Goal: Task Accomplishment & Management: Complete application form

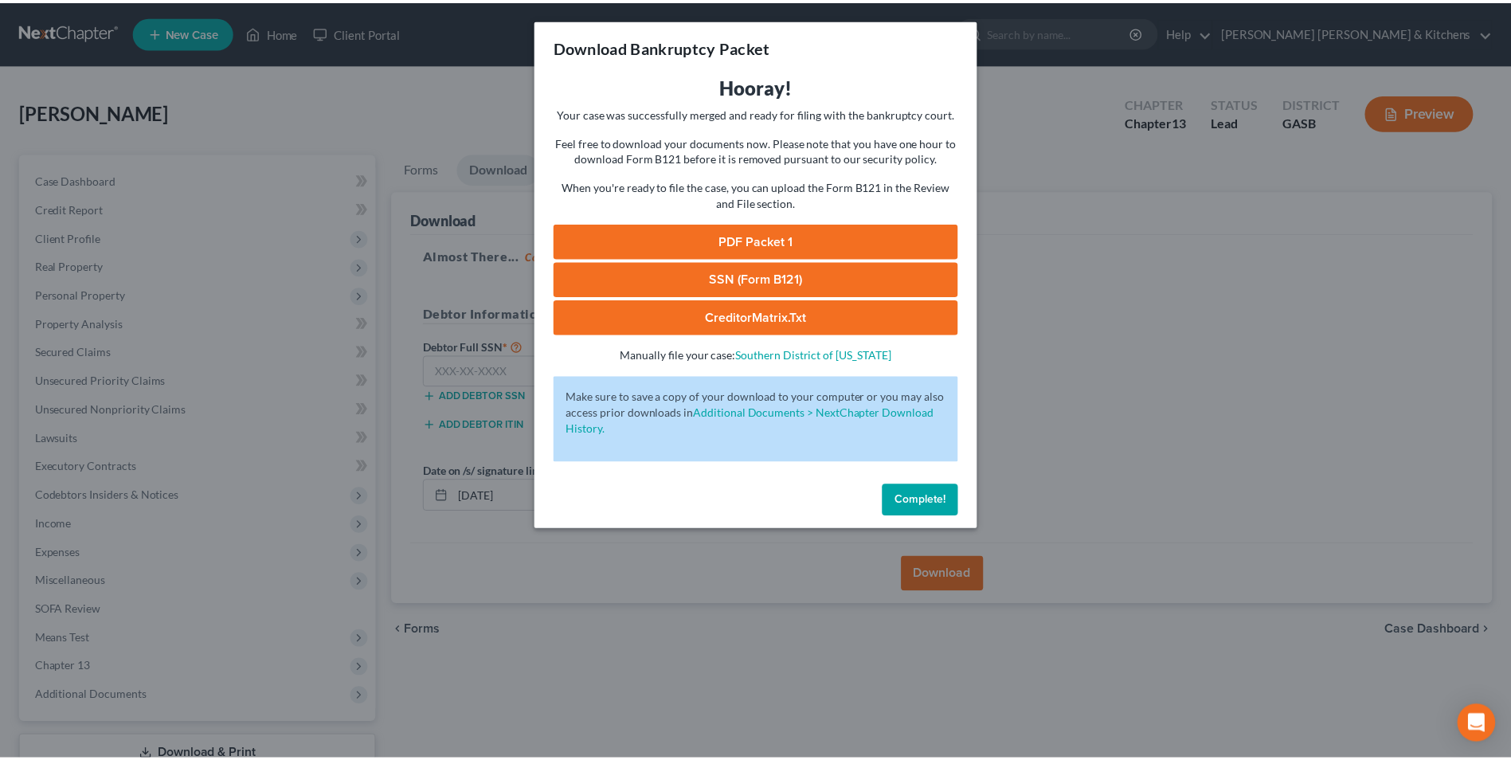
scroll to position [115, 0]
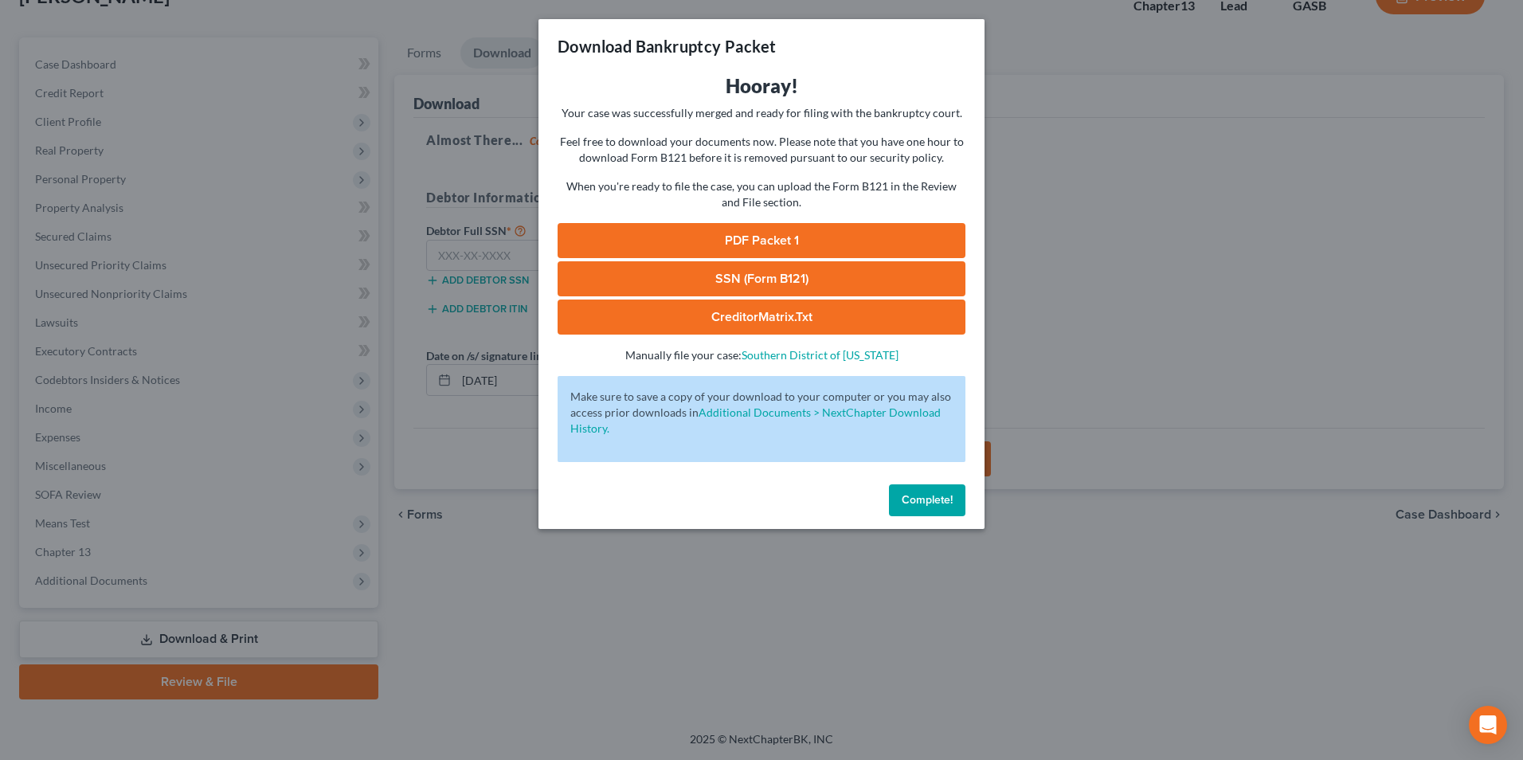
click at [550, 652] on div "Download Bankruptcy Packet Hooray! Your case was successfully merged and ready …" at bounding box center [761, 380] width 1523 height 760
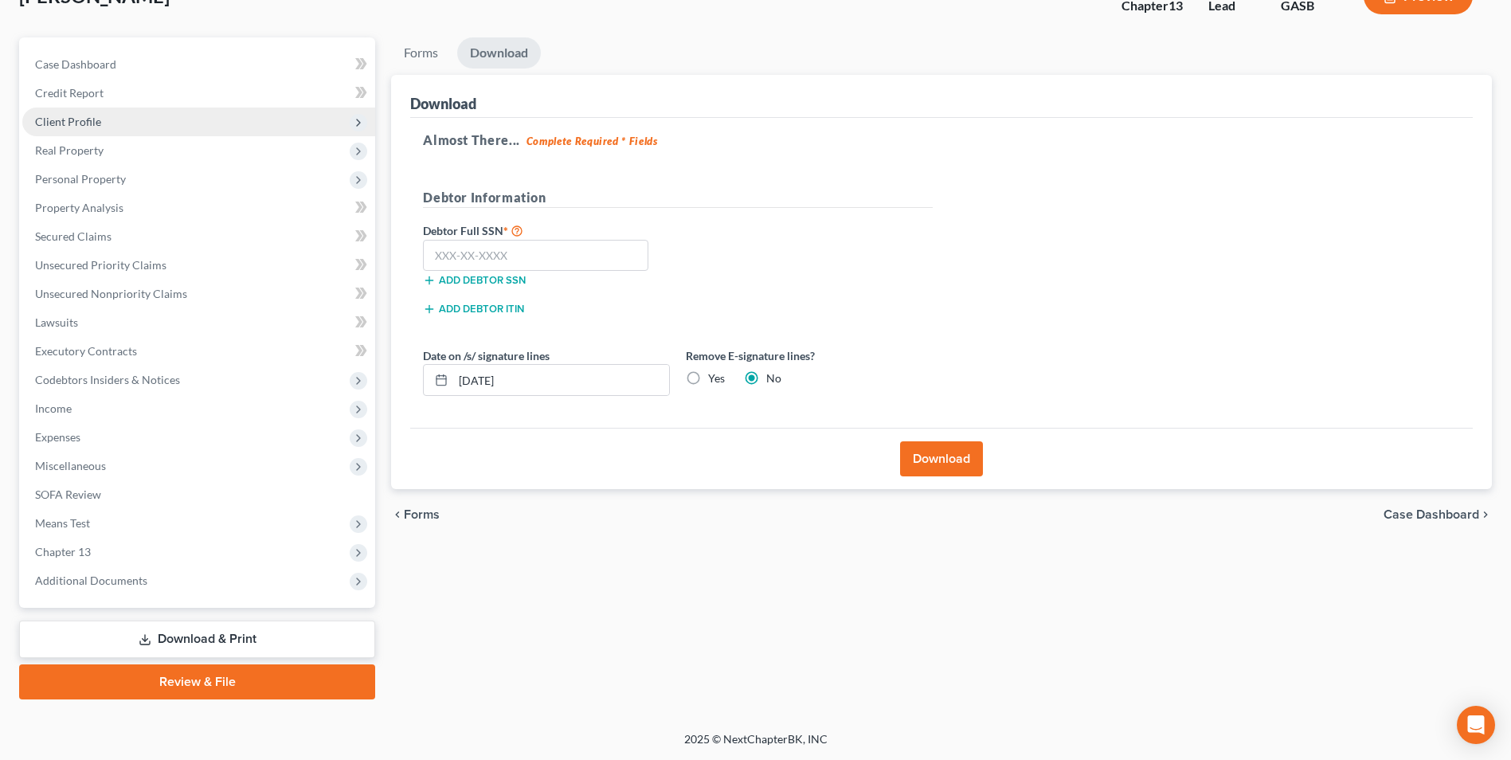
click at [48, 122] on span "Client Profile" at bounding box center [68, 122] width 66 height 14
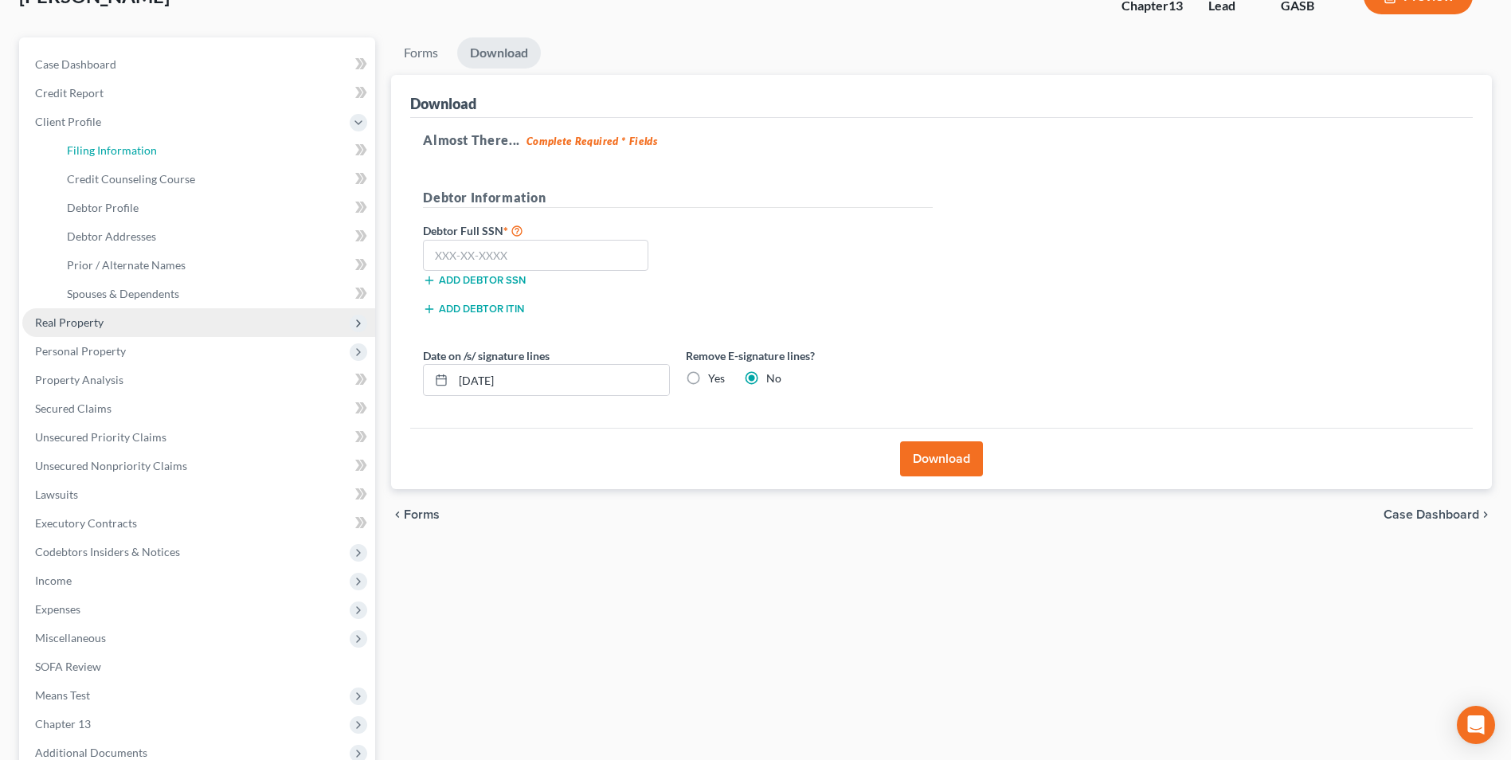
drag, startPoint x: 78, startPoint y: 156, endPoint x: 316, endPoint y: 307, distance: 282.2
click at [80, 156] on span "Filing Information" at bounding box center [112, 150] width 90 height 14
select select "1"
select select "0"
select select "3"
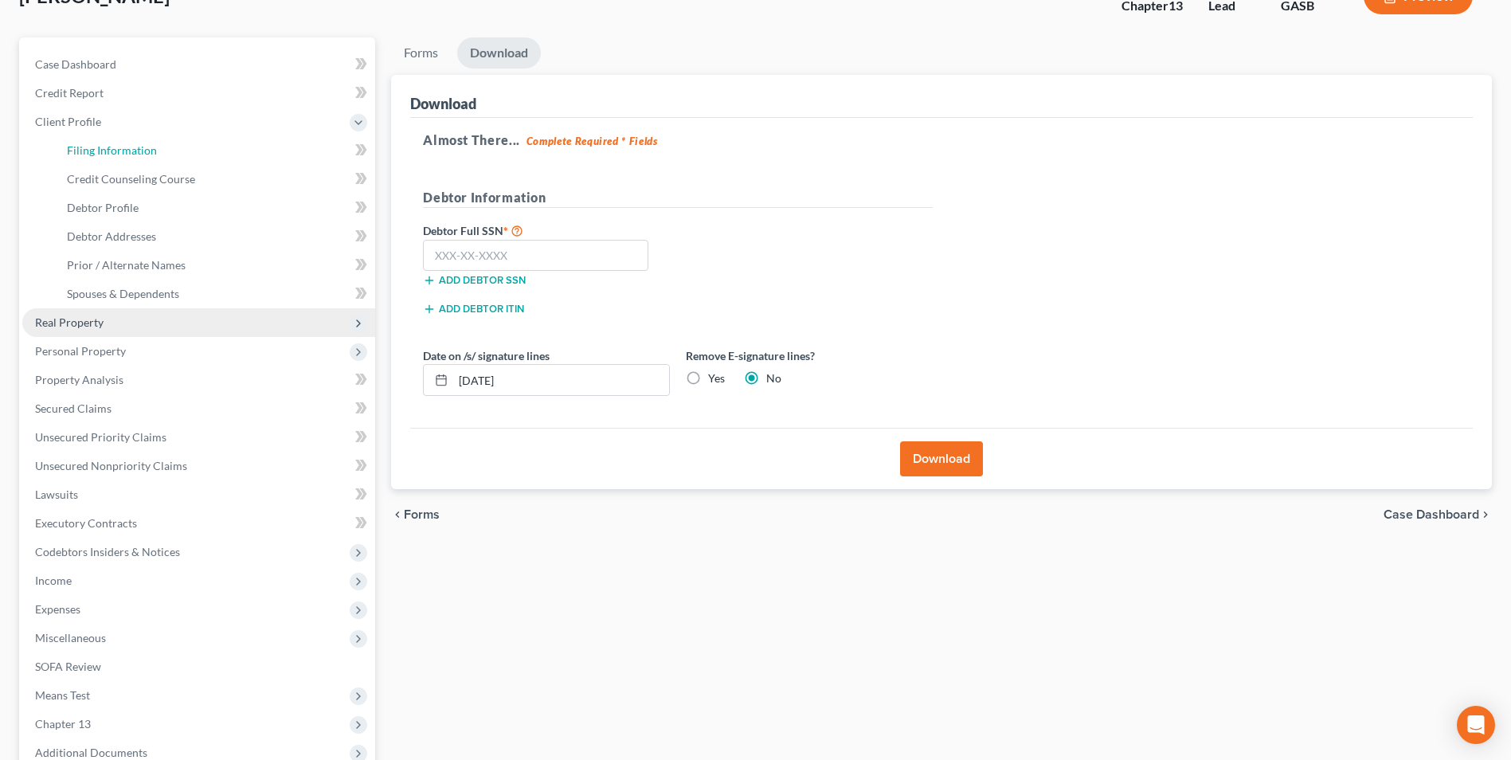
select select "20"
select select "0"
select select "10"
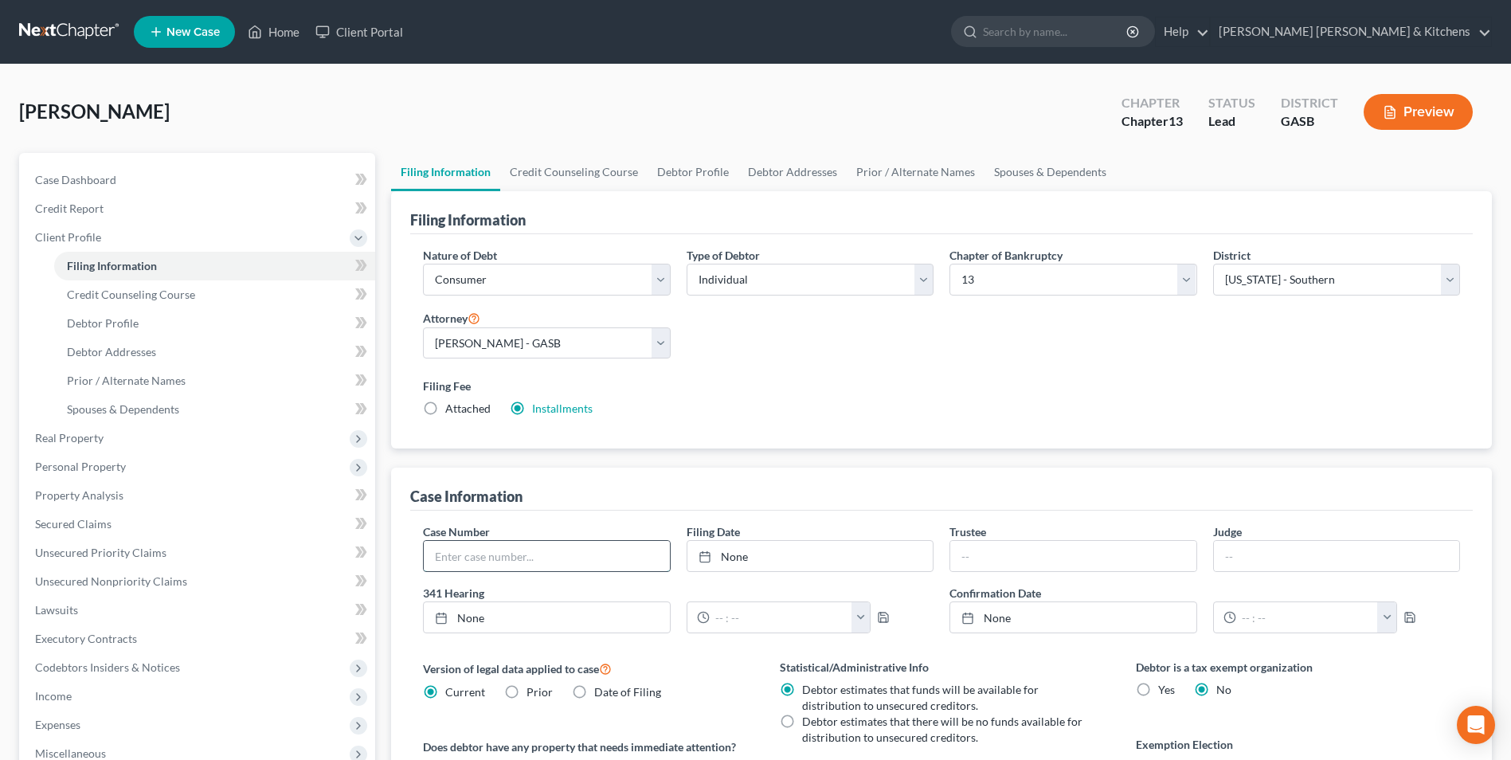
click at [499, 563] on input "text" at bounding box center [546, 556] width 245 height 30
type input "25-30106"
click at [276, 33] on link "Home" at bounding box center [274, 32] width 68 height 29
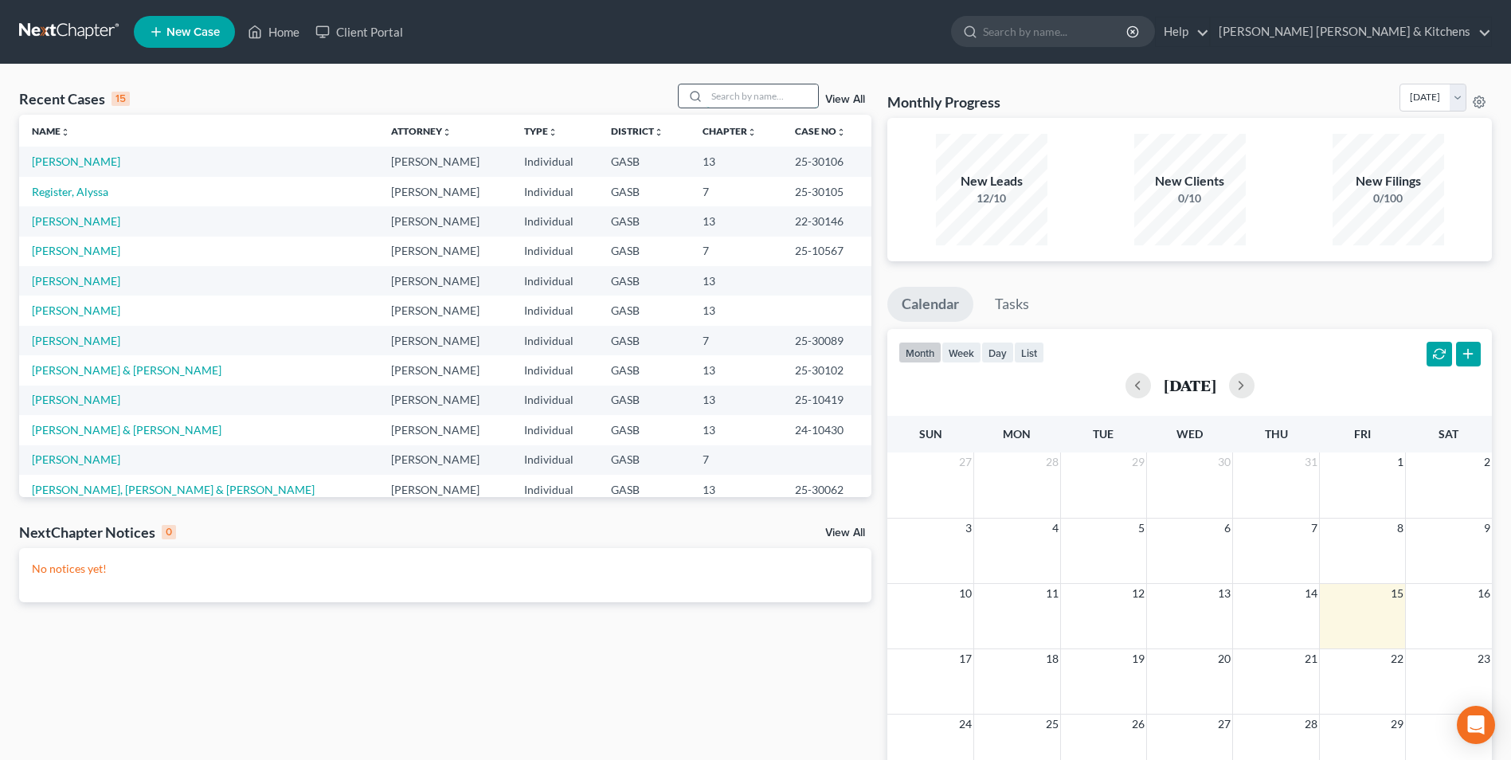
click at [753, 105] on input "search" at bounding box center [763, 95] width 112 height 23
click at [168, 26] on span "New Case" at bounding box center [192, 32] width 53 height 12
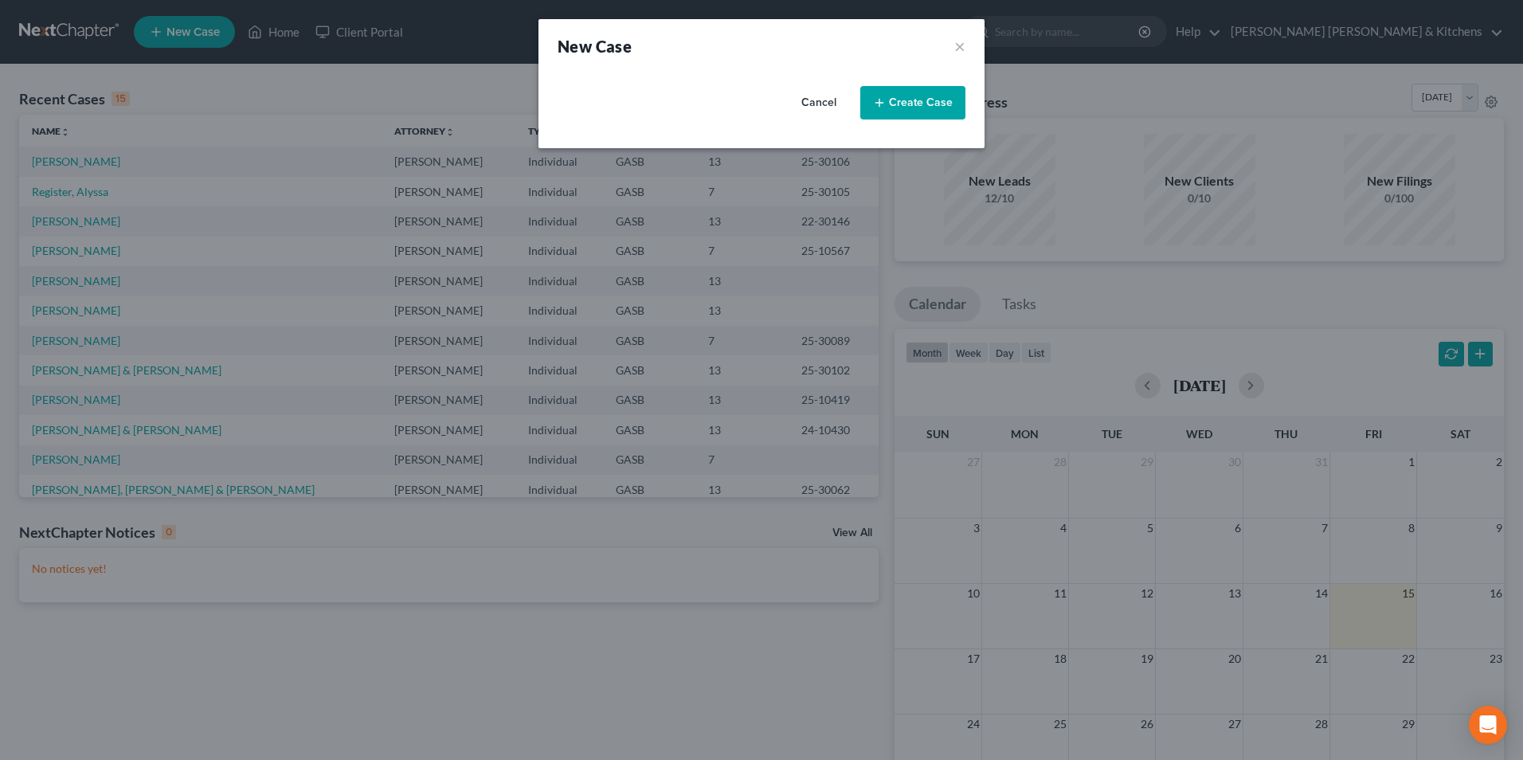
select select "20"
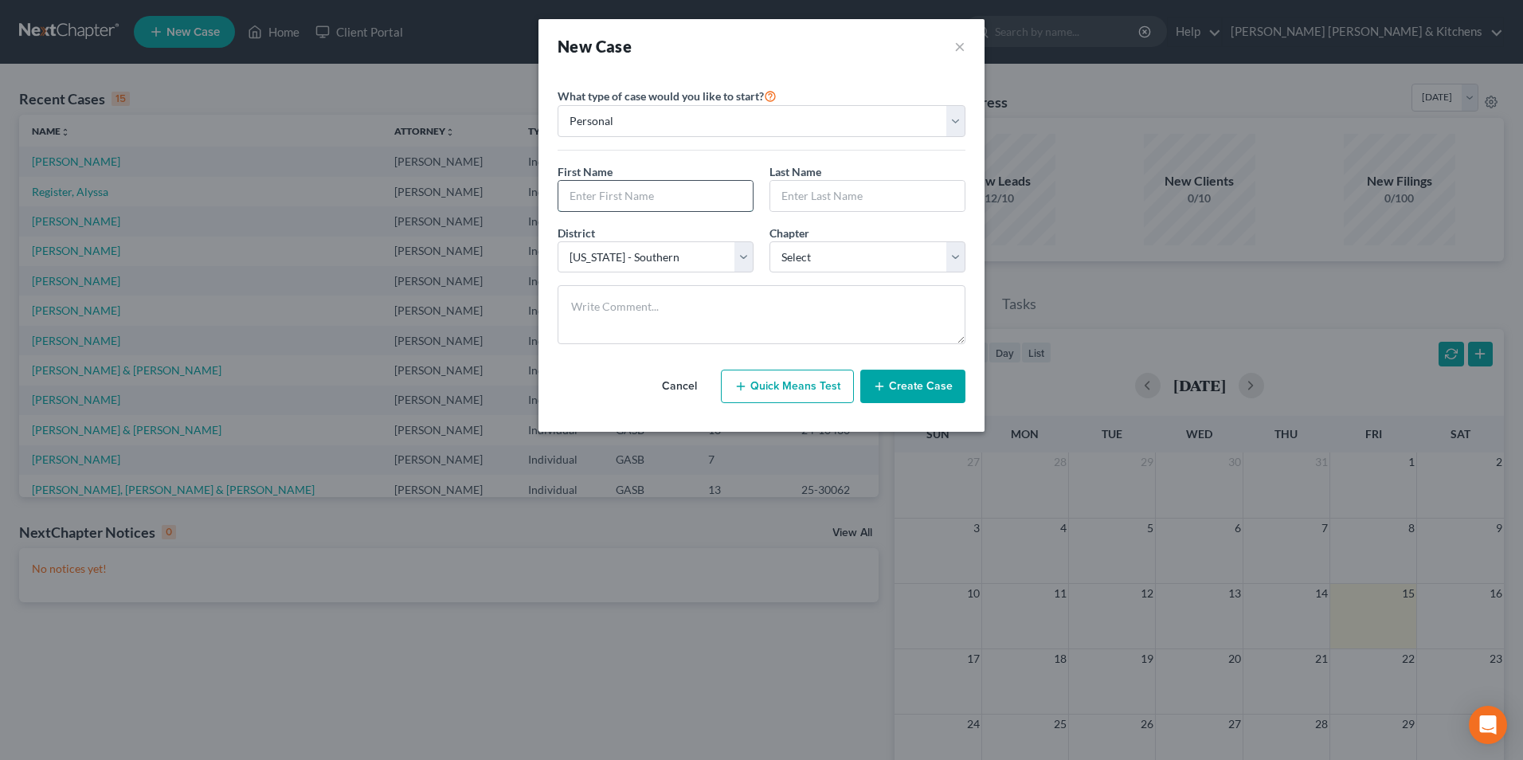
click at [654, 203] on input "text" at bounding box center [655, 196] width 194 height 30
type input "[PERSON_NAME]"
click at [822, 255] on select "Select 7 11 12 13" at bounding box center [867, 257] width 196 height 32
select select "3"
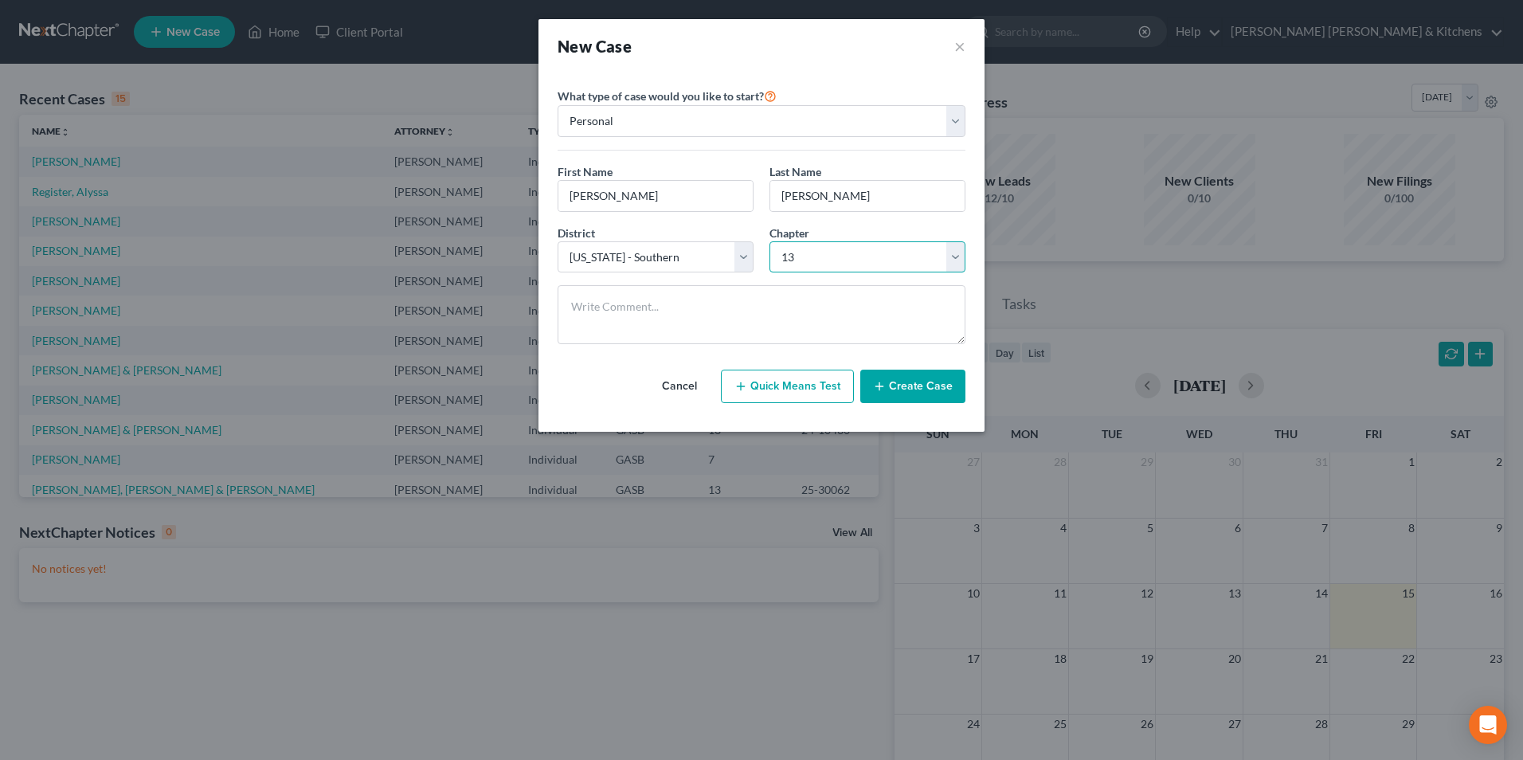
click at [769, 241] on select "Select 7 11 12 13" at bounding box center [867, 257] width 196 height 32
click at [914, 388] on button "Create Case" at bounding box center [912, 386] width 105 height 33
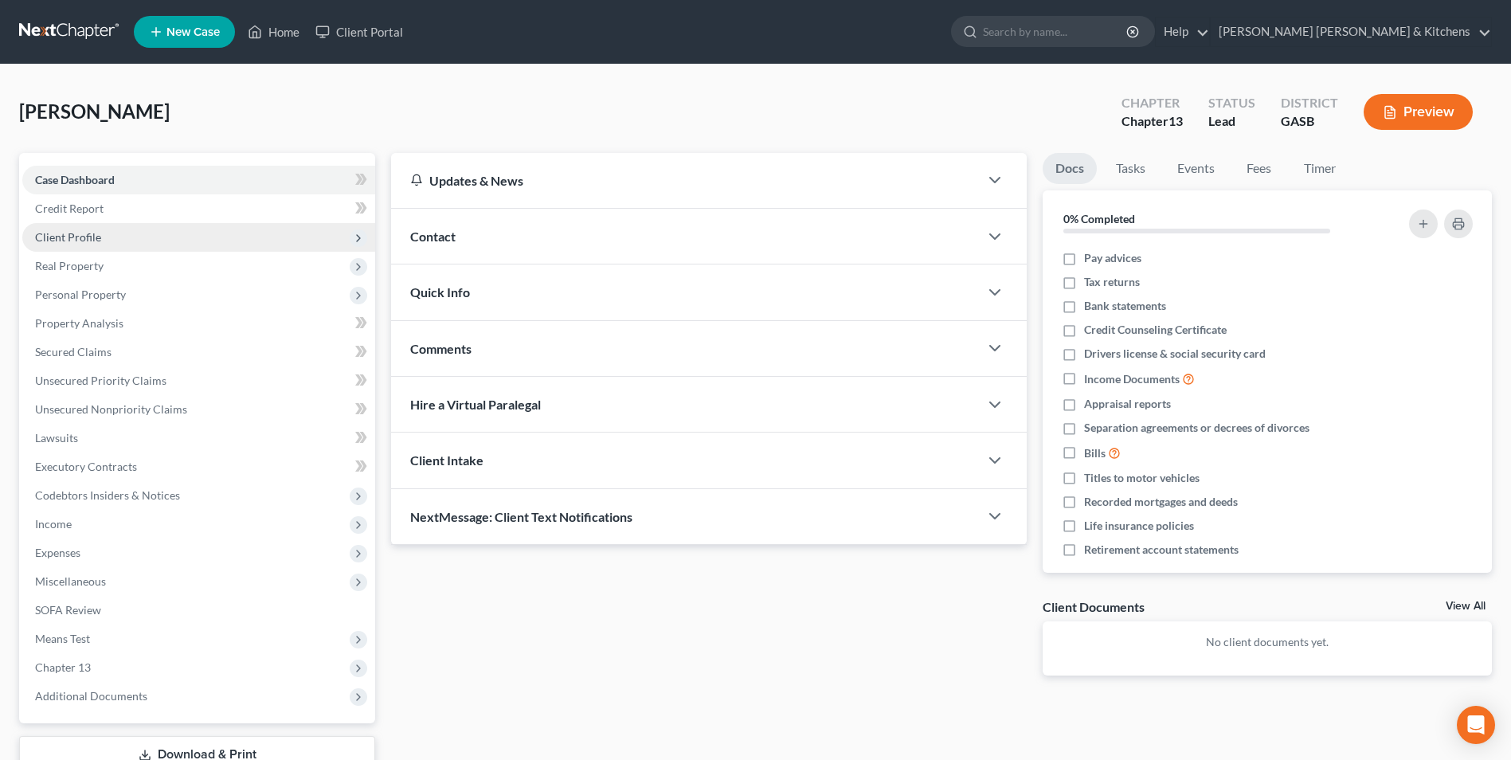
click at [46, 242] on span "Client Profile" at bounding box center [68, 237] width 66 height 14
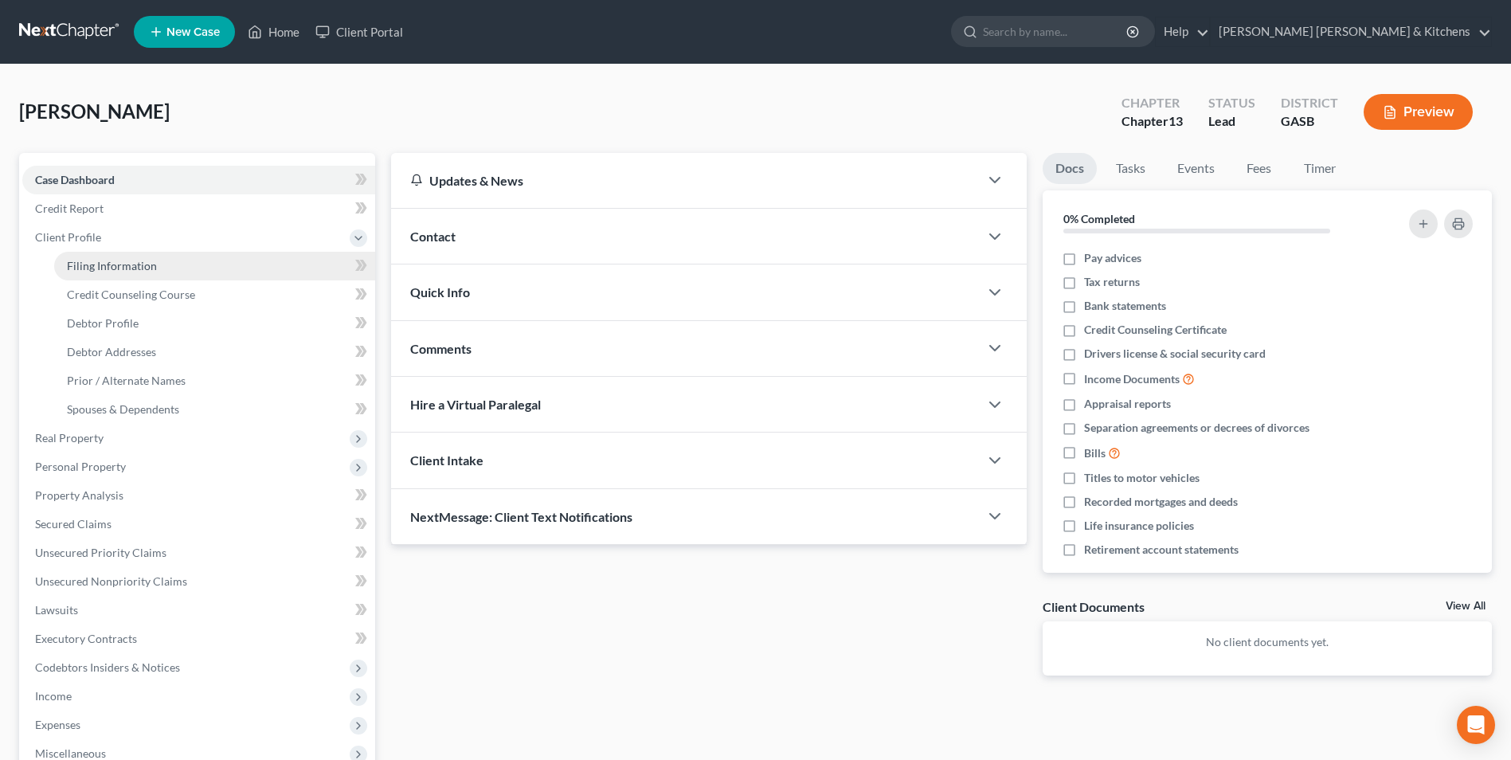
click at [66, 260] on link "Filing Information" at bounding box center [214, 266] width 321 height 29
select select "1"
select select "0"
select select "3"
select select "20"
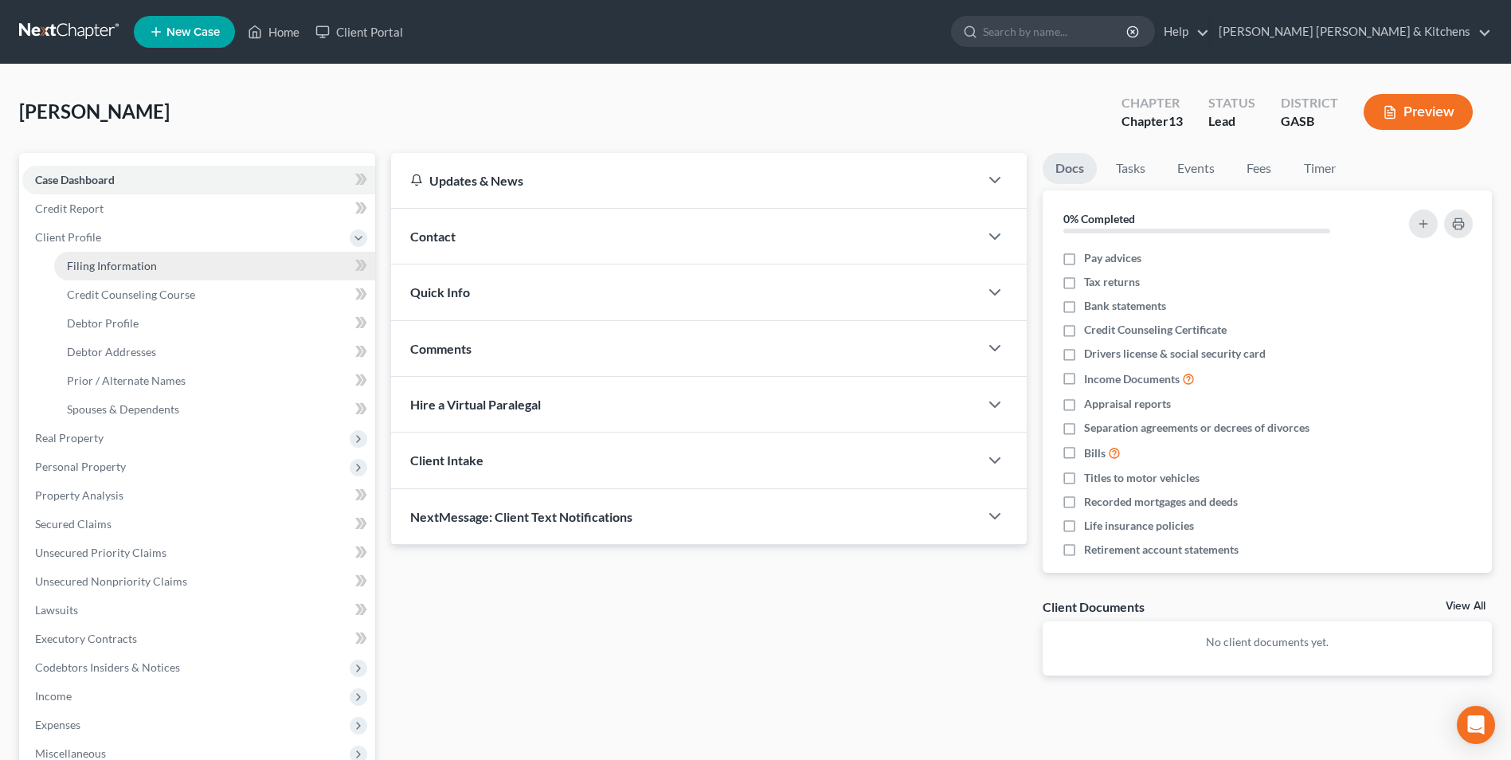
select select "0"
select select "10"
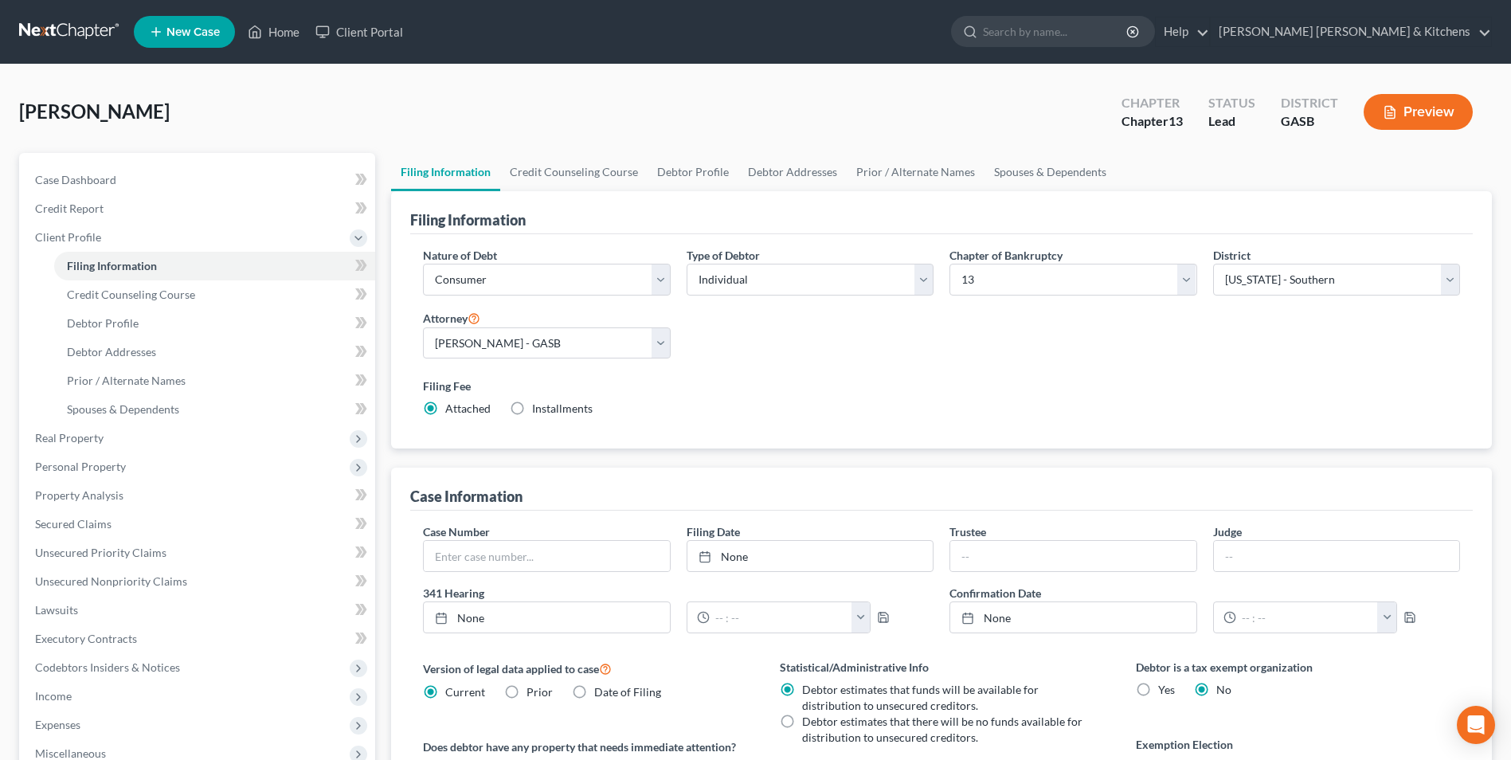
click at [532, 409] on label "Installments Installments" at bounding box center [562, 409] width 61 height 16
click at [538, 409] on input "Installments Installments" at bounding box center [543, 406] width 10 height 10
radio input "true"
radio input "false"
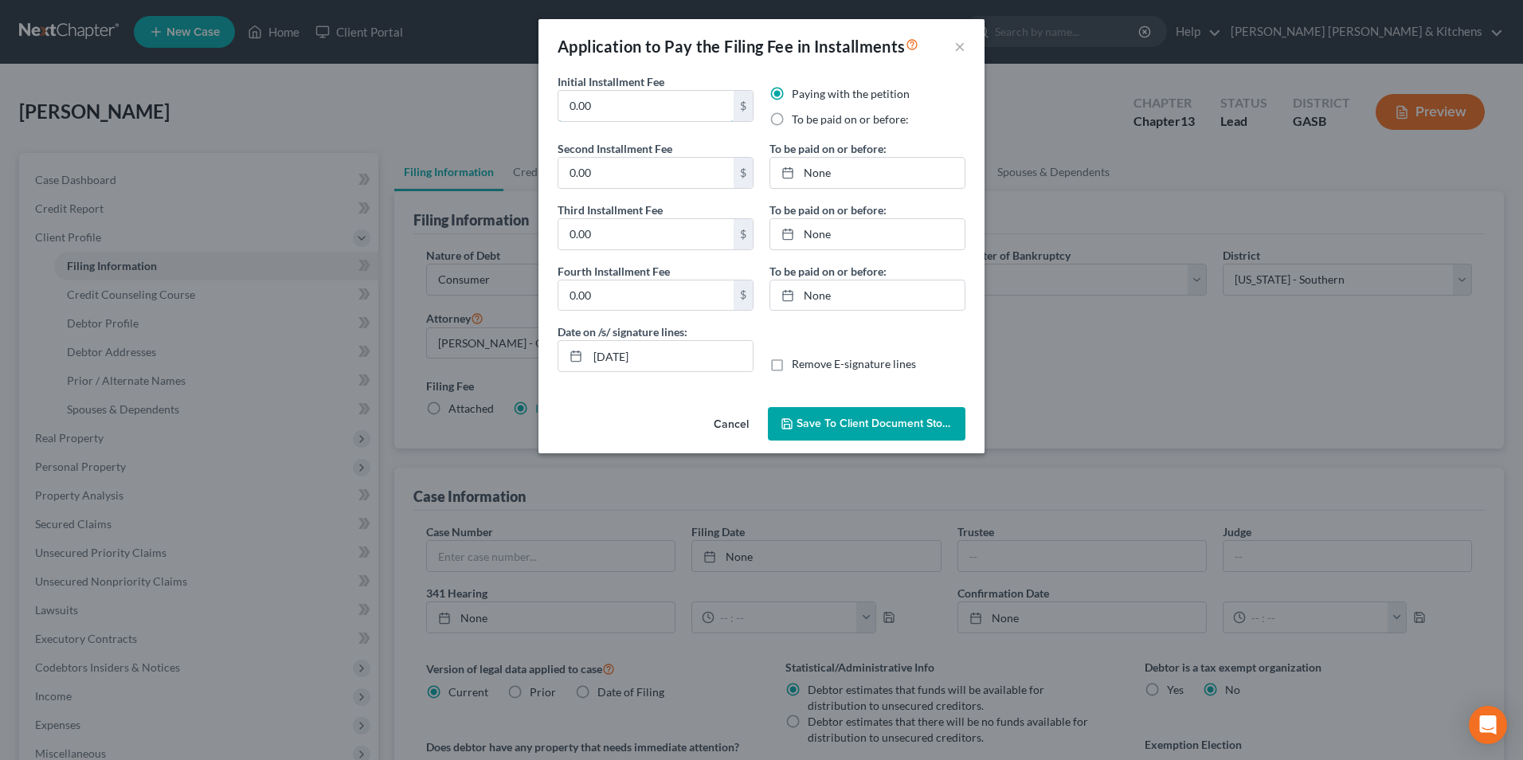
drag, startPoint x: 599, startPoint y: 104, endPoint x: 550, endPoint y: 96, distance: 49.4
click at [556, 98] on div "Initial Installment Fee 0.00 $" at bounding box center [656, 106] width 212 height 67
type input "313.00"
click at [792, 123] on label "To be paid on or before:" at bounding box center [850, 120] width 117 height 16
click at [798, 122] on input "To be paid on or before:" at bounding box center [803, 117] width 10 height 10
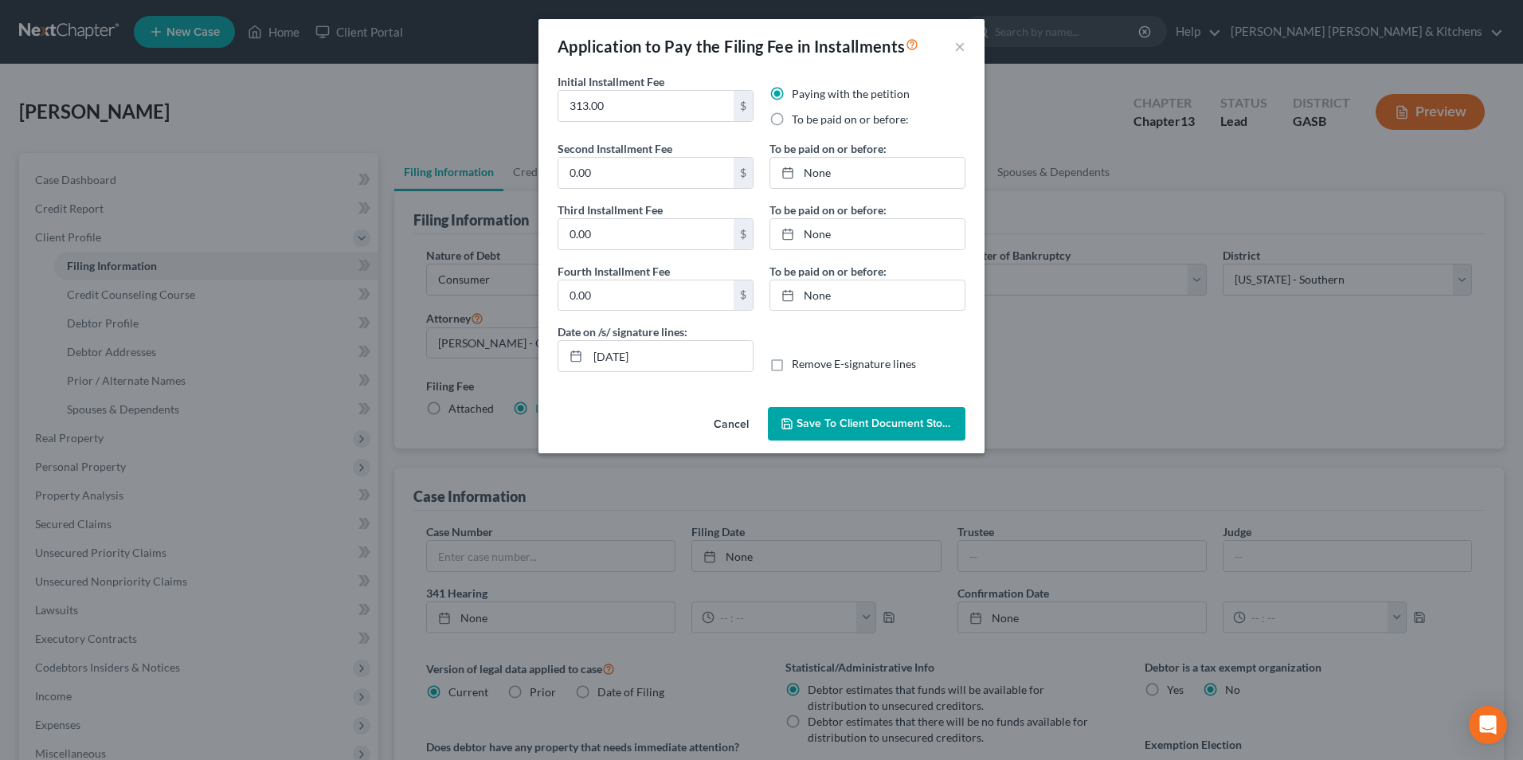
radio input "true"
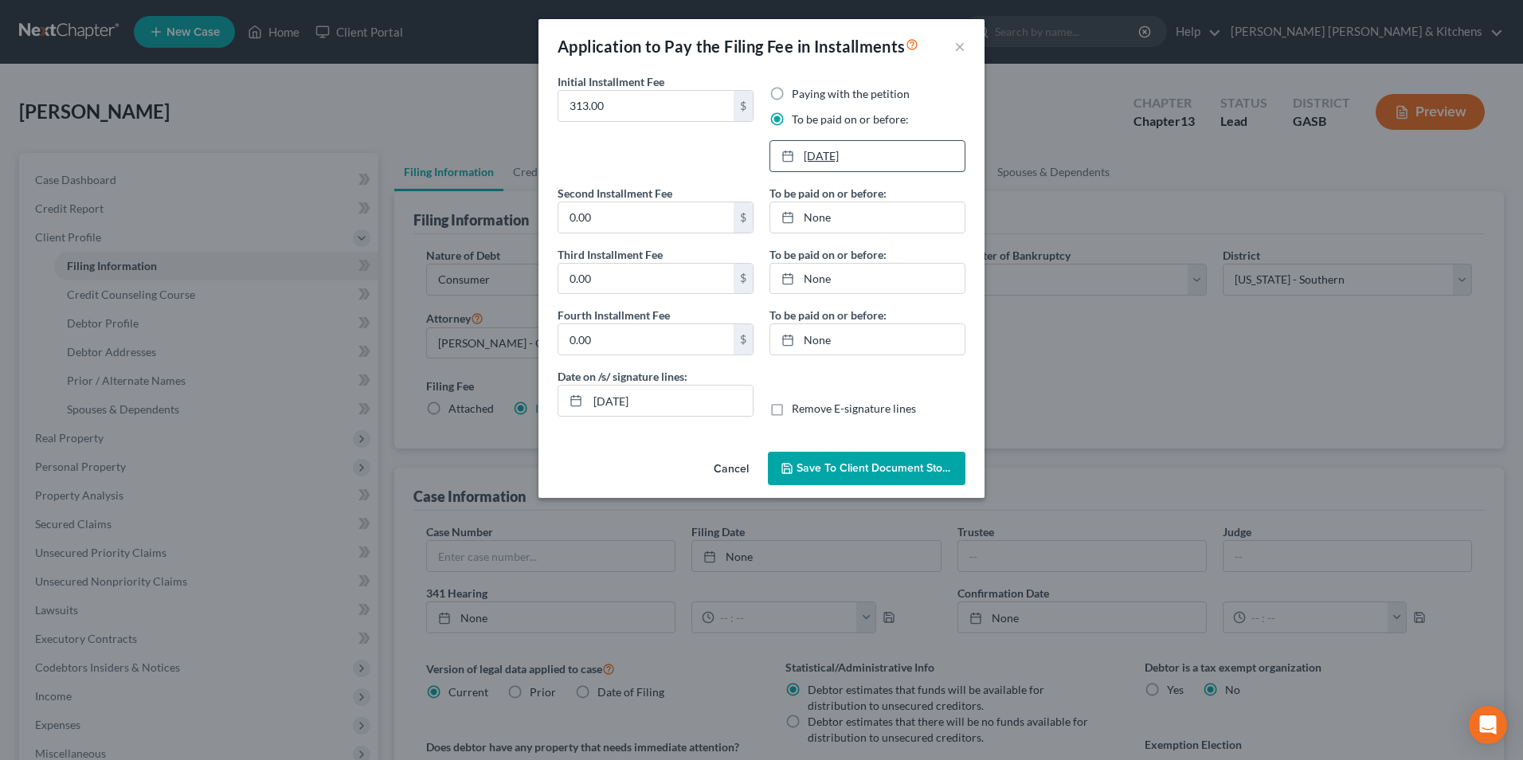
type input "[DATE]"
click at [818, 154] on link "[DATE]" at bounding box center [867, 156] width 194 height 30
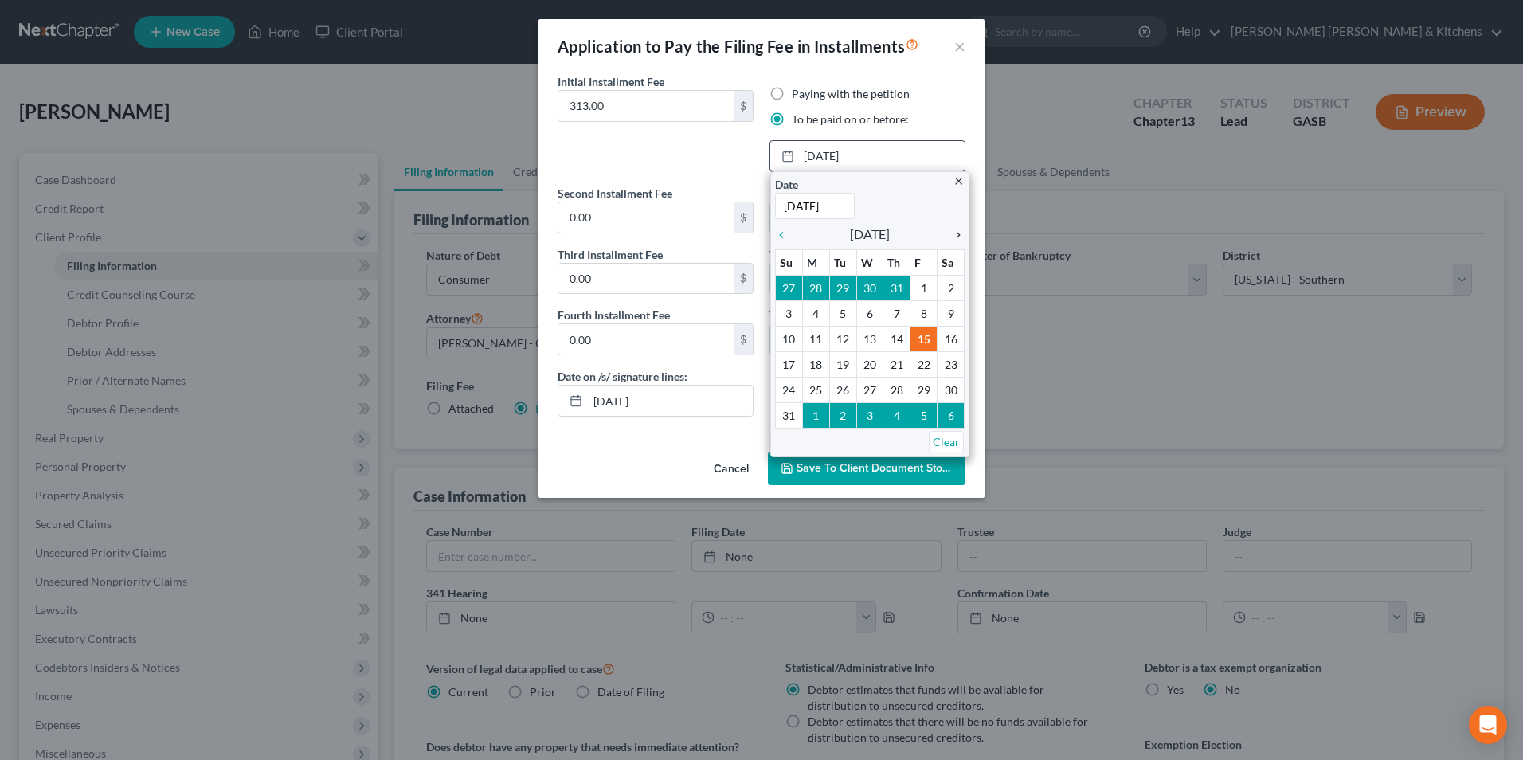
click at [957, 237] on icon "chevron_right" at bounding box center [954, 235] width 21 height 13
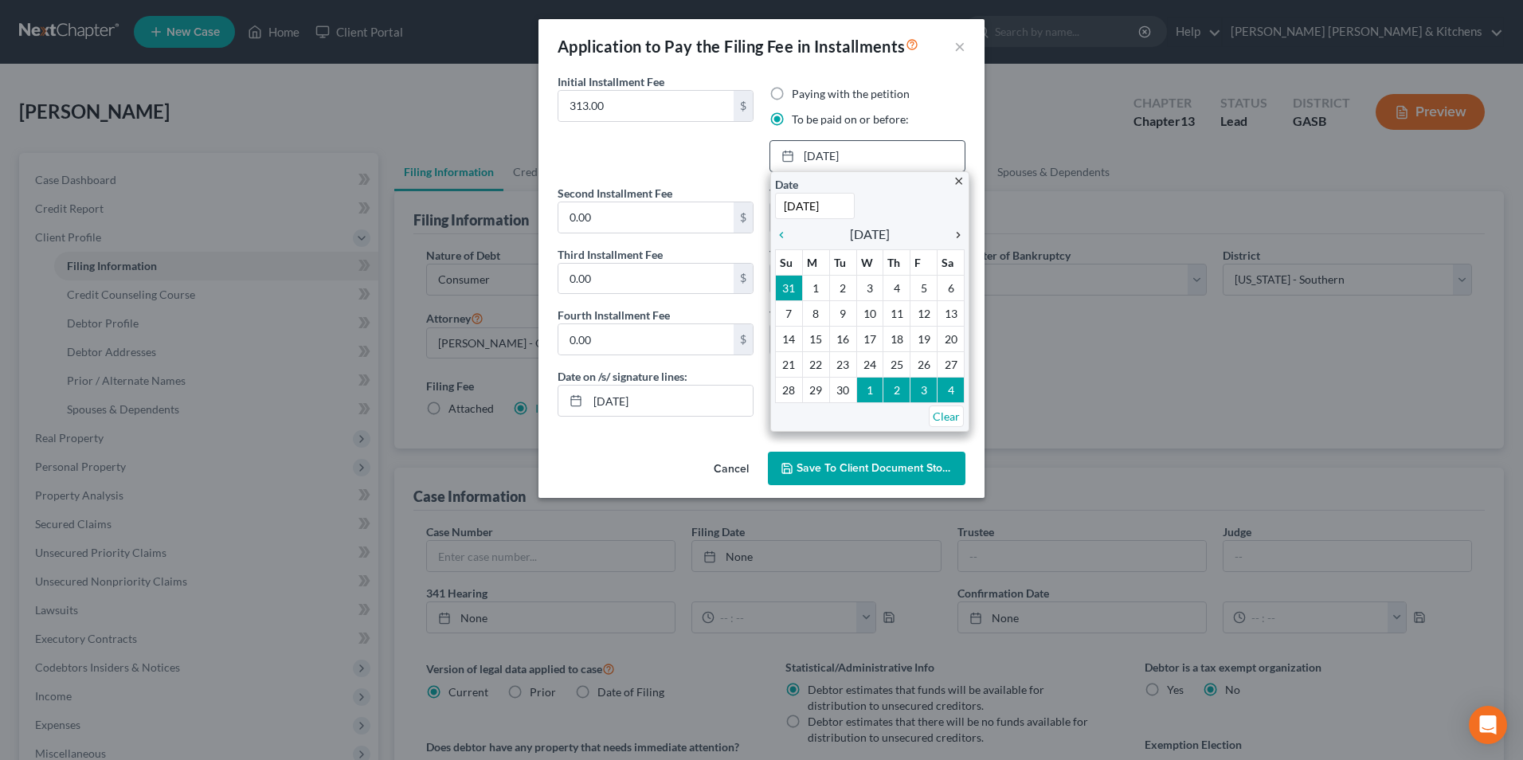
click at [957, 237] on icon "chevron_right" at bounding box center [954, 235] width 21 height 13
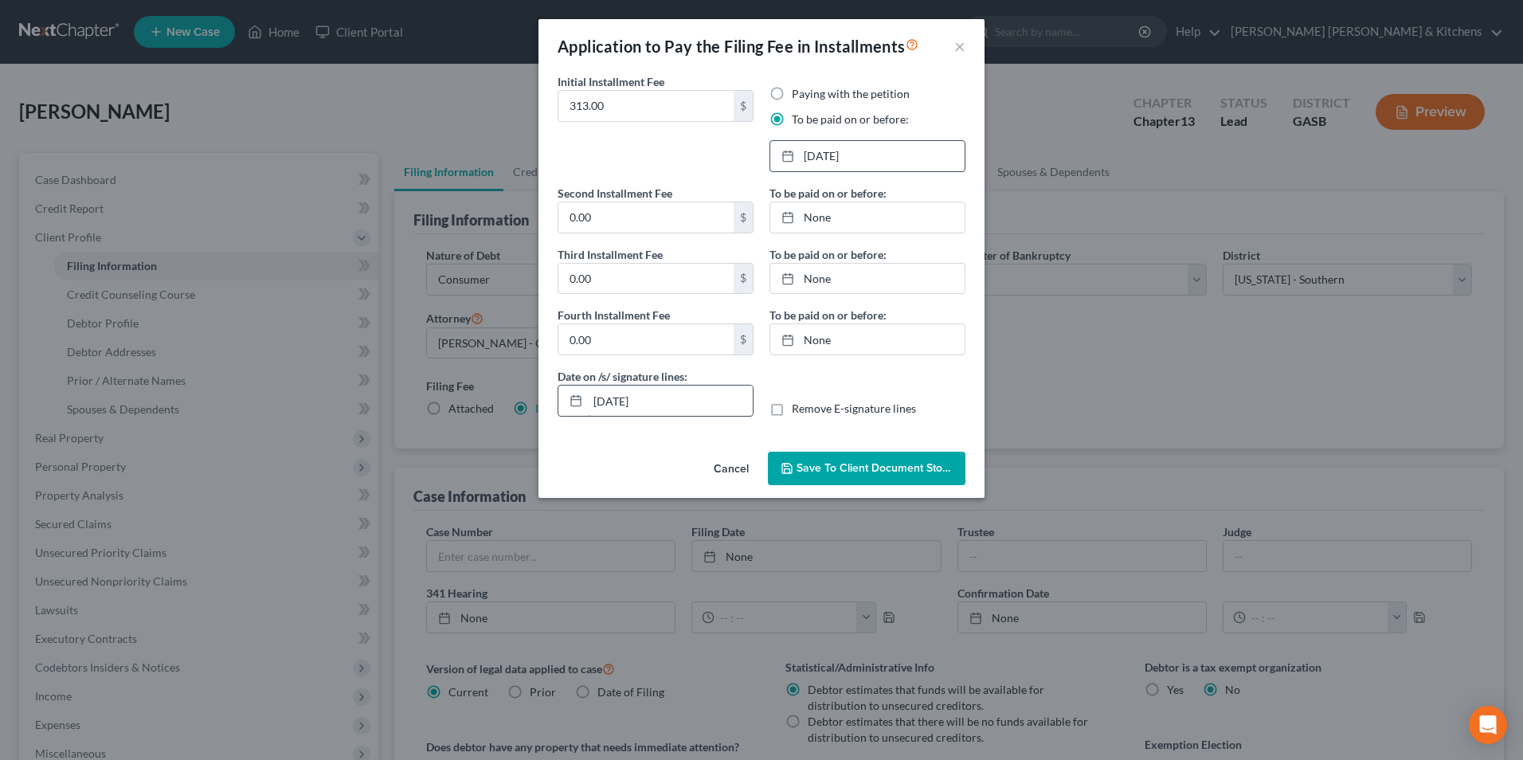
drag, startPoint x: 660, startPoint y: 409, endPoint x: 566, endPoint y: 411, distance: 94.0
click at [569, 411] on div "[DATE]" at bounding box center [656, 401] width 196 height 32
click at [792, 414] on label "Remove E-signature lines" at bounding box center [854, 409] width 124 height 16
click at [798, 411] on input "Remove E-signature lines" at bounding box center [803, 406] width 10 height 10
checkbox input "true"
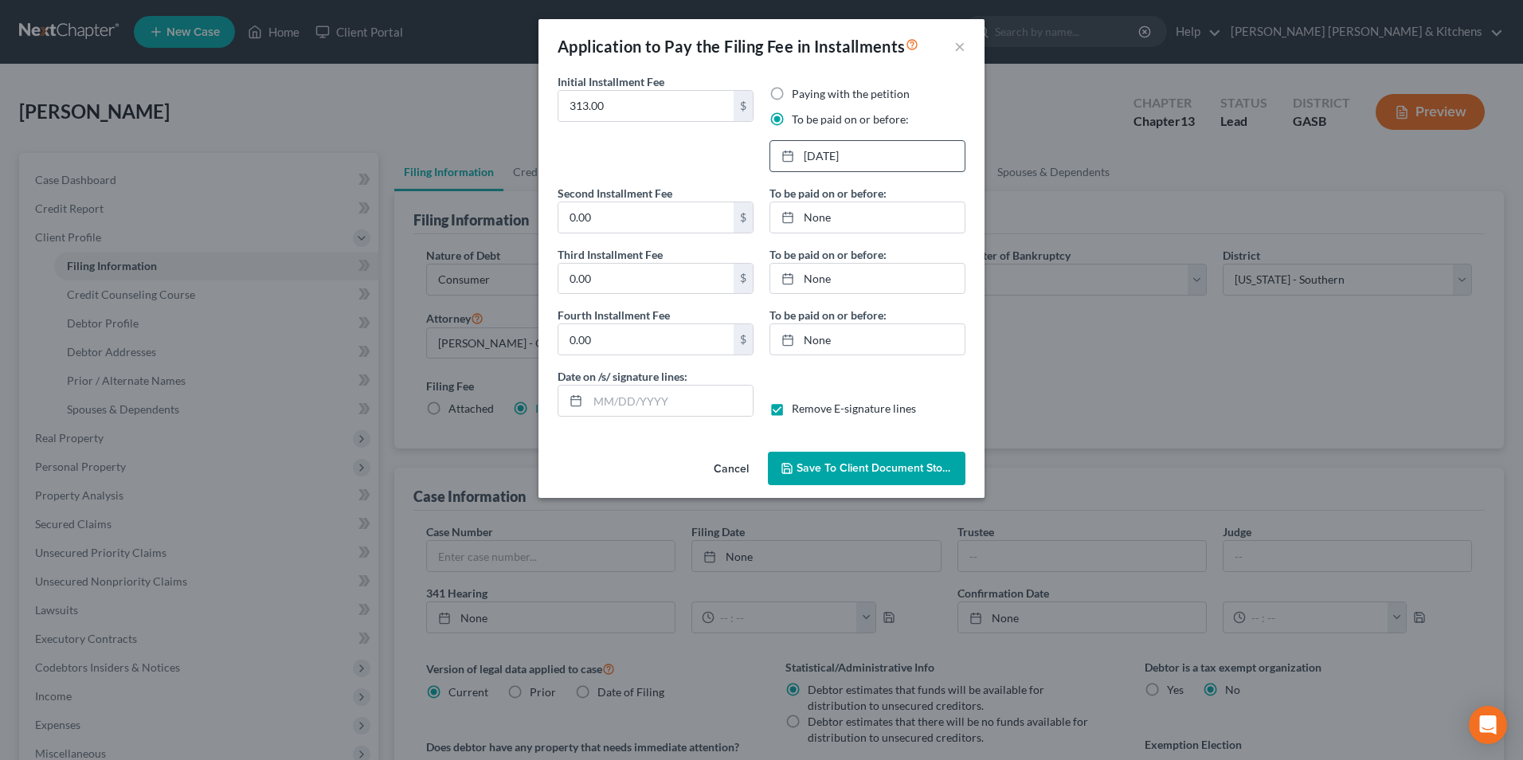
click at [821, 458] on button "Save to Client Document Storage" at bounding box center [867, 468] width 198 height 33
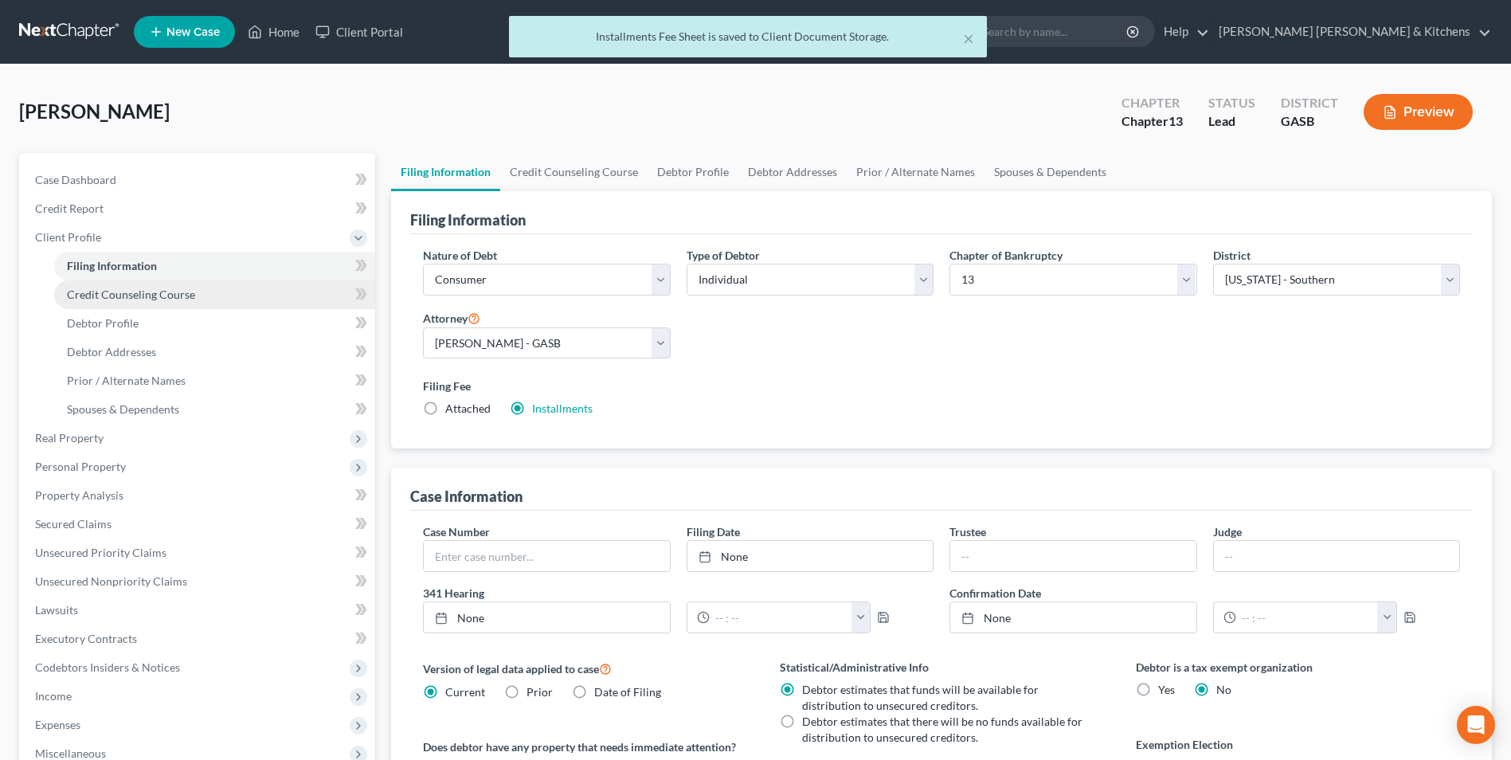
click at [127, 293] on span "Credit Counseling Course" at bounding box center [131, 295] width 128 height 14
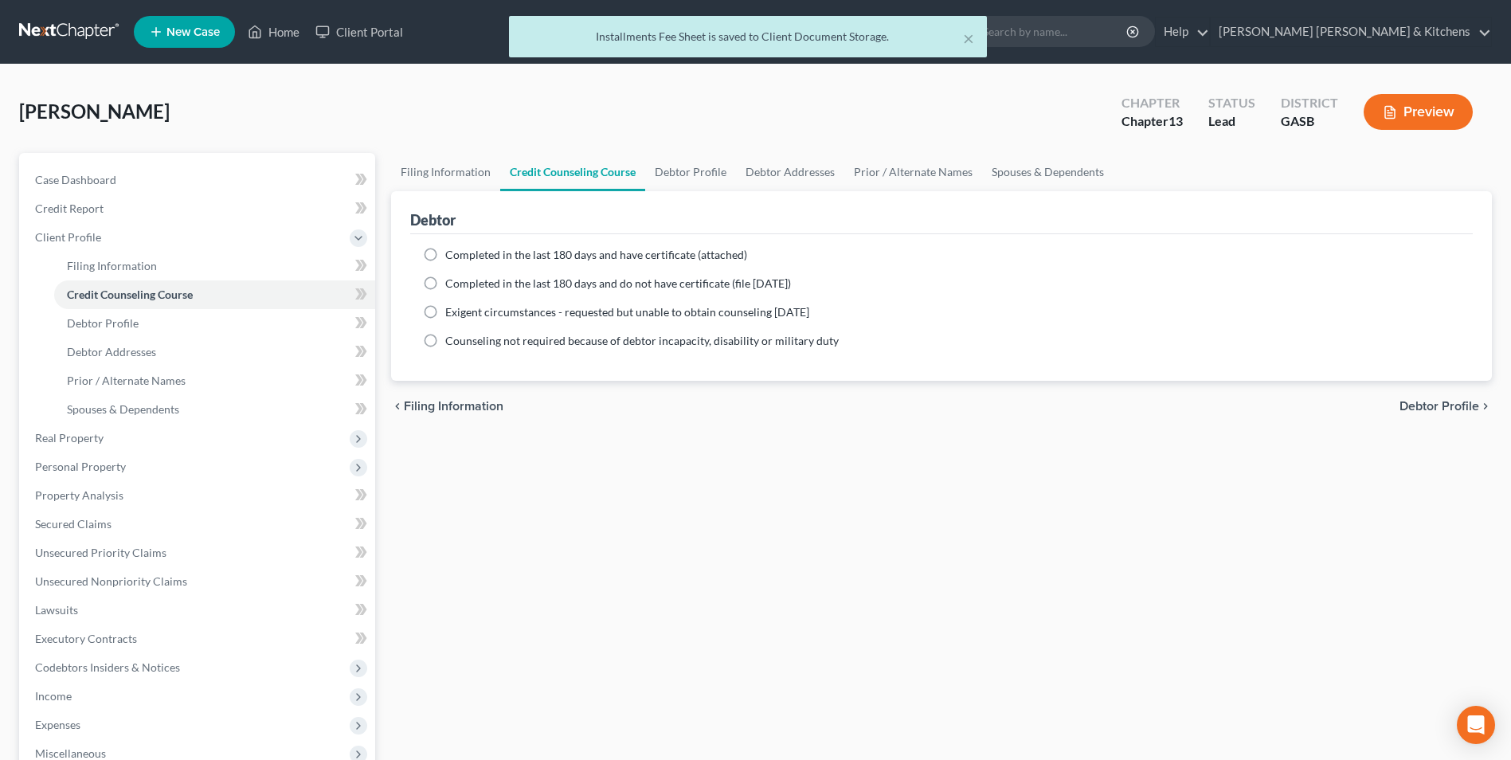
click at [445, 261] on label "Completed in the last 180 days and have certificate (attached)" at bounding box center [596, 255] width 302 height 16
click at [452, 257] on input "Completed in the last 180 days and have certificate (attached)" at bounding box center [457, 252] width 10 height 10
radio input "true"
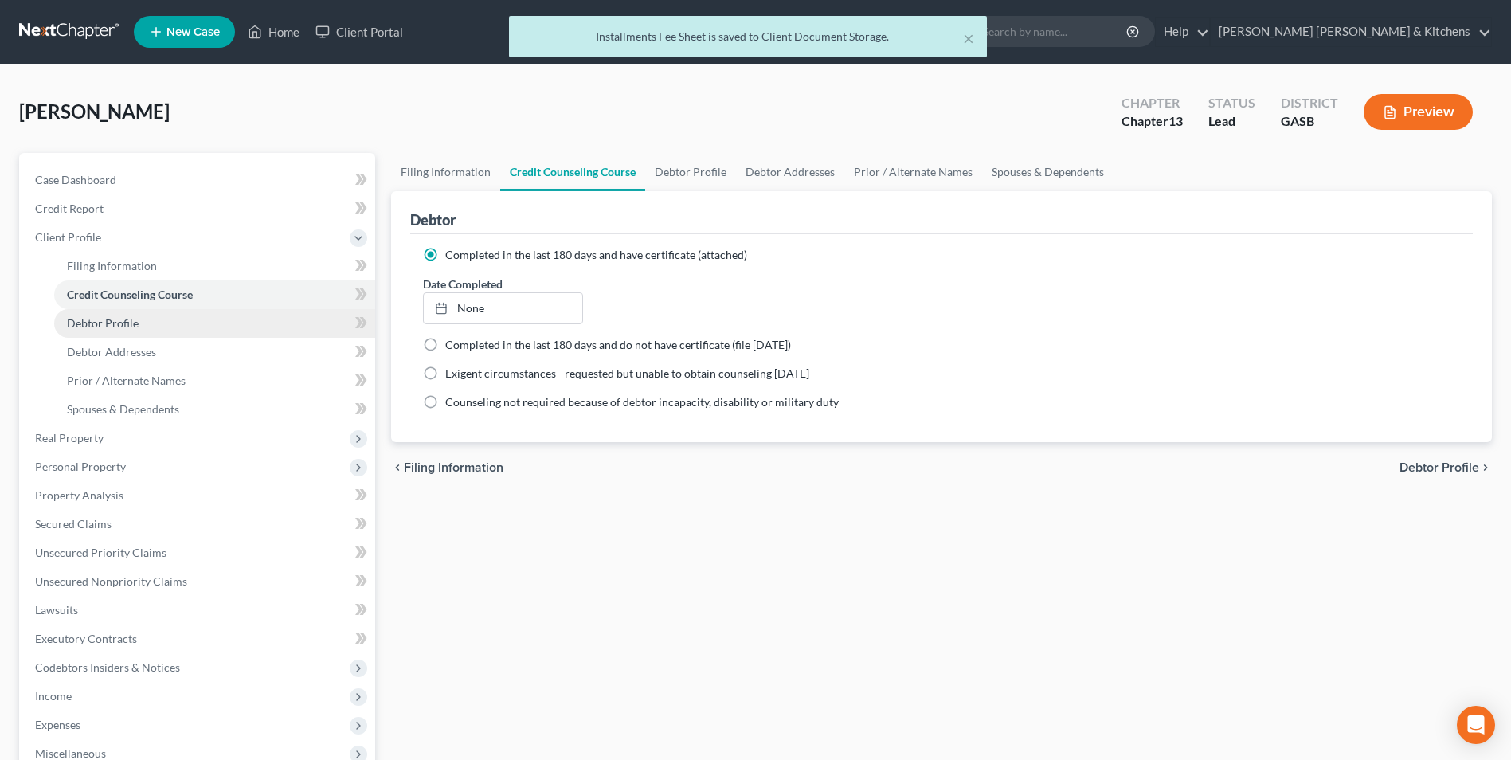
click at [148, 326] on link "Debtor Profile" at bounding box center [214, 323] width 321 height 29
select select "0"
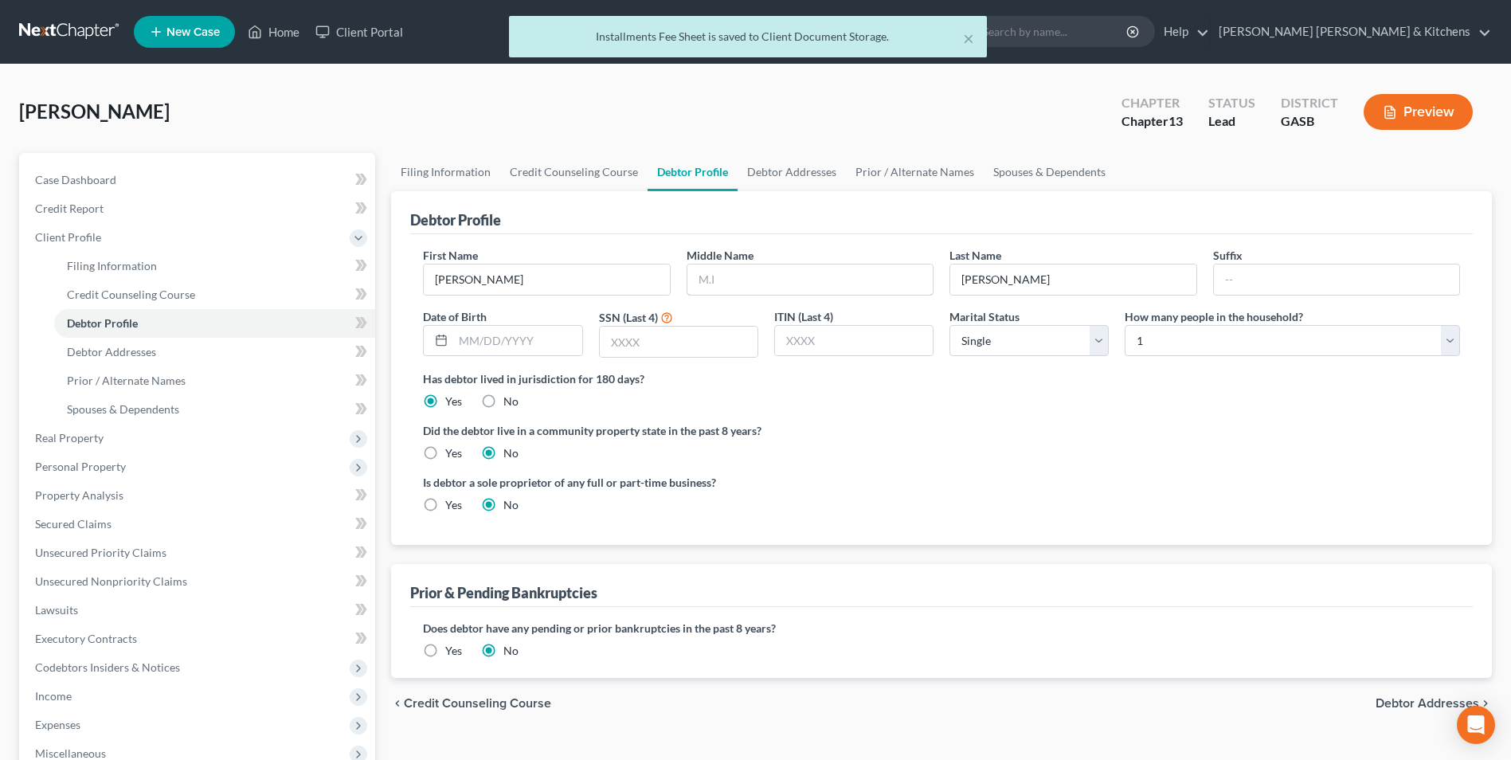
drag, startPoint x: 769, startPoint y: 288, endPoint x: 749, endPoint y: 255, distance: 38.3
click at [769, 288] on input "text" at bounding box center [809, 279] width 245 height 30
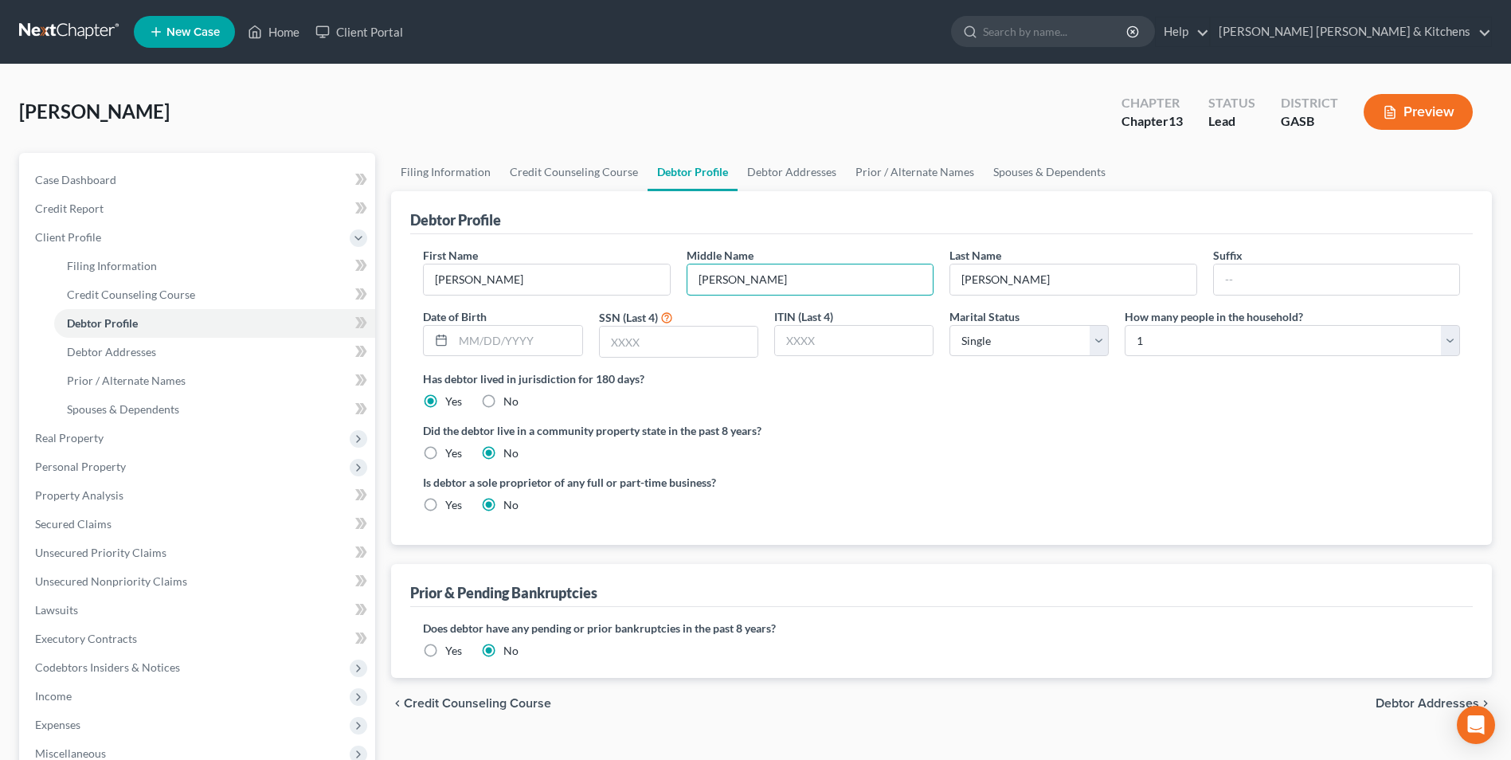
type input "[PERSON_NAME]"
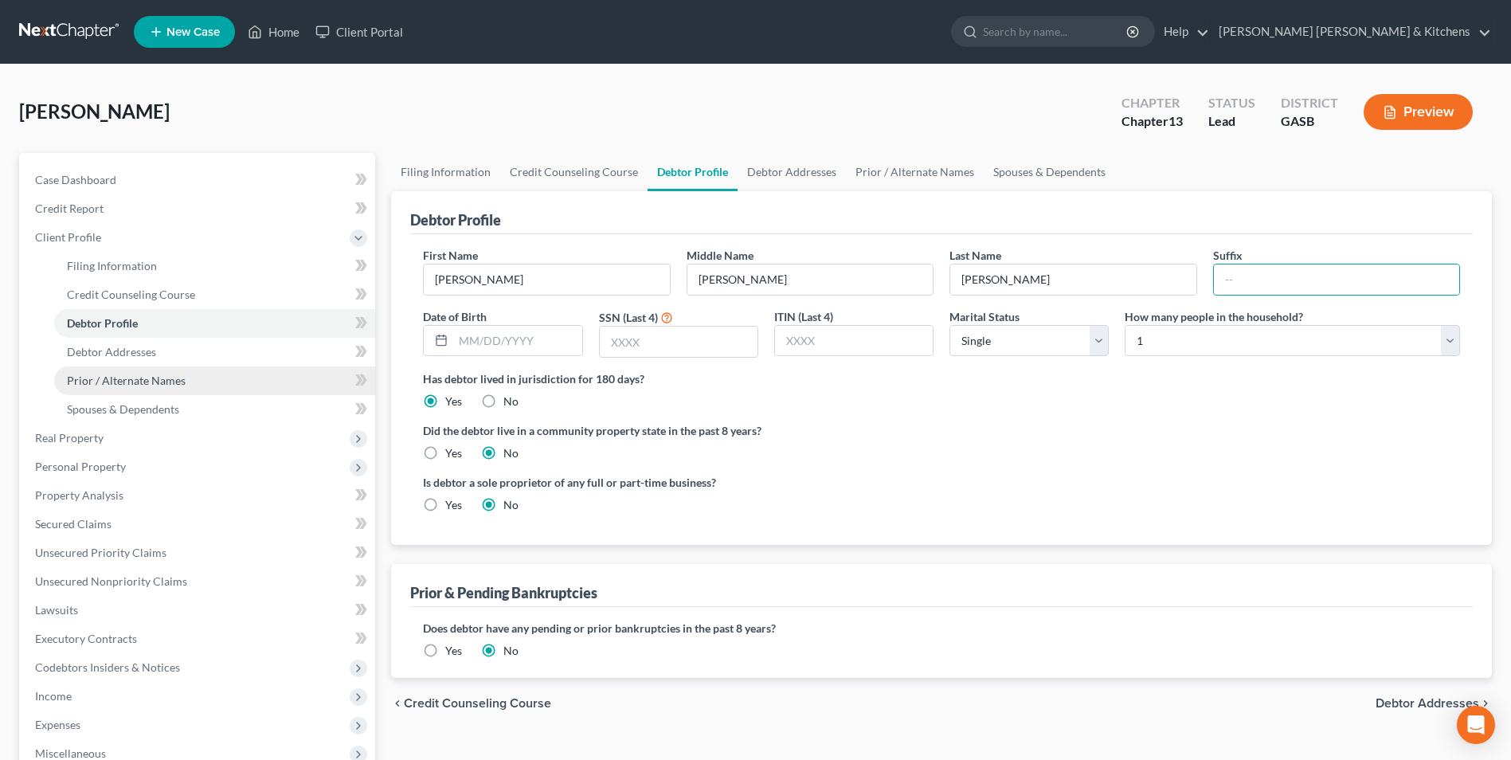
click at [99, 377] on span "Prior / Alternate Names" at bounding box center [126, 381] width 119 height 14
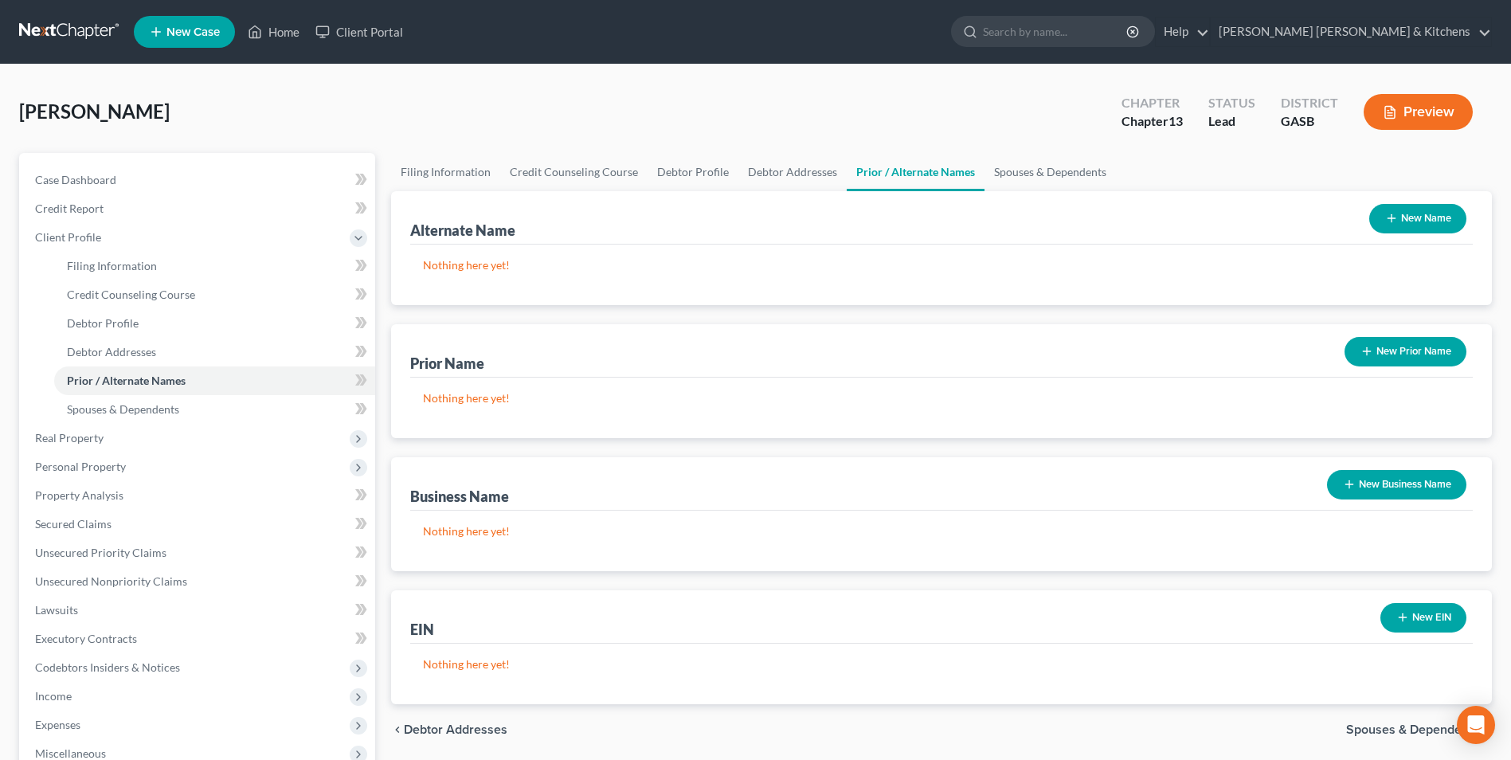
click at [1407, 227] on button "New Name" at bounding box center [1417, 218] width 97 height 29
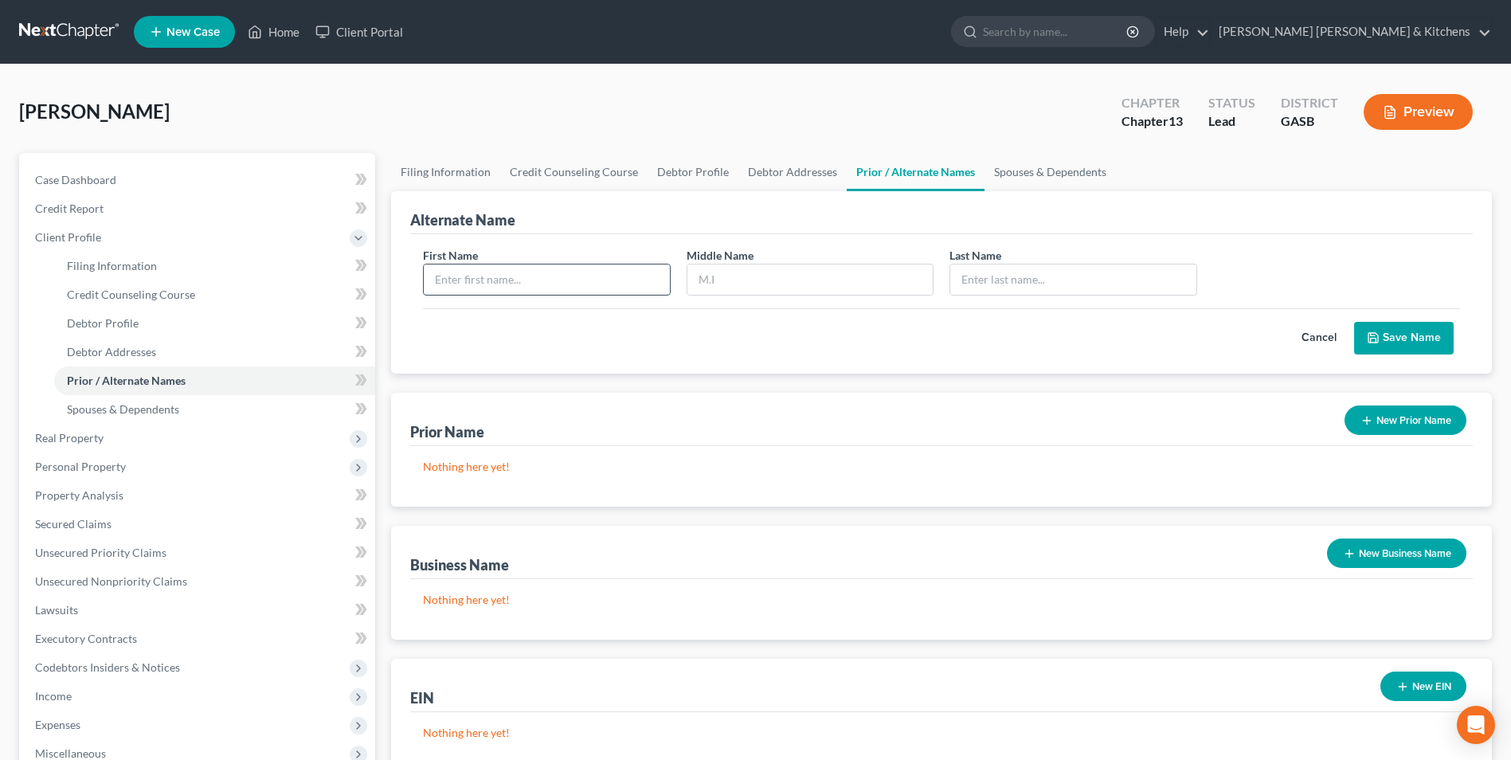
click at [554, 292] on input "text" at bounding box center [546, 279] width 245 height 30
type input "[PERSON_NAME]"
click at [1401, 335] on button "Save Name" at bounding box center [1404, 338] width 100 height 33
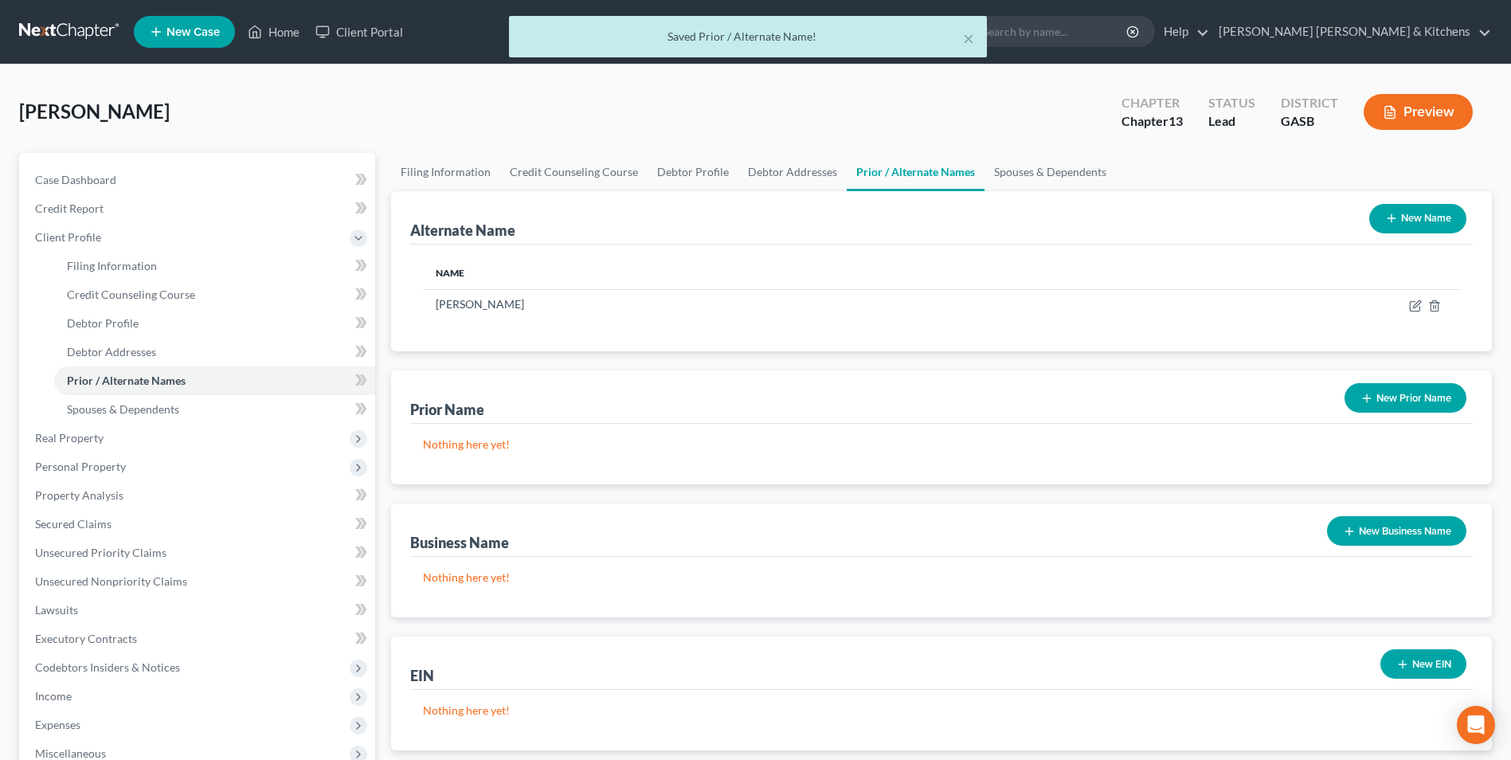
click at [1428, 212] on button "New Name" at bounding box center [1417, 218] width 97 height 29
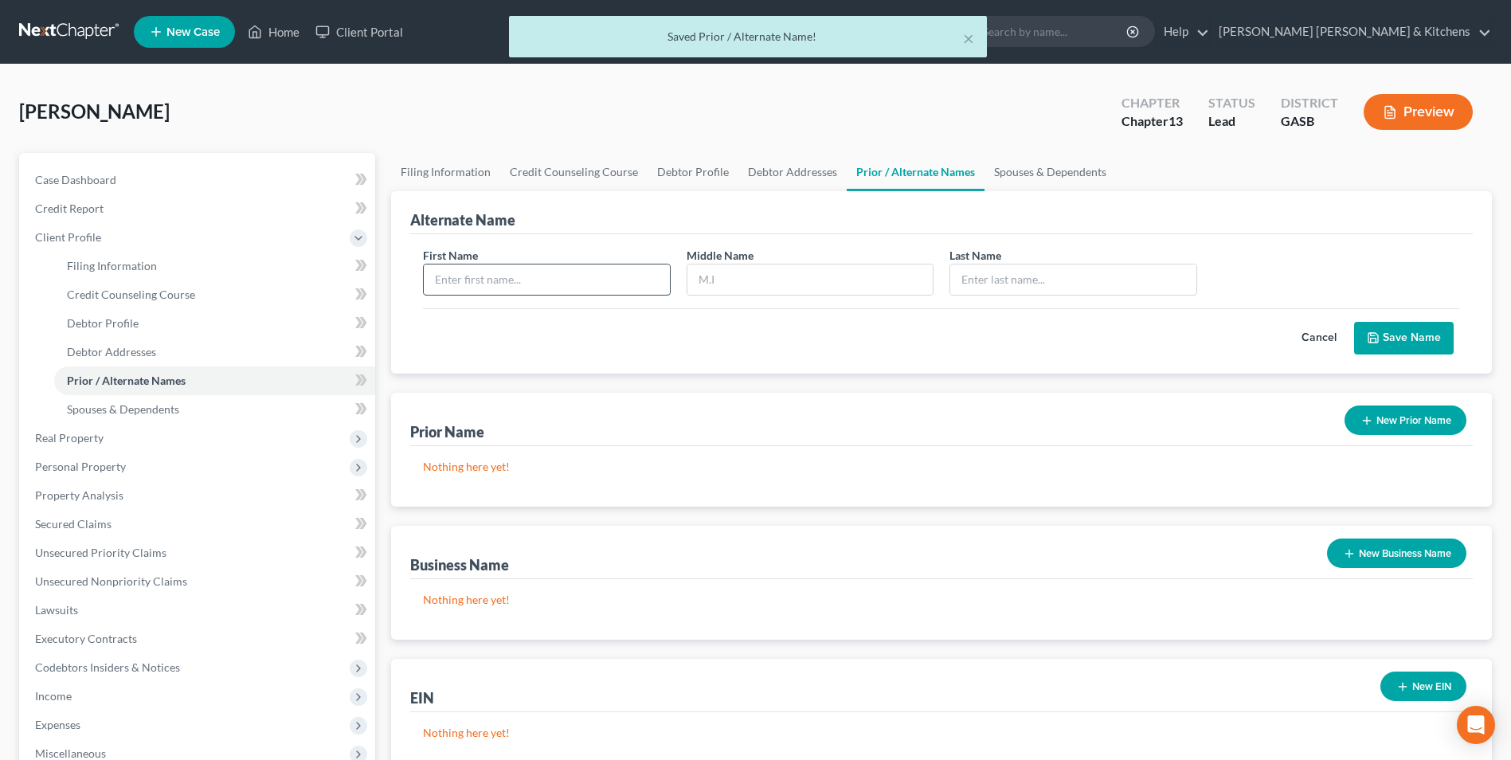
click at [559, 288] on input "text" at bounding box center [546, 279] width 245 height 30
type input "[PERSON_NAME]"
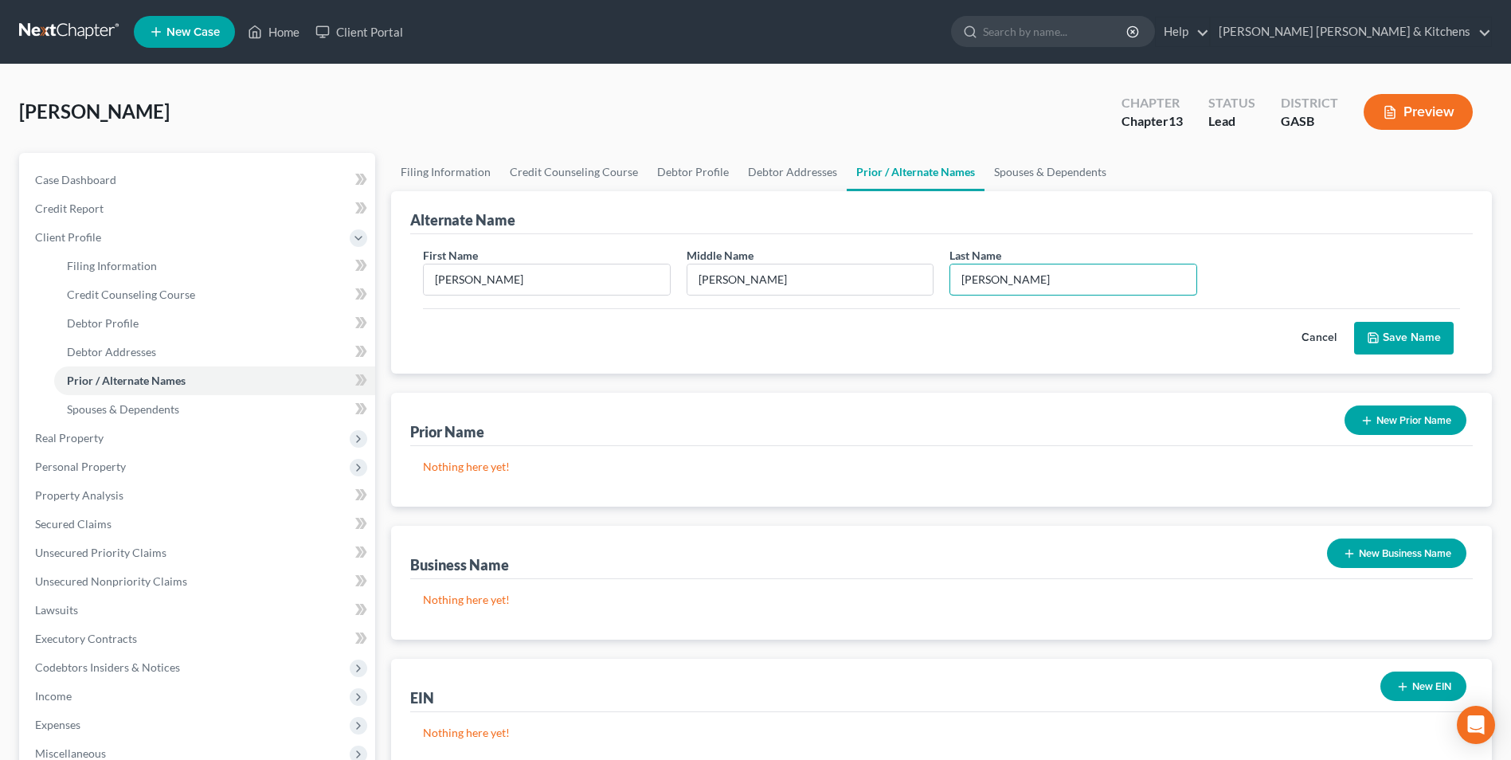
type input "[PERSON_NAME]"
click at [1419, 337] on button "Save Name" at bounding box center [1404, 338] width 100 height 33
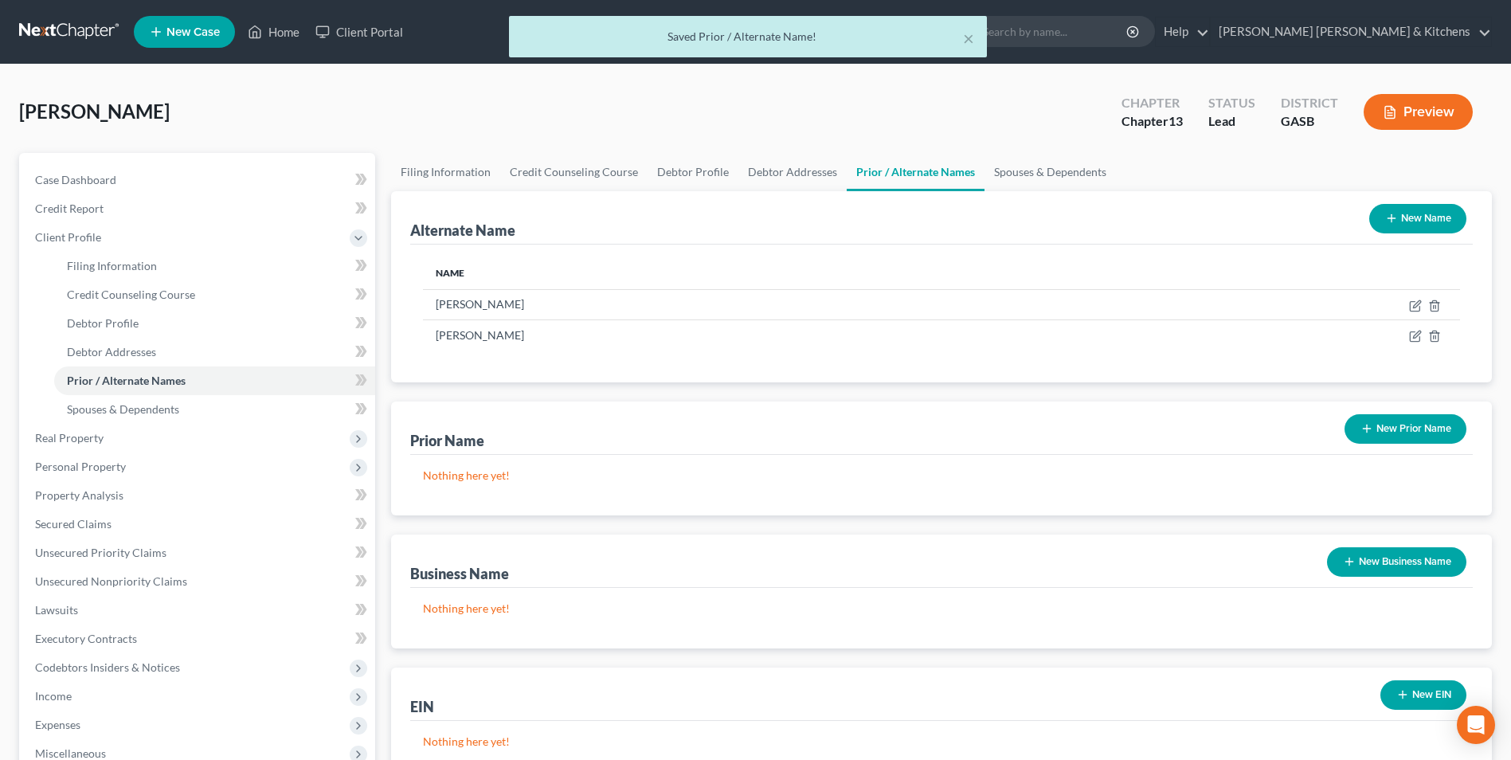
click at [1414, 222] on button "New Name" at bounding box center [1417, 218] width 97 height 29
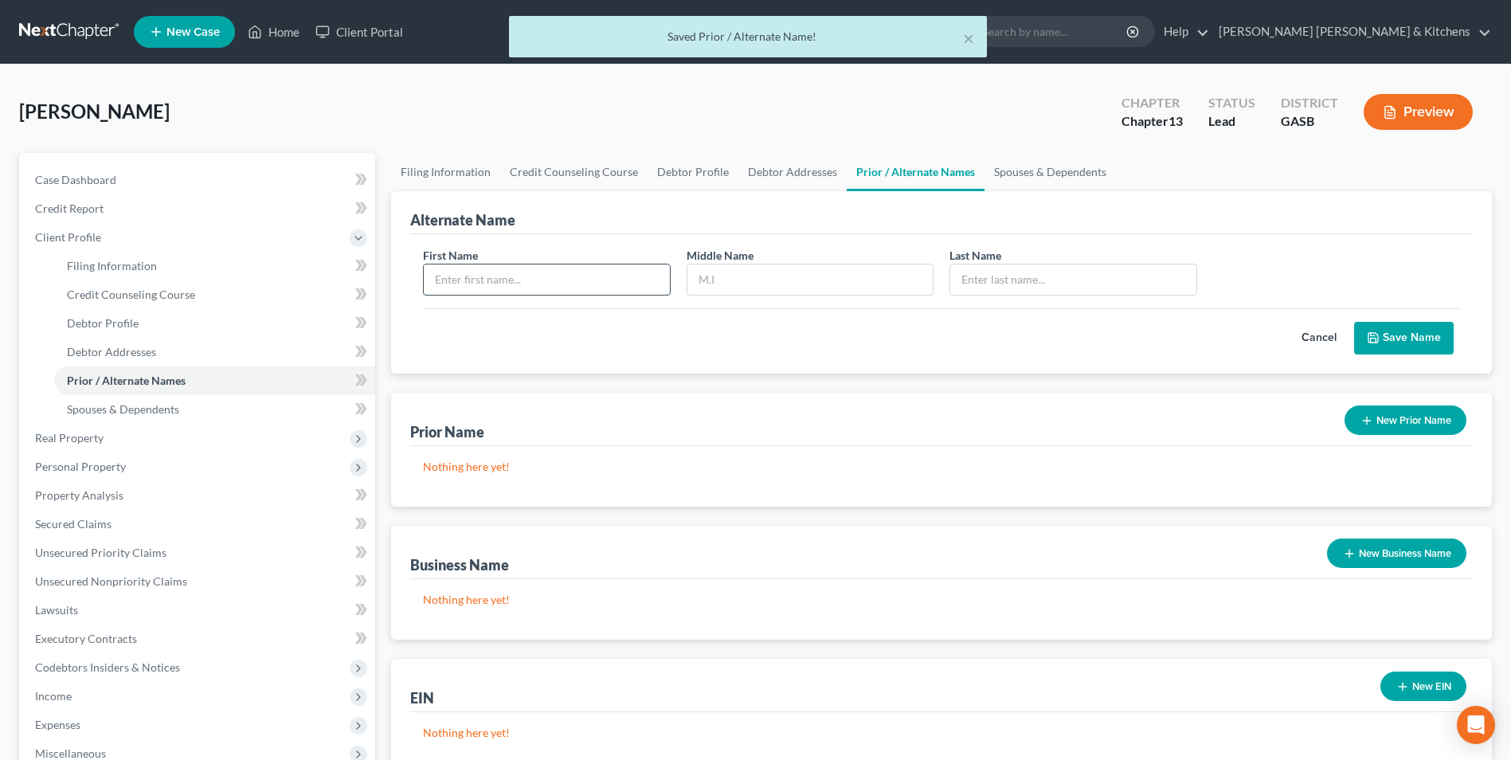
click at [532, 290] on input "text" at bounding box center [546, 279] width 245 height 30
type input "[PERSON_NAME]"
type input "R"
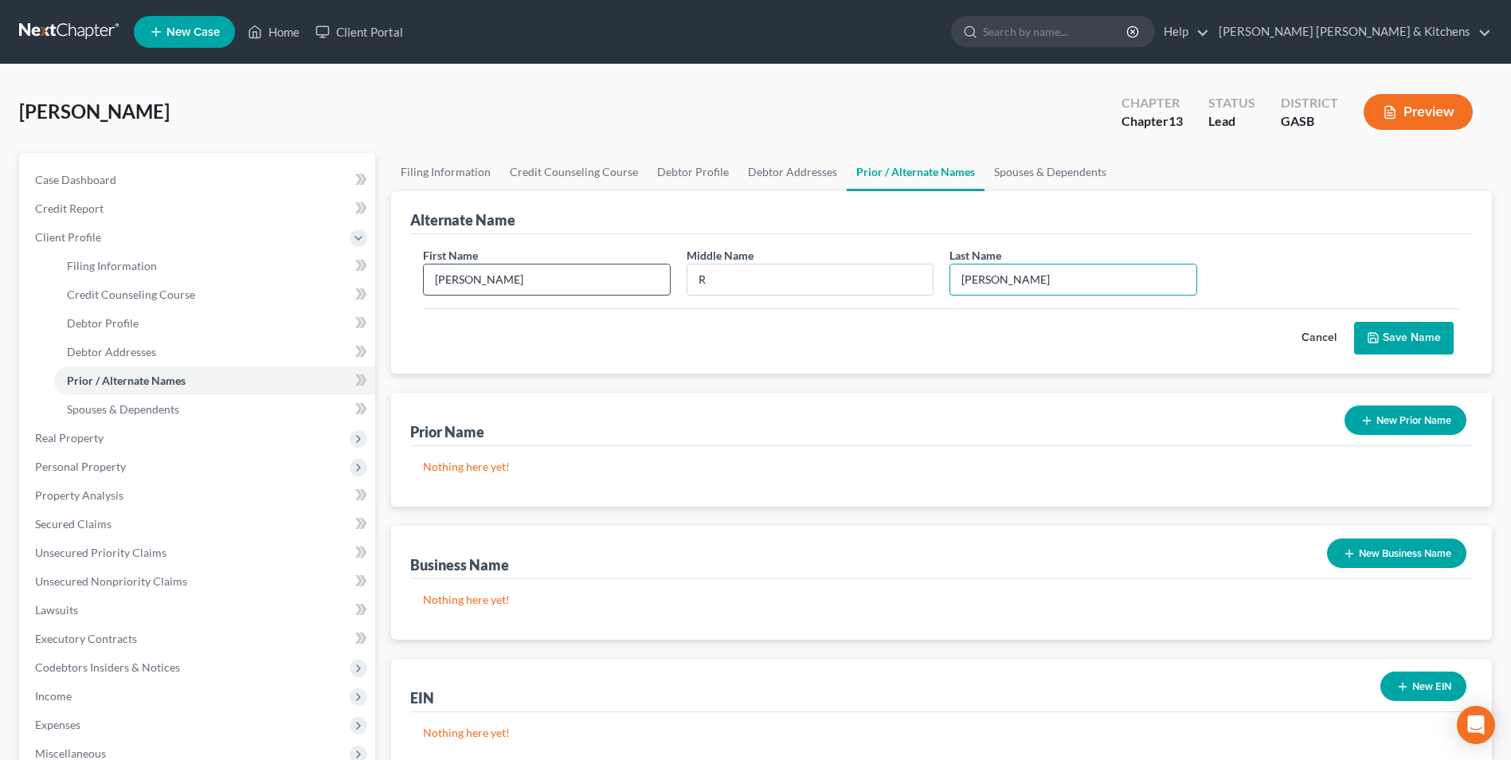
type input "[PERSON_NAME]"
click at [1429, 339] on button "Save Name" at bounding box center [1404, 338] width 100 height 33
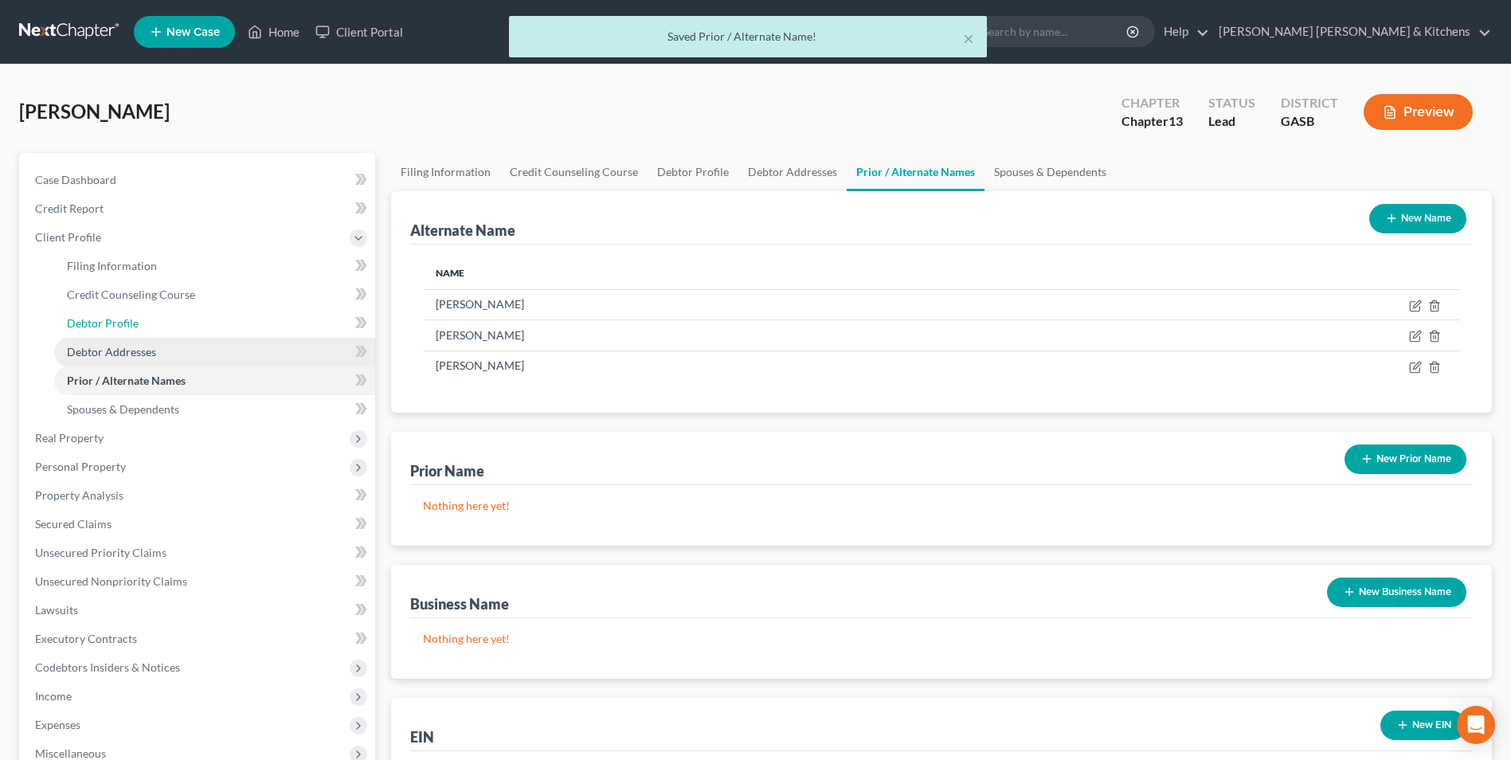
drag, startPoint x: 76, startPoint y: 325, endPoint x: 166, endPoint y: 343, distance: 92.6
click at [76, 325] on span "Debtor Profile" at bounding box center [103, 323] width 72 height 14
select select "0"
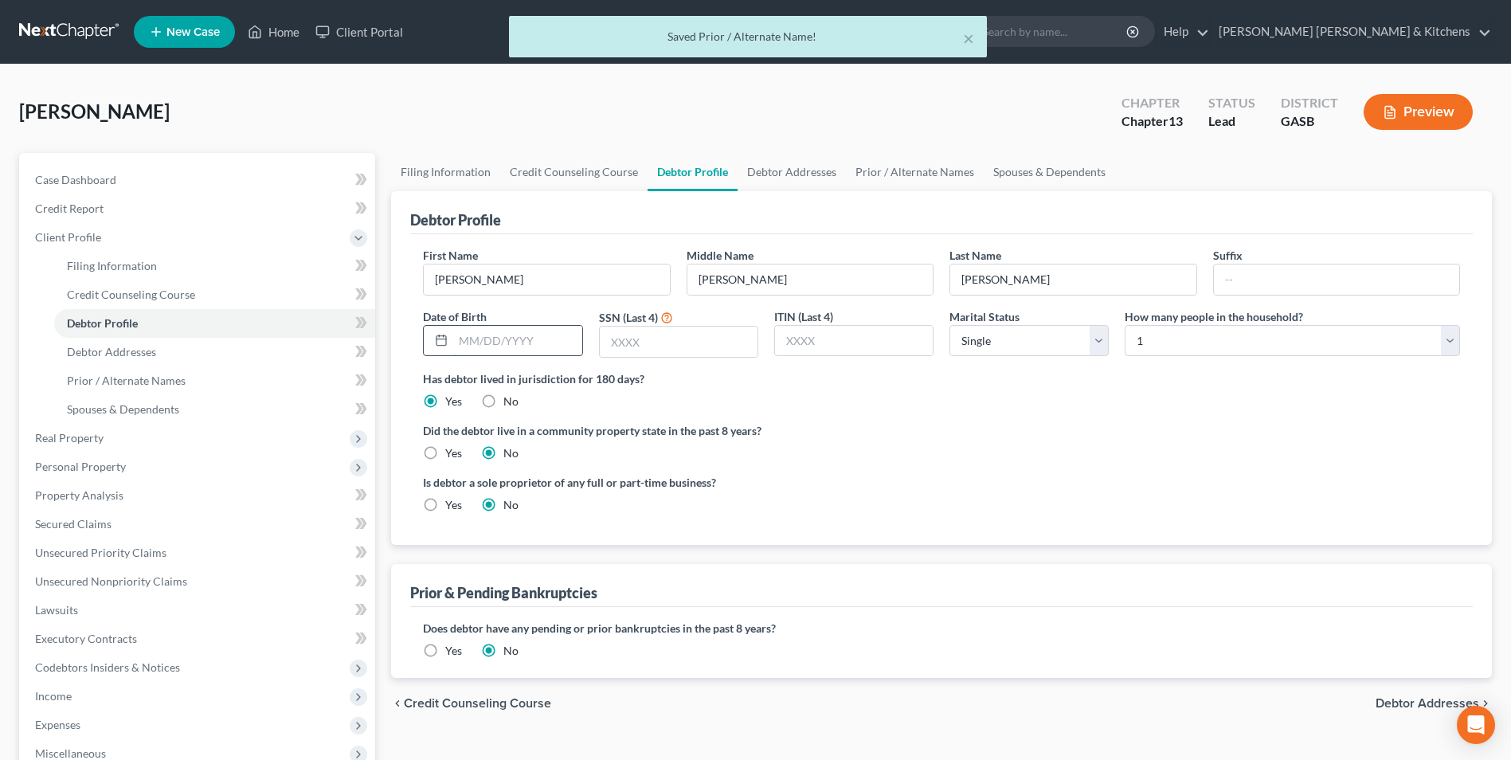
click at [475, 350] on input "text" at bounding box center [517, 341] width 128 height 30
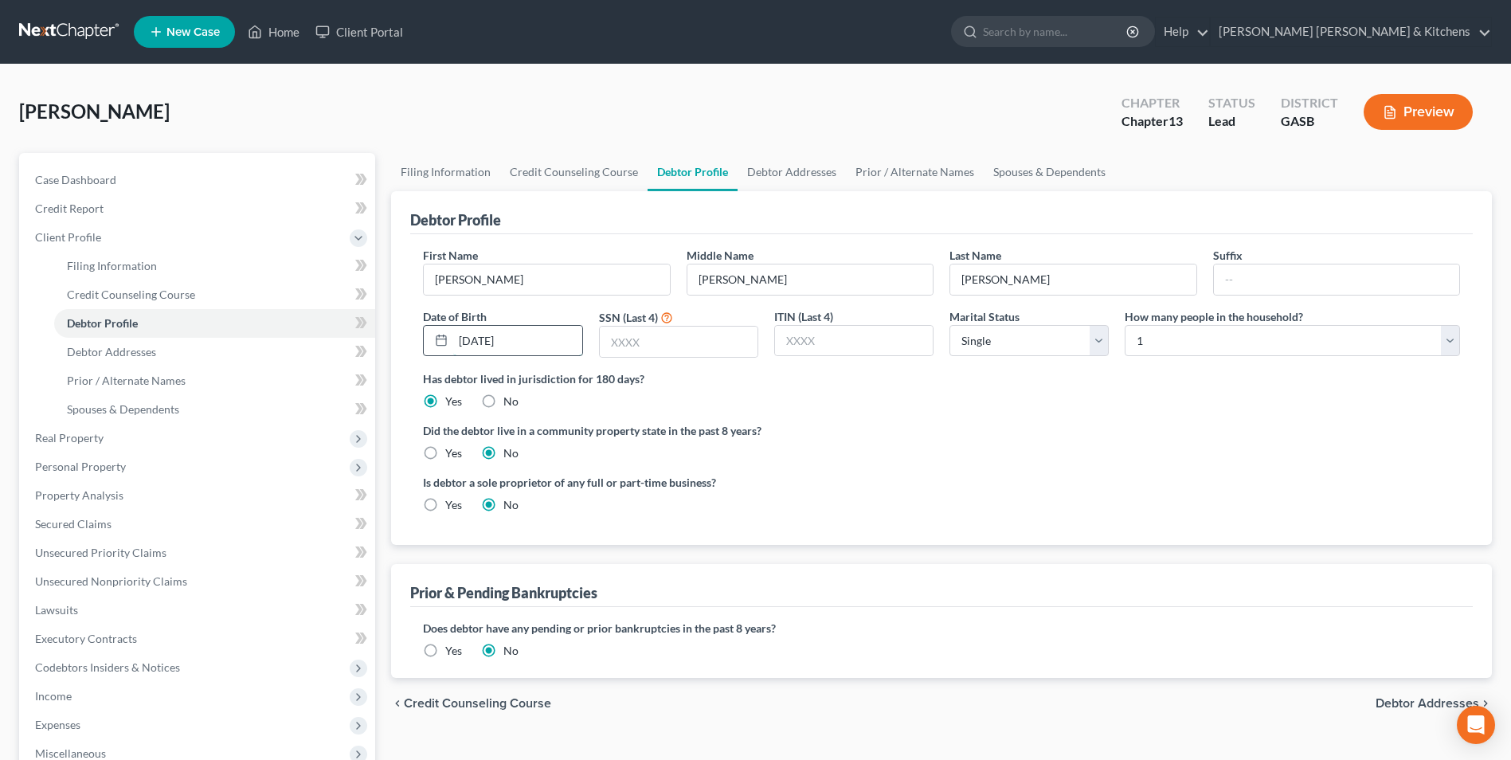
type input "[DATE]"
type input "7023"
click at [1063, 338] on select "Select Single Married Separated Divorced Widowed" at bounding box center [1028, 341] width 159 height 32
select select "3"
click at [949, 325] on select "Select Single Married Separated Divorced Widowed" at bounding box center [1028, 341] width 159 height 32
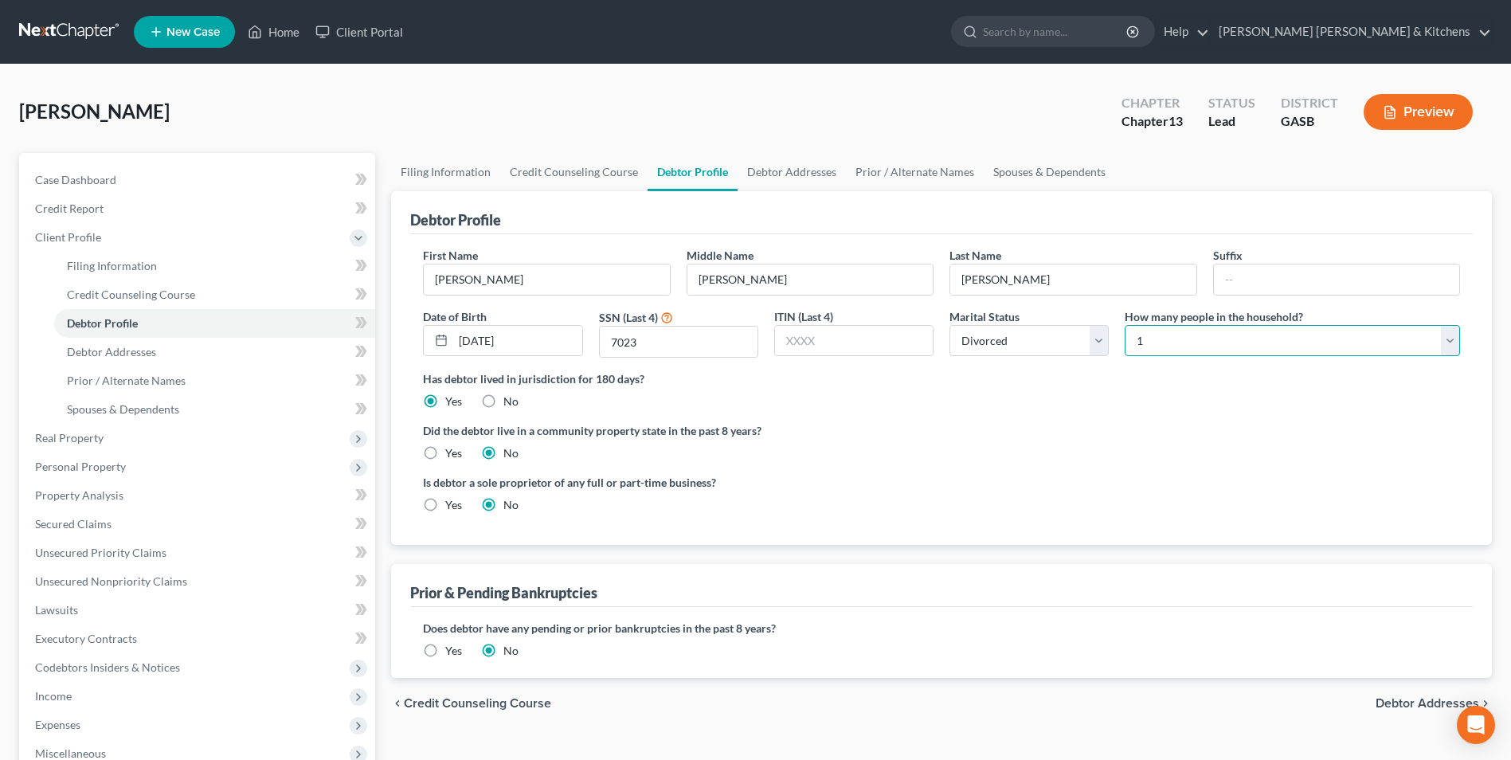
click at [1154, 345] on select "Select 1 2 3 4 5 6 7 8 9 10 11 12 13 14 15 16 17 18 19 20" at bounding box center [1292, 341] width 335 height 32
select select "1"
click at [1125, 325] on select "Select 1 2 3 4 5 6 7 8 9 10 11 12 13 14 15 16 17 18 19 20" at bounding box center [1292, 341] width 335 height 32
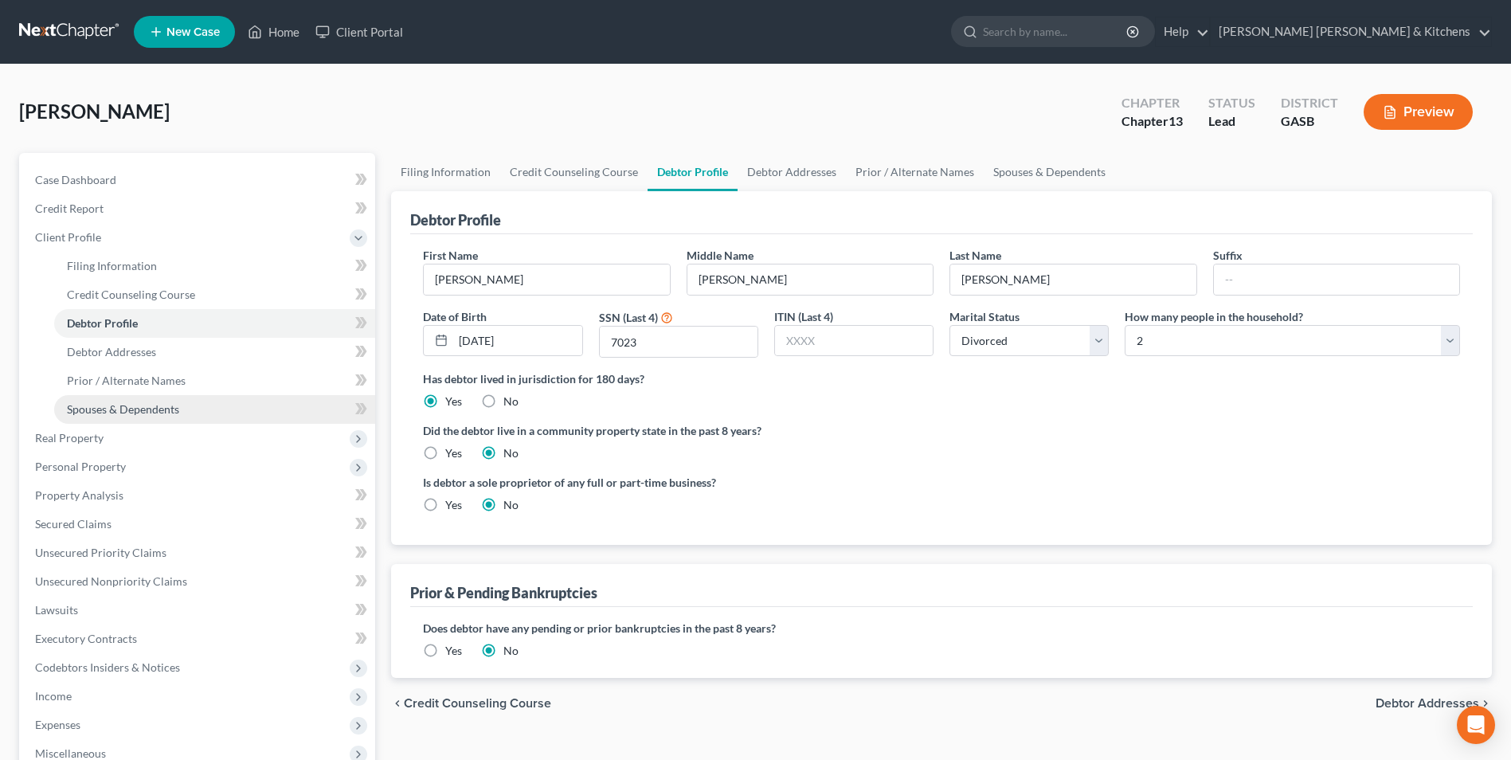
click at [133, 408] on span "Spouses & Dependents" at bounding box center [123, 409] width 112 height 14
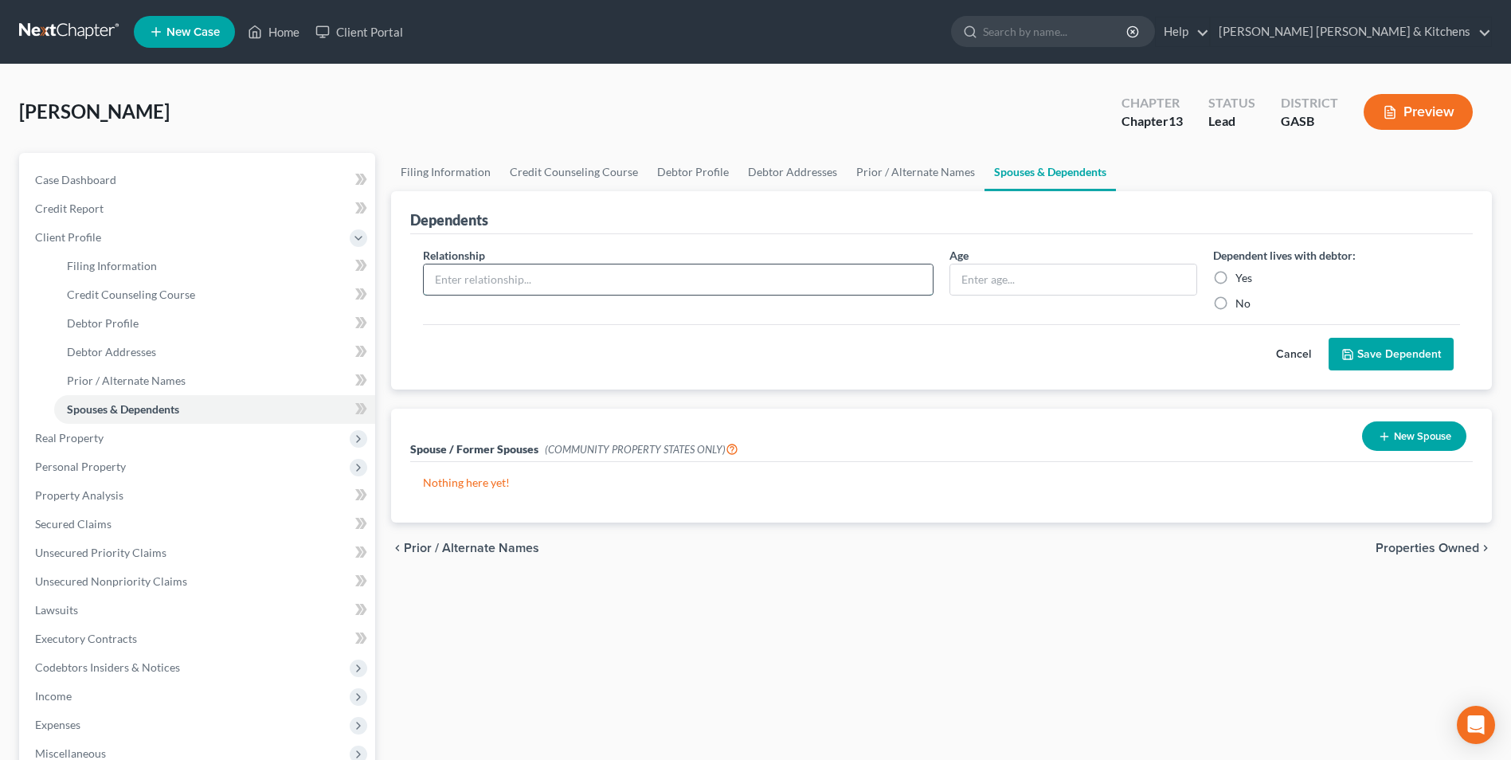
click at [461, 287] on input "text" at bounding box center [678, 279] width 509 height 30
type input "child"
click at [1057, 285] on input "text" at bounding box center [1072, 279] width 245 height 30
type input "18"
click at [1235, 280] on label "Yes" at bounding box center [1243, 278] width 17 height 16
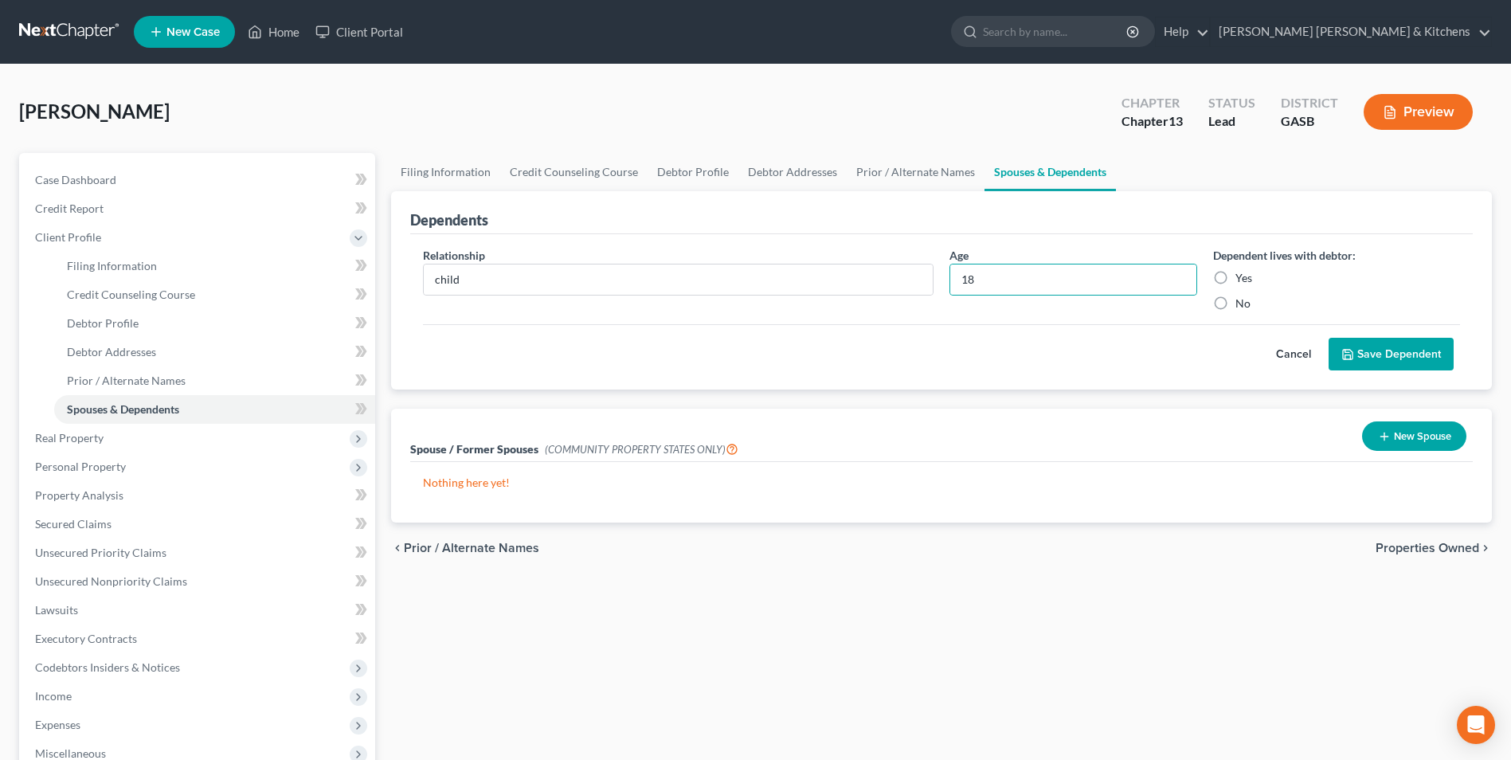
click at [1242, 280] on input "Yes" at bounding box center [1247, 275] width 10 height 10
radio input "true"
click at [1372, 358] on button "Save Dependent" at bounding box center [1391, 354] width 125 height 33
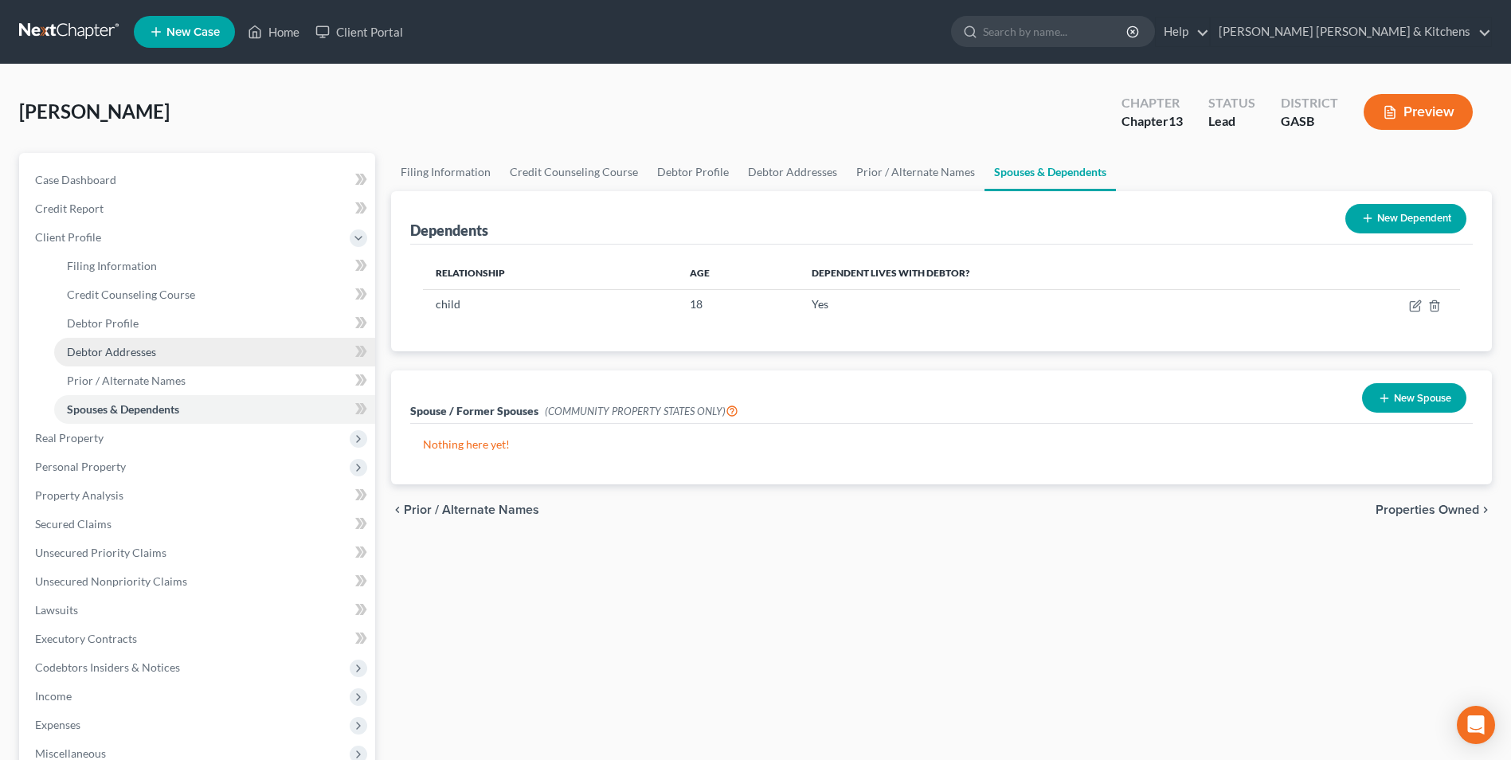
click at [140, 346] on span "Debtor Addresses" at bounding box center [111, 352] width 89 height 14
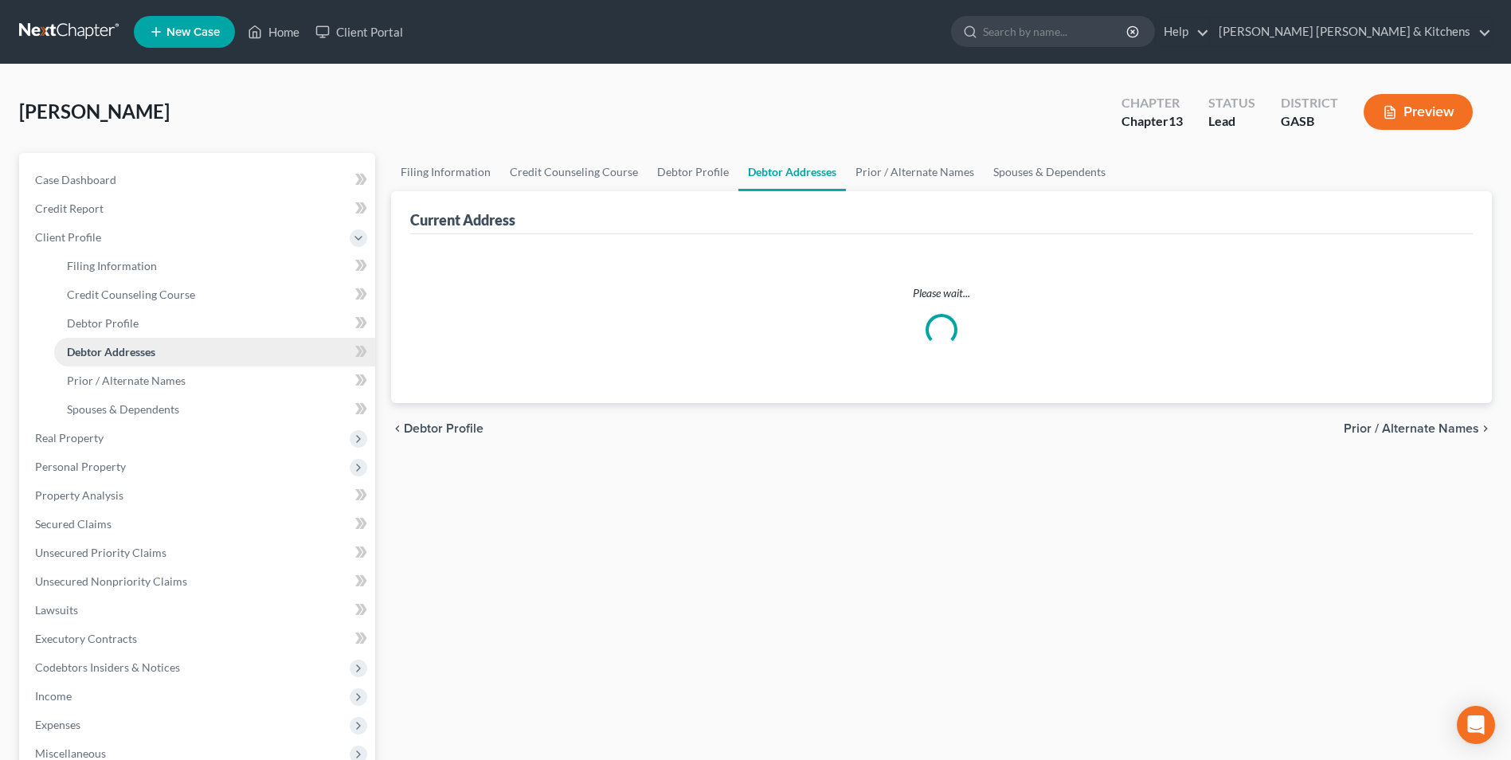
select select "0"
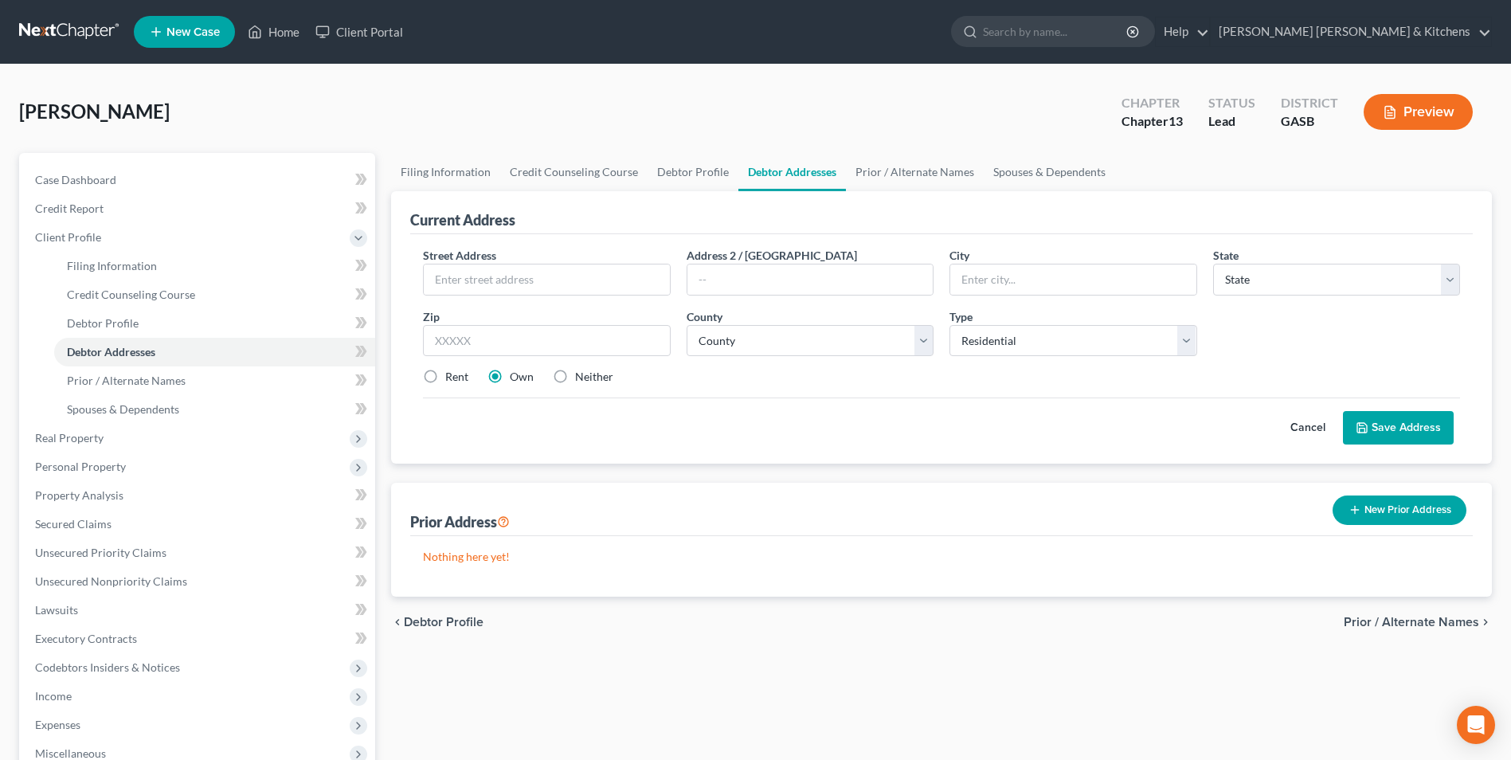
click at [534, 262] on div "Street Address *" at bounding box center [546, 271] width 263 height 49
click at [522, 297] on div "Street Address * Address 2 / [GEOGRAPHIC_DATA] * State * State [US_STATE] AK AR…" at bounding box center [941, 322] width 1053 height 151
click at [510, 286] on input "text" at bounding box center [546, 279] width 245 height 30
type input "[STREET_ADDRESS][PERSON_NAME]"
type input "31060"
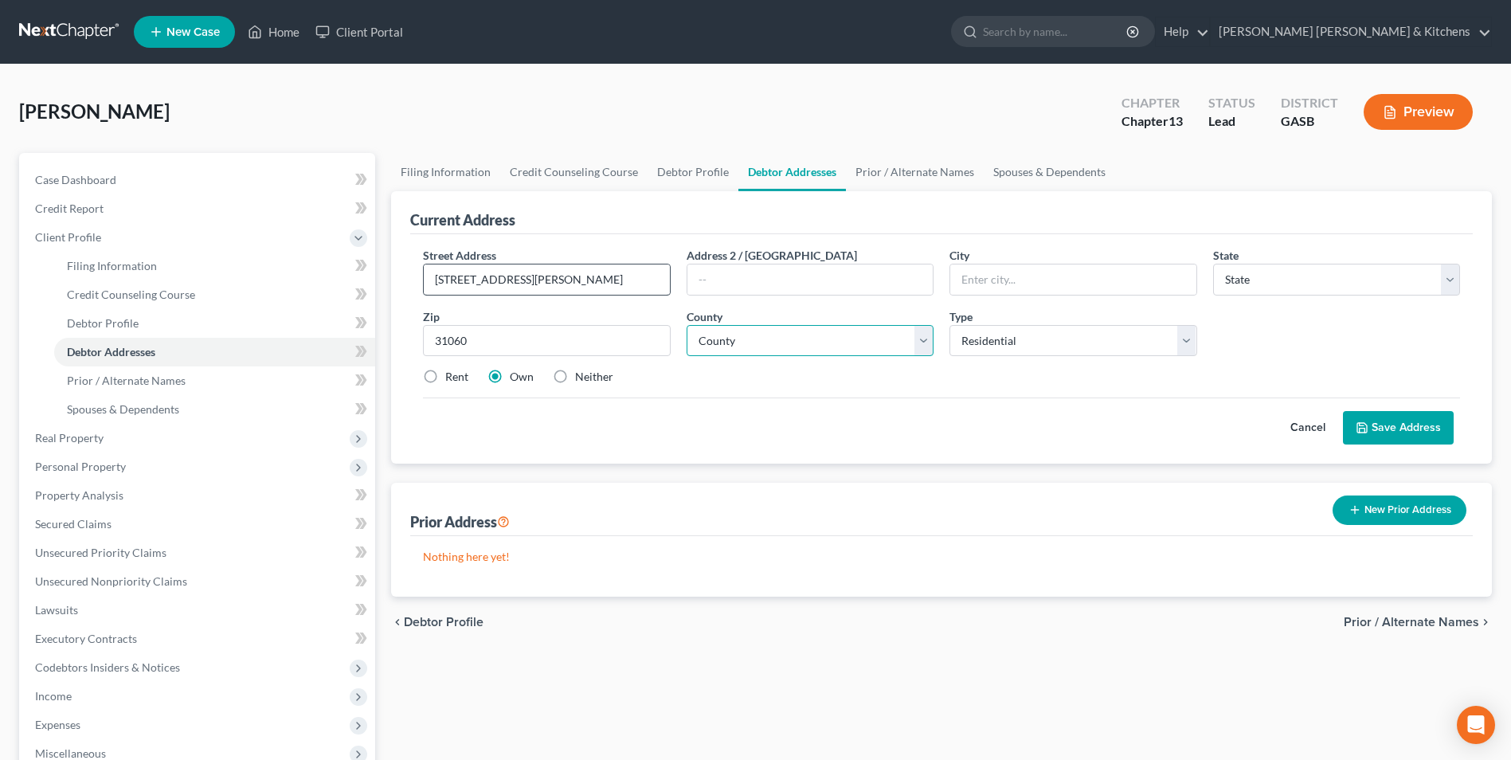
type input "[GEOGRAPHIC_DATA]"
select select "10"
select select "133"
click at [575, 382] on label "Neither" at bounding box center [594, 377] width 38 height 16
click at [581, 379] on input "Neither" at bounding box center [586, 374] width 10 height 10
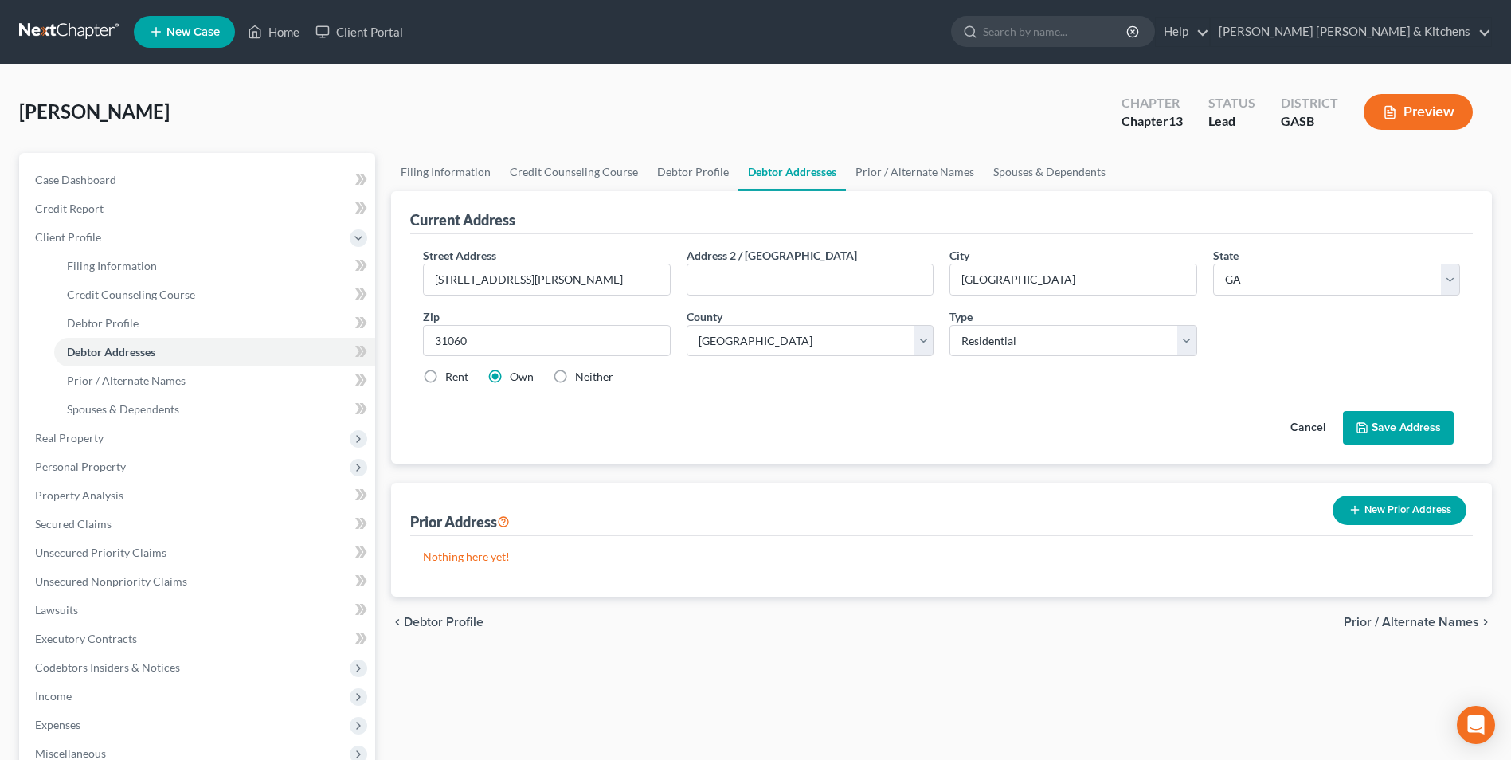
radio input "true"
click at [1372, 421] on button "Save Address" at bounding box center [1398, 427] width 111 height 33
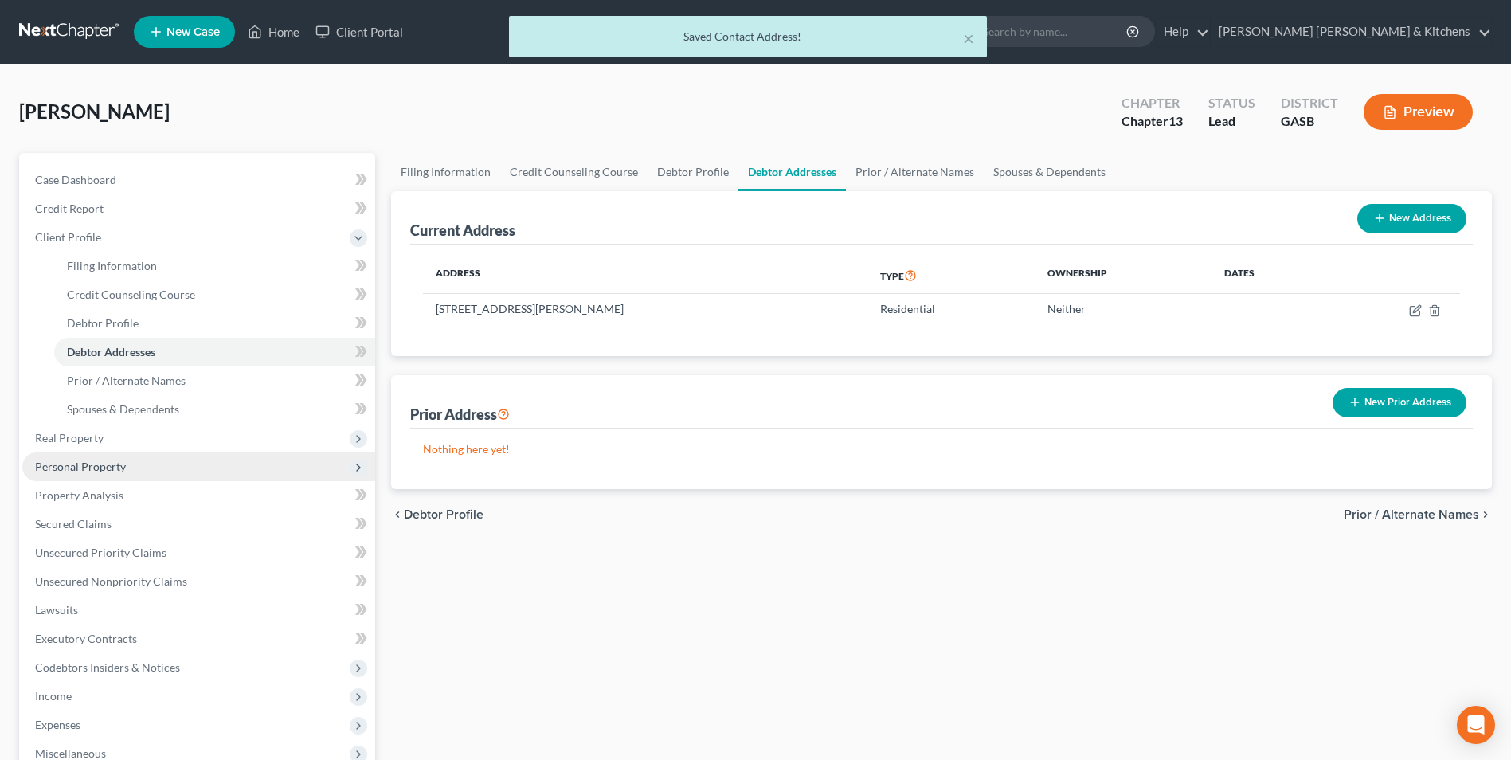
click at [92, 469] on span "Personal Property" at bounding box center [80, 467] width 91 height 14
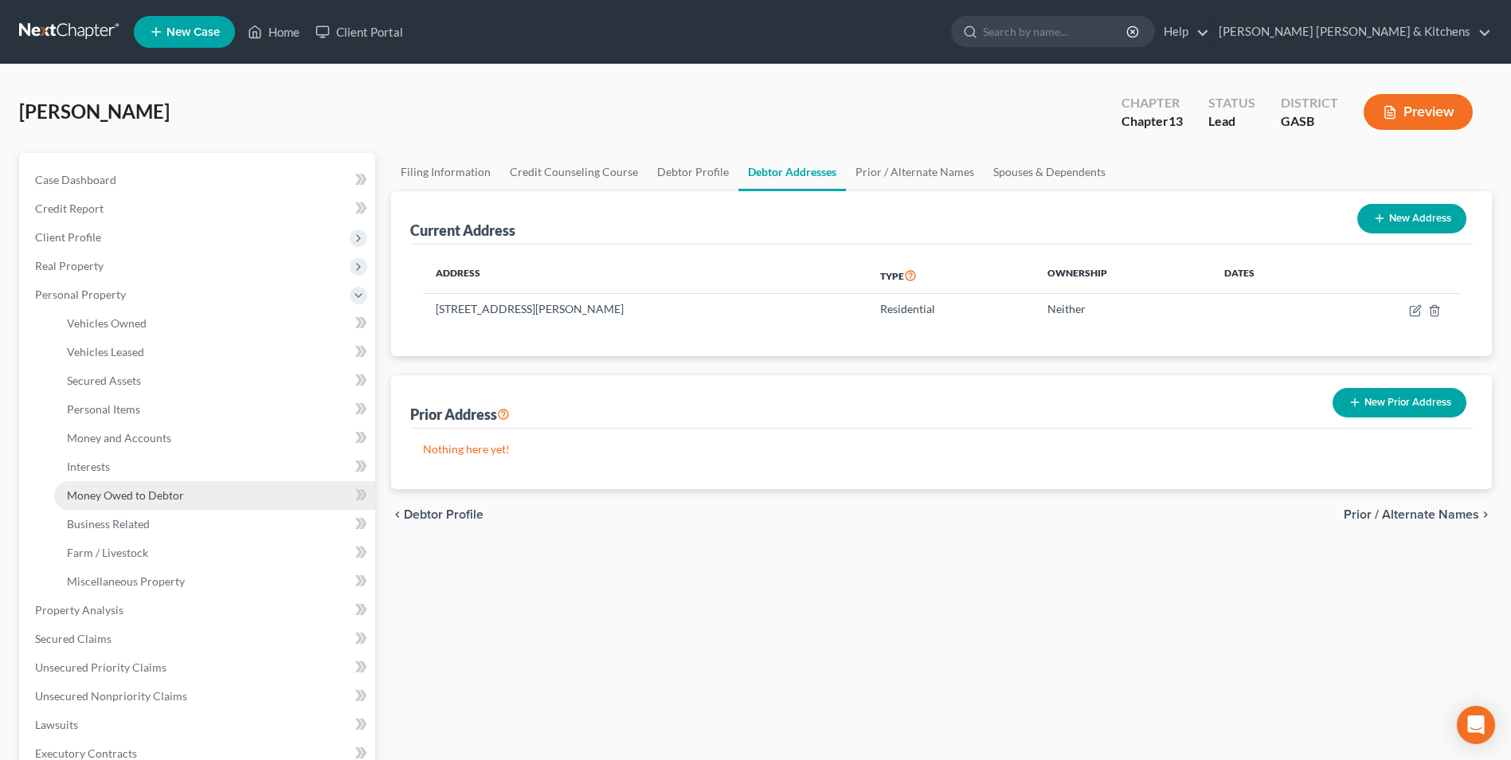
click at [92, 499] on span "Money Owed to Debtor" at bounding box center [125, 495] width 117 height 14
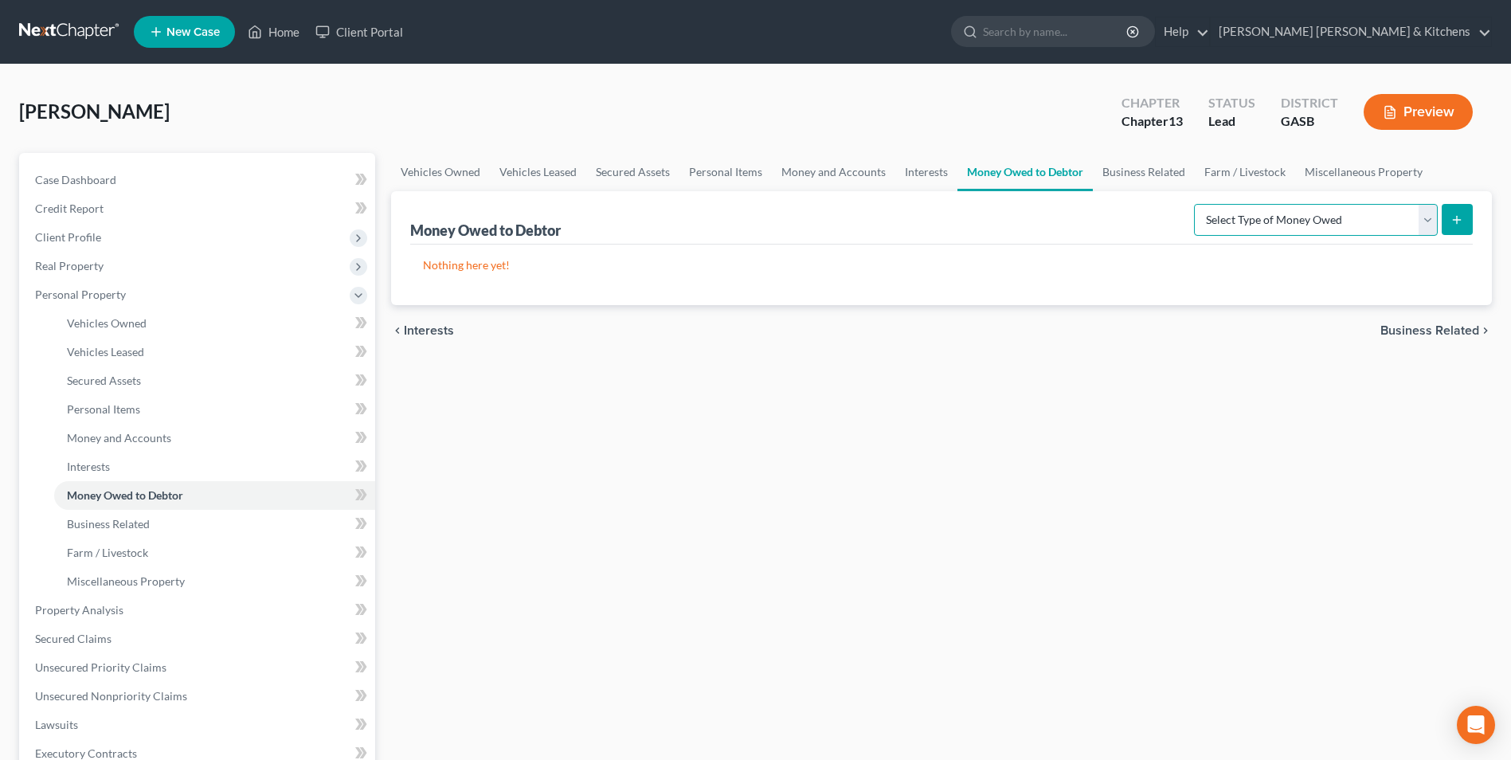
click at [1259, 227] on select "Select Type of Money Owed Accounts Receivable Alimony Child Support Claims Agai…" at bounding box center [1316, 220] width 244 height 32
select select "child_support"
click at [1196, 204] on select "Select Type of Money Owed Accounts Receivable Alimony Child Support Claims Agai…" at bounding box center [1316, 220] width 244 height 32
click at [1453, 217] on icon "submit" at bounding box center [1456, 219] width 13 height 13
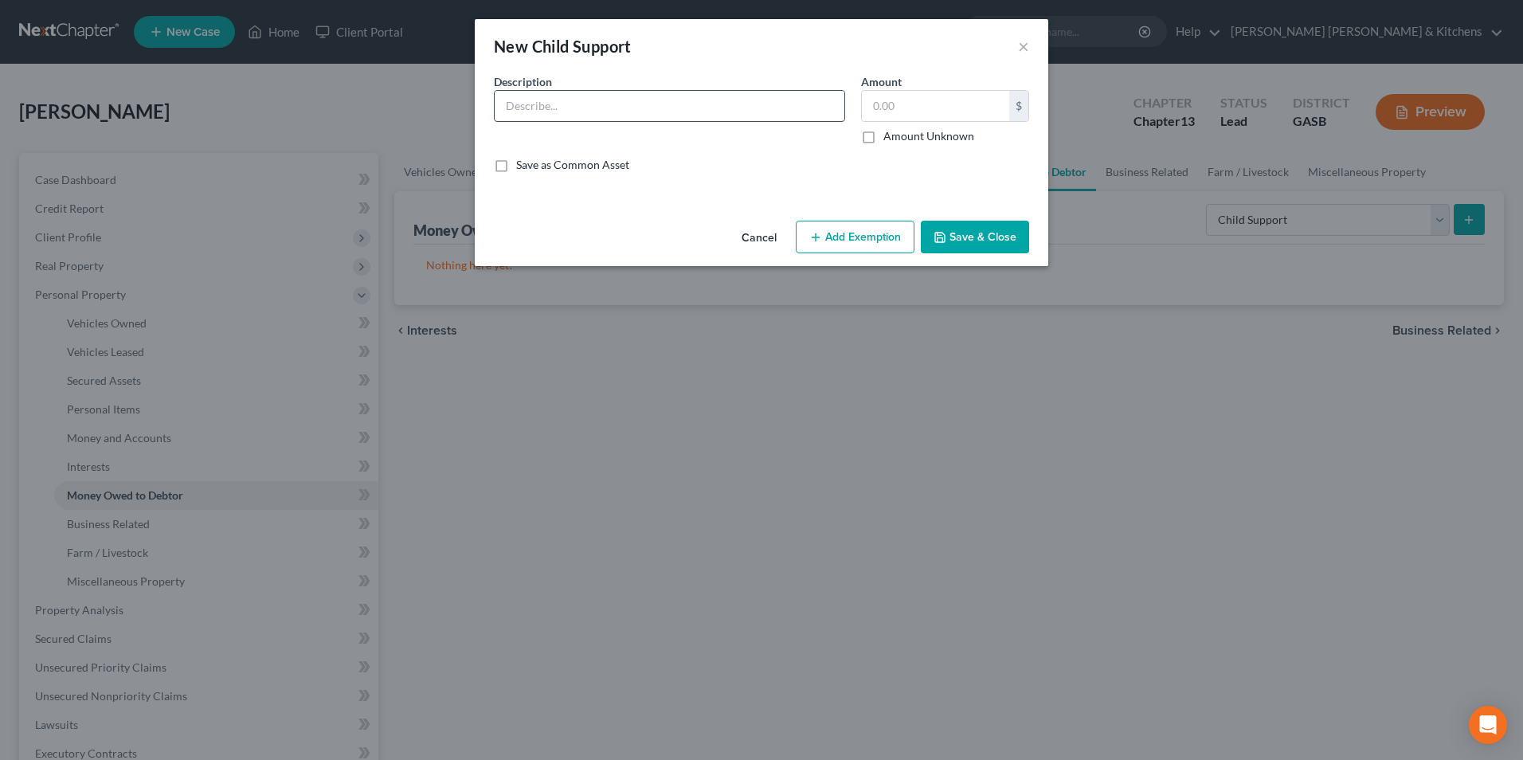
click at [537, 113] on input "text" at bounding box center [670, 106] width 350 height 30
type input "back child support"
type input "7,380.90"
click at [858, 249] on button "Add Exemption" at bounding box center [855, 237] width 119 height 33
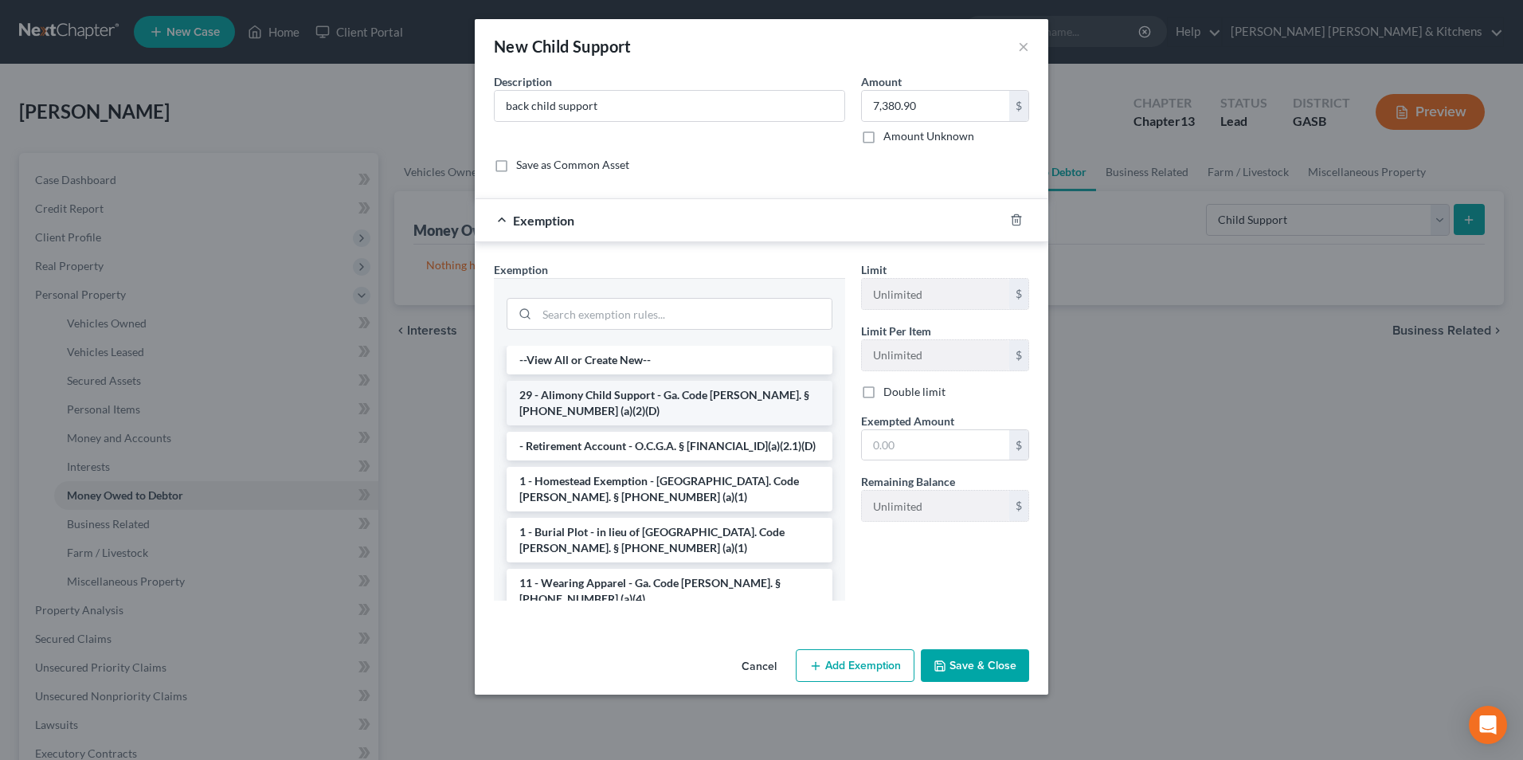
click at [688, 400] on li "29 - Alimony Child Support - Ga. Code [PERSON_NAME]. § [PHONE_NUMBER] (a)(2)(D)" at bounding box center [670, 403] width 326 height 45
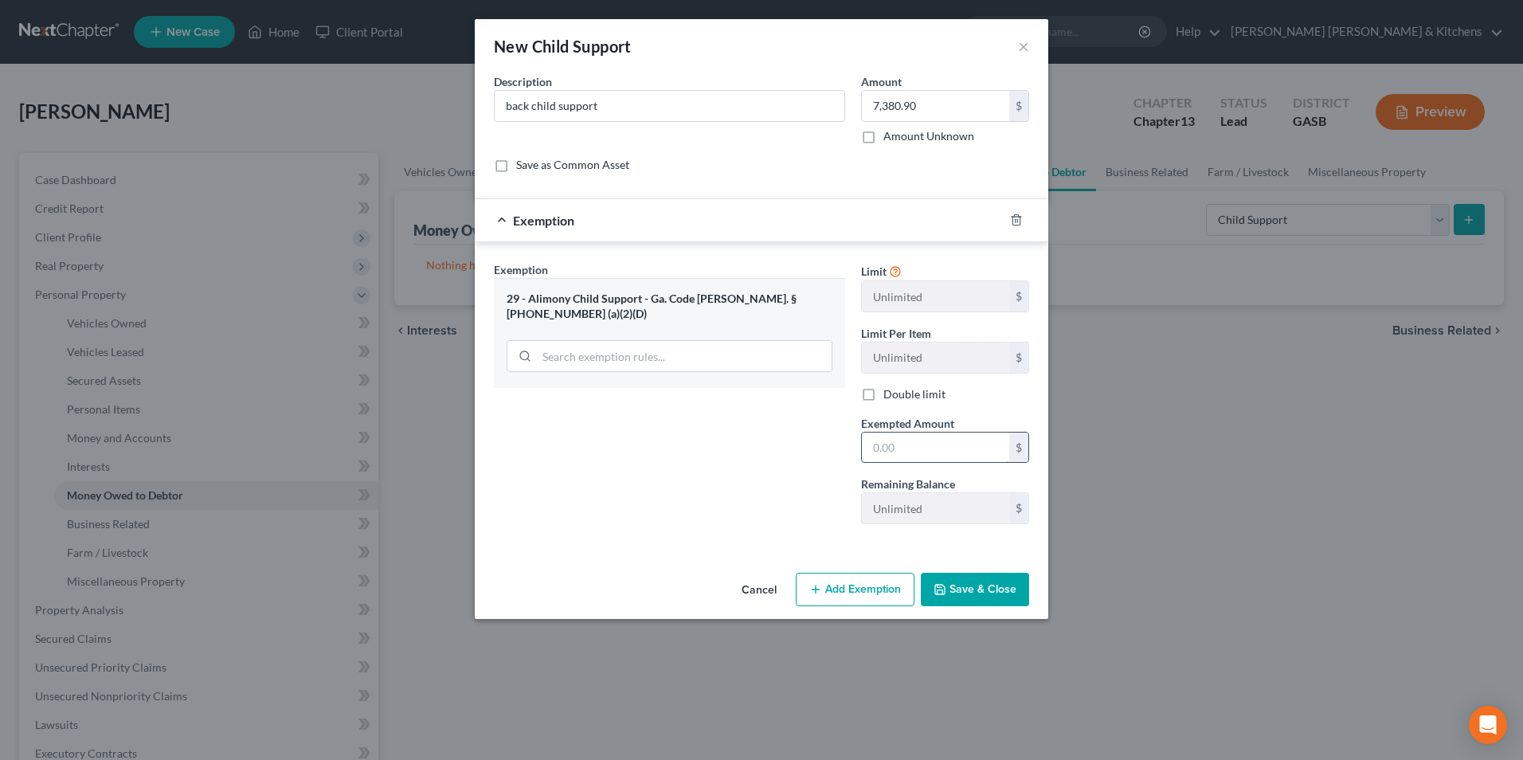
click at [935, 437] on input "text" at bounding box center [935, 448] width 147 height 30
type input "7,380.90"
click at [993, 580] on button "Save & Close" at bounding box center [975, 589] width 108 height 33
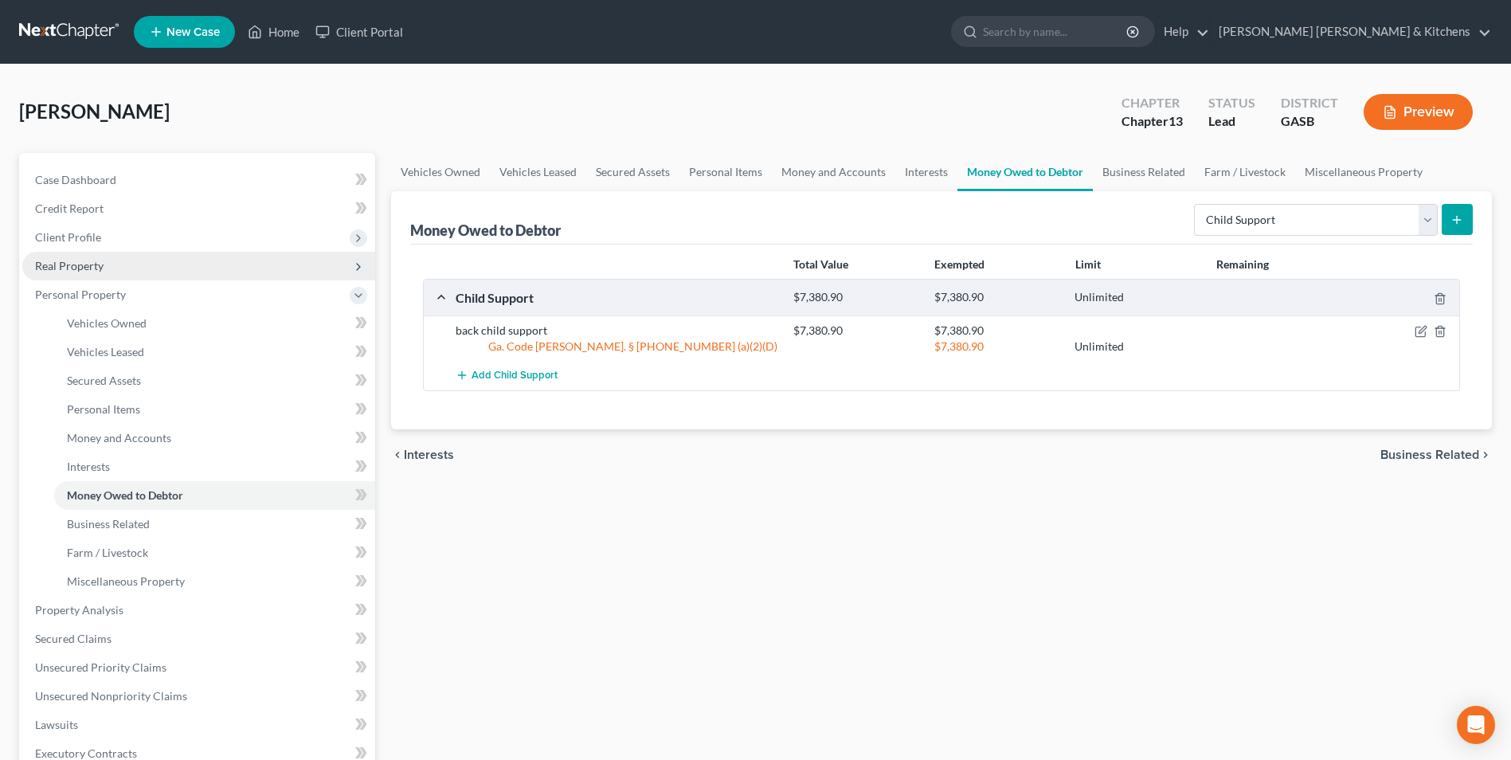
click at [92, 272] on span "Real Property" at bounding box center [69, 266] width 69 height 14
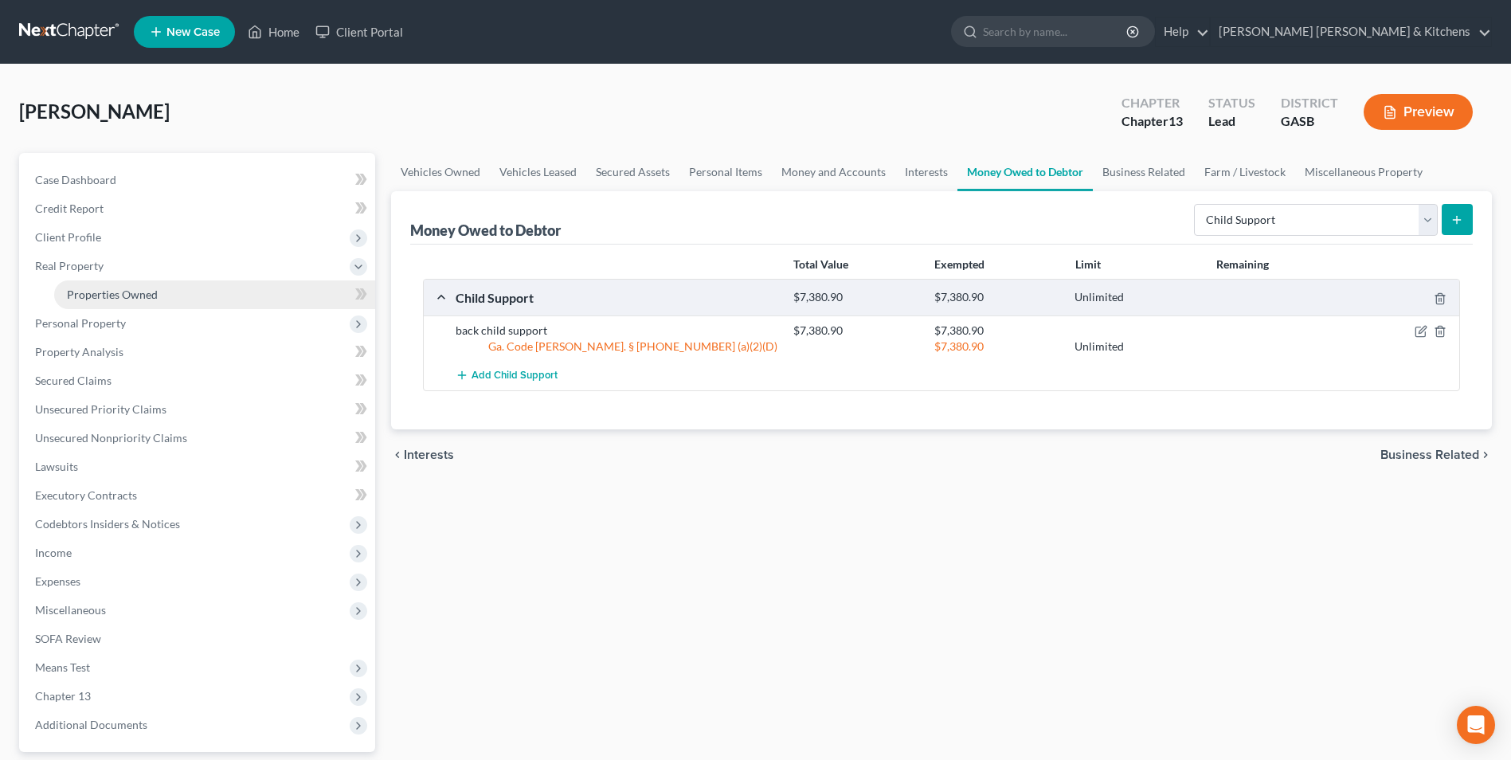
click at [94, 291] on span "Properties Owned" at bounding box center [112, 295] width 91 height 14
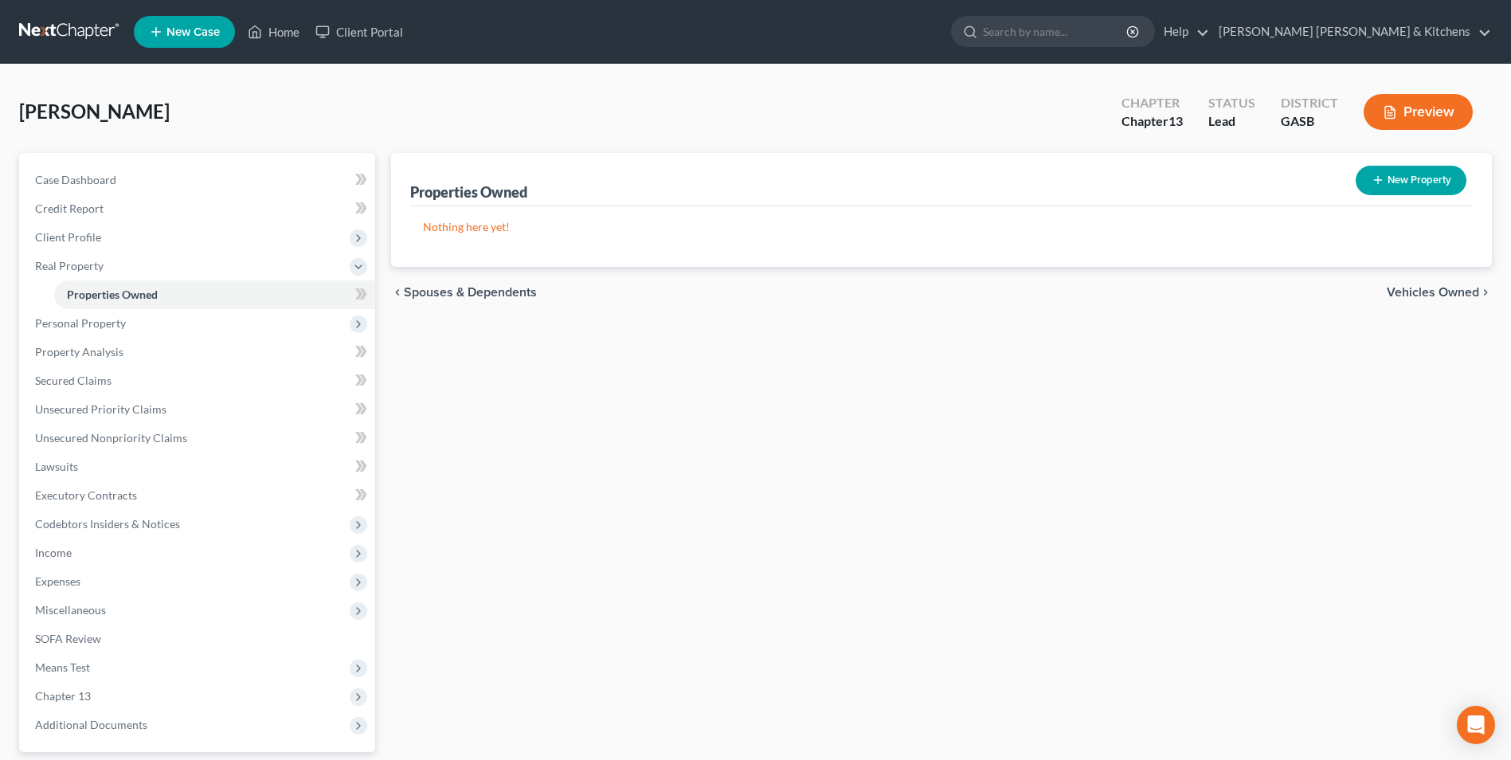
click at [1381, 186] on icon "button" at bounding box center [1378, 180] width 13 height 13
select select "10"
select select "133"
select select "0"
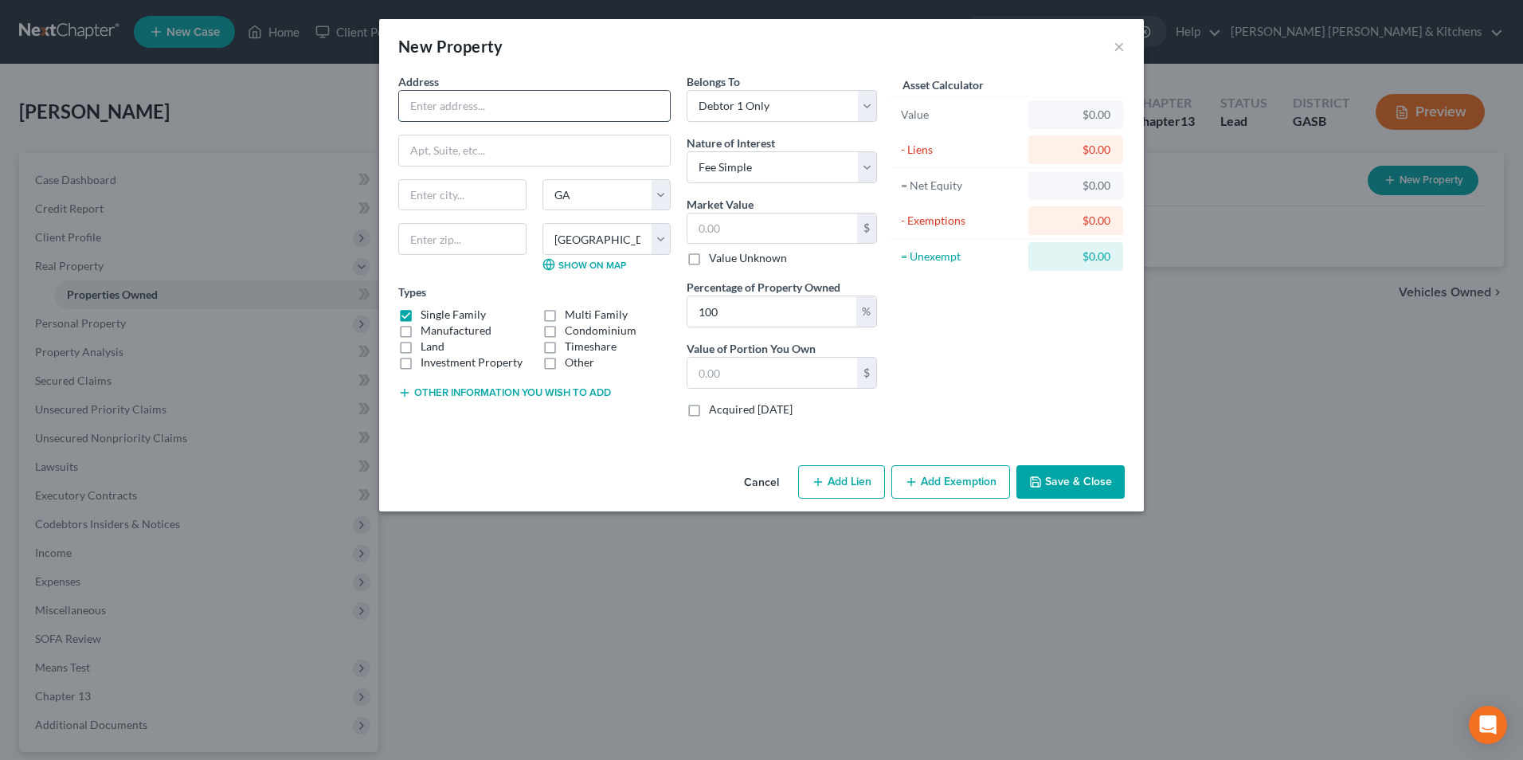
click at [456, 107] on input "text" at bounding box center [534, 106] width 271 height 30
type input "[PERSON_NAME] Street"
type input "Parcel #M10100046"
type input "31060"
type input "[GEOGRAPHIC_DATA]"
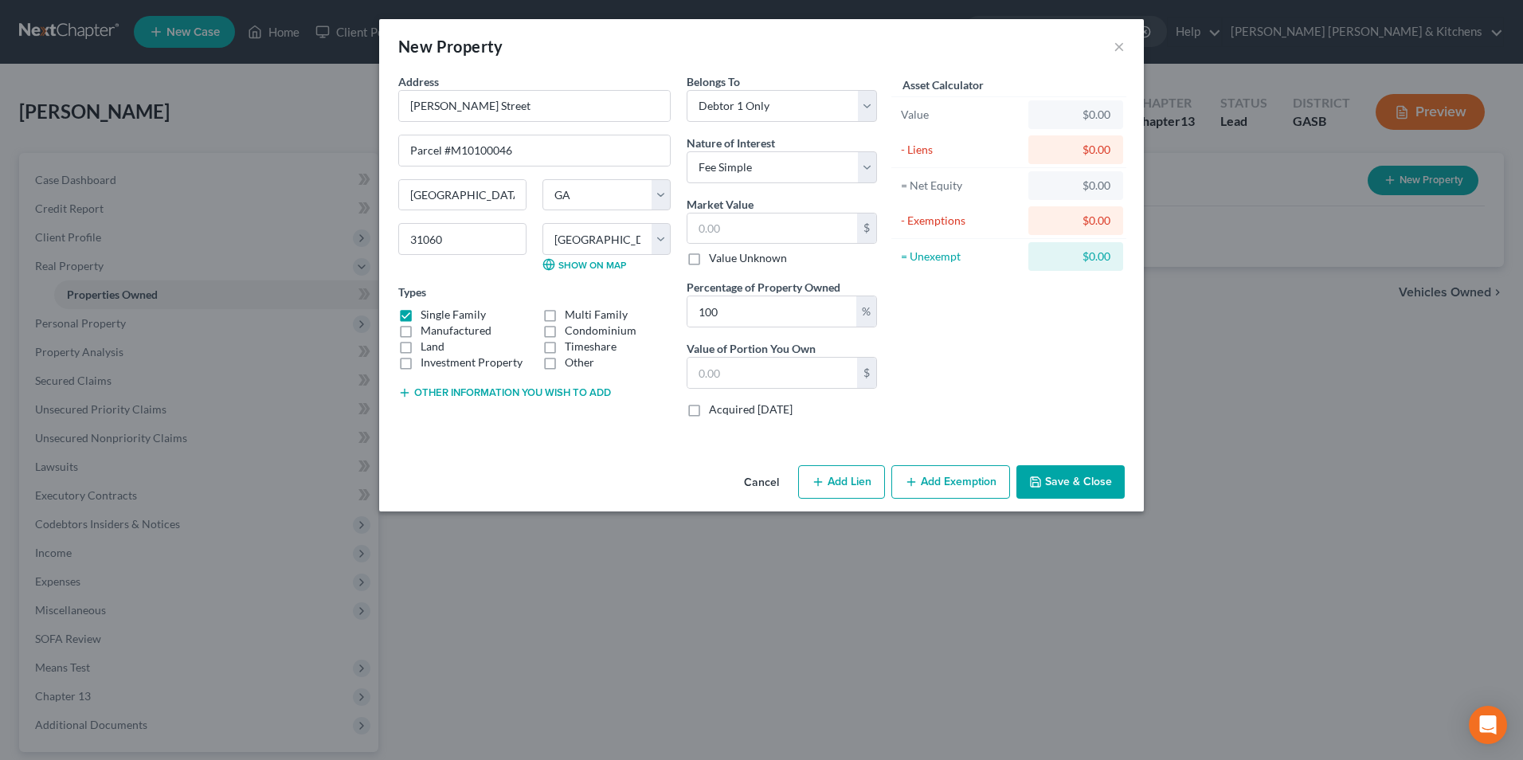
click at [421, 315] on label "Single Family" at bounding box center [453, 315] width 65 height 16
click at [427, 315] on input "Single Family" at bounding box center [432, 312] width 10 height 10
checkbox input "false"
click at [421, 344] on label "Land" at bounding box center [433, 347] width 24 height 16
click at [427, 344] on input "Land" at bounding box center [432, 344] width 10 height 10
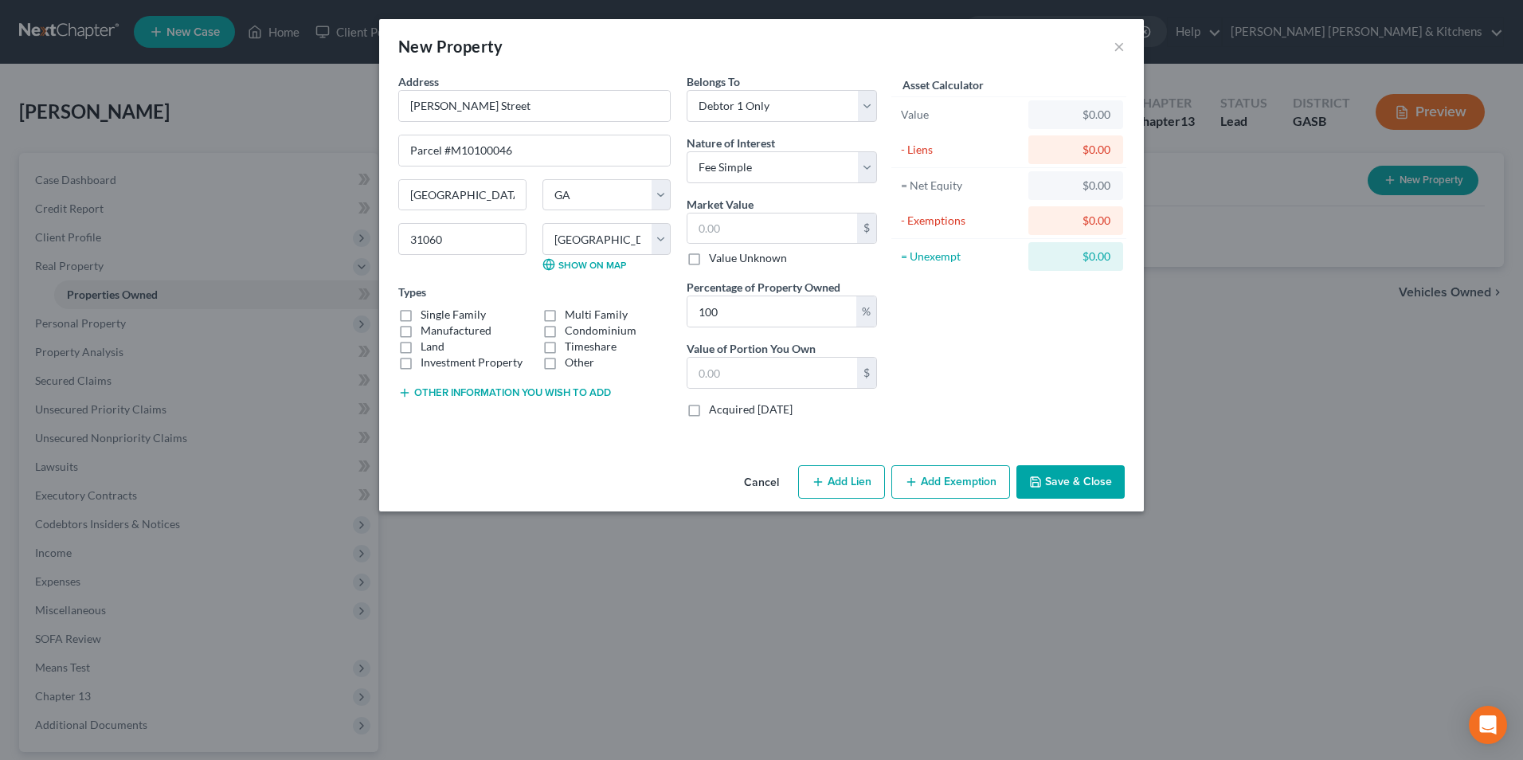
checkbox input "true"
click at [421, 387] on button "Other information you wish to add" at bounding box center [504, 392] width 213 height 13
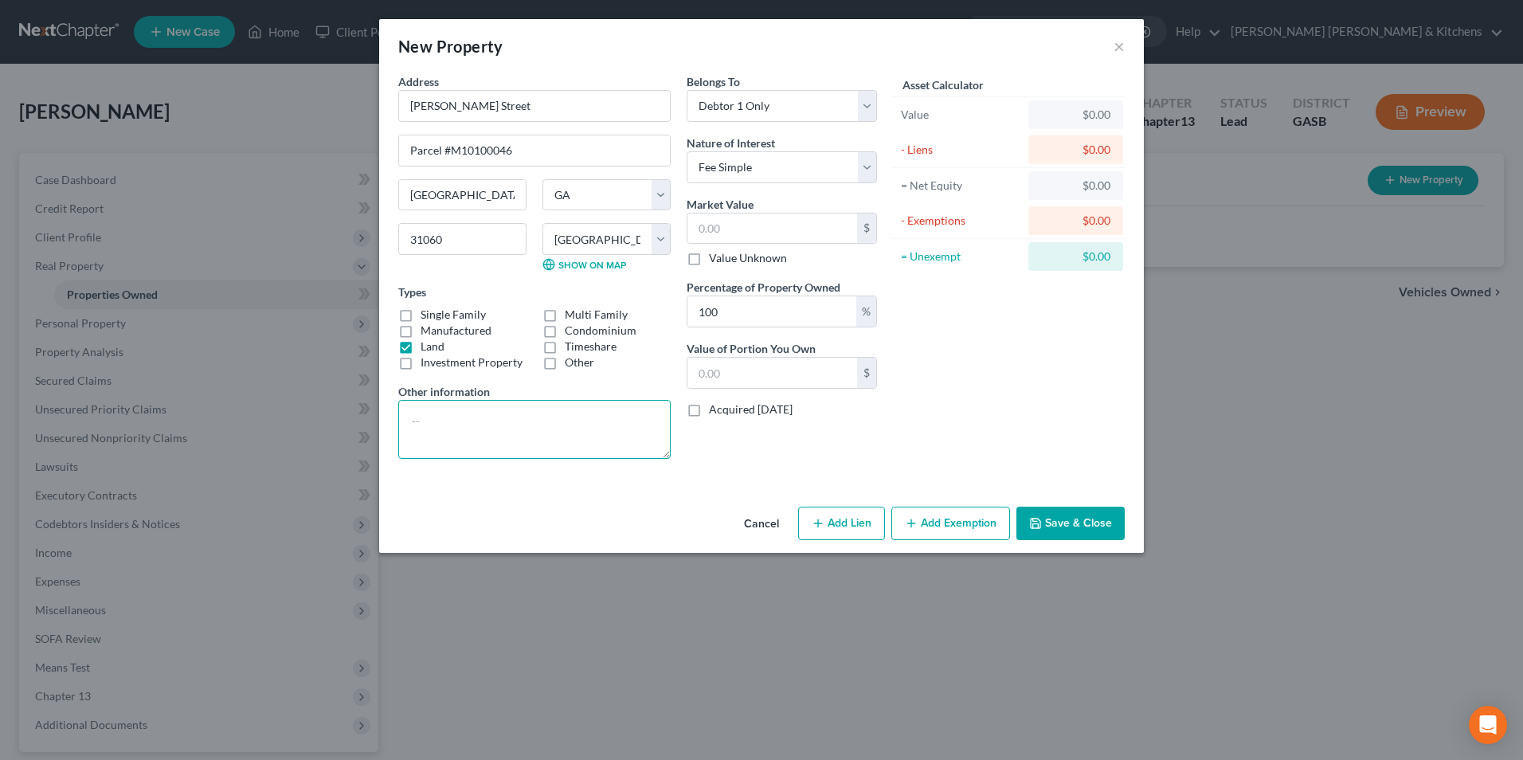
click at [421, 421] on textarea at bounding box center [534, 429] width 272 height 59
type textarea "Vacant Lot - joint w/mom, [PERSON_NAME] - paid for"
click at [738, 111] on select "Select Debtor 1 Only Debtor 2 Only Debtor 1 And Debtor 2 Only At Least One Of T…" at bounding box center [782, 106] width 190 height 32
select select "3"
click at [687, 90] on select "Select Debtor 1 Only Debtor 2 Only Debtor 1 And Debtor 2 Only At Least One Of T…" at bounding box center [782, 106] width 190 height 32
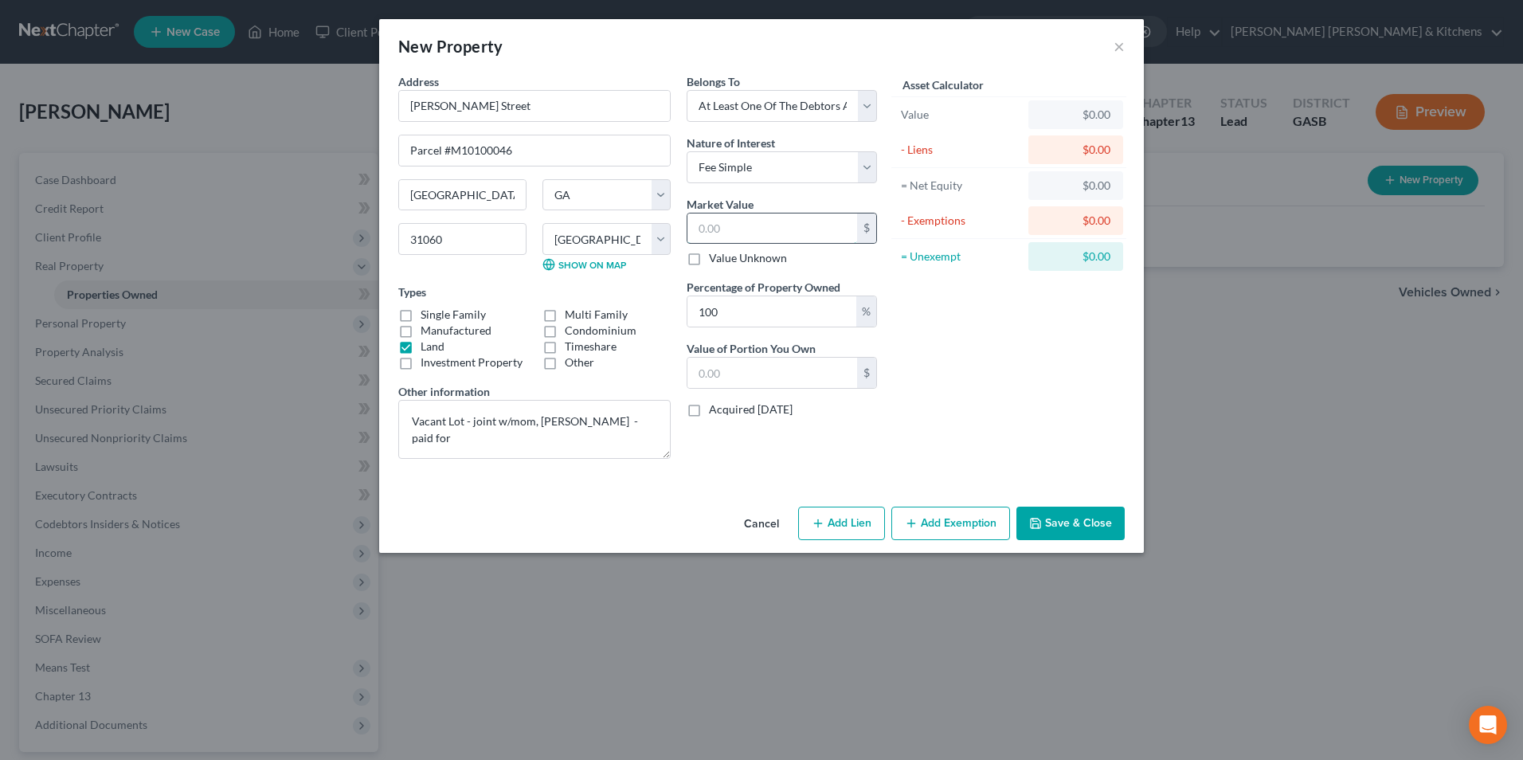
click at [726, 225] on input "text" at bounding box center [772, 228] width 170 height 30
click at [441, 450] on textarea "Vacant Lot - joint w/mom, [PERSON_NAME] - paid for" at bounding box center [534, 429] width 272 height 59
click at [722, 219] on input "text" at bounding box center [772, 228] width 170 height 30
type input "1"
type input "1.00"
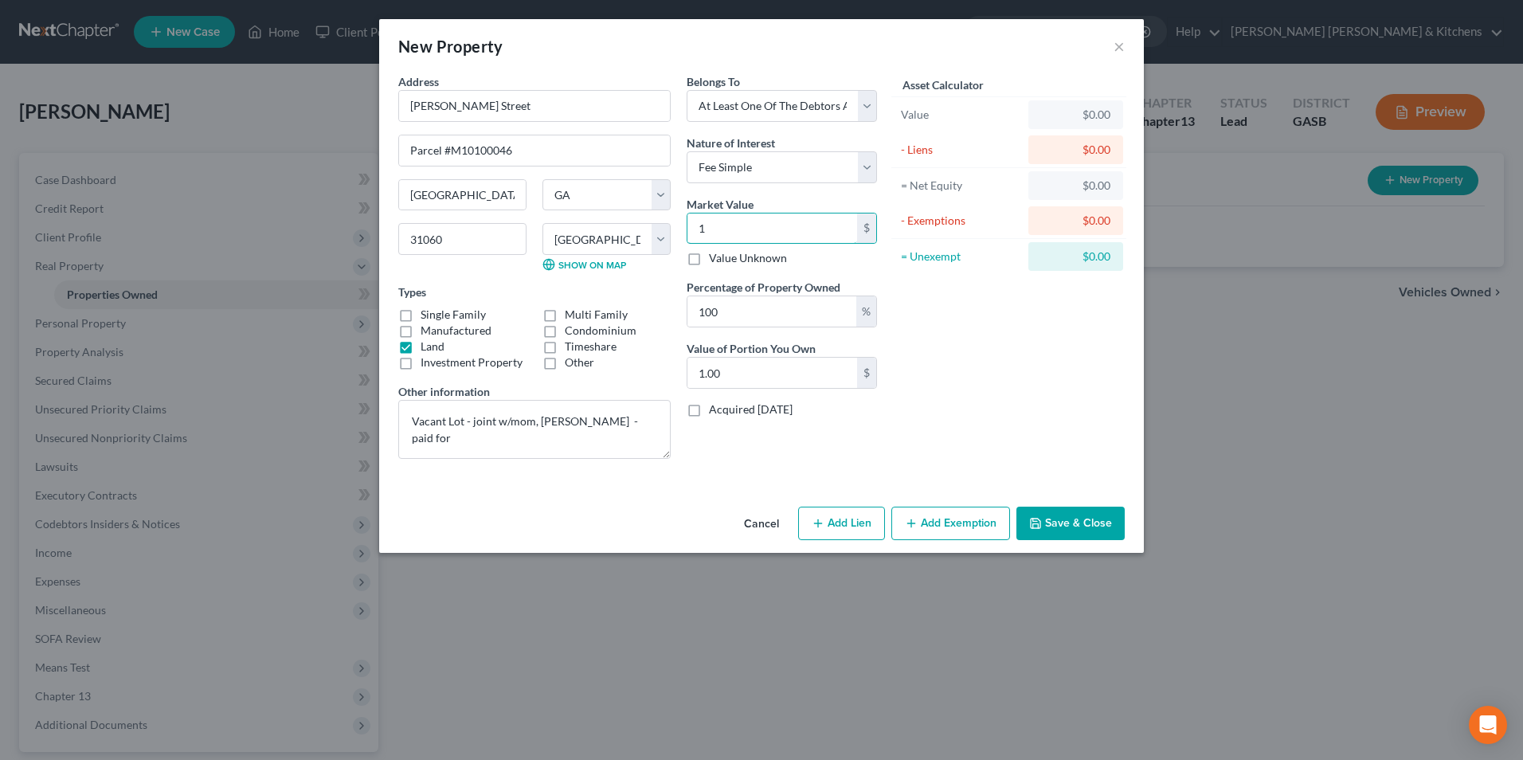
type input "17"
type input "17.00"
type input "172"
type input "172.00"
type input "1720"
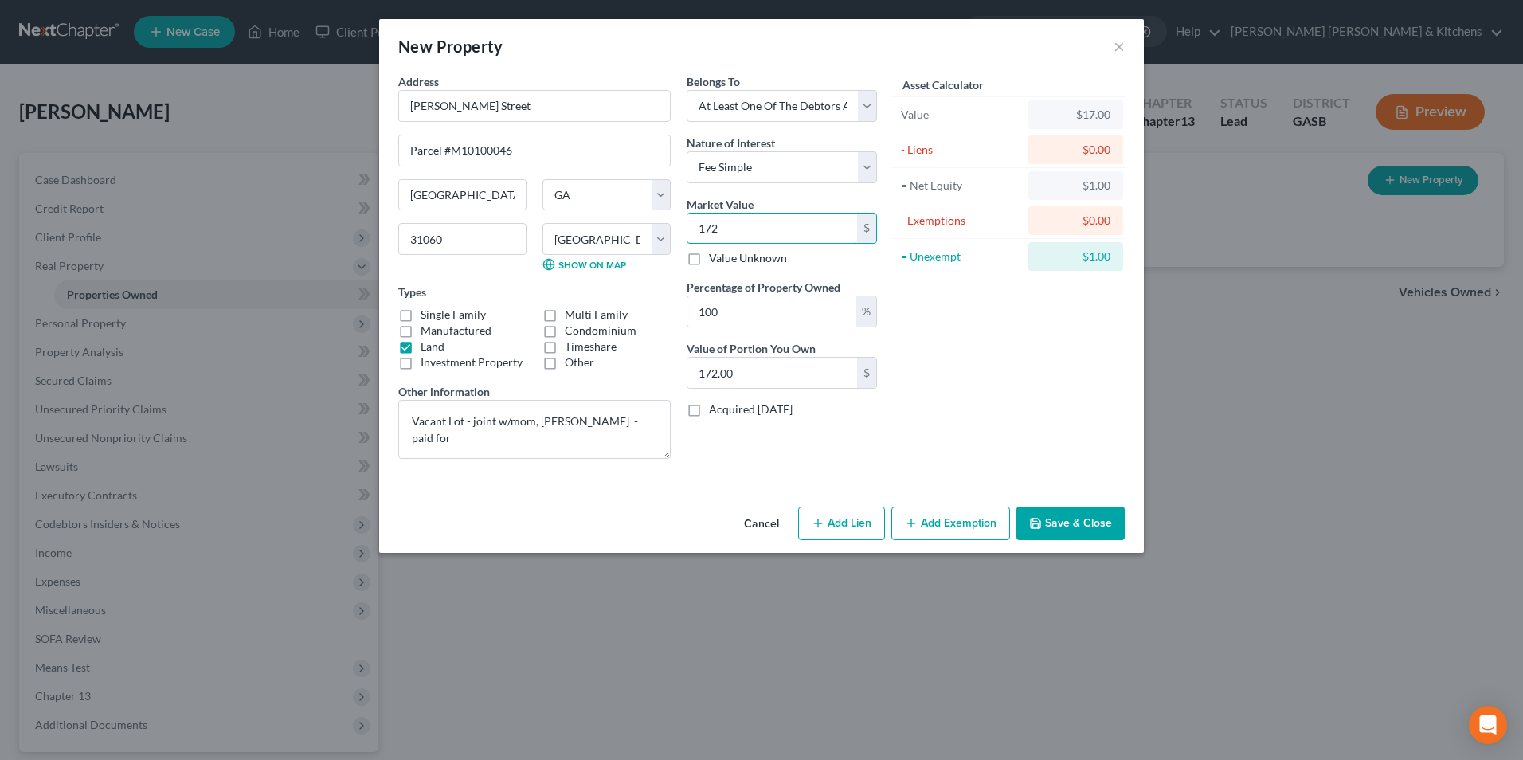
type input "1,720.00"
type input "1,720"
click at [746, 307] on input "100" at bounding box center [771, 311] width 169 height 30
type input "10"
type input "172.00"
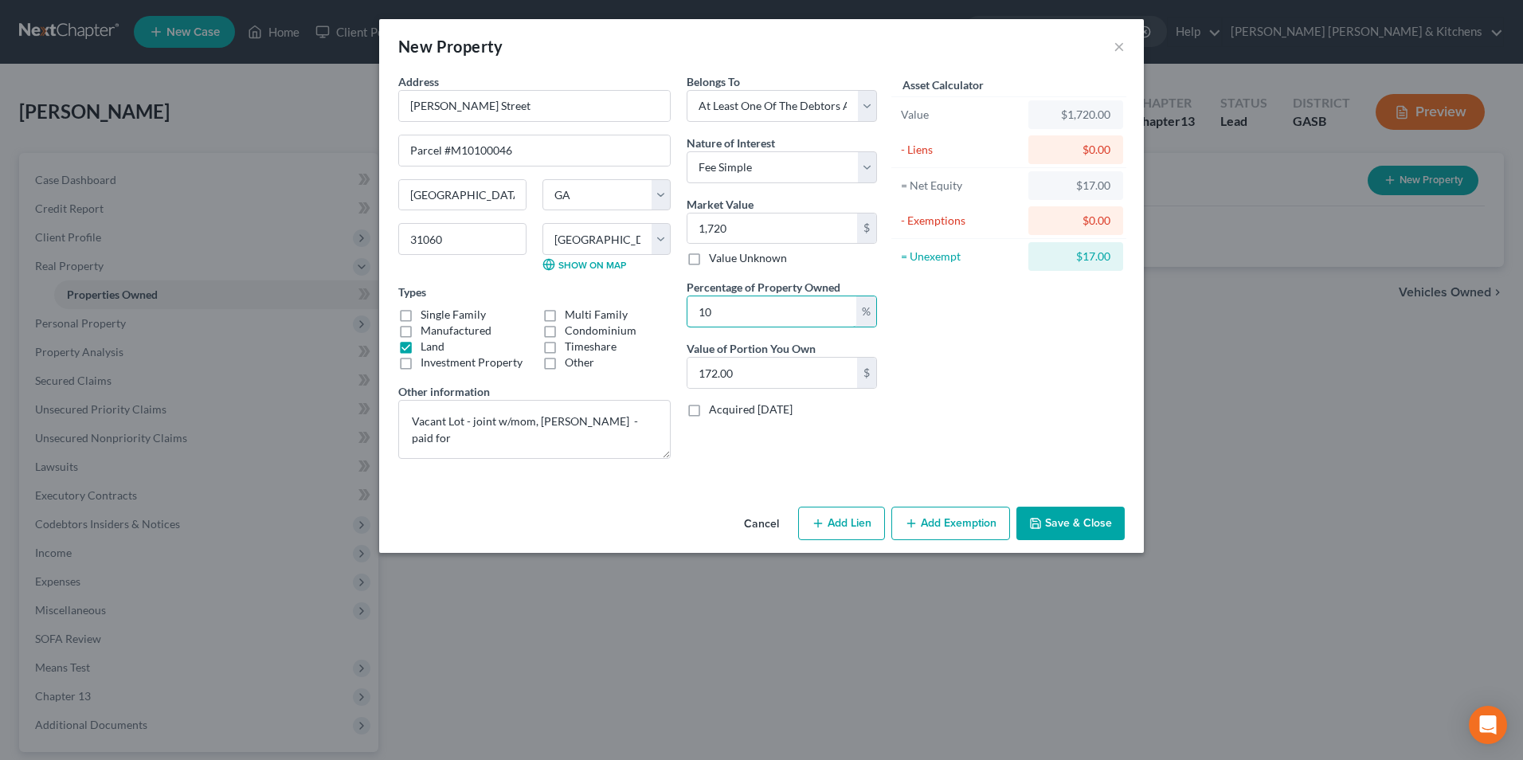
type input "1"
type input "17.20"
type input "5"
type input "86.00"
type input "50"
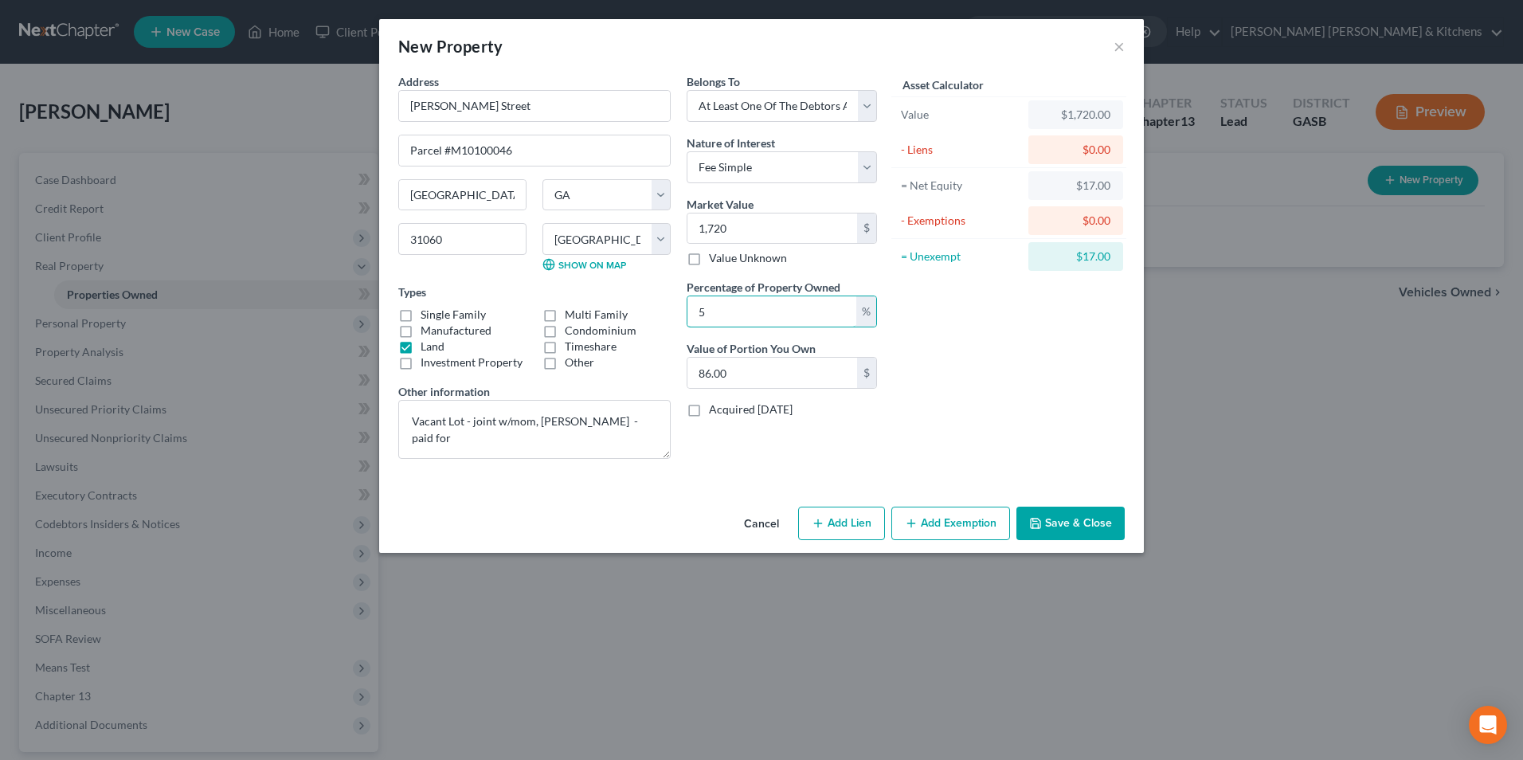
type input "860.00"
type input "50"
click at [942, 521] on button "Add Exemption" at bounding box center [950, 523] width 119 height 33
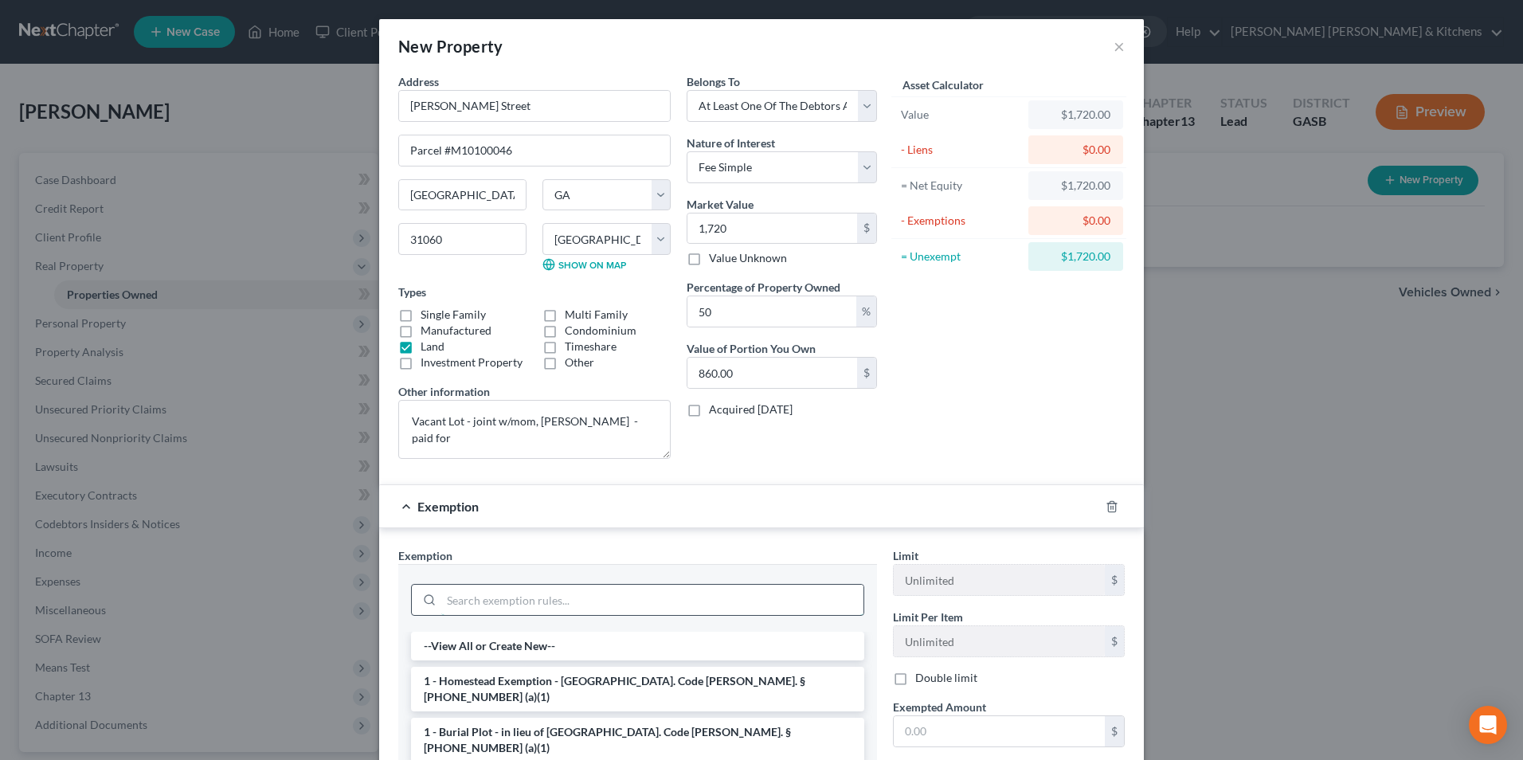
click at [582, 609] on input "search" at bounding box center [652, 600] width 422 height 30
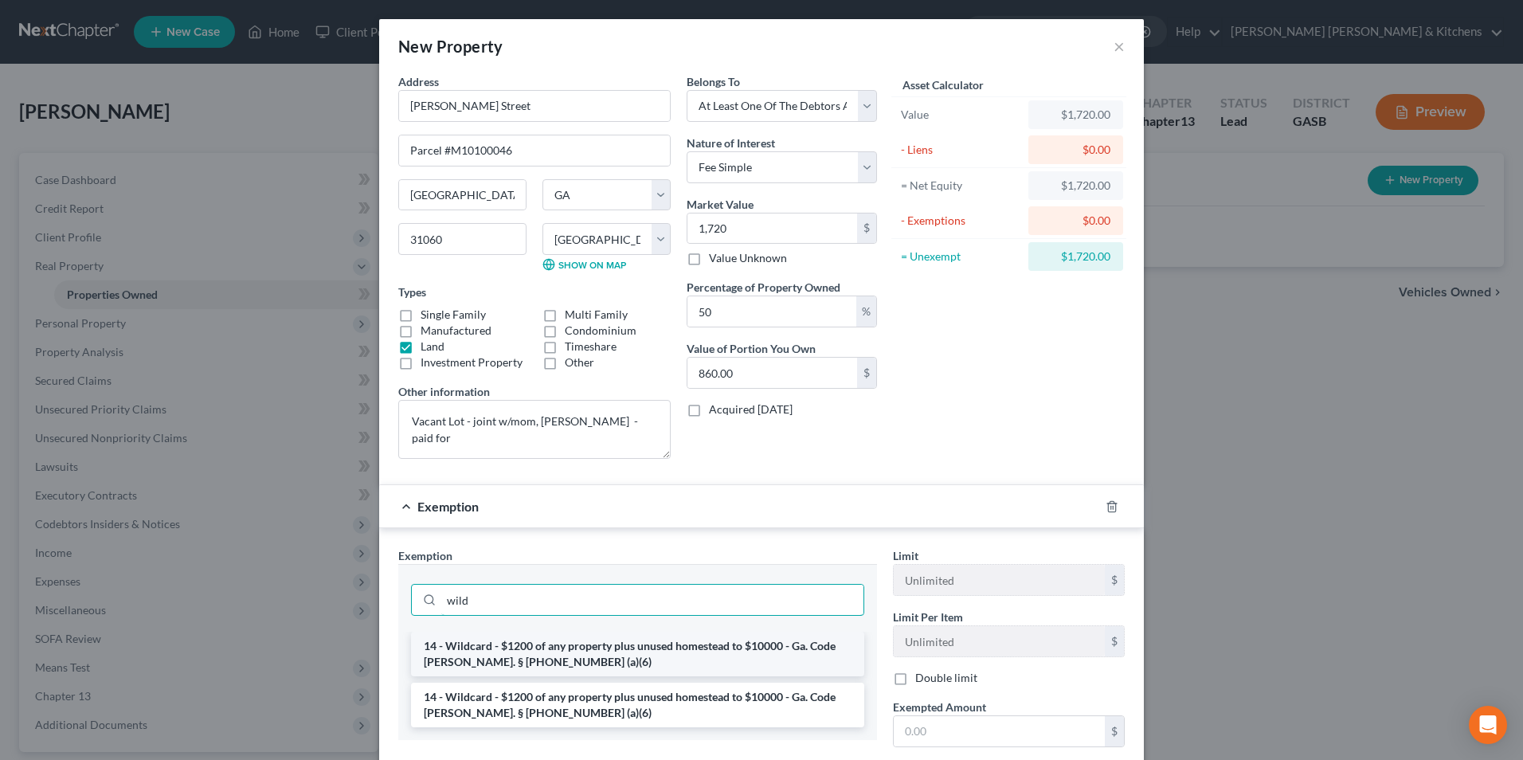
type input "wild"
click at [530, 653] on li "14 - Wildcard - $1200 of any property plus unused homestead to $10000 - Ga. Cod…" at bounding box center [637, 654] width 453 height 45
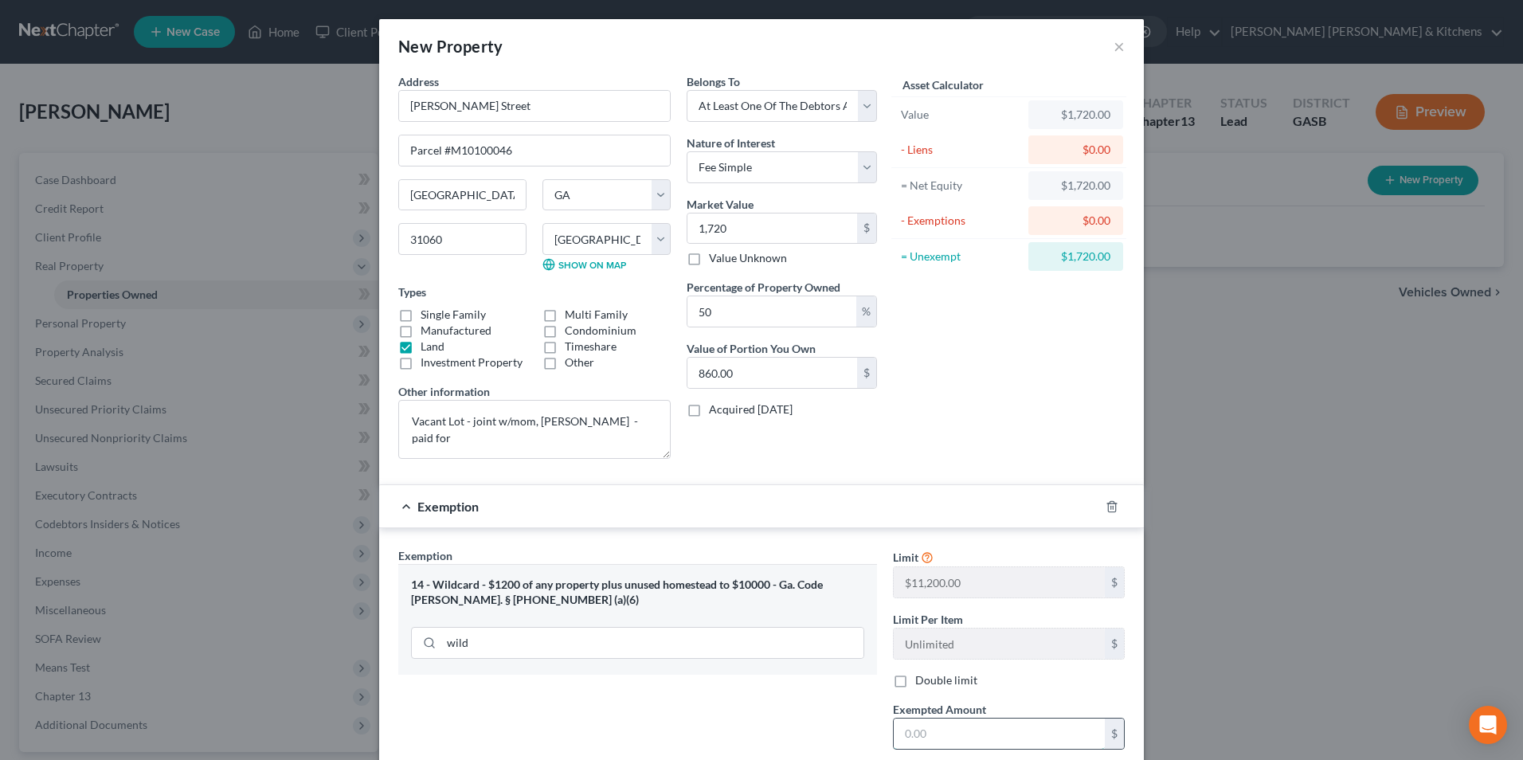
click at [951, 734] on input "text" at bounding box center [999, 733] width 211 height 30
type input "860"
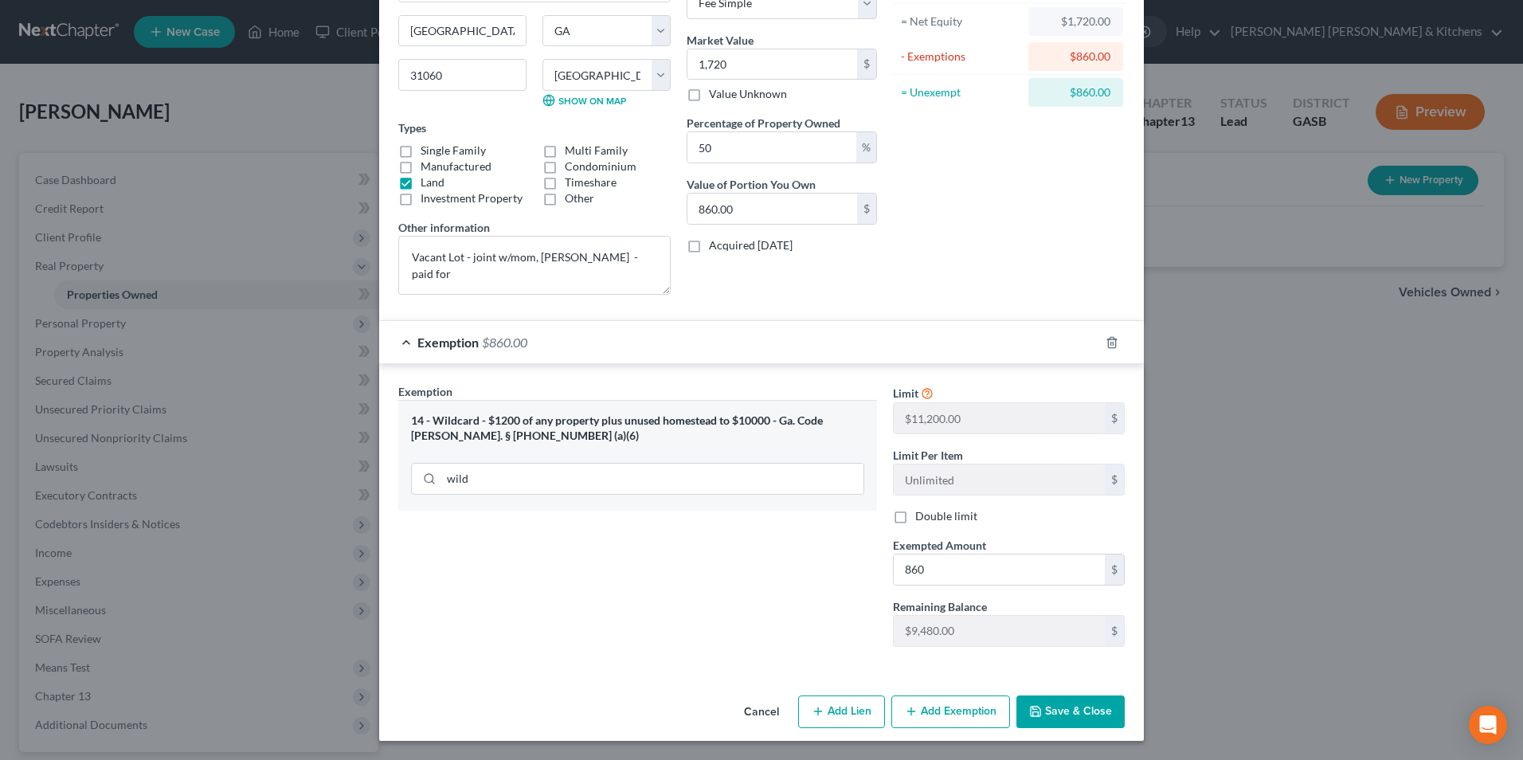
click at [1094, 718] on button "Save & Close" at bounding box center [1070, 711] width 108 height 33
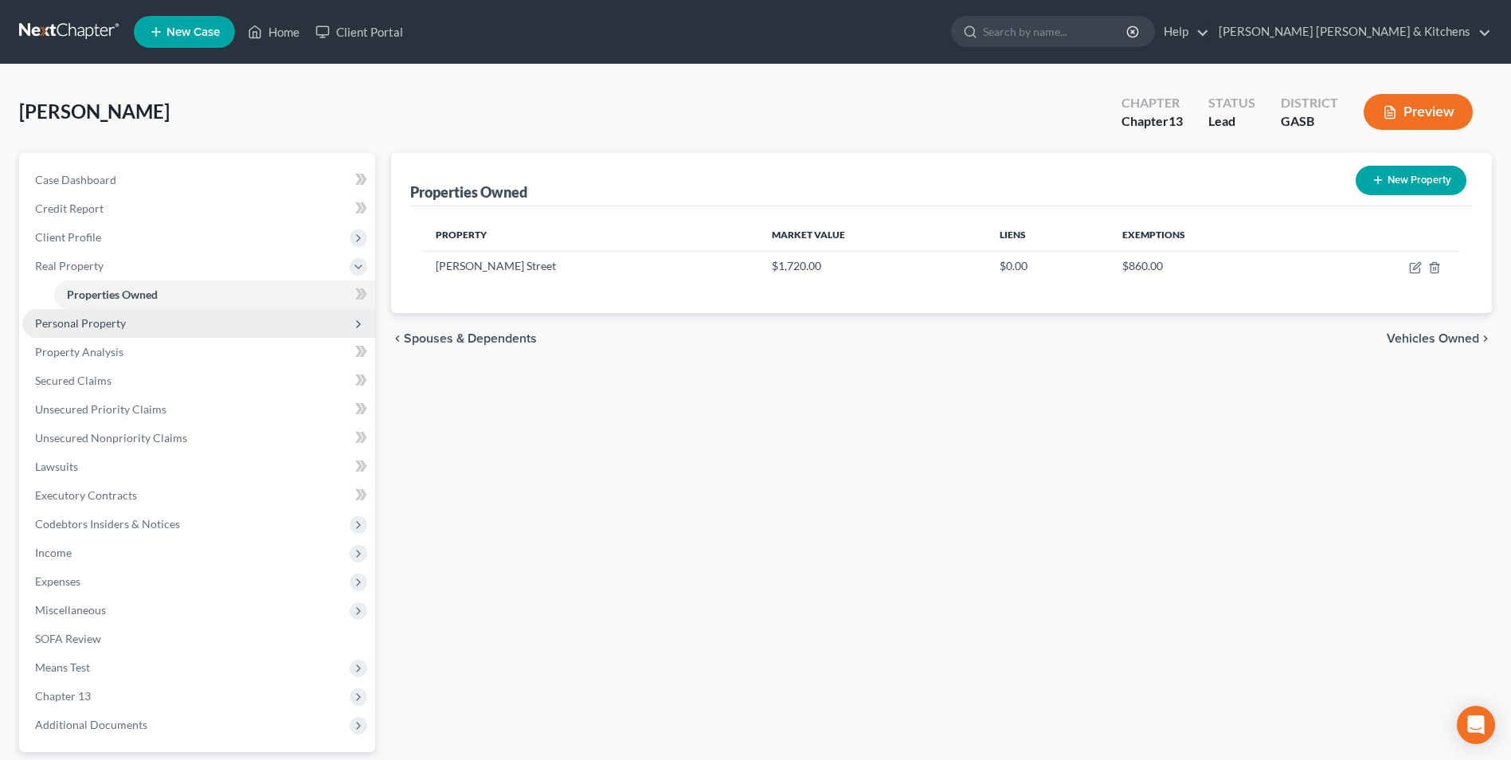
click at [68, 323] on span "Personal Property" at bounding box center [80, 323] width 91 height 14
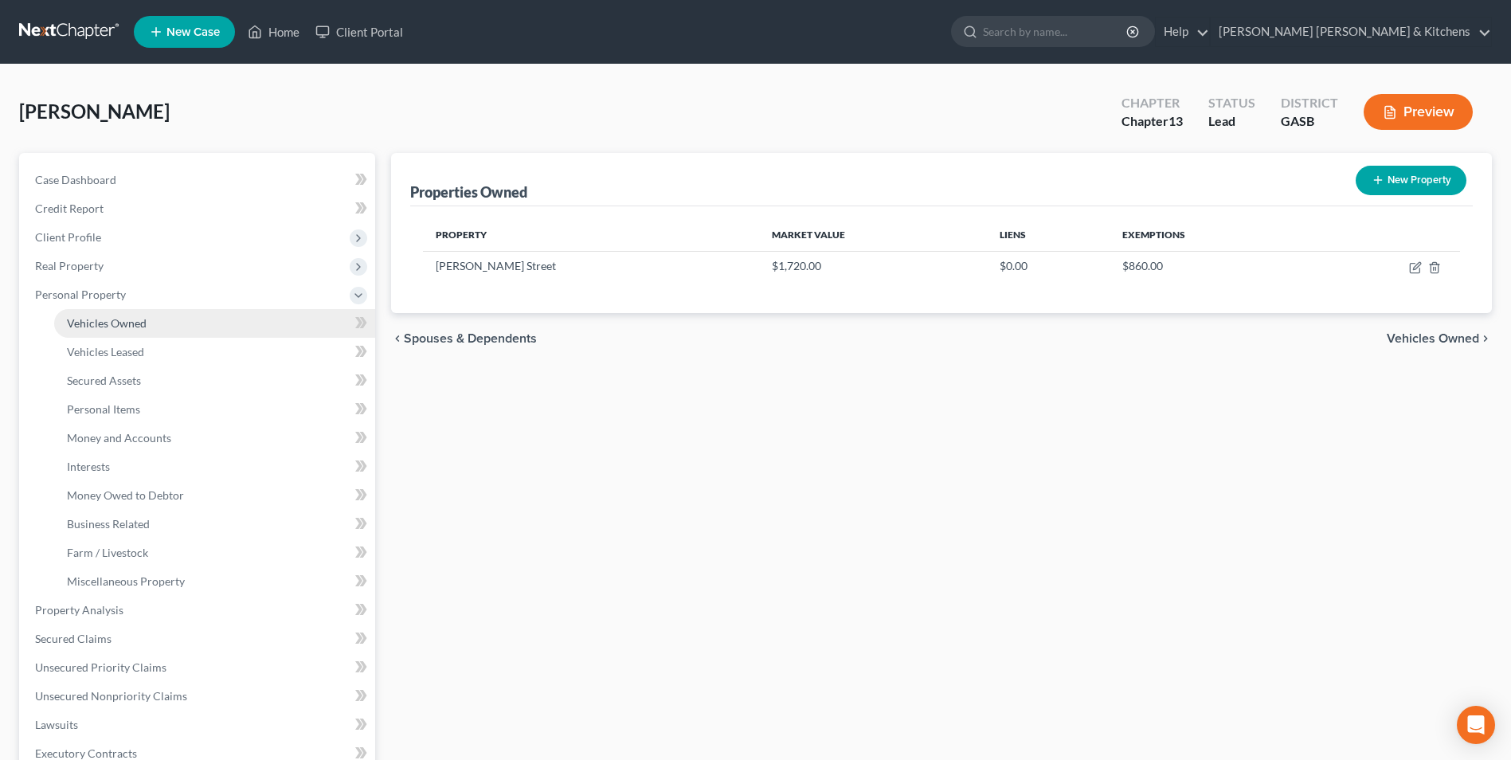
click at [90, 325] on span "Vehicles Owned" at bounding box center [107, 323] width 80 height 14
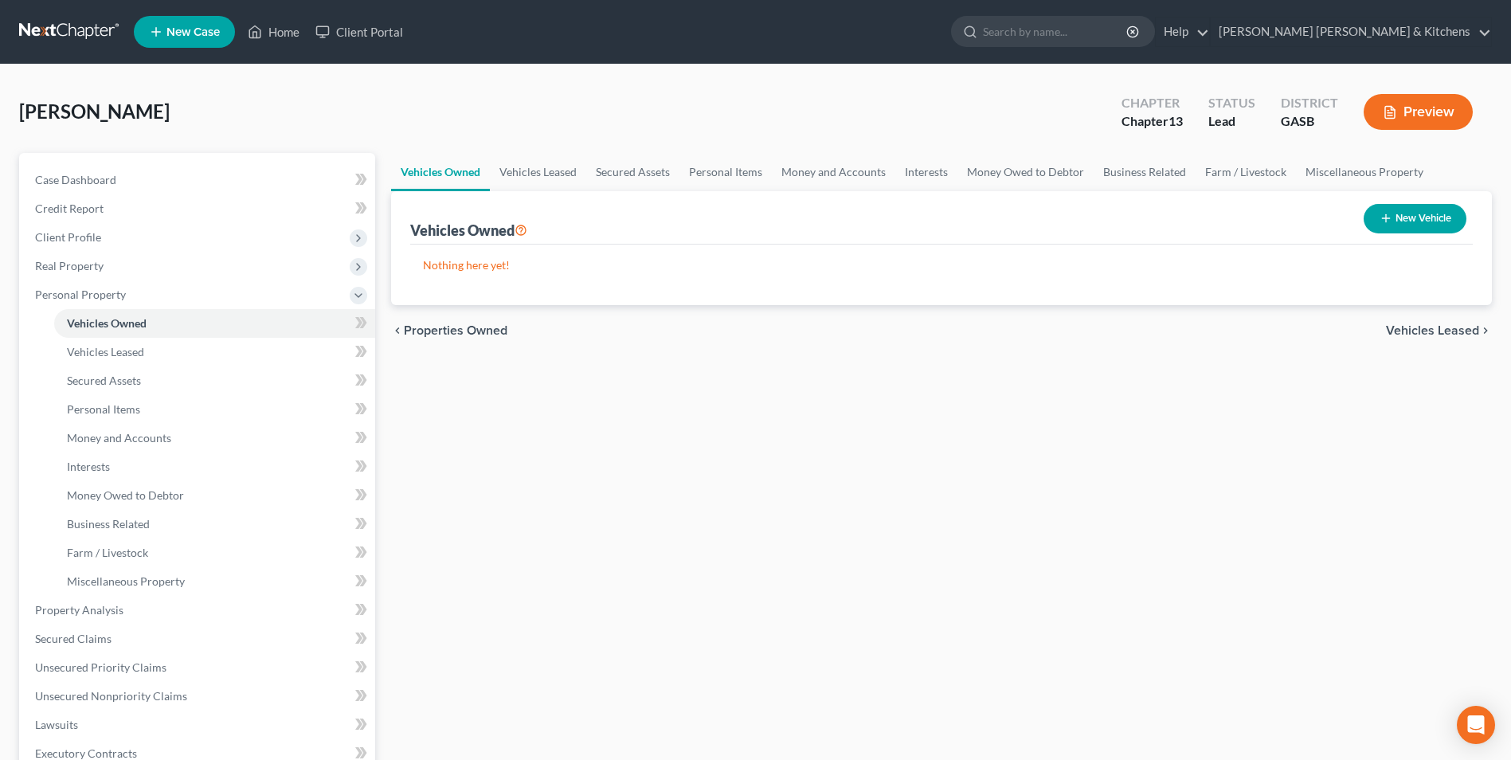
click at [1421, 208] on button "New Vehicle" at bounding box center [1415, 218] width 103 height 29
select select "0"
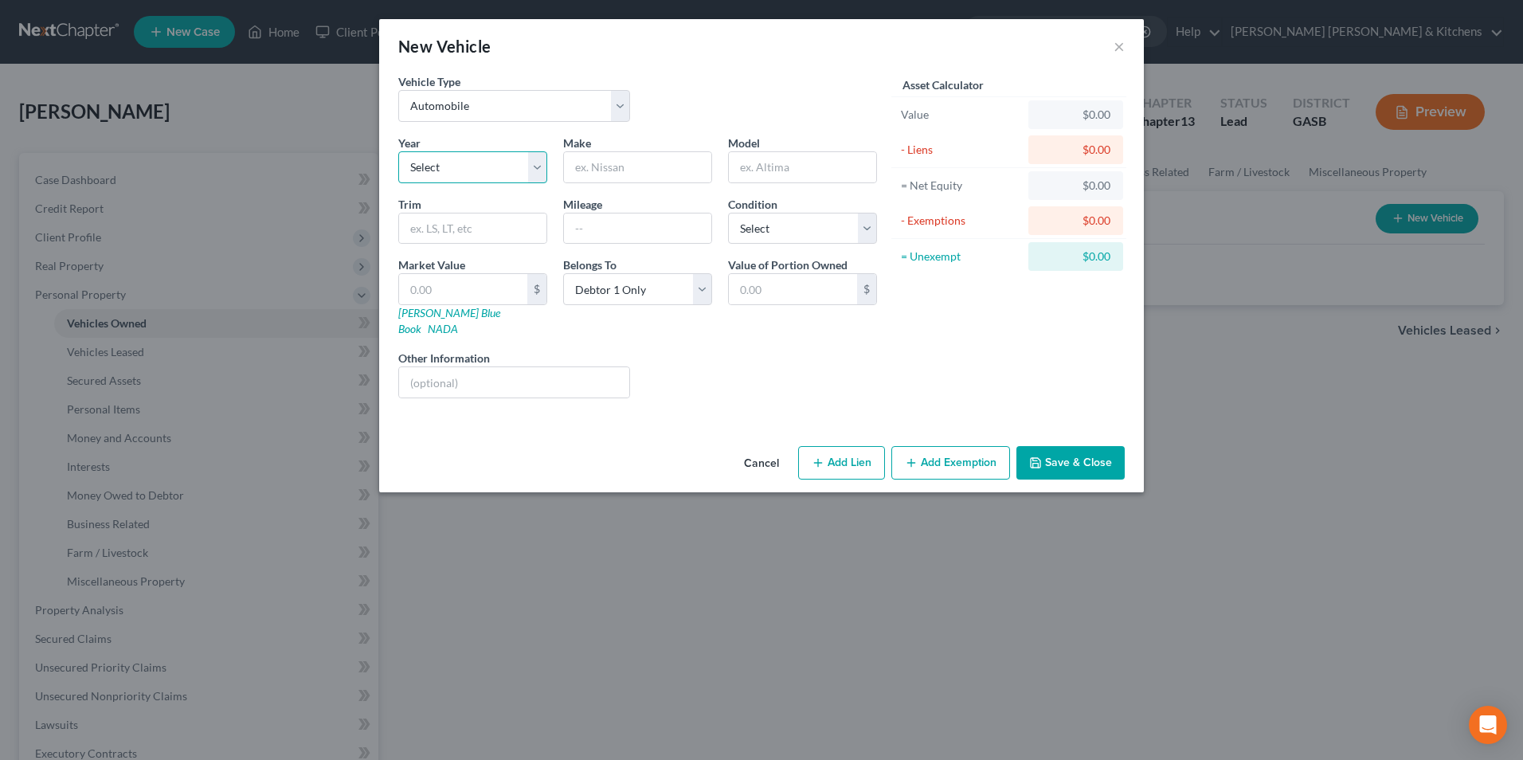
click at [463, 173] on select "Select 2026 2025 2024 2023 2022 2021 2020 2019 2018 2017 2016 2015 2014 2013 20…" at bounding box center [472, 167] width 149 height 32
select select "14"
click at [398, 151] on select "Select 2026 2025 2024 2023 2022 2021 2020 2019 2018 2017 2016 2015 2014 2013 20…" at bounding box center [472, 167] width 149 height 32
click at [613, 170] on input "text" at bounding box center [637, 167] width 147 height 30
click at [609, 170] on input "Chev" at bounding box center [637, 167] width 147 height 30
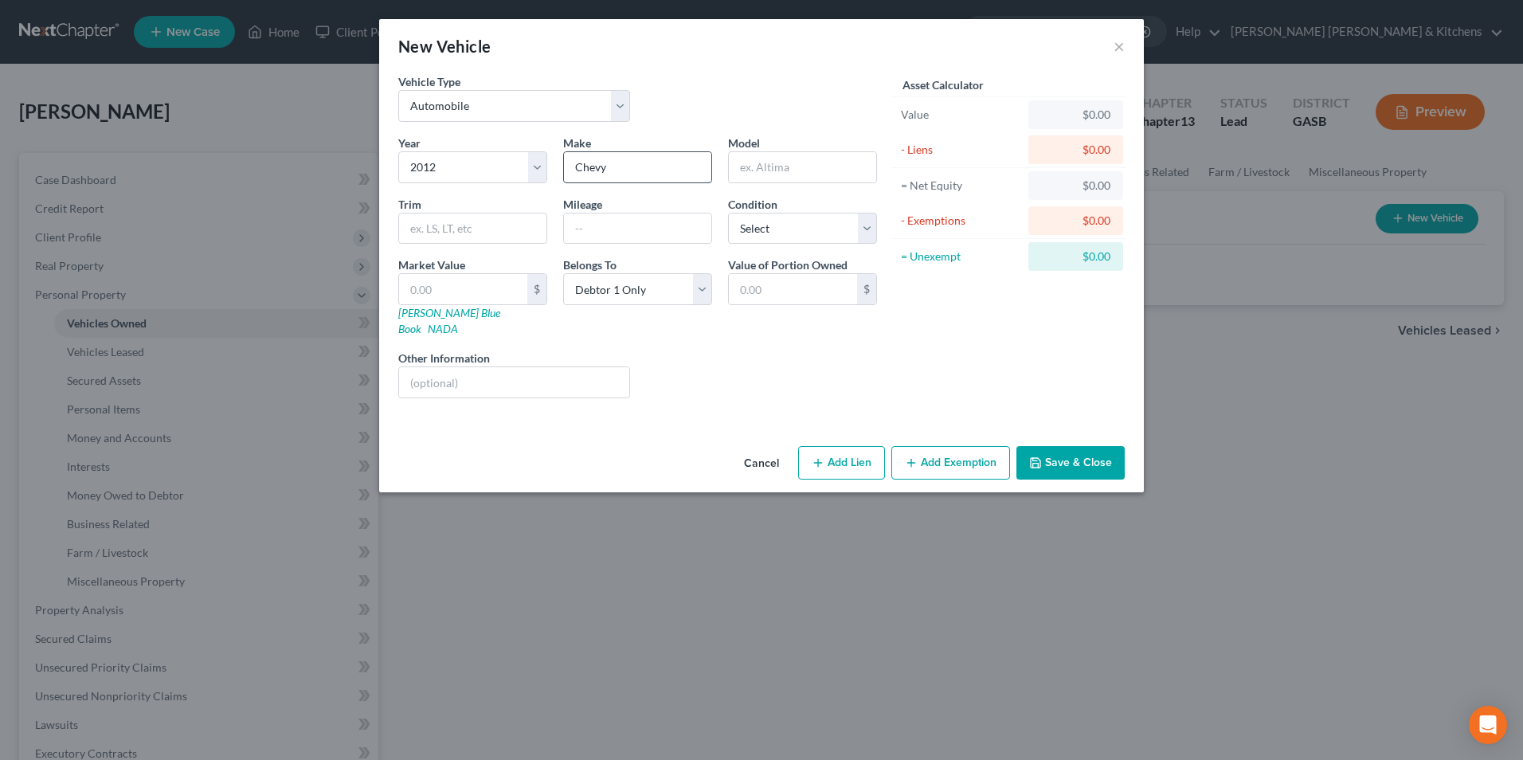
type input "Chevy"
type input "Equinox"
type input "300,000"
type input "4"
type input "4.00"
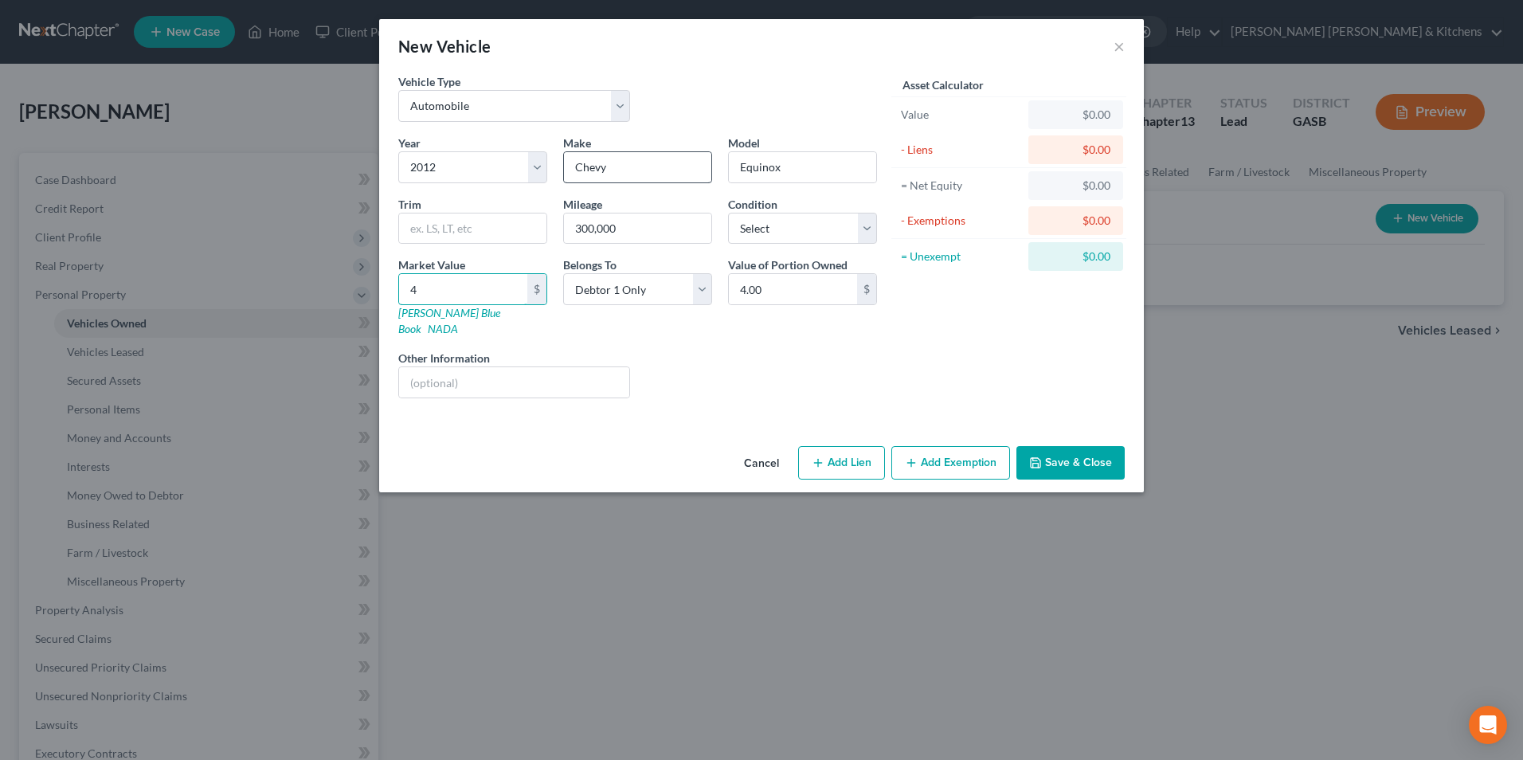
type input "47"
type input "47.00"
type input "475"
type input "475.00"
type input "4755"
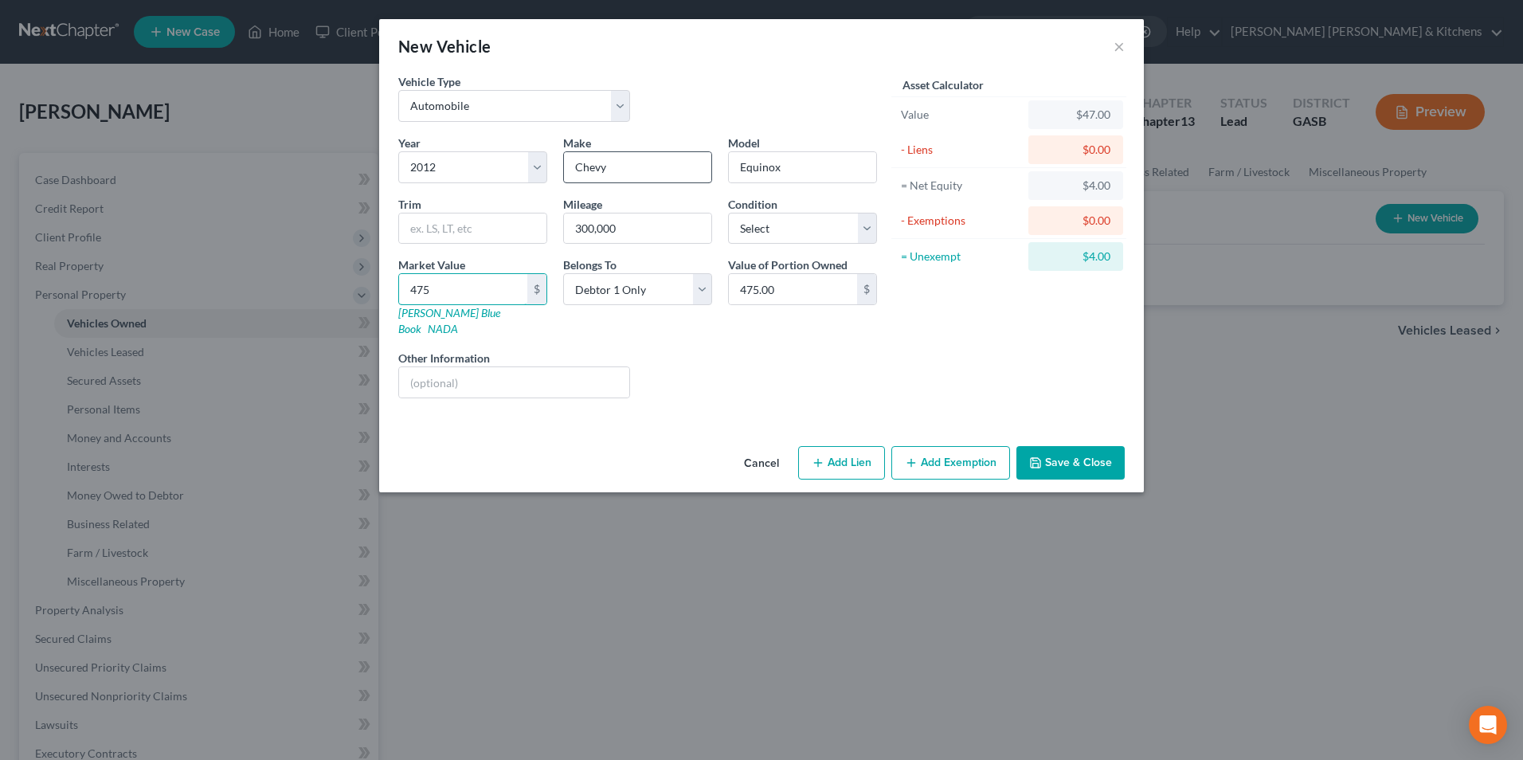
type input "4,755.00"
type input "4,755"
click at [559, 372] on input "text" at bounding box center [514, 382] width 230 height 30
type input "surrender"
click at [846, 457] on button "Add Lien" at bounding box center [841, 462] width 87 height 33
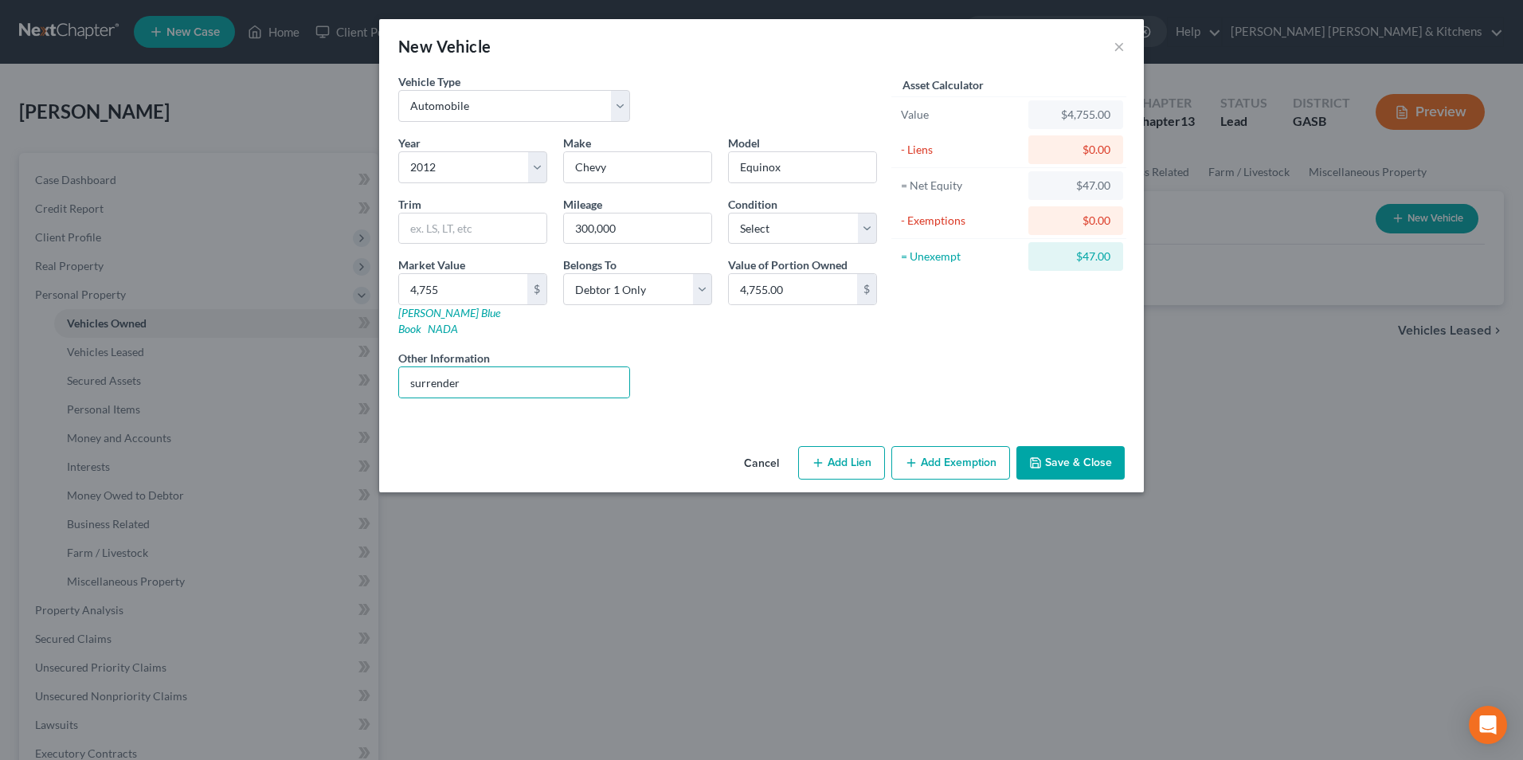
select select "0"
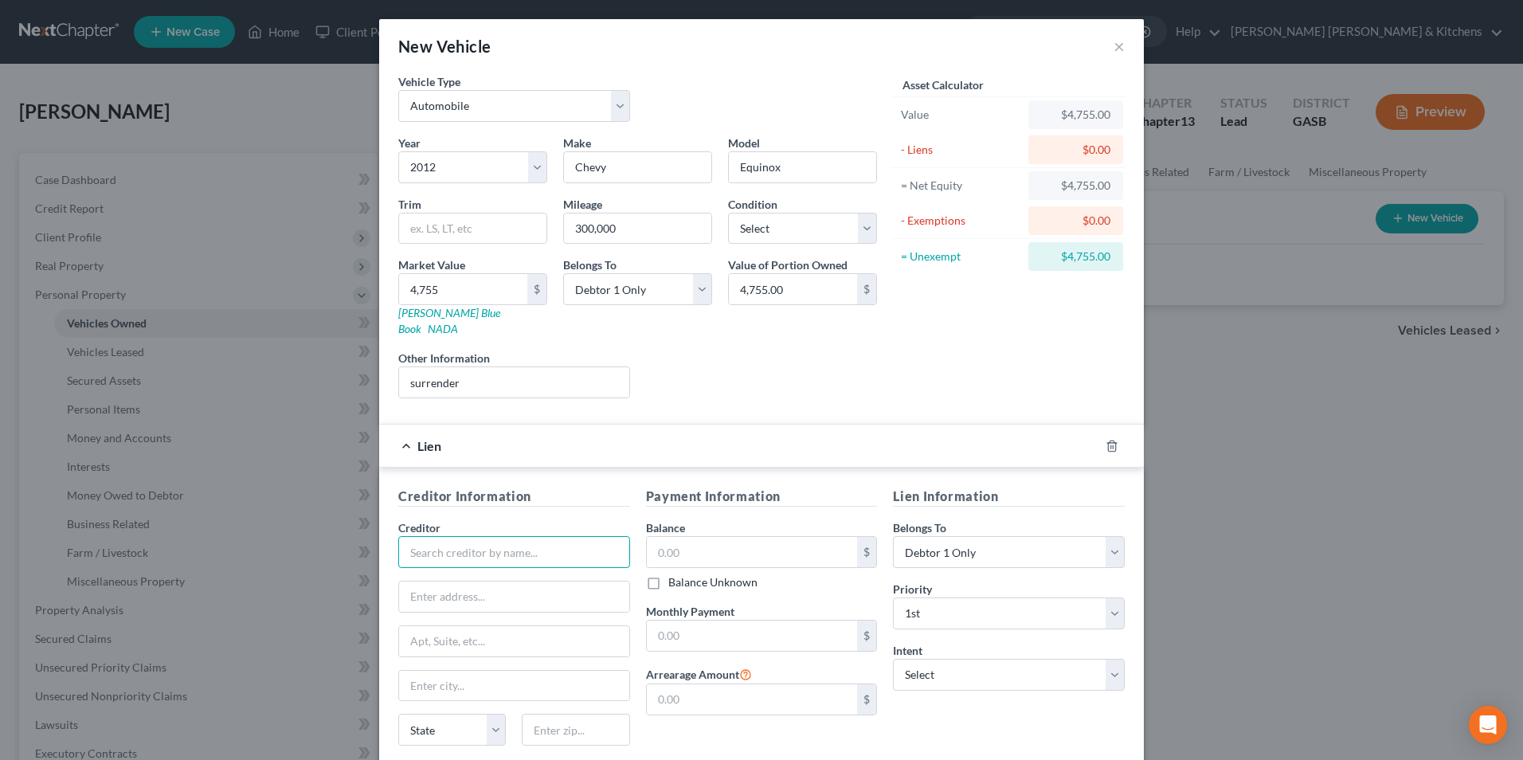
click at [475, 538] on input "text" at bounding box center [514, 552] width 232 height 32
type input "OneMain"
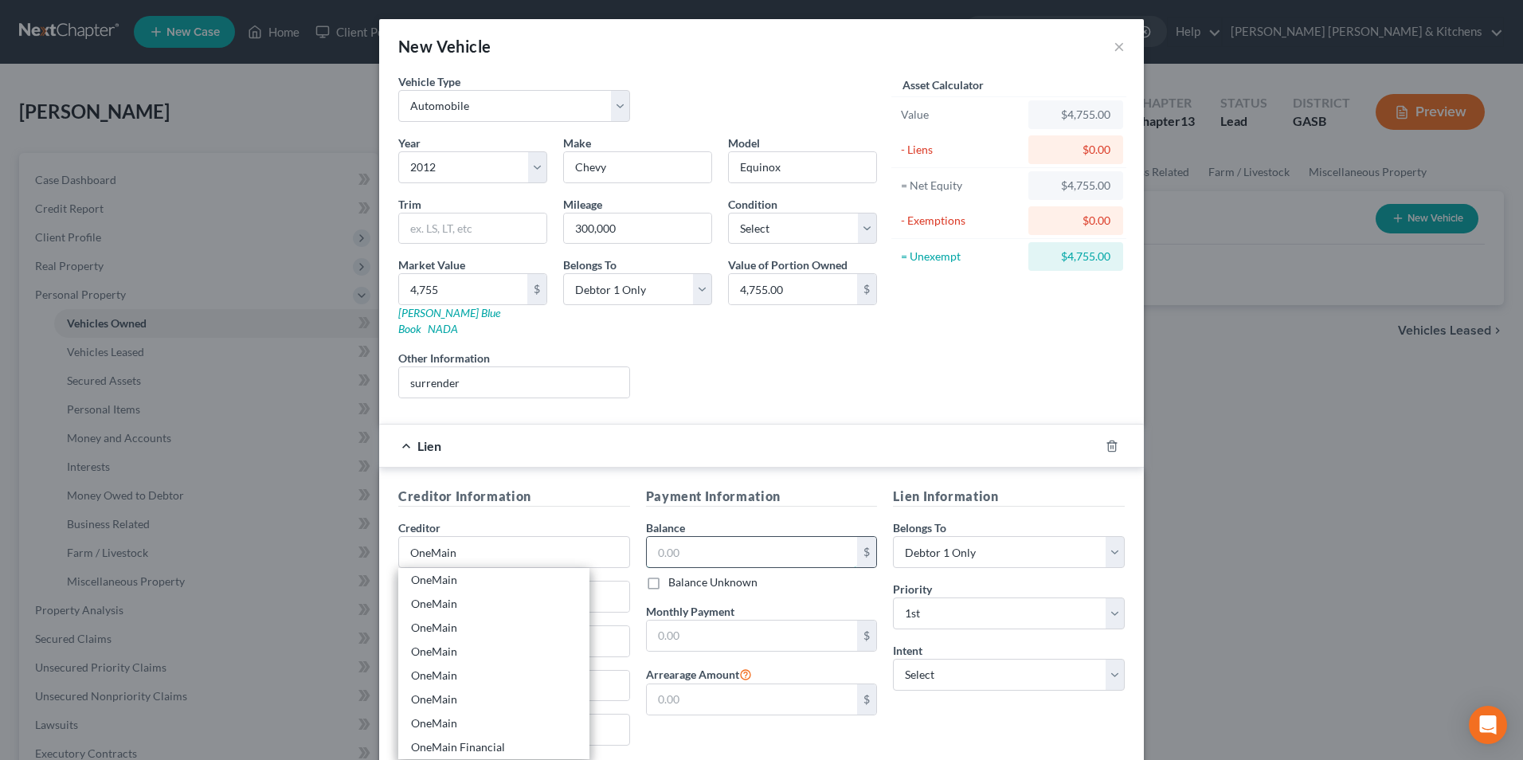
click at [688, 537] on input "text" at bounding box center [752, 552] width 211 height 30
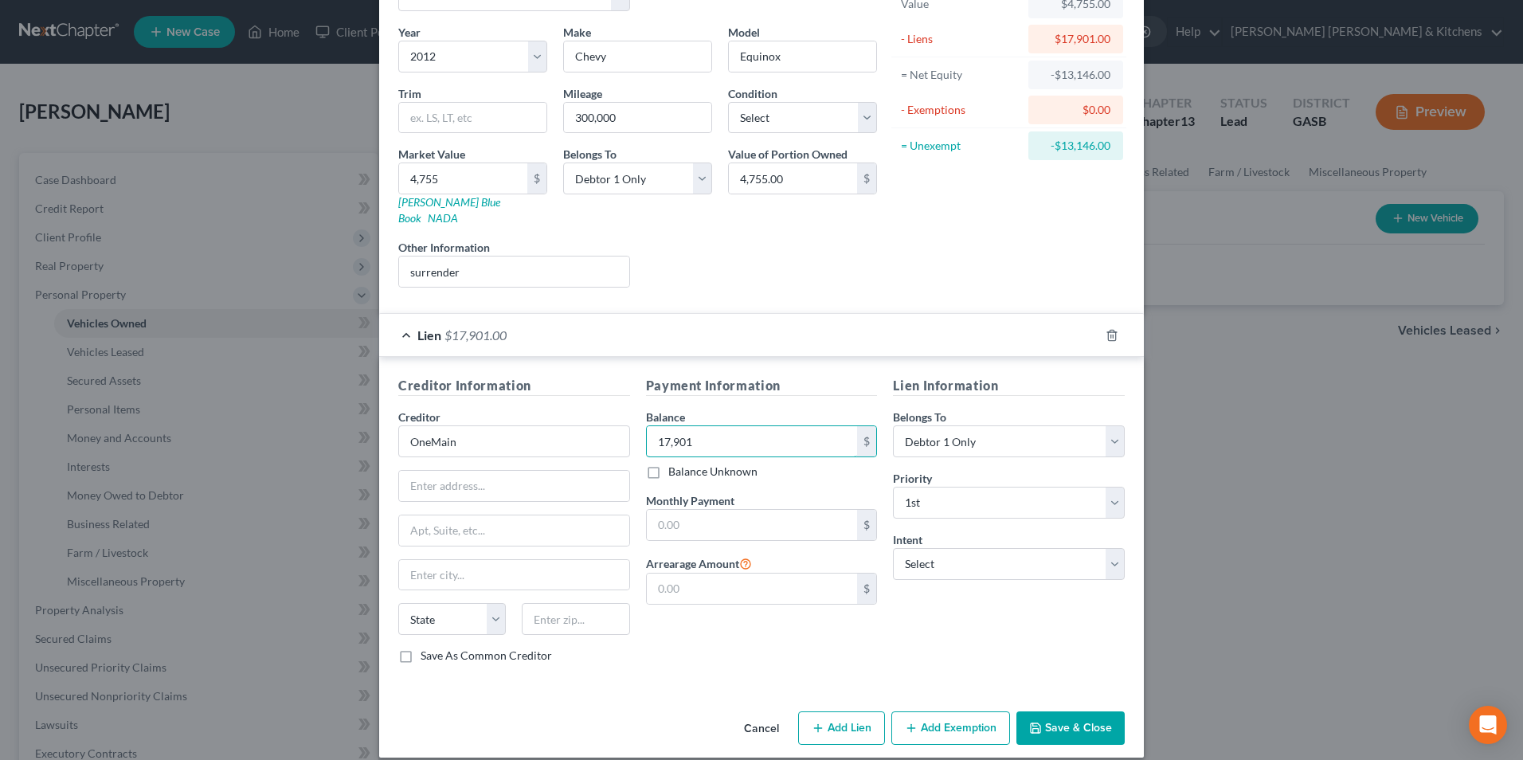
scroll to position [112, 0]
type input "17,901"
click at [1098, 719] on button "Save & Close" at bounding box center [1070, 727] width 108 height 33
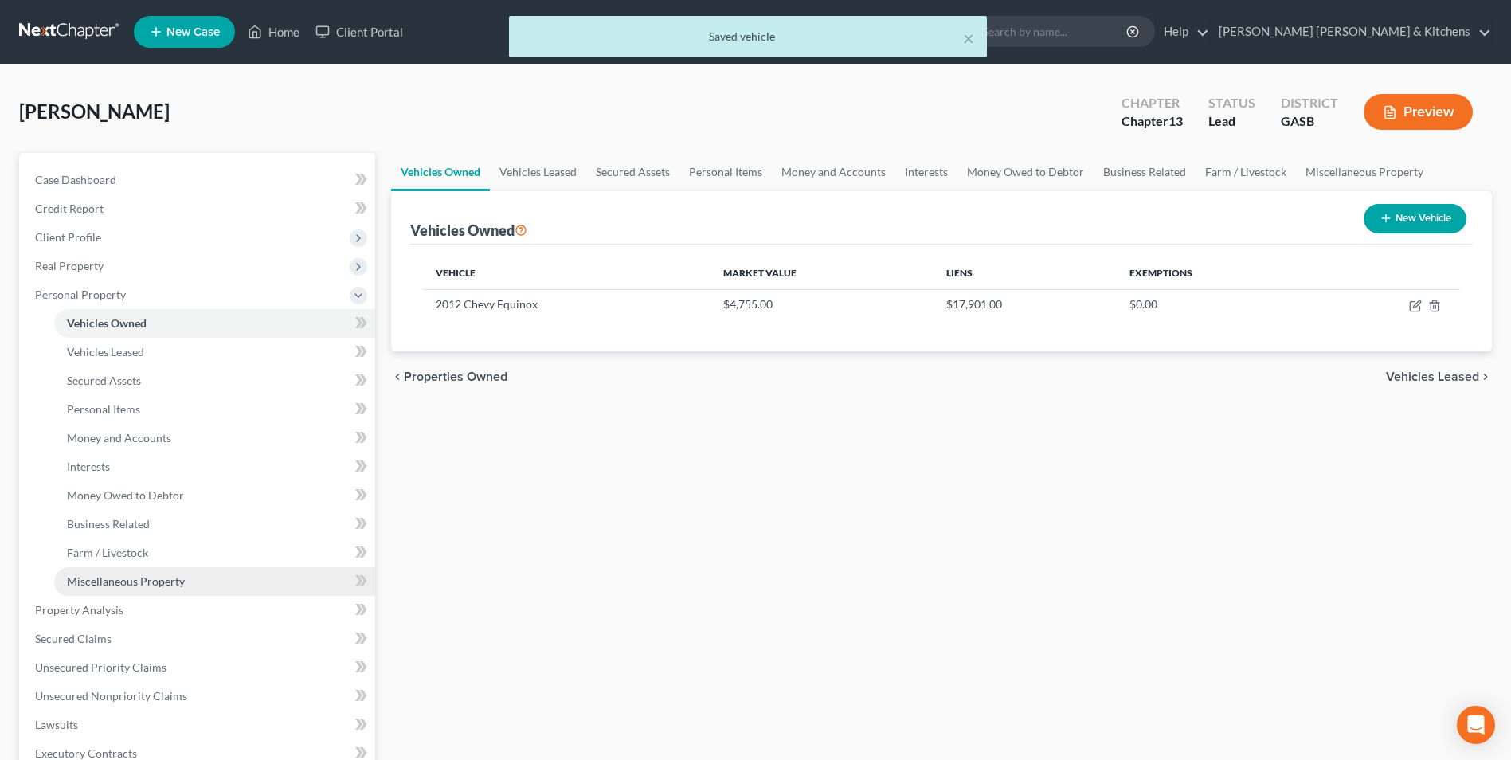
click at [149, 587] on span "Miscellaneous Property" at bounding box center [126, 581] width 118 height 14
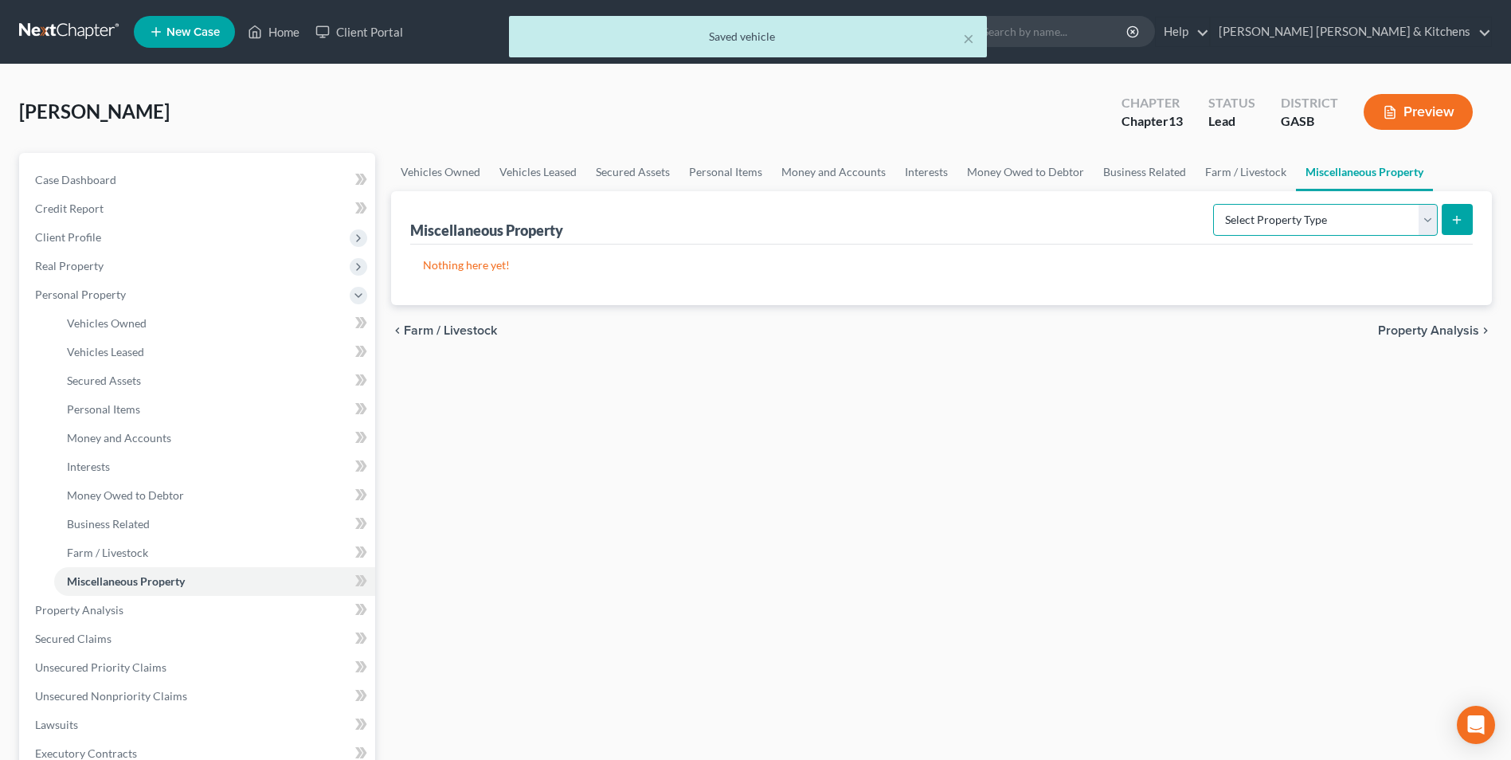
click at [1329, 233] on select "Select Property Type Assigned for Creditor Benefit [DATE] Holding for Another N…" at bounding box center [1325, 220] width 225 height 32
select select "transferred"
click at [1213, 204] on select "Select Property Type Assigned for Creditor Benefit [DATE] Holding for Another N…" at bounding box center [1325, 220] width 225 height 32
click at [1449, 213] on button "submit" at bounding box center [1457, 219] width 31 height 31
select select "Ordinary ([DATE])"
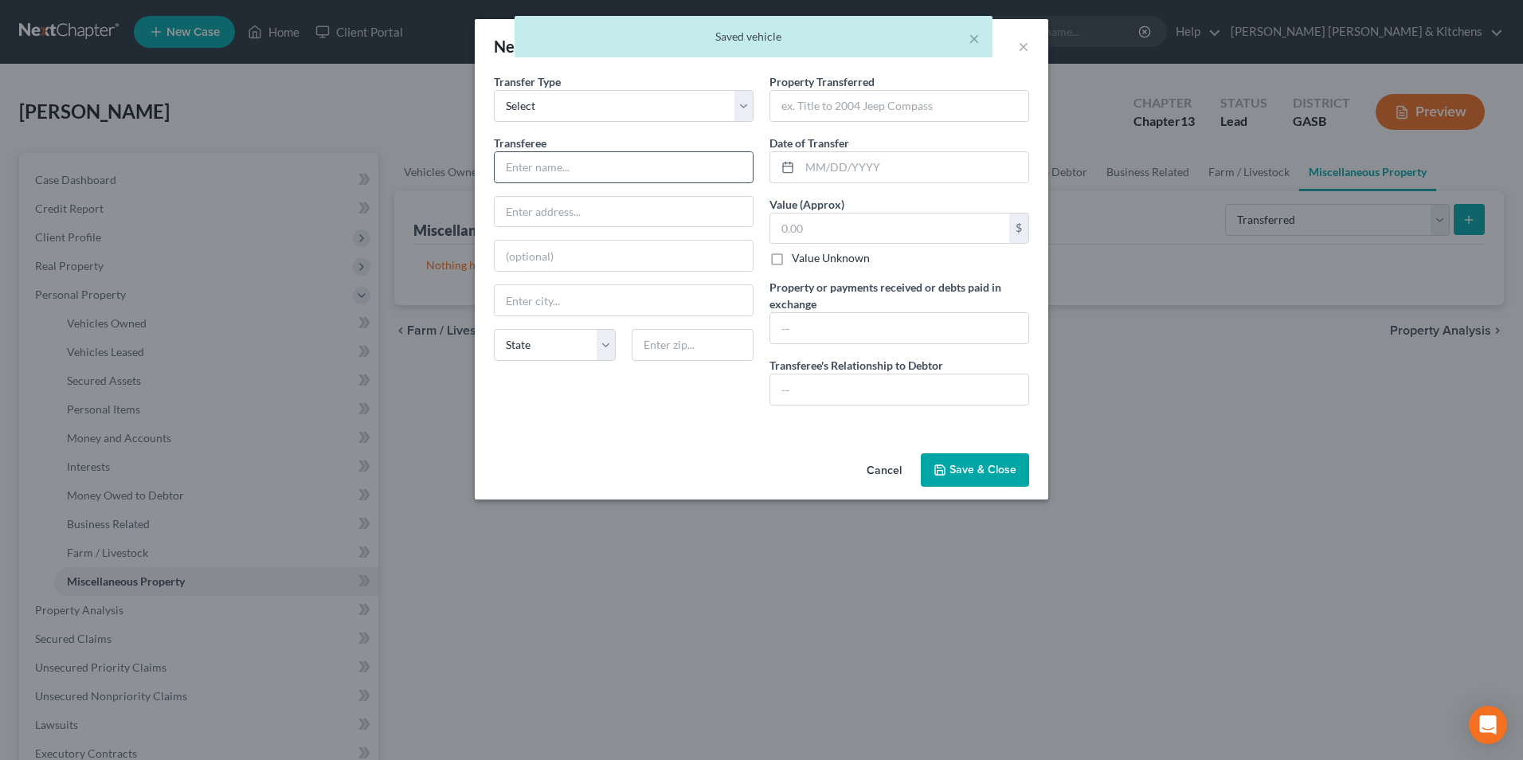
click at [618, 179] on input "text" at bounding box center [624, 167] width 258 height 30
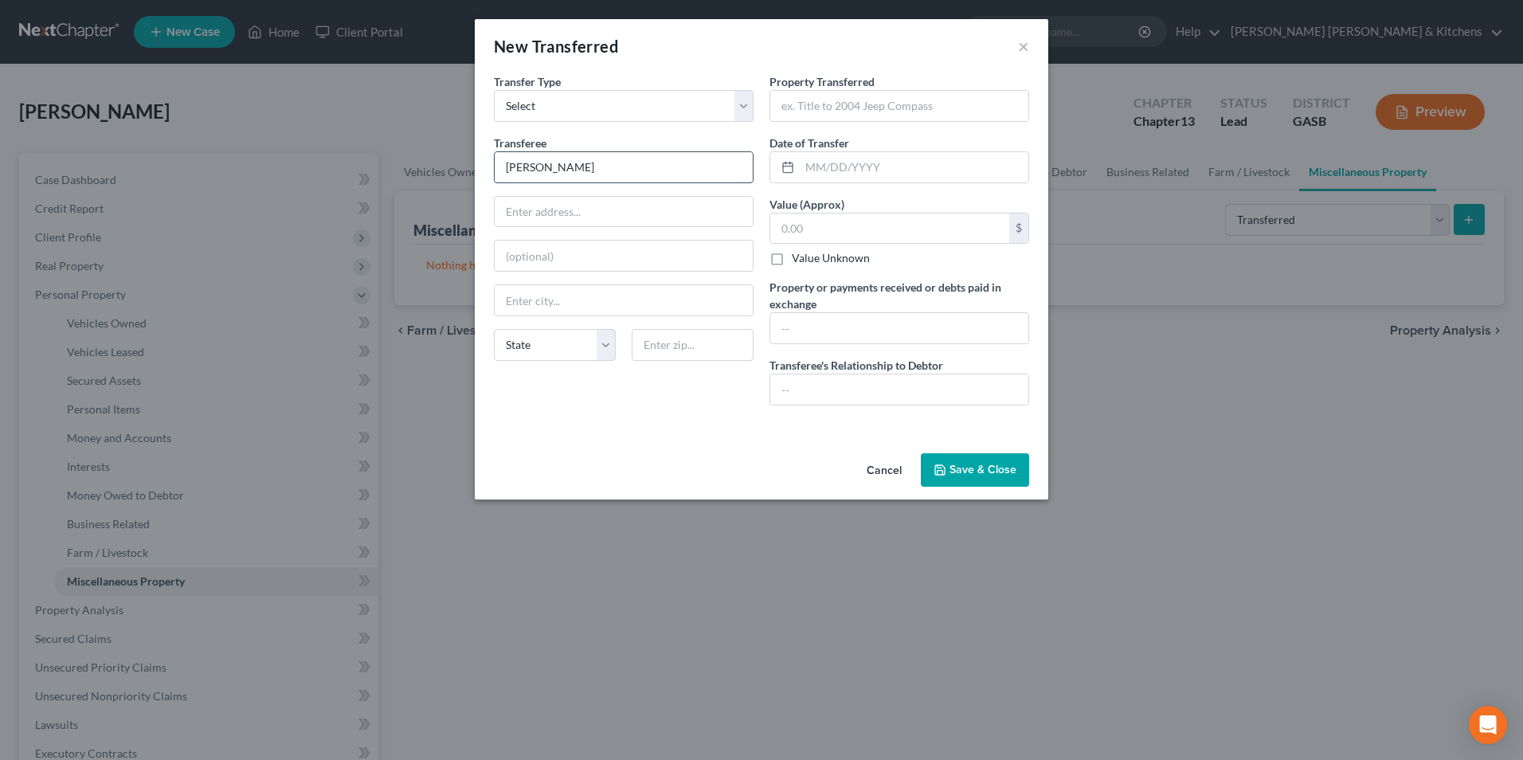
type input "[PERSON_NAME]"
type input "[STREET_ADDRESS][PERSON_NAME]"
type input "3160"
type input "2011 Chevy Equinox"
type input "[DATE]"
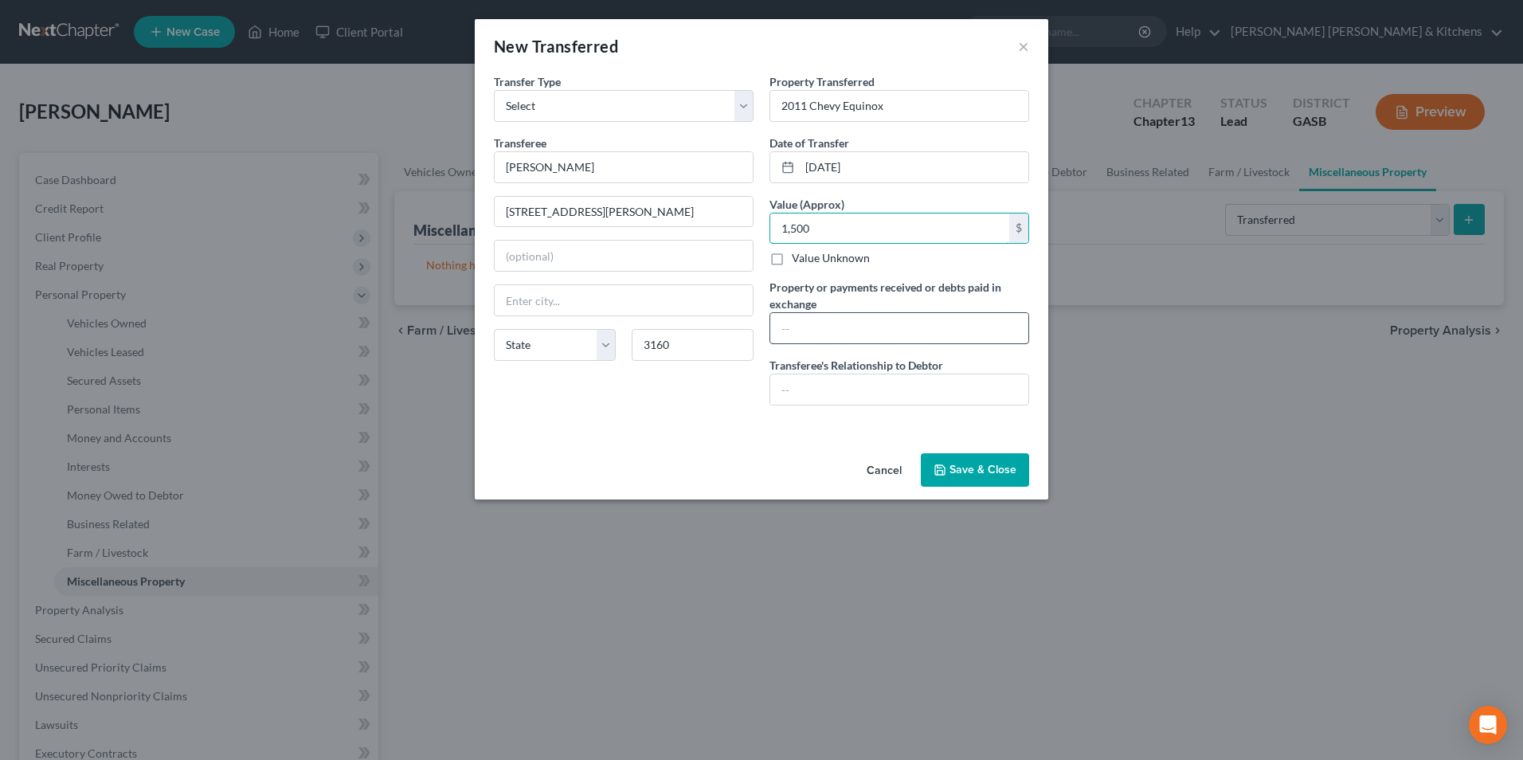
type input "1,500"
click at [841, 315] on input "text" at bounding box center [899, 328] width 258 height 30
type input "gave paid for 2011 Chevy Equinox to [PERSON_NAME]. It had a lot of mechanical p…"
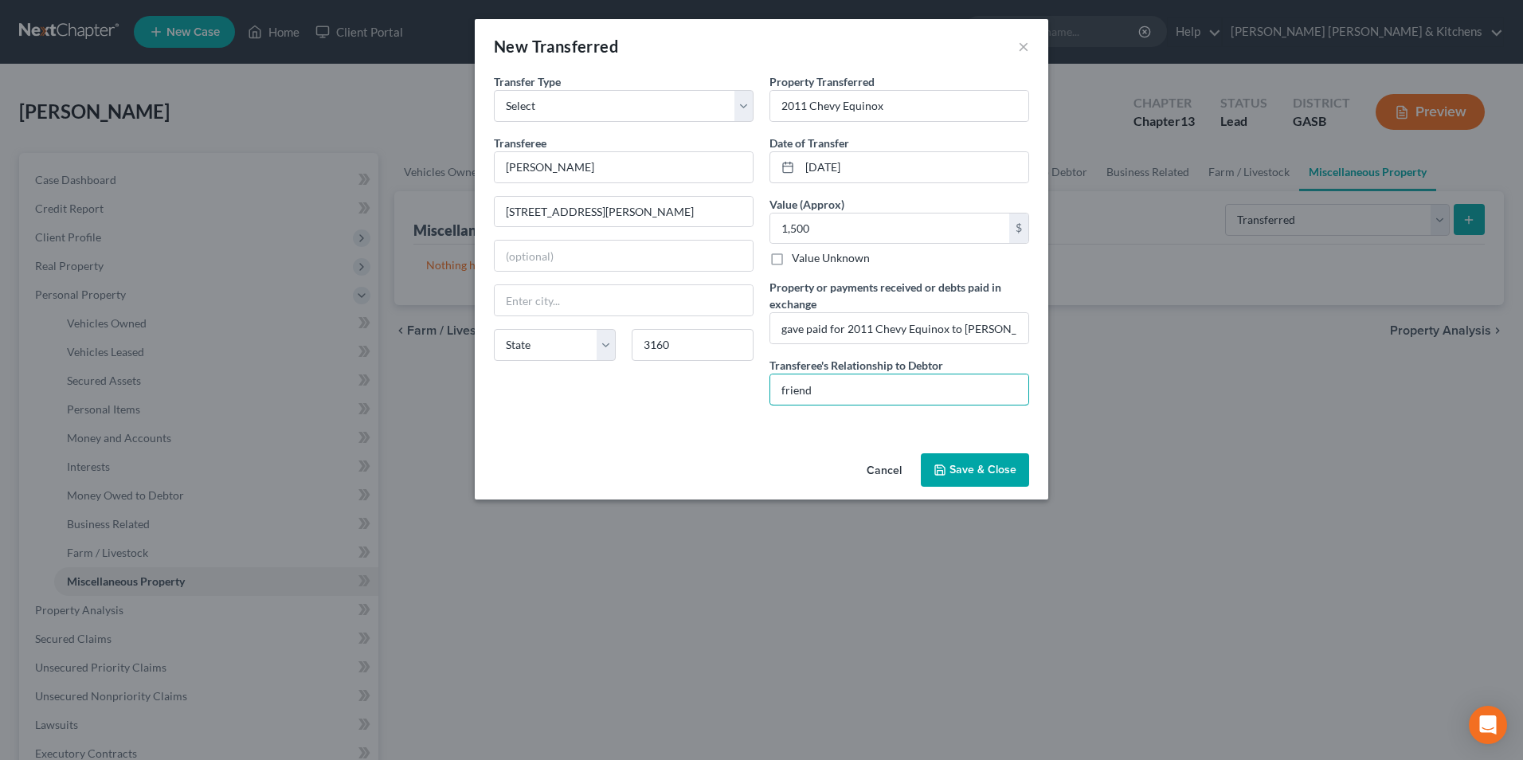
type input "friend"
click at [996, 479] on button "Save & Close" at bounding box center [975, 469] width 108 height 33
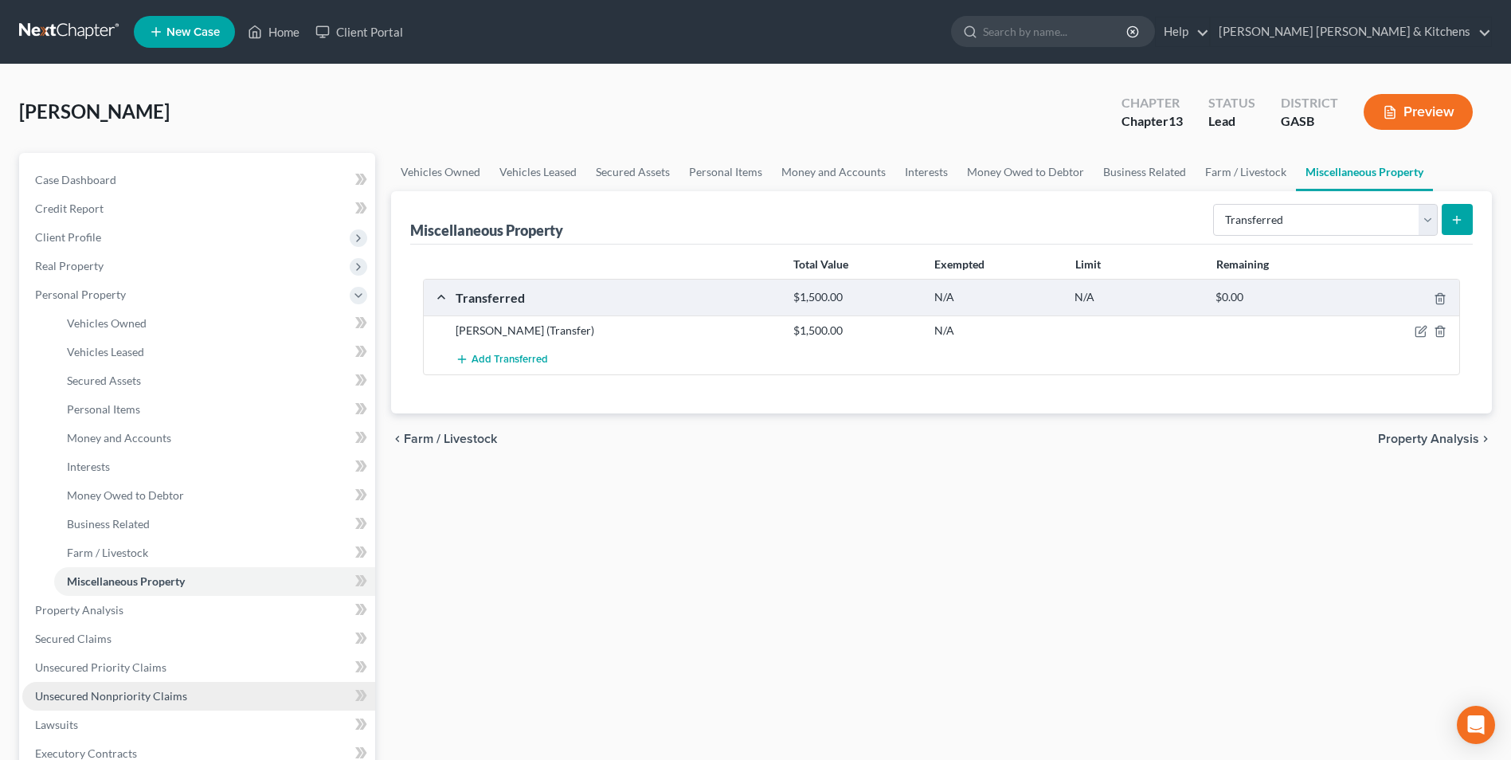
click at [155, 699] on span "Unsecured Nonpriority Claims" at bounding box center [111, 696] width 152 height 14
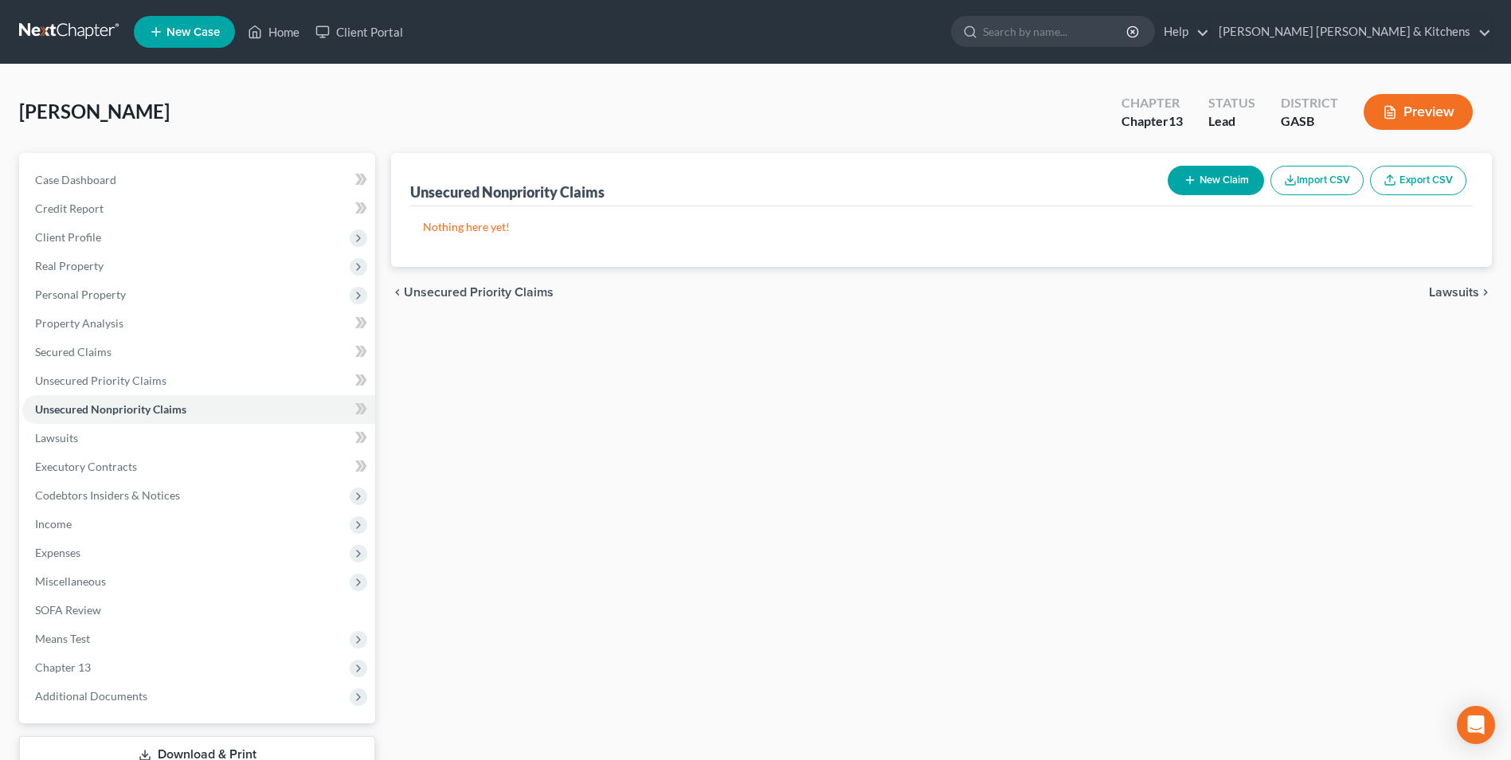
click at [1212, 182] on button "New Claim" at bounding box center [1216, 180] width 96 height 29
select select "0"
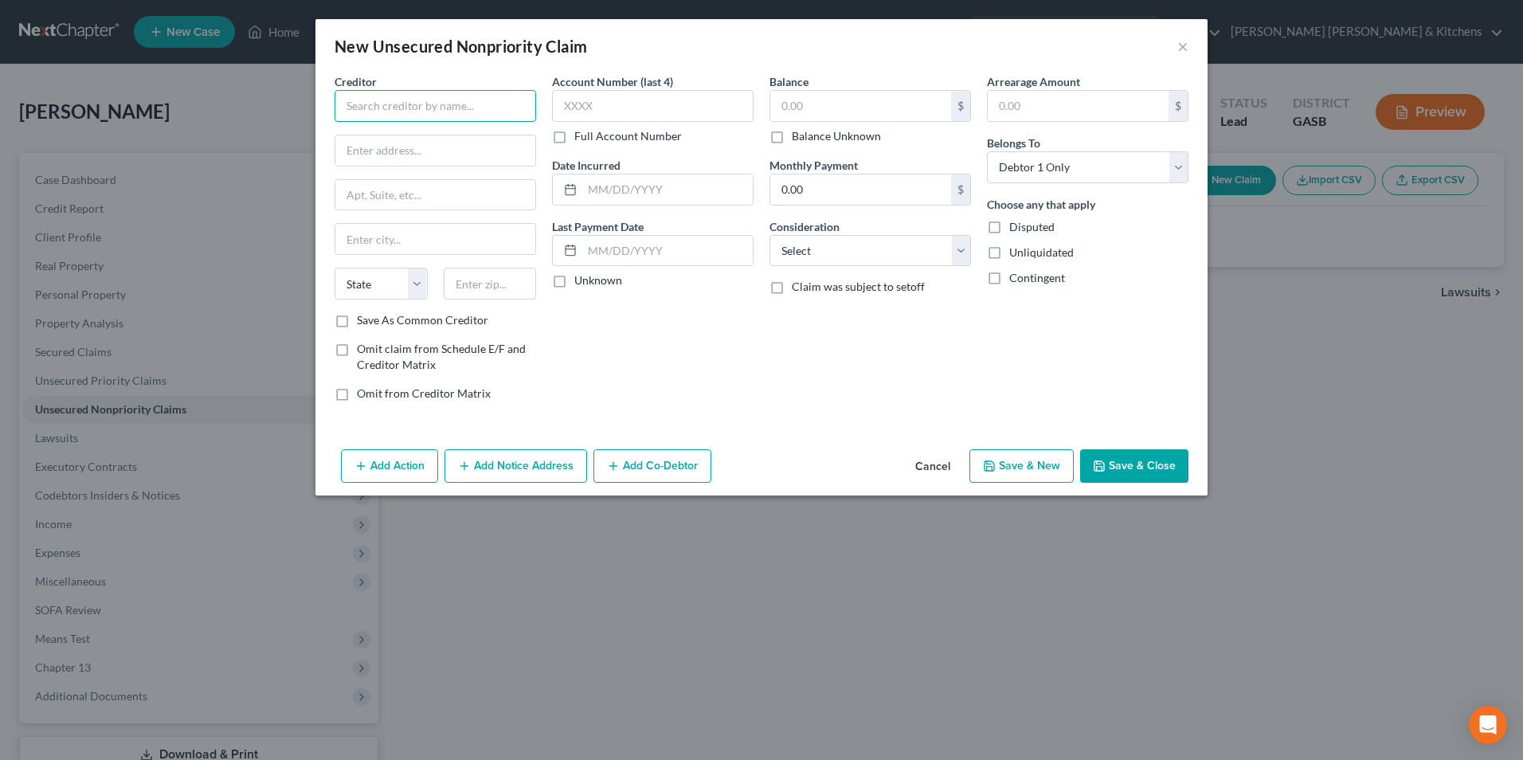
click at [412, 106] on input "text" at bounding box center [436, 106] width 202 height 32
type input "Harley"
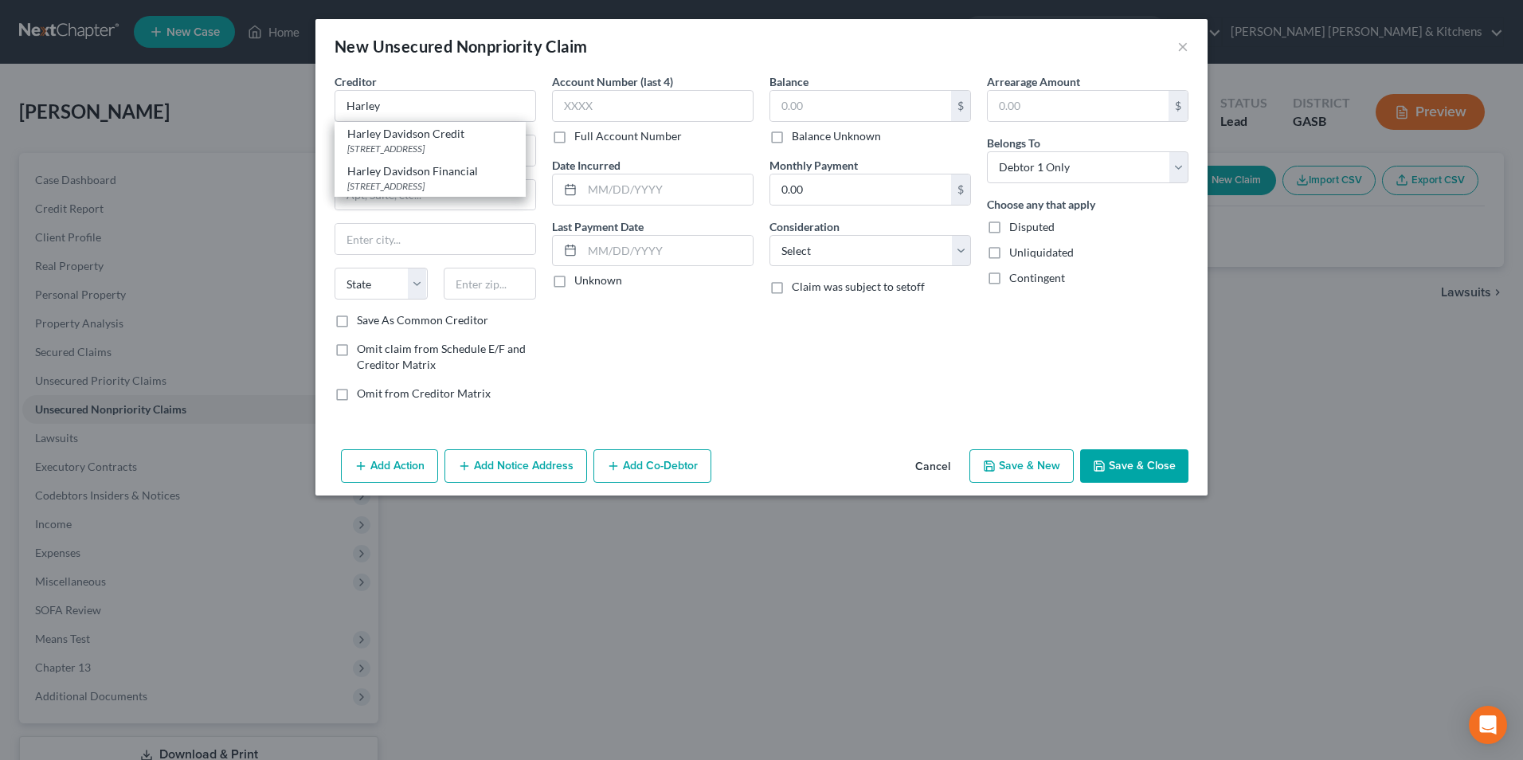
click at [930, 465] on button "Cancel" at bounding box center [932, 467] width 61 height 32
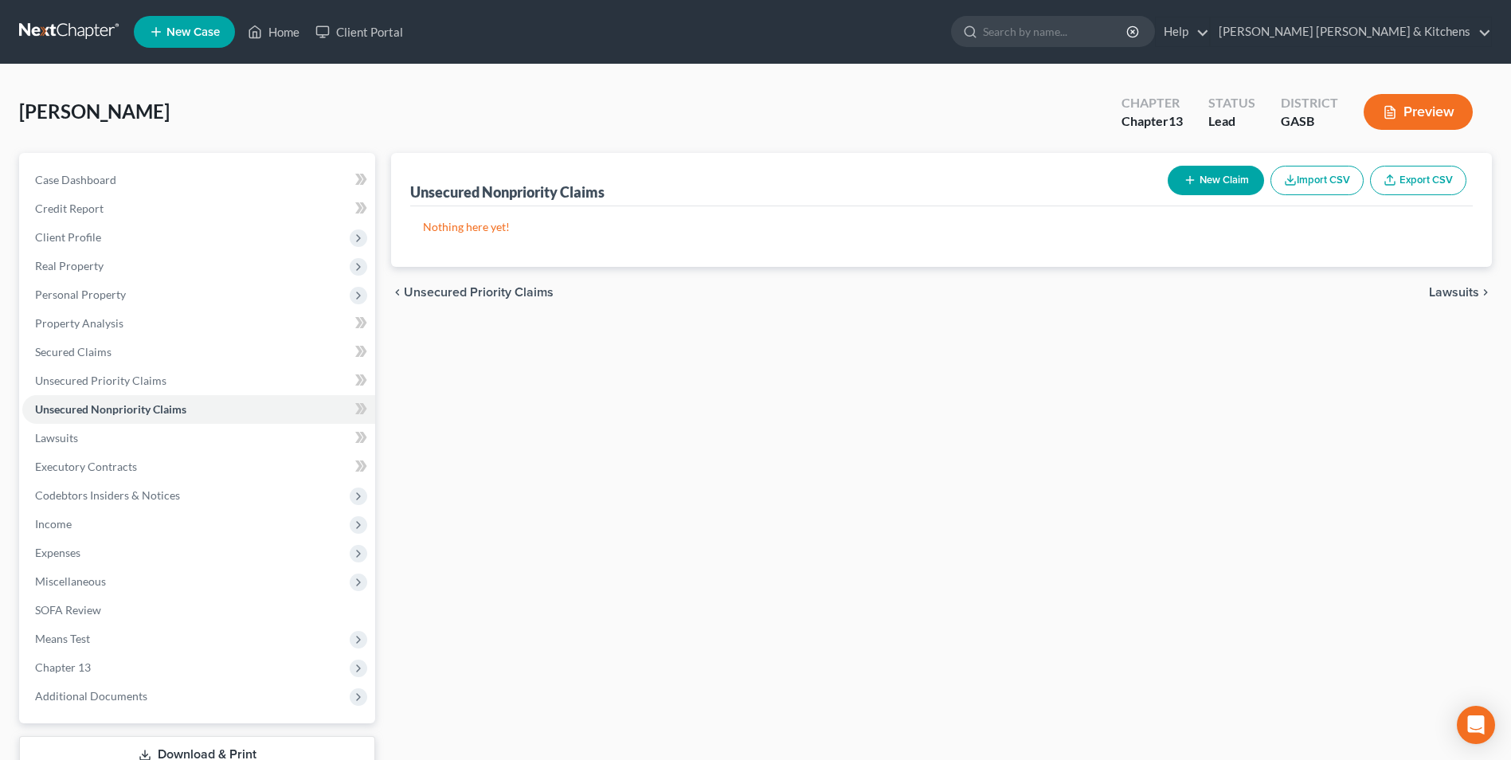
click at [1205, 188] on button "New Claim" at bounding box center [1216, 180] width 96 height 29
select select "0"
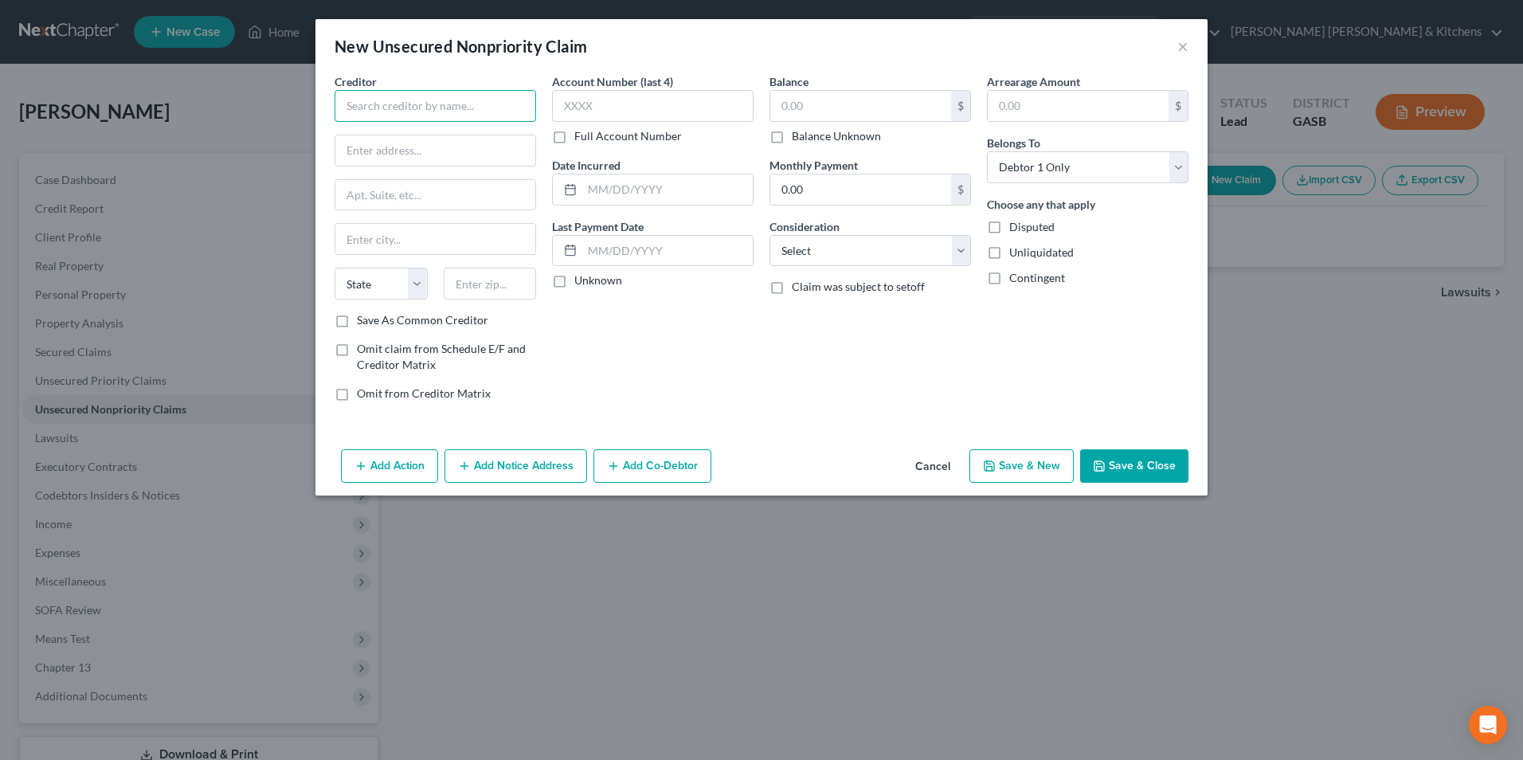
click at [441, 115] on input "text" at bounding box center [436, 106] width 202 height 32
type input "Harley"
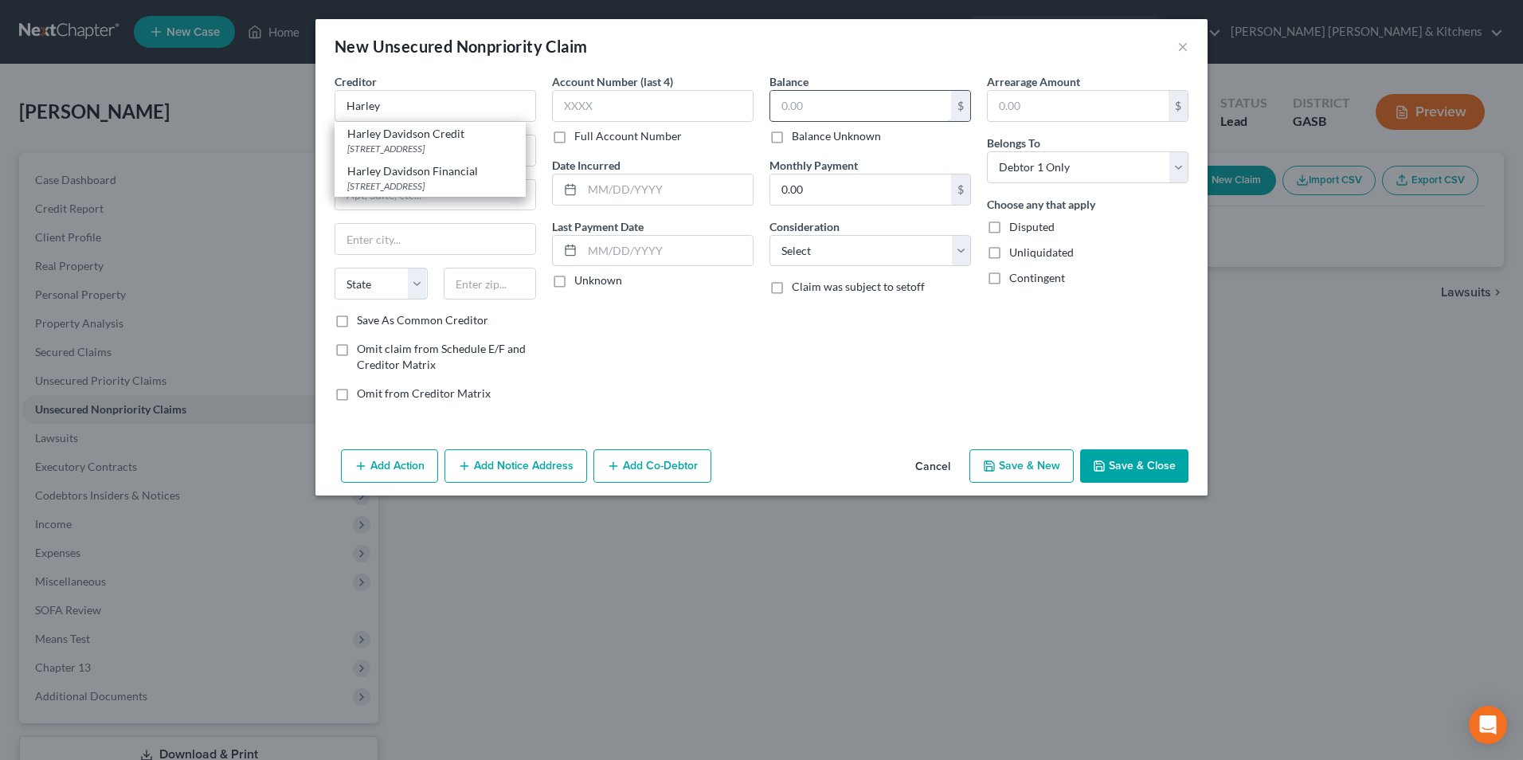
click at [844, 120] on input "text" at bounding box center [860, 106] width 181 height 30
type input "10,026.00"
click at [676, 194] on input "text" at bounding box center [667, 189] width 170 height 30
type input "1"
type input "2023"
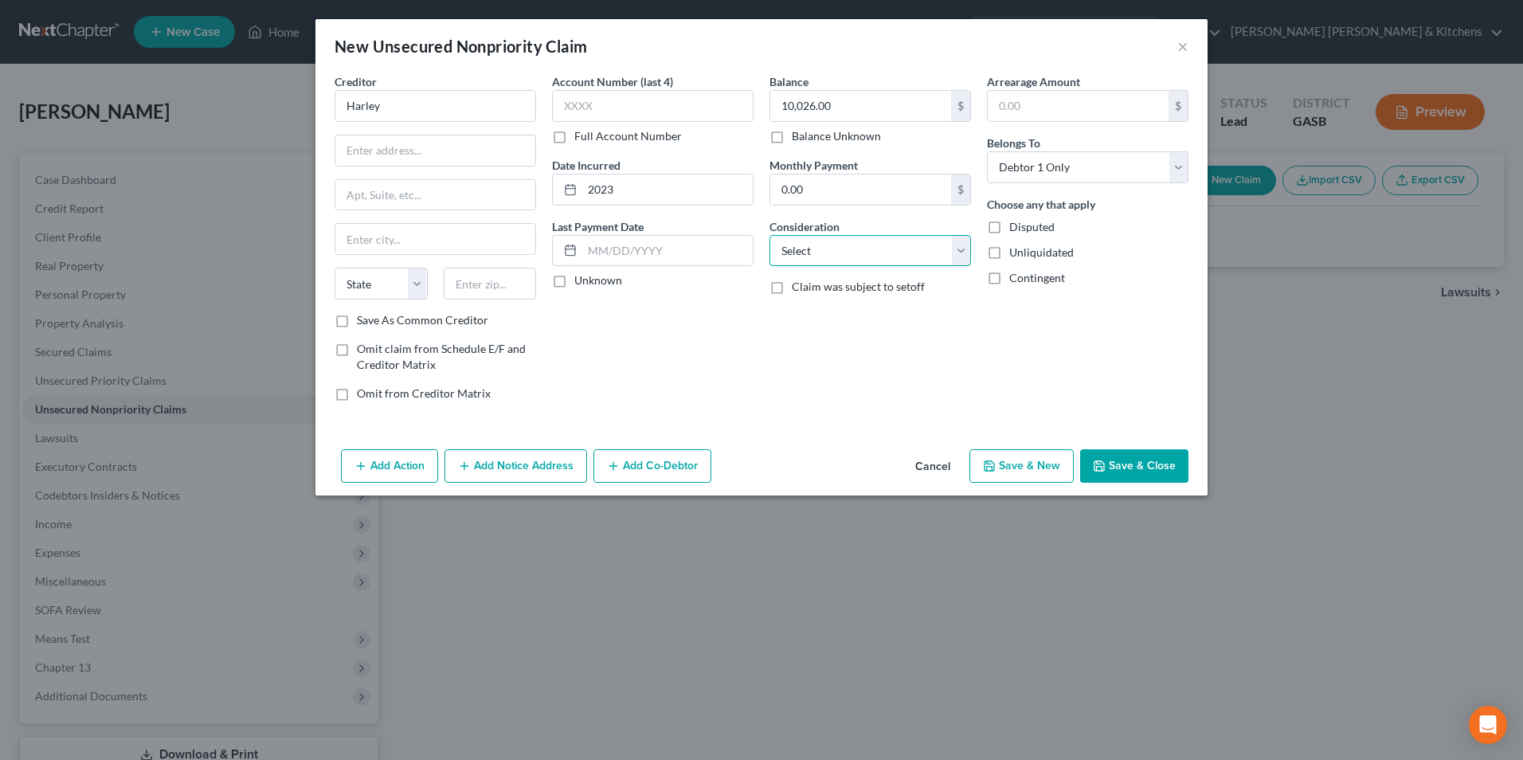
drag, startPoint x: 851, startPoint y: 249, endPoint x: 851, endPoint y: 265, distance: 15.9
click at [851, 249] on select "Select Cable / Satellite Services Collection Agency Credit Card Debt Debt Couns…" at bounding box center [870, 251] width 202 height 32
select select "4"
click at [769, 235] on select "Select Cable / Satellite Services Collection Agency Credit Card Debt Debt Couns…" at bounding box center [870, 251] width 202 height 32
click at [1015, 173] on select "Select Debtor 1 Only Debtor 2 Only Debtor 1 And Debtor 2 Only At Least One Of T…" at bounding box center [1088, 167] width 202 height 32
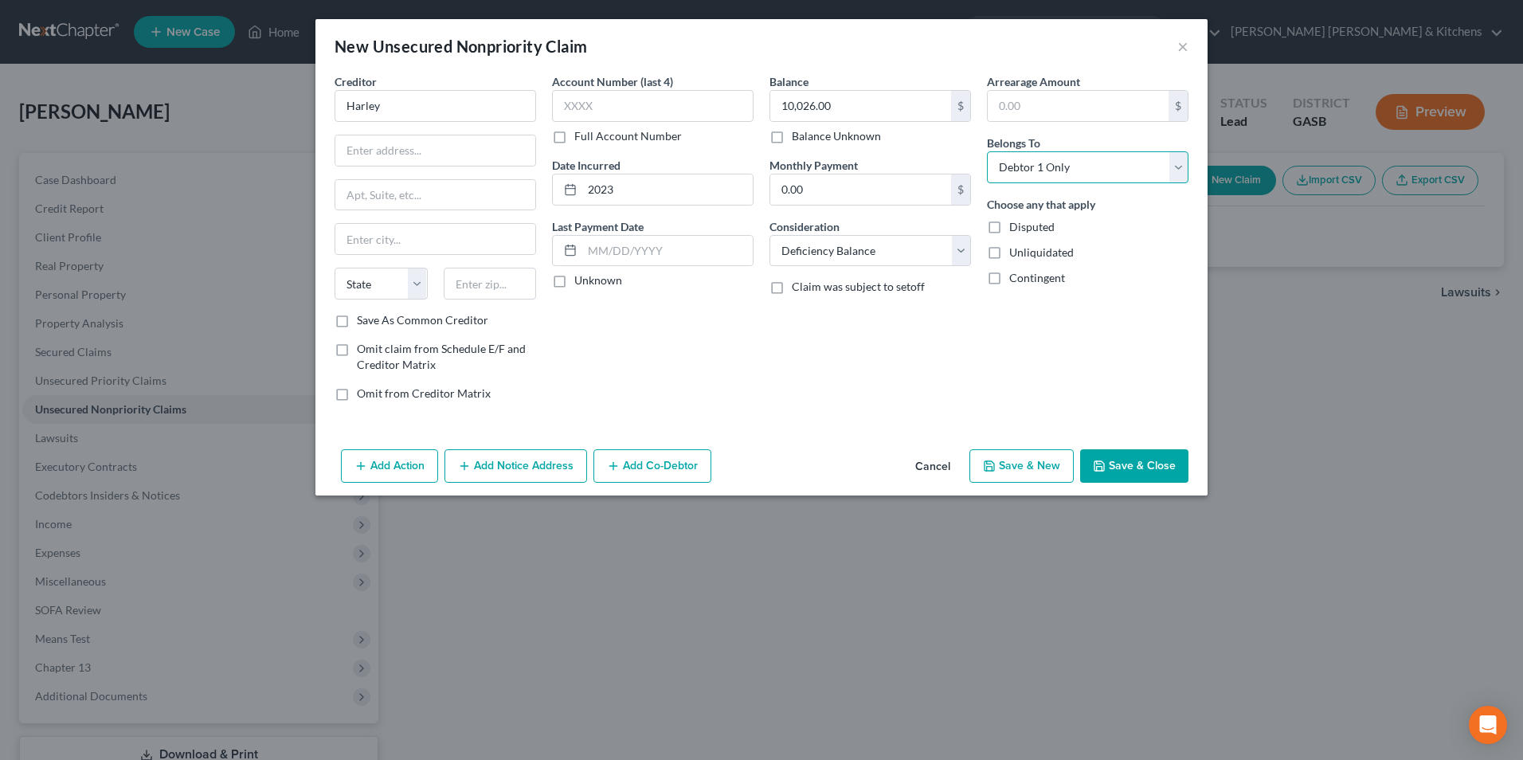
select select "3"
click at [987, 151] on select "Select Debtor 1 Only Debtor 2 Only Debtor 1 And Debtor 2 Only At Least One Of T…" at bounding box center [1088, 167] width 202 height 32
click at [677, 458] on button "Add Co-Debtor" at bounding box center [652, 465] width 118 height 33
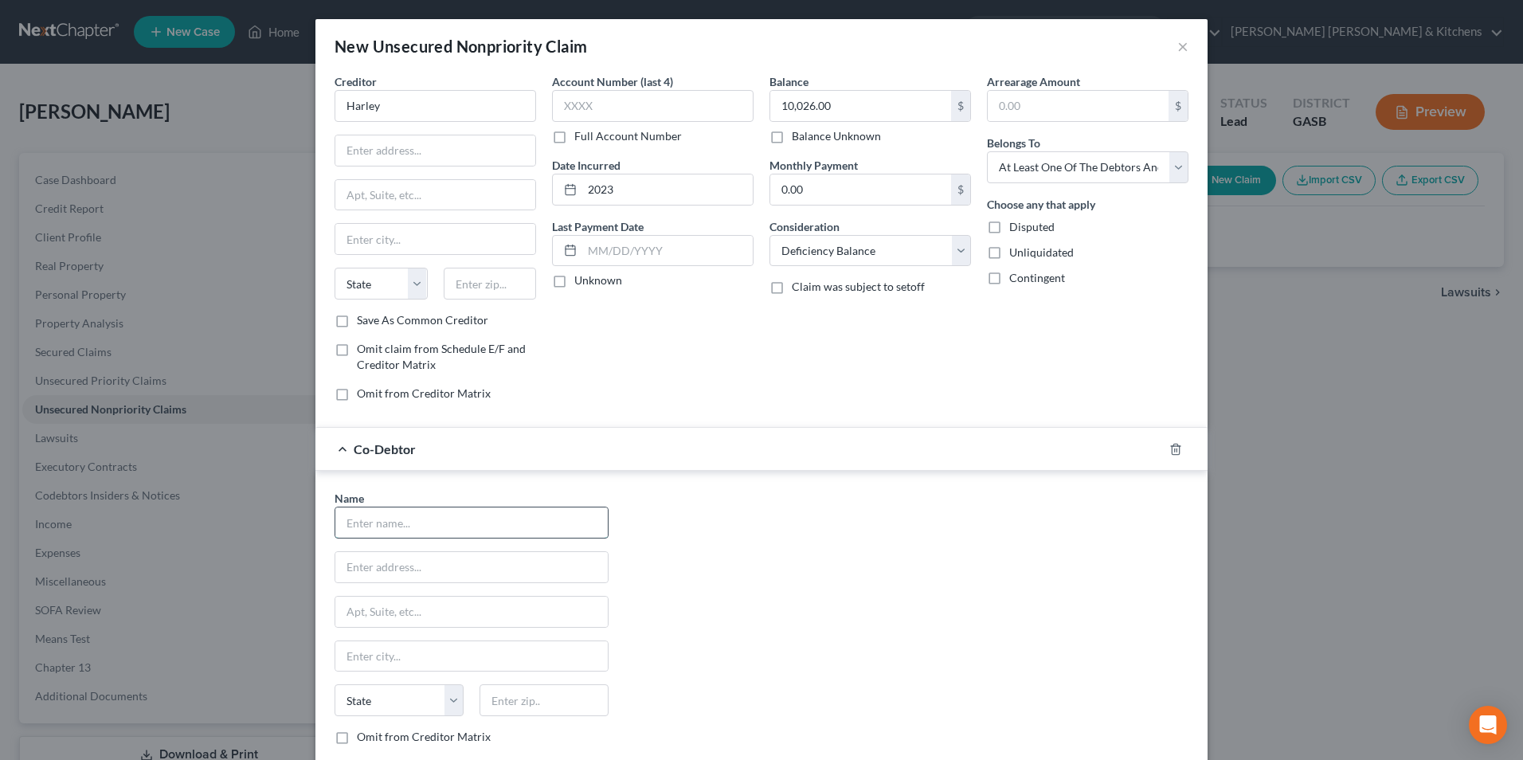
click at [370, 533] on input "text" at bounding box center [471, 522] width 272 height 30
type input "[PERSON_NAME]"
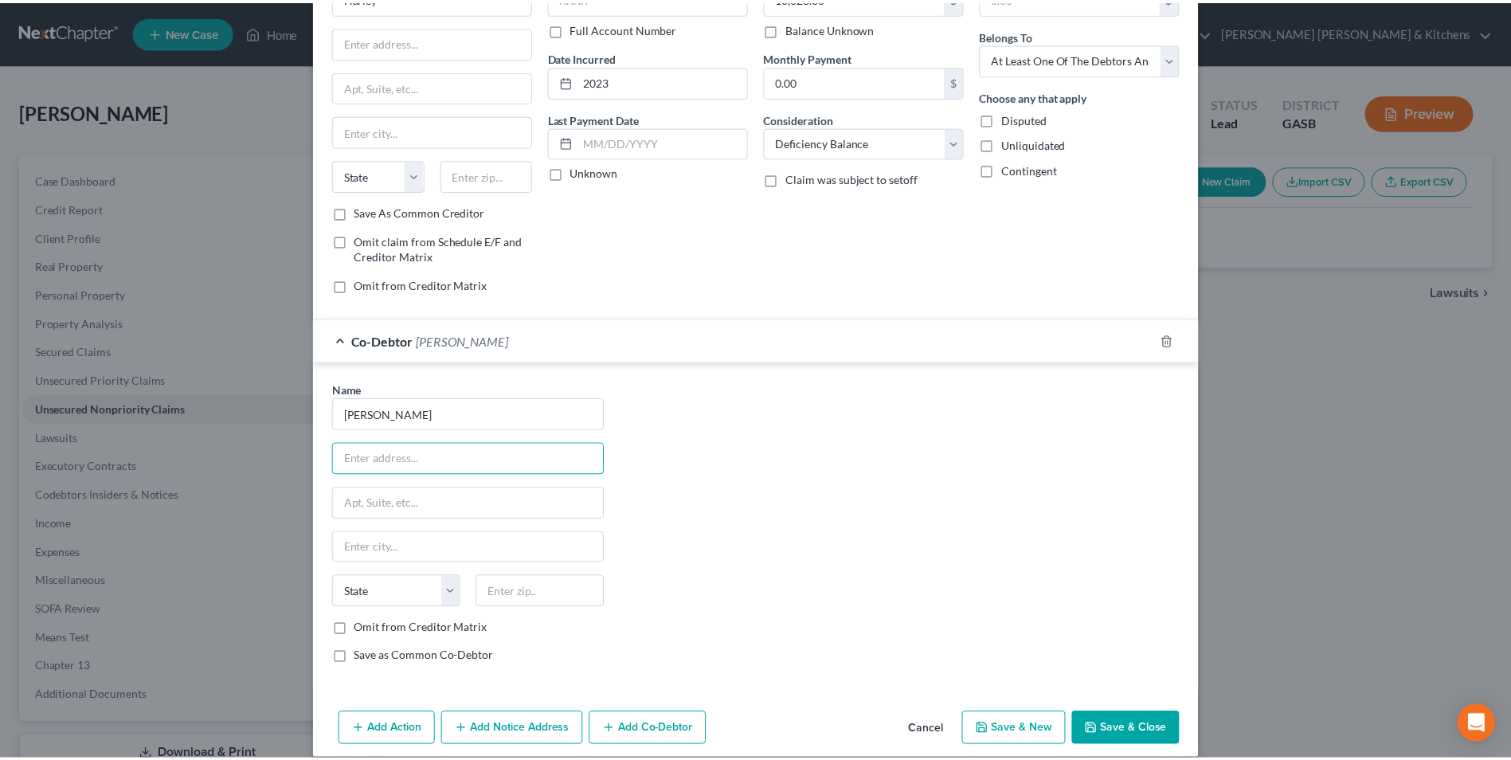
scroll to position [127, 0]
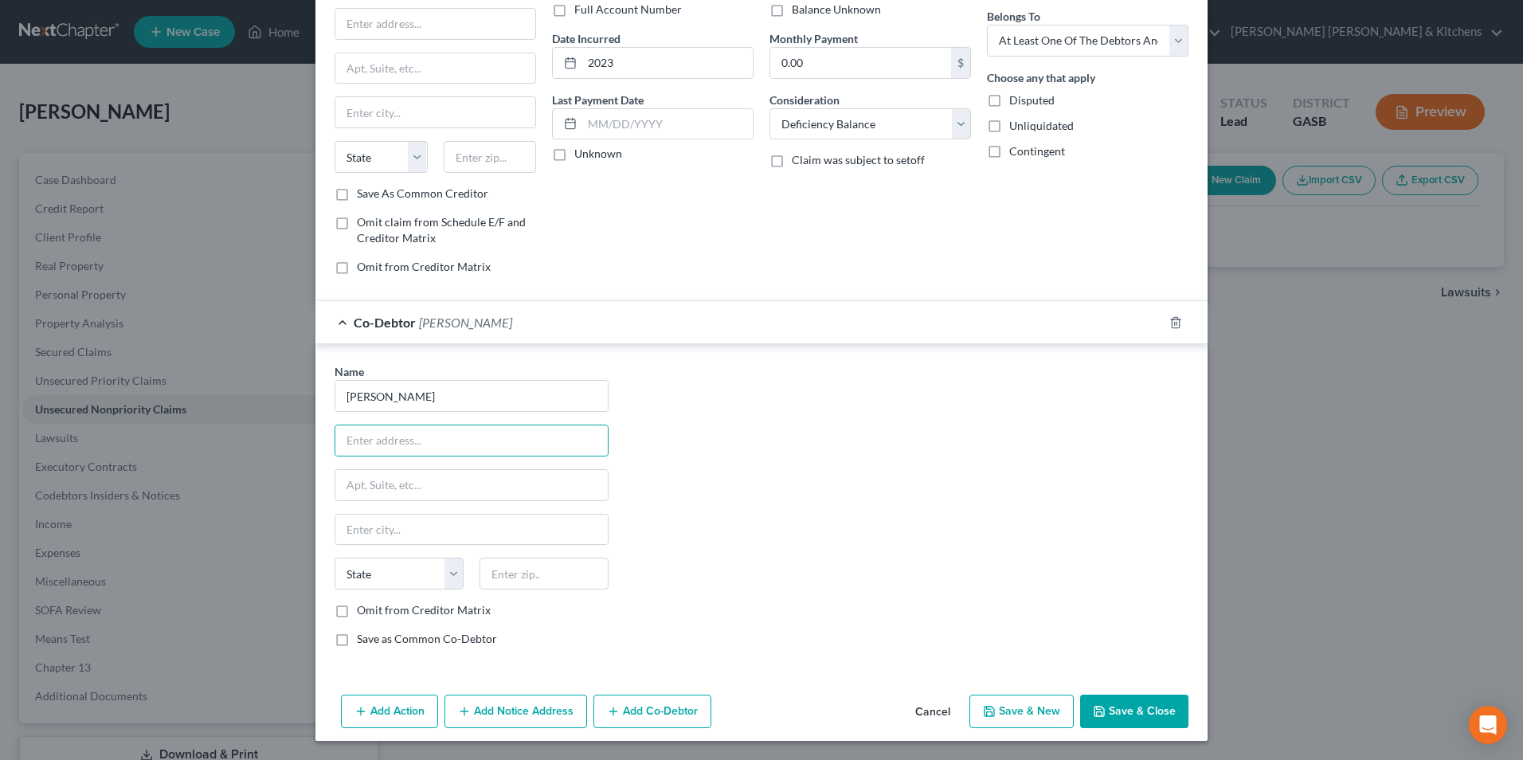
click at [1157, 702] on button "Save & Close" at bounding box center [1134, 711] width 108 height 33
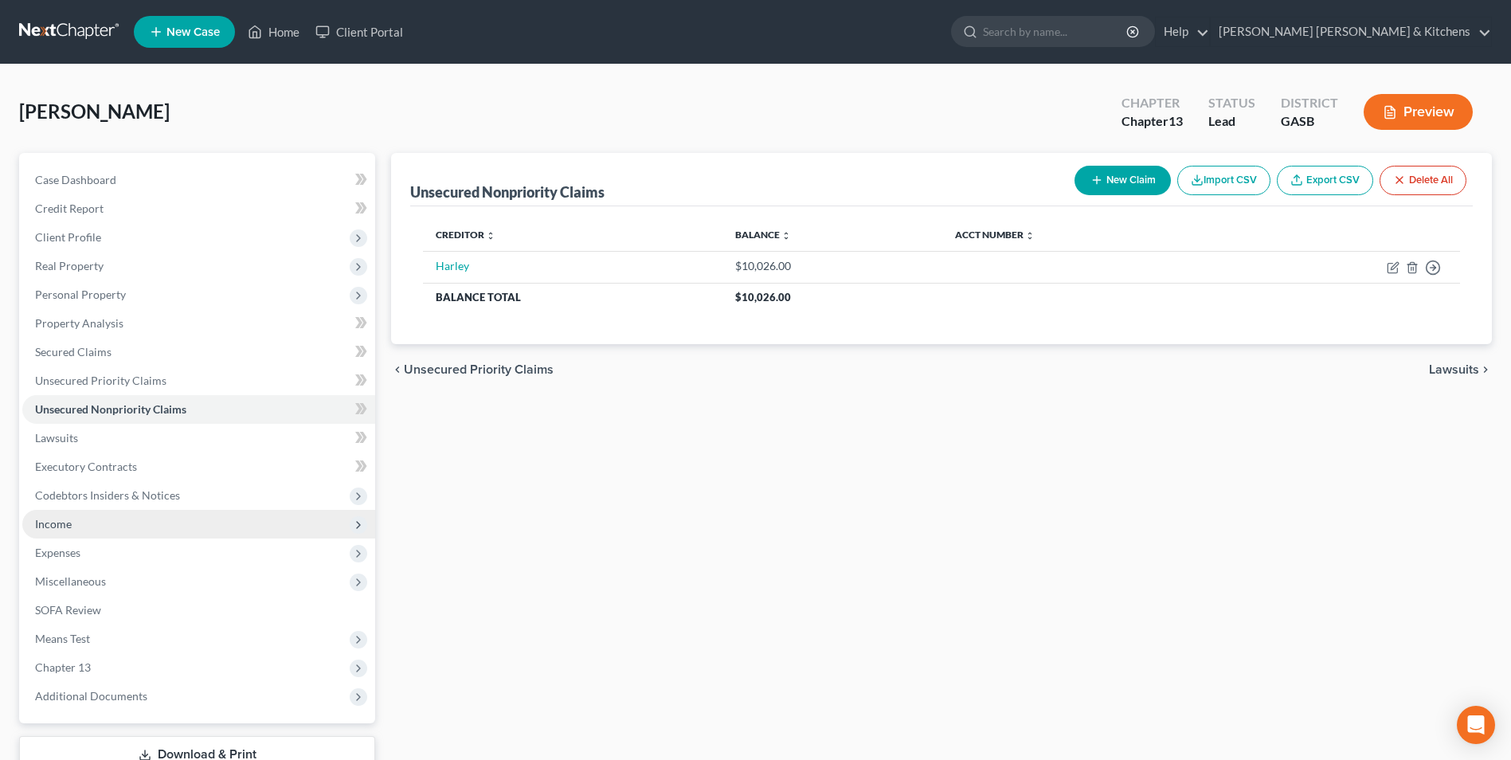
click at [41, 515] on span "Income" at bounding box center [198, 524] width 353 height 29
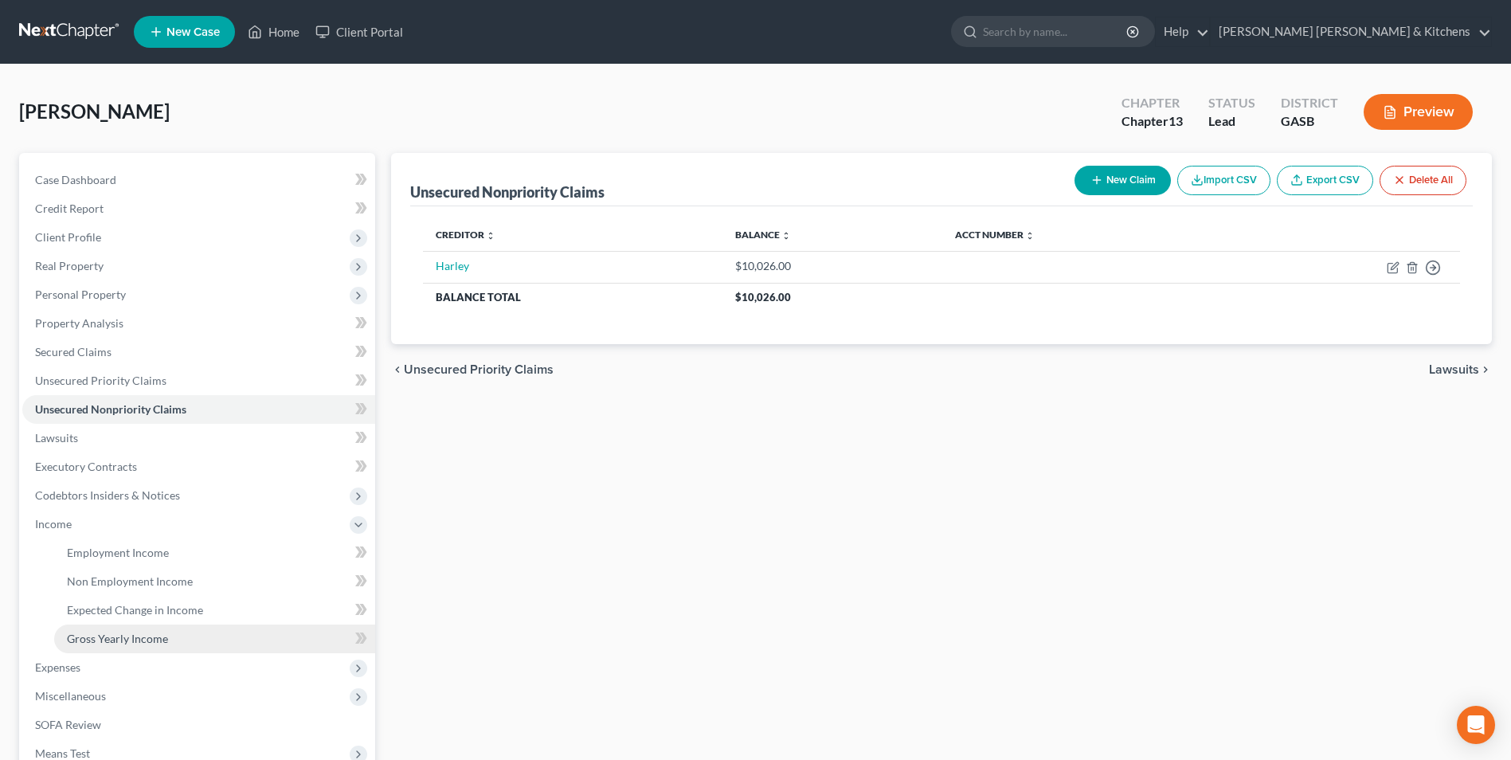
click at [110, 630] on link "Gross Yearly Income" at bounding box center [214, 638] width 321 height 29
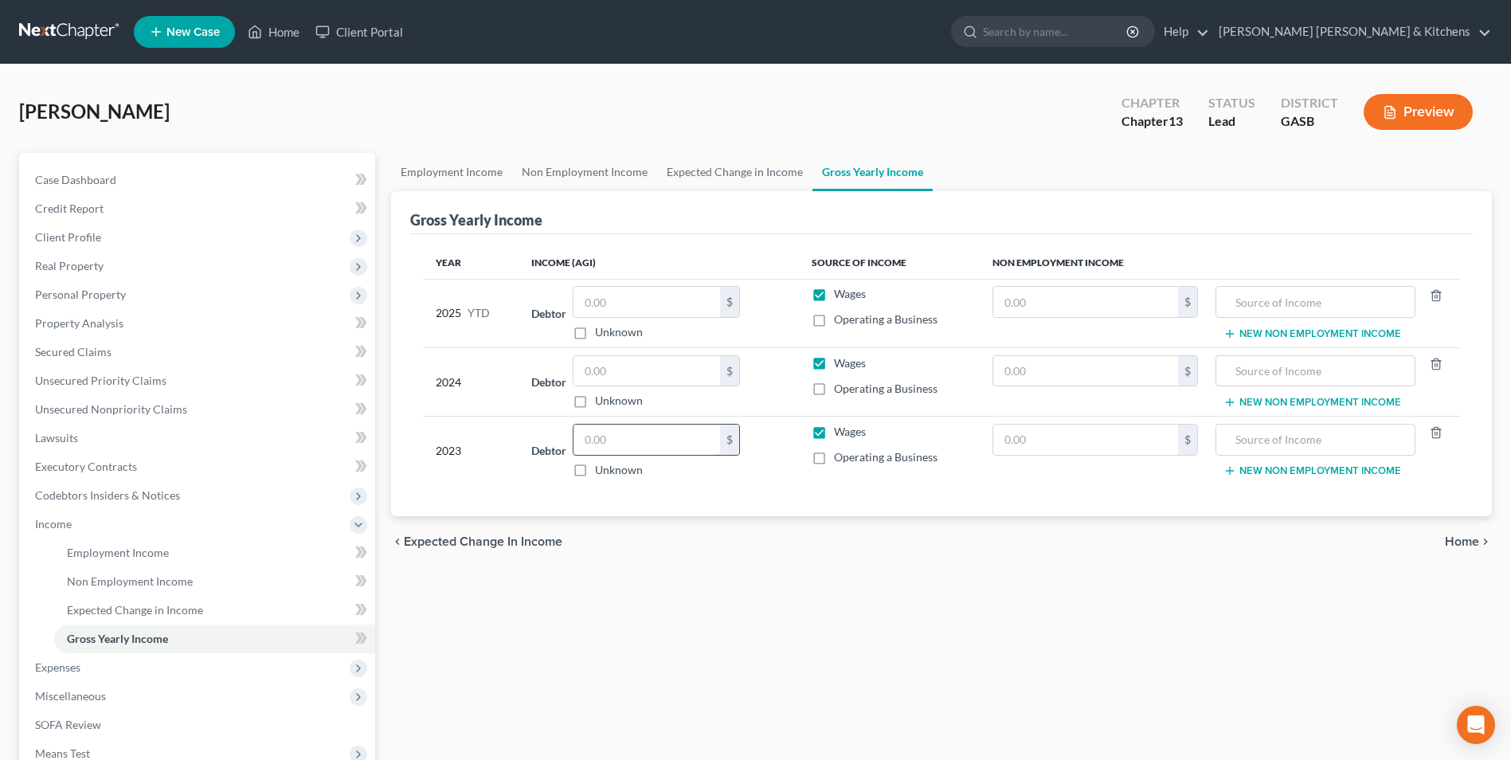
click at [607, 441] on input "text" at bounding box center [647, 440] width 147 height 30
type input "50,258"
click at [1004, 374] on input "text" at bounding box center [1085, 371] width 185 height 30
type input "1,696"
click at [1254, 369] on input "text" at bounding box center [1315, 371] width 182 height 30
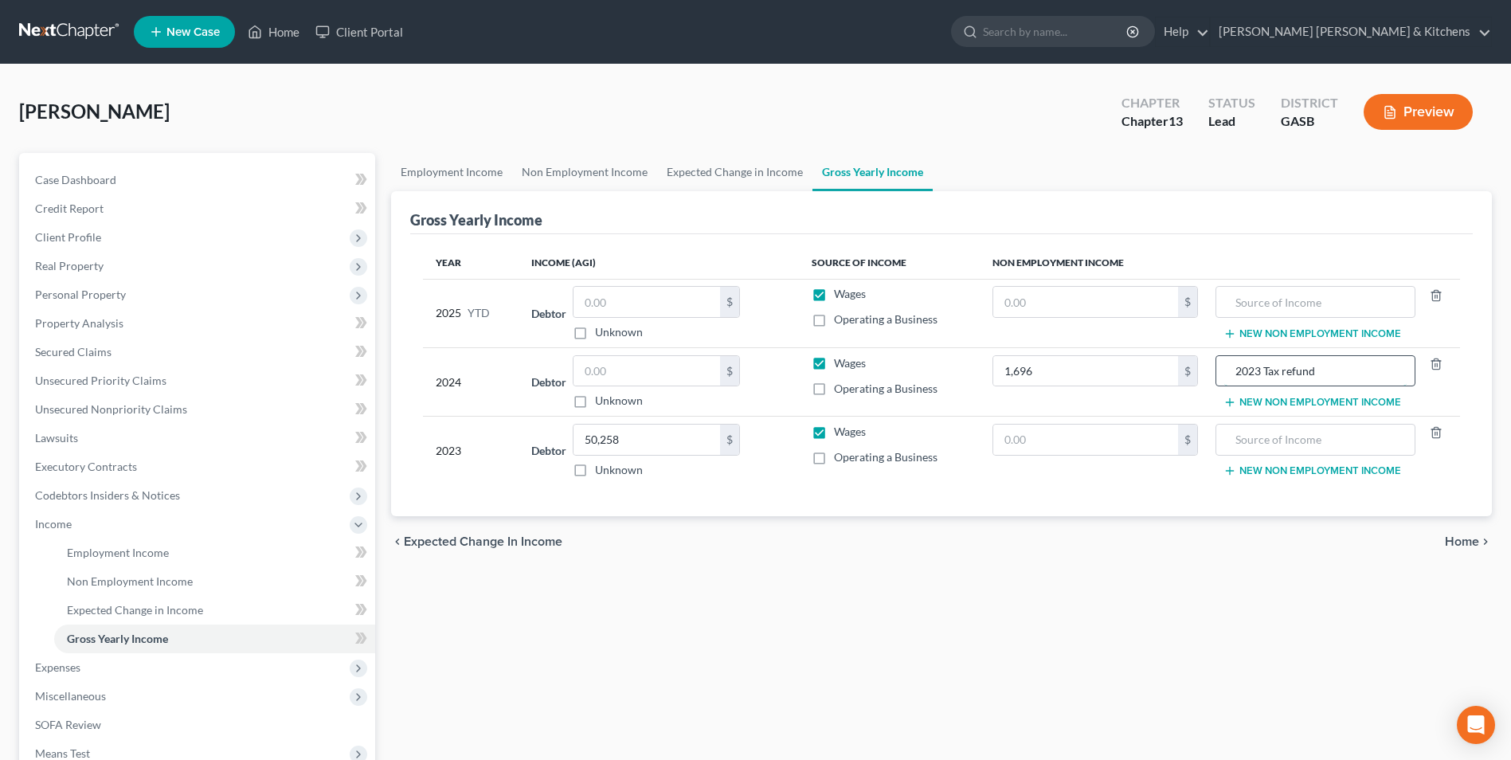
type input "2023 Tax refund"
click at [80, 286] on span "Personal Property" at bounding box center [198, 294] width 353 height 29
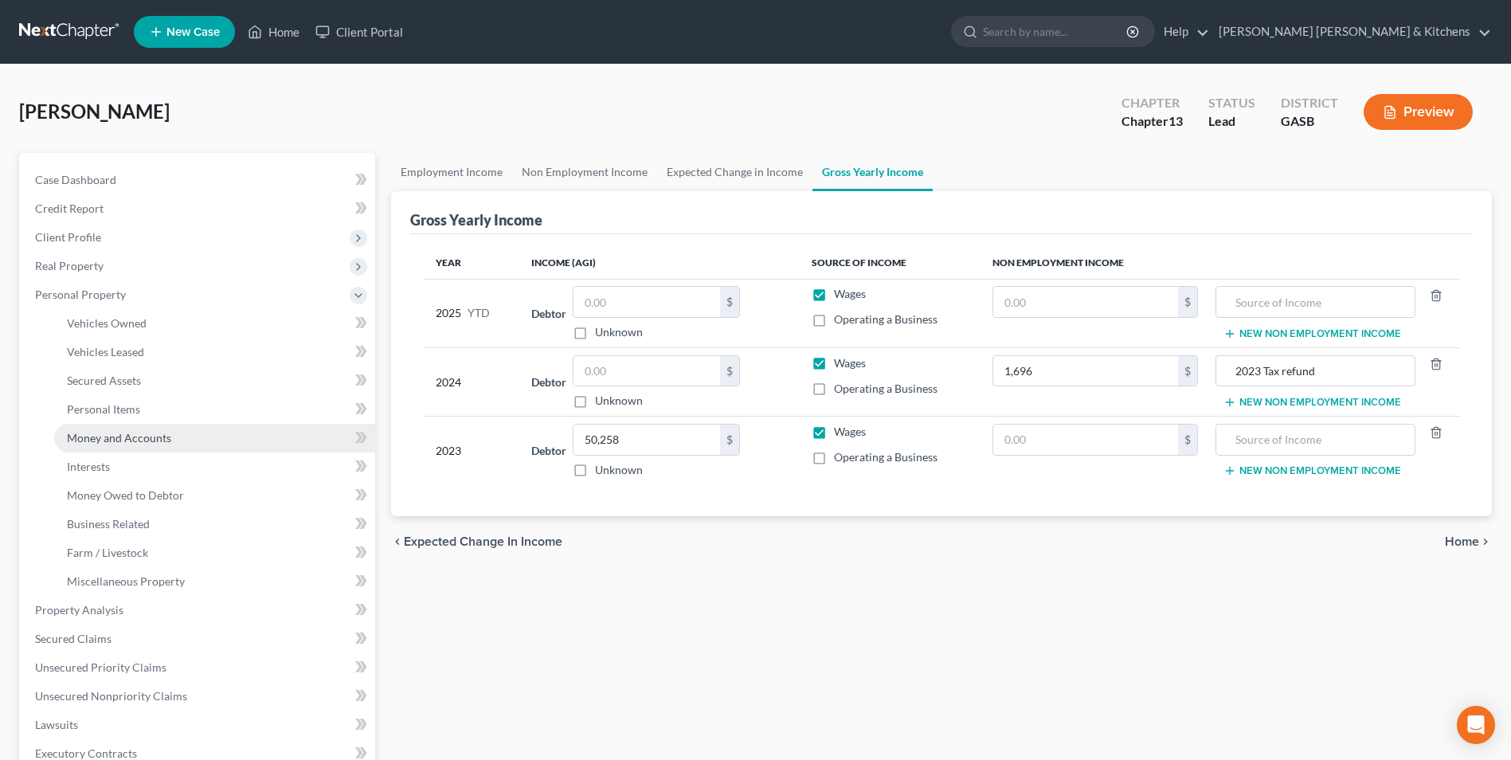
click at [112, 437] on span "Money and Accounts" at bounding box center [119, 438] width 104 height 14
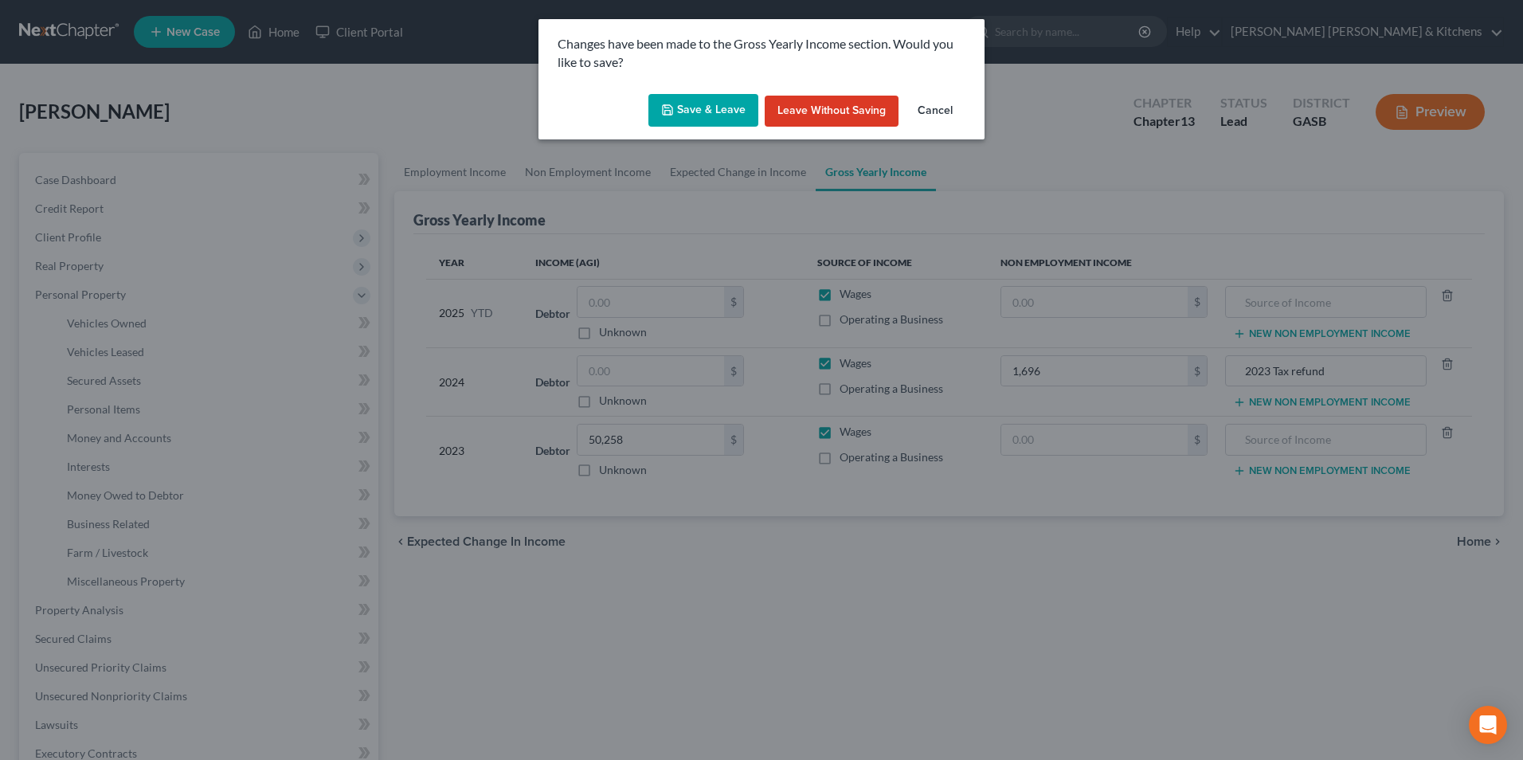
click at [711, 114] on button "Save & Leave" at bounding box center [703, 110] width 110 height 33
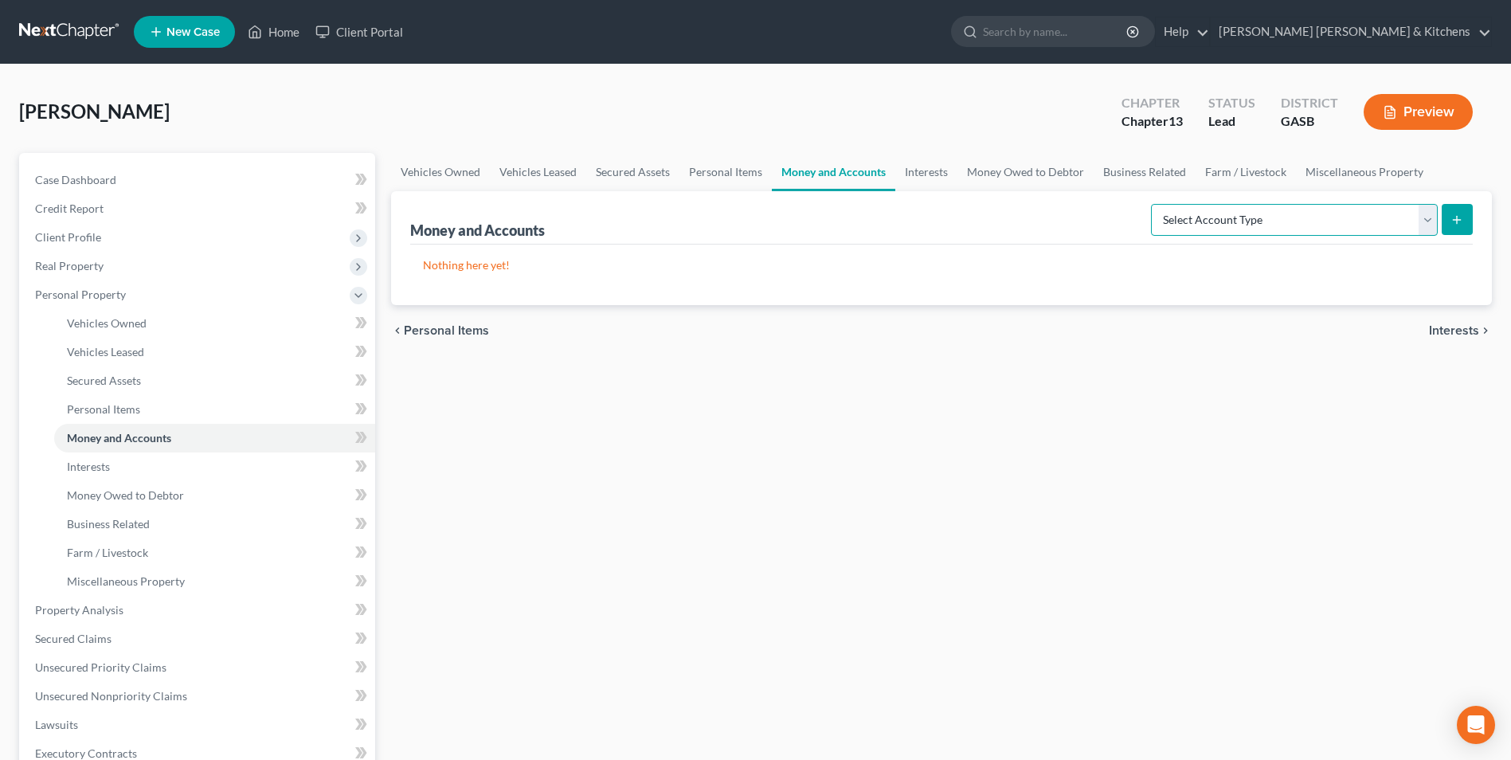
drag, startPoint x: 1317, startPoint y: 210, endPoint x: 1297, endPoint y: 238, distance: 34.3
click at [1317, 210] on select "Select Account Type Brokerage Cash on Hand Certificates of Deposit Checking Acc…" at bounding box center [1294, 220] width 287 height 32
select select "other"
click at [1154, 204] on select "Select Account Type Brokerage Cash on Hand Certificates of Deposit Checking Acc…" at bounding box center [1294, 220] width 287 height 32
click at [1458, 221] on icon "submit" at bounding box center [1456, 219] width 13 height 13
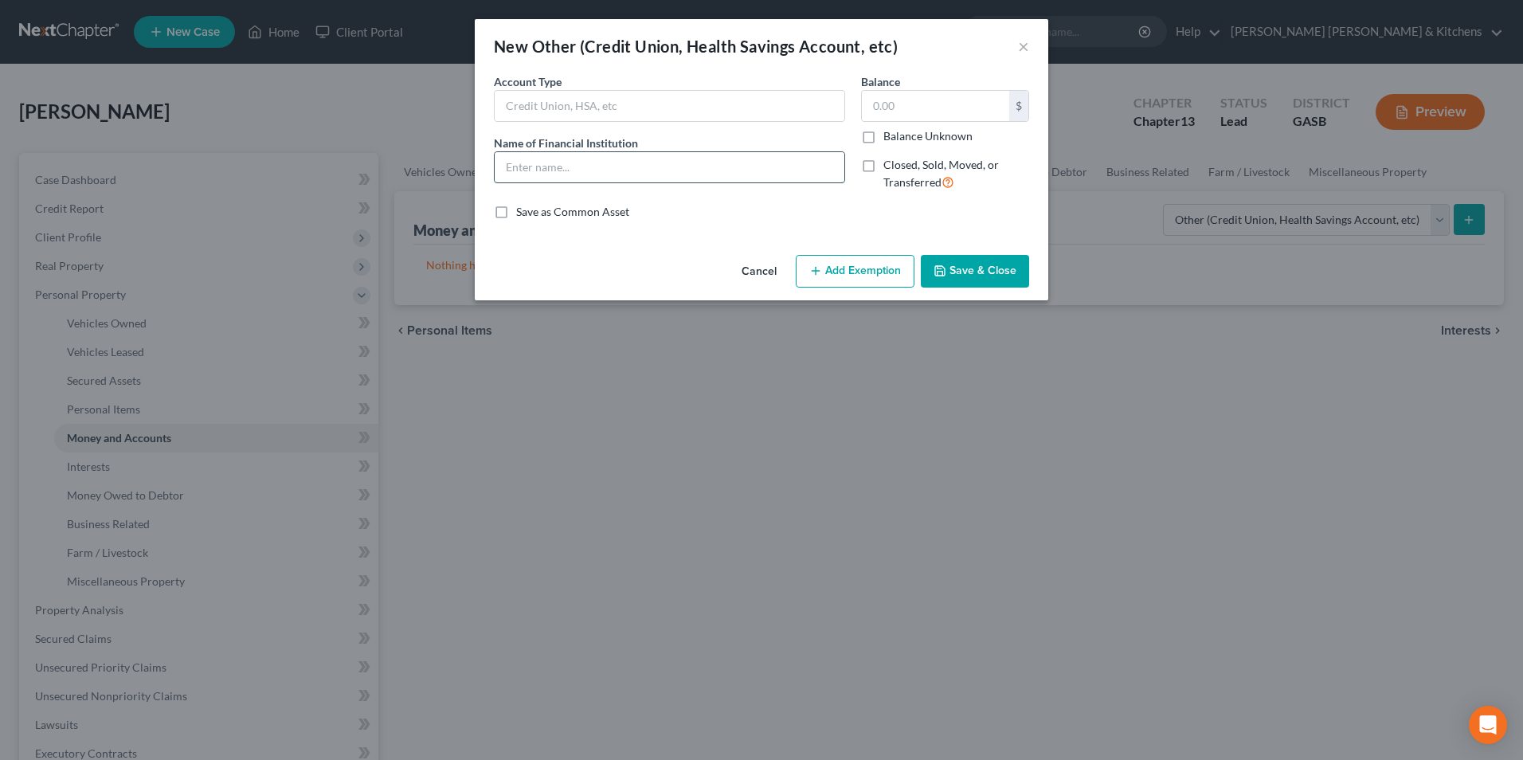
click at [542, 174] on input "text" at bounding box center [670, 167] width 350 height 30
type input "cash app"
click at [883, 112] on input "text" at bounding box center [935, 106] width 147 height 30
type input "0.00"
click at [966, 272] on button "Save & Close" at bounding box center [975, 271] width 108 height 33
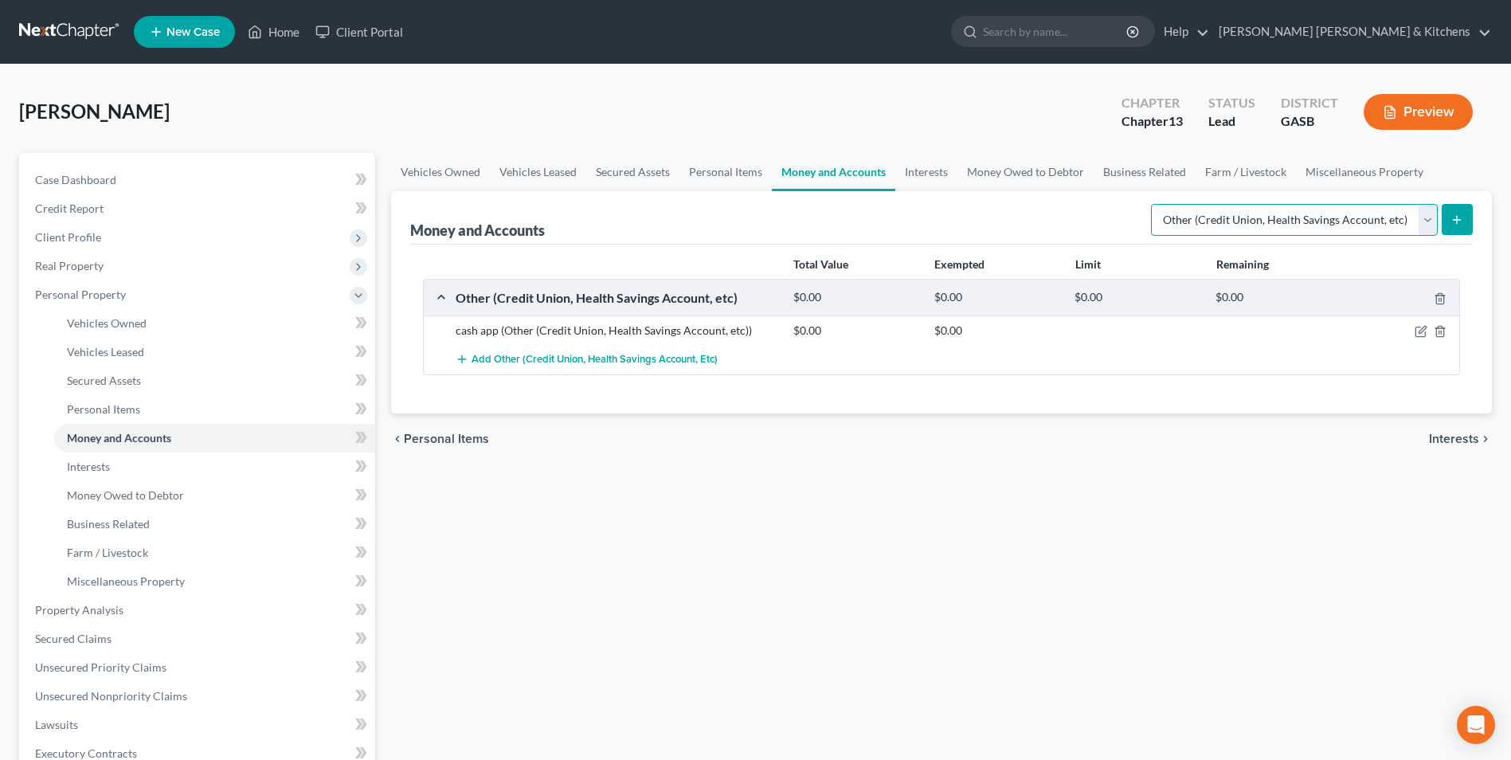
drag, startPoint x: 1364, startPoint y: 228, endPoint x: 1351, endPoint y: 237, distance: 15.9
click at [1364, 228] on select "Select Account Type Brokerage Cash on Hand Certificates of Deposit Checking Acc…" at bounding box center [1294, 220] width 287 height 32
select select "savings"
click at [1154, 204] on select "Select Account Type Brokerage Cash on Hand Certificates of Deposit Checking Acc…" at bounding box center [1294, 220] width 287 height 32
click at [1452, 218] on icon "submit" at bounding box center [1456, 219] width 13 height 13
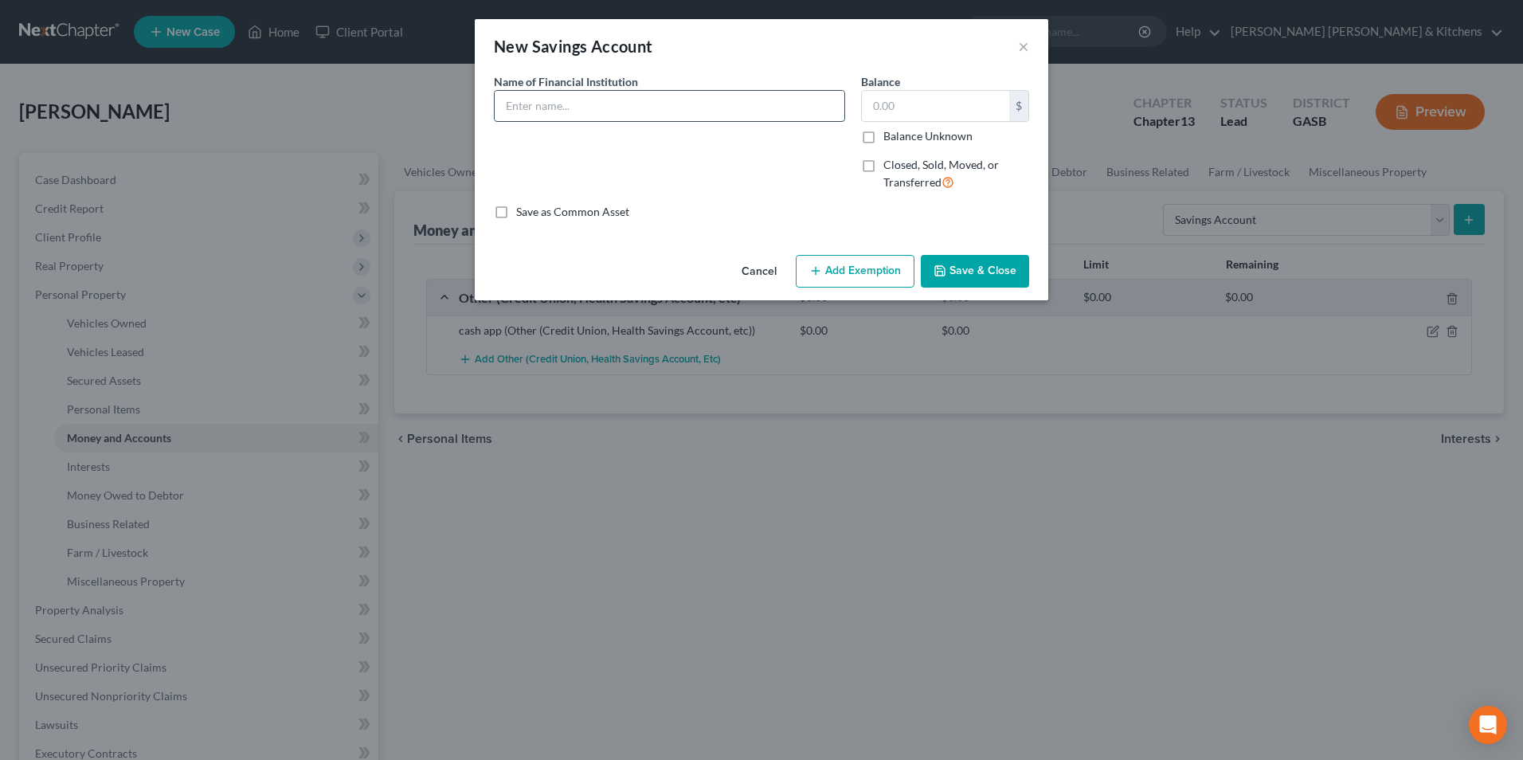
click at [634, 112] on input "text" at bounding box center [670, 106] width 350 height 30
type input "GA's Own CU (..4251) savings w/dad"
type input "5"
click at [844, 271] on button "Add Exemption" at bounding box center [855, 271] width 119 height 33
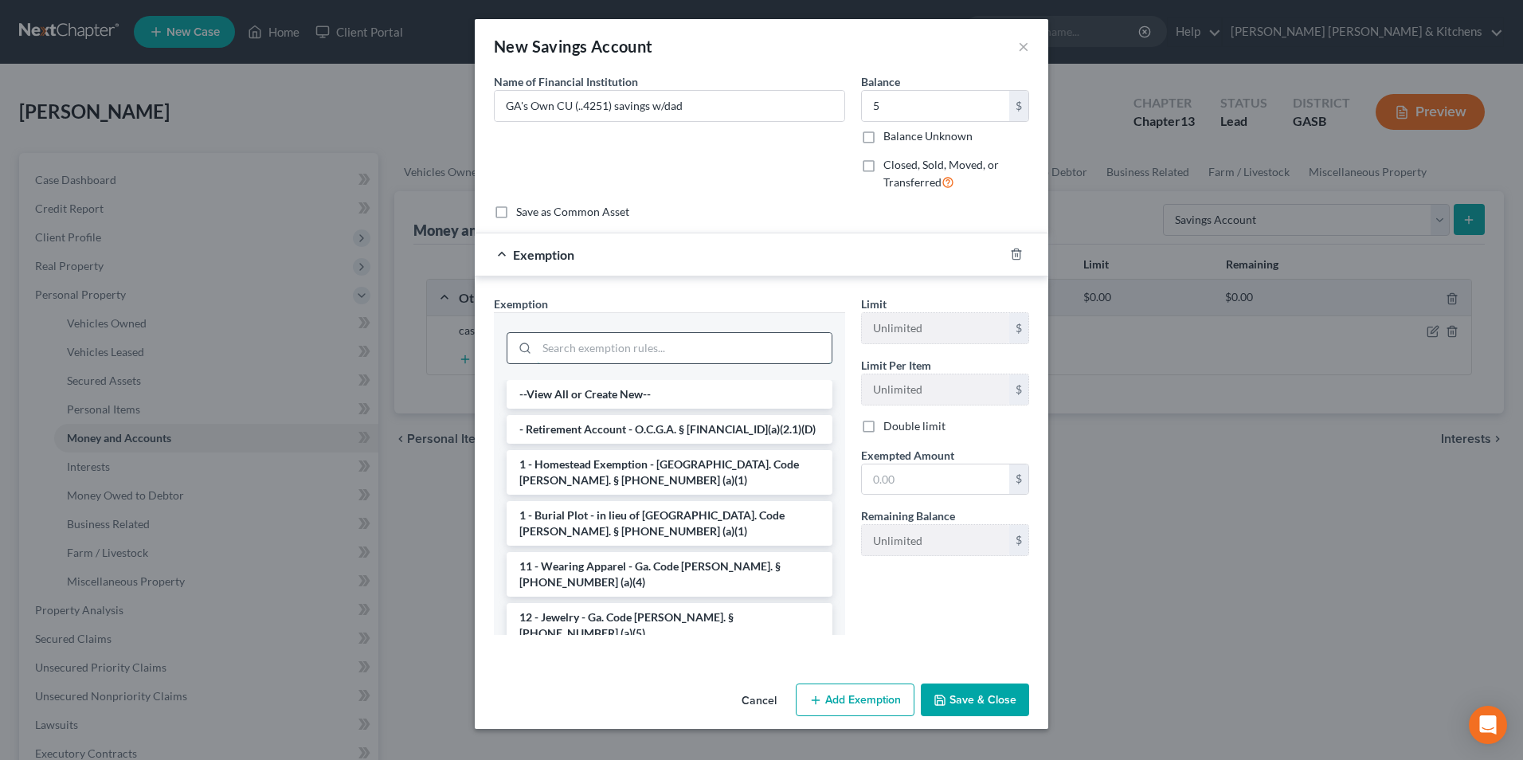
click at [703, 344] on input "search" at bounding box center [684, 348] width 295 height 30
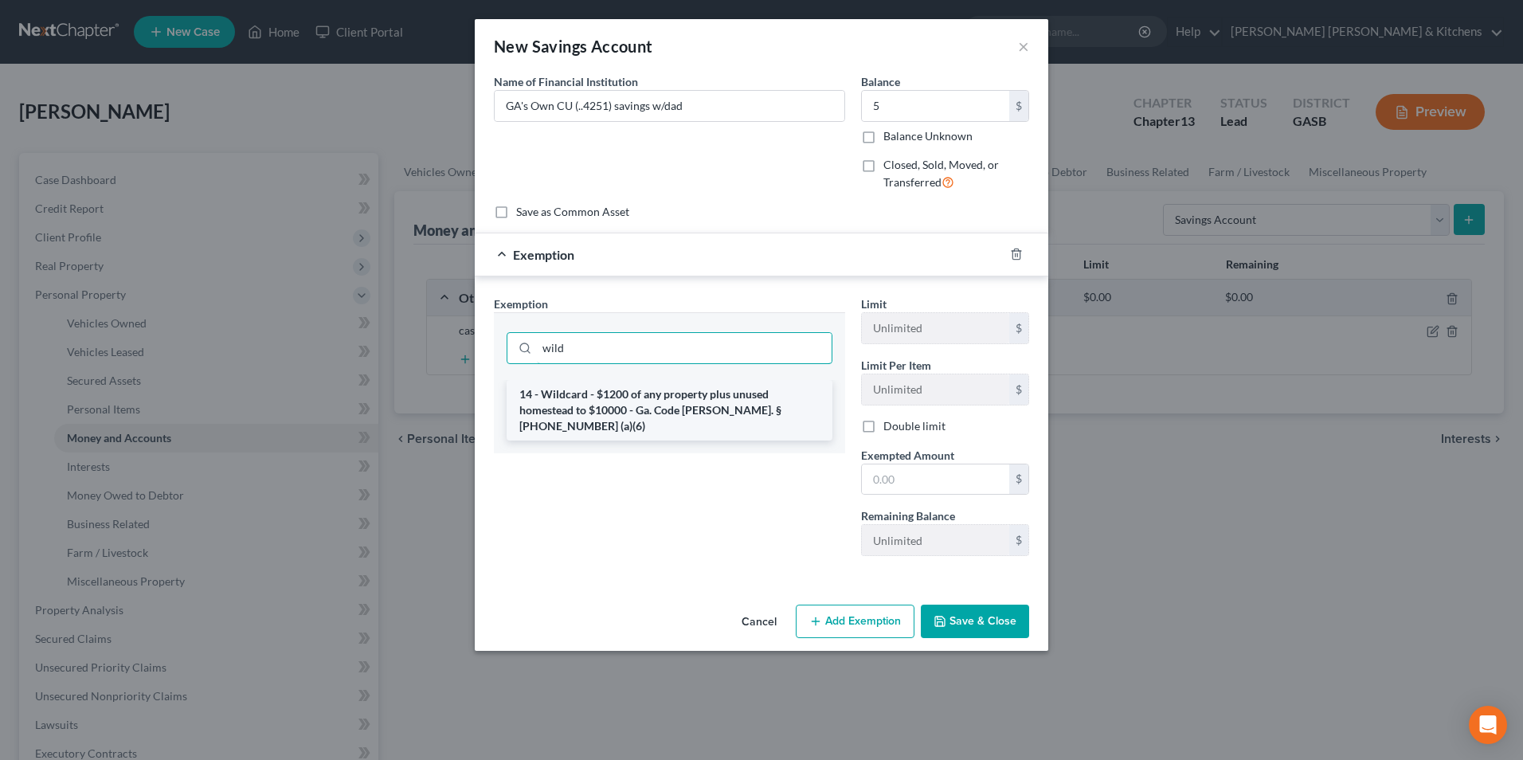
type input "wild"
click at [703, 400] on li "14 - Wildcard - $1200 of any property plus unused homestead to $10000 - Ga. Cod…" at bounding box center [670, 410] width 326 height 61
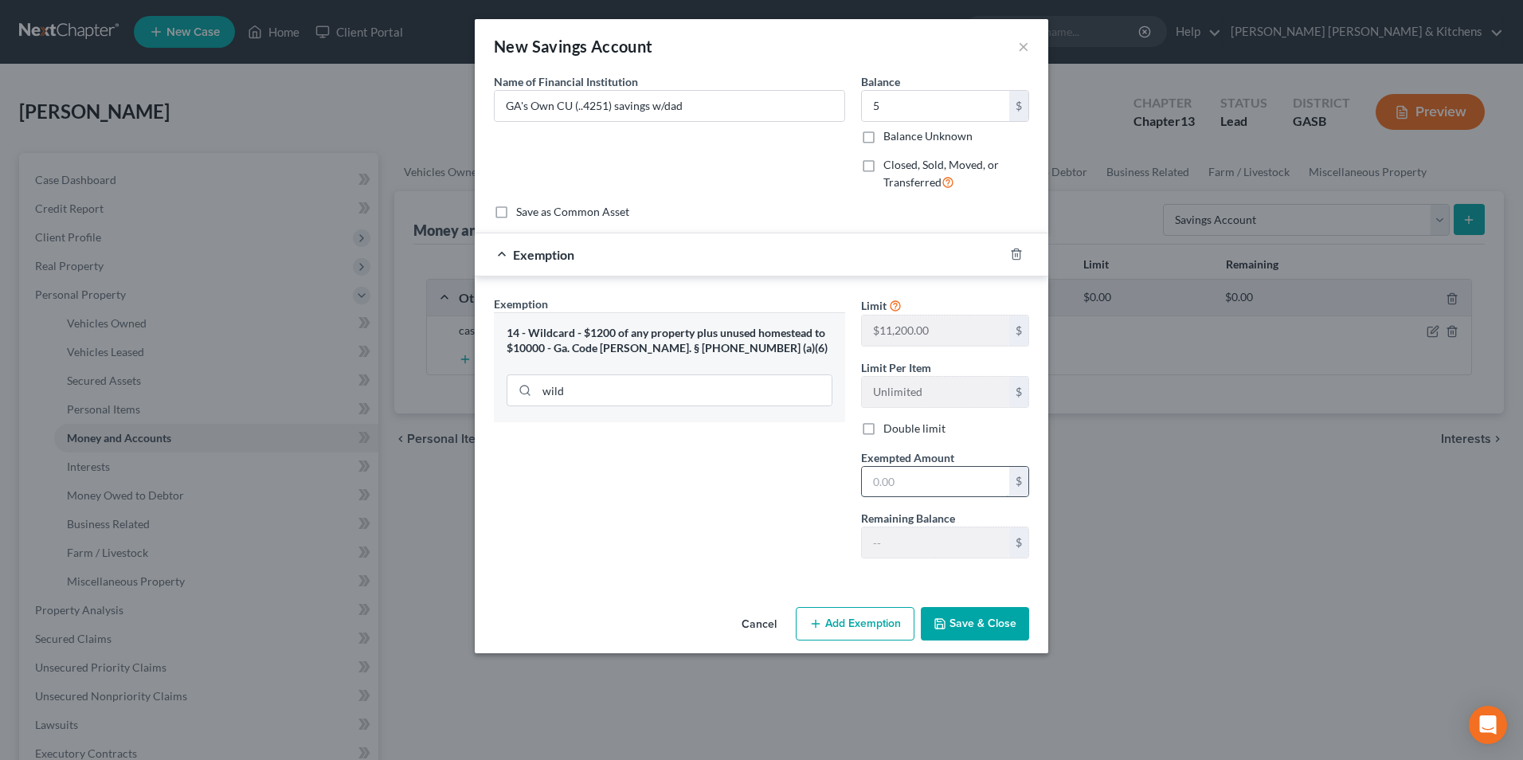
click at [887, 475] on input "text" at bounding box center [935, 482] width 147 height 30
type input "5"
click at [967, 628] on button "Save & Close" at bounding box center [975, 623] width 108 height 33
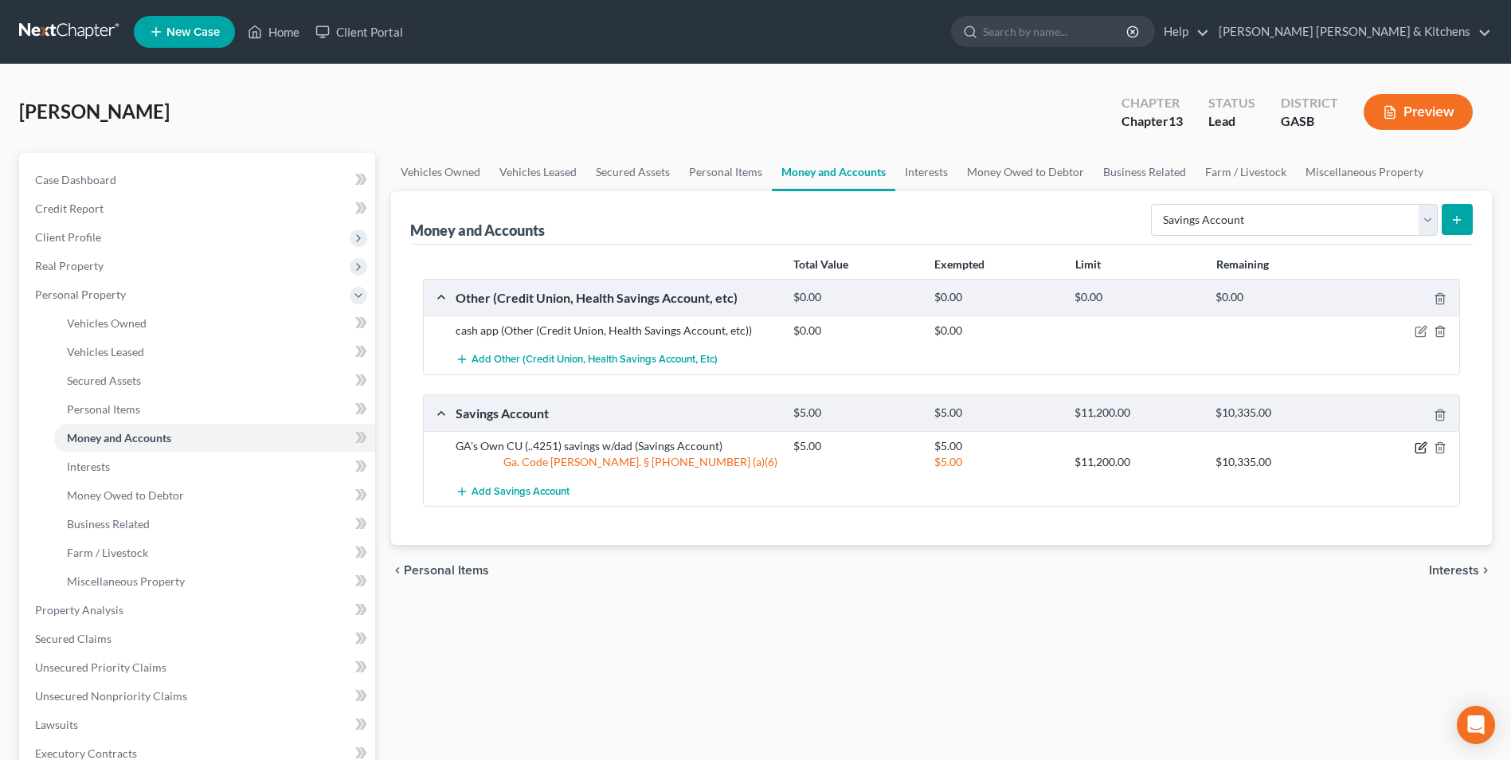
click at [1420, 444] on icon "button" at bounding box center [1420, 448] width 10 height 10
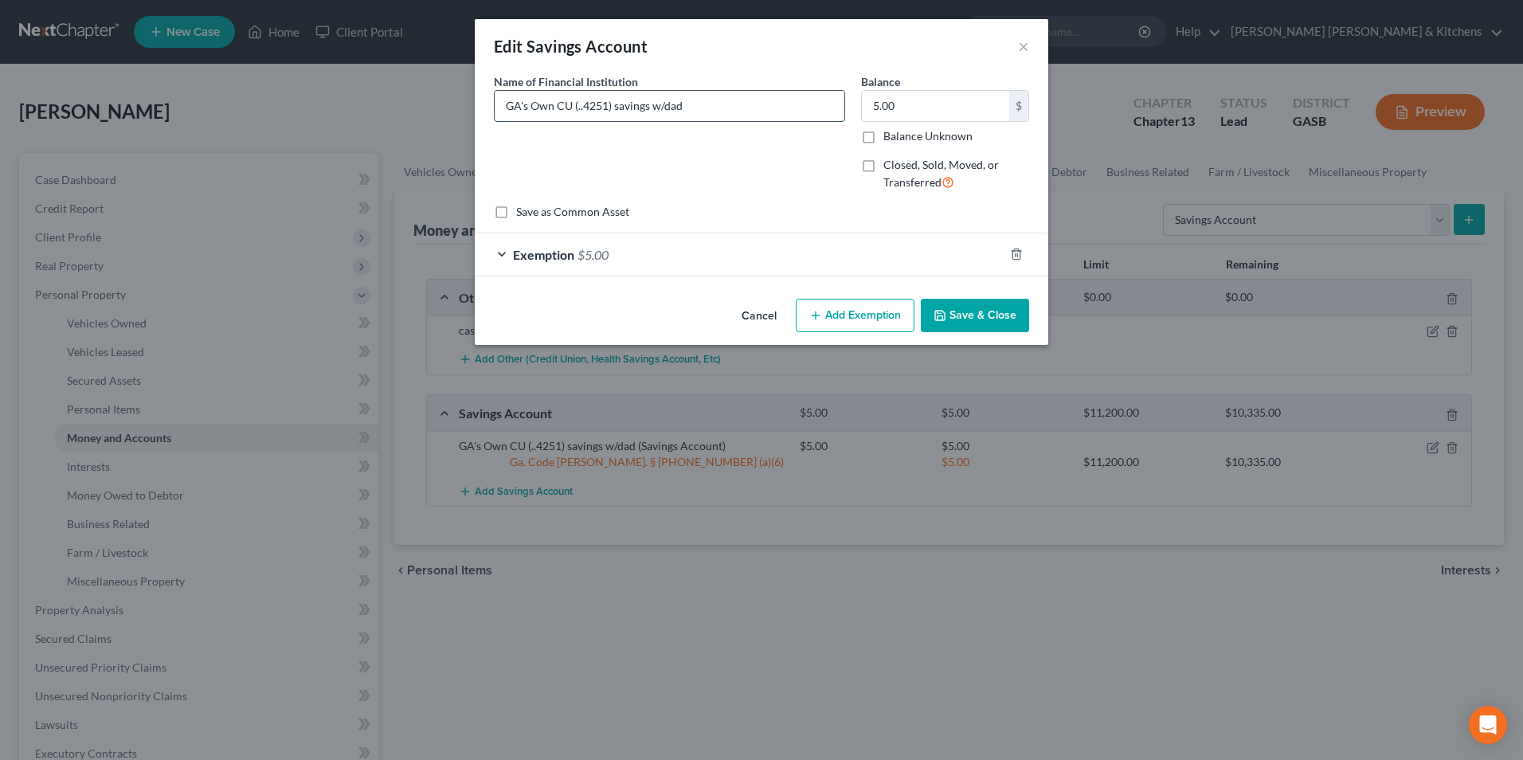
click at [593, 108] on input "GA's Own CU (..4251) savings w/dad" at bounding box center [670, 106] width 350 height 30
type input "GA's Own CU (..8725) savings w/dad"
click at [900, 111] on input "5.00" at bounding box center [935, 106] width 147 height 30
type input "25.10"
click at [626, 263] on div "Exemption $5.00" at bounding box center [739, 254] width 529 height 42
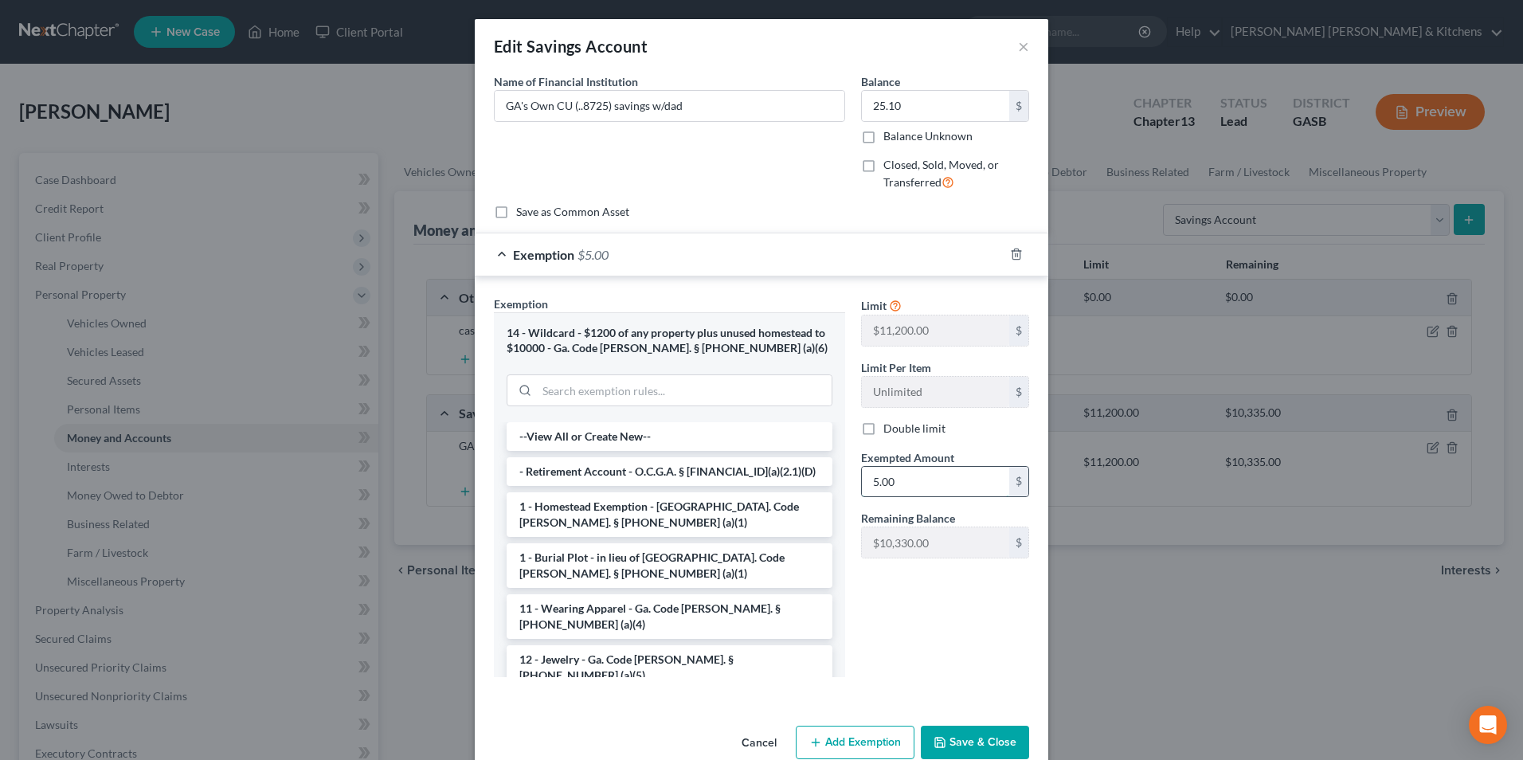
click at [952, 480] on input "5.00" at bounding box center [935, 482] width 147 height 30
type input "25.10"
drag, startPoint x: 987, startPoint y: 755, endPoint x: 998, endPoint y: 758, distance: 11.4
click at [987, 754] on button "Save & Close" at bounding box center [975, 742] width 108 height 33
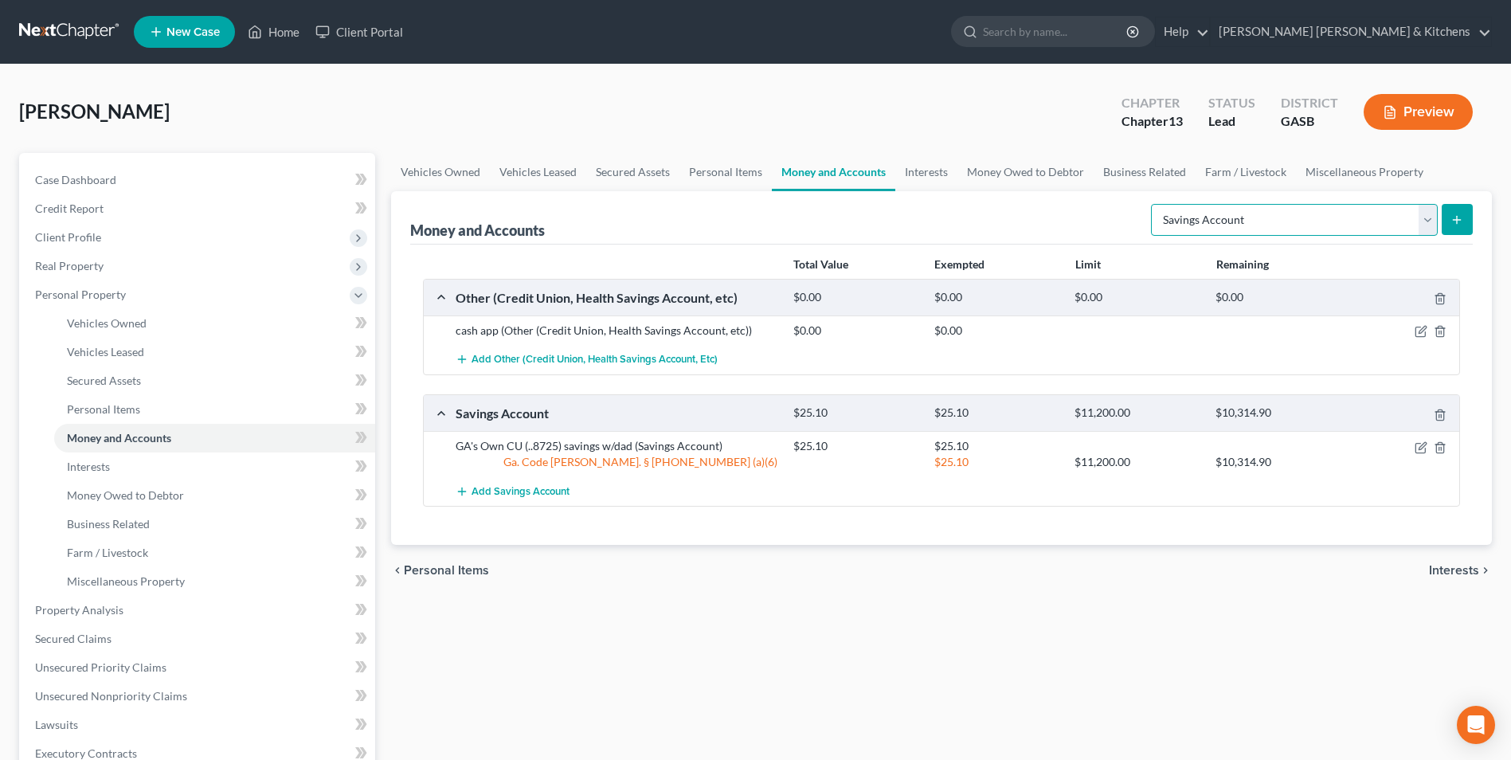
click at [1222, 229] on select "Select Account Type Brokerage Cash on Hand Certificates of Deposit Checking Acc…" at bounding box center [1294, 220] width 287 height 32
select select "checking"
click at [1154, 204] on select "Select Account Type Brokerage Cash on Hand Certificates of Deposit Checking Acc…" at bounding box center [1294, 220] width 287 height 32
click at [1447, 229] on button "submit" at bounding box center [1457, 219] width 31 height 31
click at [88, 410] on span "Personal Items" at bounding box center [103, 409] width 73 height 14
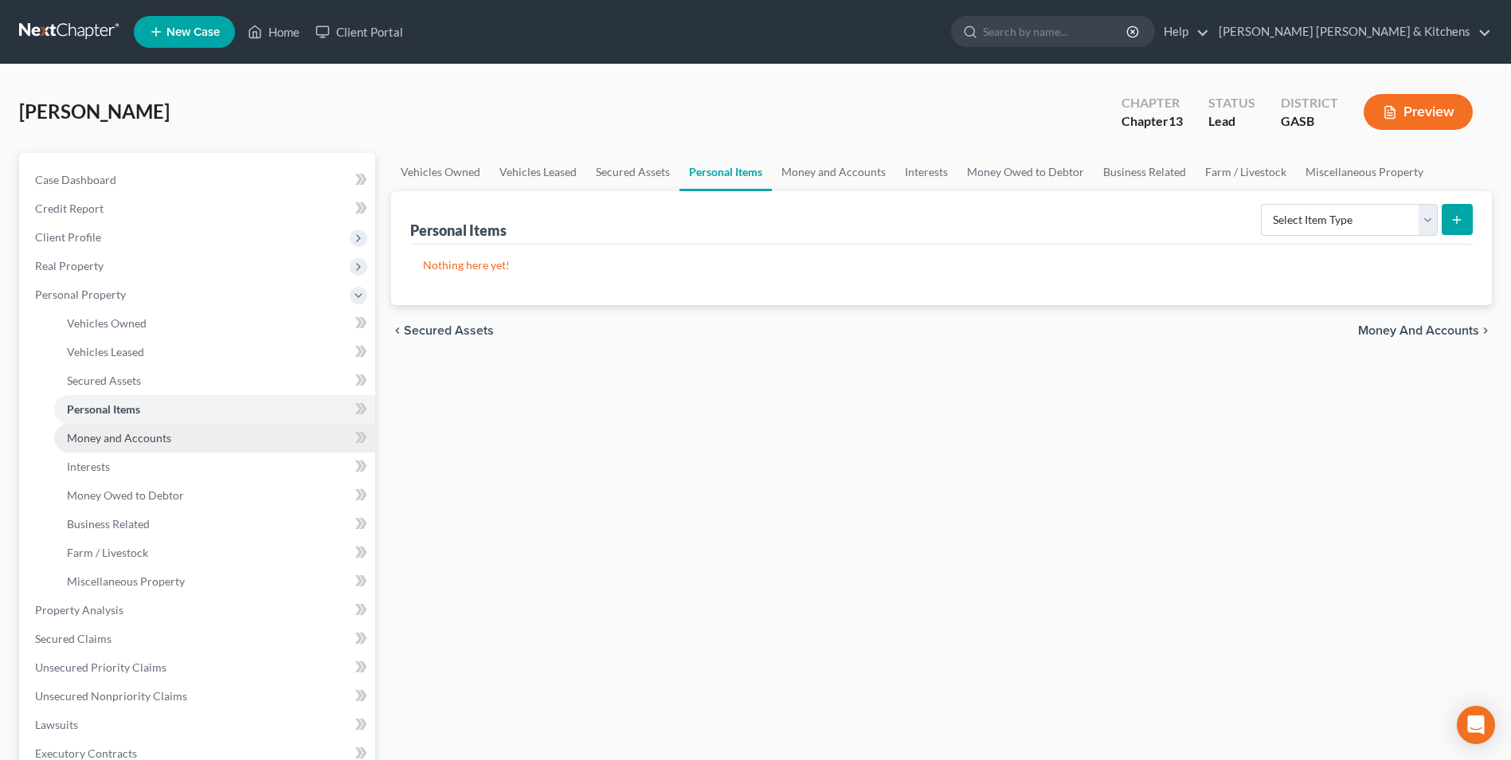
click at [90, 433] on span "Money and Accounts" at bounding box center [119, 438] width 104 height 14
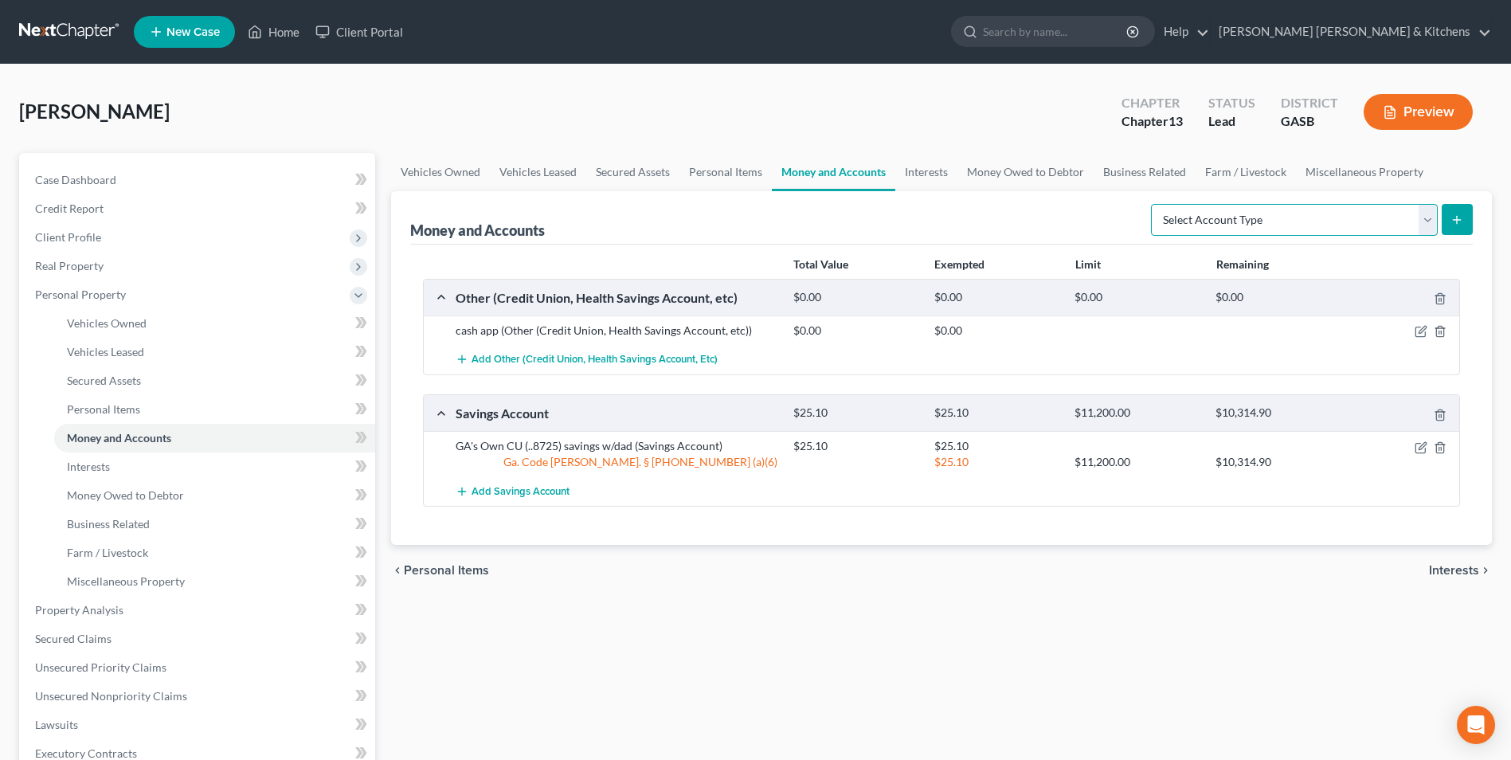
click at [1246, 227] on select "Select Account Type Brokerage Cash on Hand Certificates of Deposit Checking Acc…" at bounding box center [1294, 220] width 287 height 32
select select "checking"
click at [1154, 204] on select "Select Account Type Brokerage Cash on Hand Certificates of Deposit Checking Acc…" at bounding box center [1294, 220] width 287 height 32
click at [1459, 227] on button "submit" at bounding box center [1457, 219] width 31 height 31
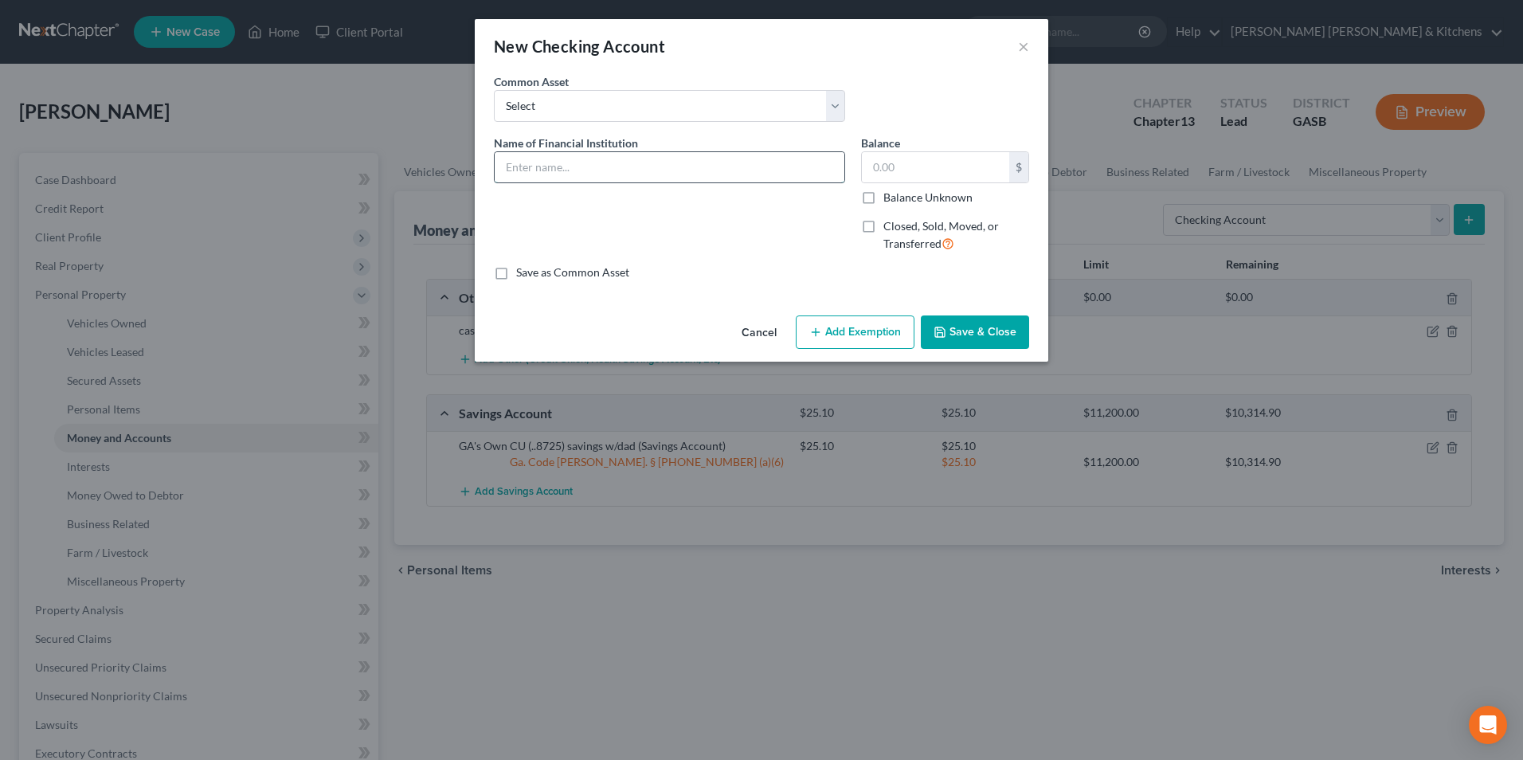
click at [593, 171] on input "text" at bounding box center [670, 167] width 350 height 30
type input "GA's Own CU (..4251)"
type input "5"
click at [843, 338] on button "Add Exemption" at bounding box center [855, 331] width 119 height 33
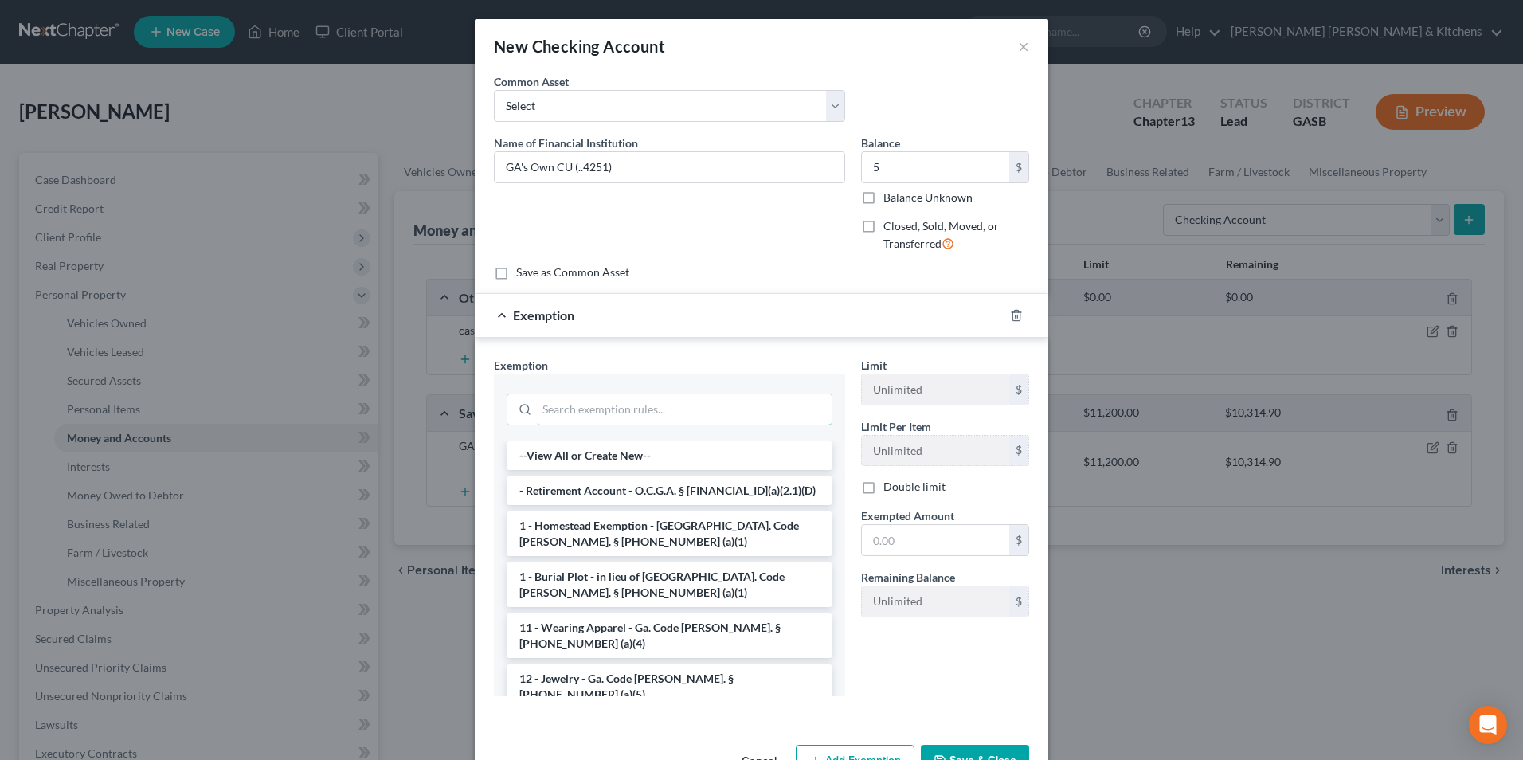
drag, startPoint x: 724, startPoint y: 402, endPoint x: 705, endPoint y: 388, distance: 23.9
click at [724, 404] on input "search" at bounding box center [684, 409] width 295 height 30
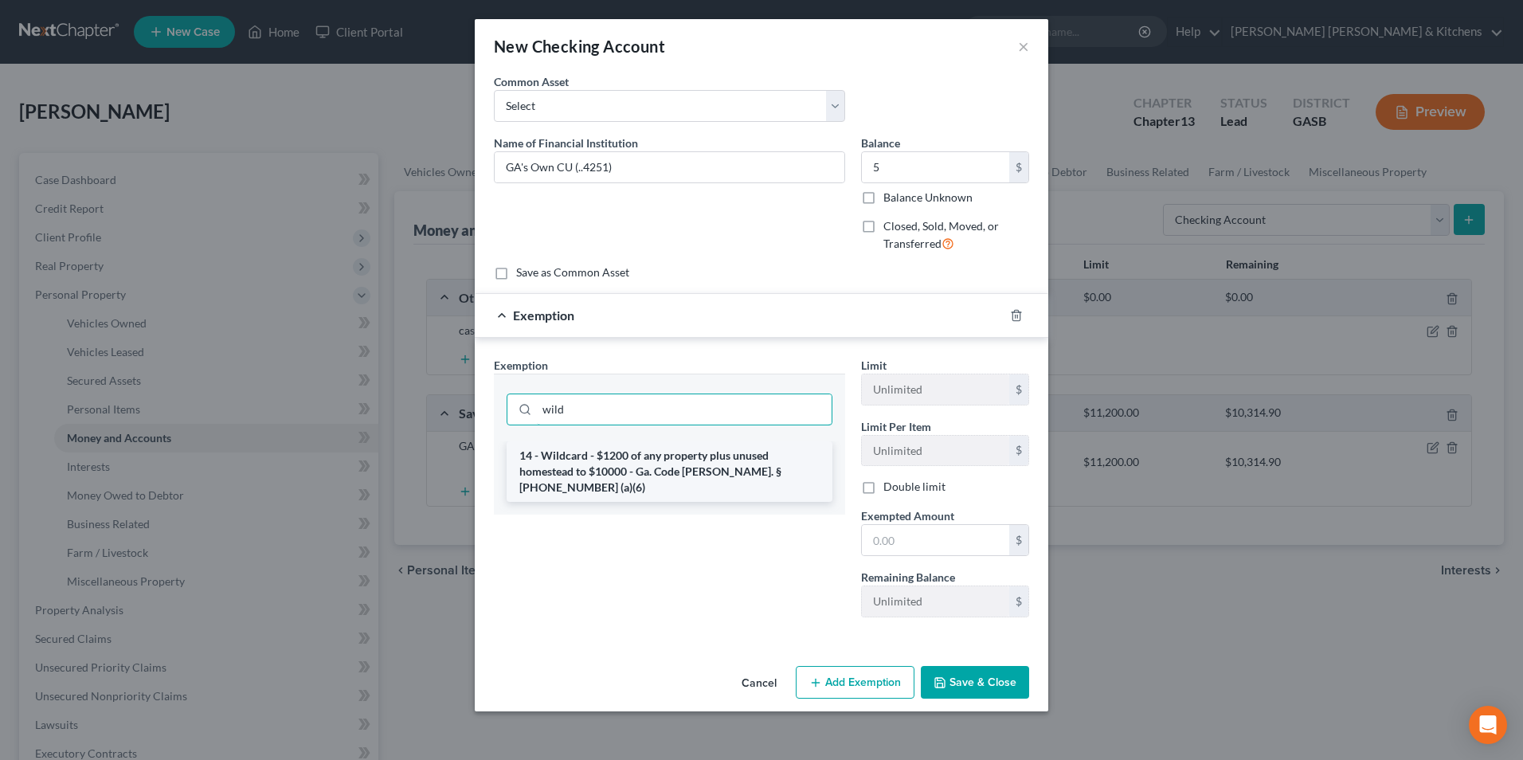
type input "wild"
click at [692, 462] on li "14 - Wildcard - $1200 of any property plus unused homestead to $10000 - Ga. Cod…" at bounding box center [670, 471] width 326 height 61
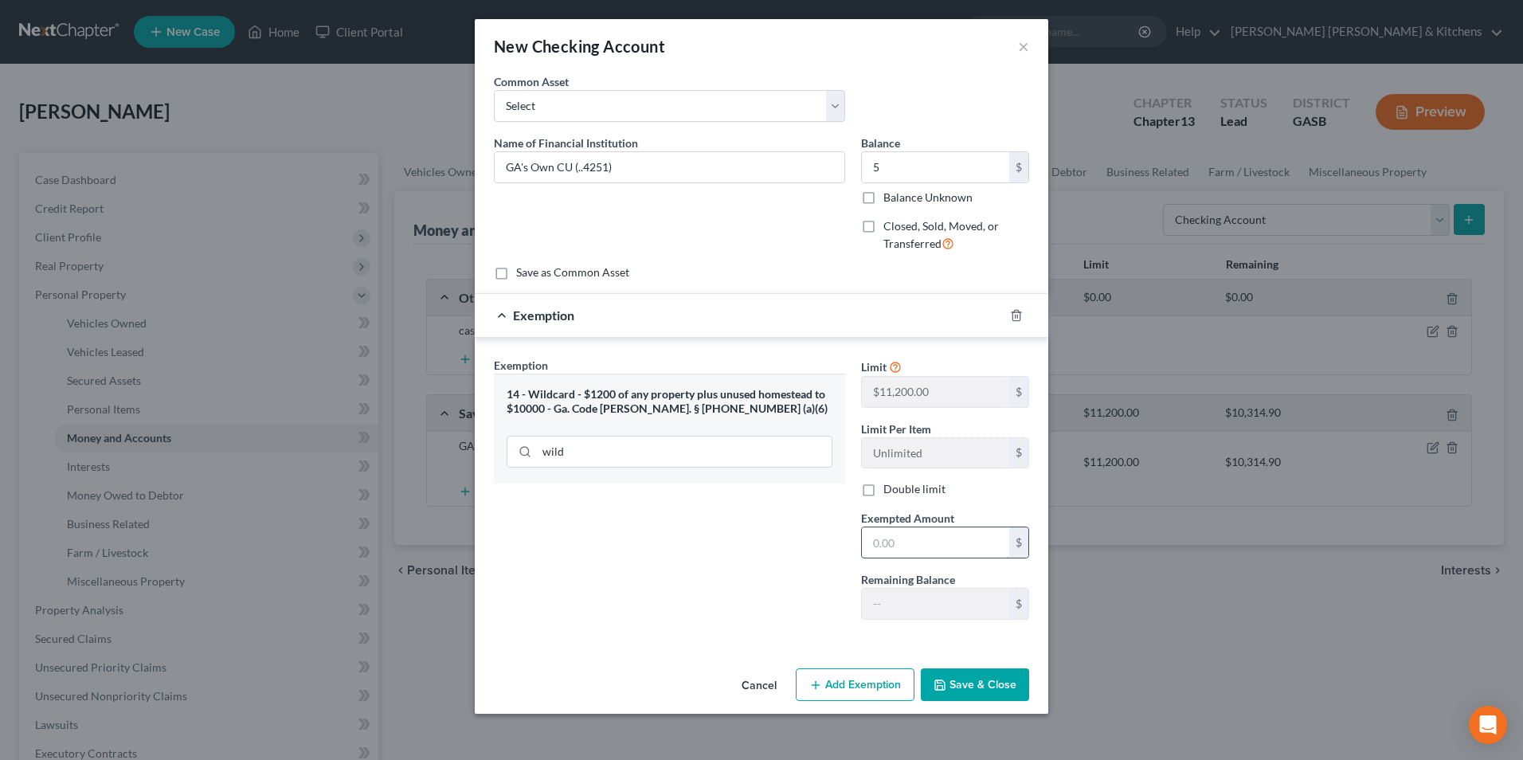
click at [891, 550] on input "text" at bounding box center [935, 542] width 147 height 30
type input "5.00"
click at [975, 684] on button "Save & Close" at bounding box center [975, 684] width 108 height 33
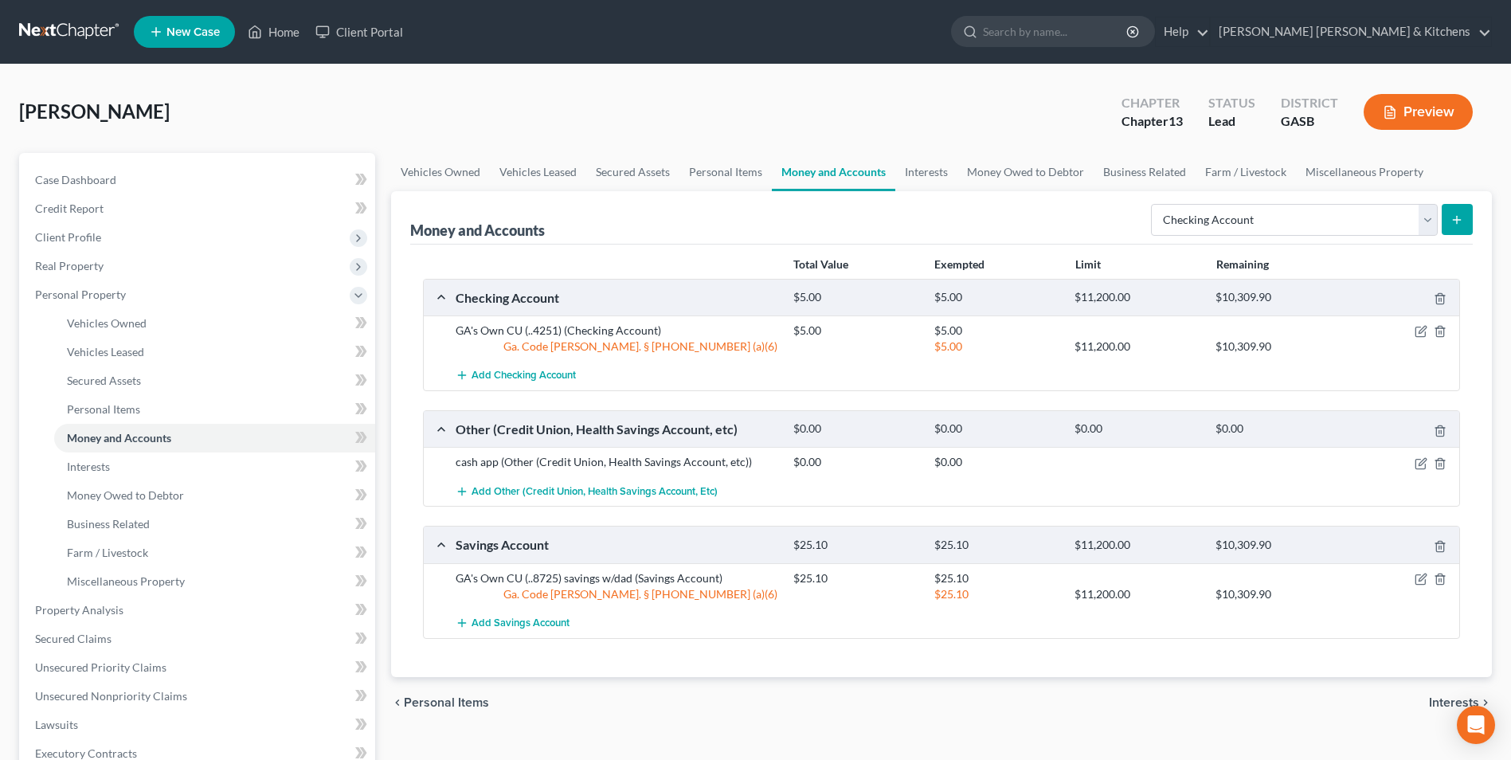
click at [1459, 213] on icon "submit" at bounding box center [1456, 219] width 13 height 13
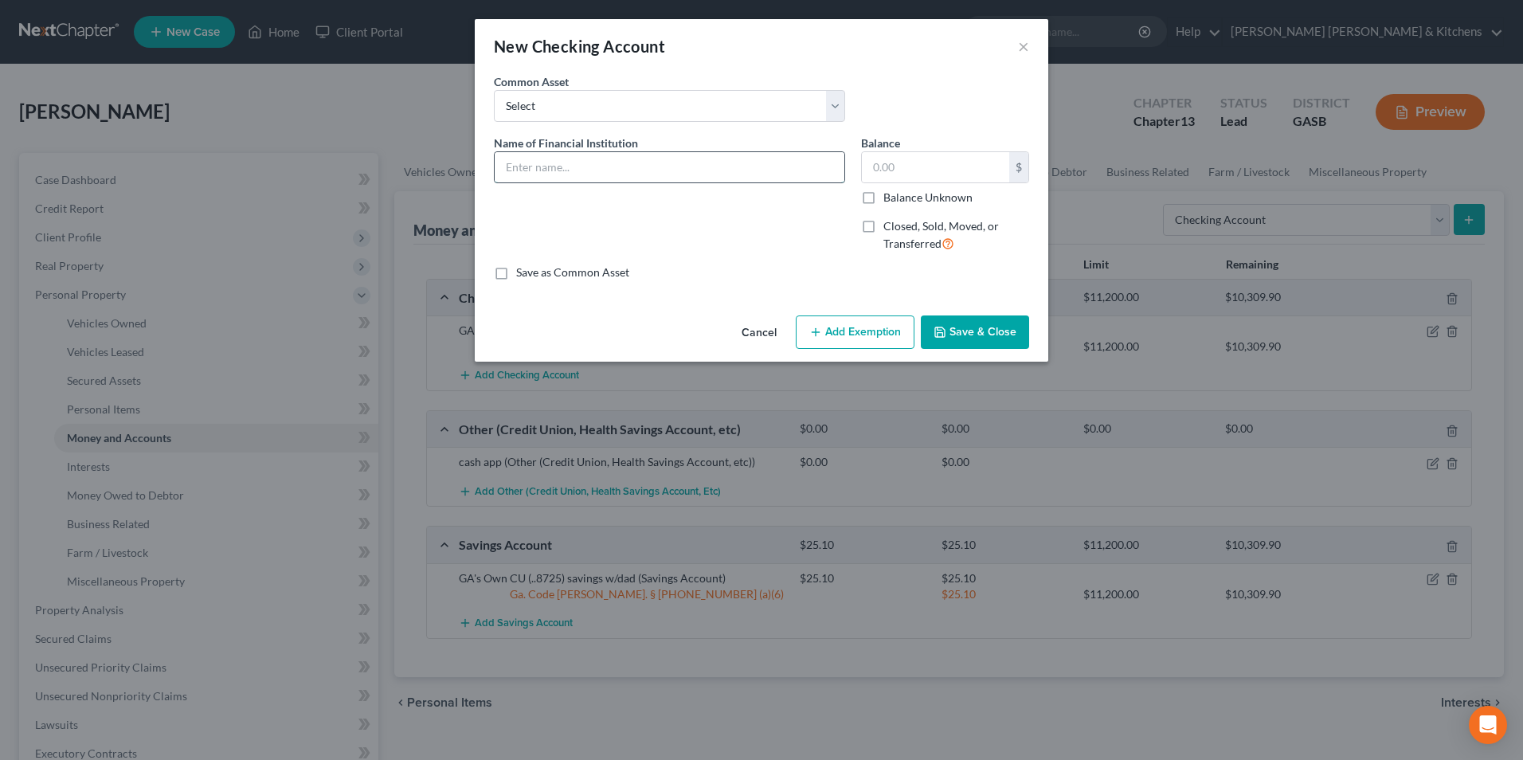
click at [554, 178] on input "text" at bounding box center [670, 167] width 350 height 30
type input "GA's Own CU (..0515)"
type input "1,015.89"
click at [855, 327] on button "Add Exemption" at bounding box center [855, 331] width 119 height 33
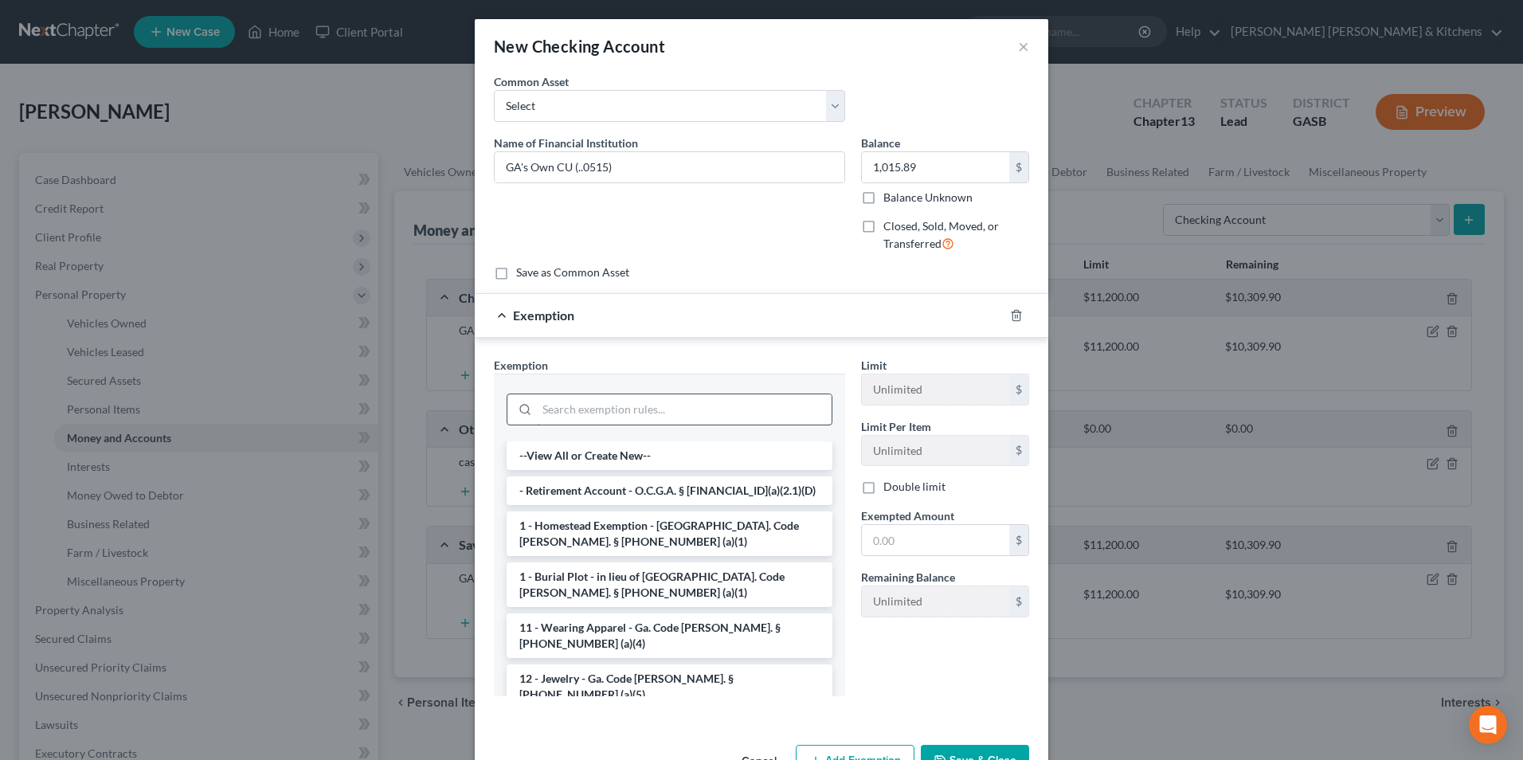
click at [685, 407] on input "search" at bounding box center [684, 409] width 295 height 30
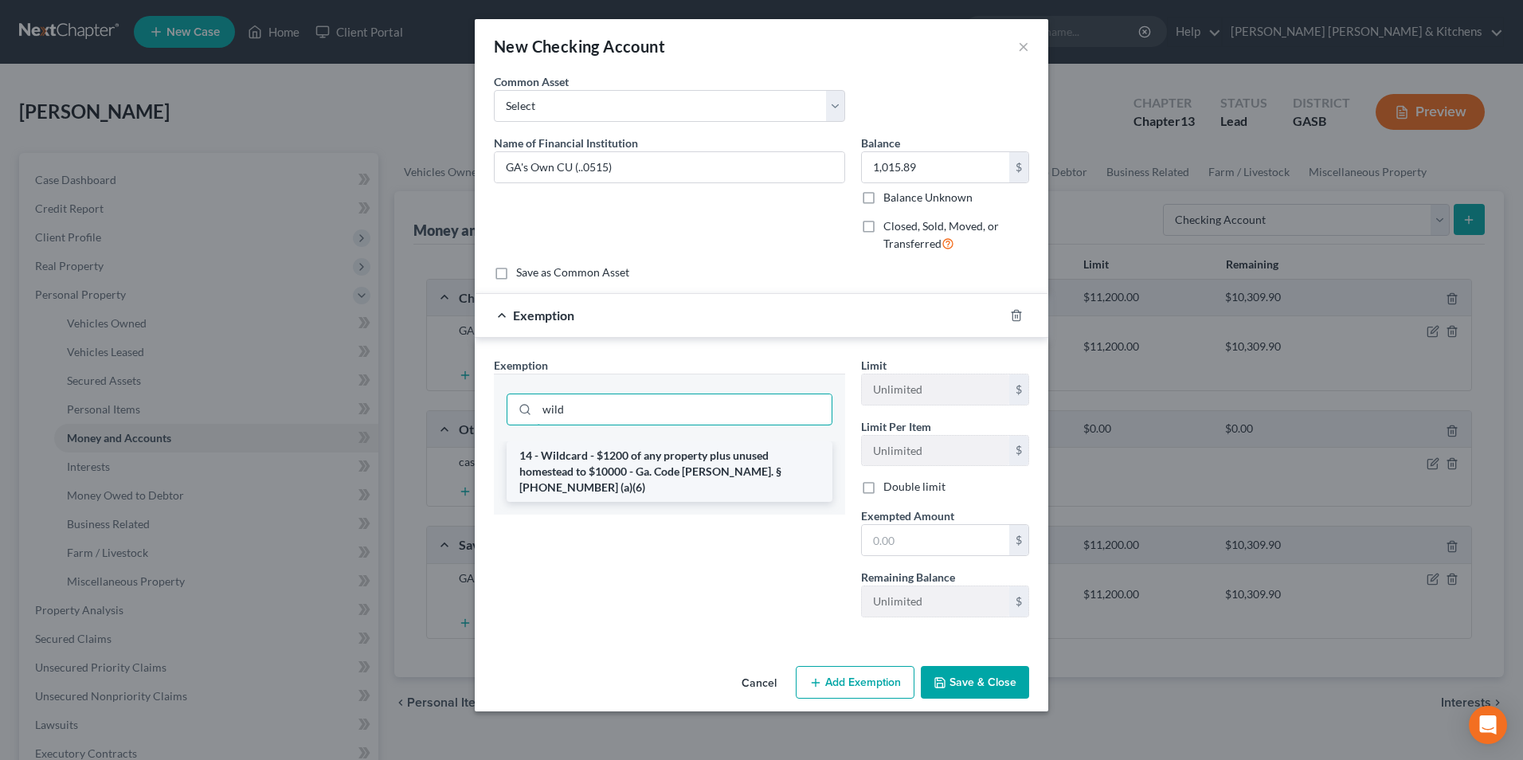
type input "wild"
click at [706, 476] on li "14 - Wildcard - $1200 of any property plus unused homestead to $10000 - Ga. Cod…" at bounding box center [670, 471] width 326 height 61
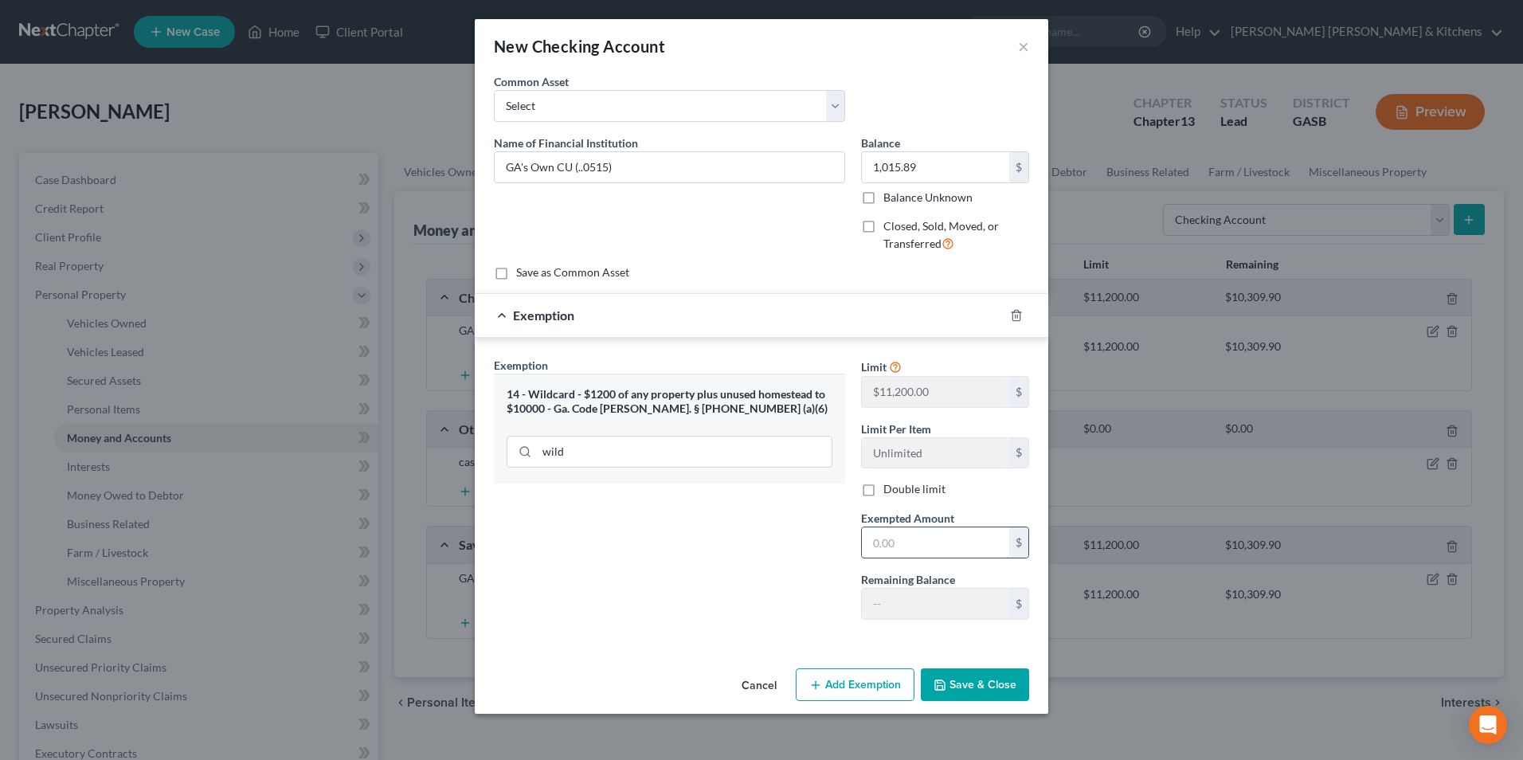
click at [902, 548] on input "text" at bounding box center [935, 542] width 147 height 30
type input "1,015.89"
click at [997, 685] on button "Save & Close" at bounding box center [975, 684] width 108 height 33
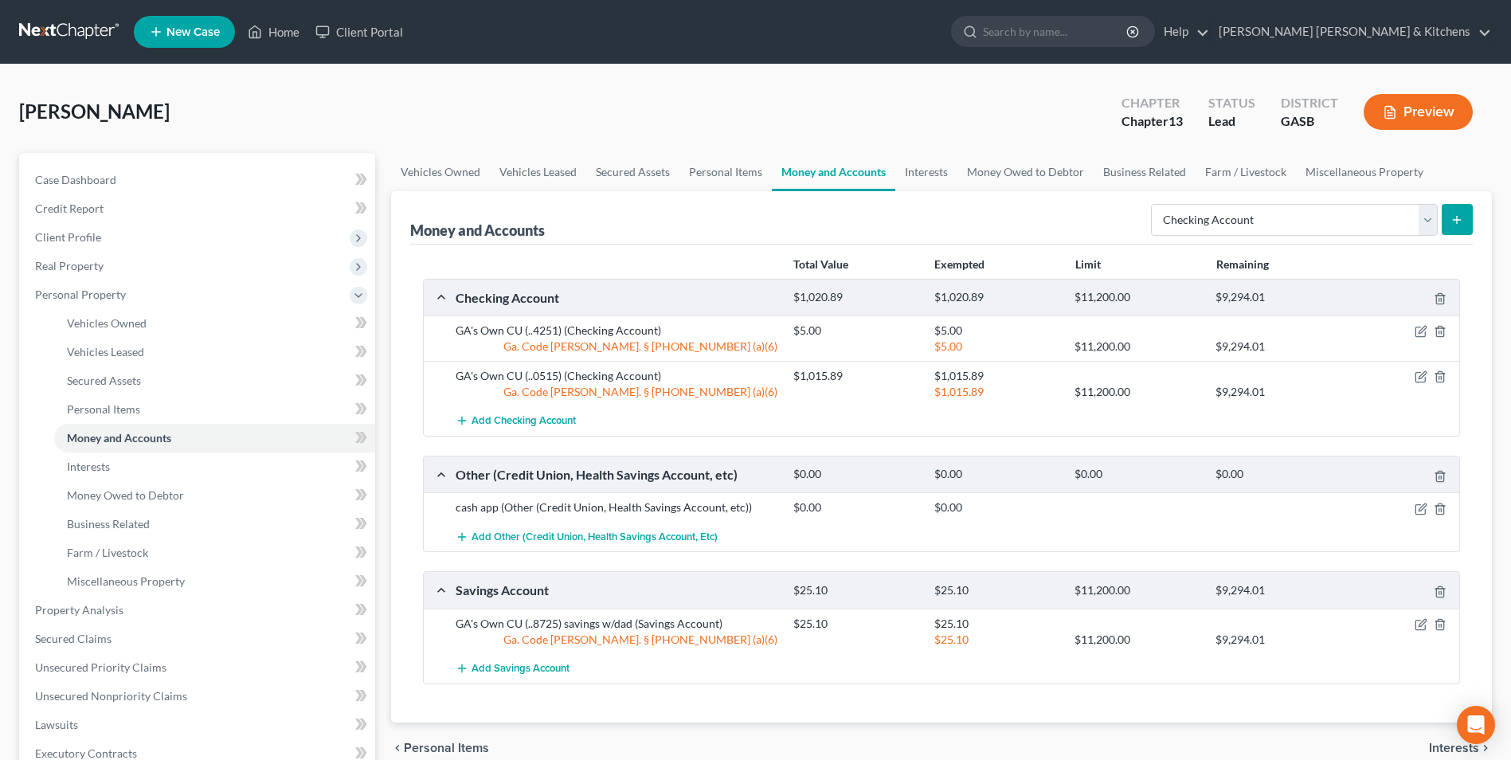
click at [1457, 226] on button "submit" at bounding box center [1457, 219] width 31 height 31
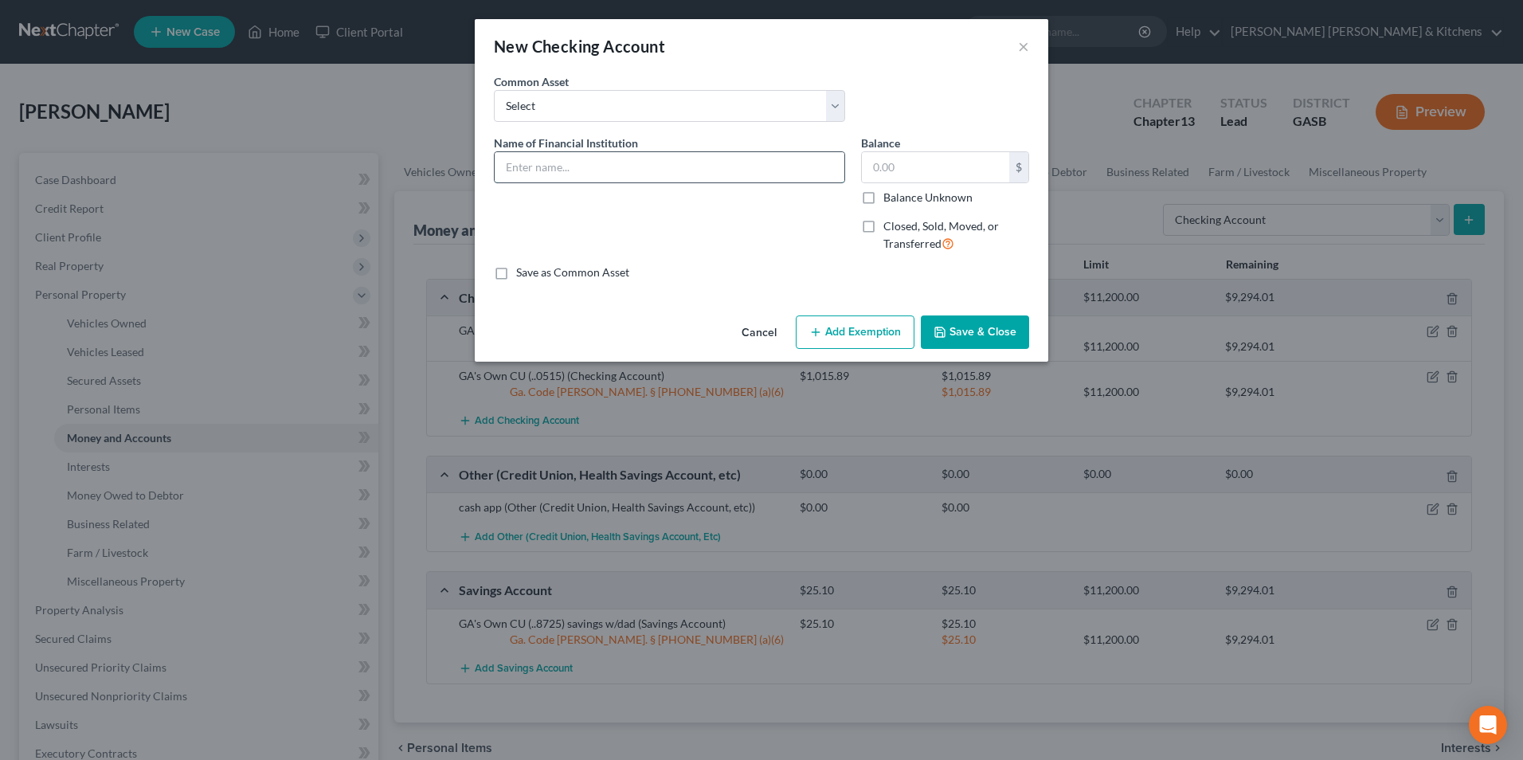
click at [693, 167] on input "text" at bounding box center [670, 167] width 350 height 30
type input "GA's Own CU (..5692) w/dad - his retirement goes there"
type input "117.39"
click at [844, 325] on button "Add Exemption" at bounding box center [855, 331] width 119 height 33
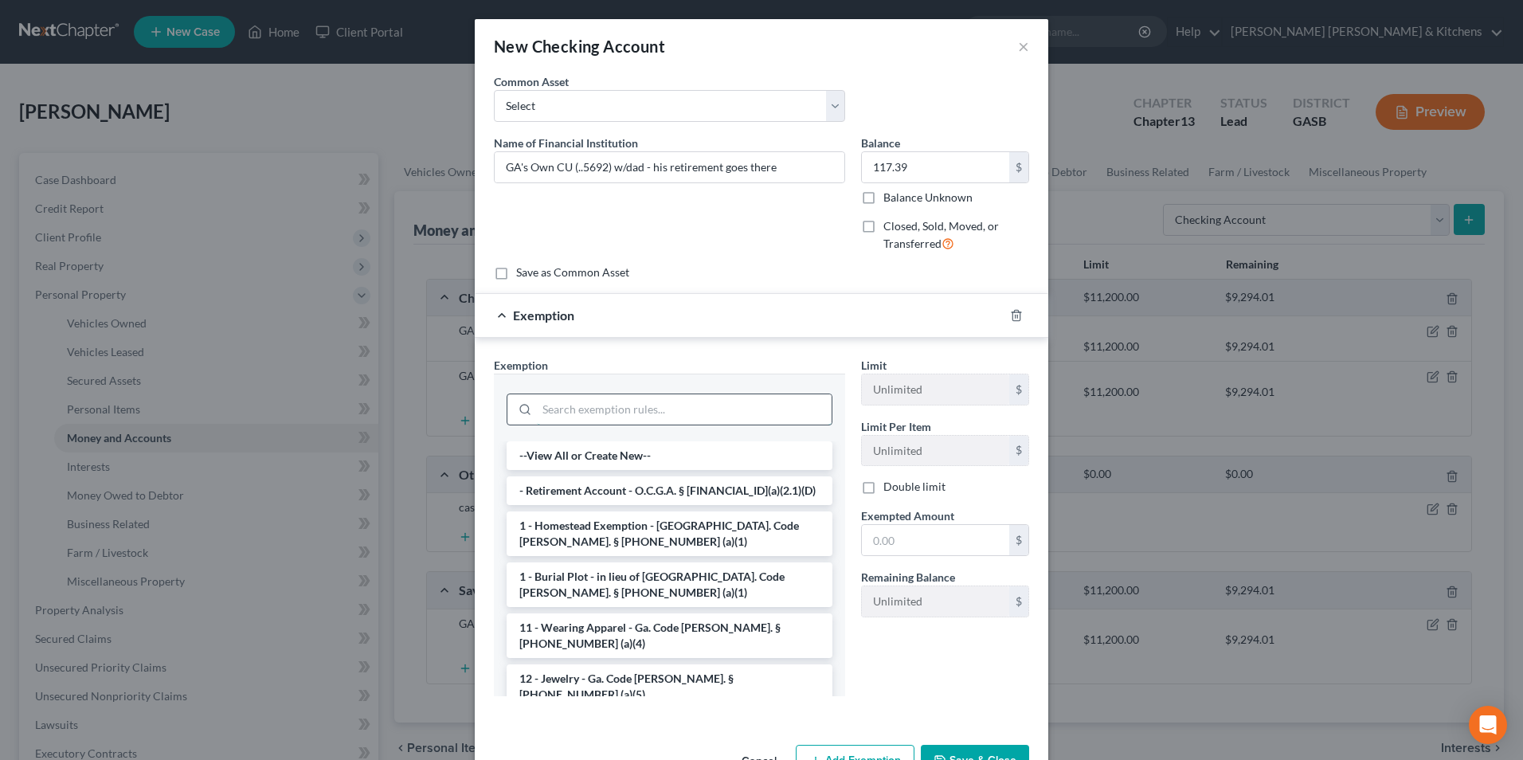
click at [711, 408] on input "search" at bounding box center [684, 409] width 295 height 30
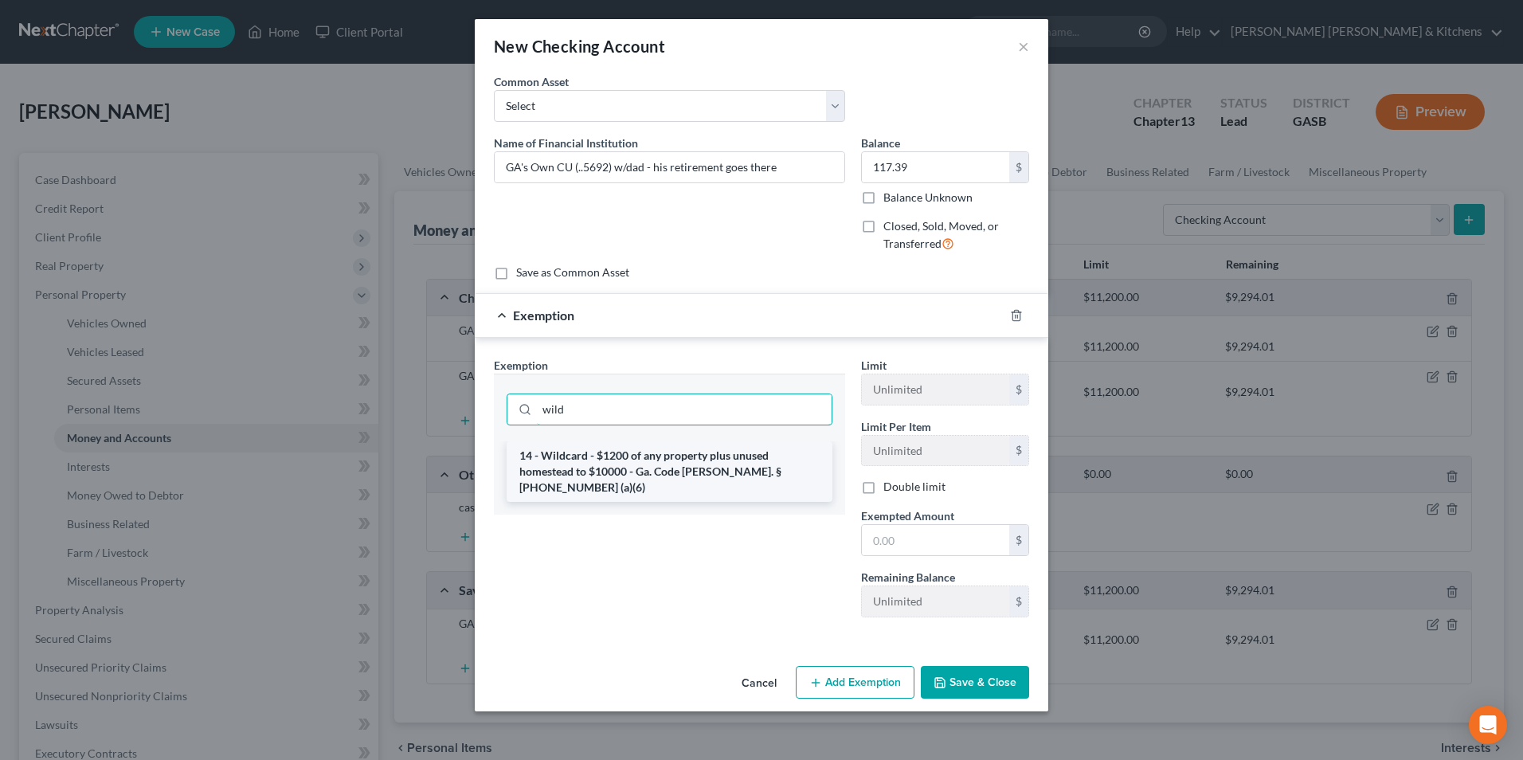
type input "wild"
click at [711, 463] on li "14 - Wildcard - $1200 of any property plus unused homestead to $10000 - Ga. Cod…" at bounding box center [670, 471] width 326 height 61
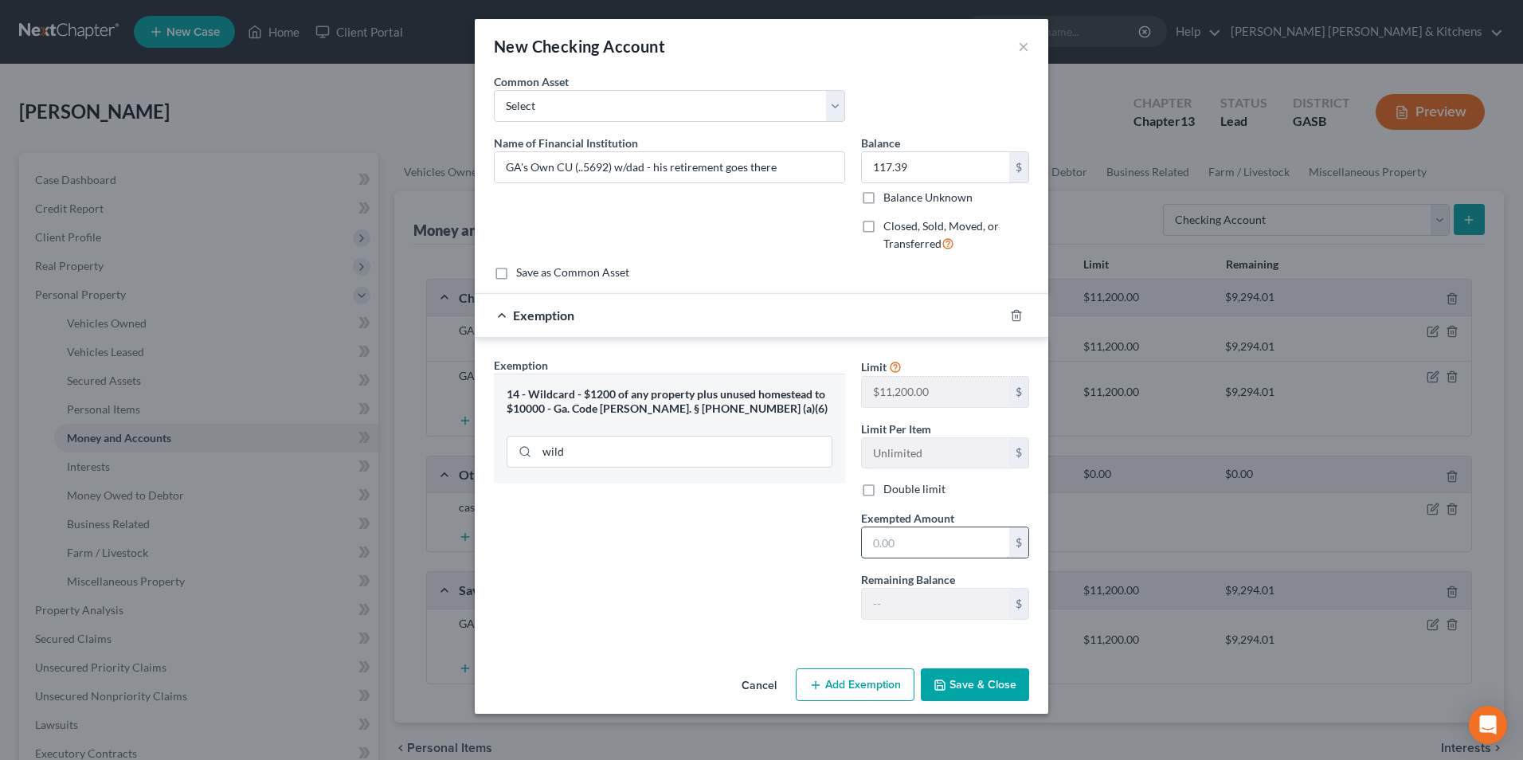
click at [909, 534] on input "text" at bounding box center [935, 542] width 147 height 30
type input "117.39"
click at [972, 677] on button "Save & Close" at bounding box center [975, 684] width 108 height 33
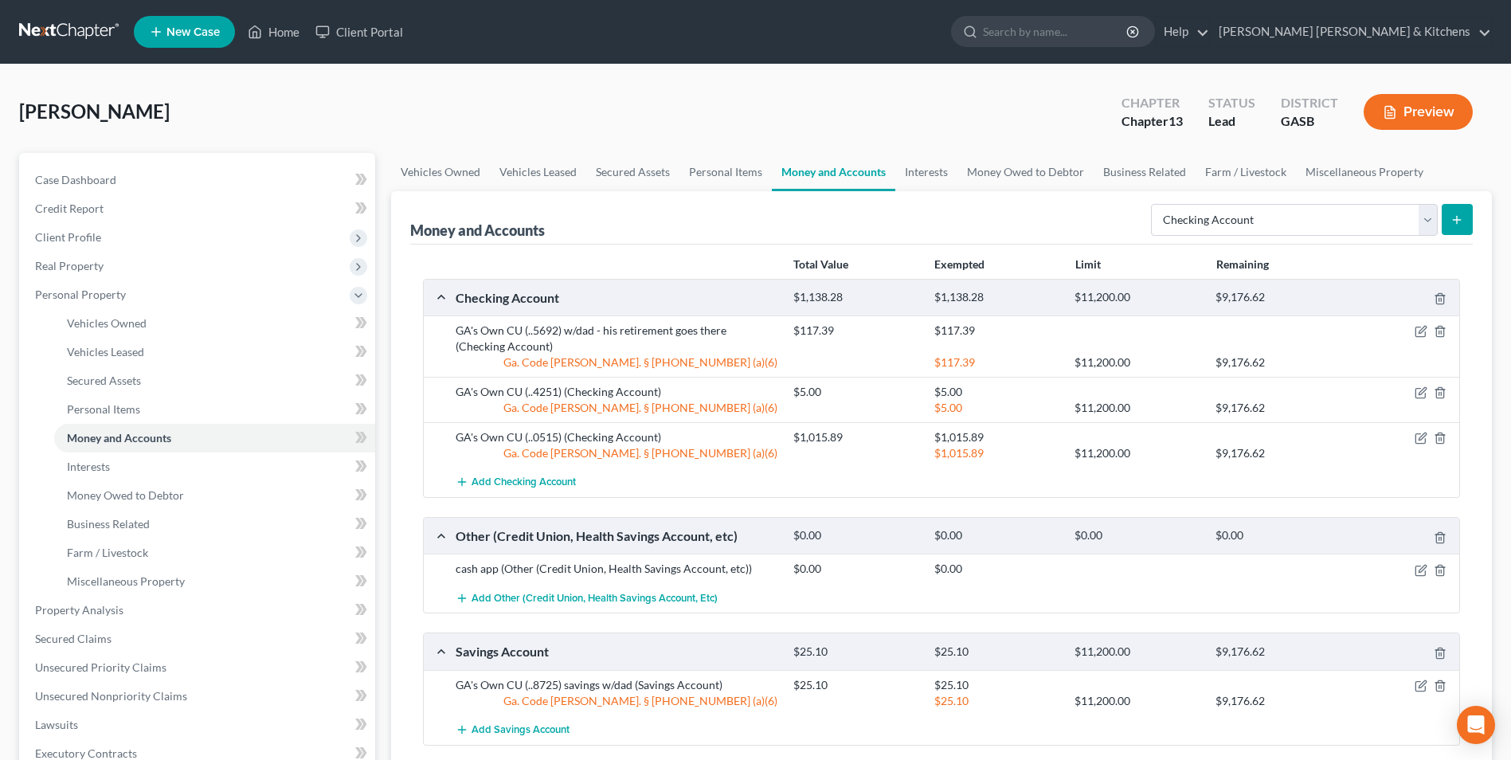
click at [1458, 226] on button "submit" at bounding box center [1457, 219] width 31 height 31
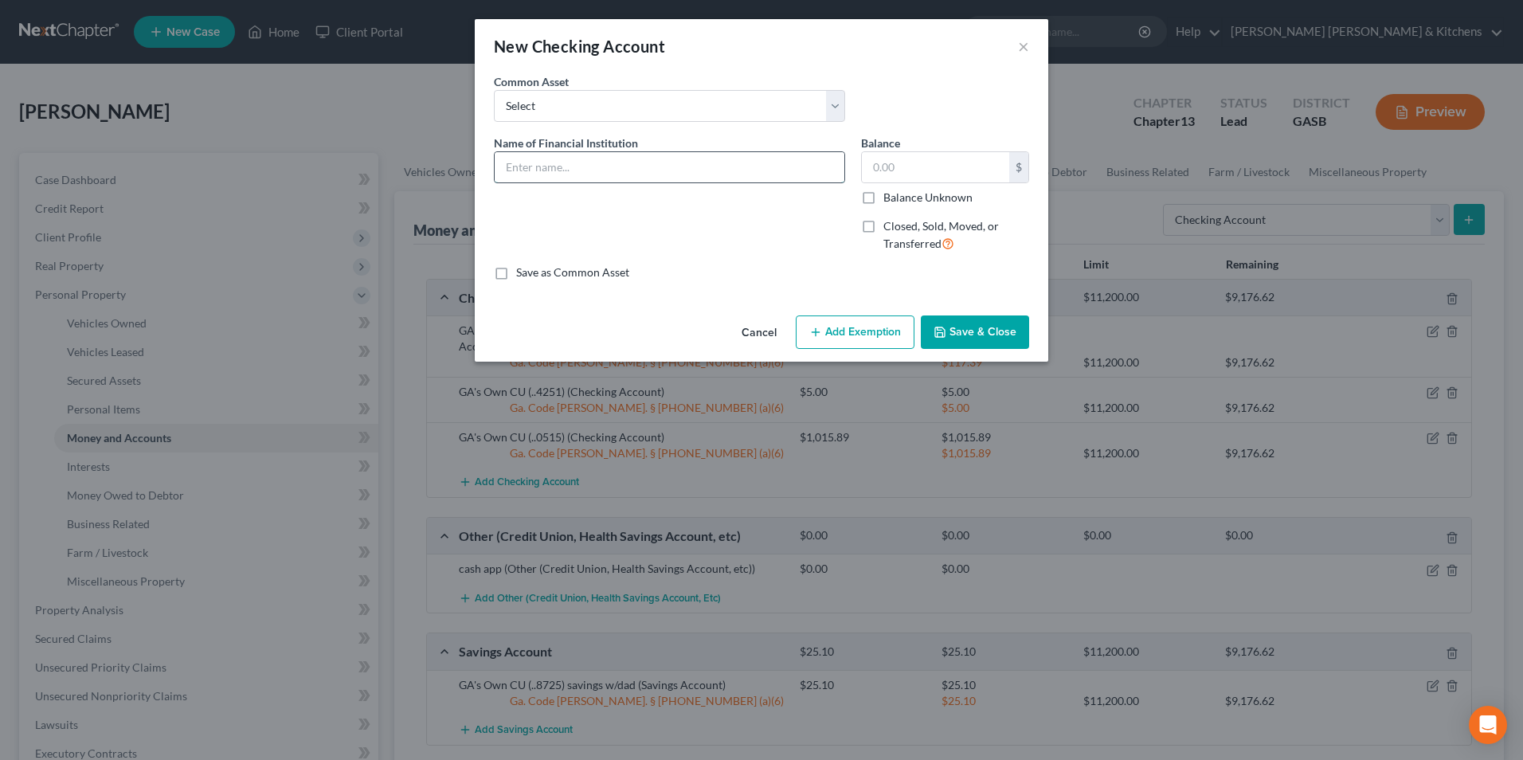
click at [709, 159] on input "text" at bounding box center [670, 167] width 350 height 30
click at [707, 168] on input "GA's Own CU" at bounding box center [670, 167] width 350 height 30
type input "GA's Own CU (..3551)"
type input "5.00"
click at [896, 336] on button "Add Exemption" at bounding box center [855, 331] width 119 height 33
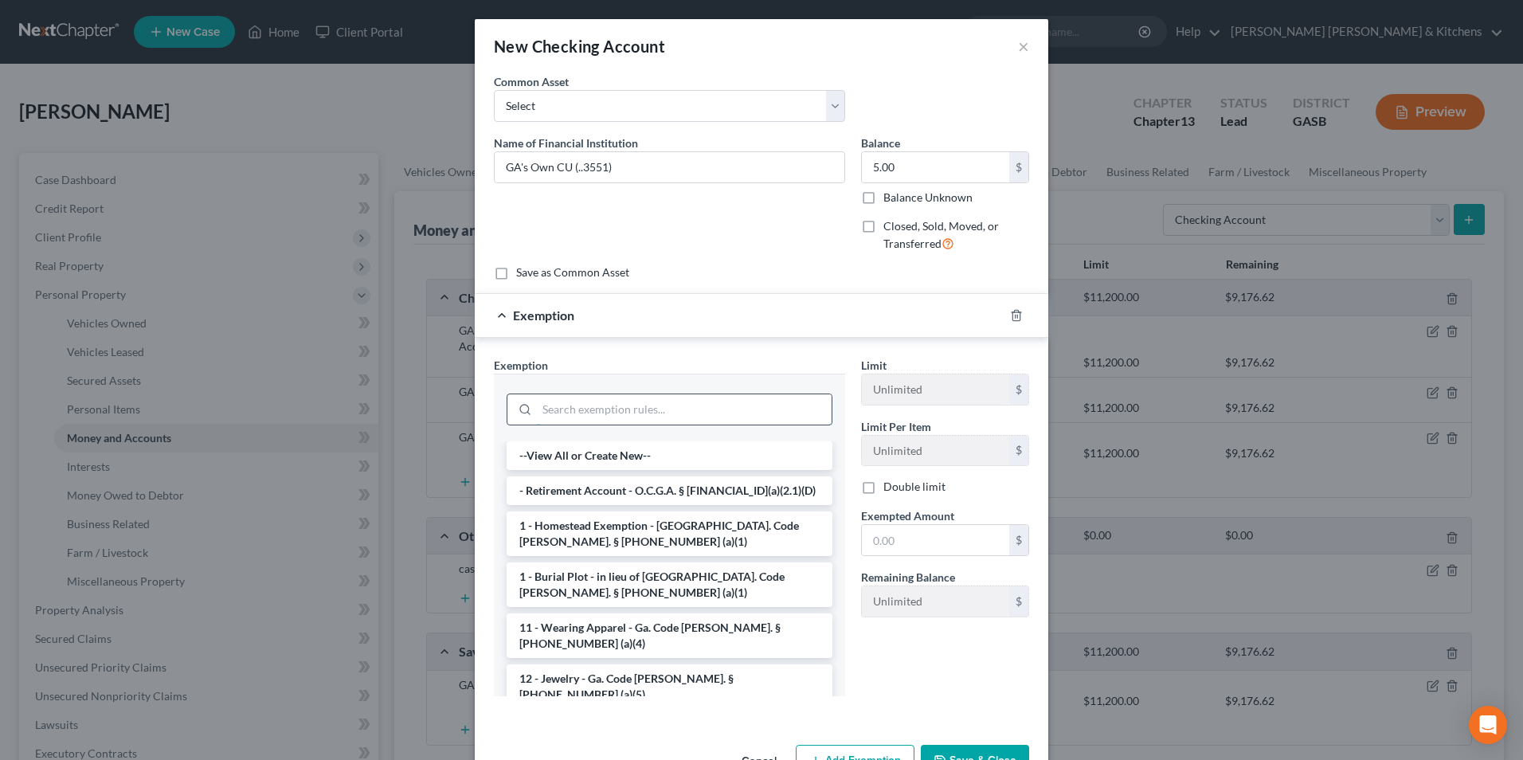
click at [575, 408] on input "search" at bounding box center [684, 409] width 295 height 30
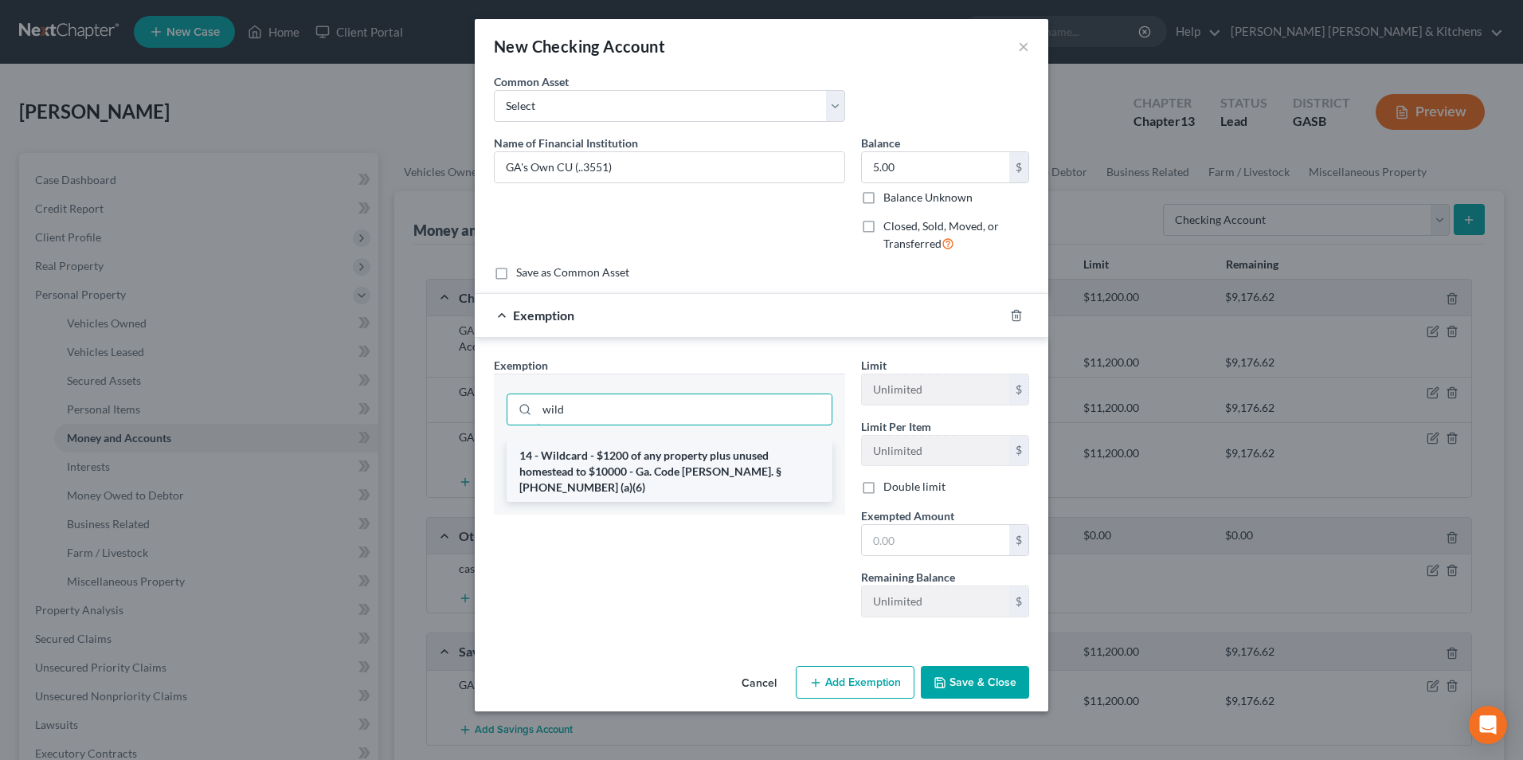
type input "wild"
click at [591, 469] on li "14 - Wildcard - $1200 of any property plus unused homestead to $10000 - Ga. Cod…" at bounding box center [670, 471] width 326 height 61
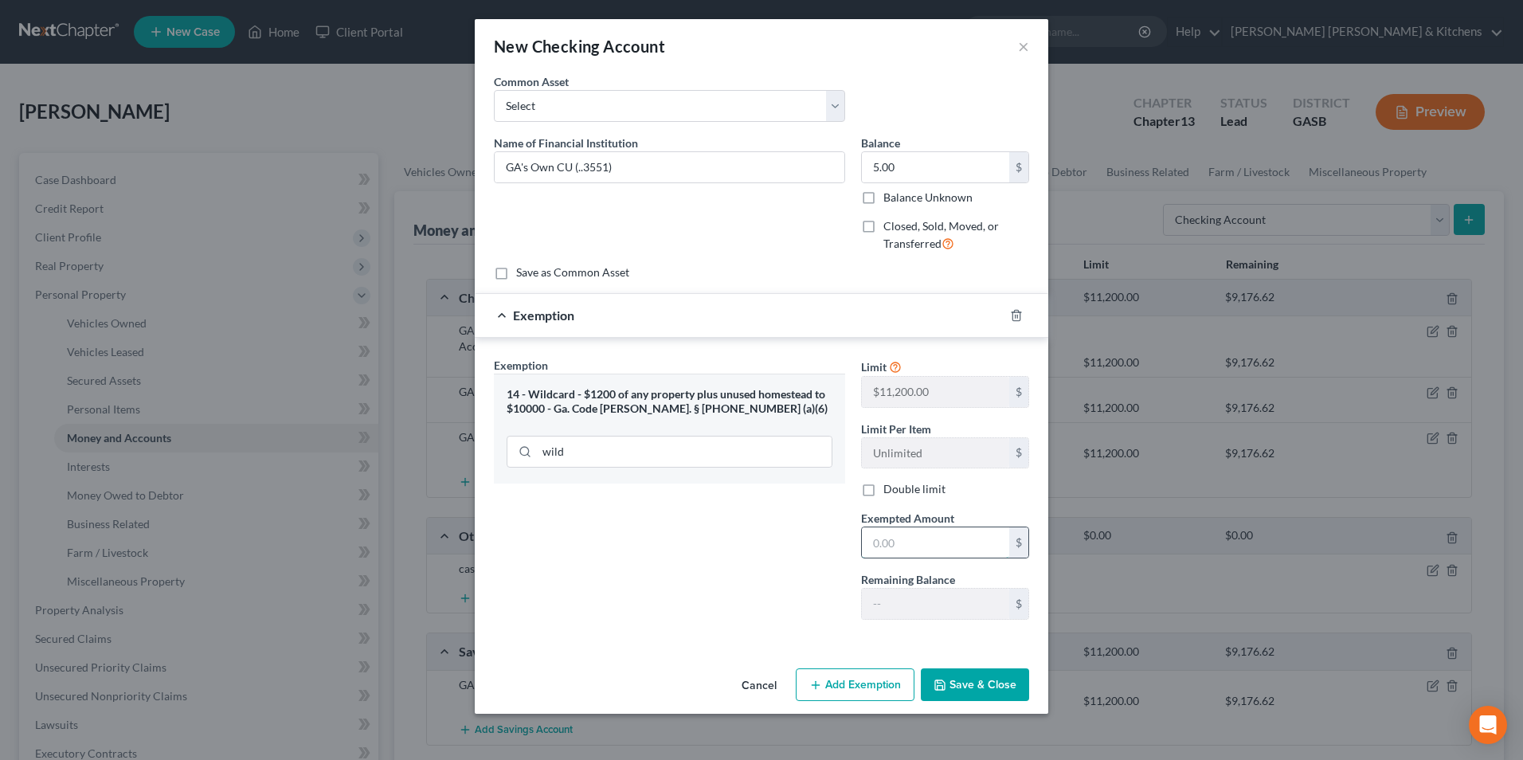
click at [910, 537] on input "text" at bounding box center [935, 542] width 147 height 30
type input "5.00"
click at [953, 675] on button "Save & Close" at bounding box center [975, 684] width 108 height 33
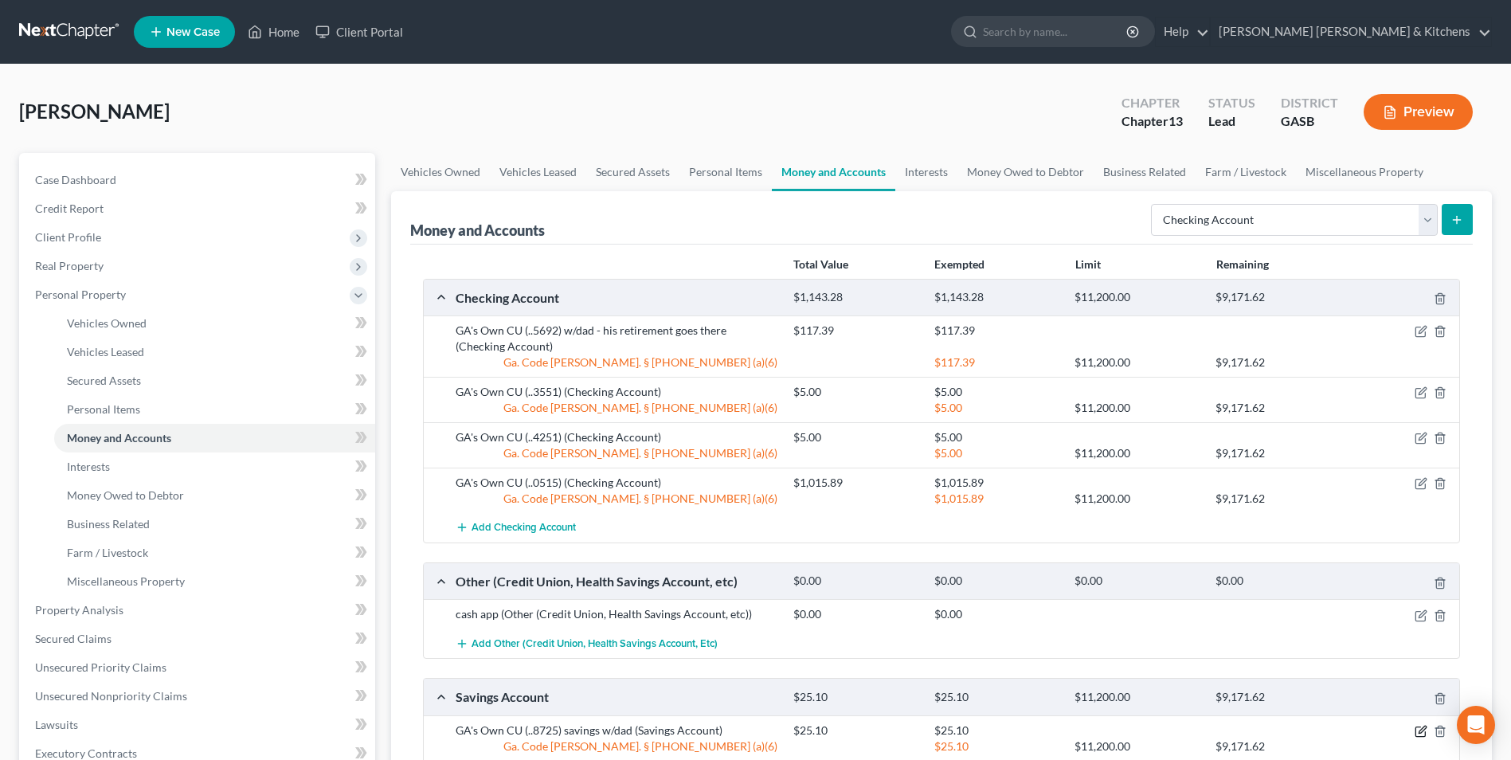
click at [1423, 732] on icon "button" at bounding box center [1421, 731] width 13 height 13
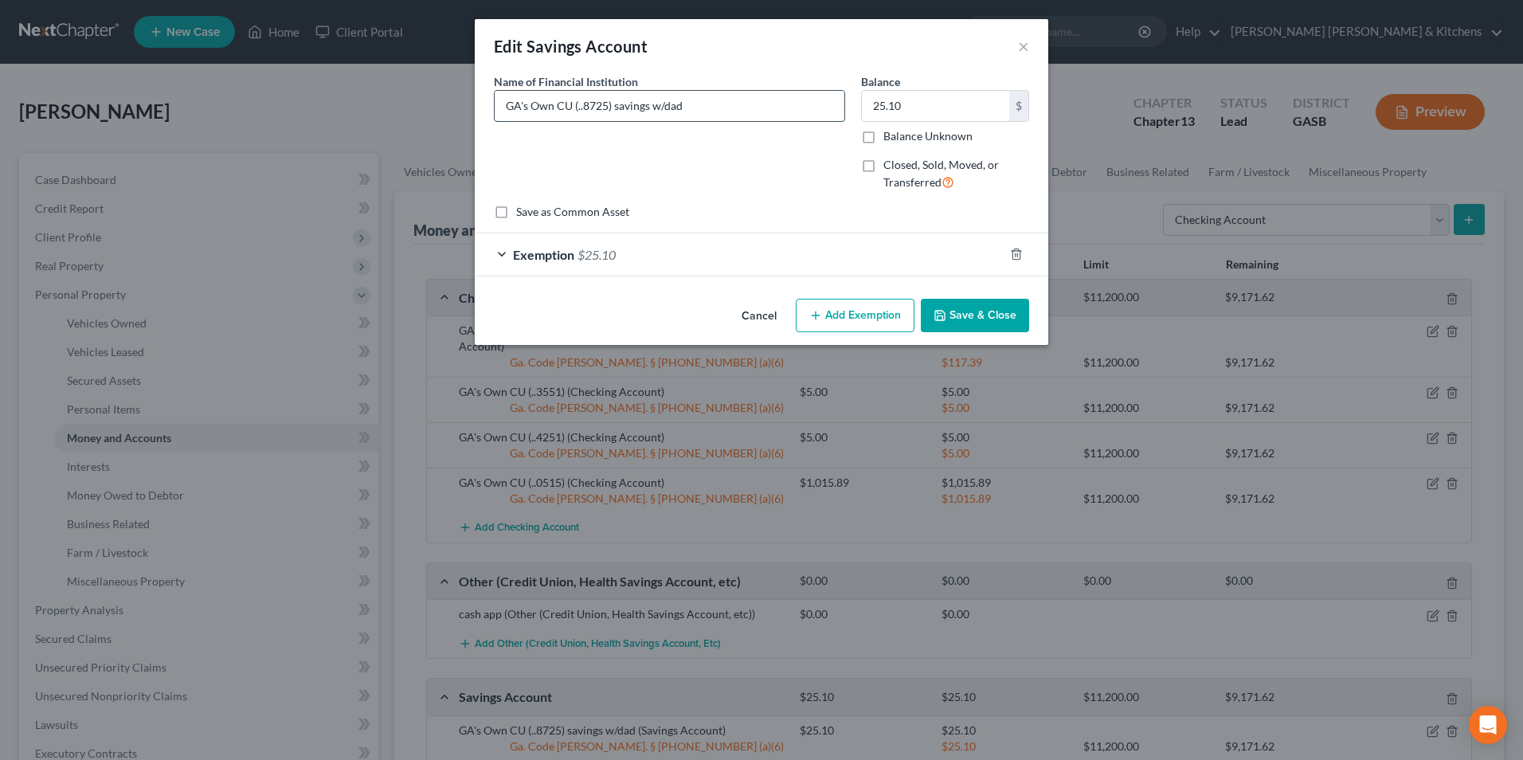
click at [739, 101] on input "GA's Own CU (..8725) savings w/dad" at bounding box center [670, 106] width 350 height 30
type input "GA's Own CU (..8725) savings w/dad - just opened"
click at [990, 307] on button "Save & Close" at bounding box center [975, 315] width 108 height 33
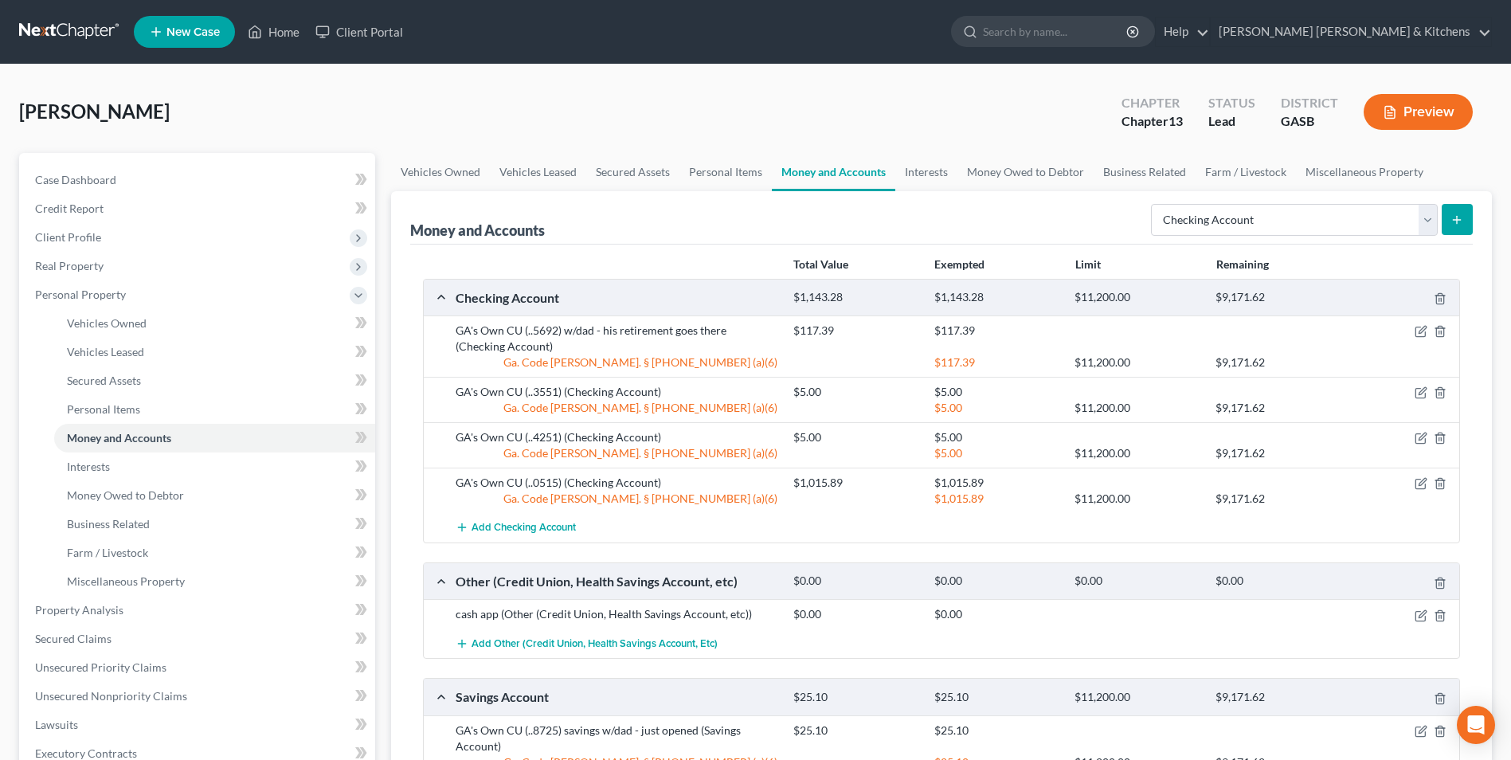
click at [1450, 222] on icon "submit" at bounding box center [1456, 219] width 13 height 13
click at [151, 412] on link "Personal Items" at bounding box center [214, 409] width 321 height 29
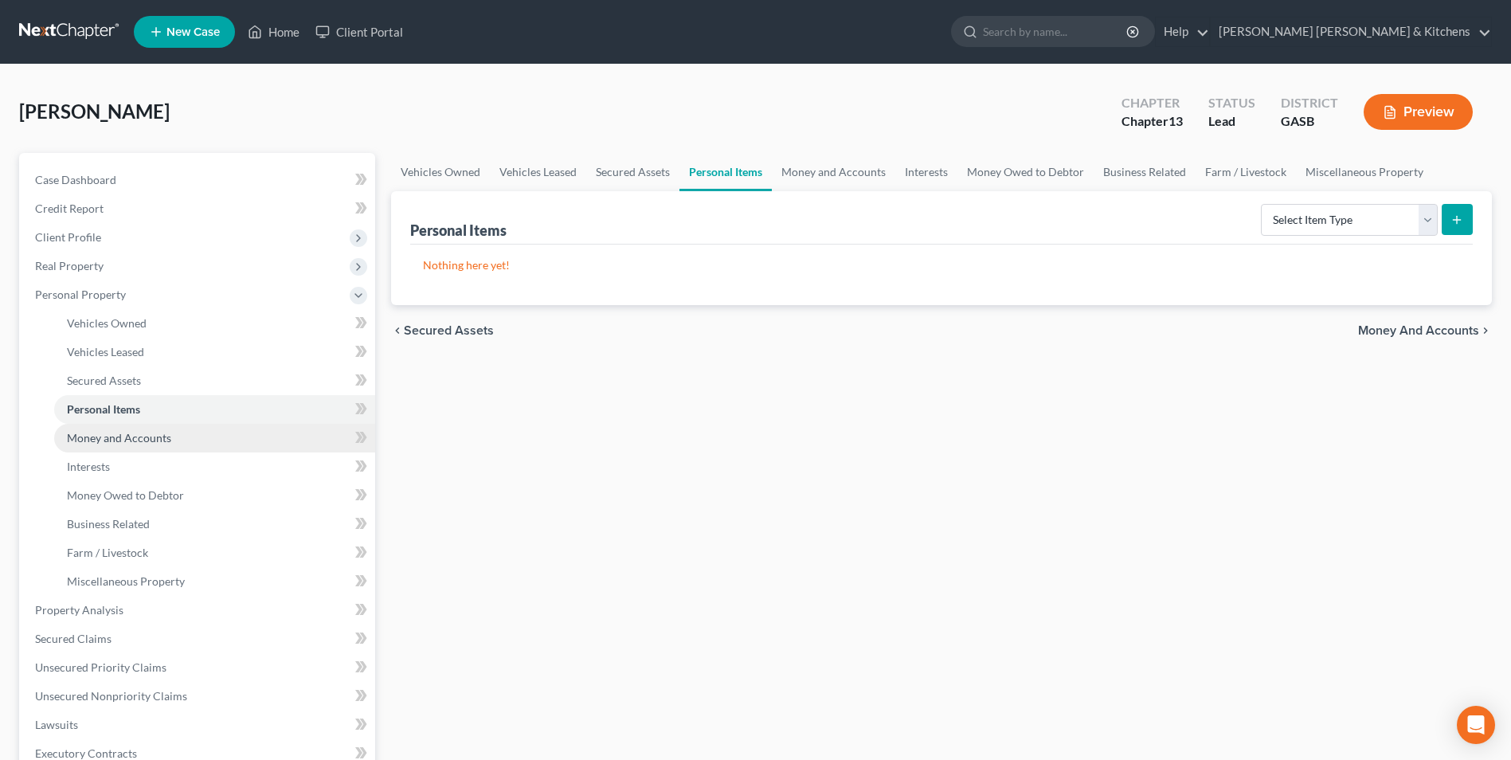
click at [139, 437] on span "Money and Accounts" at bounding box center [119, 438] width 104 height 14
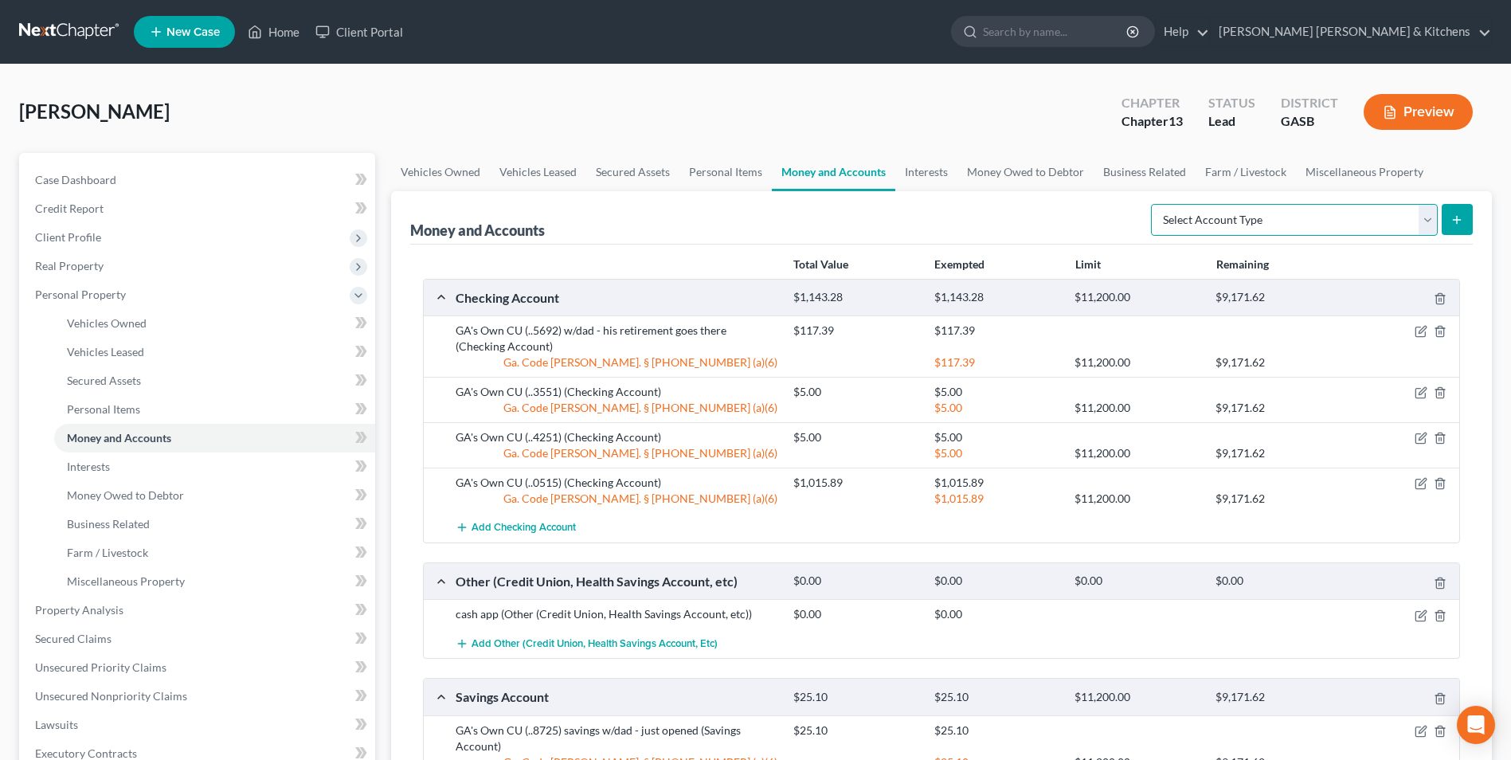
click at [1188, 225] on select "Select Account Type Brokerage Cash on Hand Certificates of Deposit Checking Acc…" at bounding box center [1294, 220] width 287 height 32
select select "checking"
click at [1154, 204] on select "Select Account Type Brokerage Cash on Hand Certificates of Deposit Checking Acc…" at bounding box center [1294, 220] width 287 height 32
click at [1451, 229] on button "submit" at bounding box center [1457, 219] width 31 height 31
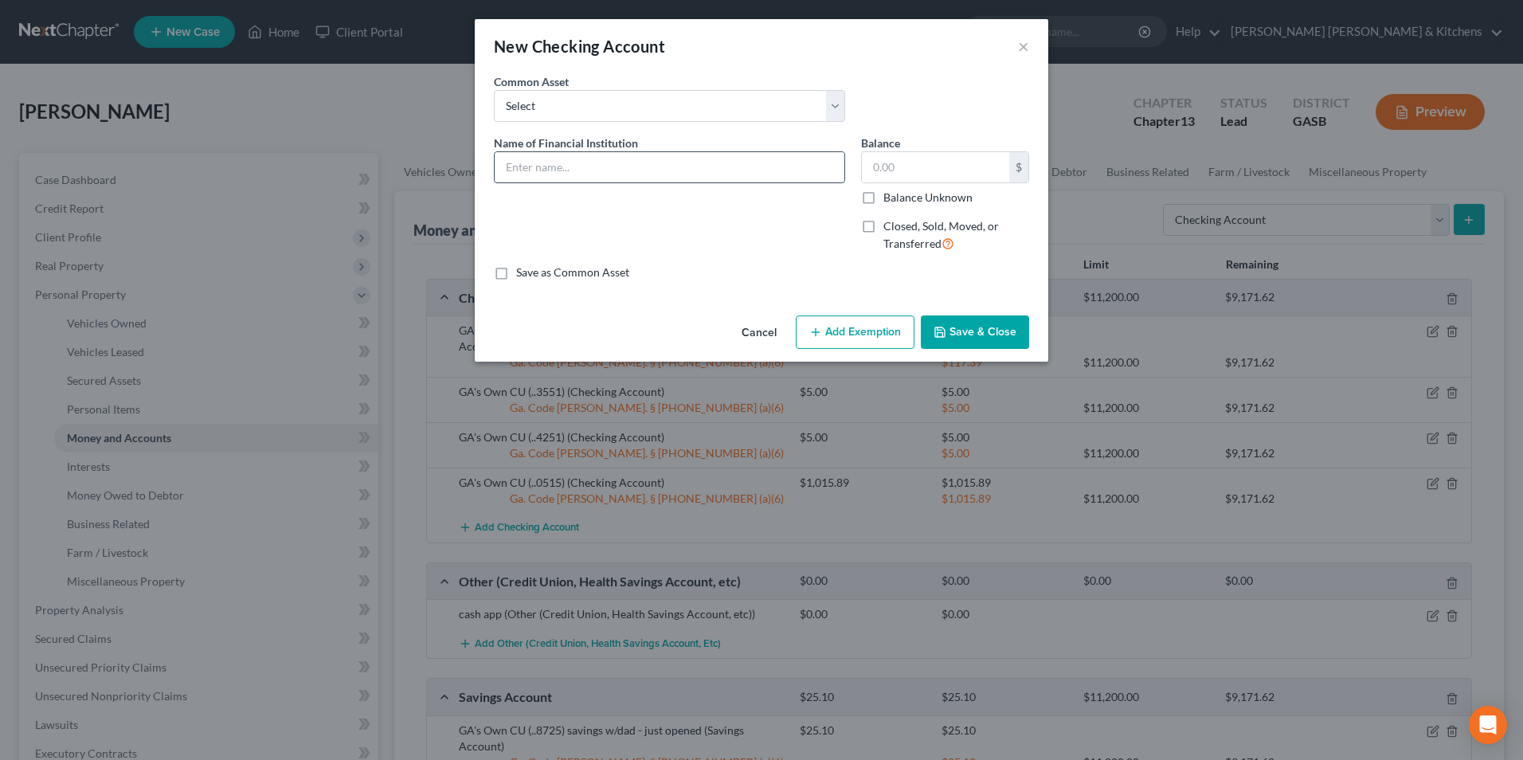
click at [628, 178] on input "text" at bounding box center [670, 167] width 350 height 30
type input "GA's Own CU (..3551)"
type input "5"
click at [894, 333] on button "Add Exemption" at bounding box center [855, 331] width 119 height 33
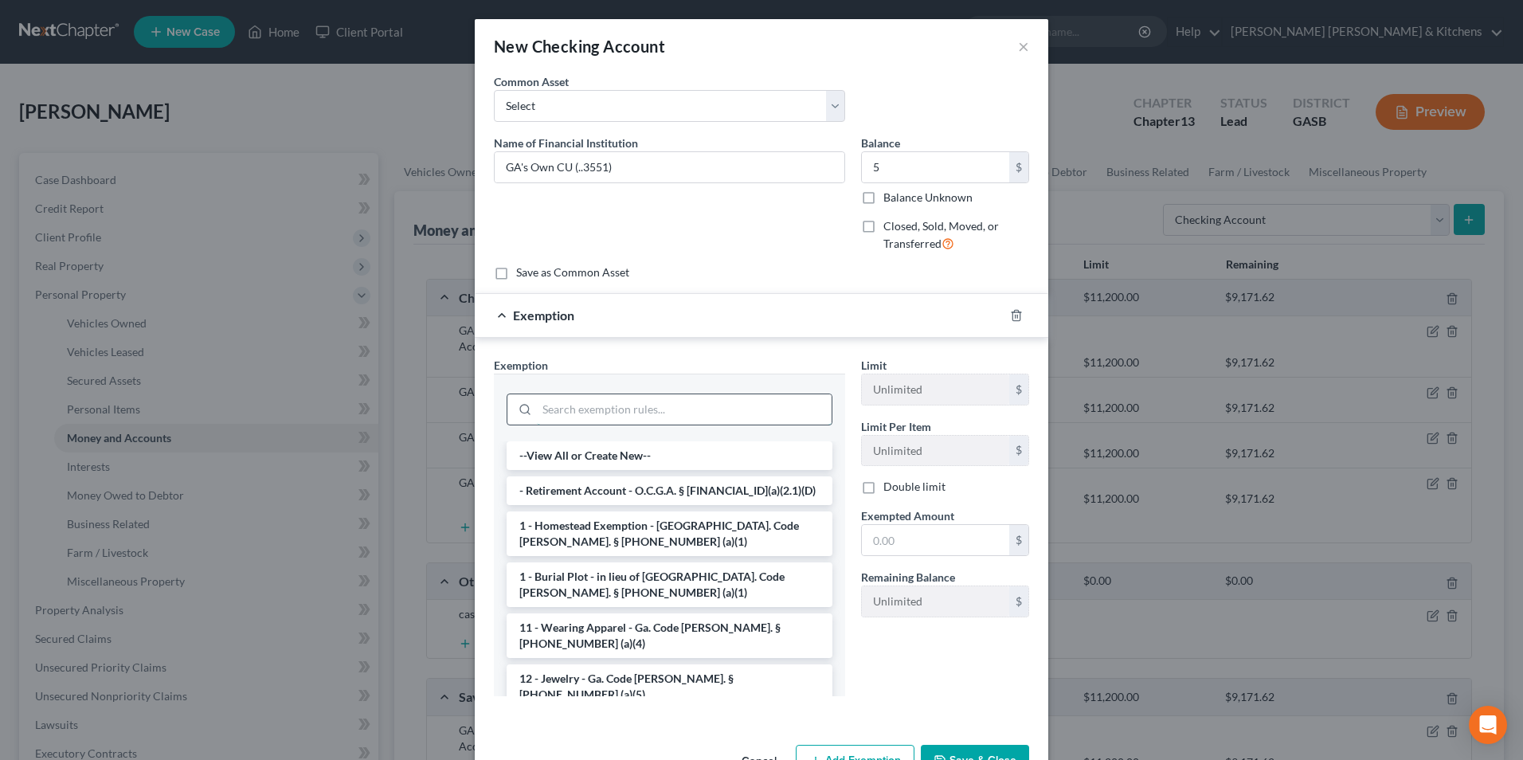
click at [656, 397] on input "search" at bounding box center [684, 409] width 295 height 30
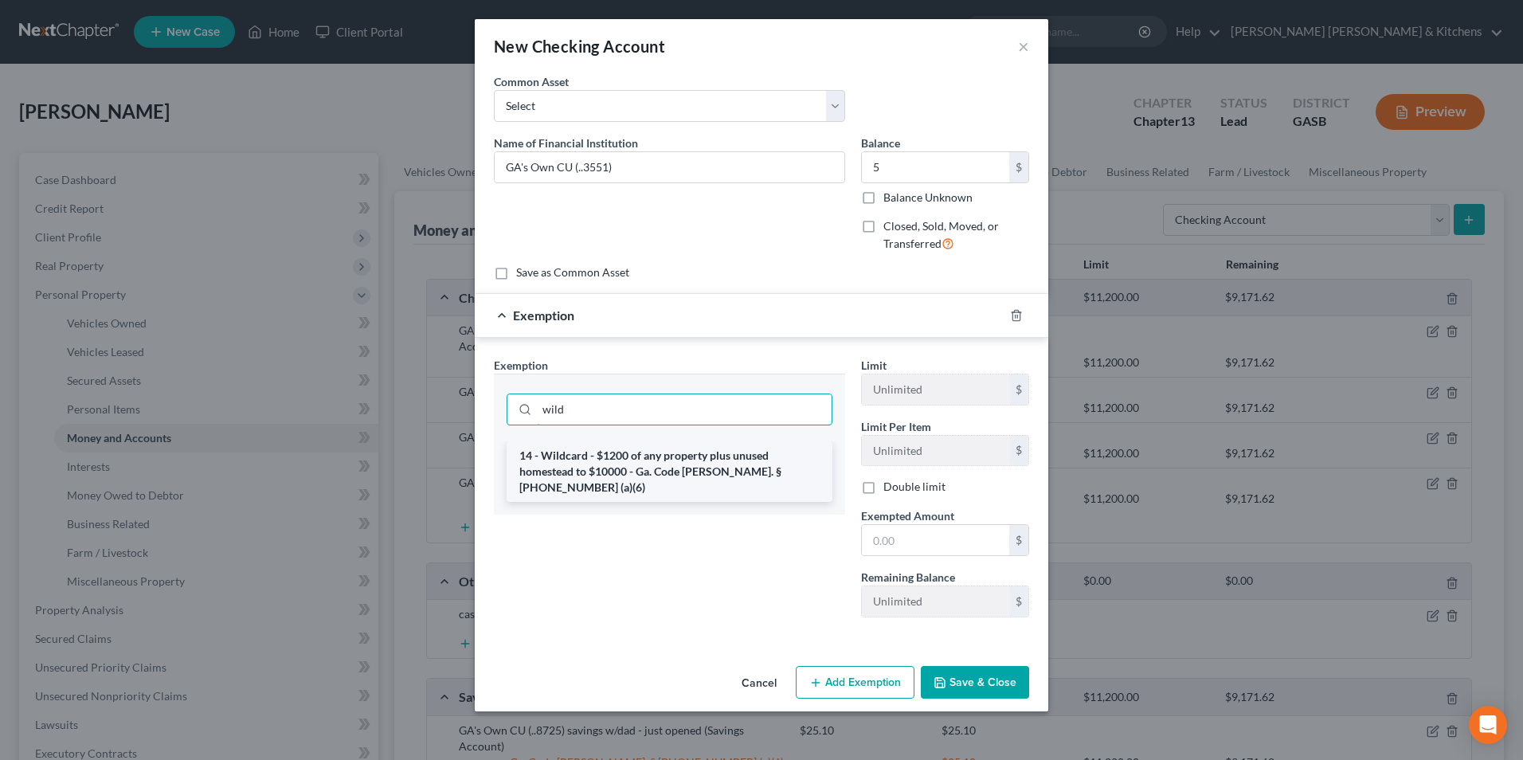
type input "wild"
click at [655, 460] on li "14 - Wildcard - $1200 of any property plus unused homestead to $10000 - Ga. Cod…" at bounding box center [670, 471] width 326 height 61
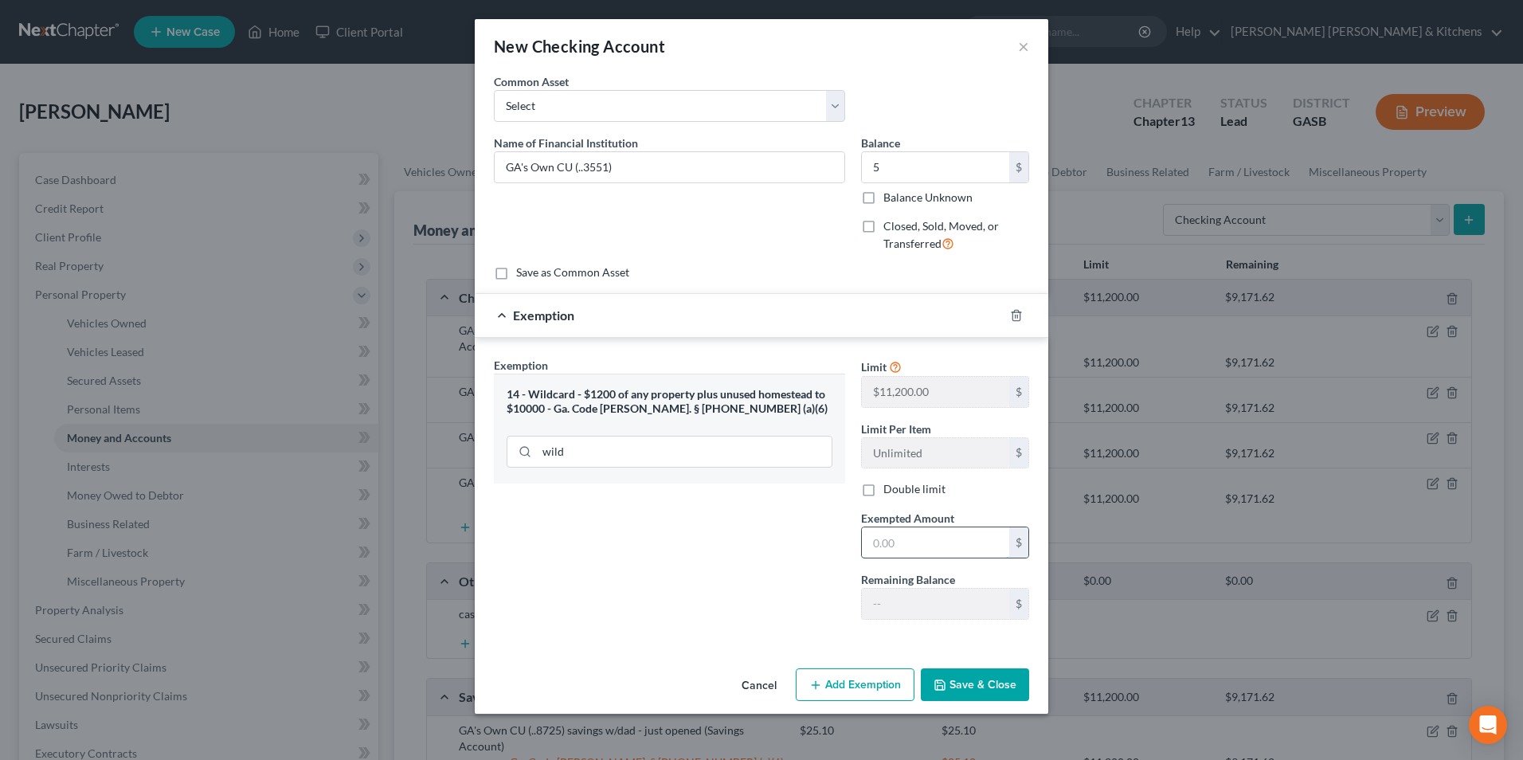
click at [879, 538] on input "text" at bounding box center [935, 542] width 147 height 30
type input "5"
click at [961, 691] on button "Save & Close" at bounding box center [975, 684] width 108 height 33
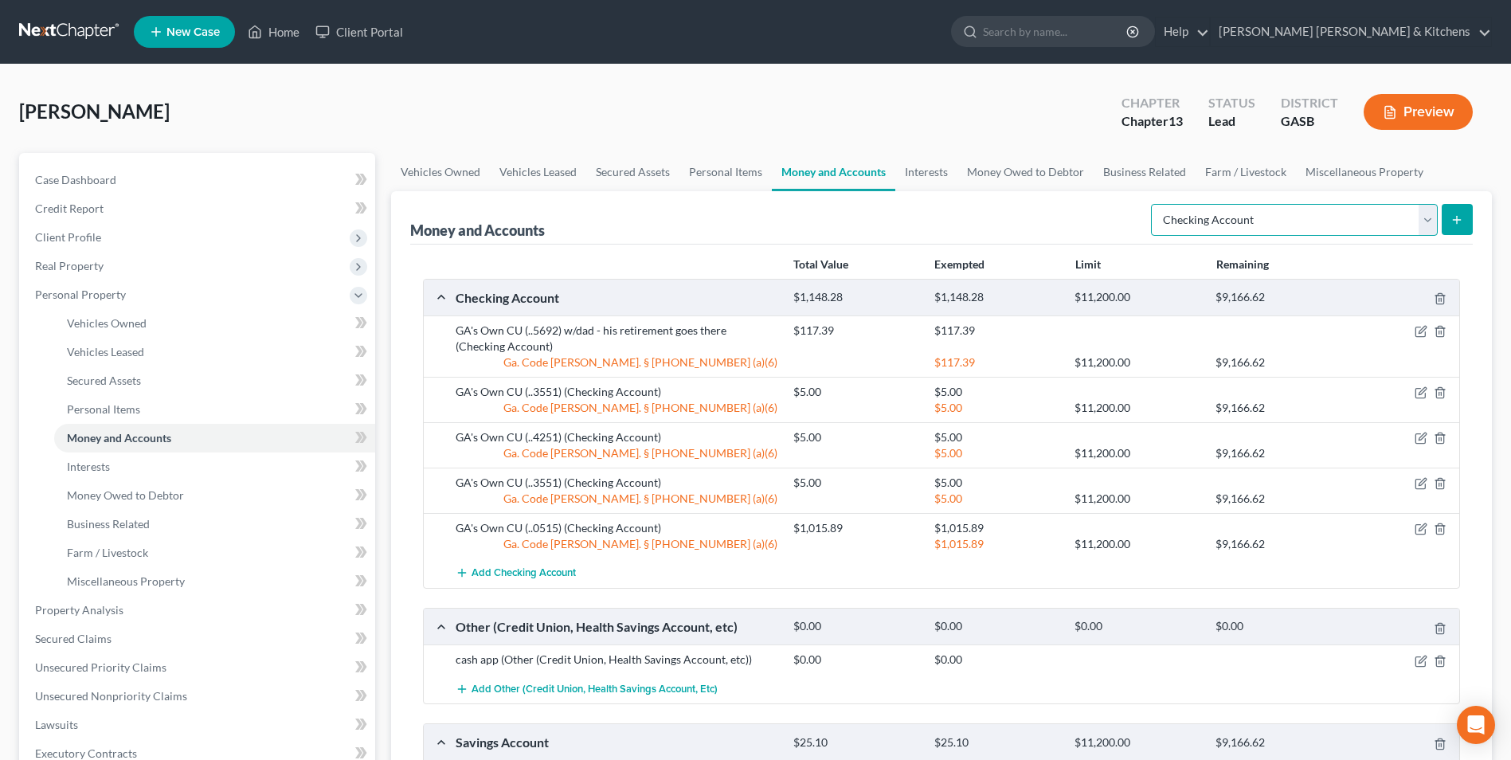
click at [1262, 232] on select "Select Account Type Brokerage Cash on Hand Certificates of Deposit Checking Acc…" at bounding box center [1294, 220] width 287 height 32
select select "savings"
click at [1154, 204] on select "Select Account Type Brokerage Cash on Hand Certificates of Deposit Checking Acc…" at bounding box center [1294, 220] width 287 height 32
click at [1450, 224] on button "submit" at bounding box center [1457, 219] width 31 height 31
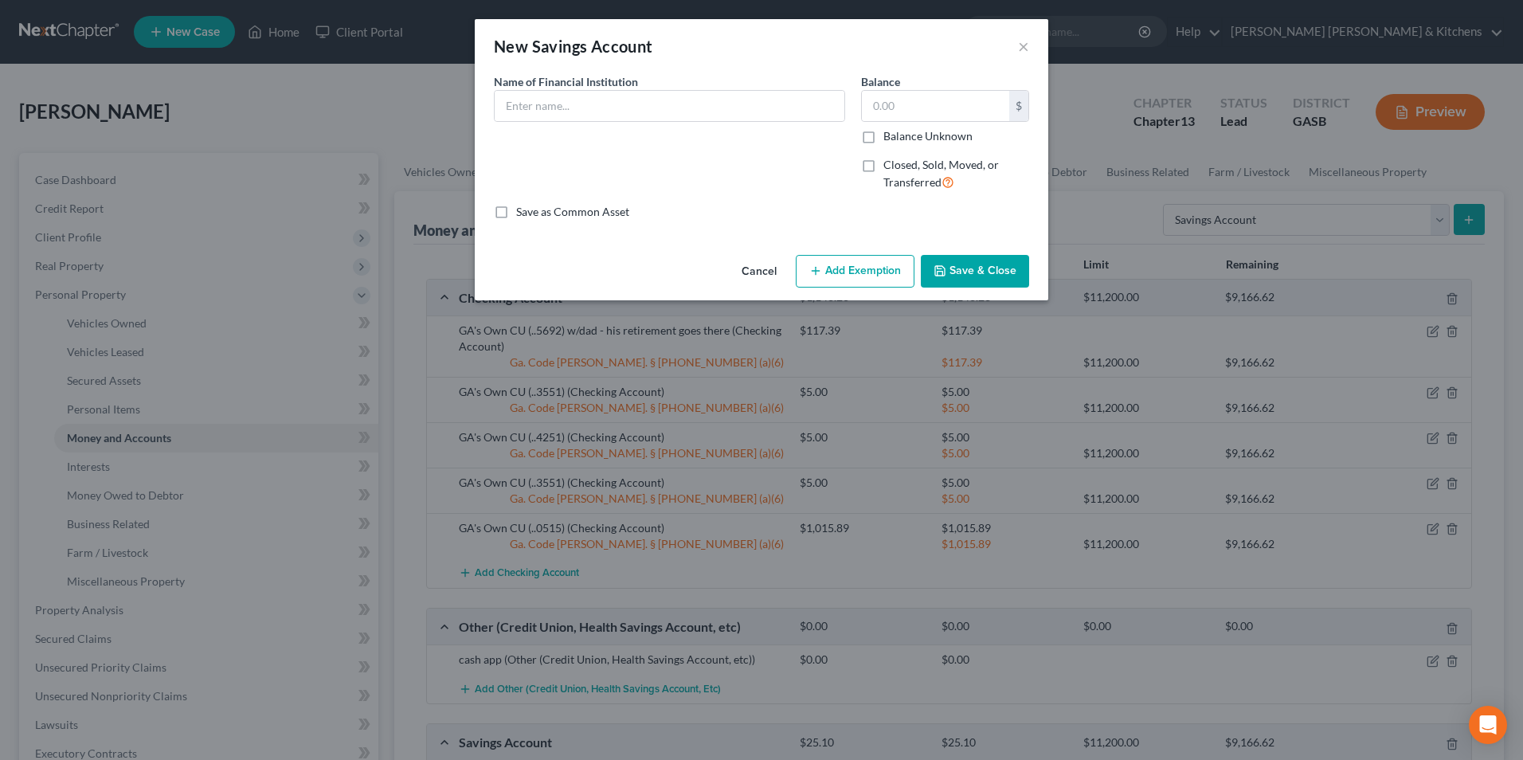
click at [597, 80] on span "Name of Financial Institution" at bounding box center [566, 82] width 144 height 14
click at [597, 100] on input "text" at bounding box center [670, 106] width 350 height 30
type input "Ga's Own CU (..8725) - just opened"
type input "50.10"
click at [861, 271] on button "Add Exemption" at bounding box center [855, 271] width 119 height 33
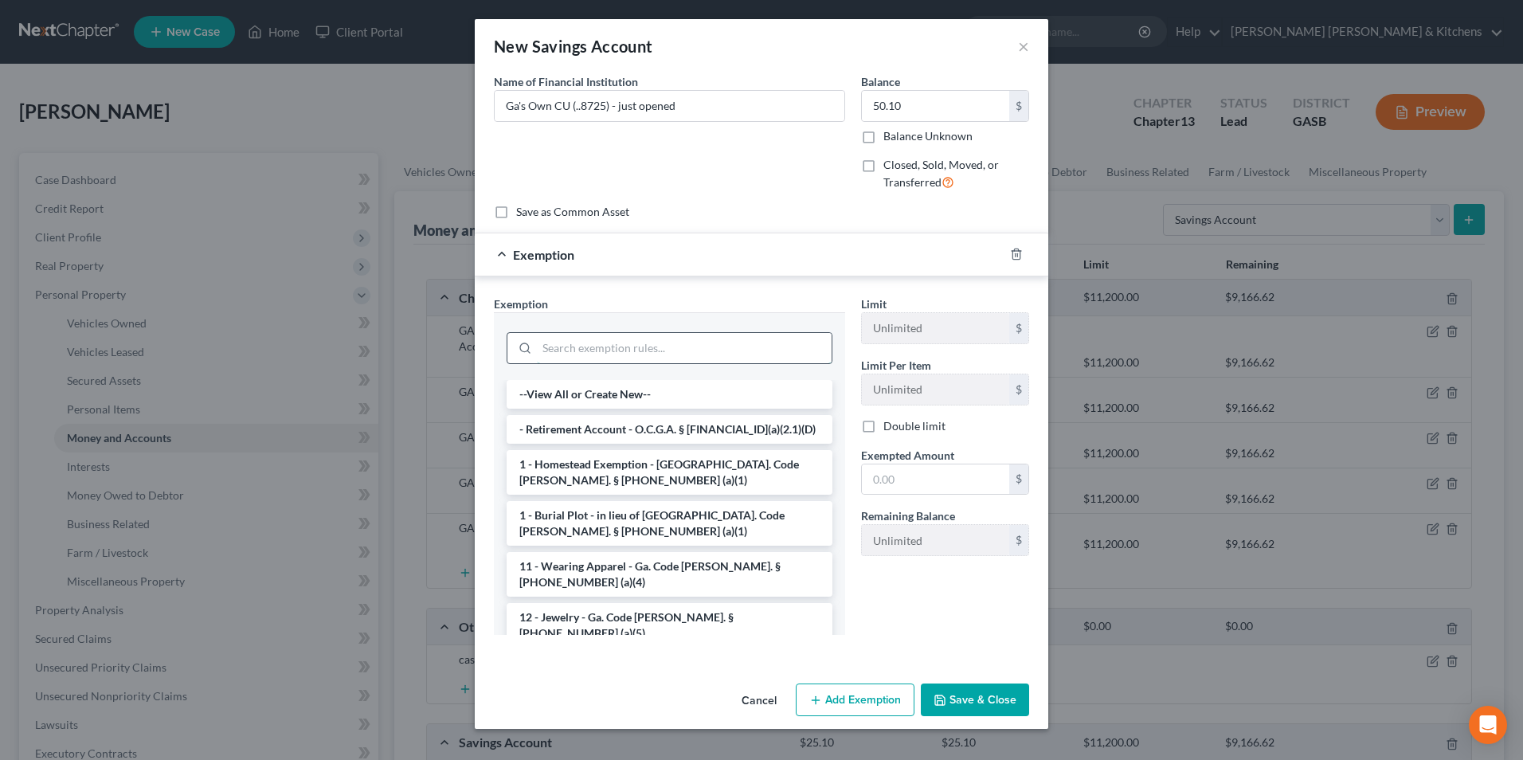
click at [709, 351] on input "search" at bounding box center [684, 348] width 295 height 30
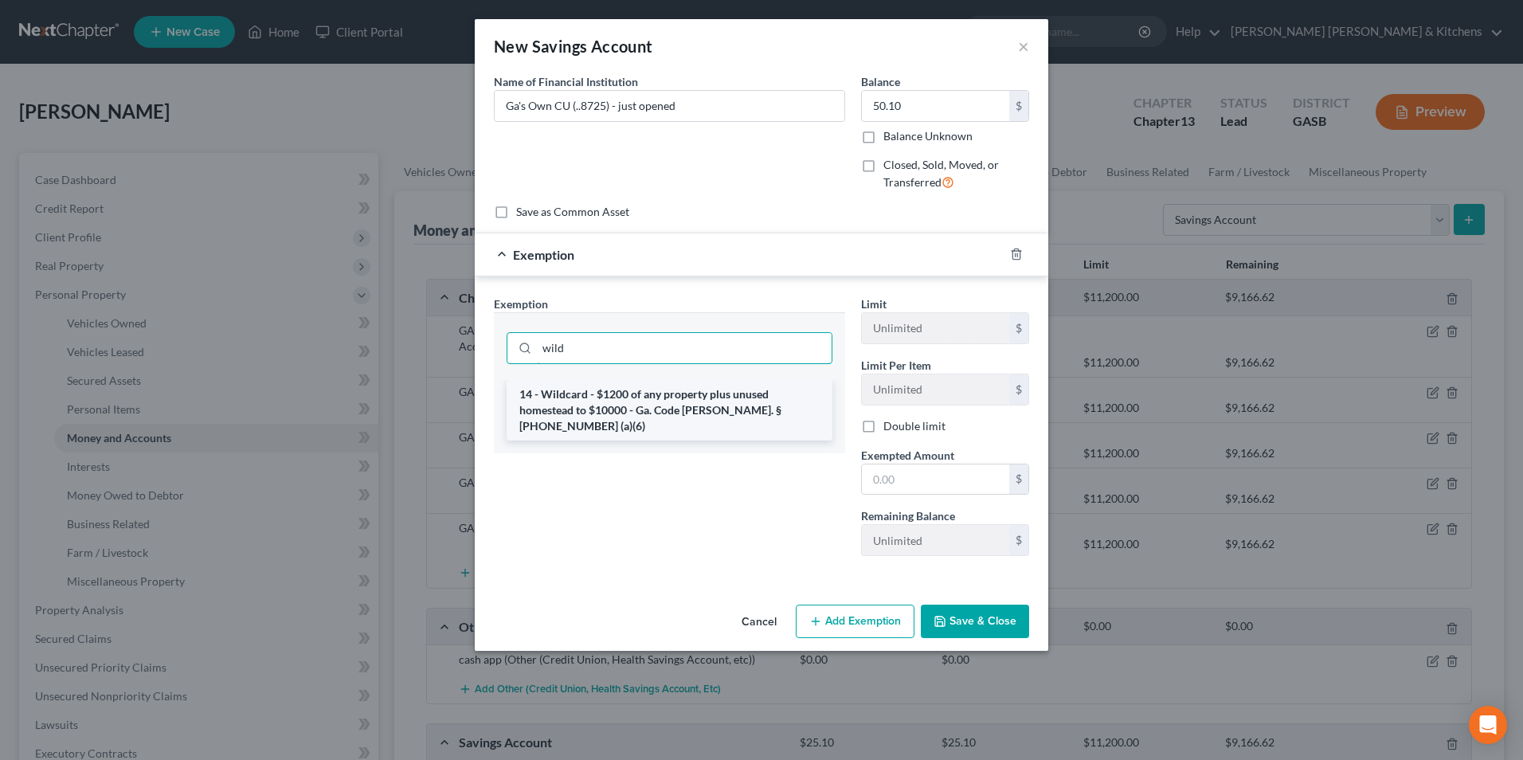
type input "wild"
click at [707, 397] on li "14 - Wildcard - $1200 of any property plus unused homestead to $10000 - Ga. Cod…" at bounding box center [670, 410] width 326 height 61
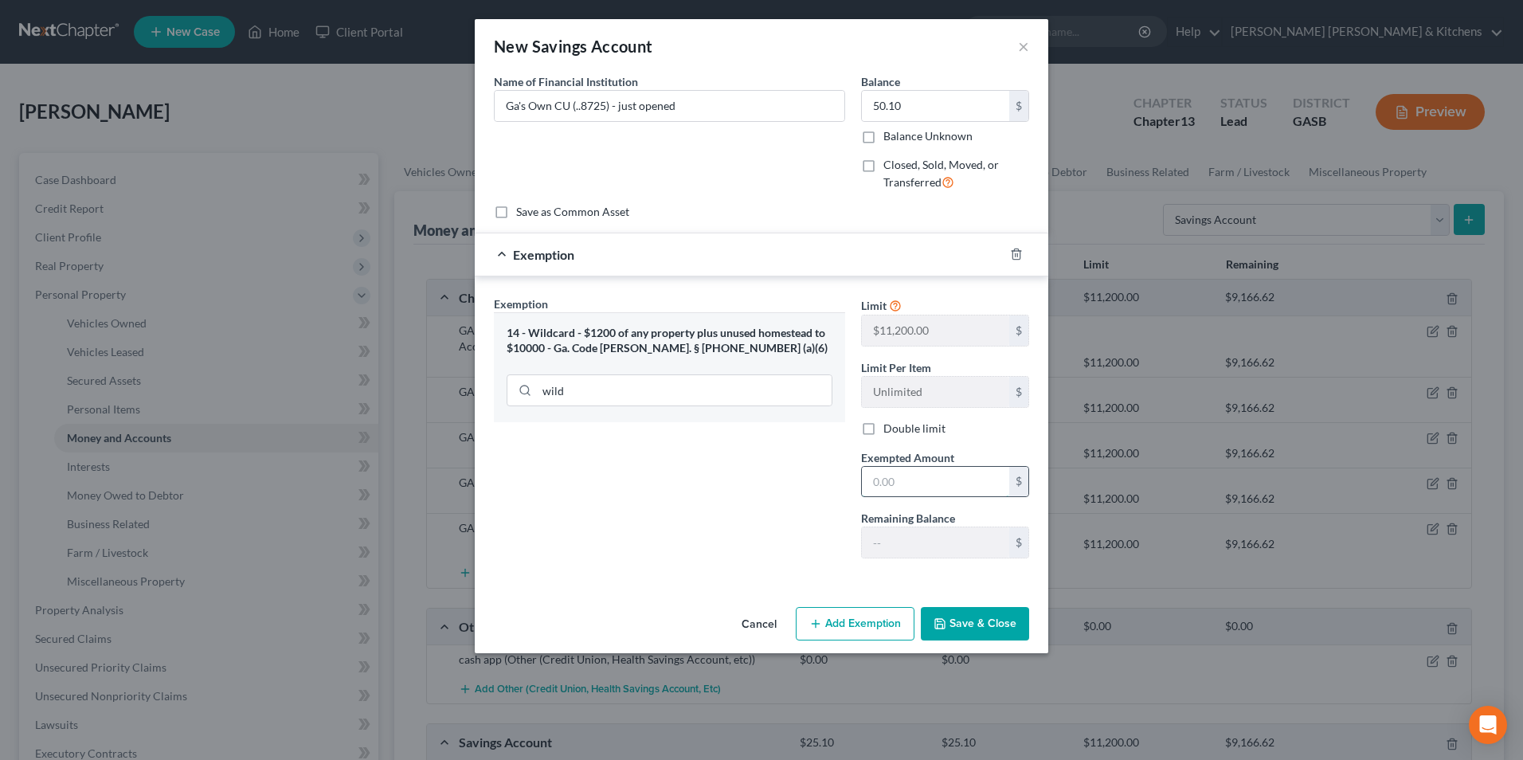
click at [905, 487] on input "text" at bounding box center [935, 482] width 147 height 30
type input "50.10"
click at [981, 628] on button "Save & Close" at bounding box center [975, 623] width 108 height 33
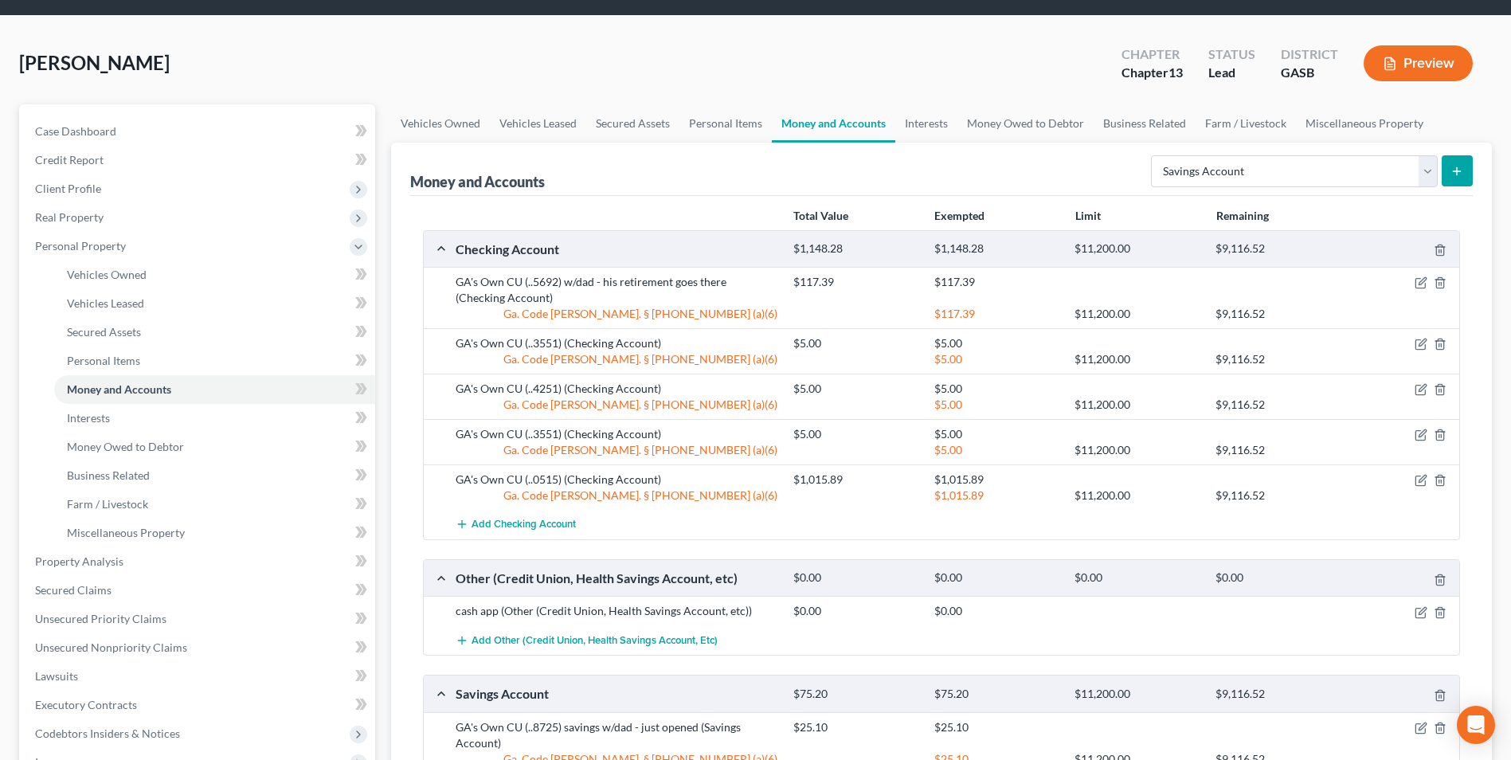
scroll to position [159, 0]
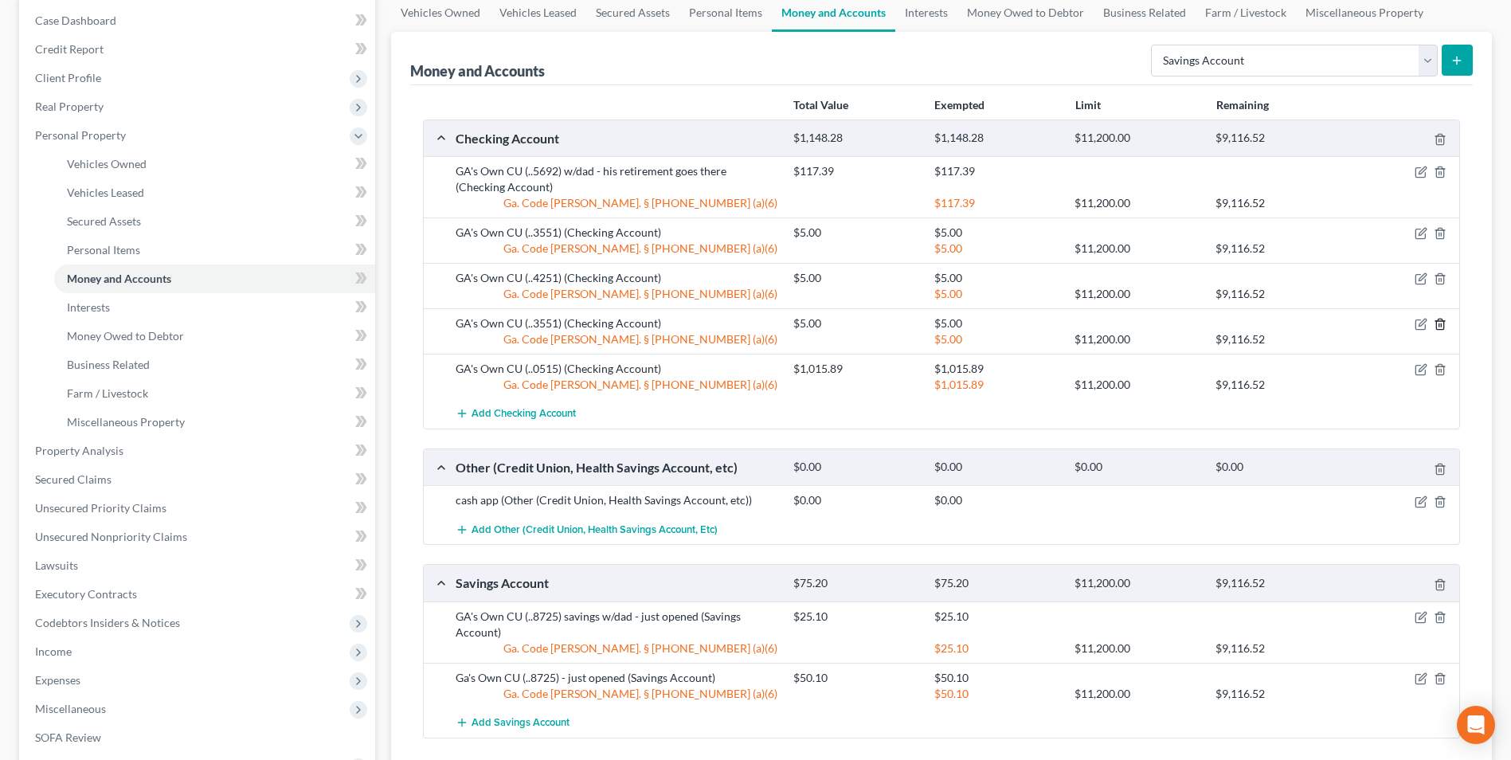
click at [1438, 327] on icon "button" at bounding box center [1440, 324] width 13 height 13
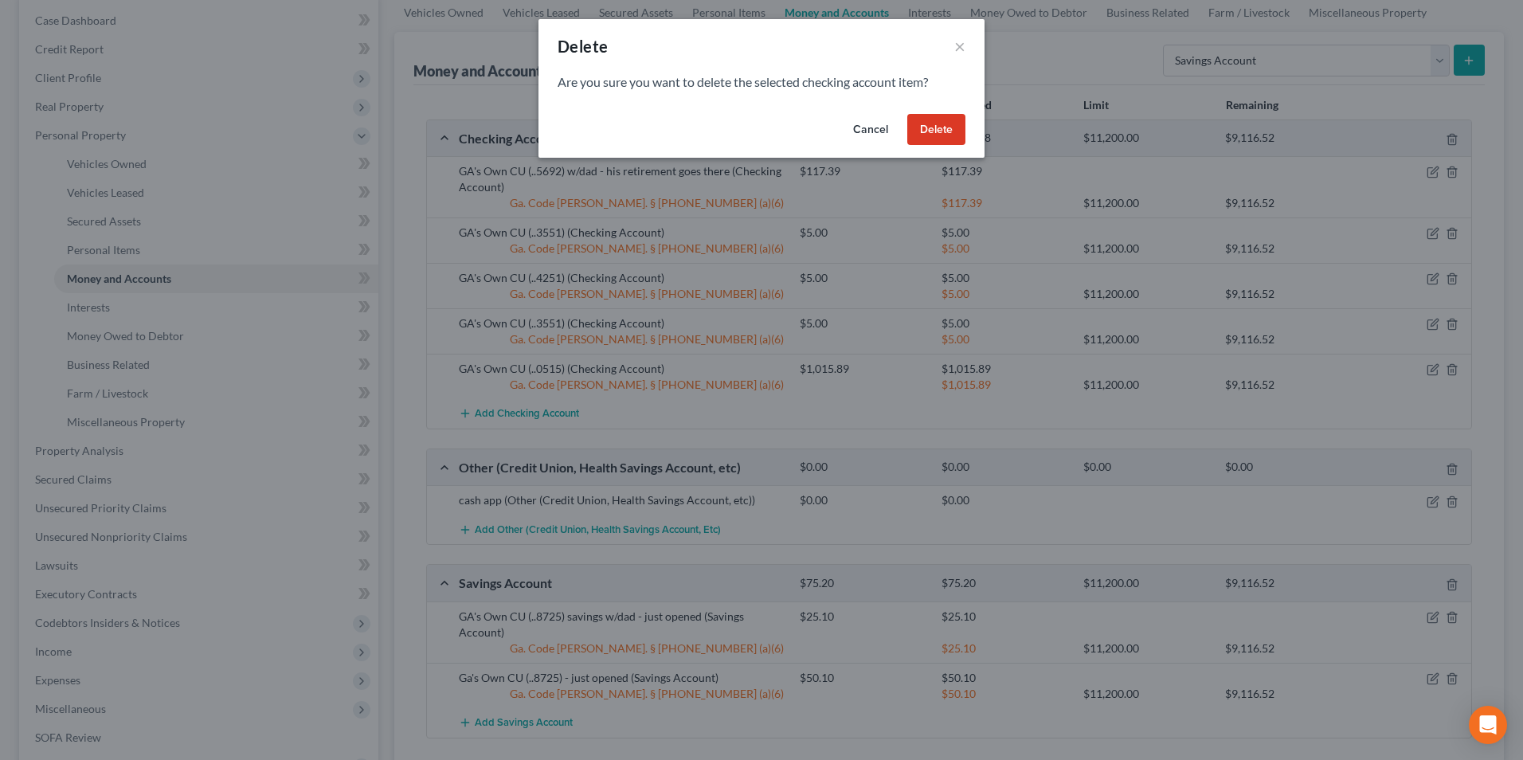
click at [942, 131] on button "Delete" at bounding box center [936, 130] width 58 height 32
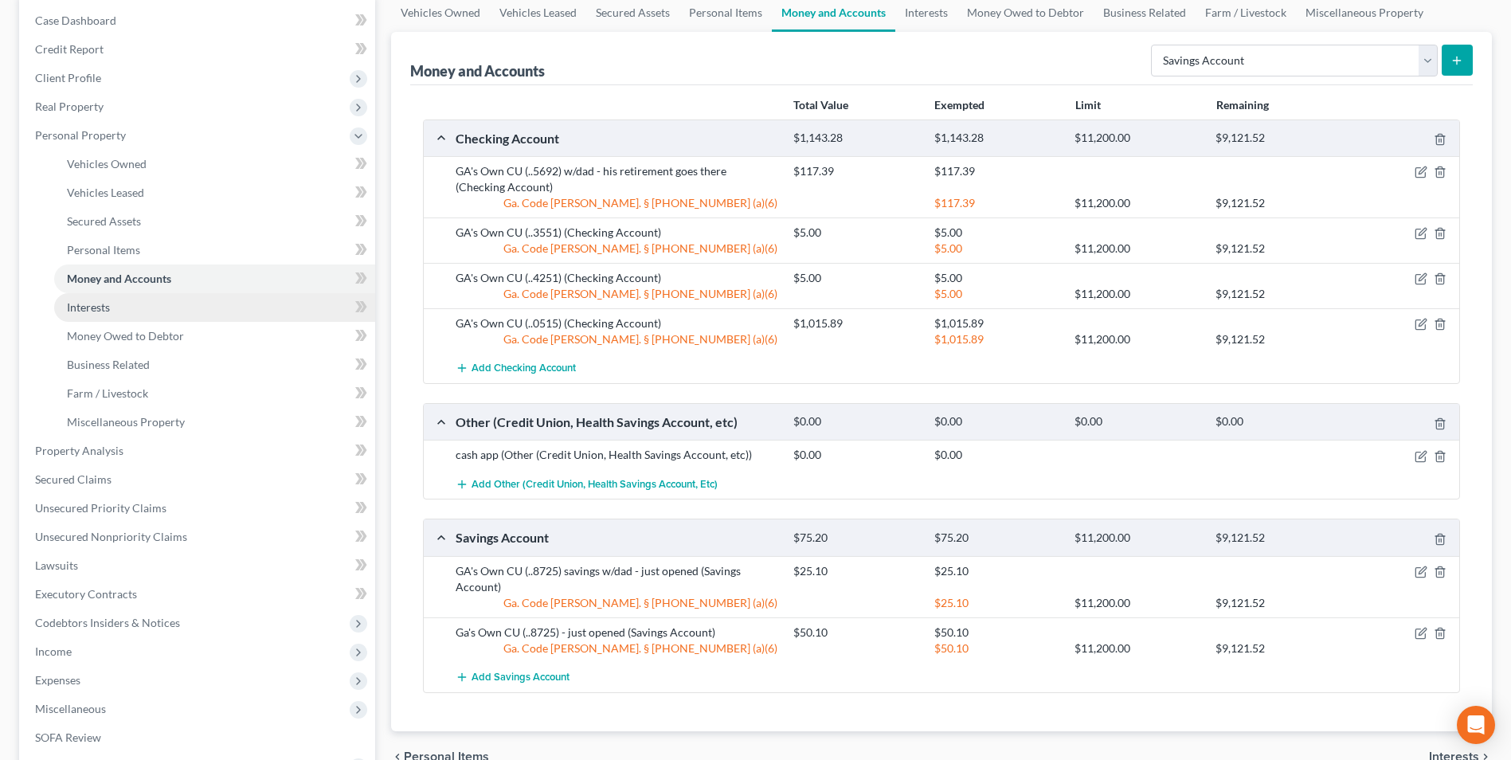
click at [83, 304] on span "Interests" at bounding box center [88, 307] width 43 height 14
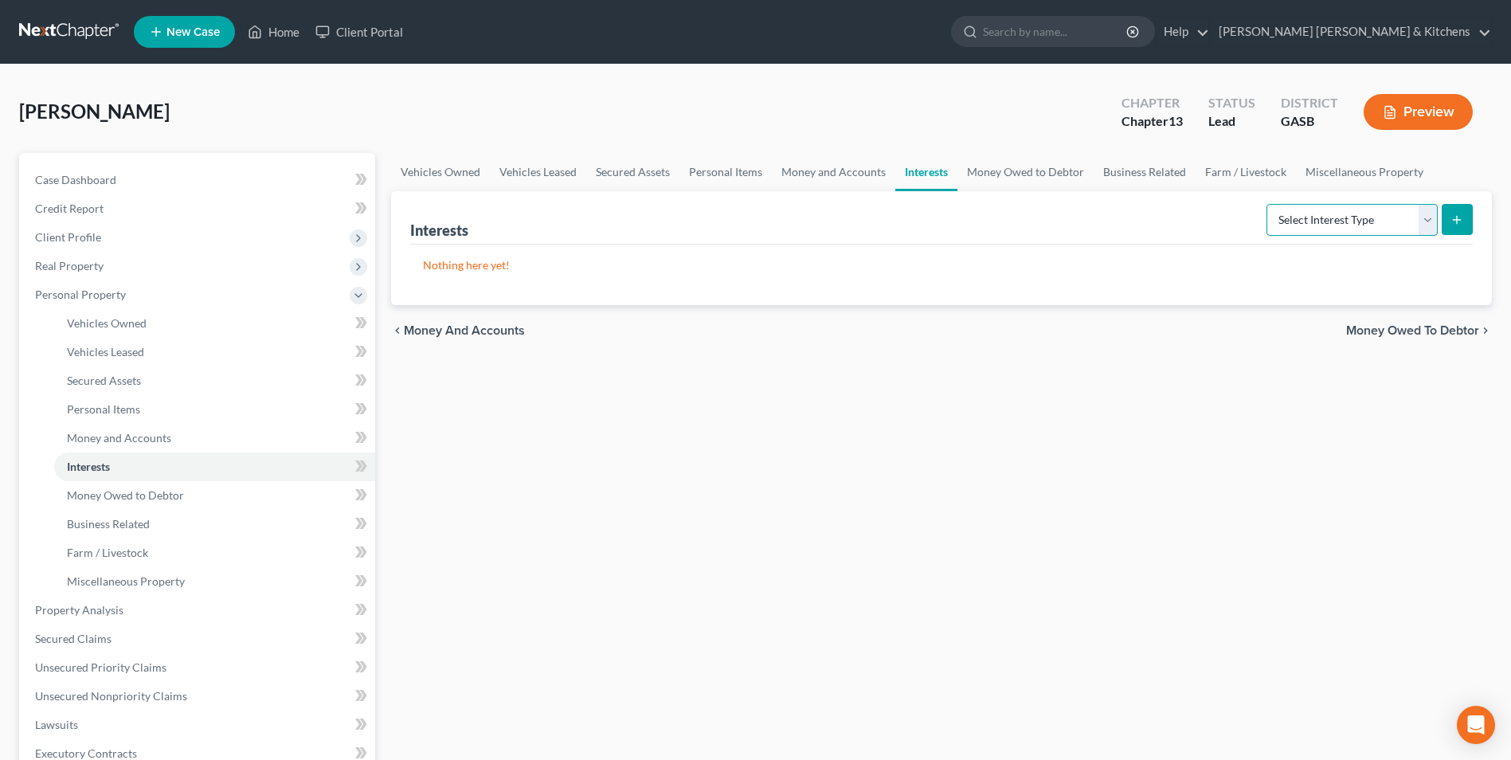
click at [1379, 227] on select "Select Interest Type 401K Annuity Bond Education IRA Government Bond Government…" at bounding box center [1351, 220] width 171 height 32
select select "term_life_insurance"
click at [1268, 204] on select "Select Interest Type 401K Annuity Bond Education IRA Government Bond Government…" at bounding box center [1351, 220] width 171 height 32
click at [1462, 212] on button "submit" at bounding box center [1457, 219] width 31 height 31
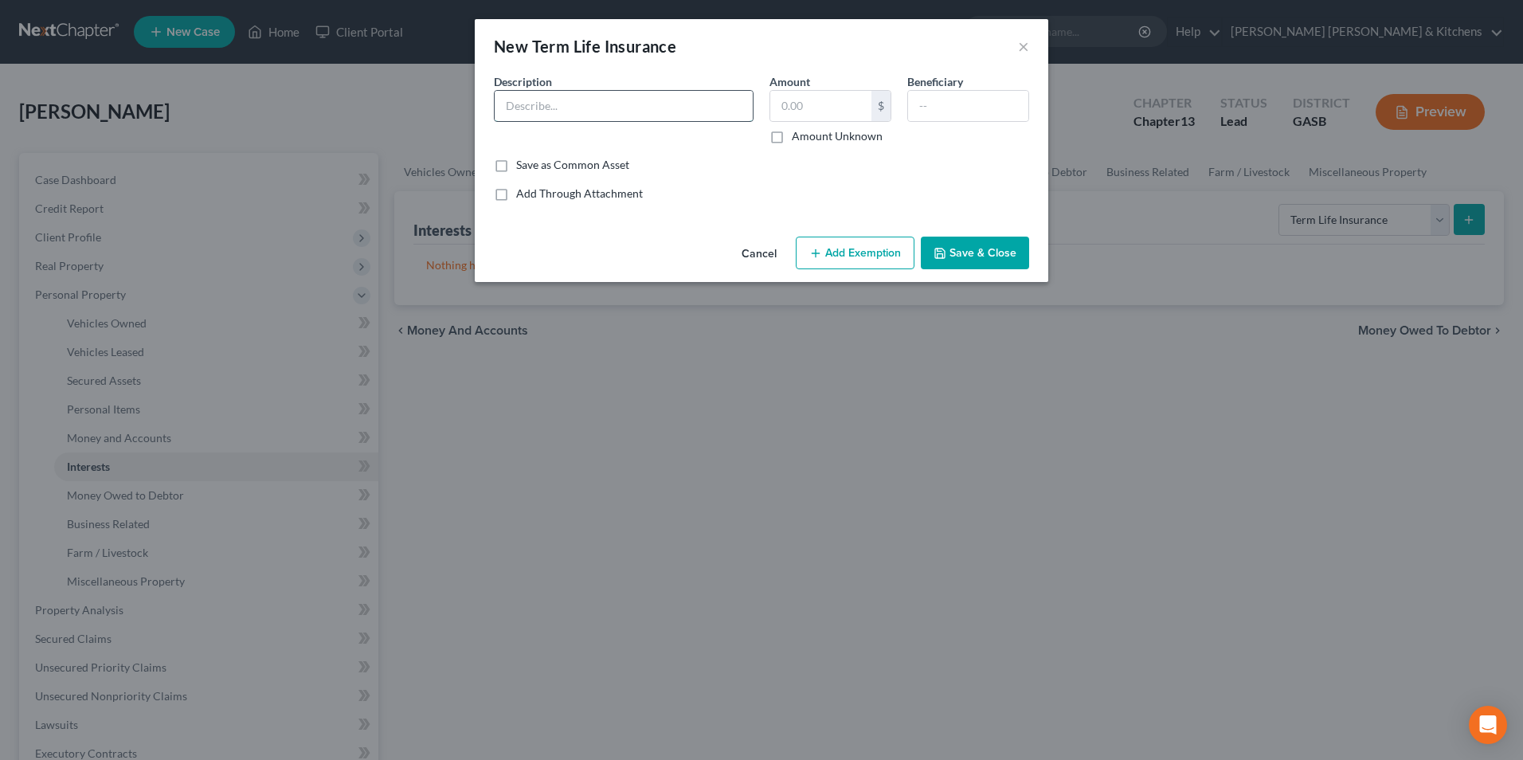
click at [586, 105] on input "text" at bounding box center [624, 106] width 258 height 30
type input "Cincinnati Life"
type input "0.00"
click at [992, 112] on input "text" at bounding box center [968, 106] width 120 height 30
type input "family"
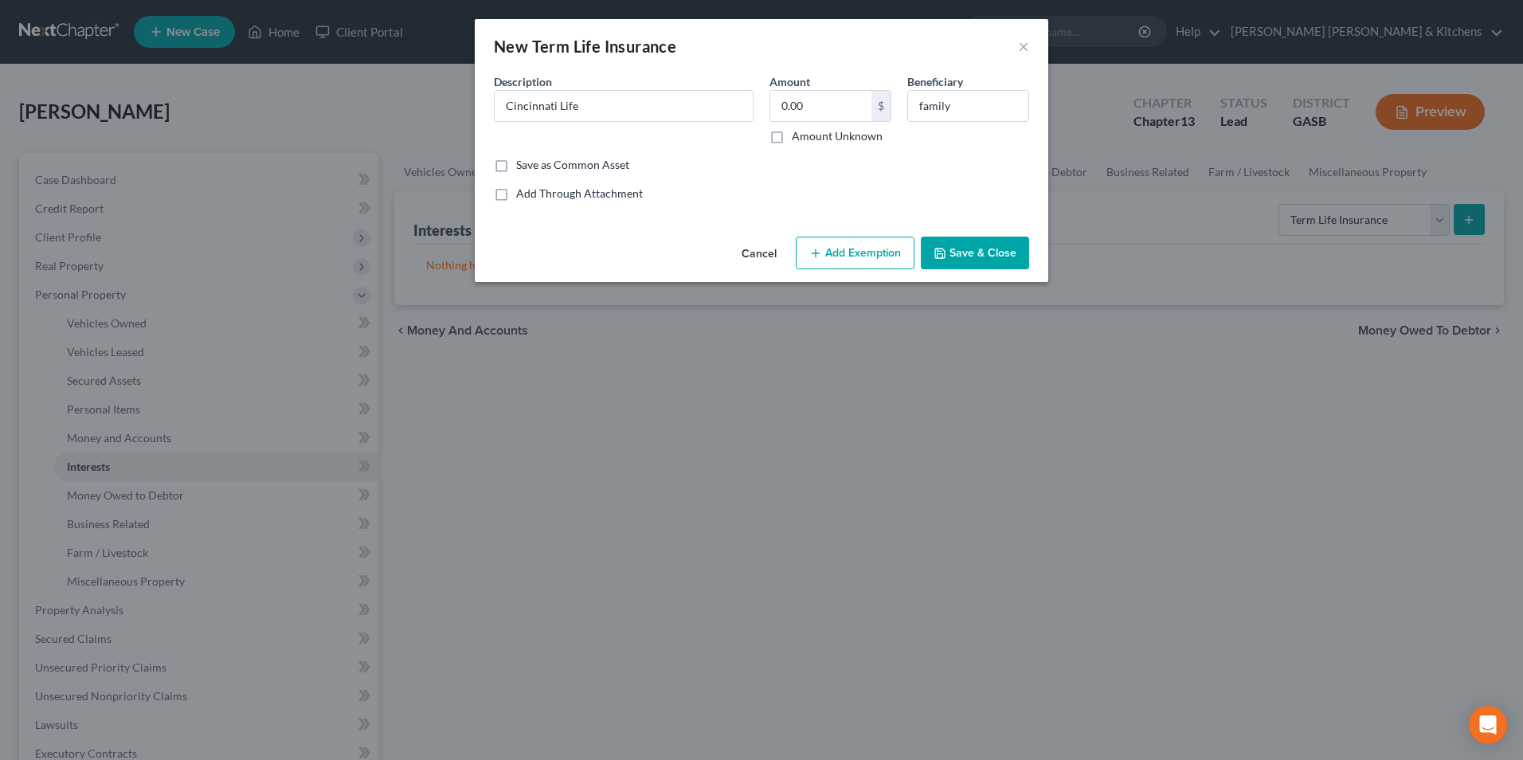
click at [983, 249] on button "Save & Close" at bounding box center [975, 253] width 108 height 33
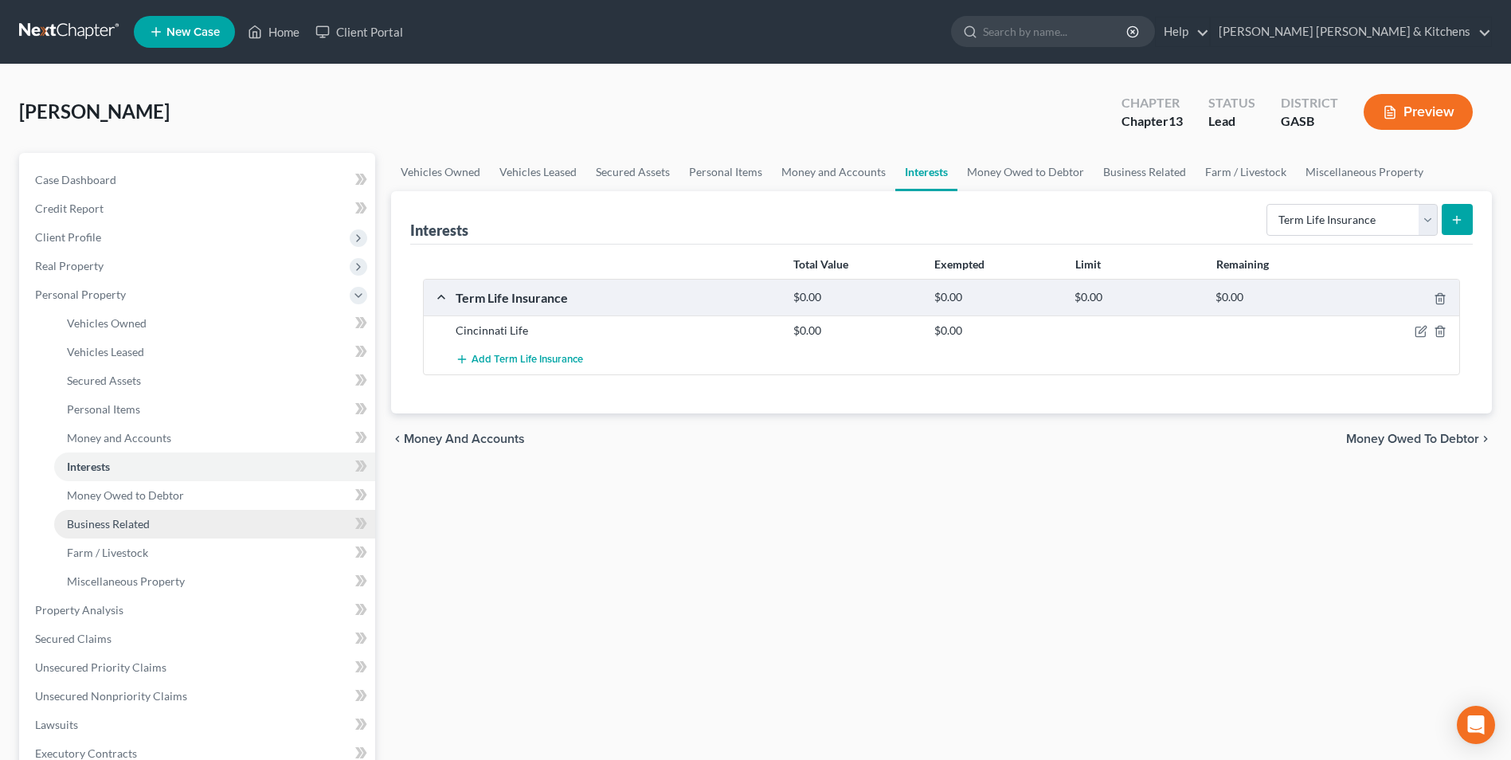
drag, startPoint x: 81, startPoint y: 530, endPoint x: 97, endPoint y: 523, distance: 17.2
click at [81, 530] on span "Business Related" at bounding box center [108, 524] width 83 height 14
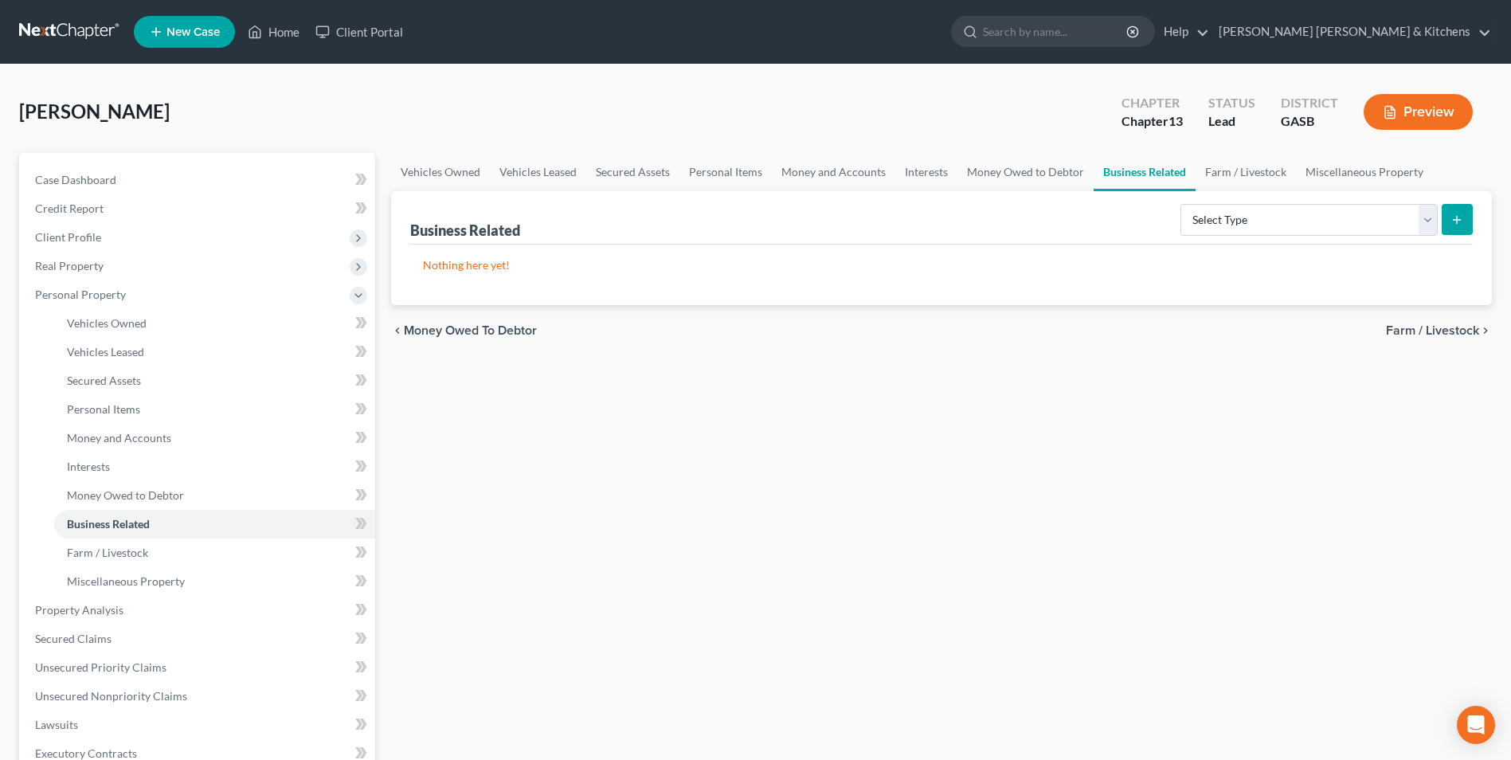
click at [1327, 236] on form "Select Type Customer Lists Franchises Inventory Licenses Machinery Office Equip…" at bounding box center [1326, 220] width 292 height 33
click at [1282, 227] on select "Select Type Customer Lists Franchises Inventory Licenses Machinery Office Equip…" at bounding box center [1308, 220] width 257 height 32
select select "license"
click at [1181, 204] on select "Select Type Customer Lists Franchises Inventory Licenses Machinery Office Equip…" at bounding box center [1308, 220] width 257 height 32
click at [1453, 228] on button "submit" at bounding box center [1457, 219] width 31 height 31
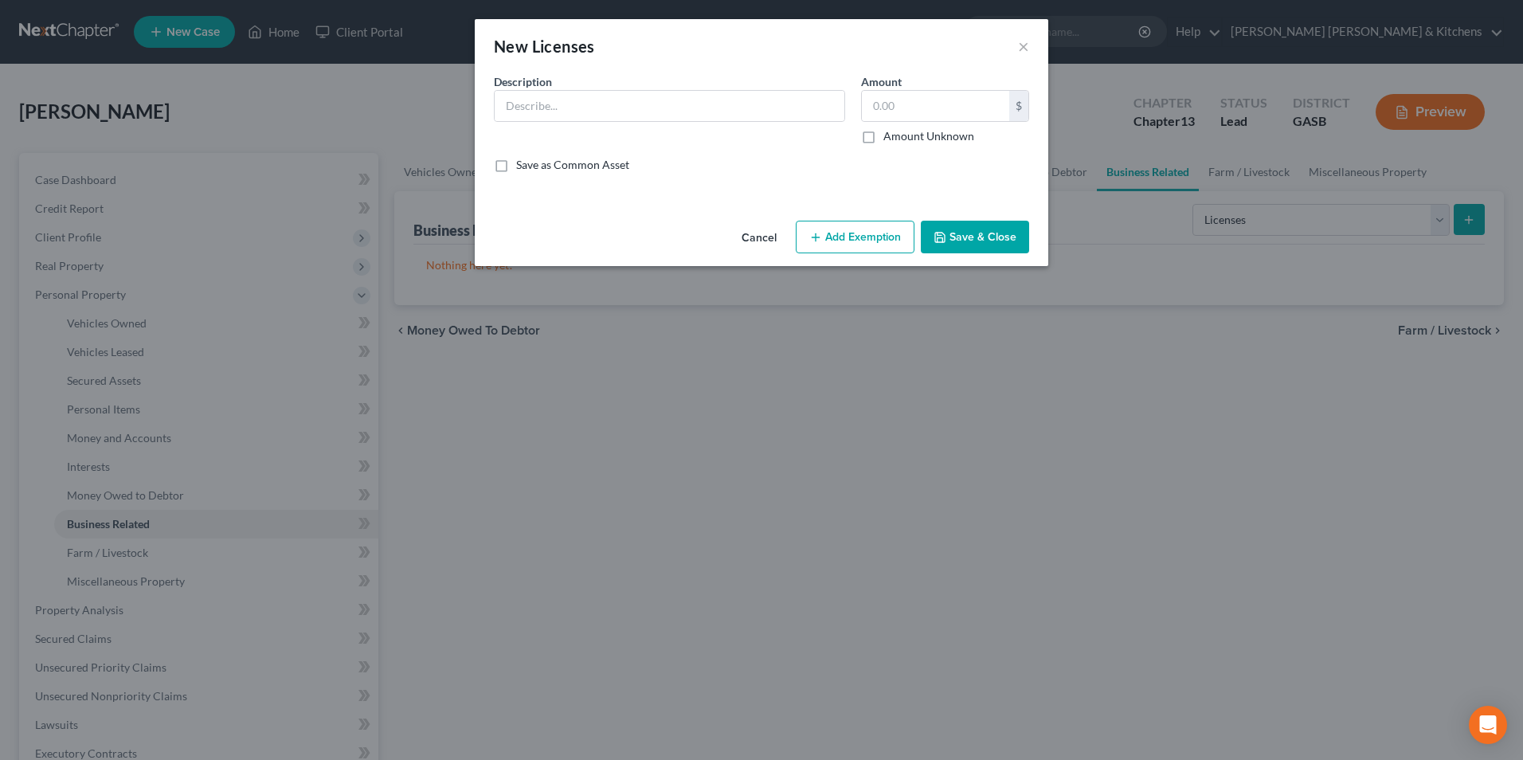
click at [592, 123] on div "Description *" at bounding box center [669, 108] width 367 height 71
click at [570, 119] on input "text" at bounding box center [670, 106] width 350 height 30
type input "[MEDICAL_DATA] Tech"
type input "0.00"
click at [996, 221] on button "Save & Close" at bounding box center [975, 237] width 108 height 33
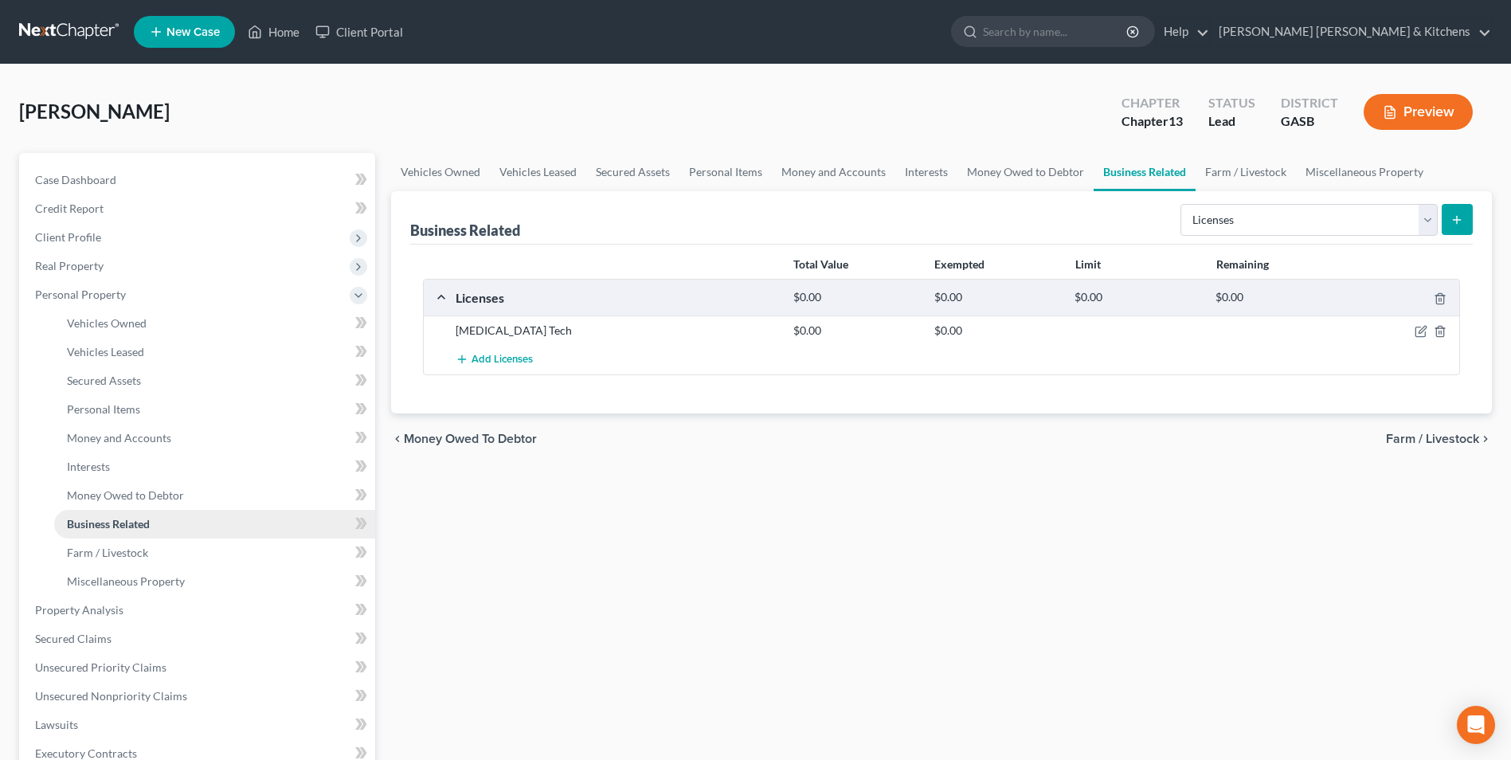
scroll to position [80, 0]
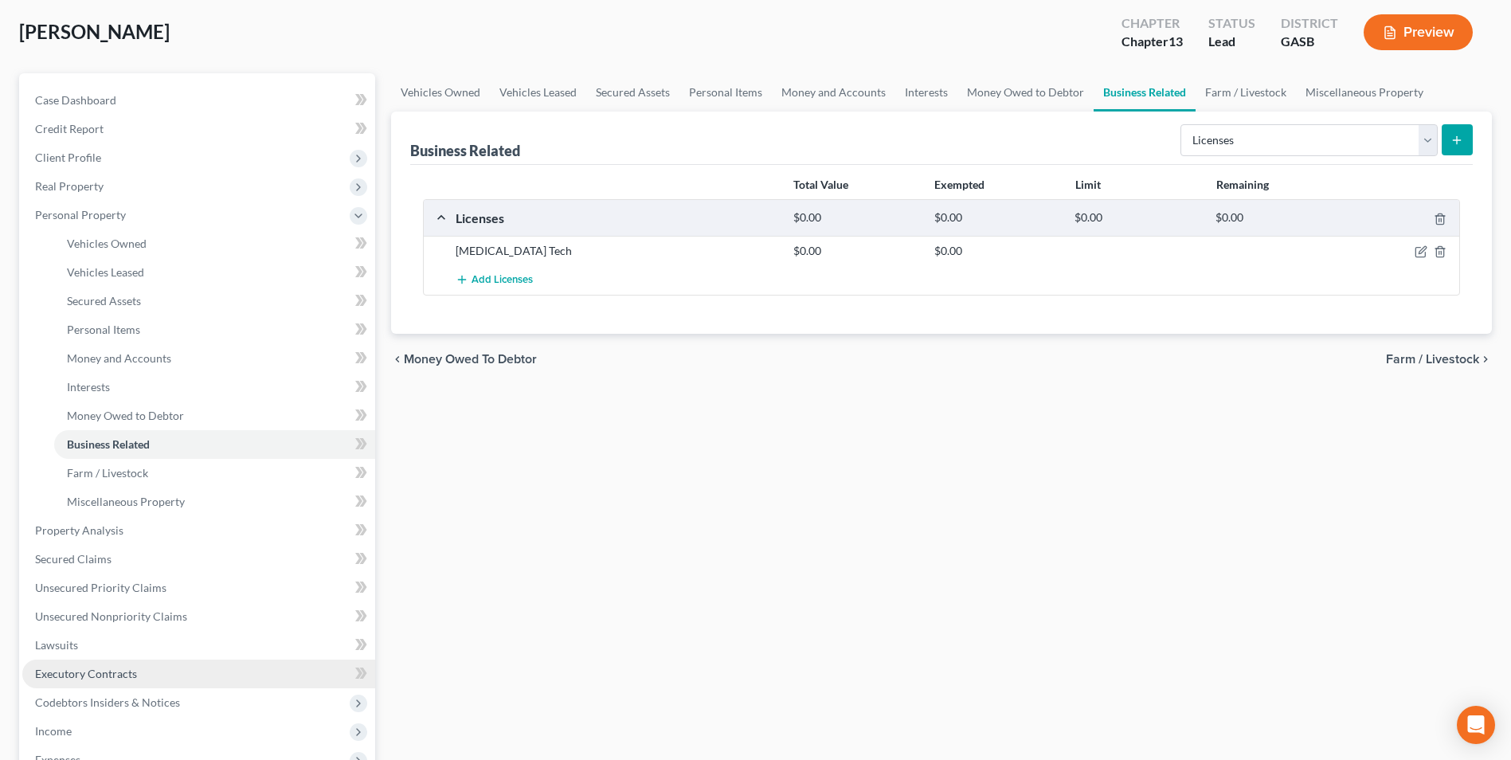
drag, startPoint x: 92, startPoint y: 679, endPoint x: 107, endPoint y: 676, distance: 14.7
click at [92, 679] on span "Executory Contracts" at bounding box center [86, 674] width 102 height 14
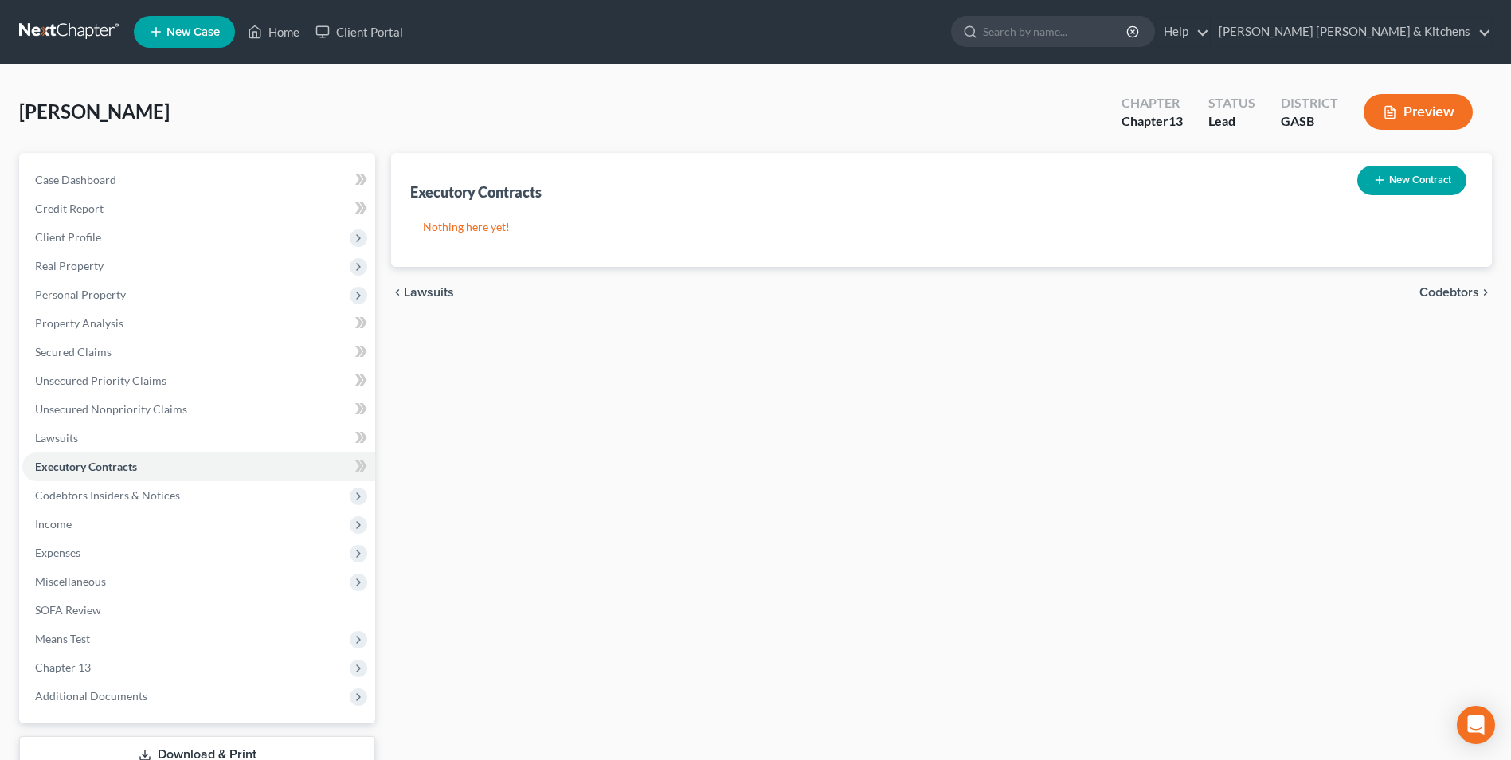
click at [1384, 180] on button "New Contract" at bounding box center [1411, 180] width 109 height 29
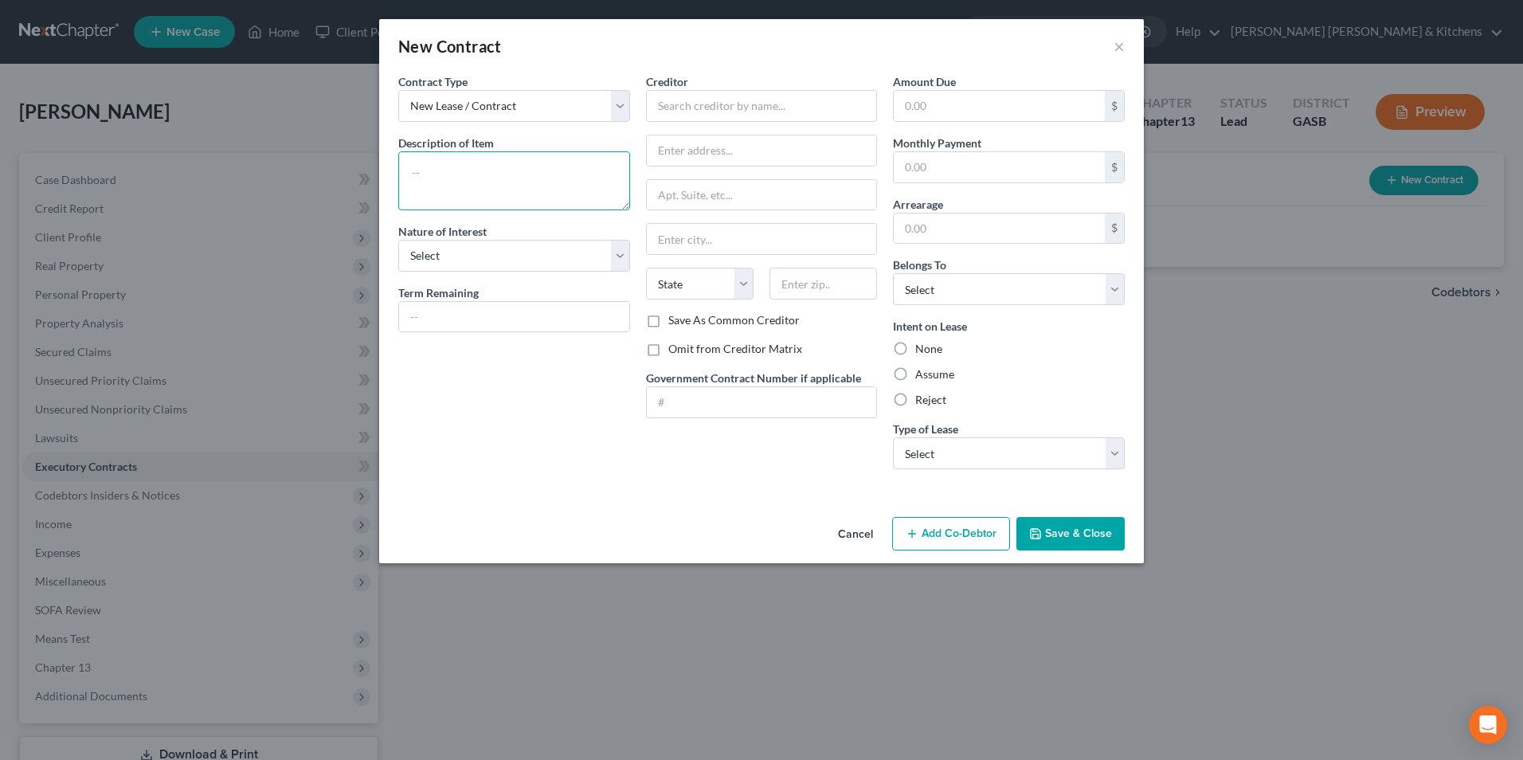
click at [530, 178] on textarea at bounding box center [514, 180] width 232 height 59
type textarea "assume phone contract - $36 w/36 more pmts; $36.14 w/36 more pmts"
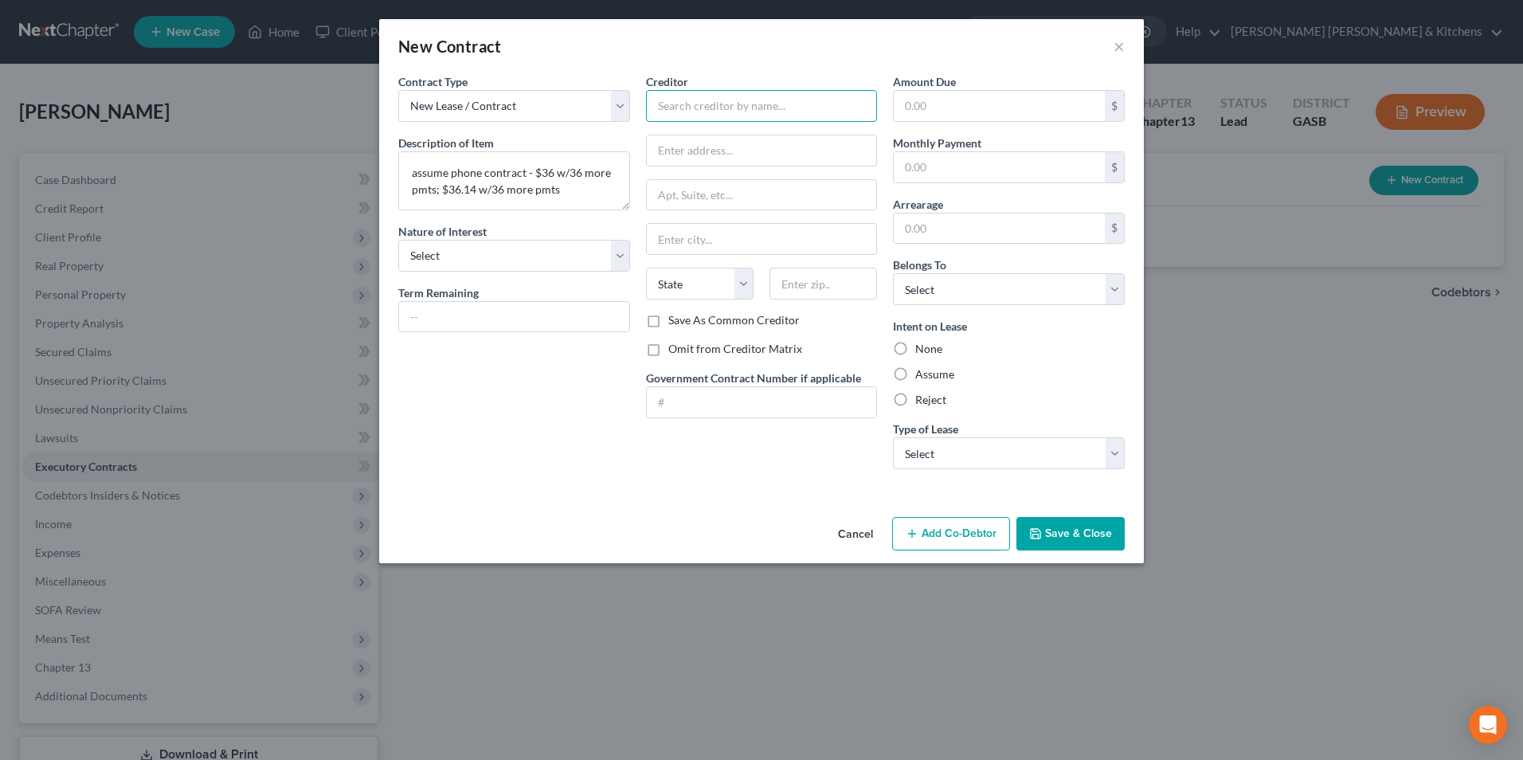
click at [701, 111] on input "text" at bounding box center [762, 106] width 232 height 32
type input "Verizon"
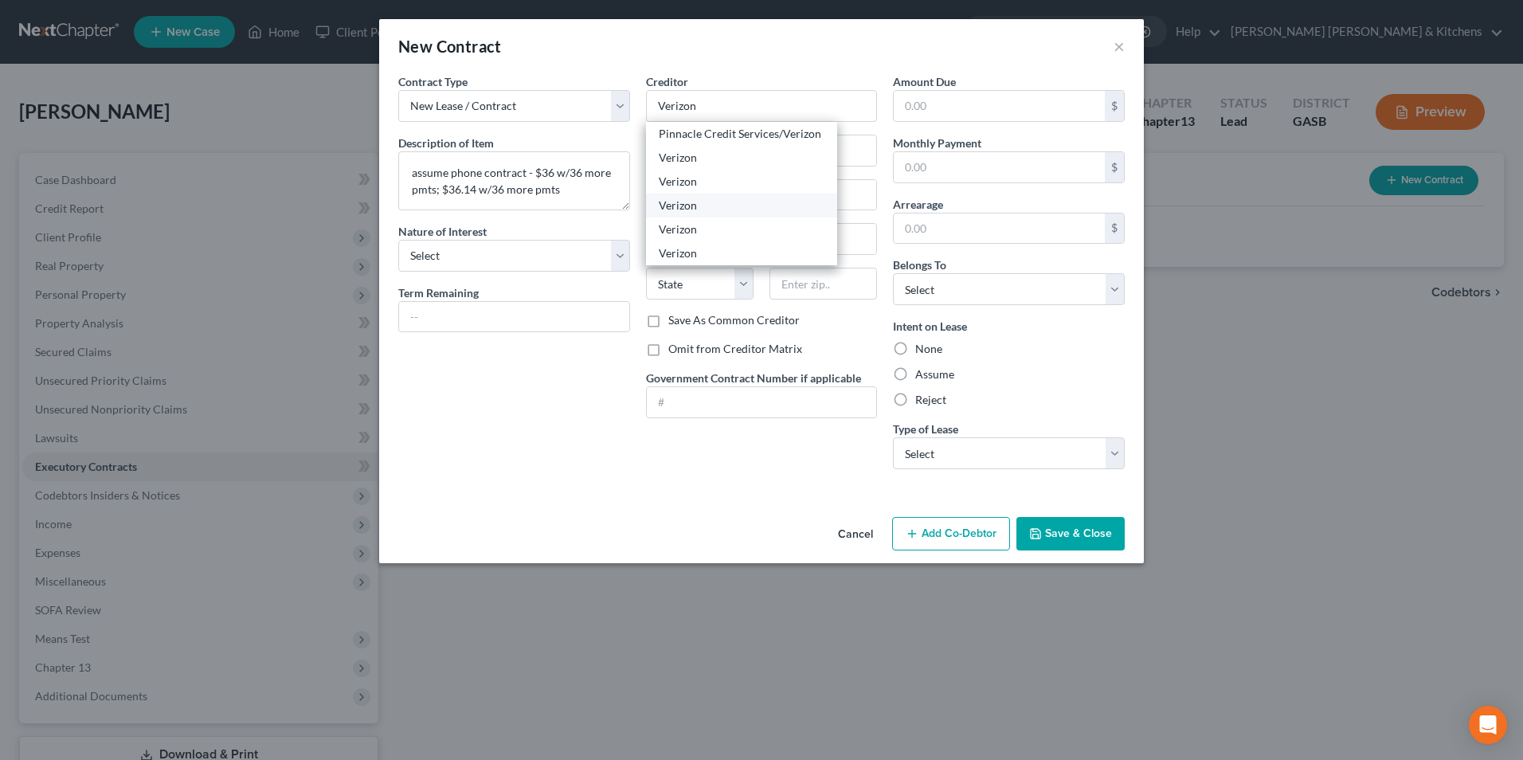
click at [689, 202] on div "Verizon" at bounding box center [742, 206] width 166 height 16
type input "PO Box 650051"
type input "[GEOGRAPHIC_DATA]"
select select "45"
type input "75265"
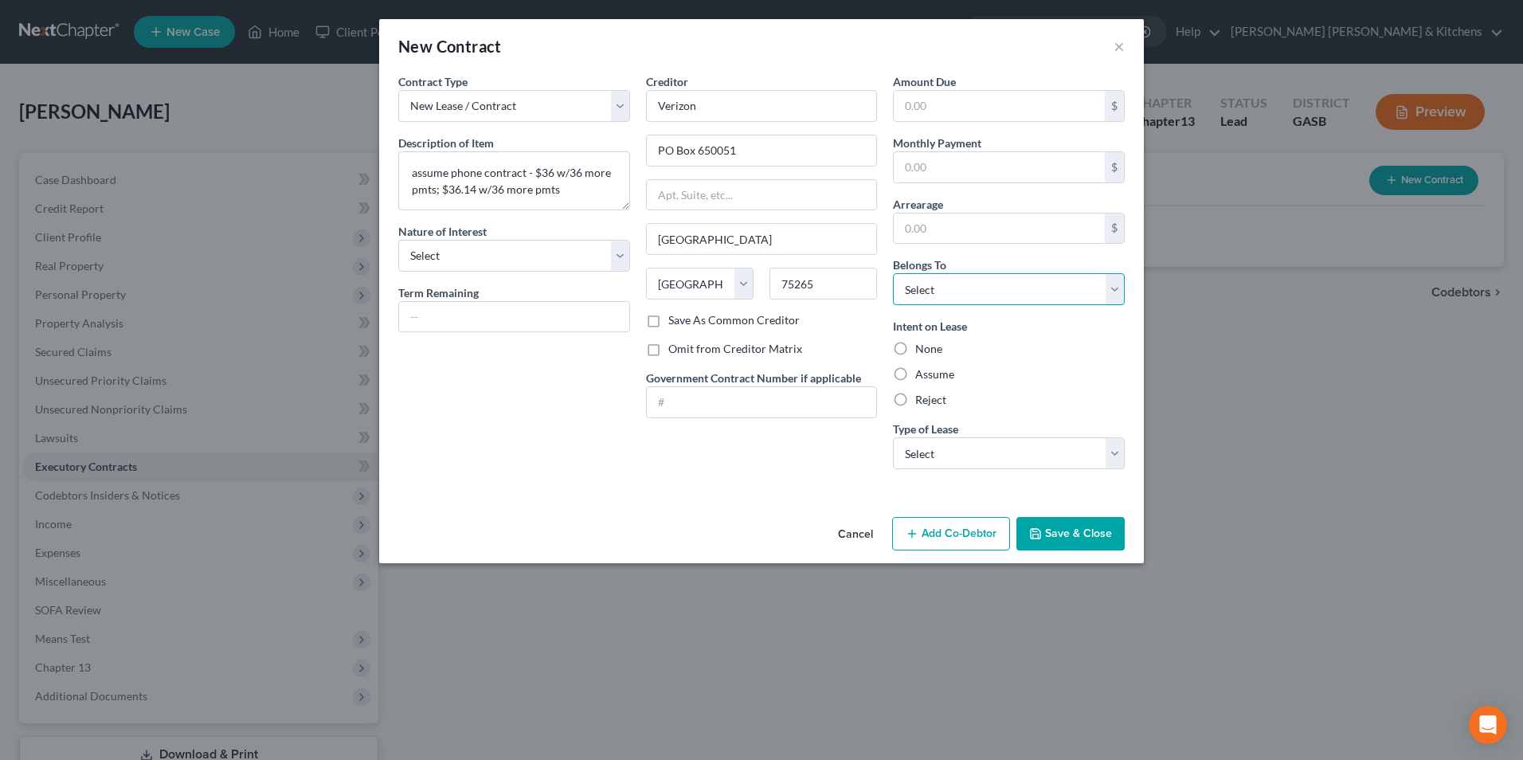
drag, startPoint x: 930, startPoint y: 296, endPoint x: 931, endPoint y: 304, distance: 8.8
click at [930, 296] on select "Select Debtor 1 Only Debtor 2 Only Debtor 1 And Debtor 2 Only At Least One Of T…" at bounding box center [1009, 289] width 232 height 32
click at [893, 273] on select "Select Debtor 1 Only Debtor 2 Only Debtor 1 And Debtor 2 Only At Least One Of T…" at bounding box center [1009, 289] width 232 height 32
drag, startPoint x: 930, startPoint y: 296, endPoint x: 930, endPoint y: 307, distance: 10.4
click at [930, 296] on select "Select Debtor 1 Only Debtor 2 Only Debtor 1 And Debtor 2 Only At Least One Of T…" at bounding box center [1009, 289] width 232 height 32
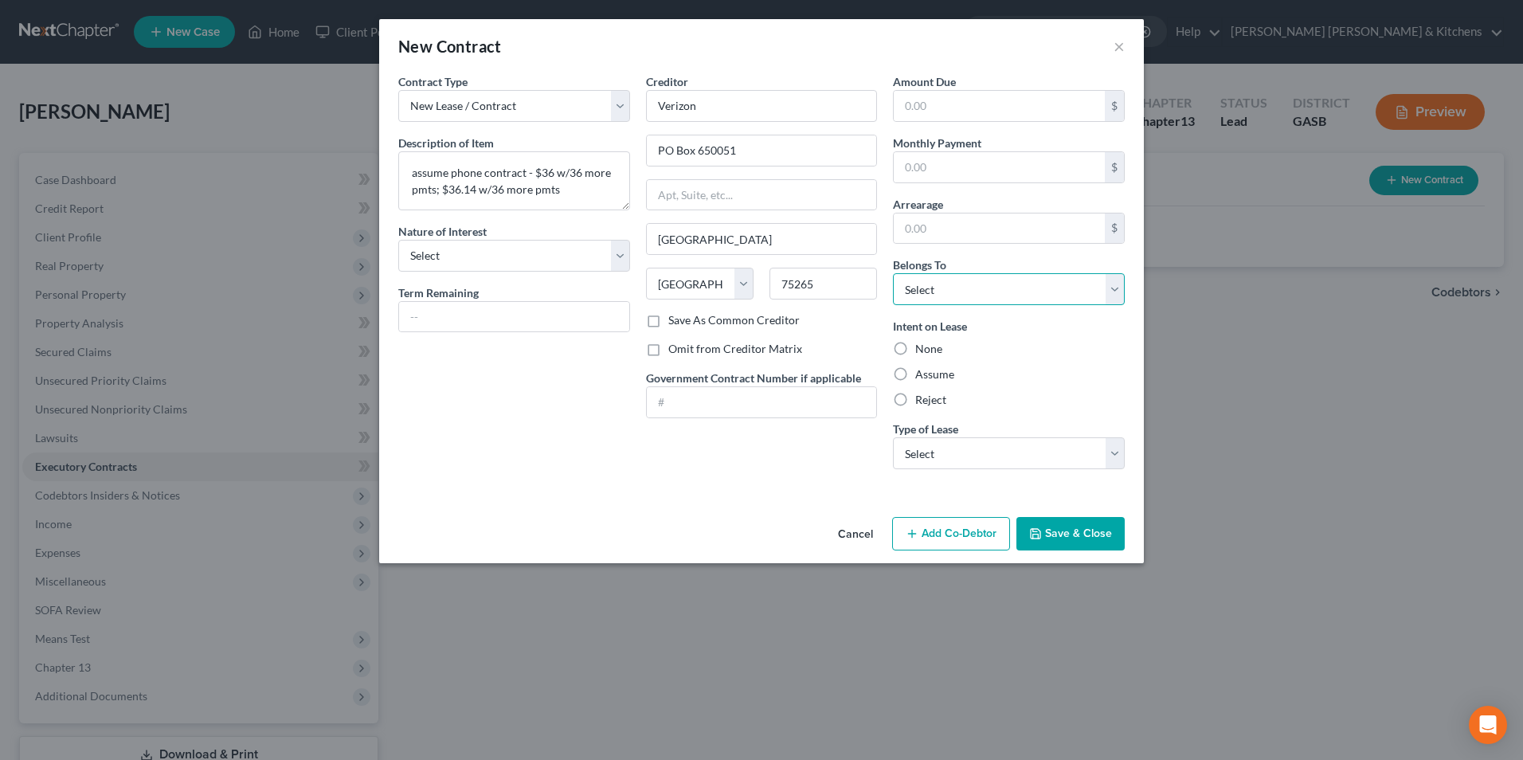
select select "0"
click at [893, 273] on select "Select Debtor 1 Only Debtor 2 Only Debtor 1 And Debtor 2 Only At Least One Of T…" at bounding box center [1009, 289] width 232 height 32
click at [915, 374] on label "Assume" at bounding box center [934, 374] width 39 height 16
click at [922, 374] on input "Assume" at bounding box center [927, 371] width 10 height 10
radio input "true"
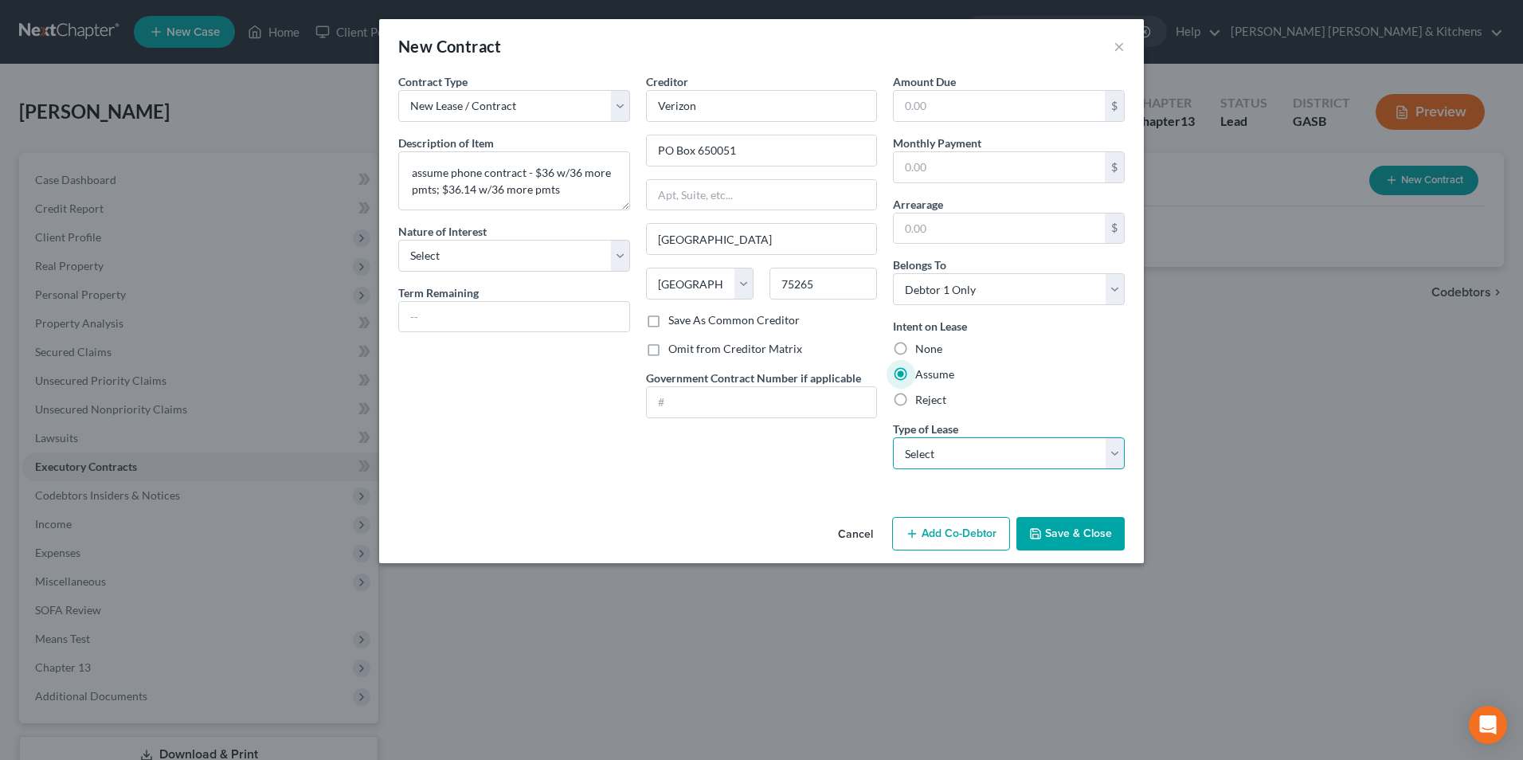
click at [925, 464] on select "Select Real Estate Car Other" at bounding box center [1009, 453] width 232 height 32
select select "2"
click at [893, 437] on select "Select Real Estate Car Other" at bounding box center [1009, 453] width 232 height 32
drag, startPoint x: 1079, startPoint y: 537, endPoint x: 1086, endPoint y: 516, distance: 21.9
click at [1087, 530] on button "Save & Close" at bounding box center [1070, 533] width 108 height 33
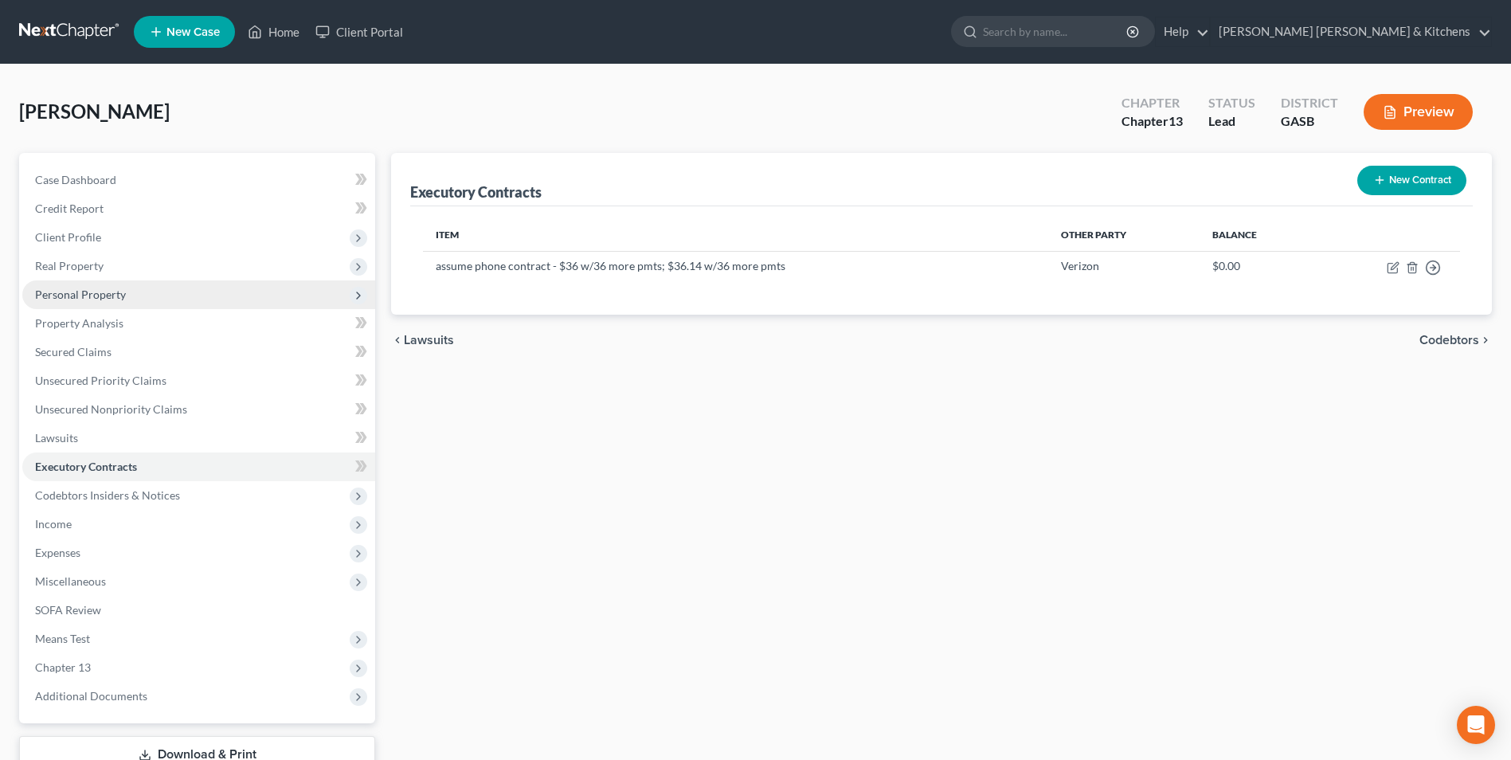
click at [67, 293] on span "Personal Property" at bounding box center [80, 295] width 91 height 14
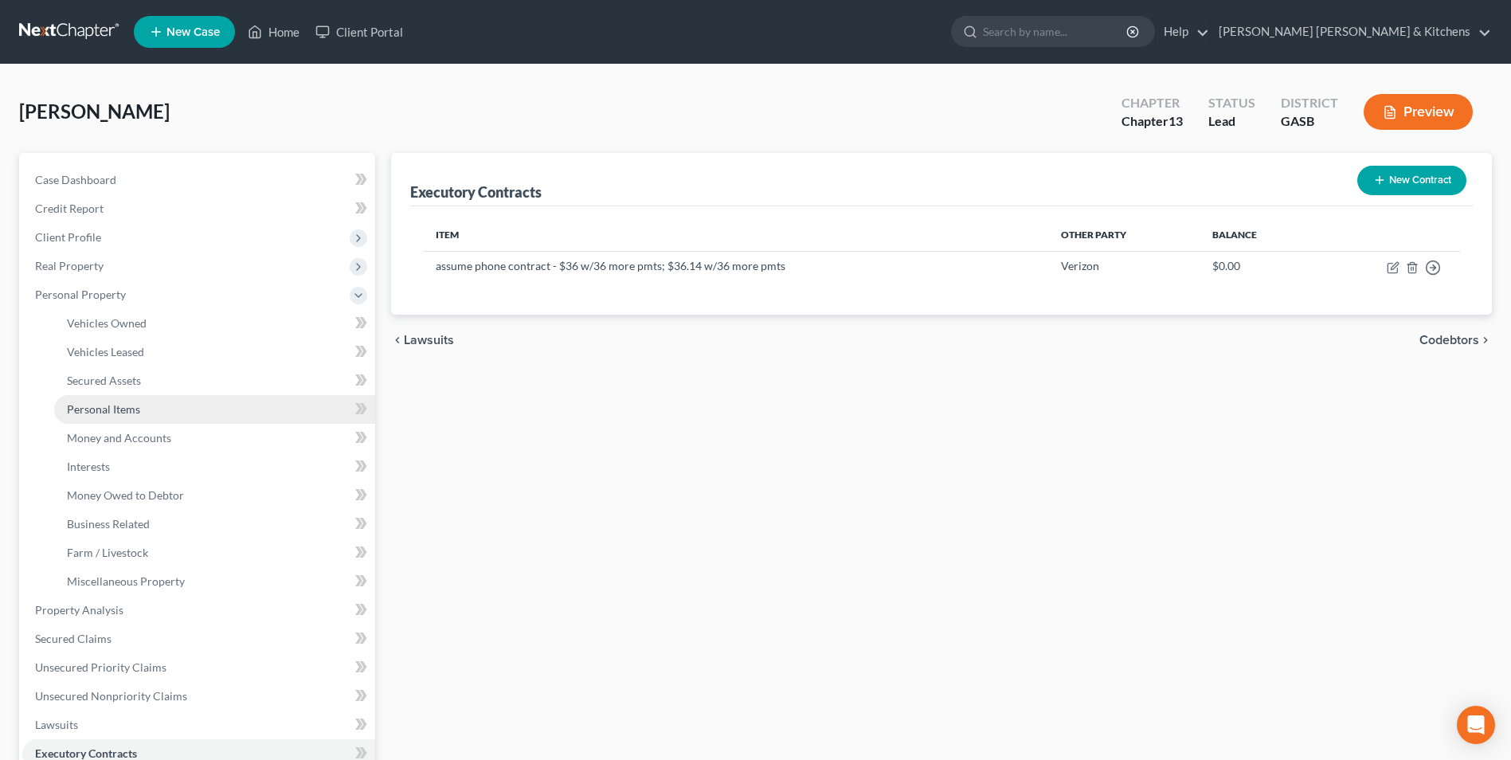
click at [89, 402] on span "Personal Items" at bounding box center [103, 409] width 73 height 14
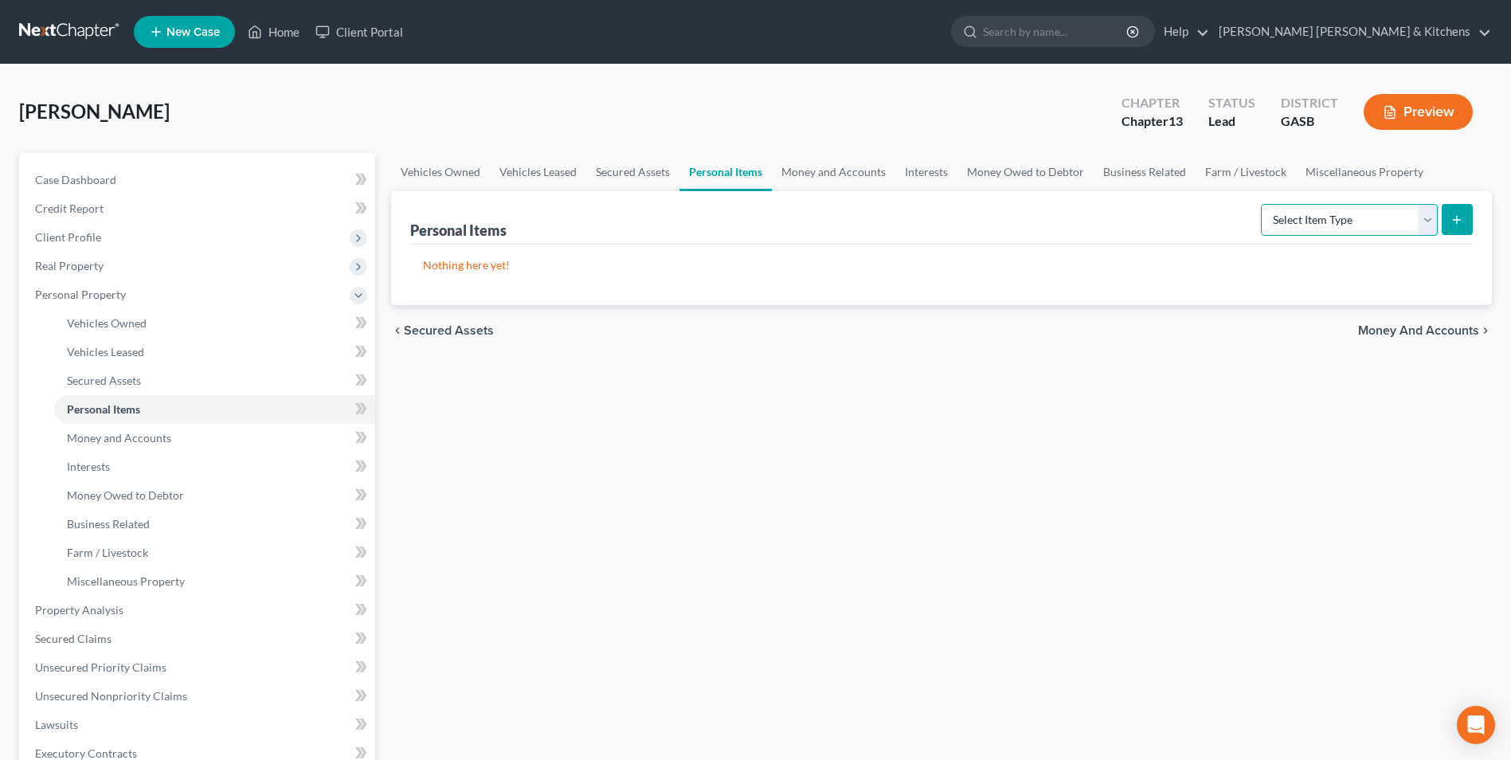
click at [1336, 228] on select "Select Item Type Clothing Collectibles Of Value Electronics Firearms Household …" at bounding box center [1349, 220] width 177 height 32
click at [1263, 204] on select "Select Item Type Clothing Collectibles Of Value Electronics Firearms Household …" at bounding box center [1349, 220] width 177 height 32
click at [1464, 222] on button "submit" at bounding box center [1457, 219] width 31 height 31
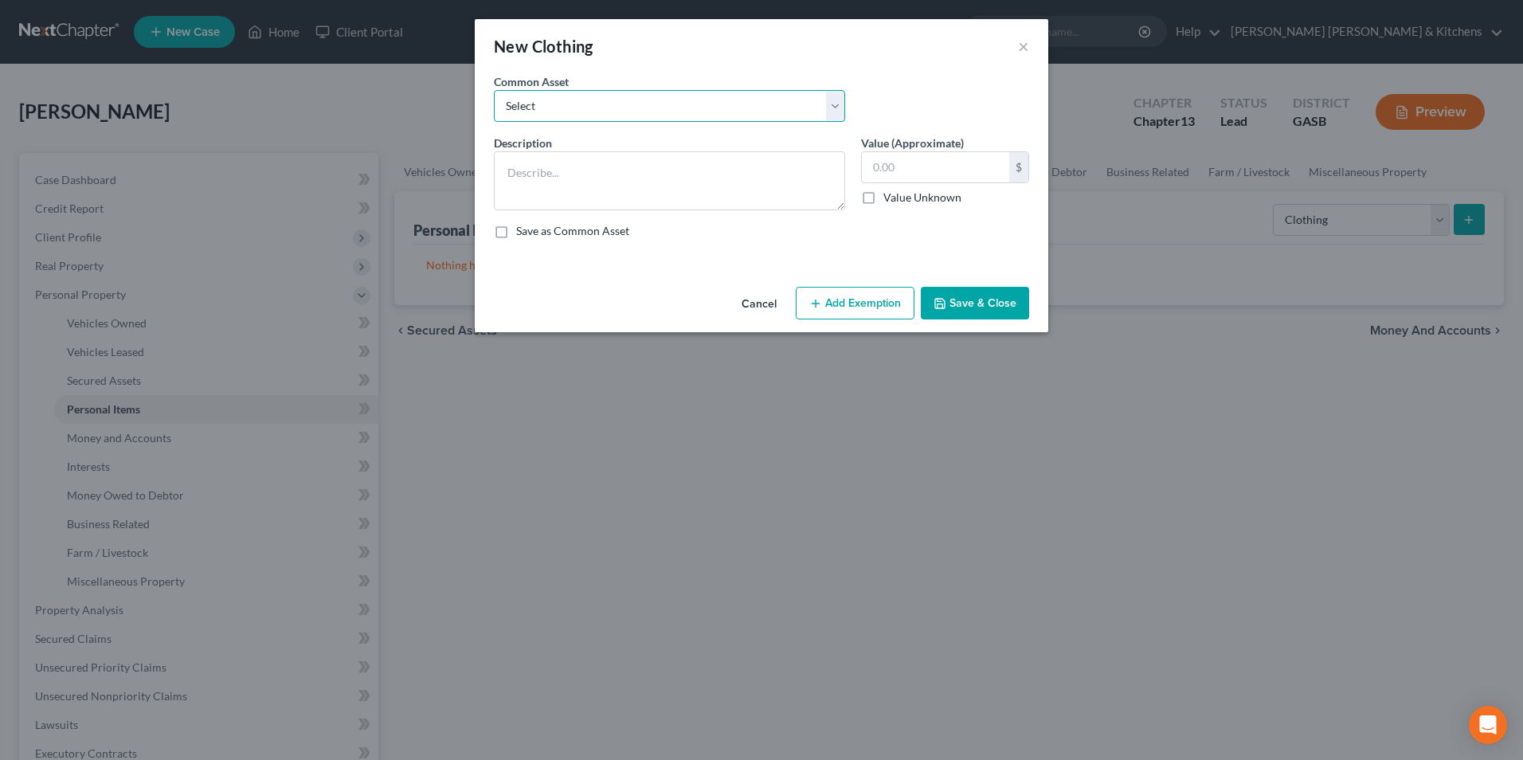
click at [536, 108] on select "Select misc wearing apparel on person & at residence" at bounding box center [669, 106] width 351 height 32
click at [494, 90] on select "Select misc wearing apparel on person & at residence" at bounding box center [669, 106] width 351 height 32
click at [973, 166] on input "400.00" at bounding box center [935, 167] width 147 height 30
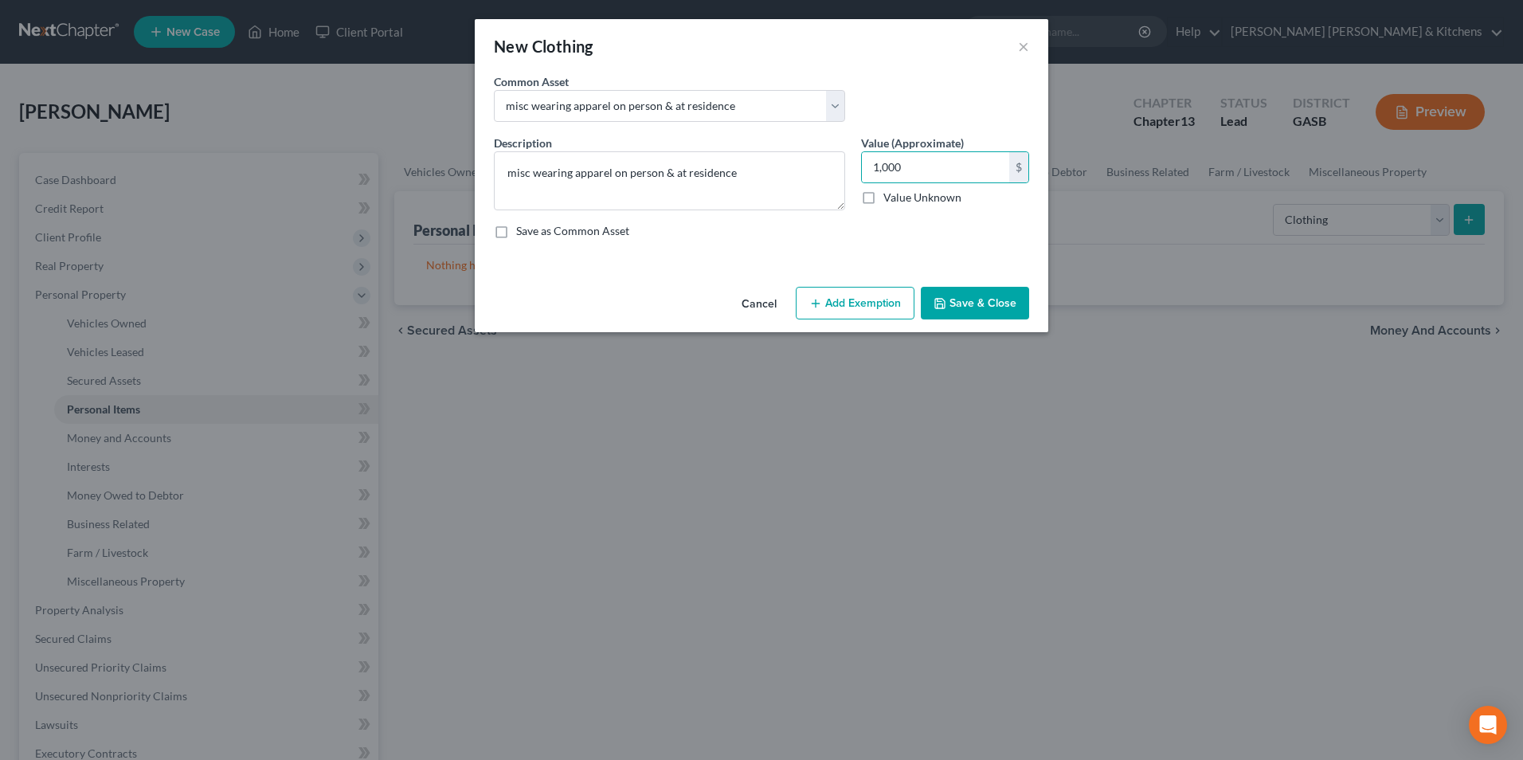
click at [891, 297] on button "Add Exemption" at bounding box center [855, 303] width 119 height 33
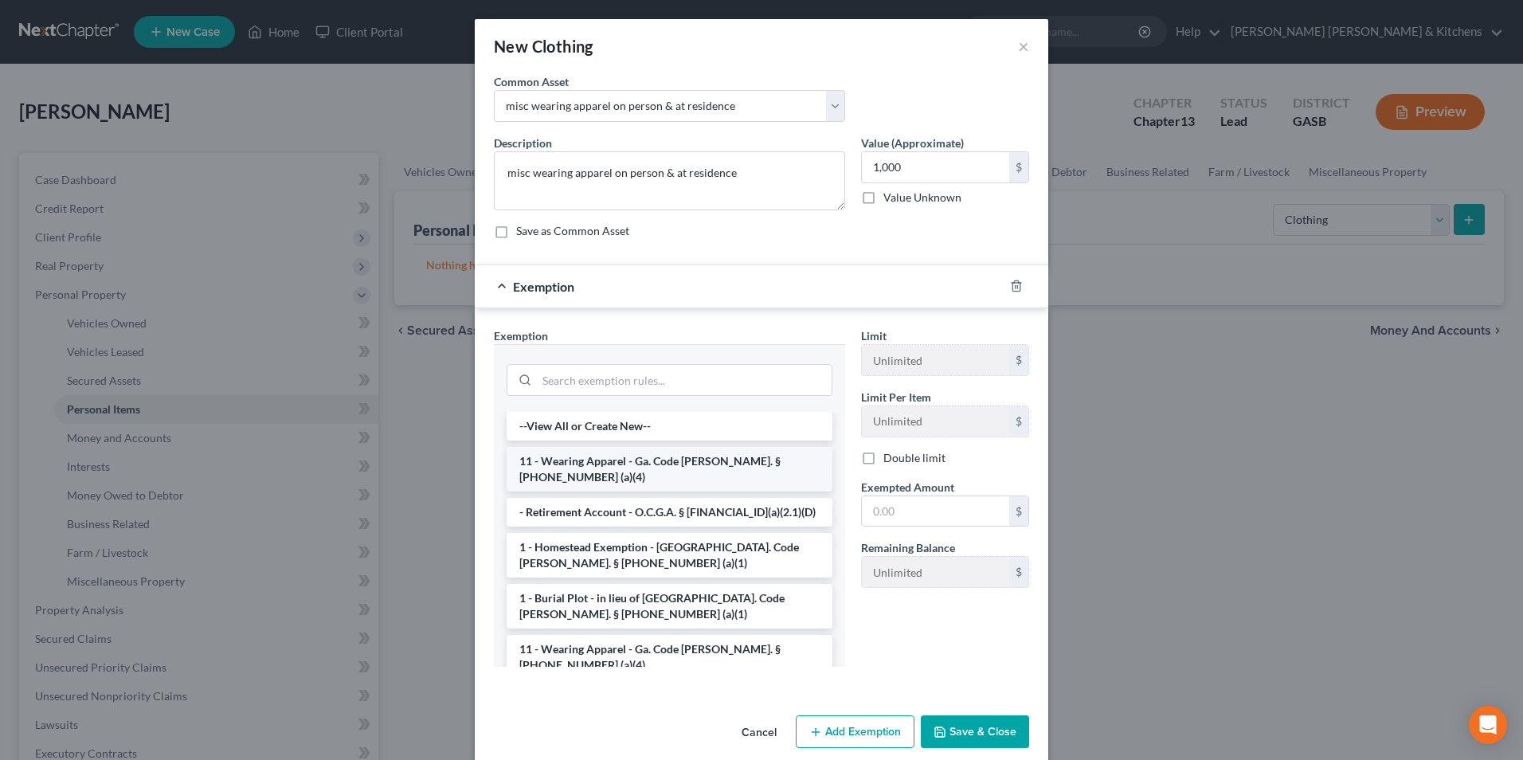
click at [635, 461] on li "11 - Wearing Apparel - Ga. Code [PERSON_NAME]. § [PHONE_NUMBER] (a)(4)" at bounding box center [670, 469] width 326 height 45
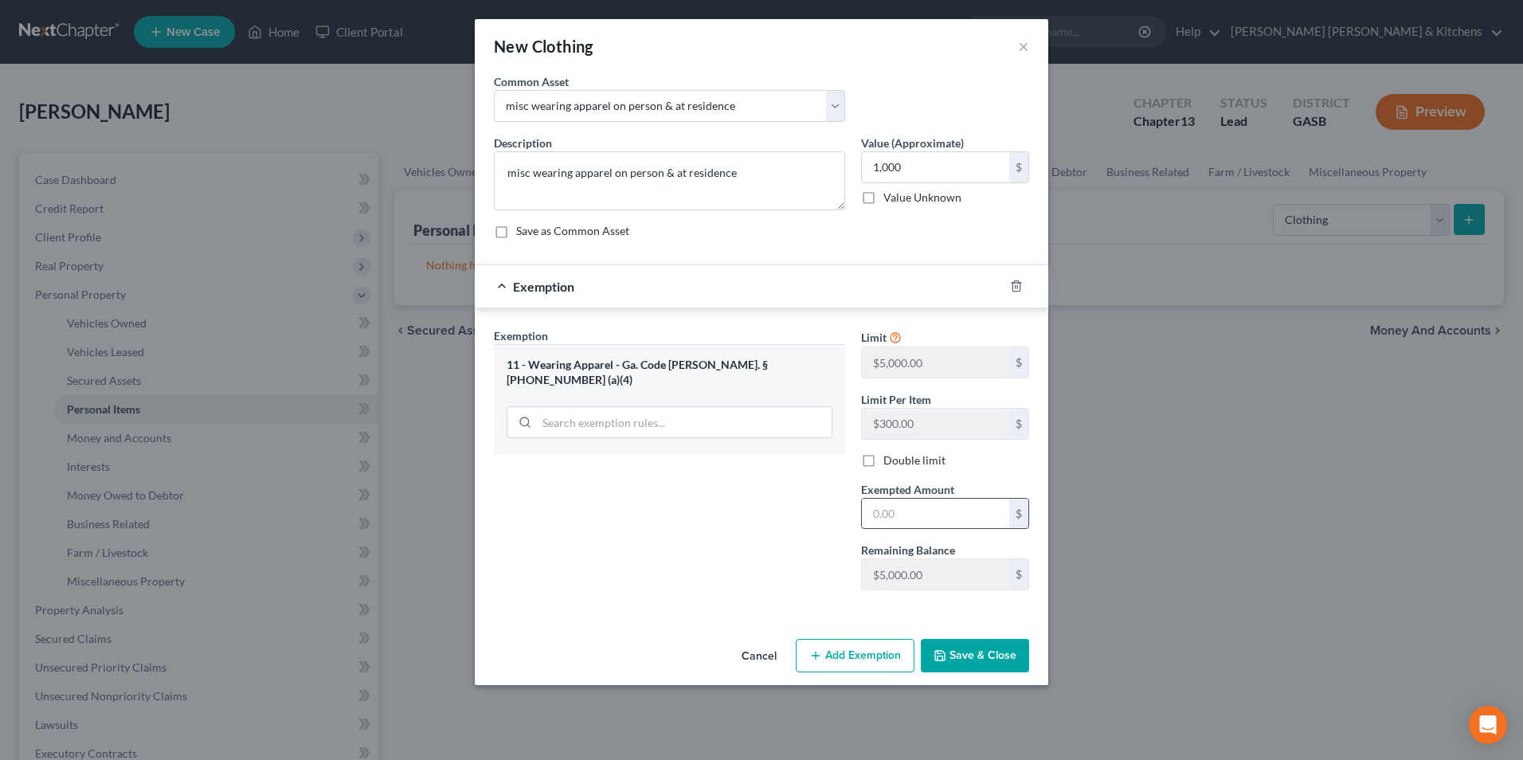
click at [891, 520] on input "text" at bounding box center [935, 514] width 147 height 30
click at [996, 656] on button "Save & Close" at bounding box center [975, 655] width 108 height 33
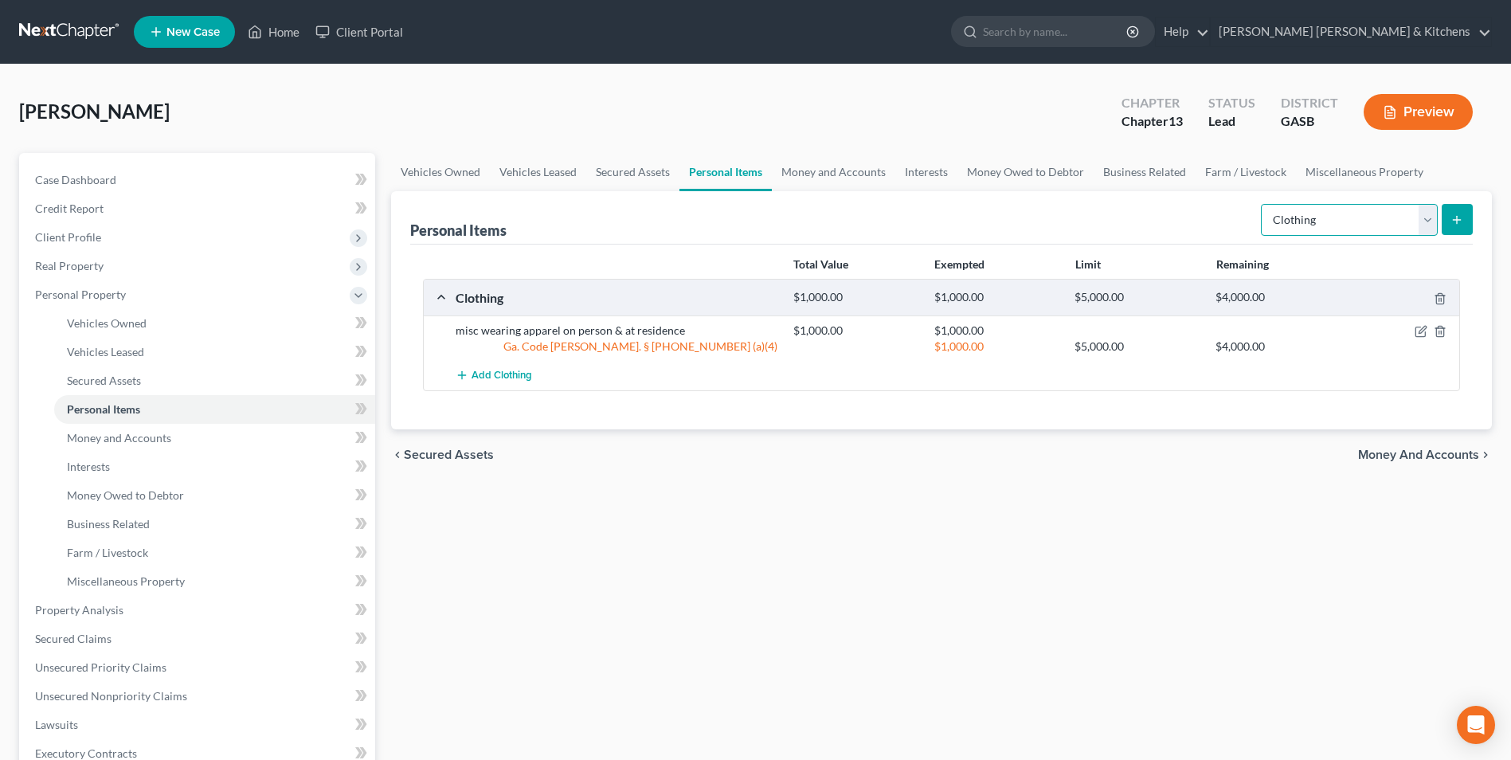
click at [1326, 221] on select "Select Item Type Clothing Collectibles Of Value Electronics Firearms Household …" at bounding box center [1349, 220] width 177 height 32
click at [1263, 204] on select "Select Item Type Clothing Collectibles Of Value Electronics Firearms Household …" at bounding box center [1349, 220] width 177 height 32
click at [1455, 220] on line "submit" at bounding box center [1457, 220] width 7 height 0
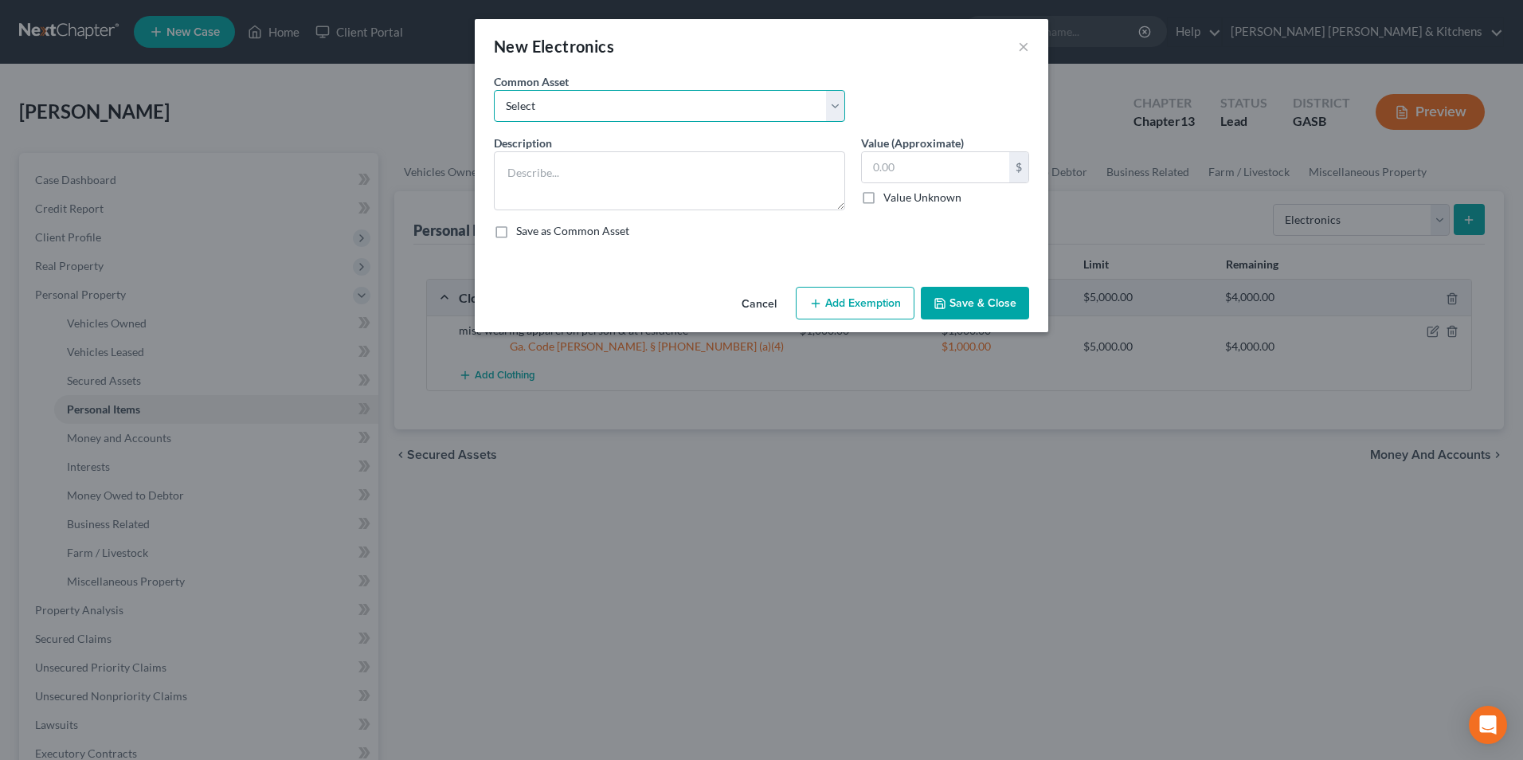
click at [534, 109] on select "Select misc electronics located at residence 1/2 interest w/spouse - misc elect…" at bounding box center [669, 106] width 351 height 32
click at [494, 90] on select "Select misc electronics located at residence 1/2 interest w/spouse - misc elect…" at bounding box center [669, 106] width 351 height 32
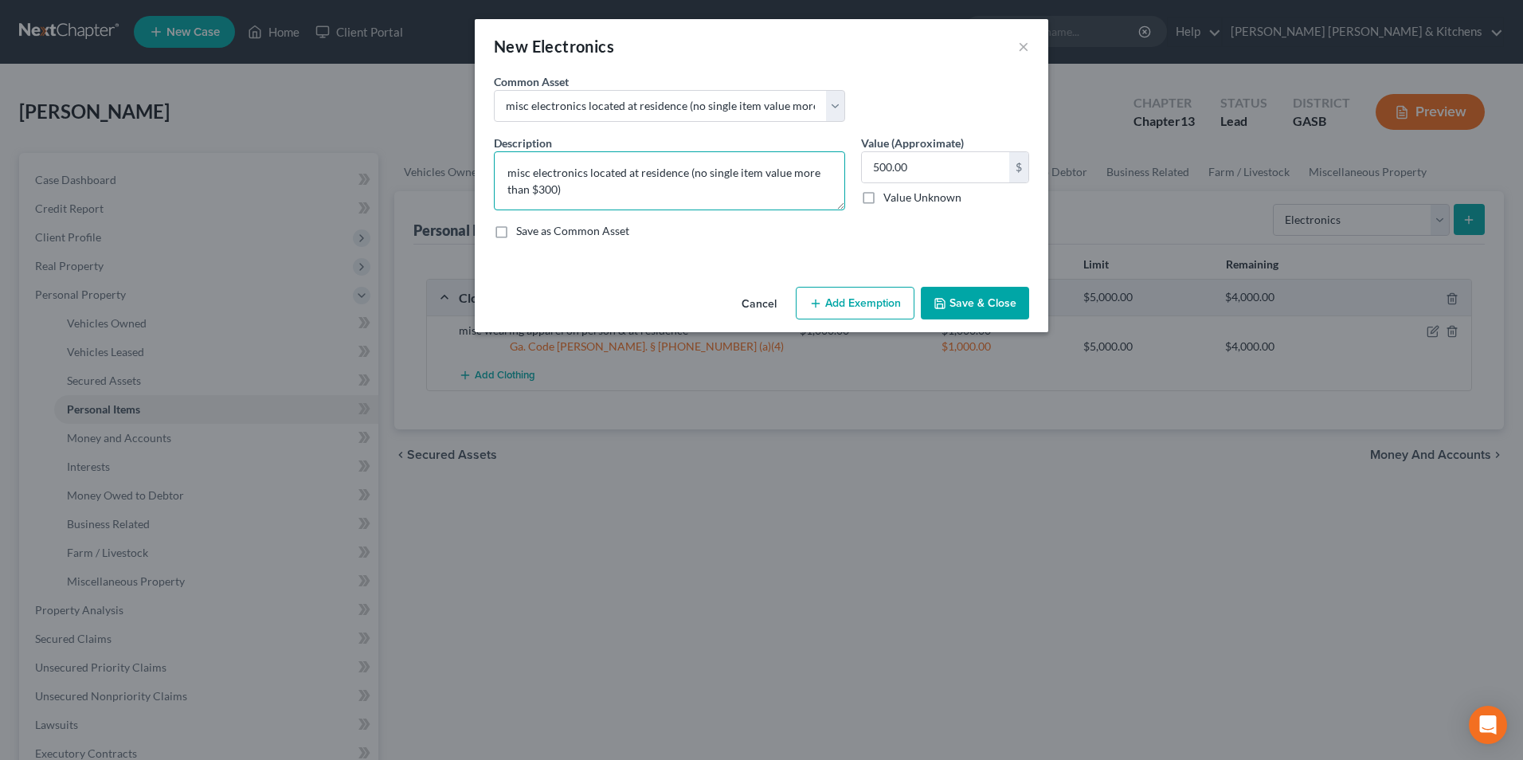
click at [510, 182] on textarea "misc electronics located at residence (no single item value more than $300)" at bounding box center [669, 180] width 351 height 59
click at [866, 304] on button "Add Exemption" at bounding box center [855, 303] width 119 height 33
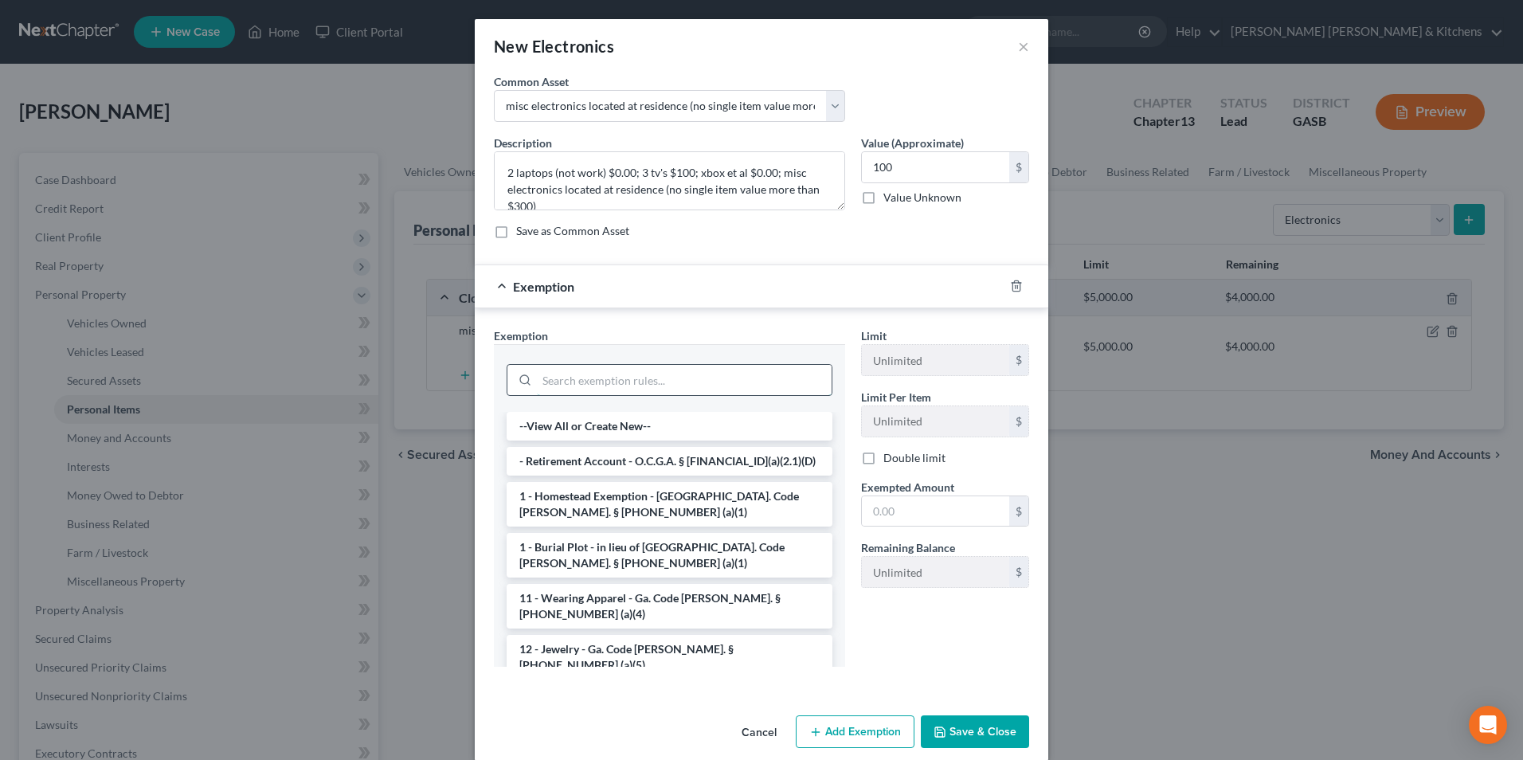
click at [547, 374] on input "search" at bounding box center [684, 380] width 295 height 30
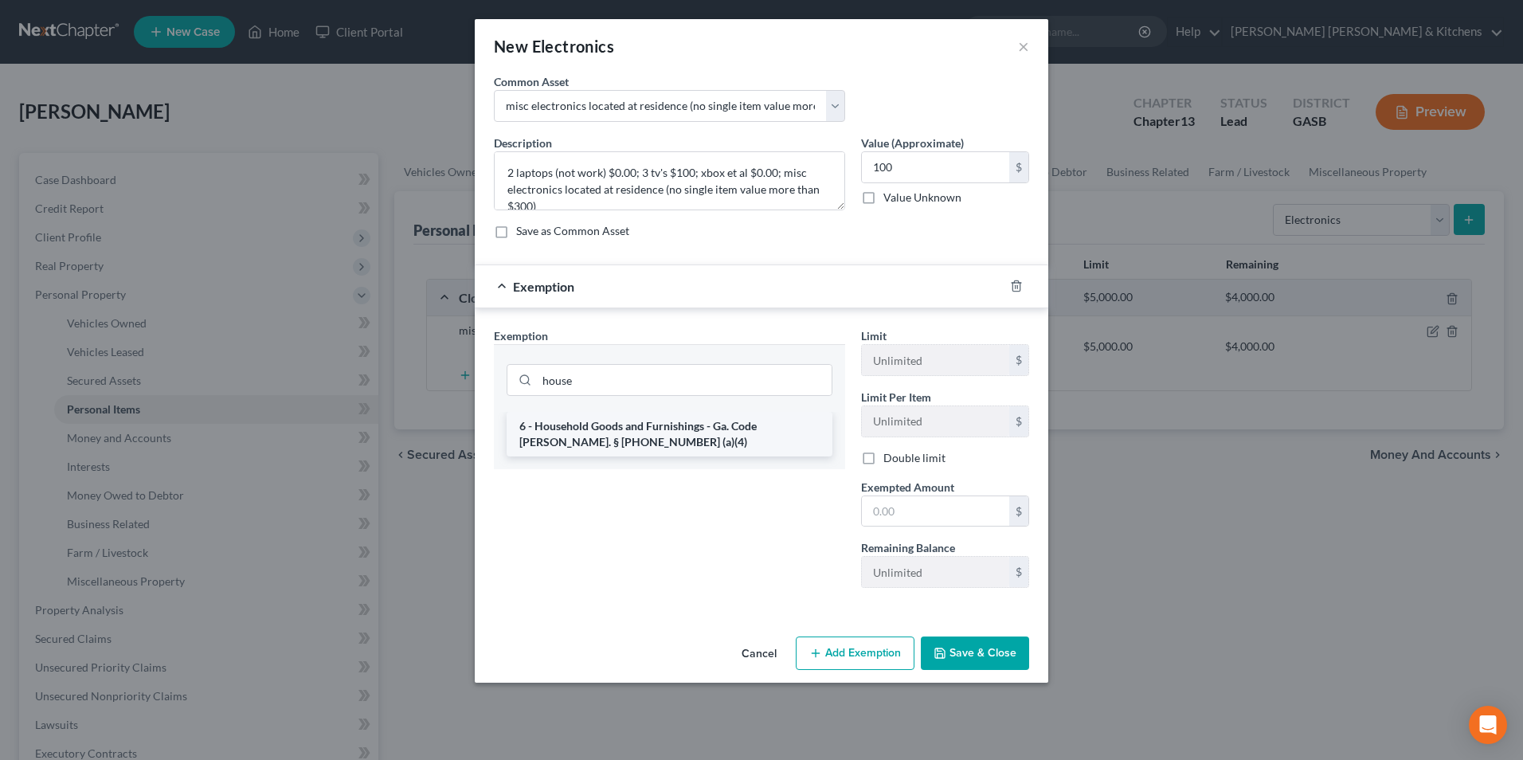
click at [581, 435] on li "6 - Household Goods and Furnishings - Ga. Code [PERSON_NAME]. § [PHONE_NUMBER] …" at bounding box center [670, 434] width 326 height 45
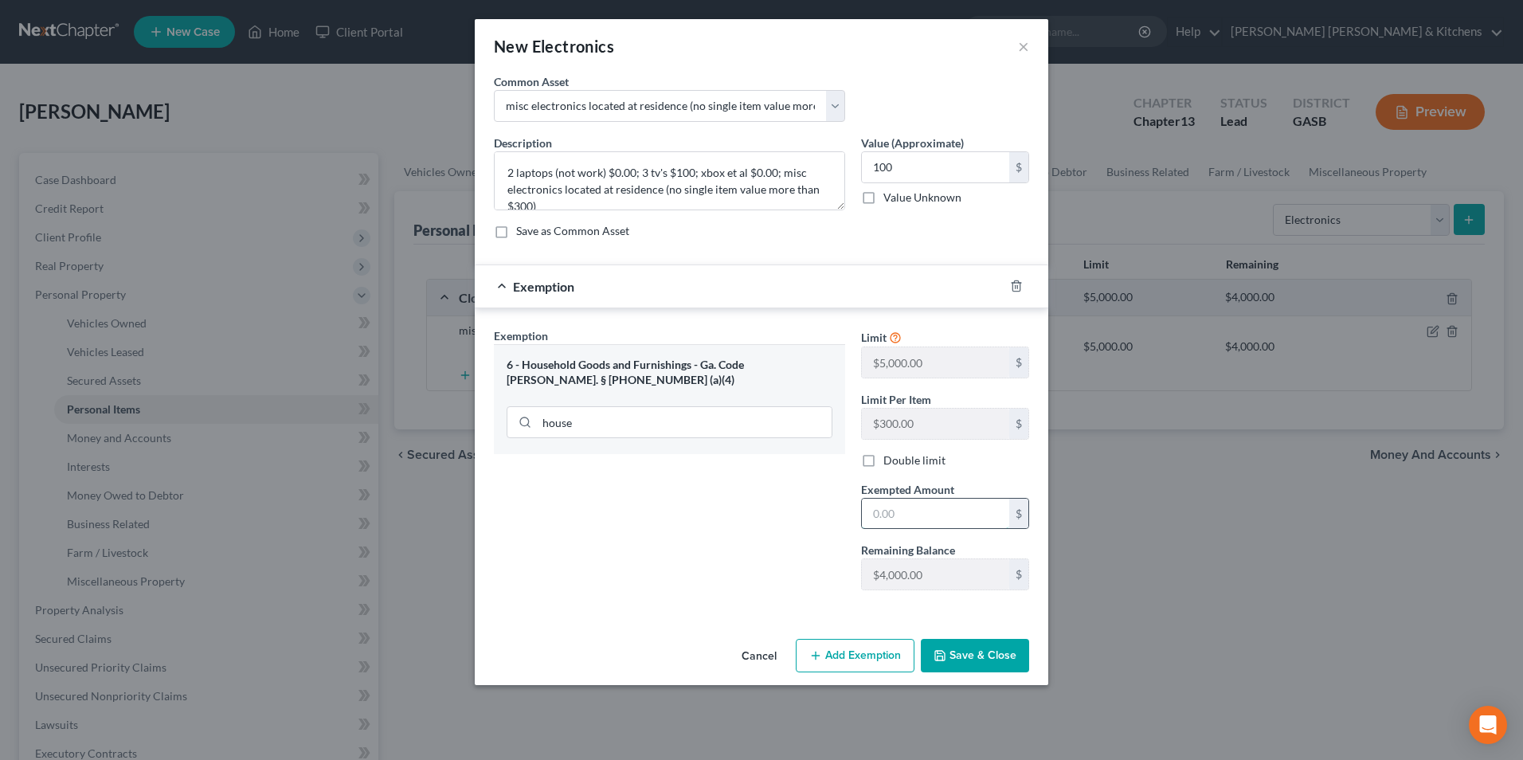
click at [908, 506] on input "text" at bounding box center [935, 514] width 147 height 30
click at [962, 659] on button "Save & Close" at bounding box center [975, 655] width 108 height 33
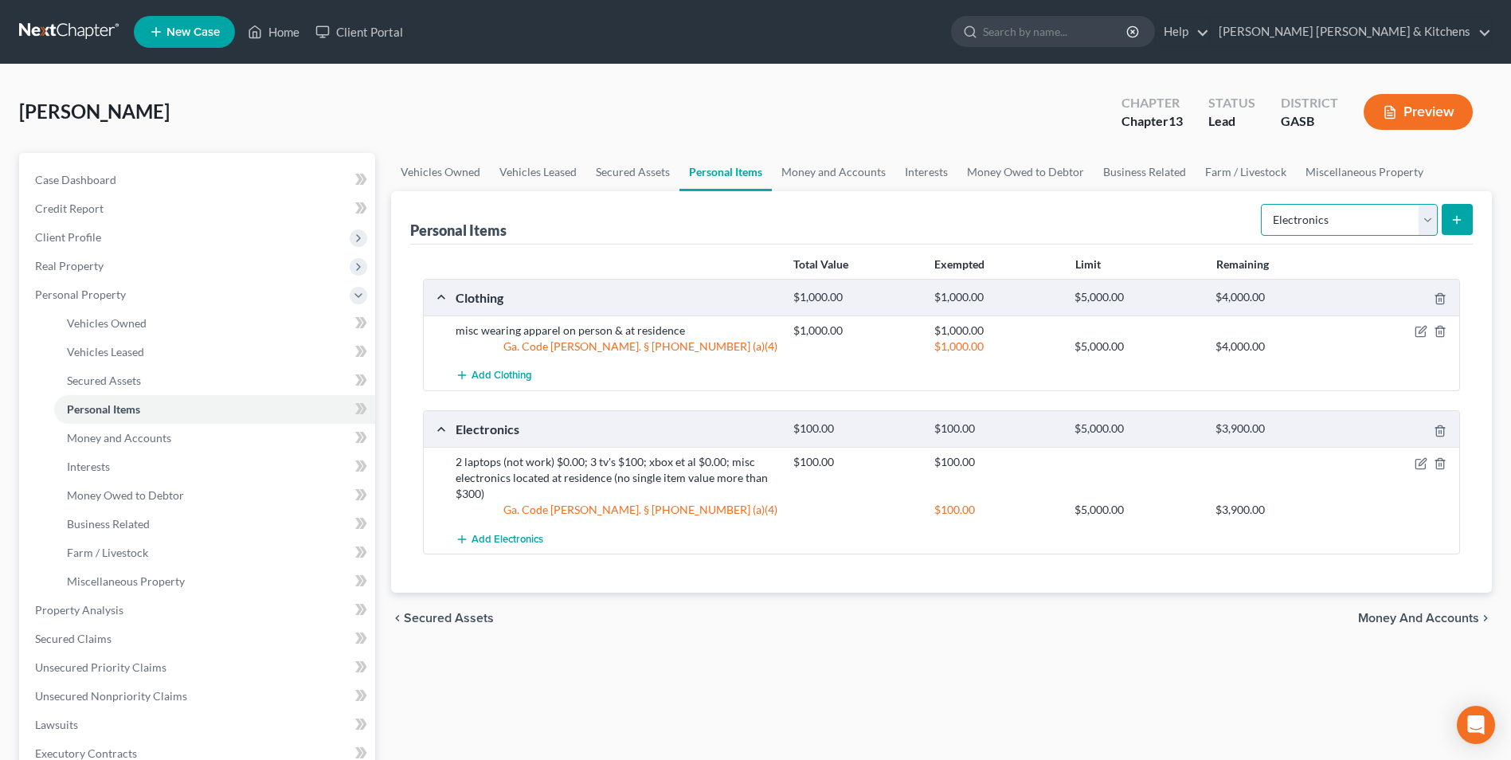
drag, startPoint x: 1296, startPoint y: 224, endPoint x: 1298, endPoint y: 232, distance: 8.1
click at [1296, 224] on select "Select Item Type Clothing Collectibles Of Value Electronics Firearms Household …" at bounding box center [1349, 220] width 177 height 32
click at [1263, 204] on select "Select Item Type Clothing Collectibles Of Value Electronics Firearms Household …" at bounding box center [1349, 220] width 177 height 32
click at [1449, 231] on button "submit" at bounding box center [1457, 219] width 31 height 31
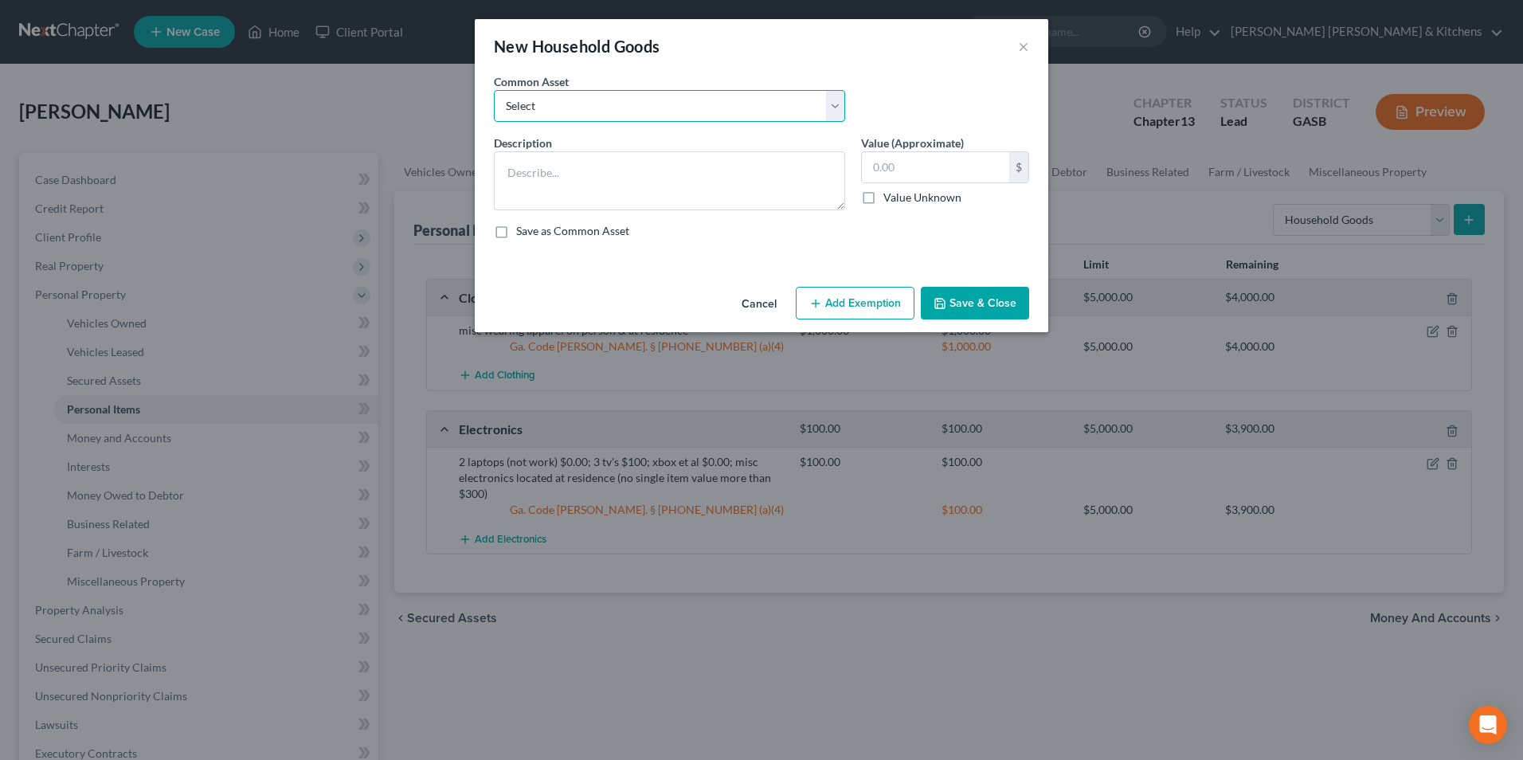
click at [528, 110] on select "Select misc furnishings & appliances at residence misc furnishings & appliances…" at bounding box center [669, 106] width 351 height 32
click at [494, 90] on select "Select misc furnishings & appliances at residence misc furnishings & appliances…" at bounding box center [669, 106] width 351 height 32
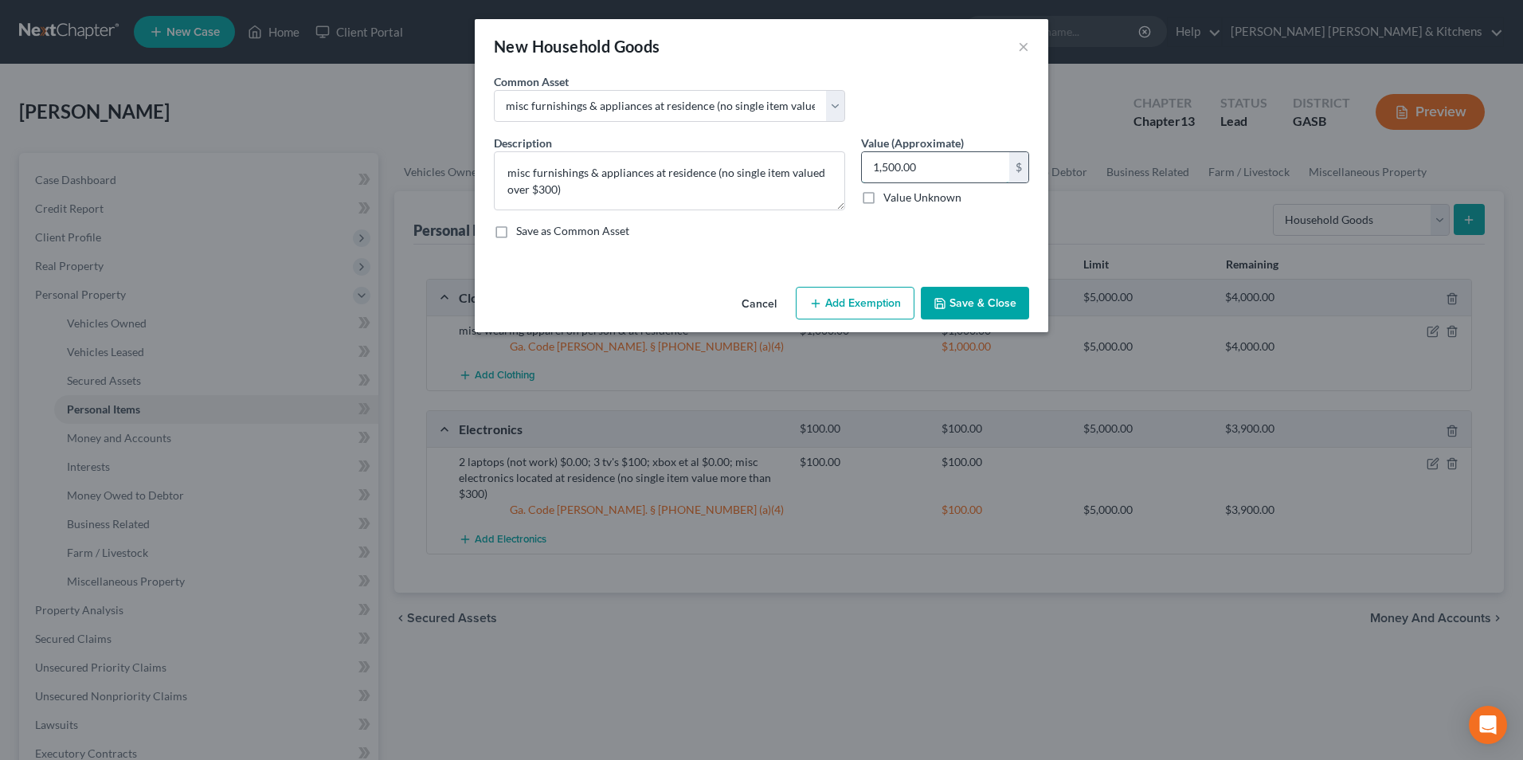
click at [939, 165] on input "1,500.00" at bounding box center [935, 167] width 147 height 30
click at [846, 316] on button "Add Exemption" at bounding box center [855, 303] width 119 height 33
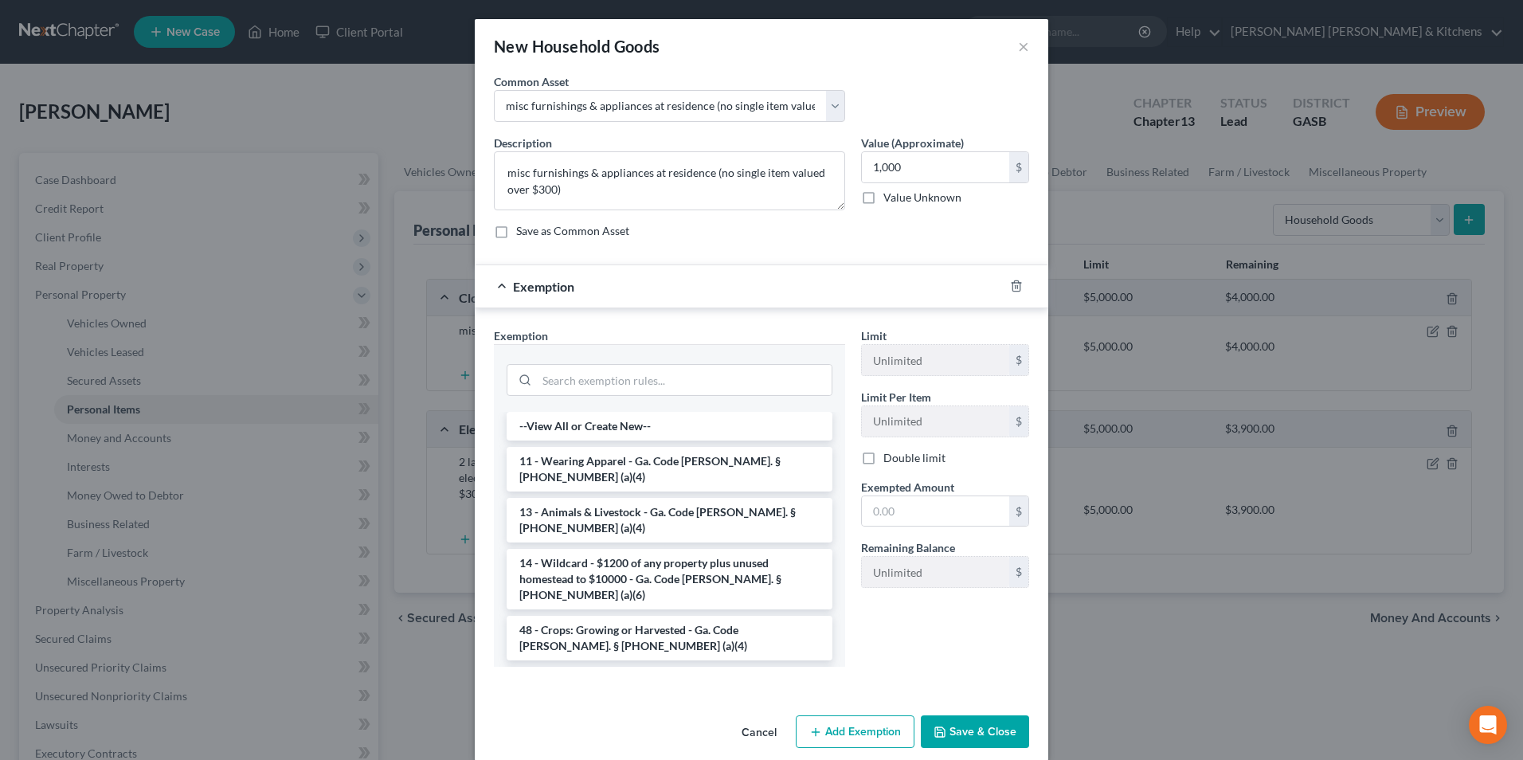
drag, startPoint x: 635, startPoint y: 656, endPoint x: 740, endPoint y: 643, distance: 106.0
click at [634, 667] on li "6 - Household Goods and Furnishings - Ga. Code [PERSON_NAME]. § [PHONE_NUMBER] …" at bounding box center [670, 689] width 326 height 45
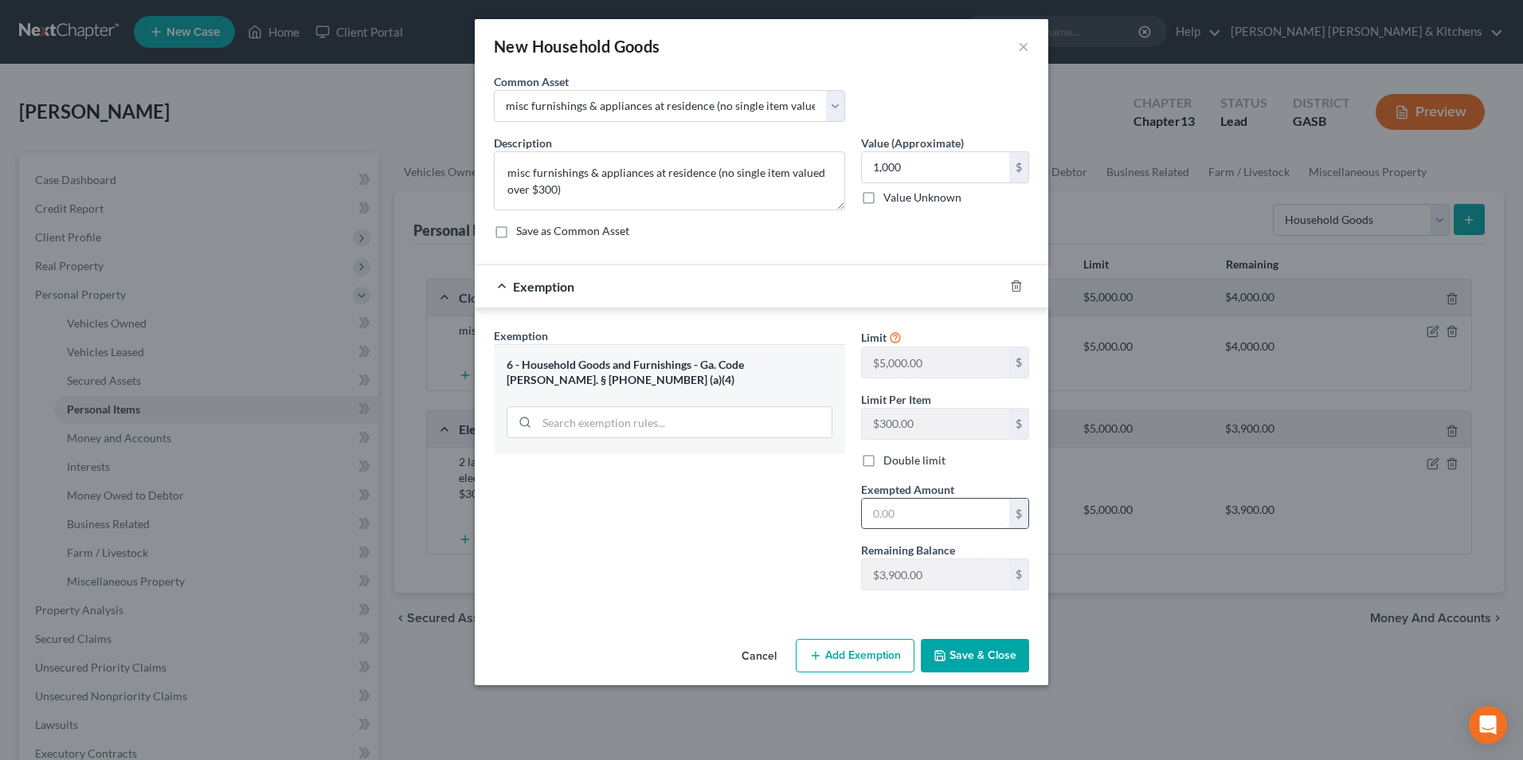
click at [921, 515] on input "text" at bounding box center [935, 514] width 147 height 30
click at [984, 666] on button "Save & Close" at bounding box center [975, 655] width 108 height 33
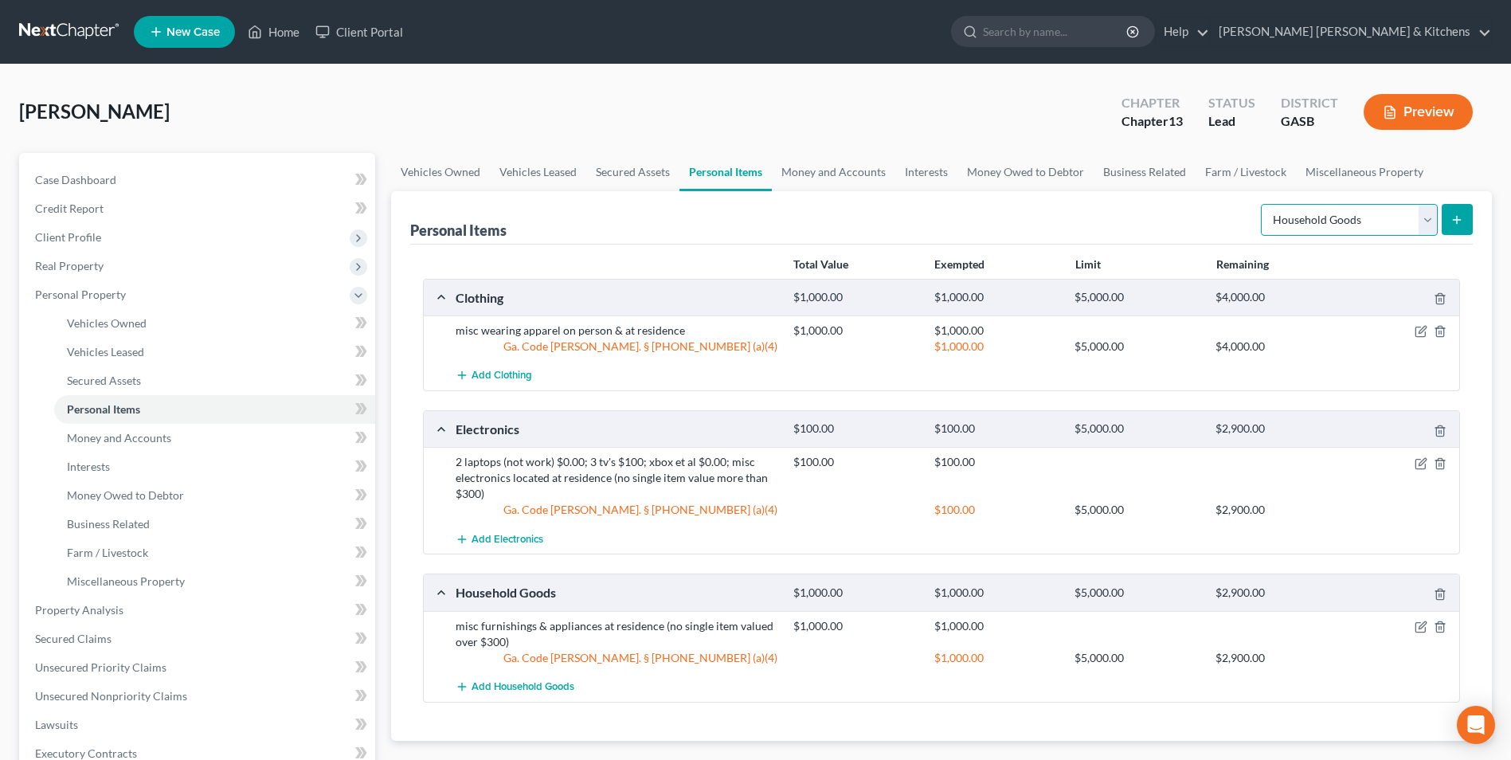
drag, startPoint x: 1355, startPoint y: 226, endPoint x: 1355, endPoint y: 238, distance: 11.9
click at [1355, 226] on select "Select Item Type Clothing Collectibles Of Value Electronics Firearms Household …" at bounding box center [1349, 220] width 177 height 32
click at [1263, 204] on select "Select Item Type Clothing Collectibles Of Value Electronics Firearms Household …" at bounding box center [1349, 220] width 177 height 32
click at [1465, 229] on button "submit" at bounding box center [1457, 219] width 31 height 31
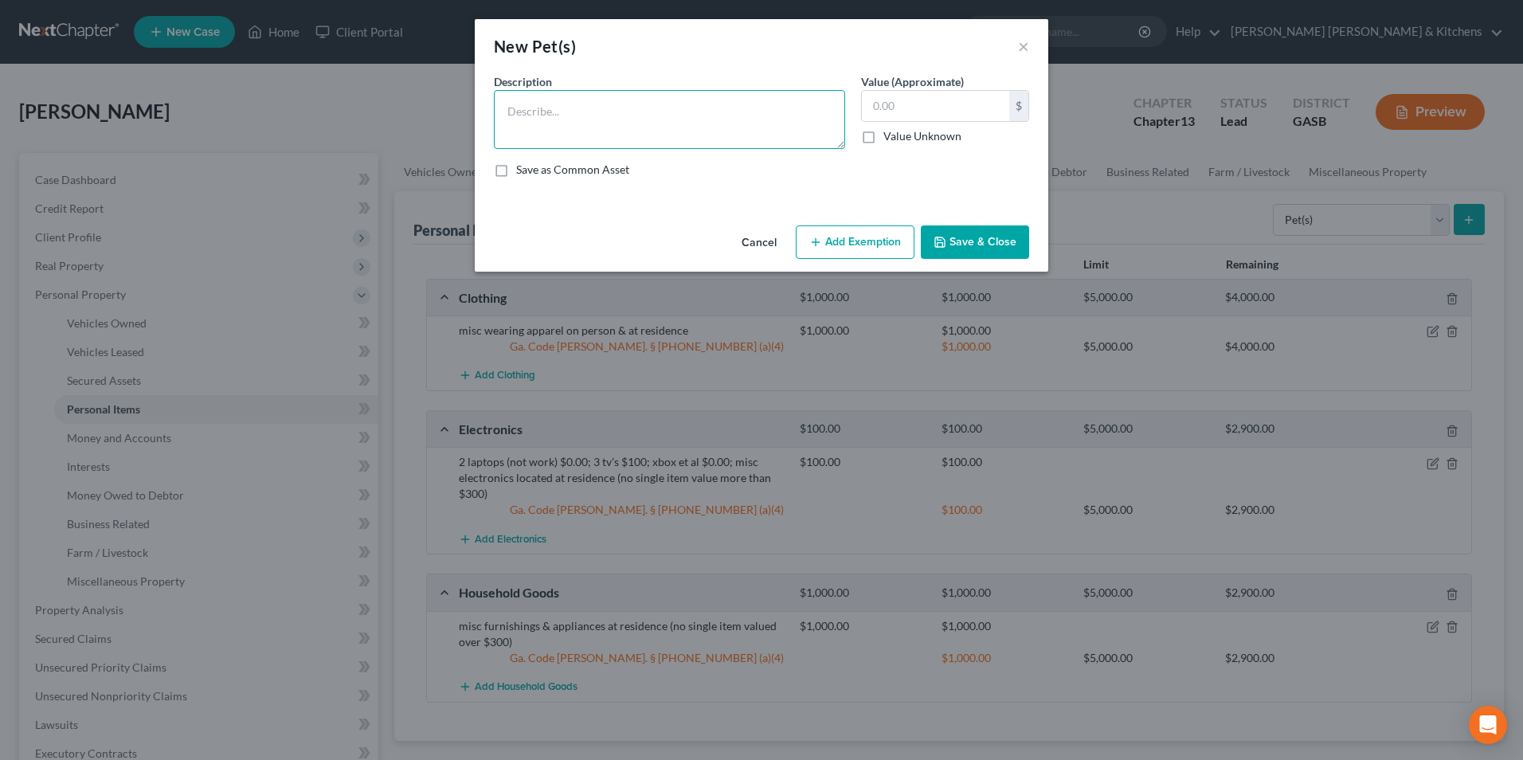
click at [586, 143] on textarea at bounding box center [669, 119] width 351 height 59
click at [946, 255] on button "Save & Close" at bounding box center [975, 241] width 108 height 33
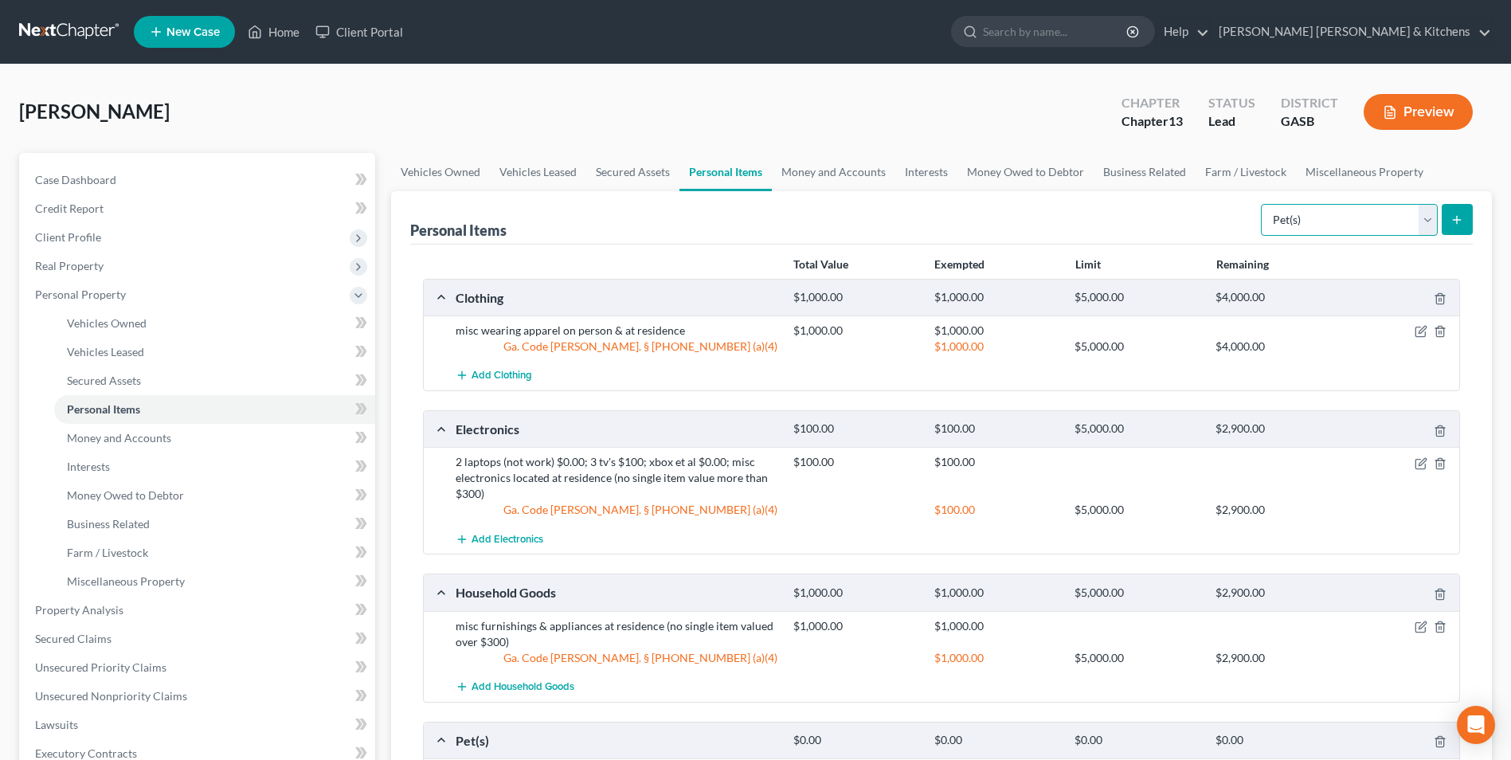
click at [1273, 209] on select "Select Item Type Clothing Collectibles Of Value Electronics Firearms Household …" at bounding box center [1349, 220] width 177 height 32
click at [1263, 204] on select "Select Item Type Clothing Collectibles Of Value Electronics Firearms Household …" at bounding box center [1349, 220] width 177 height 32
click at [1450, 221] on button "submit" at bounding box center [1457, 219] width 31 height 31
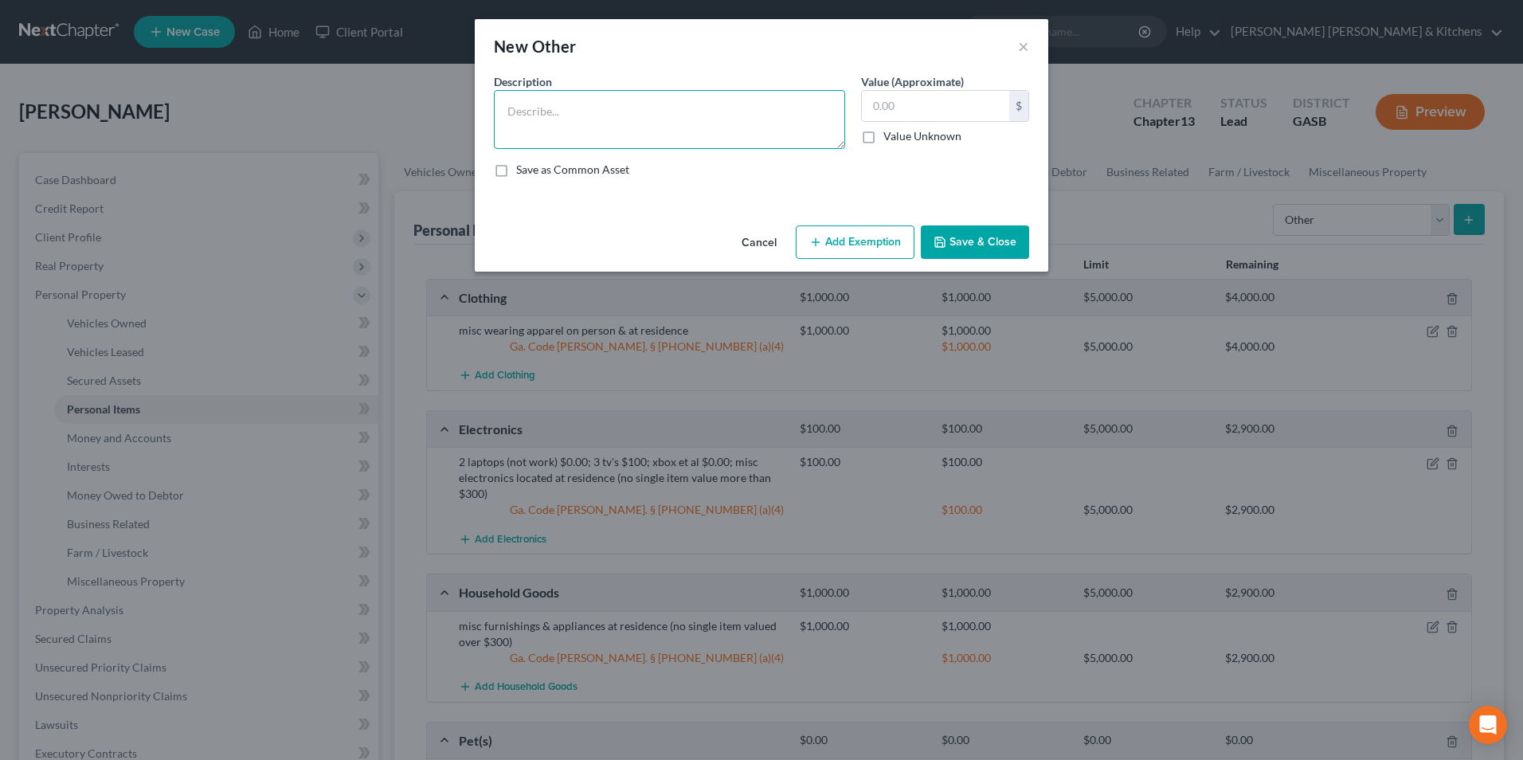
click at [598, 131] on textarea at bounding box center [669, 119] width 351 height 59
click at [833, 246] on button "Add Exemption" at bounding box center [855, 241] width 119 height 33
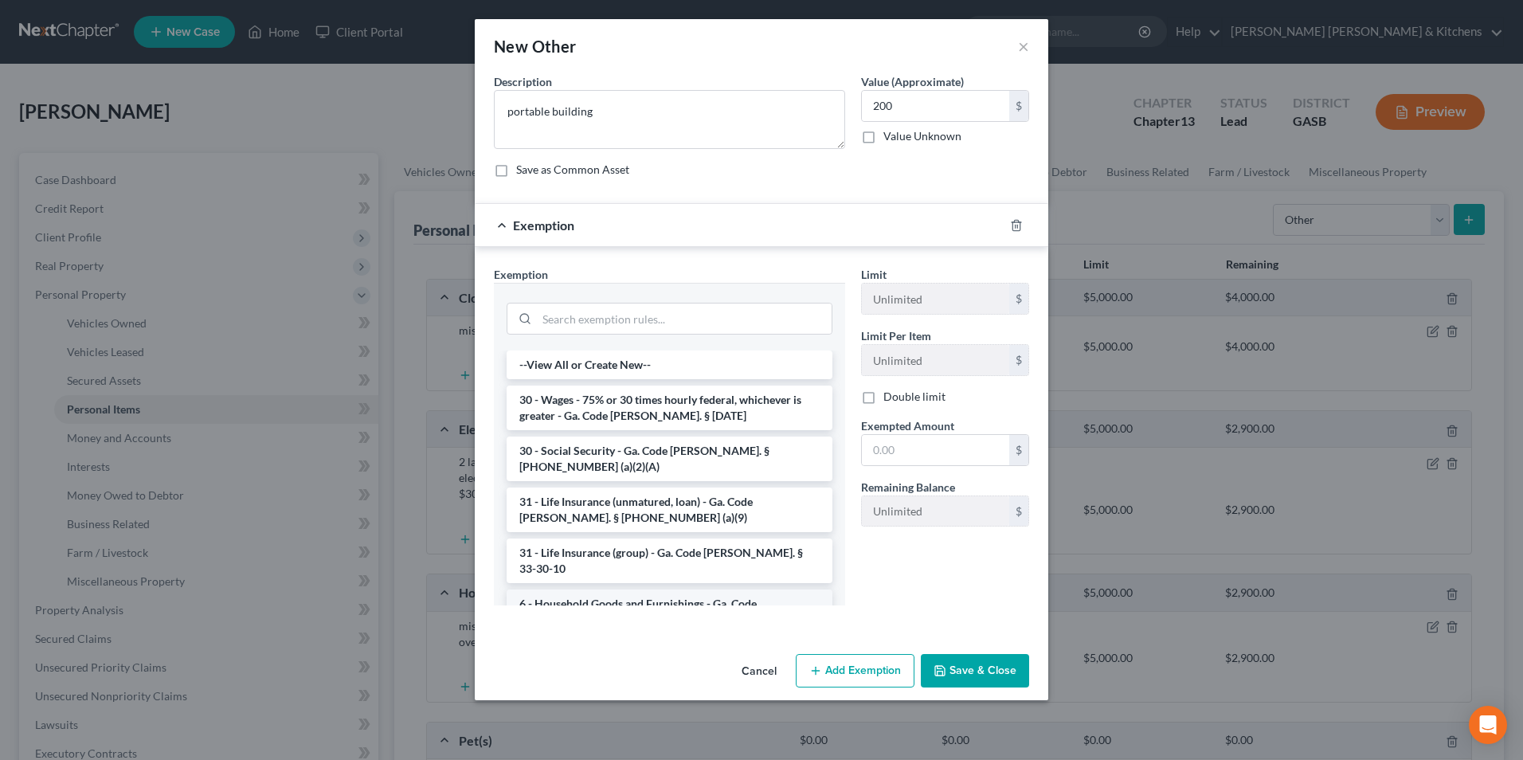
click at [671, 589] on li "6 - Household Goods and Furnishings - Ga. Code [PERSON_NAME]. § [PHONE_NUMBER] …" at bounding box center [670, 611] width 326 height 45
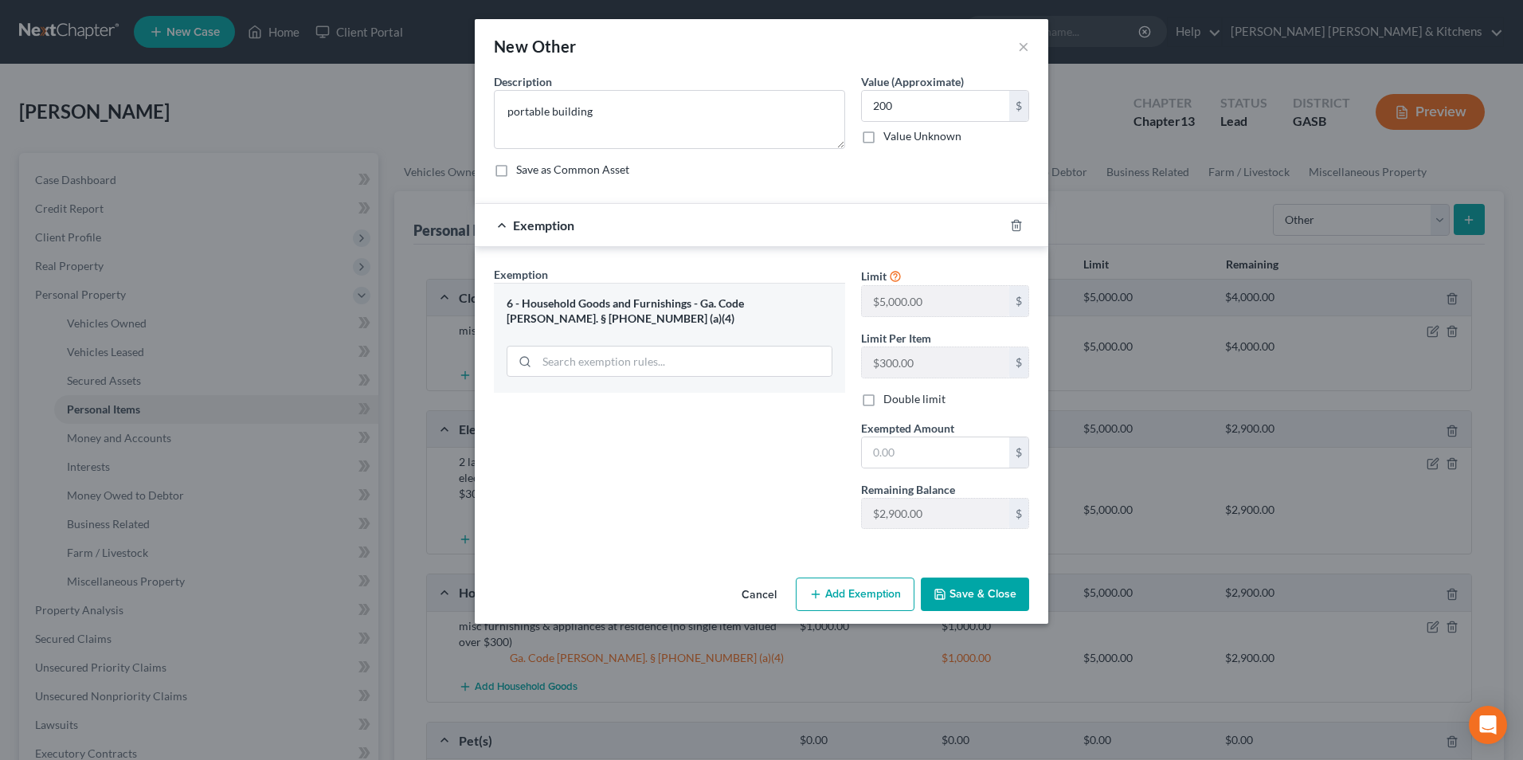
drag, startPoint x: 883, startPoint y: 468, endPoint x: 857, endPoint y: 350, distance: 120.0
click at [886, 467] on div "$" at bounding box center [945, 452] width 168 height 32
click at [910, 439] on input "text" at bounding box center [935, 452] width 147 height 30
click at [977, 573] on div "Cancel Add Exemption Save & Close" at bounding box center [762, 597] width 574 height 53
click at [985, 595] on button "Save & Close" at bounding box center [975, 593] width 108 height 33
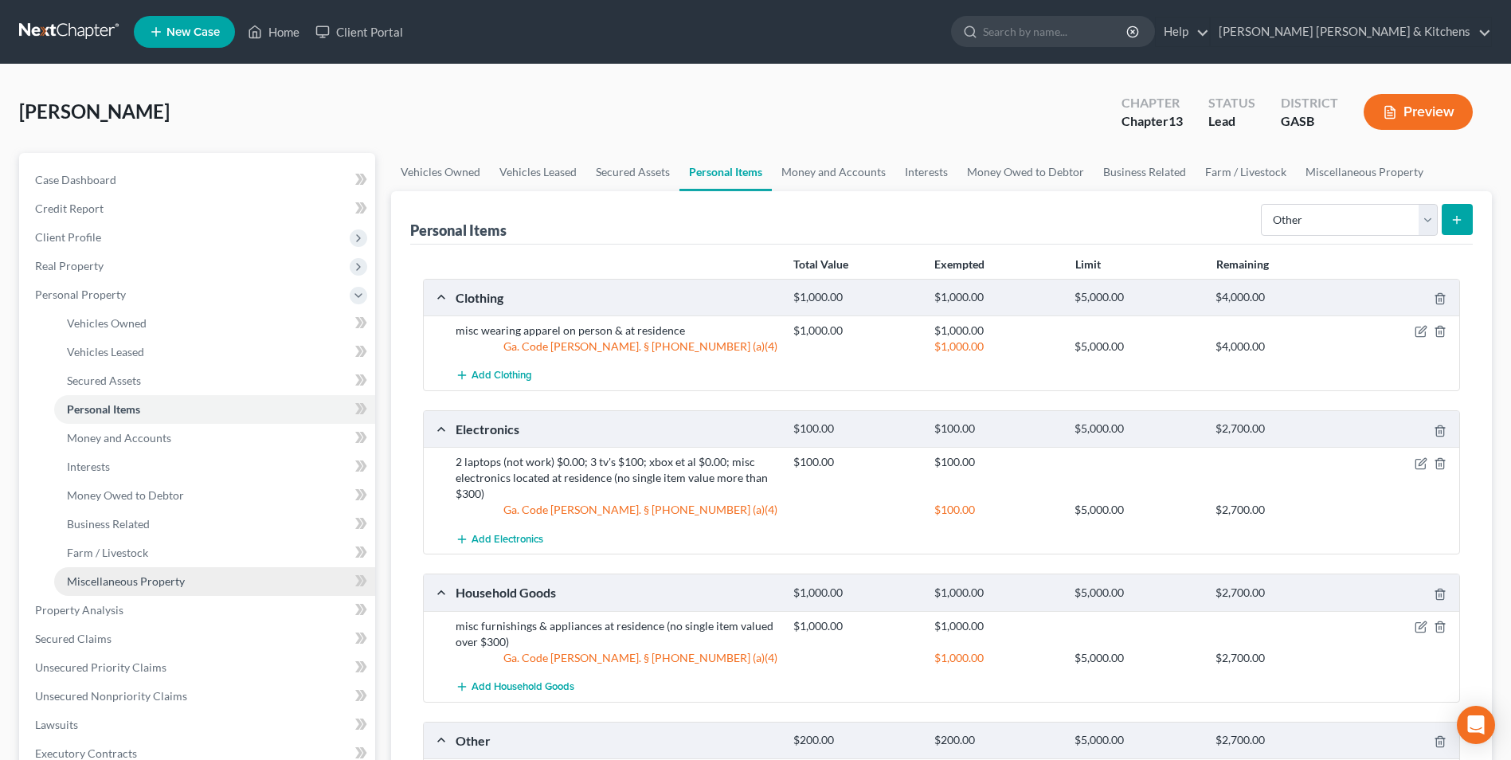
click at [133, 584] on span "Miscellaneous Property" at bounding box center [126, 581] width 118 height 14
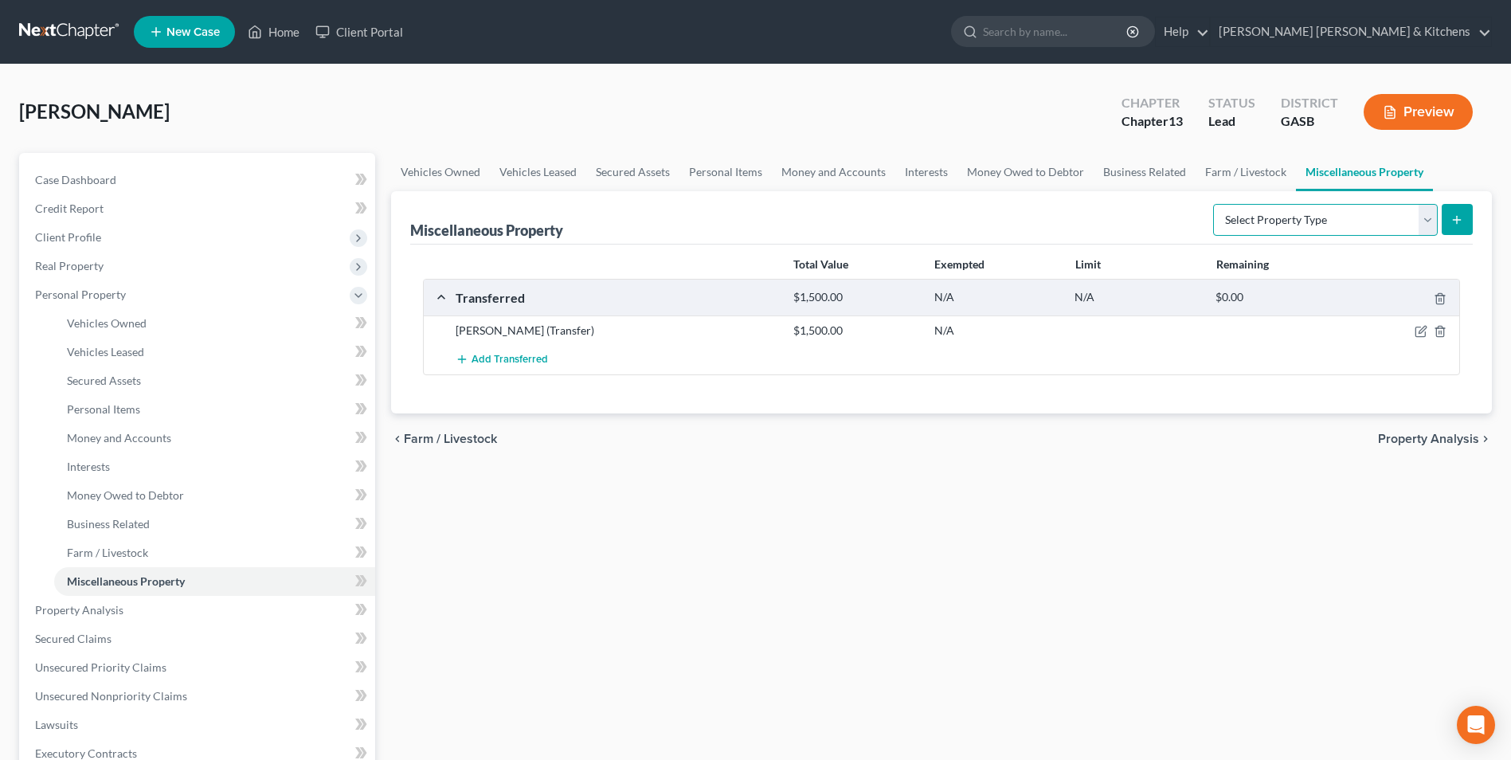
click at [1224, 228] on select "Select Property Type Assigned for Creditor Benefit [DATE] Holding for Another N…" at bounding box center [1325, 220] width 225 height 32
click at [1213, 204] on select "Select Property Type Assigned for Creditor Benefit [DATE] Holding for Another N…" at bounding box center [1325, 220] width 225 height 32
click at [1461, 217] on icon "submit" at bounding box center [1456, 219] width 13 height 13
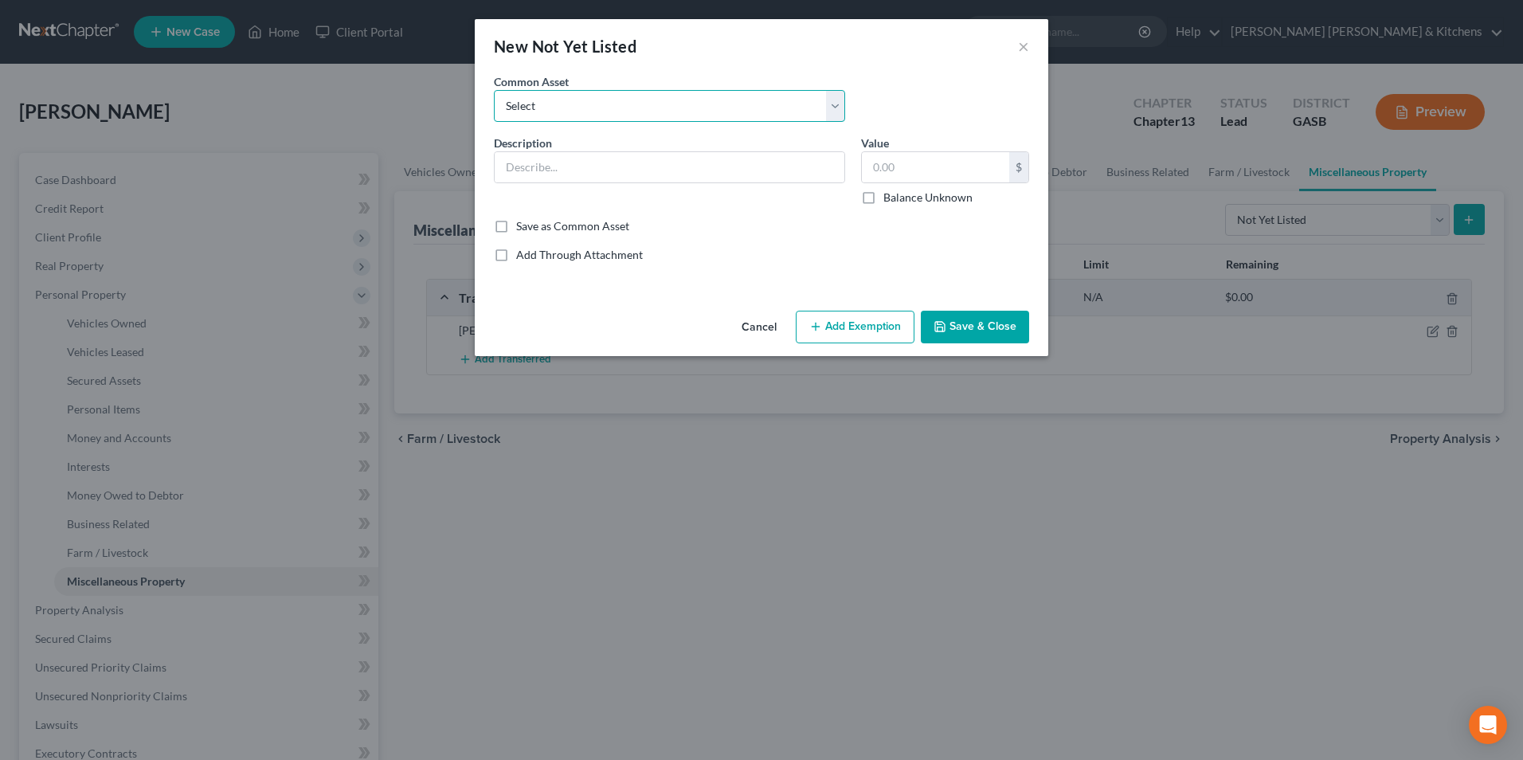
drag, startPoint x: 596, startPoint y: 104, endPoint x: 589, endPoint y: 122, distance: 18.9
click at [596, 104] on select "Select 2 acres that mobile home sits on mower, household/yard tools 1/2 interes…" at bounding box center [669, 106] width 351 height 32
click at [494, 90] on select "Select 2 acres that mobile home sits on mower, household/yard tools 1/2 interes…" at bounding box center [669, 106] width 351 height 32
click at [509, 166] on input "mower, household/yard tools" at bounding box center [670, 167] width 350 height 30
click at [892, 329] on button "Add Exemption" at bounding box center [855, 327] width 119 height 33
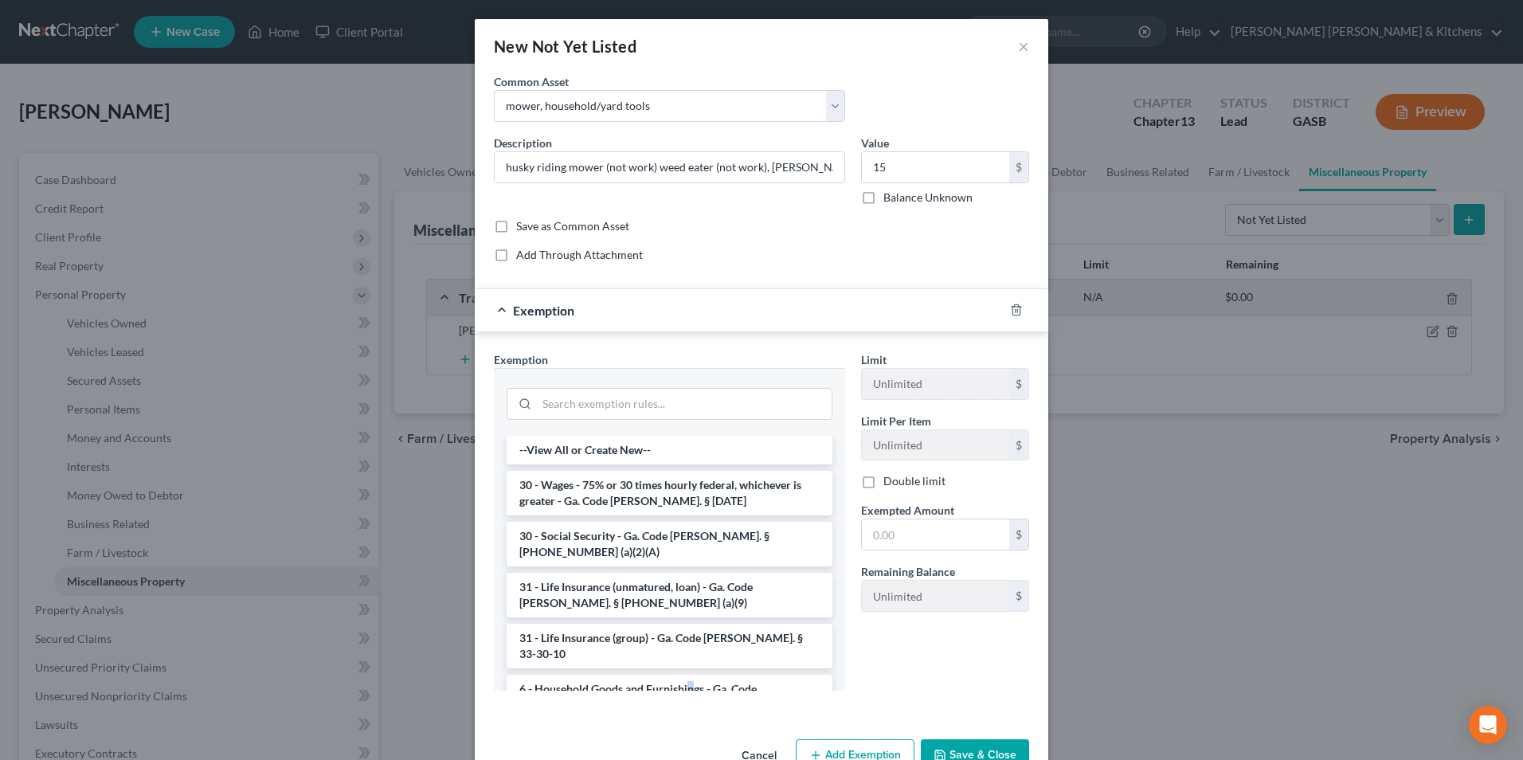
drag, startPoint x: 684, startPoint y: 657, endPoint x: 800, endPoint y: 582, distance: 137.6
click at [687, 675] on li "6 - Household Goods and Furnishings - Ga. Code [PERSON_NAME]. § [PHONE_NUMBER] …" at bounding box center [670, 697] width 326 height 45
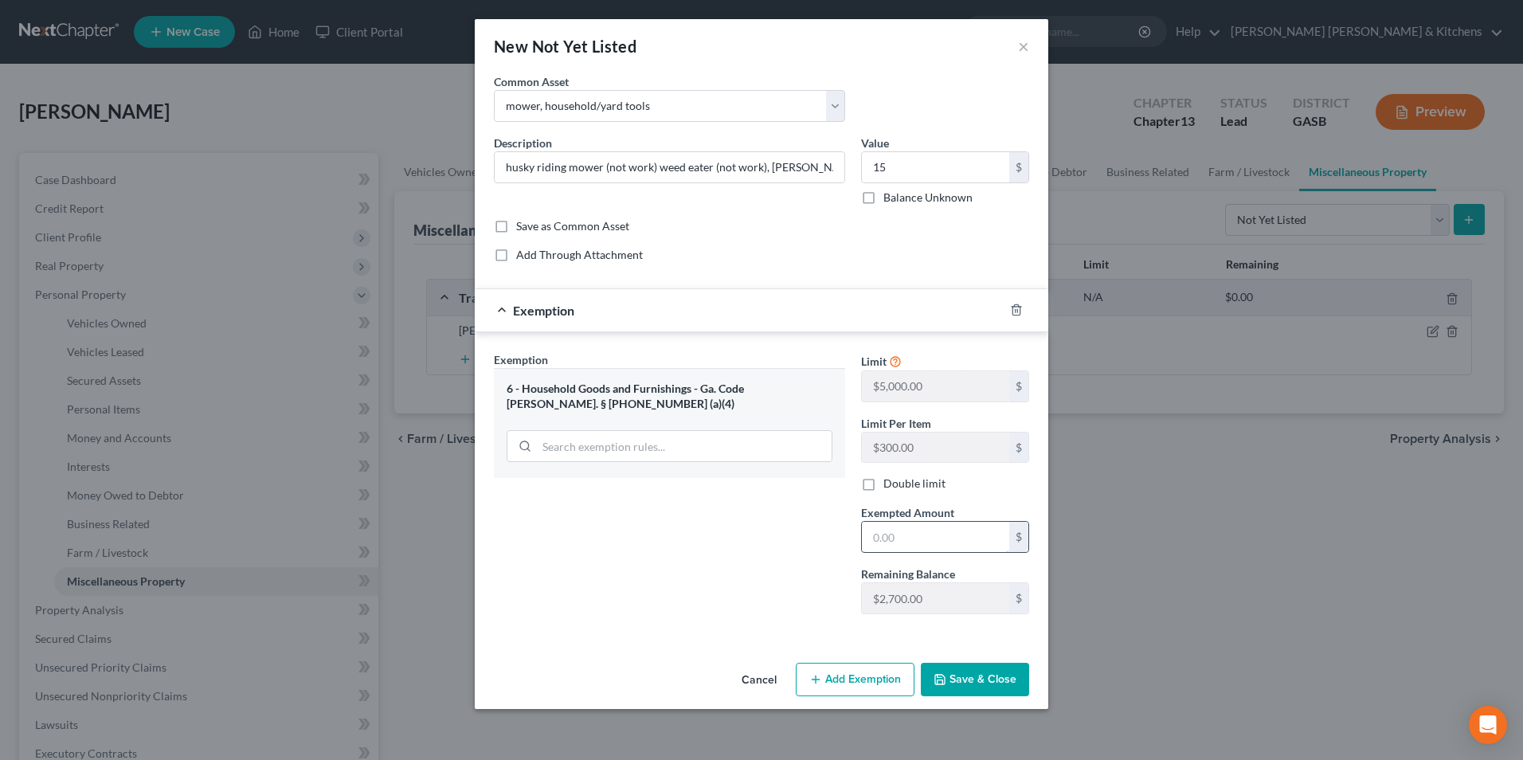
click at [875, 535] on input "text" at bounding box center [935, 537] width 147 height 30
click at [1009, 681] on button "Save & Close" at bounding box center [975, 679] width 108 height 33
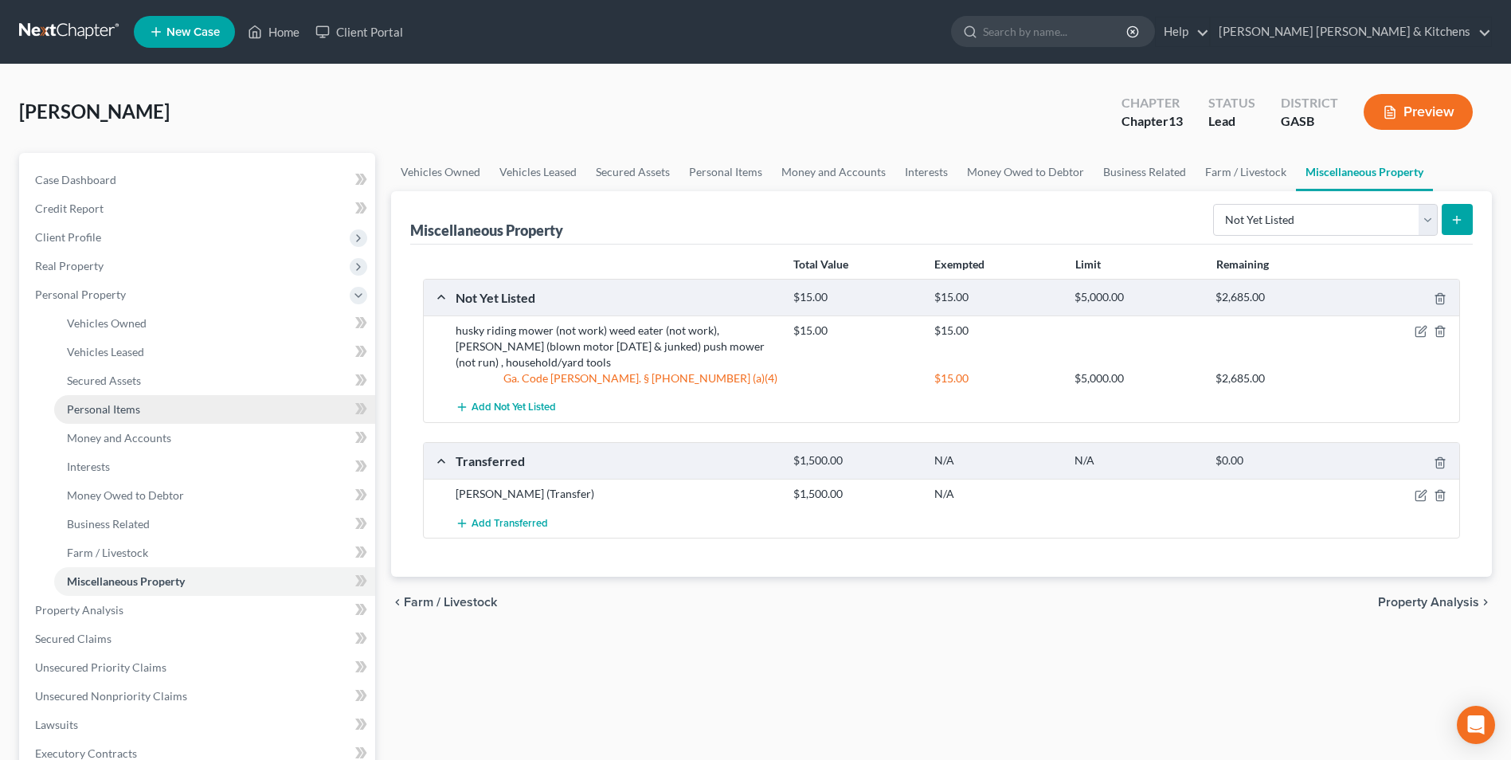
click at [86, 406] on span "Personal Items" at bounding box center [103, 409] width 73 height 14
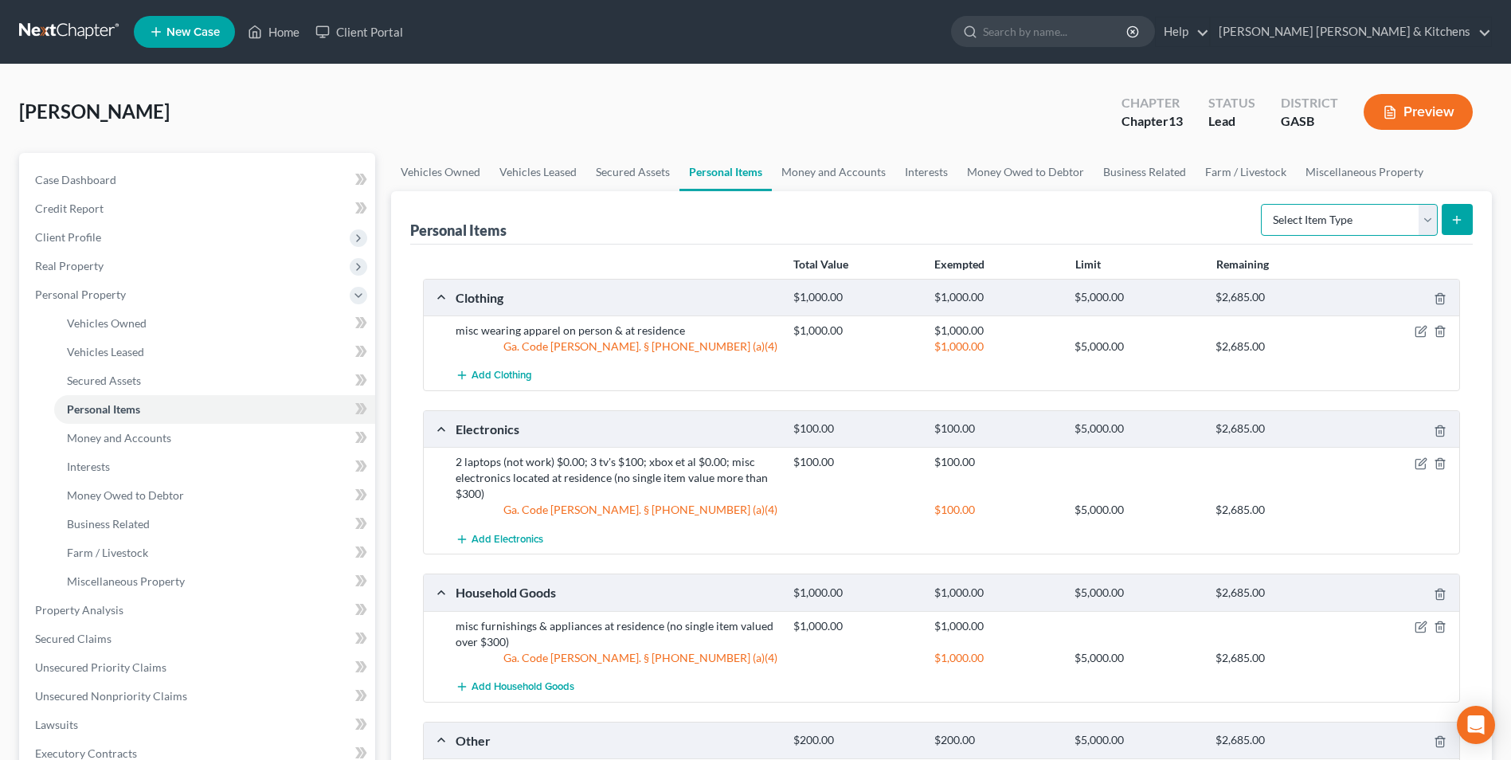
click at [1311, 229] on select "Select Item Type Clothing Collectibles Of Value Electronics Firearms Household …" at bounding box center [1349, 220] width 177 height 32
click at [1263, 204] on select "Select Item Type Clothing Collectibles Of Value Electronics Firearms Household …" at bounding box center [1349, 220] width 177 height 32
click at [1450, 213] on button "submit" at bounding box center [1457, 219] width 31 height 31
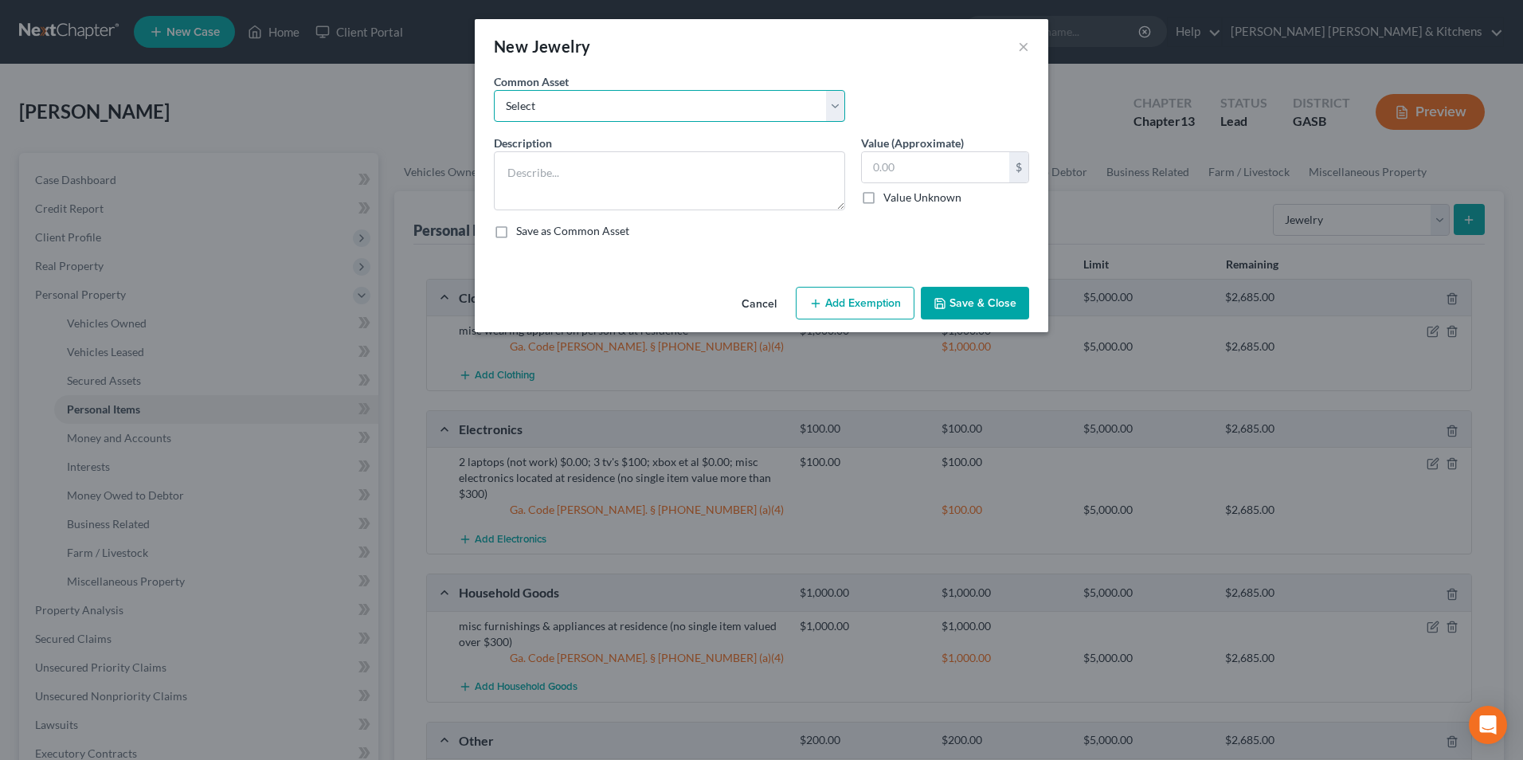
click at [538, 114] on select "Select misc jewelry on person & at residence" at bounding box center [669, 106] width 351 height 32
click at [494, 90] on select "Select misc jewelry on person & at residence" at bounding box center [669, 106] width 351 height 32
click at [858, 311] on button "Add Exemption" at bounding box center [855, 303] width 119 height 33
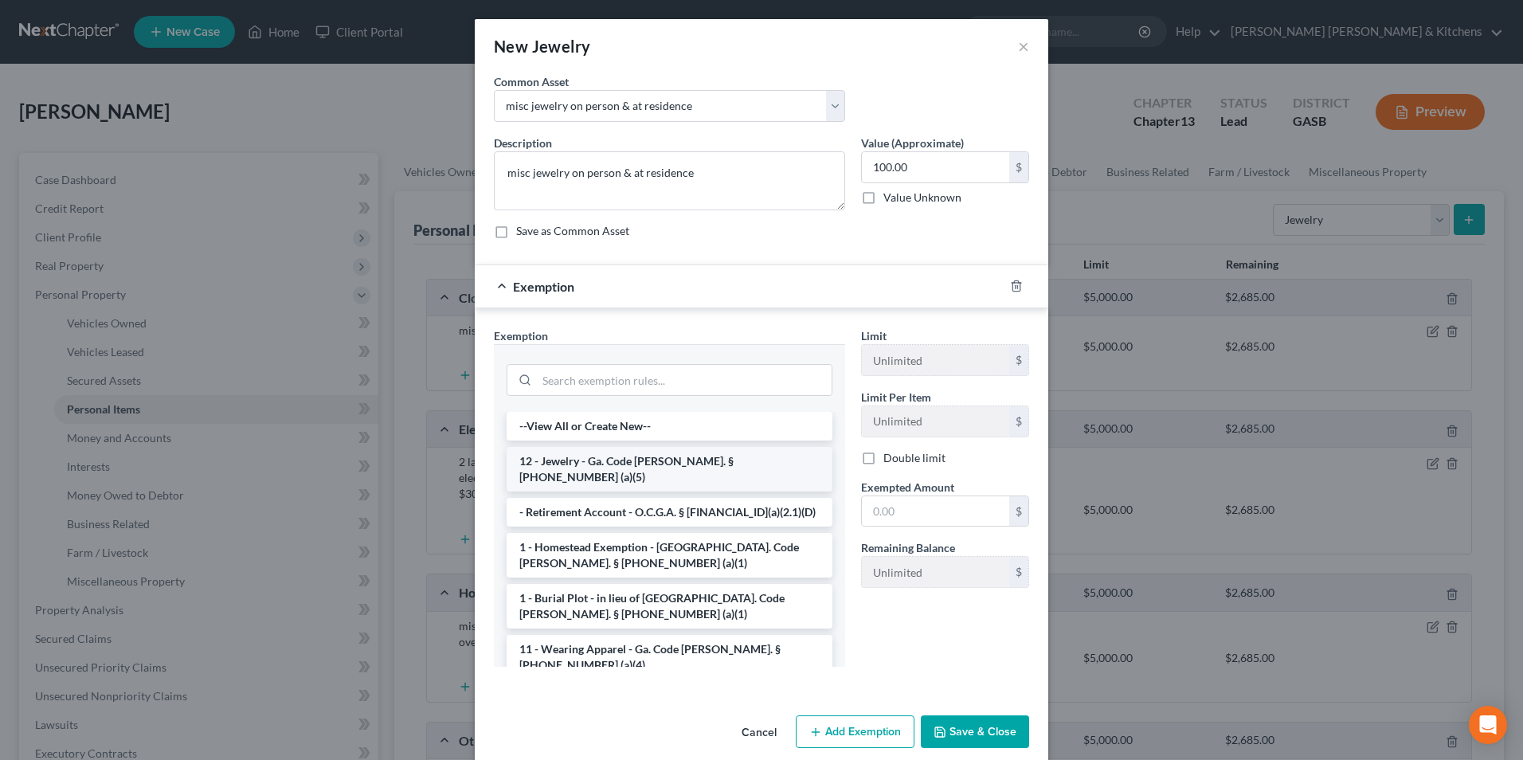
click at [651, 457] on li "12 - Jewelry - Ga. Code [PERSON_NAME]. § [PHONE_NUMBER] (a)(5)" at bounding box center [670, 469] width 326 height 45
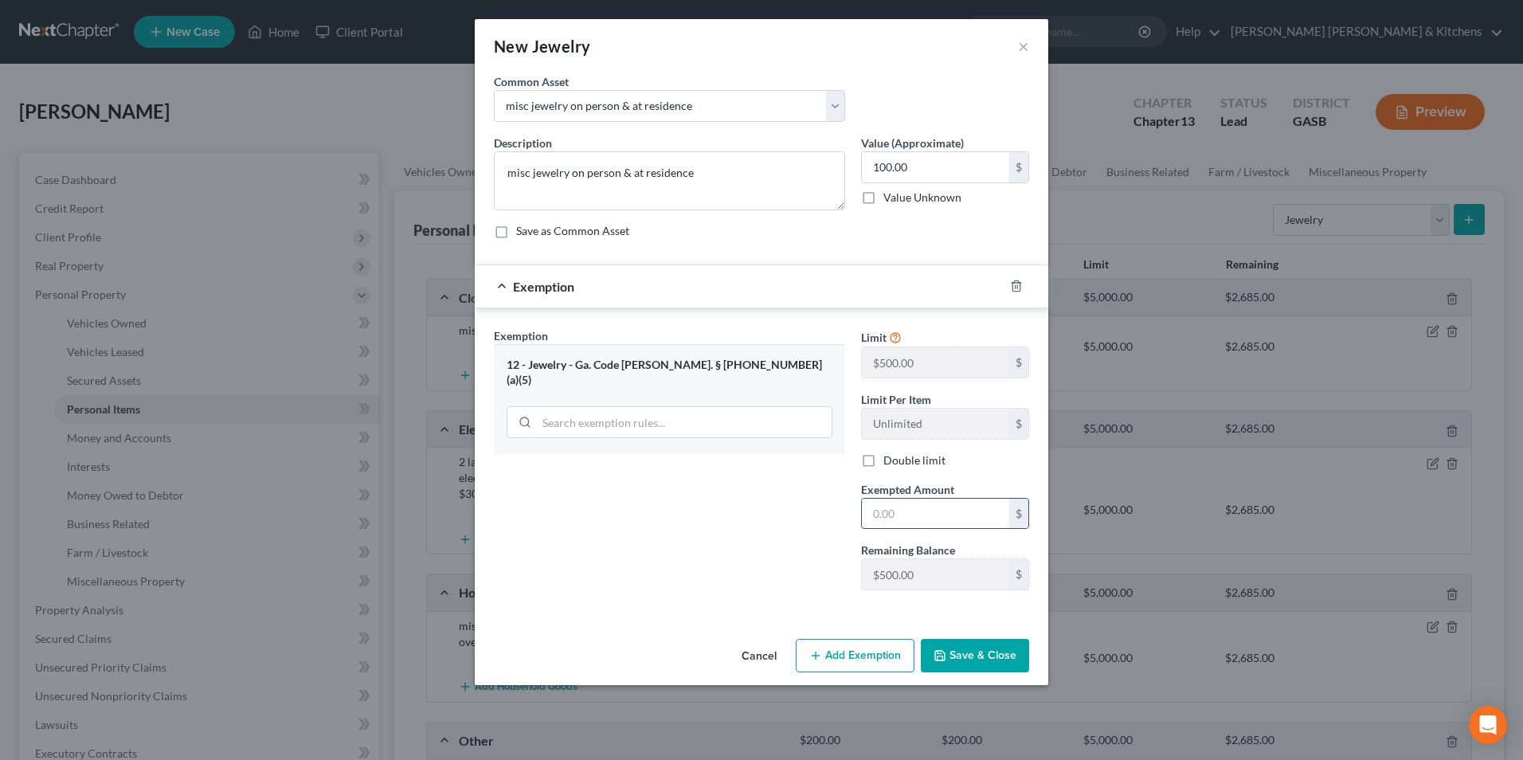
click at [905, 508] on input "text" at bounding box center [935, 514] width 147 height 30
click at [973, 651] on button "Save & Close" at bounding box center [975, 655] width 108 height 33
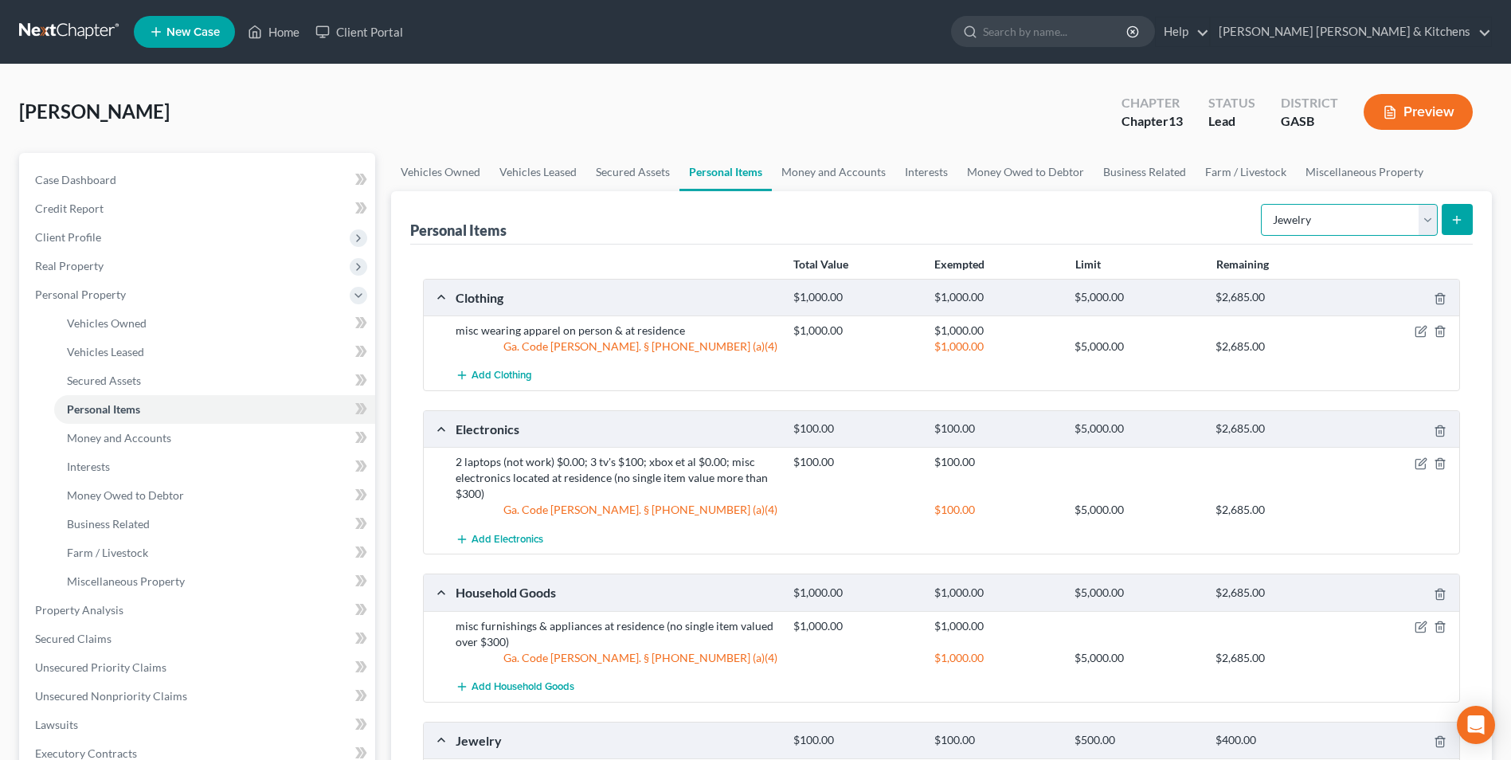
click at [1319, 221] on select "Select Item Type Clothing Collectibles Of Value Electronics Firearms Household …" at bounding box center [1349, 220] width 177 height 32
click at [1263, 204] on select "Select Item Type Clothing Collectibles Of Value Electronics Firearms Household …" at bounding box center [1349, 220] width 177 height 32
click at [1461, 221] on icon "submit" at bounding box center [1456, 219] width 13 height 13
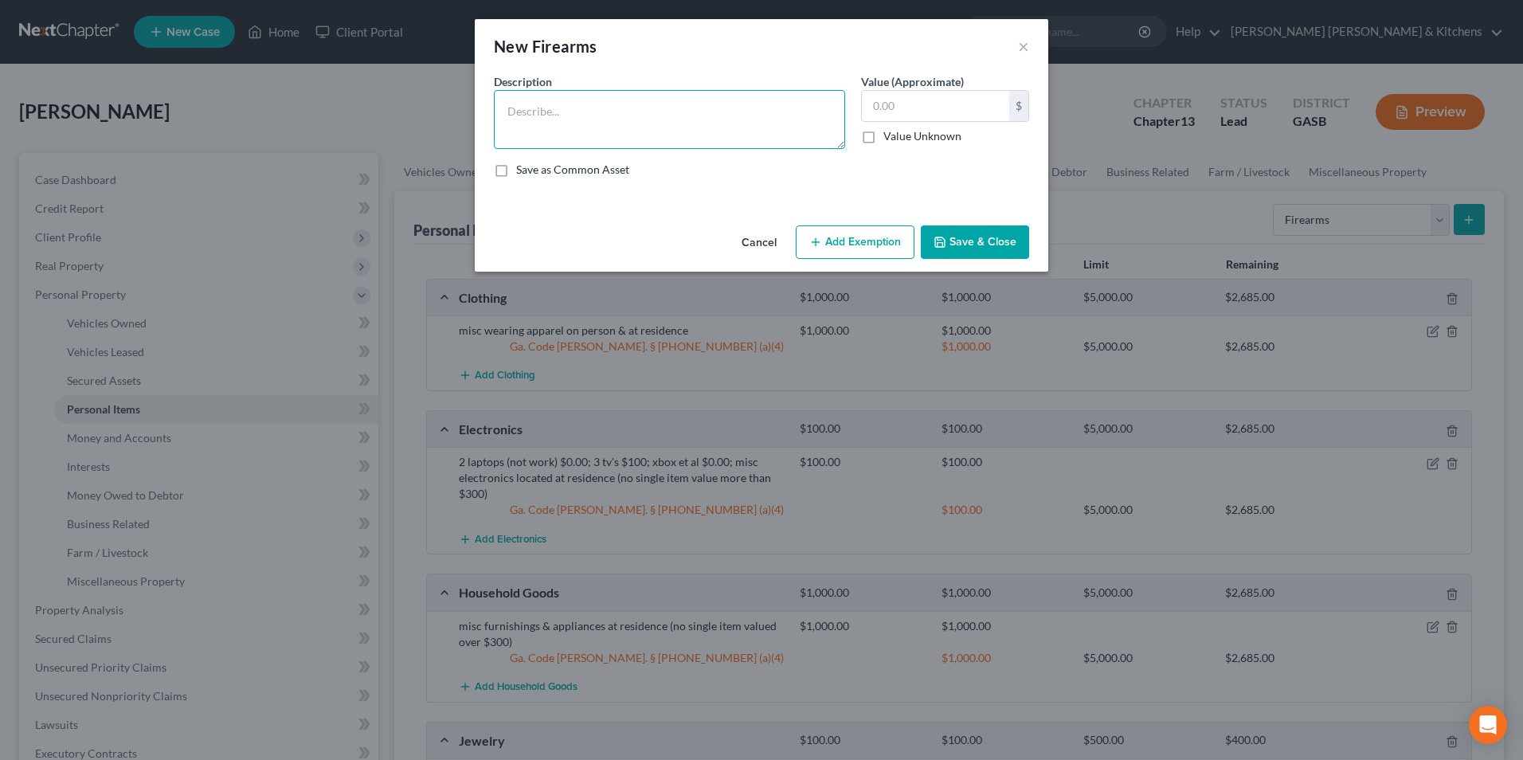
click at [688, 136] on textarea at bounding box center [669, 119] width 351 height 59
click at [887, 259] on div "Cancel Add Exemption Save & Close" at bounding box center [762, 245] width 574 height 53
click at [874, 241] on button "Add Exemption" at bounding box center [855, 241] width 119 height 33
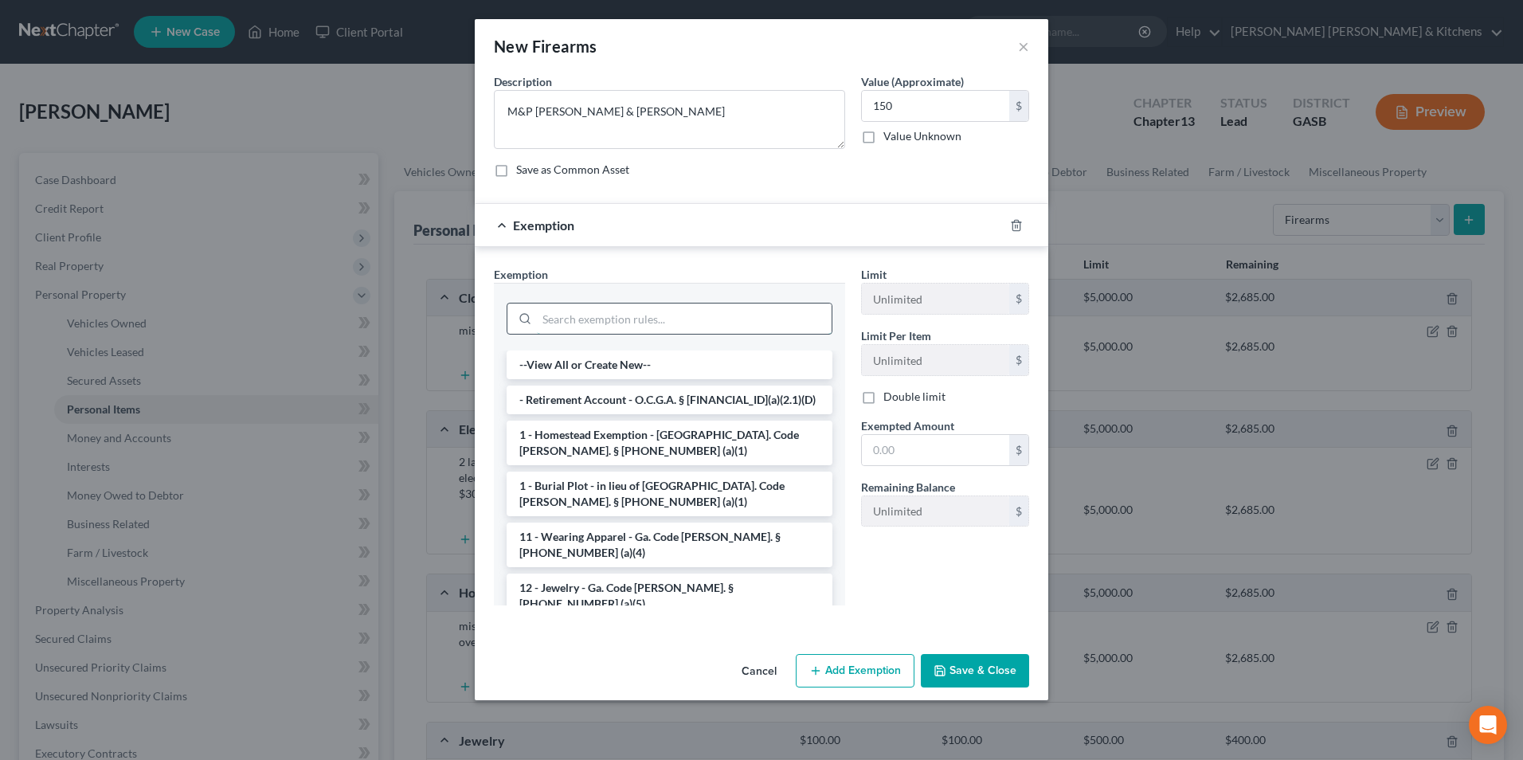
click at [730, 322] on input "search" at bounding box center [684, 318] width 295 height 30
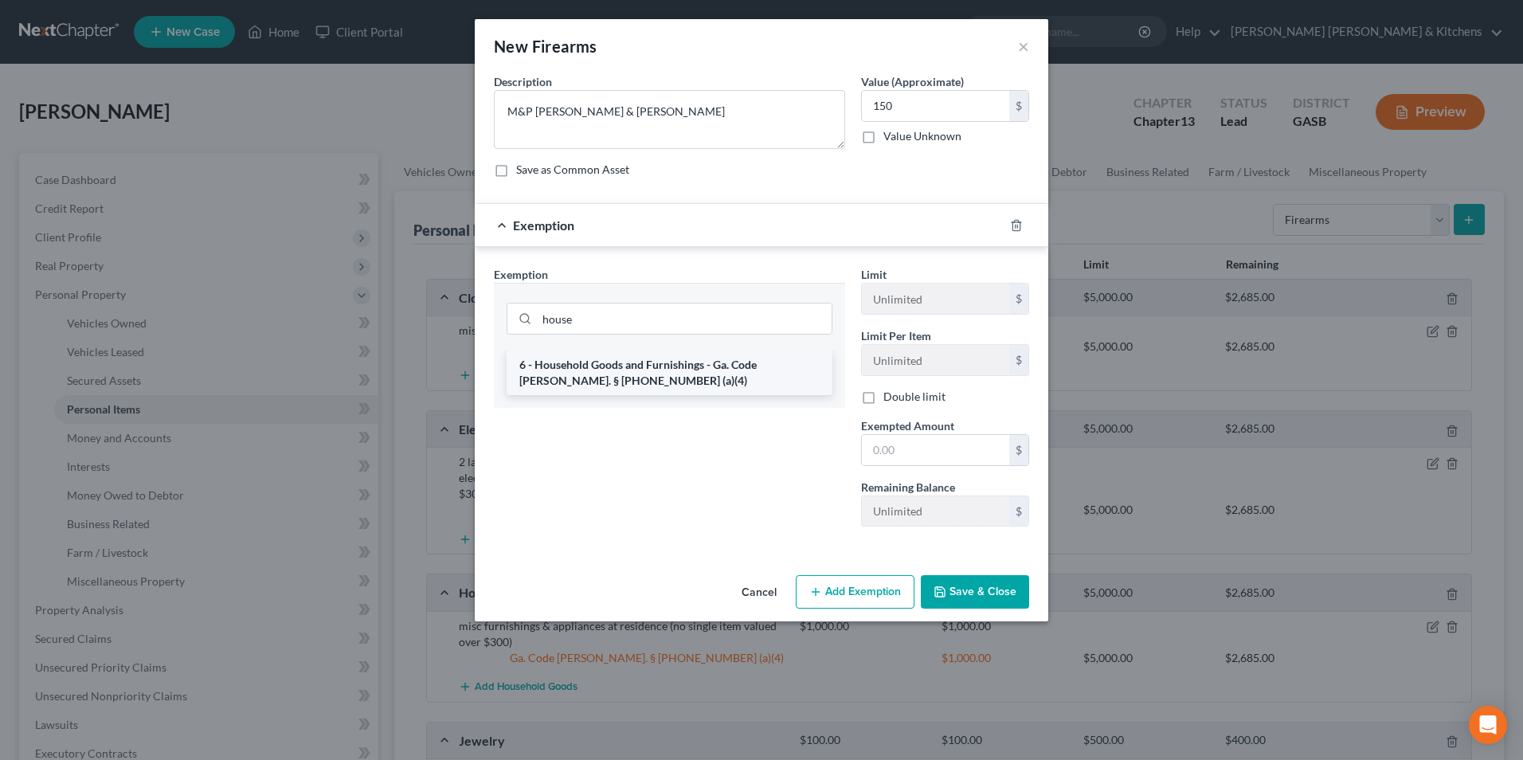
click at [682, 362] on li "6 - Household Goods and Furnishings - Ga. Code [PERSON_NAME]. § [PHONE_NUMBER] …" at bounding box center [670, 372] width 326 height 45
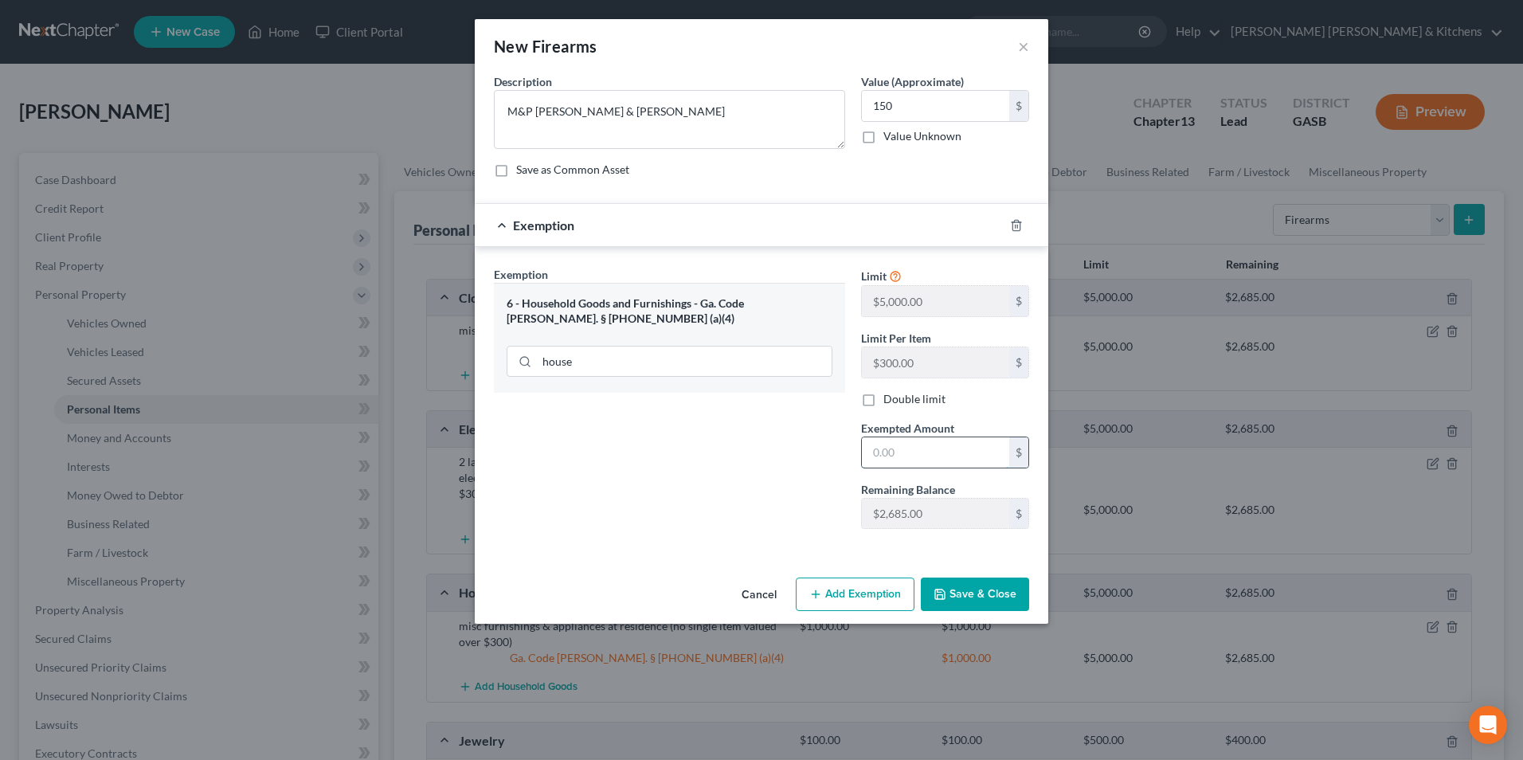
click at [893, 446] on input "text" at bounding box center [935, 452] width 147 height 30
click at [997, 600] on button "Save & Close" at bounding box center [975, 593] width 108 height 33
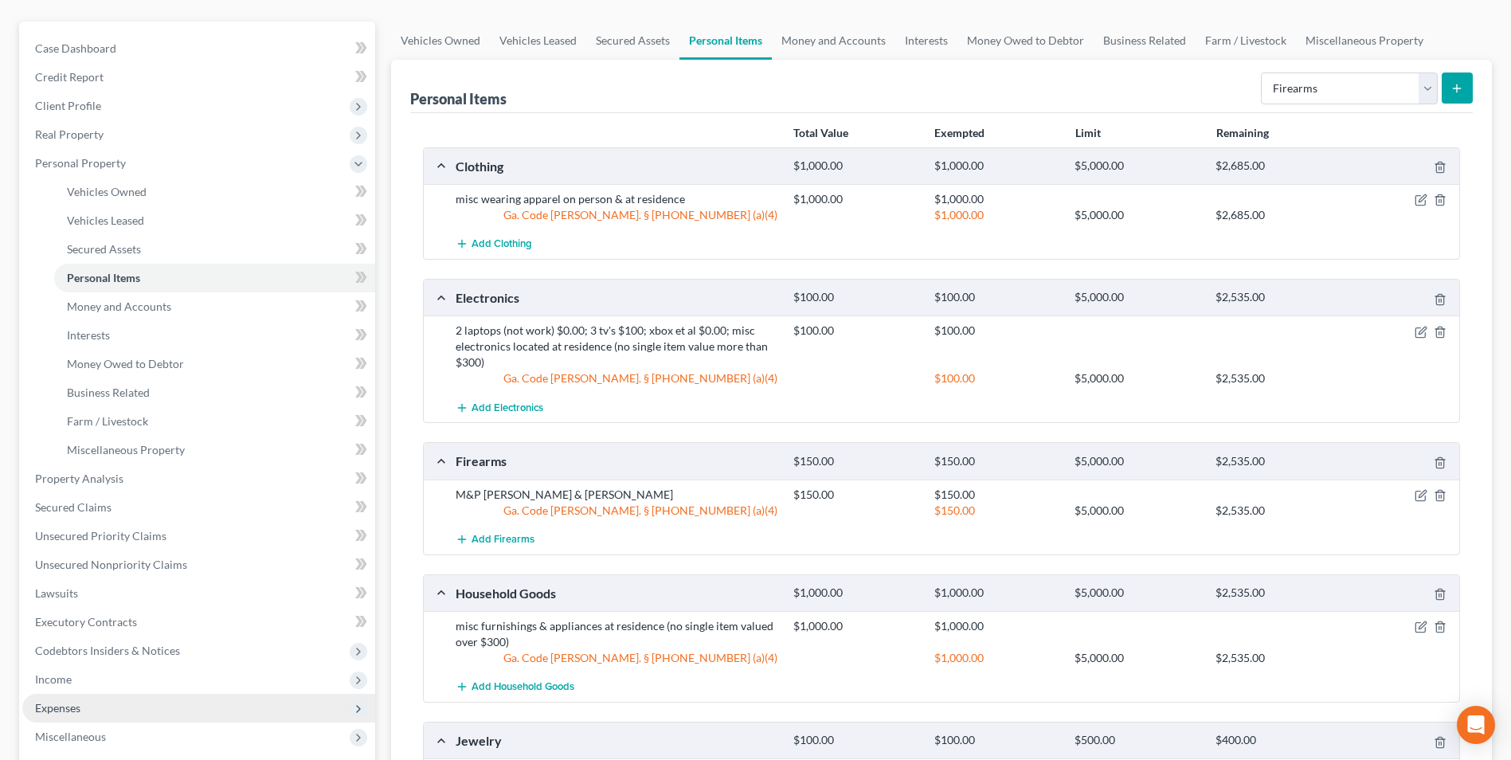
scroll to position [159, 0]
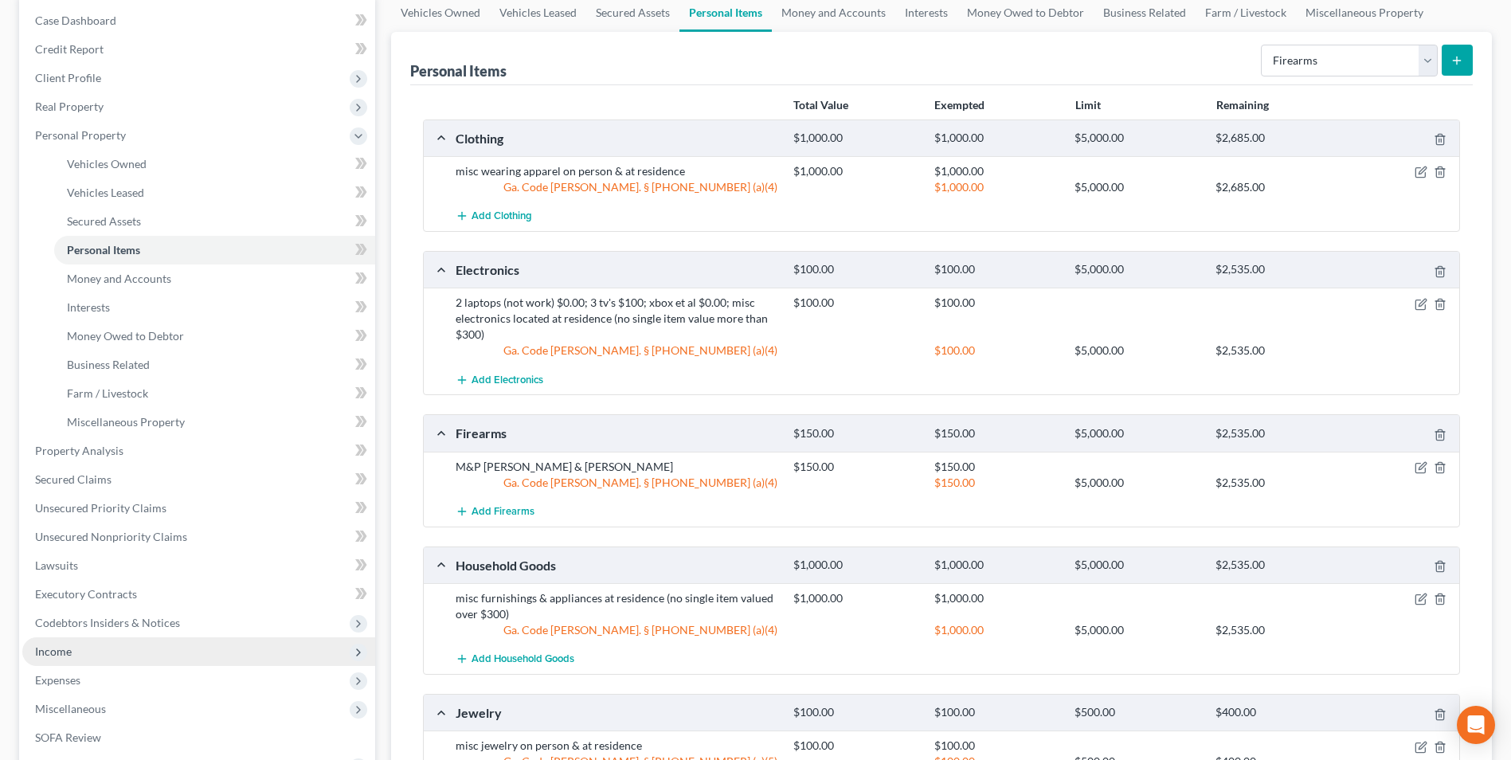
click at [70, 658] on span "Income" at bounding box center [198, 651] width 353 height 29
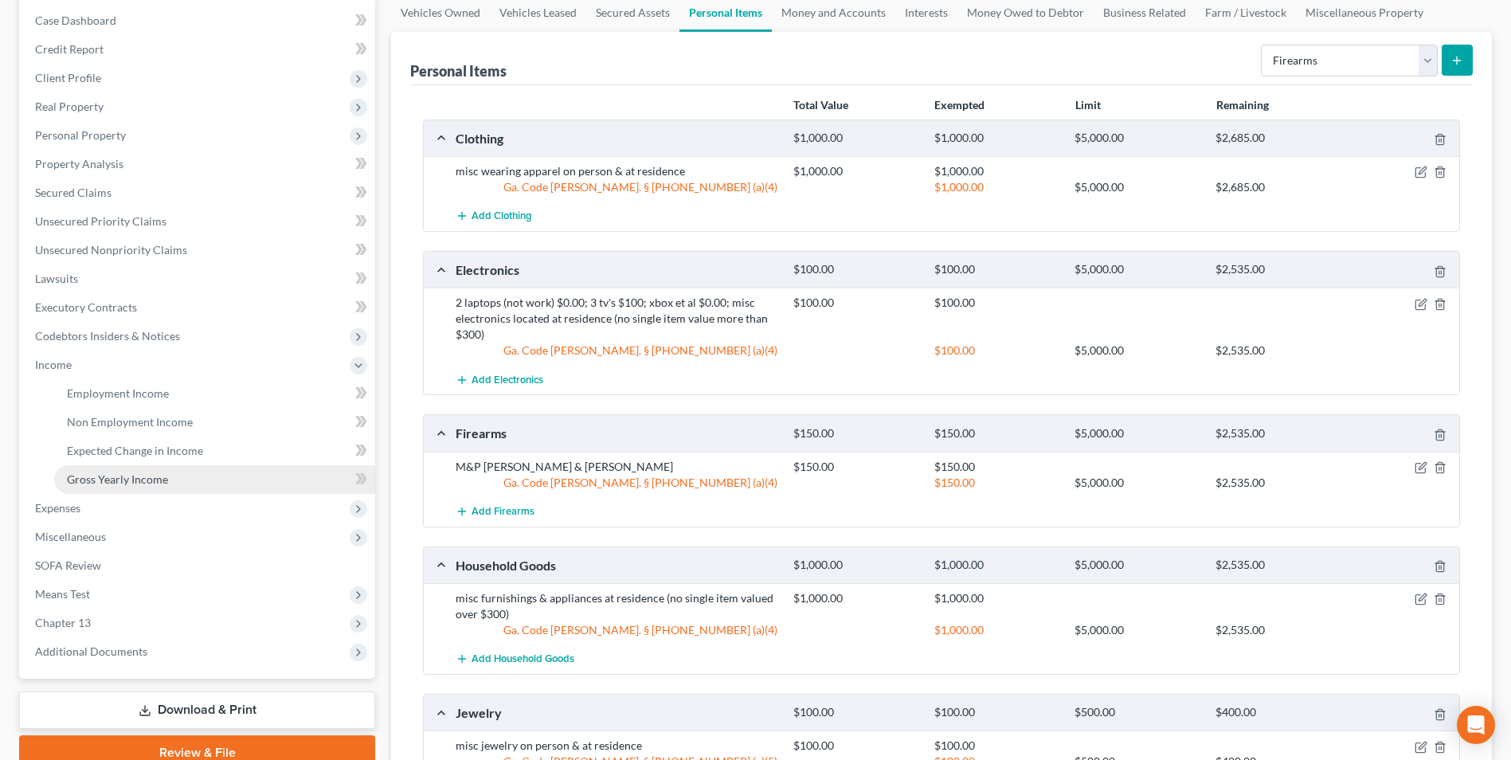
click at [120, 487] on link "Gross Yearly Income" at bounding box center [214, 479] width 321 height 29
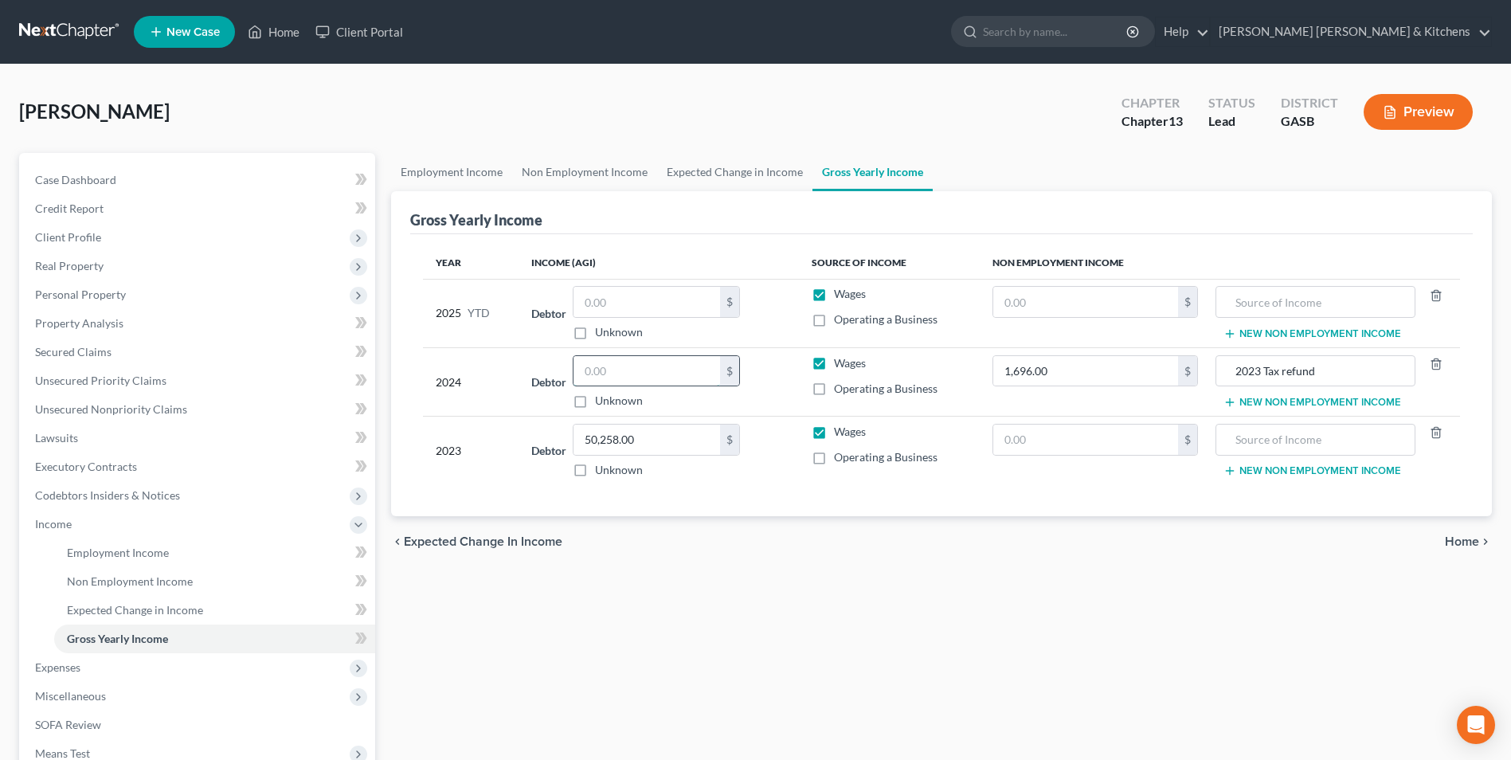
click at [646, 368] on input "text" at bounding box center [647, 371] width 147 height 30
click at [59, 392] on link "Unsecured Priority Claims" at bounding box center [198, 380] width 353 height 29
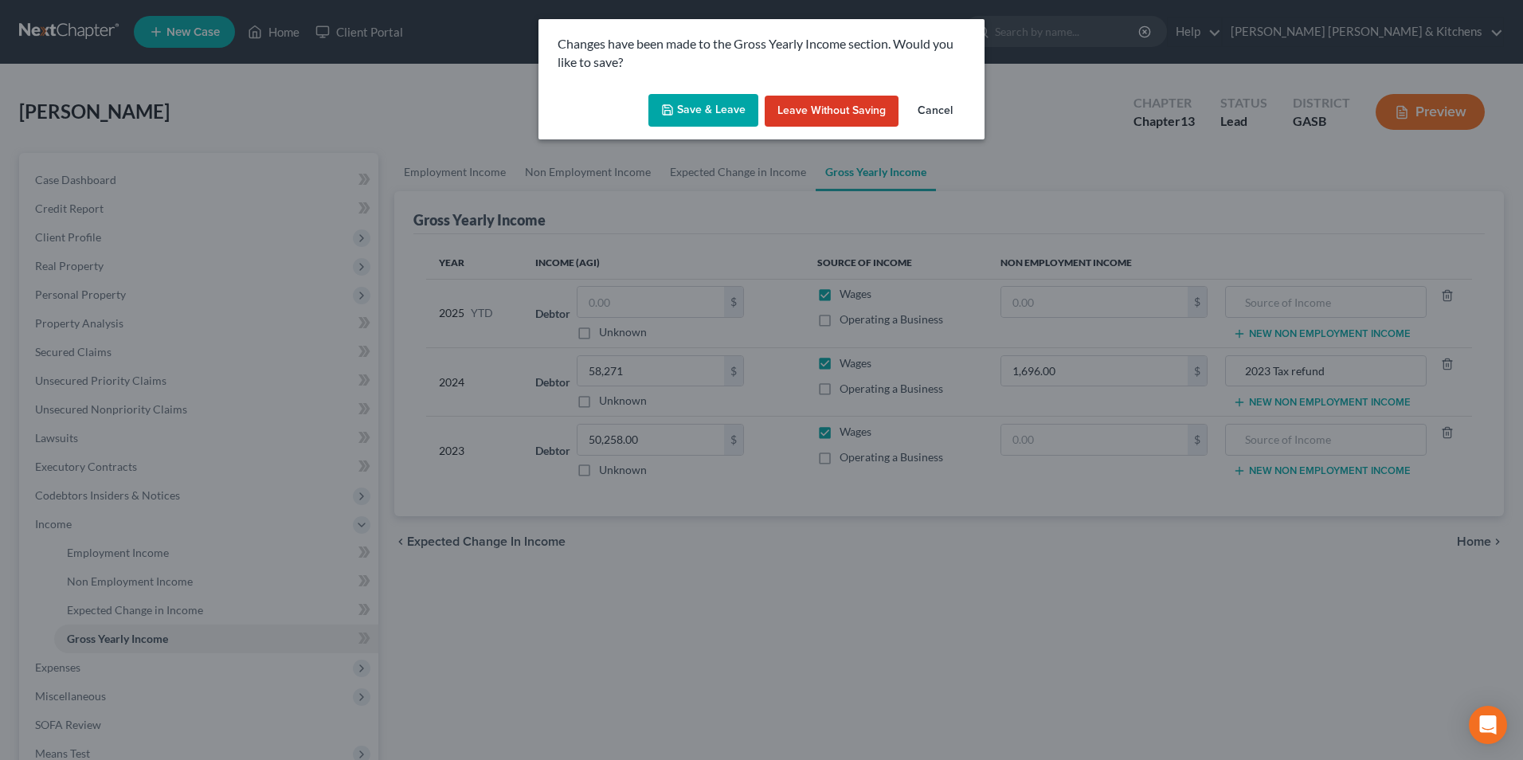
click at [704, 115] on button "Save & Leave" at bounding box center [703, 110] width 110 height 33
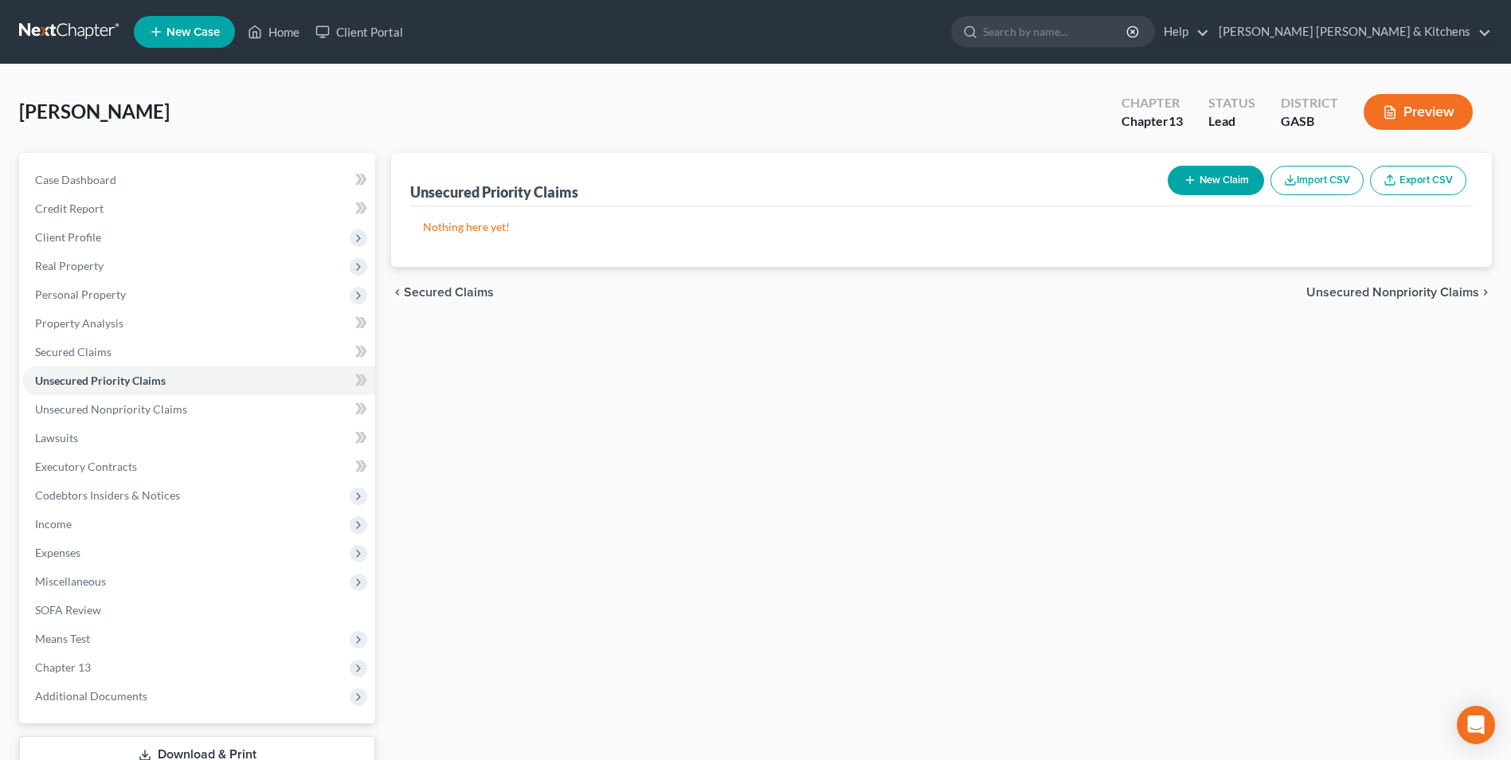
click at [1225, 174] on button "New Claim" at bounding box center [1216, 180] width 96 height 29
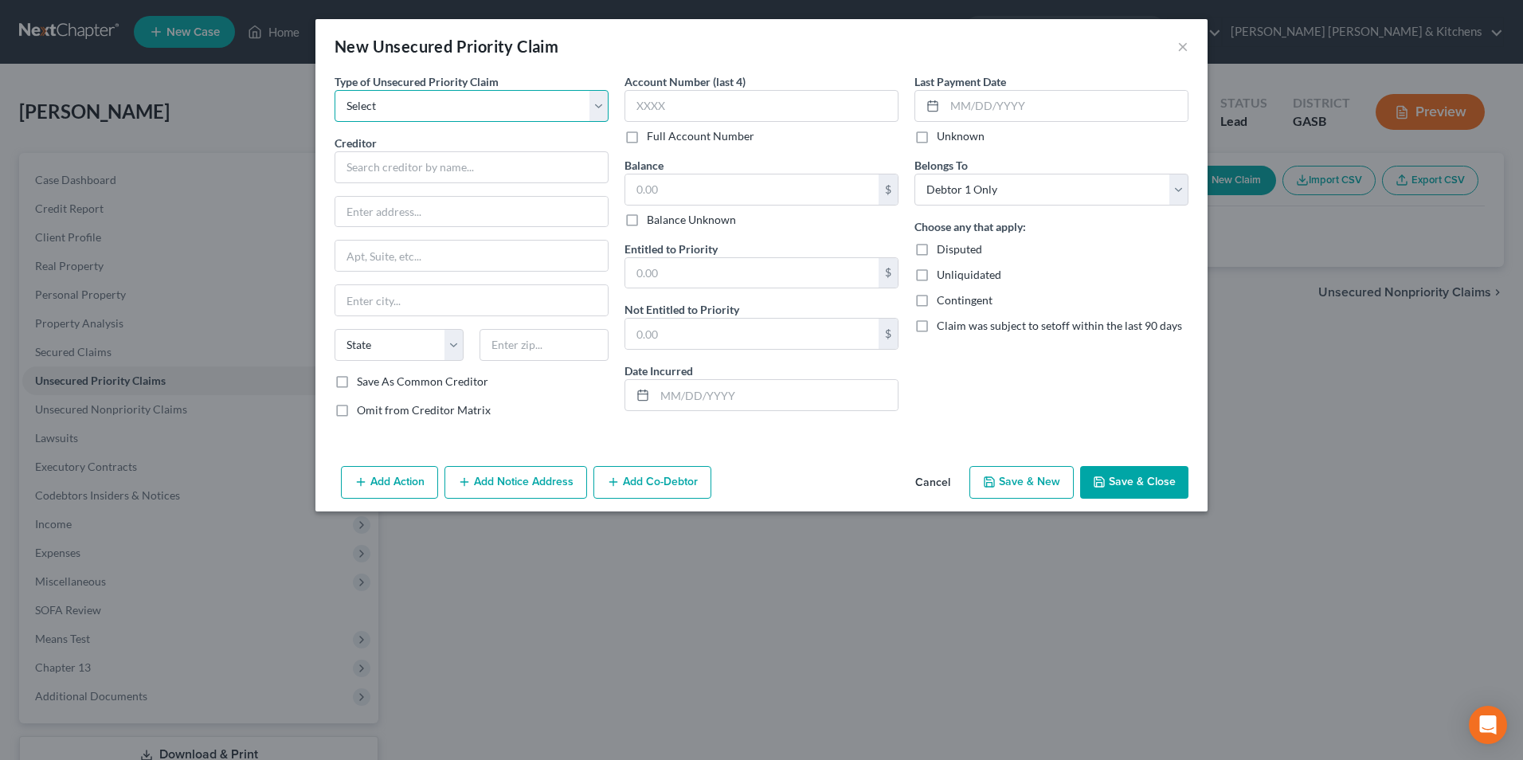
click at [420, 108] on select "Select Taxes & Other Government Units Domestic Support Obligations Extensions o…" at bounding box center [472, 106] width 274 height 32
click at [335, 90] on select "Select Taxes & Other Government Units Domestic Support Obligations Extensions o…" at bounding box center [472, 106] width 274 height 32
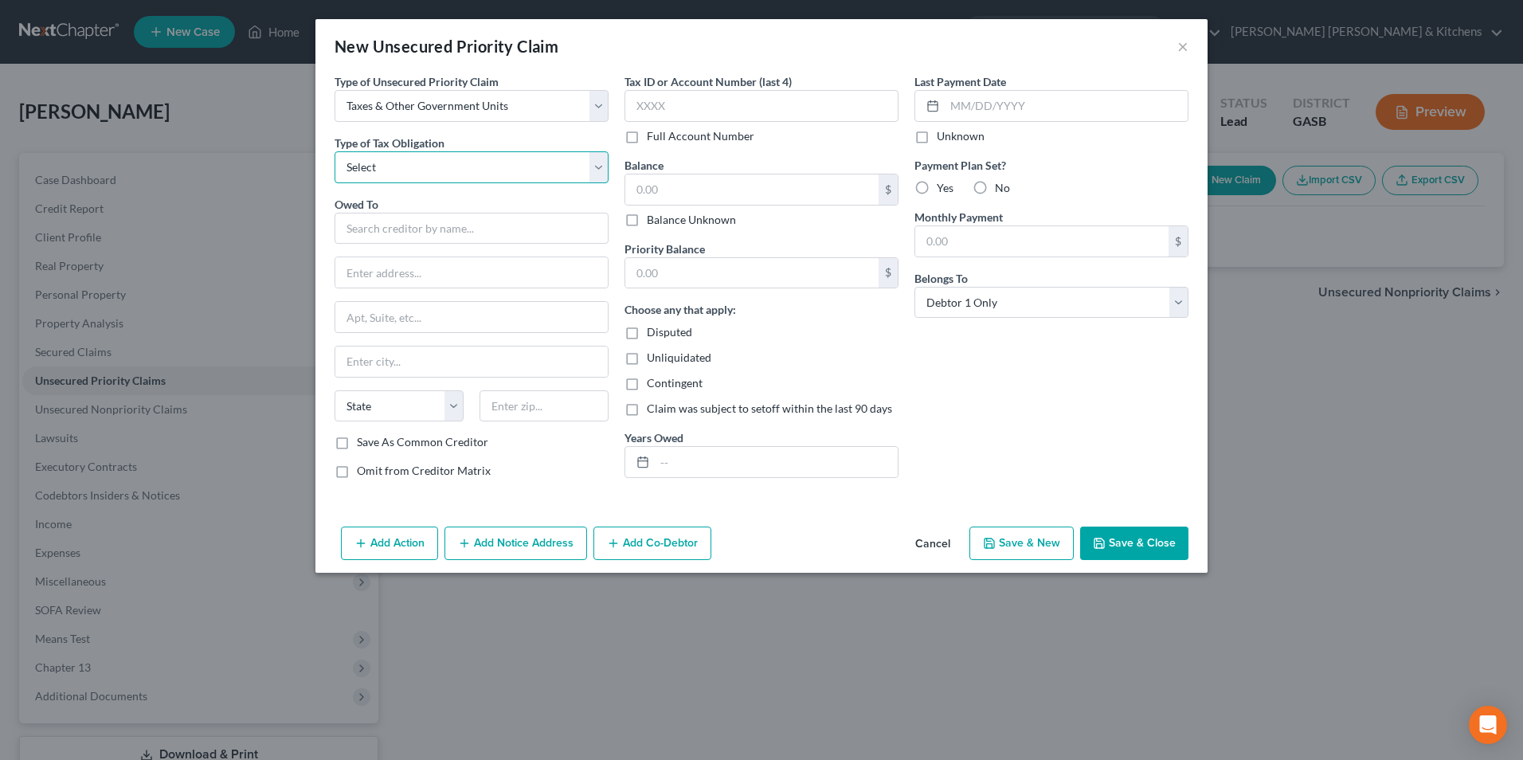
click at [410, 175] on select "Select Federal City State Franchise Tax Board Other" at bounding box center [472, 167] width 274 height 32
click at [335, 151] on select "Select Federal City State Franchise Tax Board Other" at bounding box center [472, 167] width 274 height 32
drag, startPoint x: 382, startPoint y: 238, endPoint x: 376, endPoint y: 233, distance: 8.5
click at [382, 238] on input "text" at bounding box center [472, 229] width 274 height 32
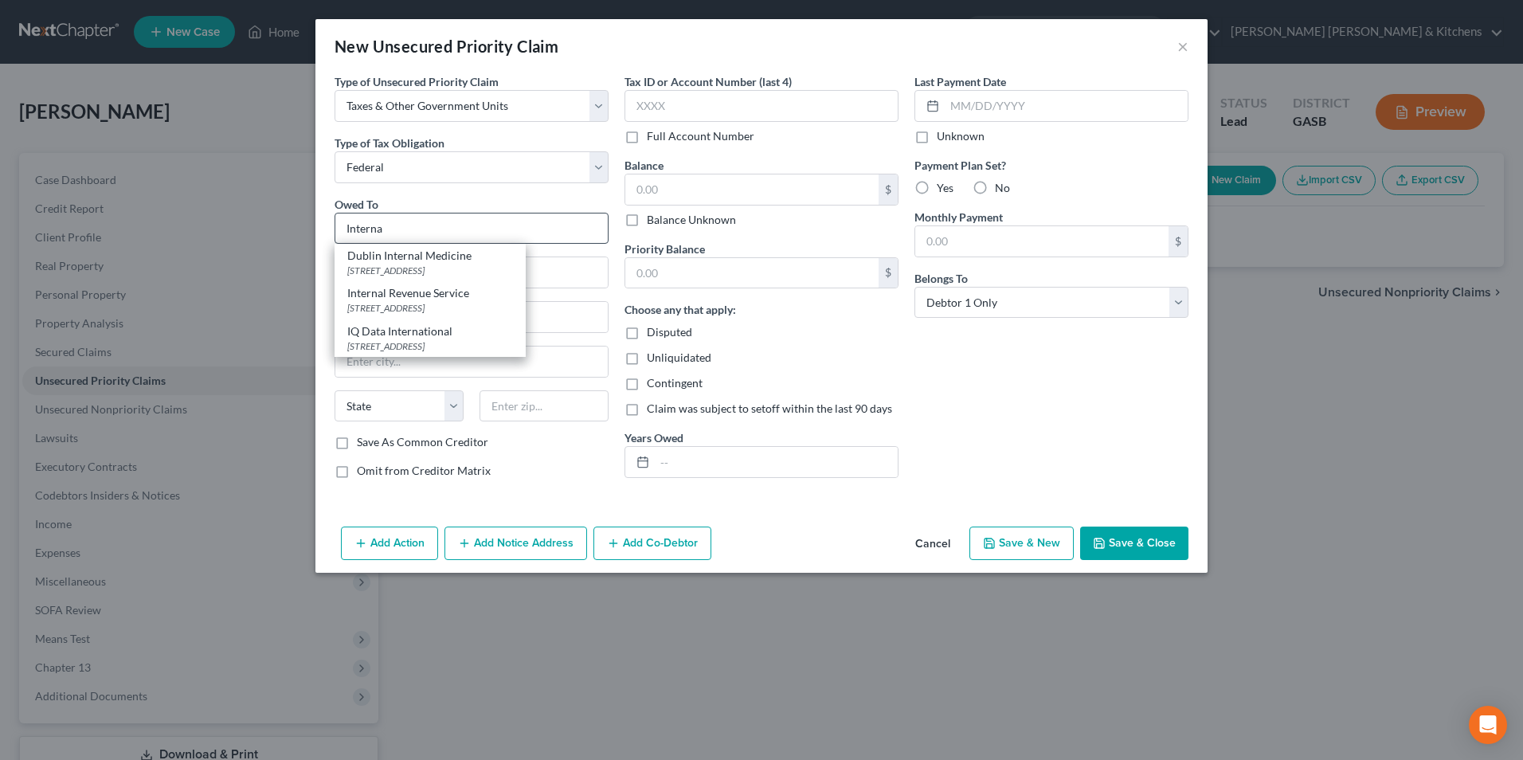
drag, startPoint x: 406, startPoint y: 301, endPoint x: 548, endPoint y: 234, distance: 156.8
click at [406, 300] on div "Internal Revenue Service [STREET_ADDRESS]" at bounding box center [430, 299] width 191 height 37
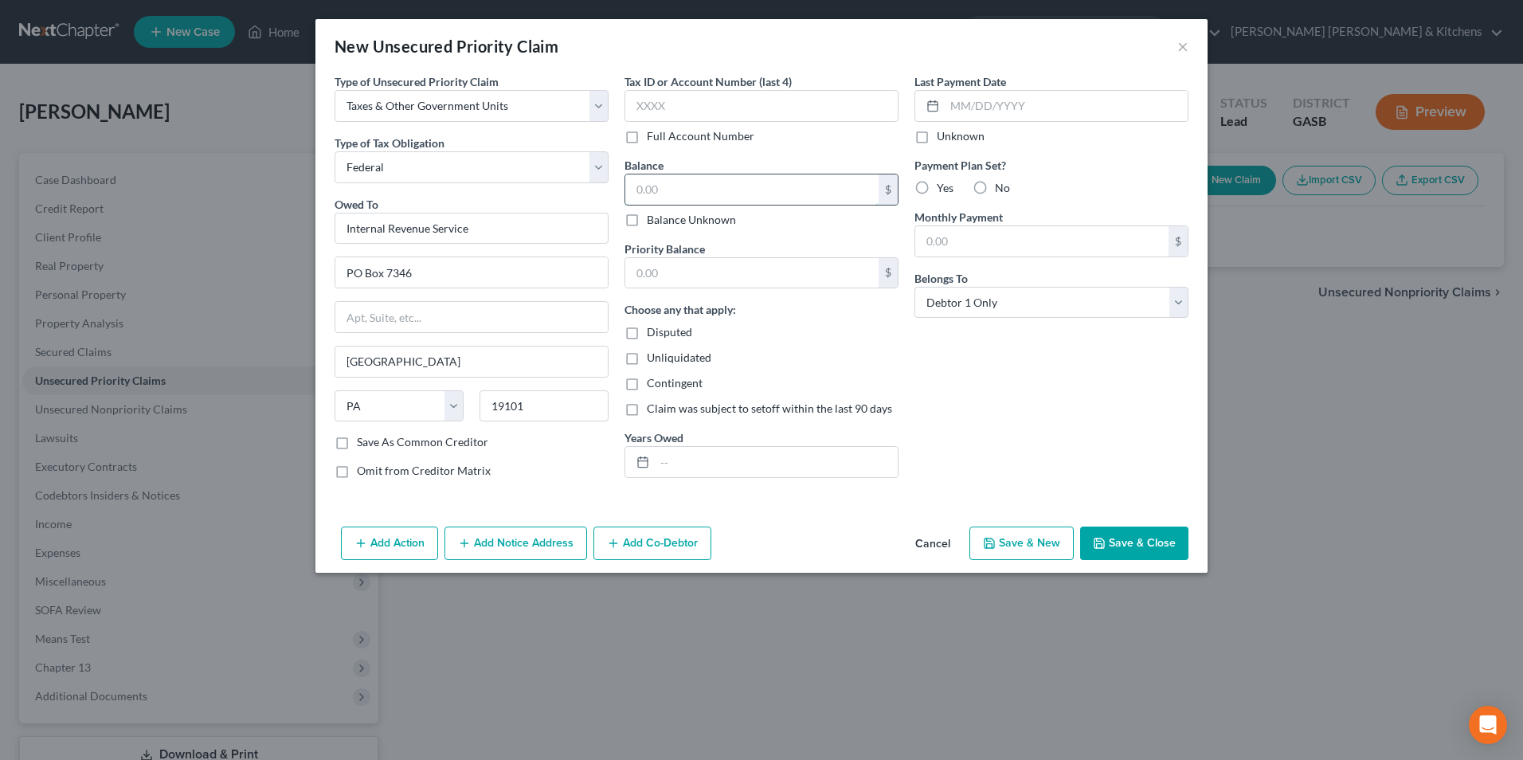
drag, startPoint x: 653, startPoint y: 186, endPoint x: 642, endPoint y: 175, distance: 15.8
click at [654, 186] on input "text" at bounding box center [751, 189] width 253 height 30
click at [650, 270] on input "text" at bounding box center [751, 273] width 253 height 30
click at [684, 269] on input "29.96" at bounding box center [751, 273] width 253 height 30
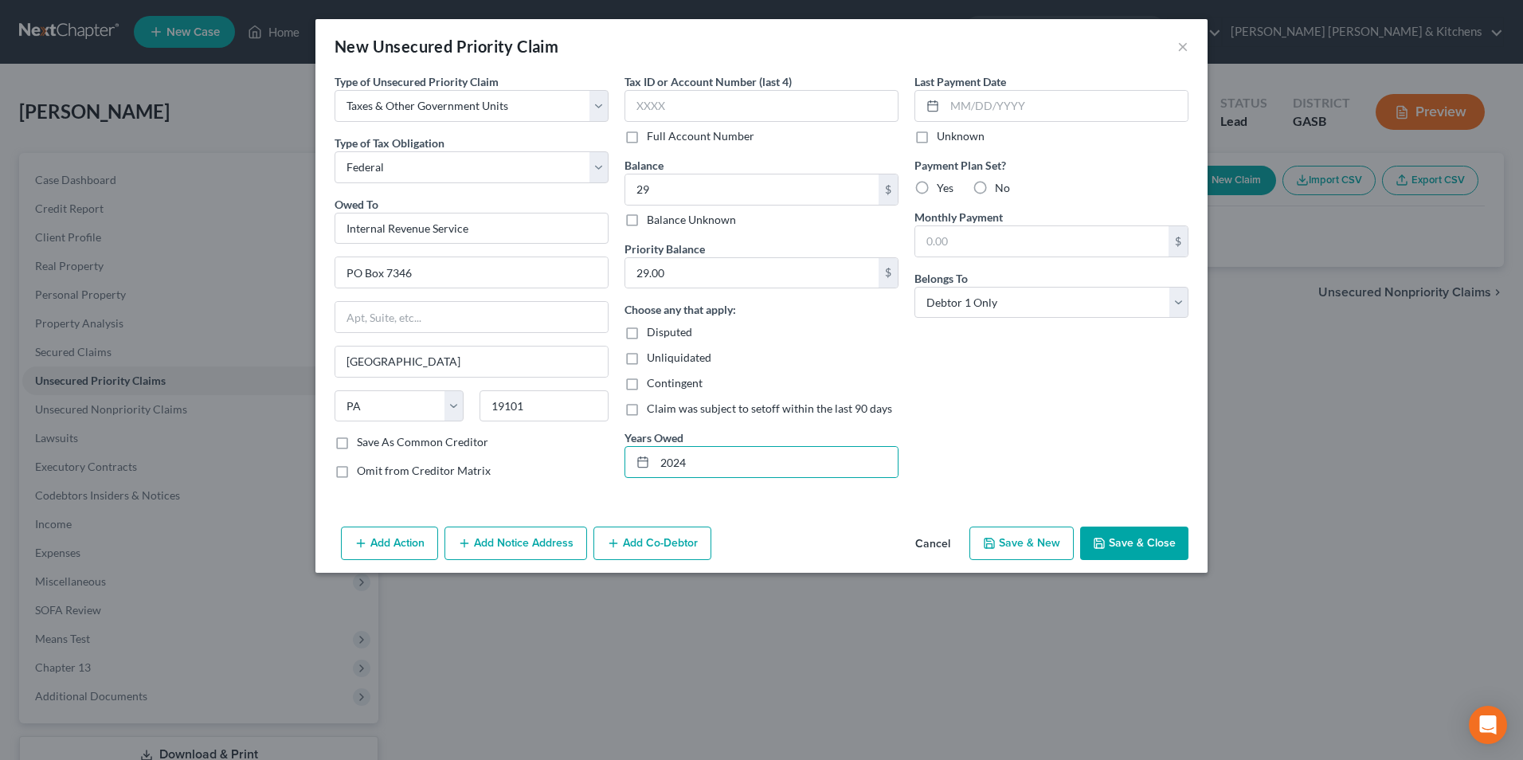
drag, startPoint x: 1137, startPoint y: 546, endPoint x: 1212, endPoint y: 487, distance: 96.4
click at [1137, 546] on button "Save & Close" at bounding box center [1134, 543] width 108 height 33
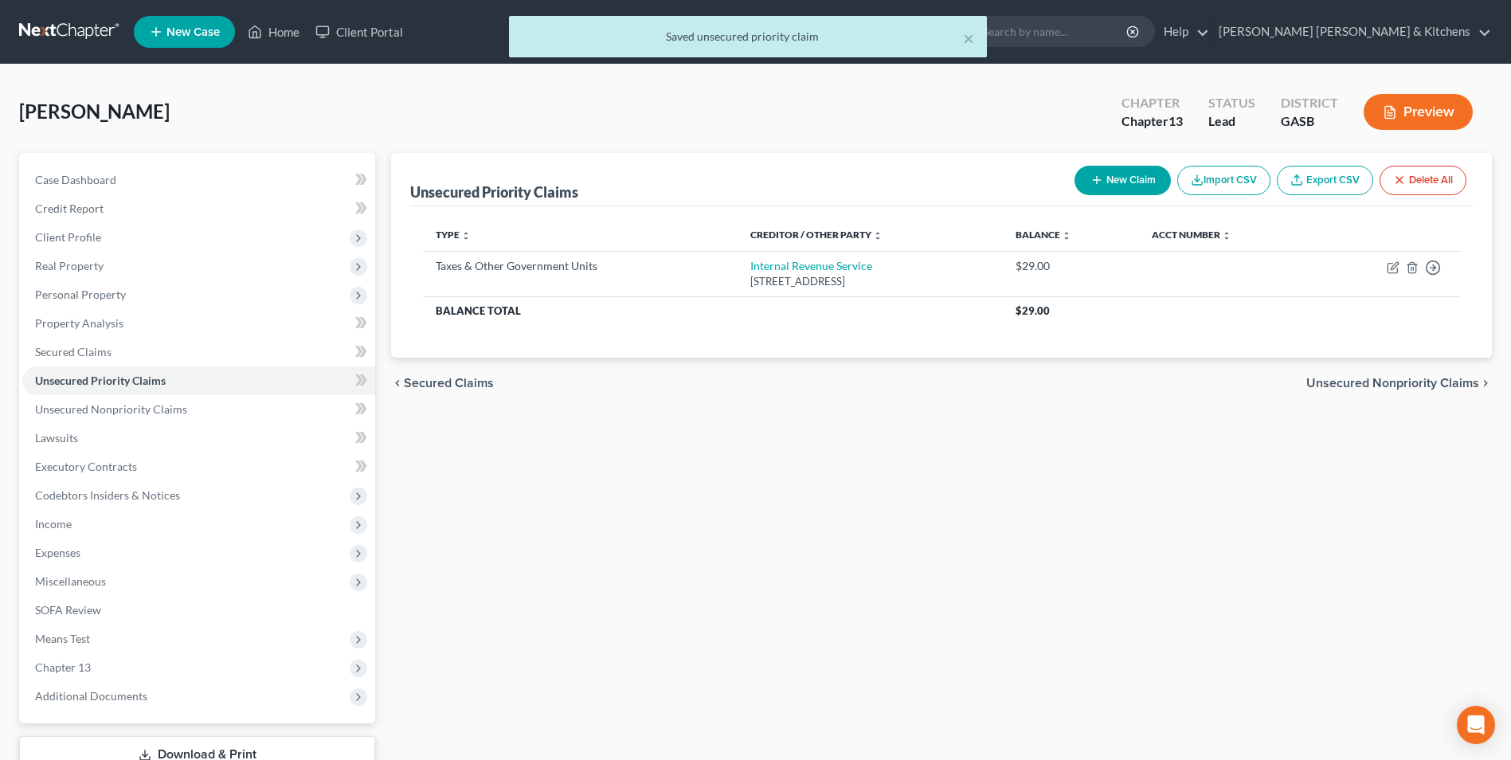
click at [1114, 180] on button "New Claim" at bounding box center [1123, 180] width 96 height 29
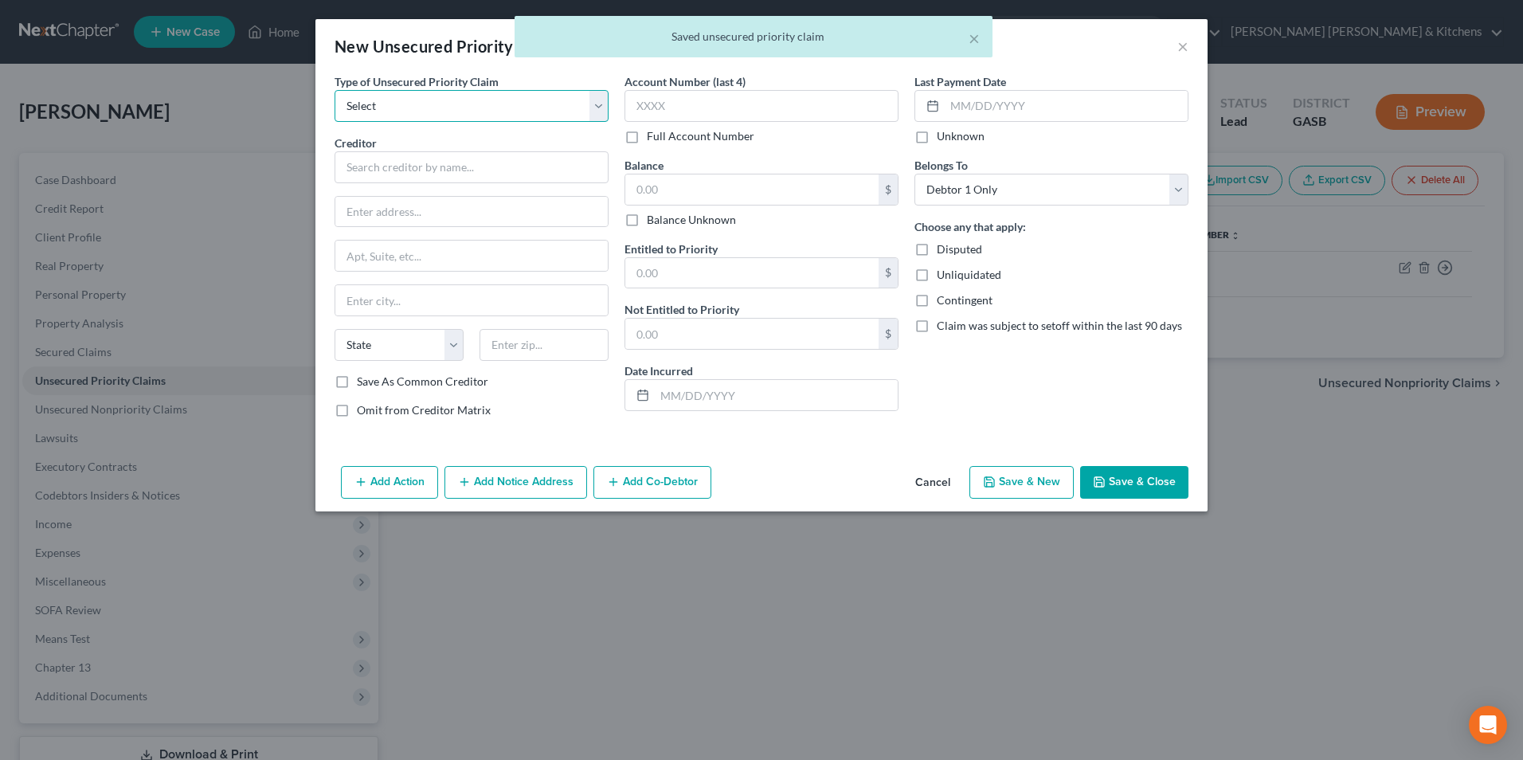
click at [417, 111] on select "Select Taxes & Other Government Units Domestic Support Obligations Extensions o…" at bounding box center [472, 106] width 274 height 32
click at [335, 90] on select "Select Taxes & Other Government Units Domestic Support Obligations Extensions o…" at bounding box center [472, 106] width 274 height 32
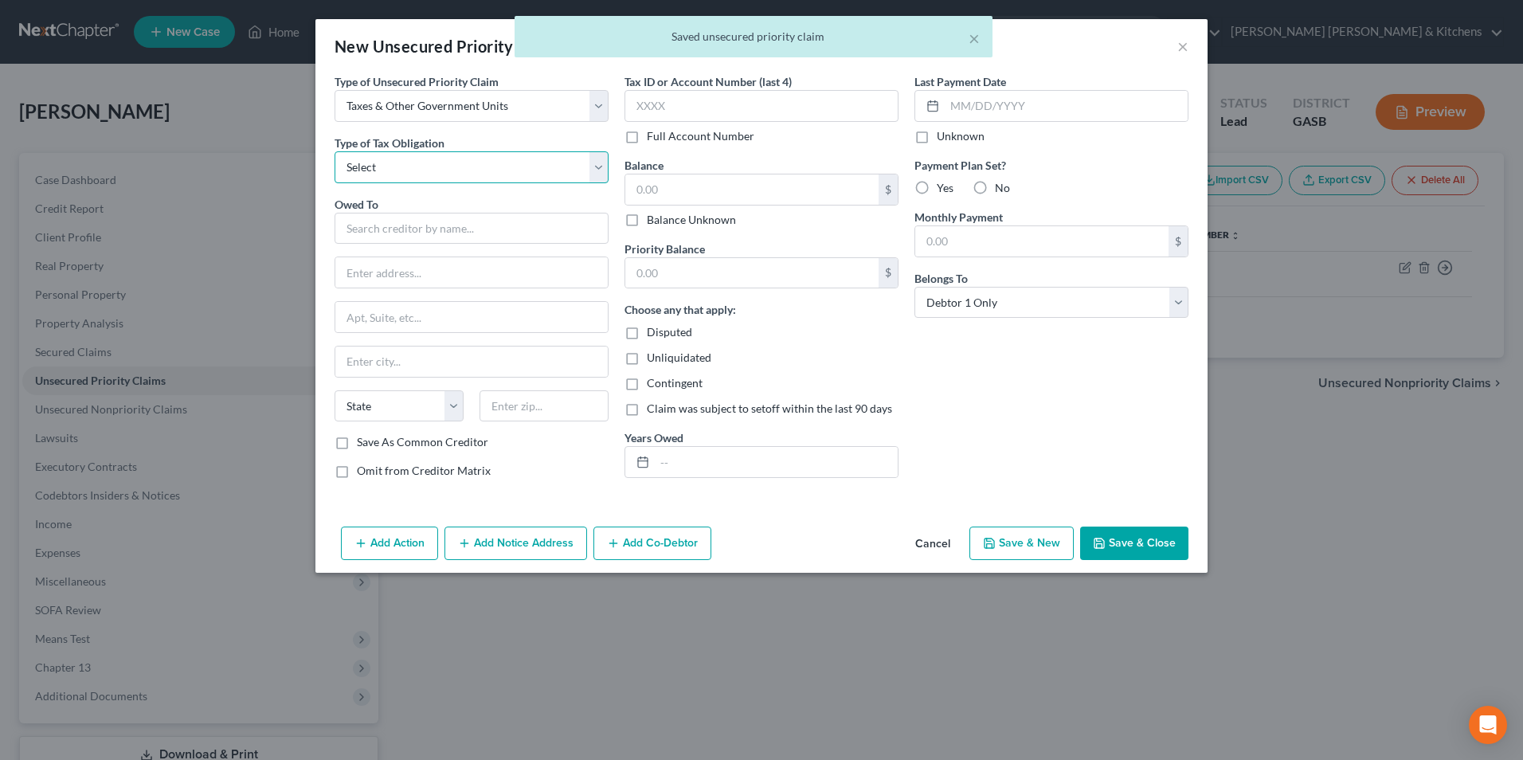
drag, startPoint x: 399, startPoint y: 162, endPoint x: 397, endPoint y: 186, distance: 23.2
click at [398, 169] on select "Select Federal City State Franchise Tax Board Other" at bounding box center [472, 167] width 274 height 32
click at [335, 151] on select "Select Federal City State Franchise Tax Board Other" at bounding box center [472, 167] width 274 height 32
click at [382, 237] on input "text" at bounding box center [472, 229] width 274 height 32
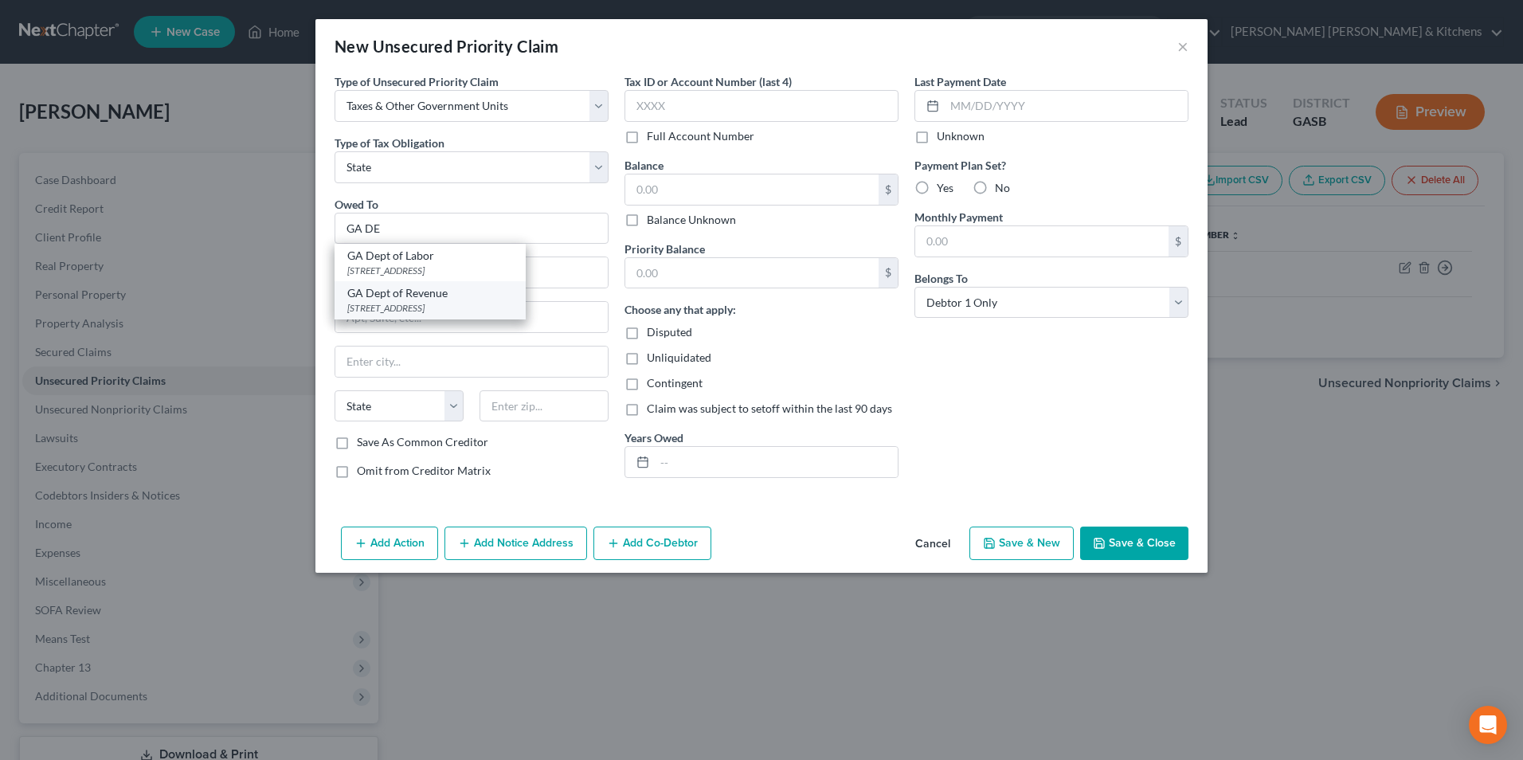
click at [429, 288] on div "GA Dept of Revenue" at bounding box center [430, 293] width 166 height 16
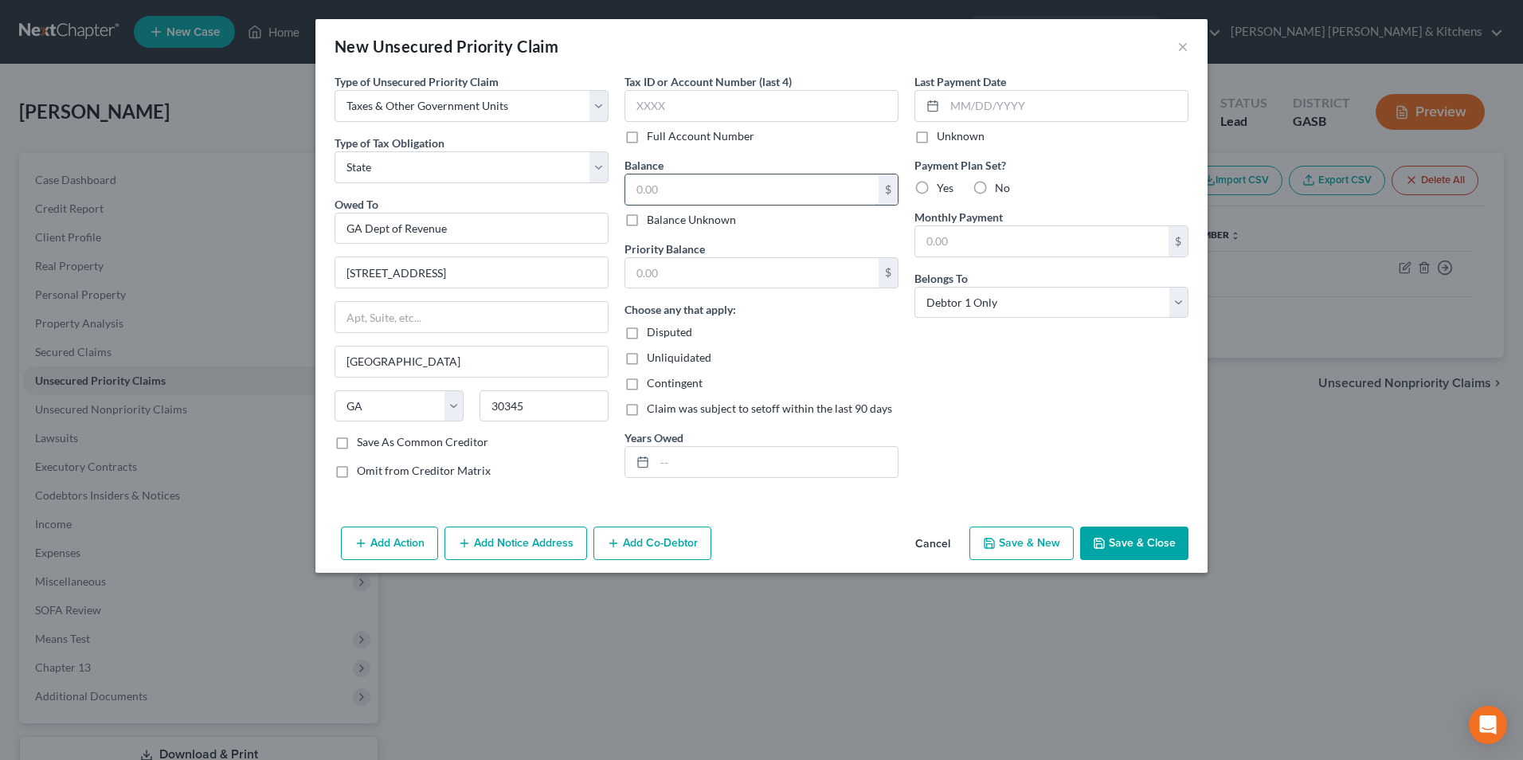
click at [675, 190] on input "text" at bounding box center [751, 189] width 253 height 30
drag, startPoint x: 754, startPoint y: 468, endPoint x: 758, endPoint y: 434, distance: 34.6
click at [754, 468] on input "text" at bounding box center [776, 462] width 243 height 30
click at [1129, 545] on button "Save & Close" at bounding box center [1134, 543] width 108 height 33
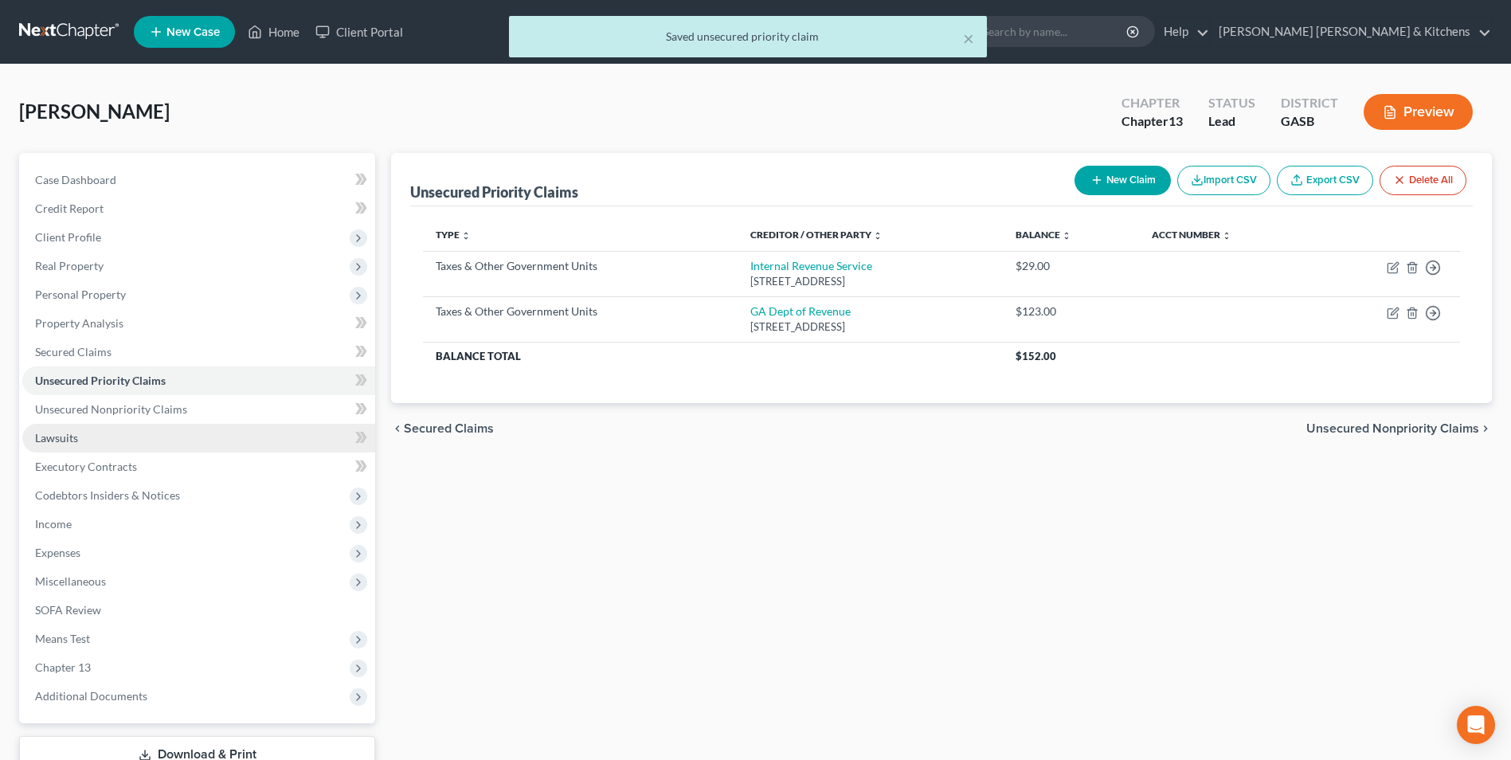
click at [46, 440] on span "Lawsuits" at bounding box center [56, 438] width 43 height 14
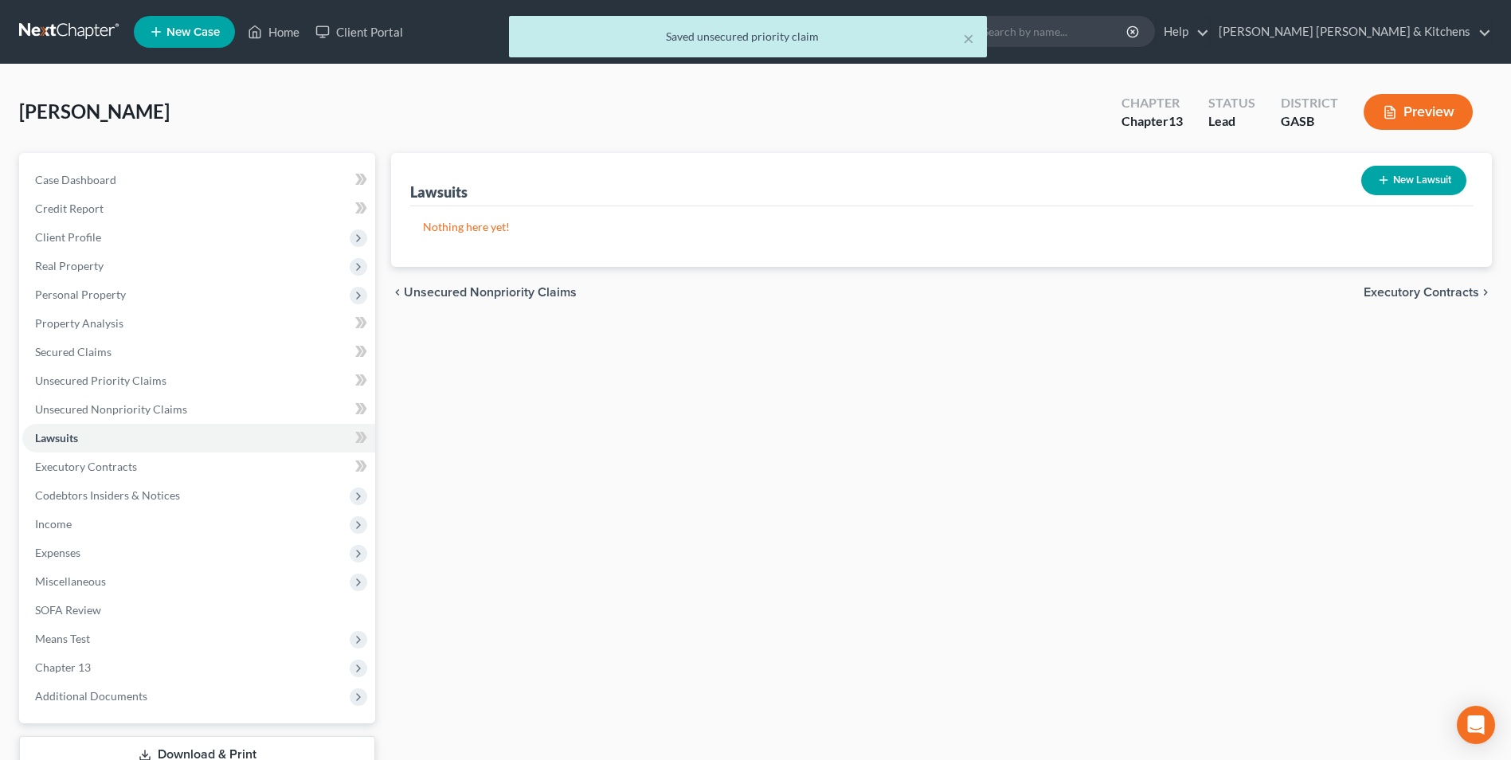
click at [1418, 181] on button "New Lawsuit" at bounding box center [1413, 180] width 105 height 29
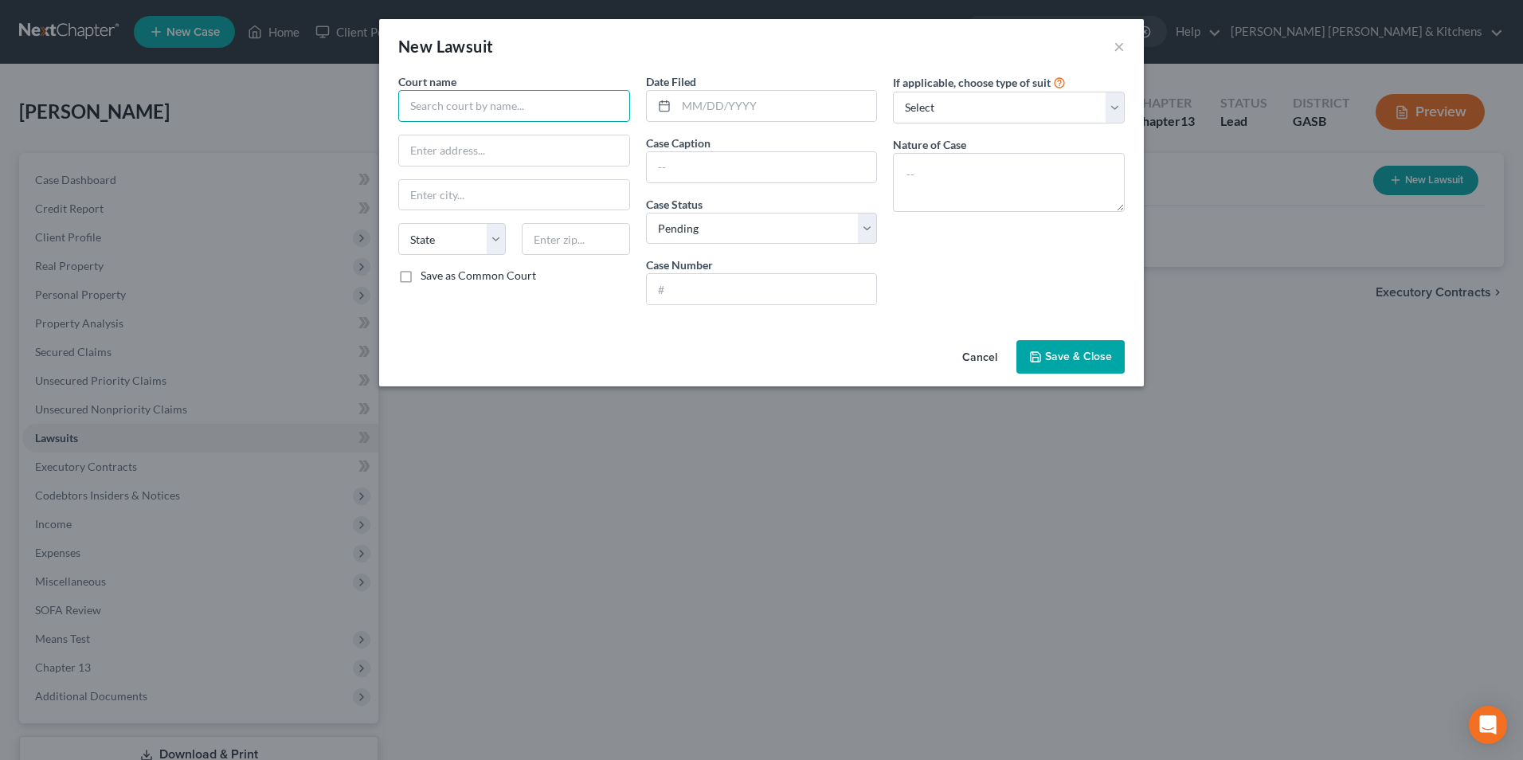
click at [495, 117] on input "text" at bounding box center [514, 106] width 232 height 32
click at [510, 142] on div "Superior Court [GEOGRAPHIC_DATA]" at bounding box center [506, 134] width 217 height 24
click at [722, 164] on input "text" at bounding box center [762, 167] width 230 height 30
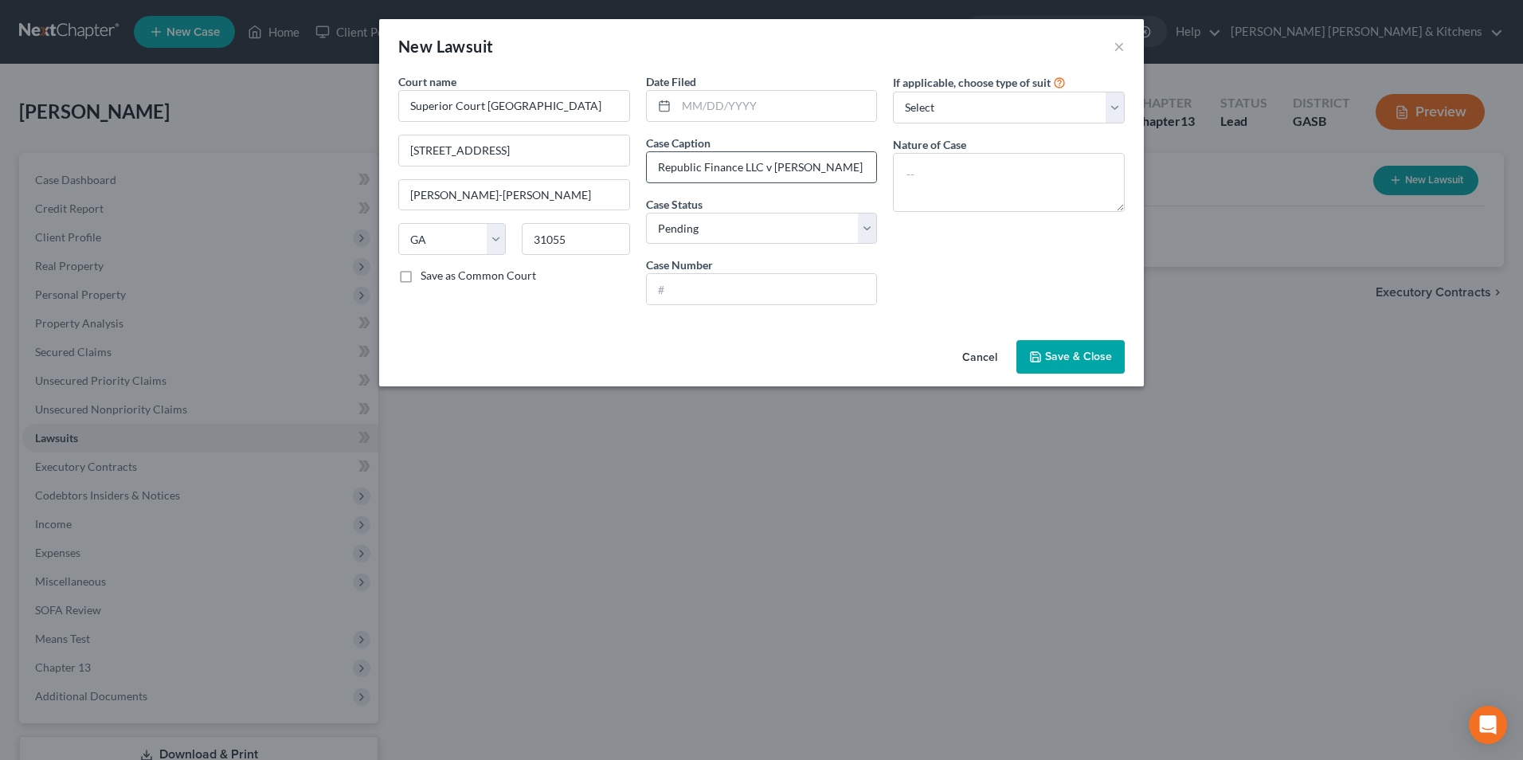
drag, startPoint x: 773, startPoint y: 170, endPoint x: 870, endPoint y: 169, distance: 96.4
click at [869, 169] on input "Republic Finance LLC v [PERSON_NAME]" at bounding box center [762, 167] width 230 height 30
click at [953, 198] on textarea at bounding box center [1009, 182] width 232 height 59
click at [810, 110] on input "text" at bounding box center [776, 106] width 201 height 30
click at [1055, 351] on span "Save & Close" at bounding box center [1078, 357] width 67 height 14
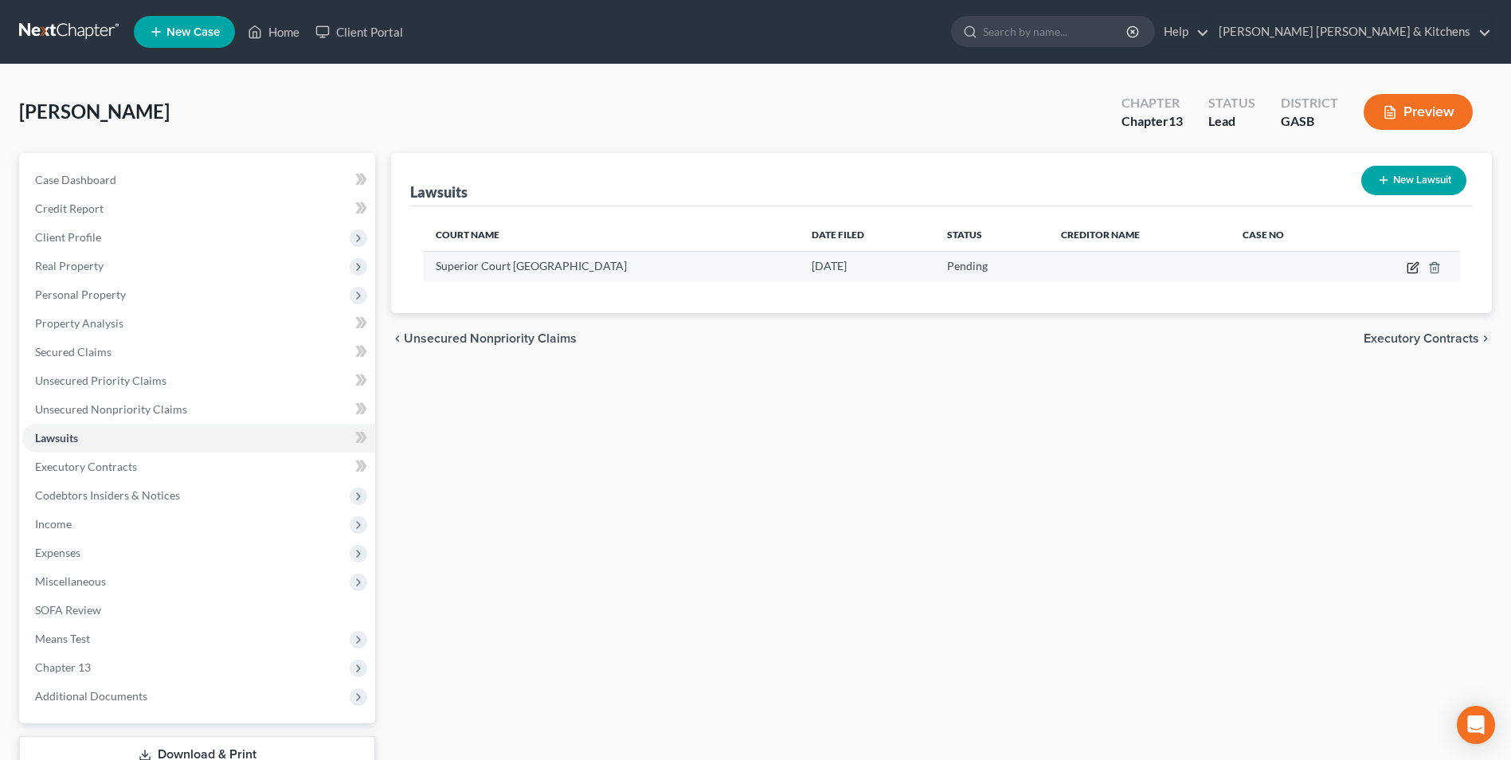
click at [1409, 271] on icon "button" at bounding box center [1413, 267] width 13 height 13
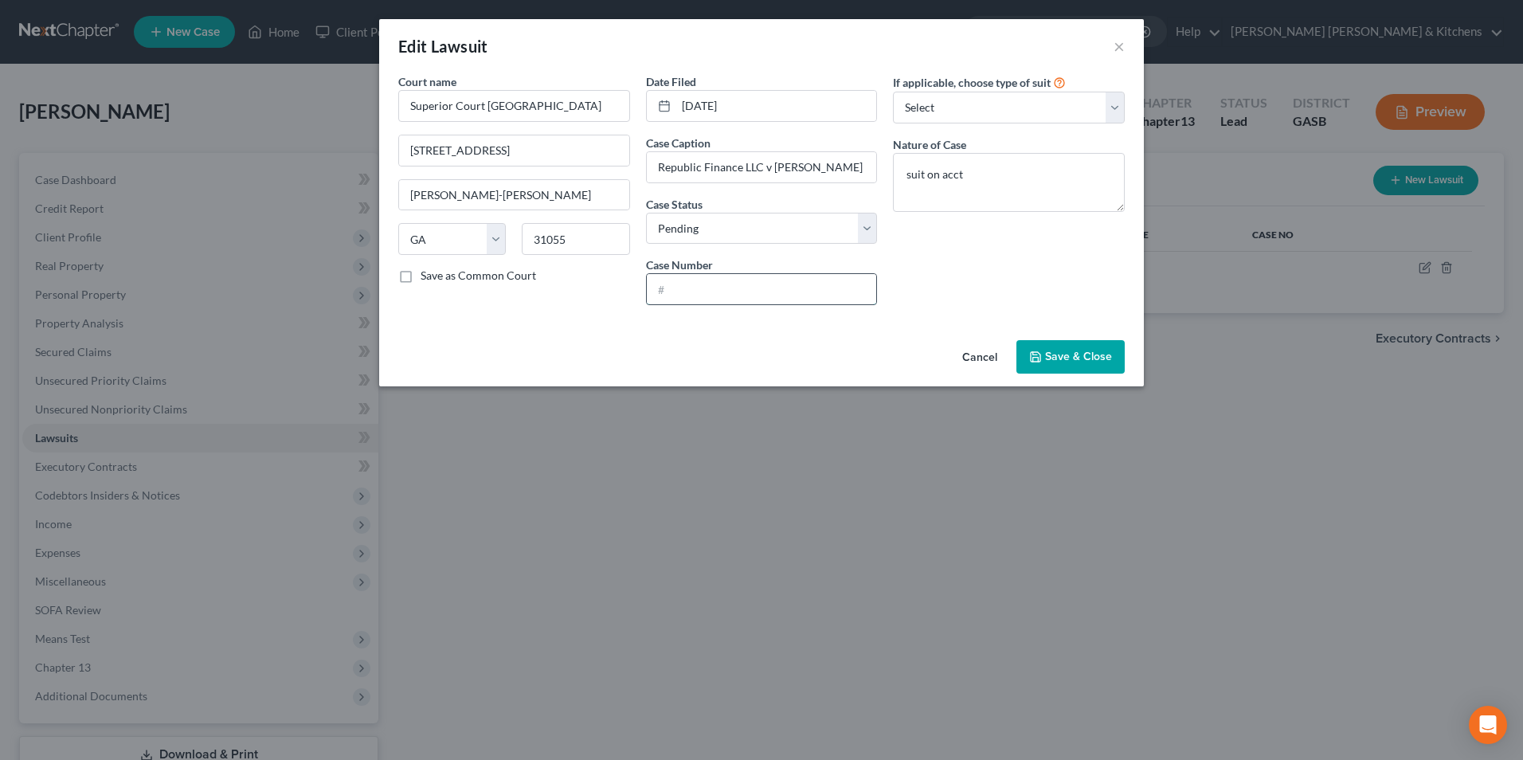
click at [710, 290] on input "text" at bounding box center [762, 289] width 230 height 30
click at [434, 155] on input "[STREET_ADDRESS]" at bounding box center [514, 150] width 230 height 30
drag, startPoint x: 426, startPoint y: 155, endPoint x: 375, endPoint y: 152, distance: 51.0
click at [376, 152] on div "Edit Lawsuit × Court name * Superior Court [GEOGRAPHIC_DATA] [GEOGRAPHIC_DATA] …" at bounding box center [761, 380] width 1523 height 760
drag, startPoint x: 453, startPoint y: 106, endPoint x: 372, endPoint y: 126, distance: 83.7
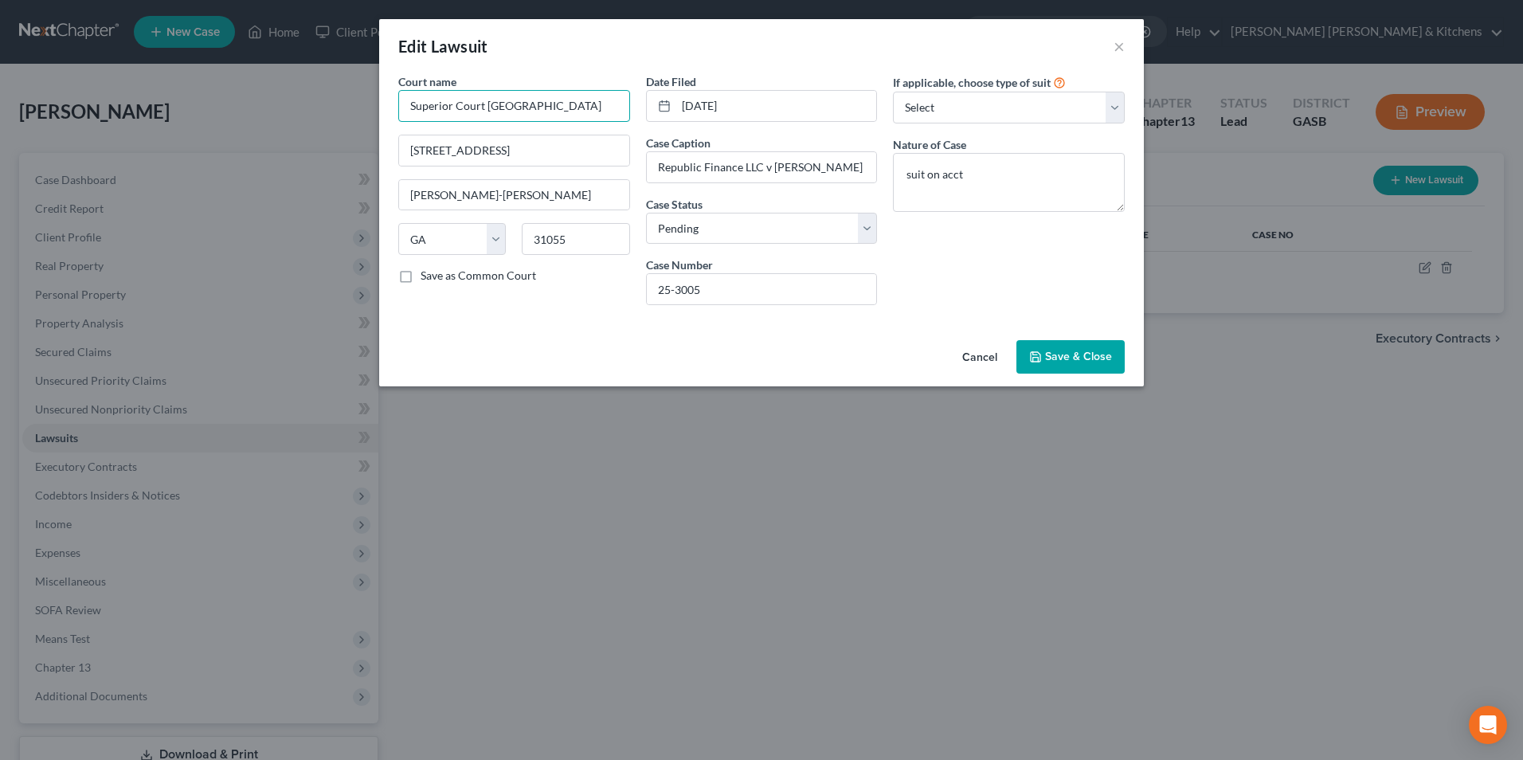
click at [383, 126] on div "Court name * Superior Court [GEOGRAPHIC_DATA] [GEOGRAPHIC_DATA] [PERSON_NAME]-[…" at bounding box center [761, 203] width 765 height 260
click at [421, 271] on label "Save as Common Court" at bounding box center [478, 276] width 115 height 16
click at [427, 271] on input "Save as Common Court" at bounding box center [432, 273] width 10 height 10
click at [1059, 354] on span "Save & Close" at bounding box center [1078, 357] width 67 height 14
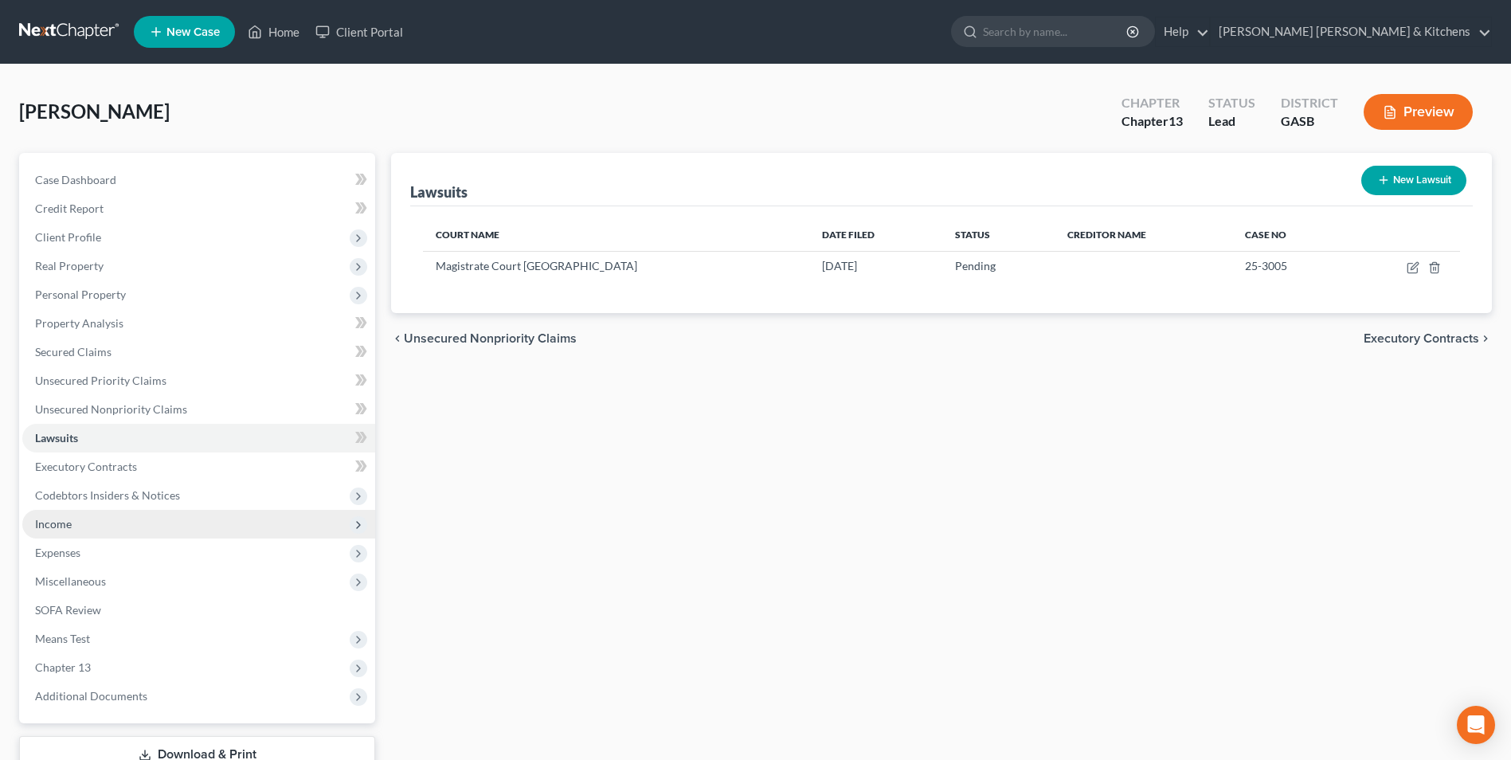
click at [42, 523] on span "Income" at bounding box center [53, 524] width 37 height 14
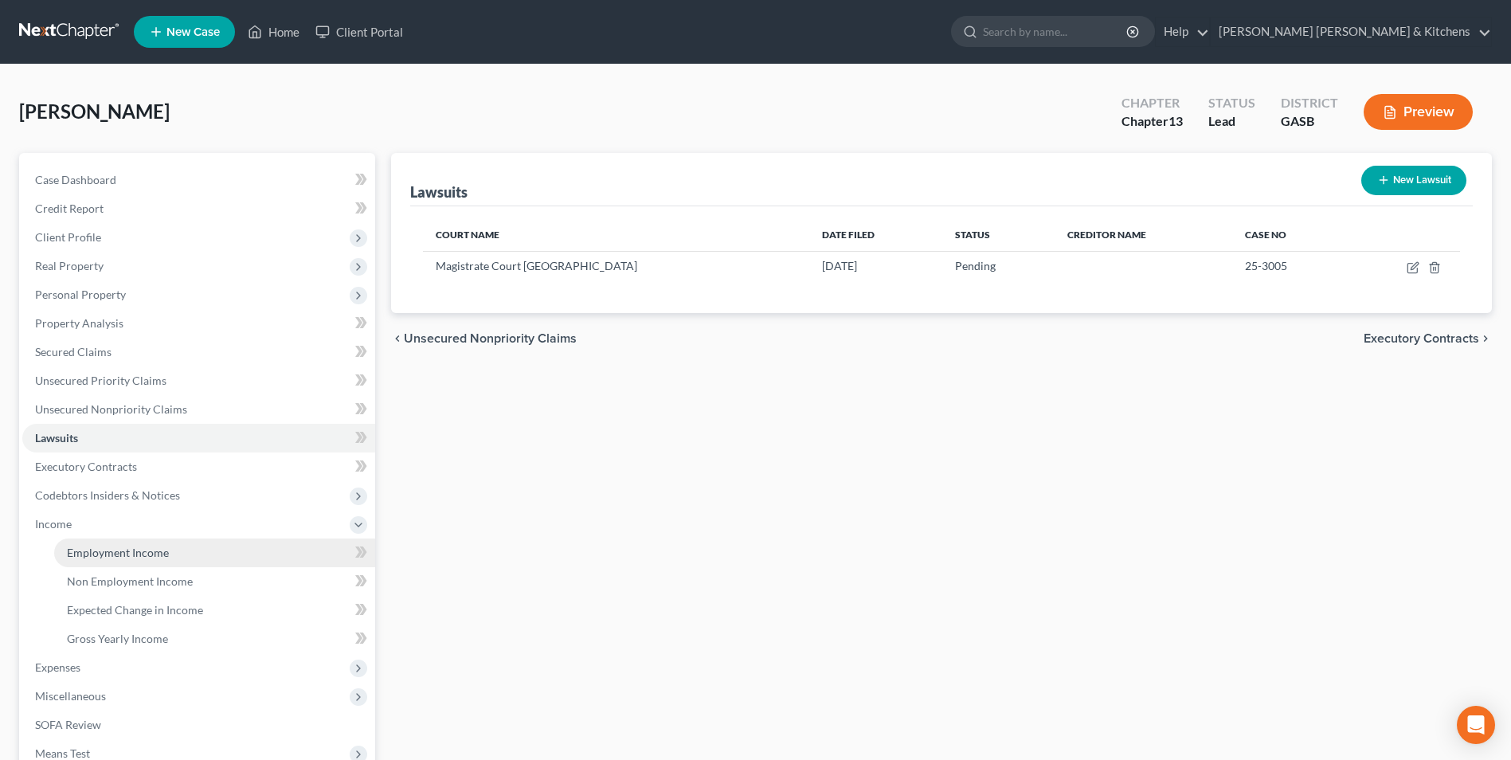
click at [128, 558] on span "Employment Income" at bounding box center [118, 553] width 102 height 14
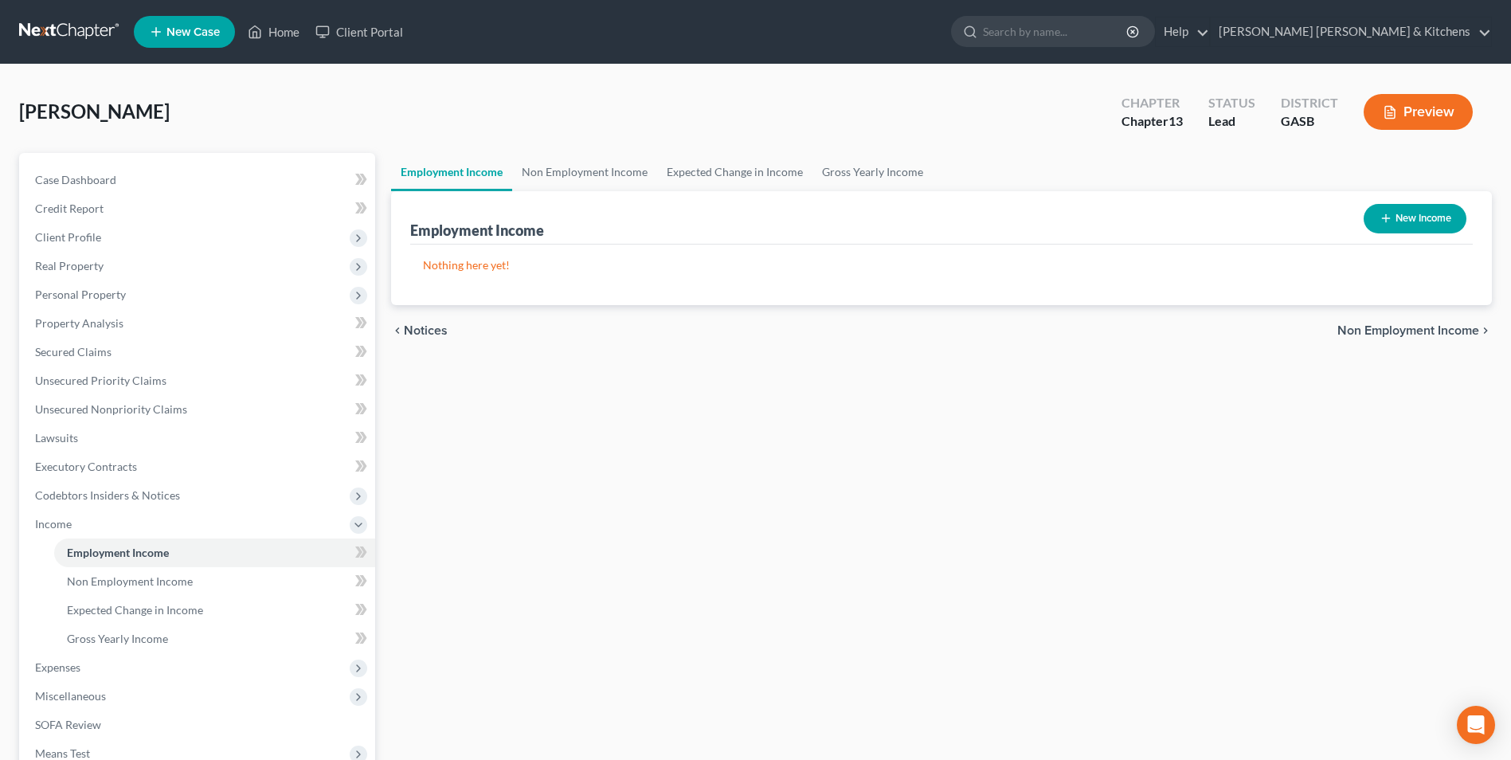
click at [1413, 213] on button "New Income" at bounding box center [1415, 218] width 103 height 29
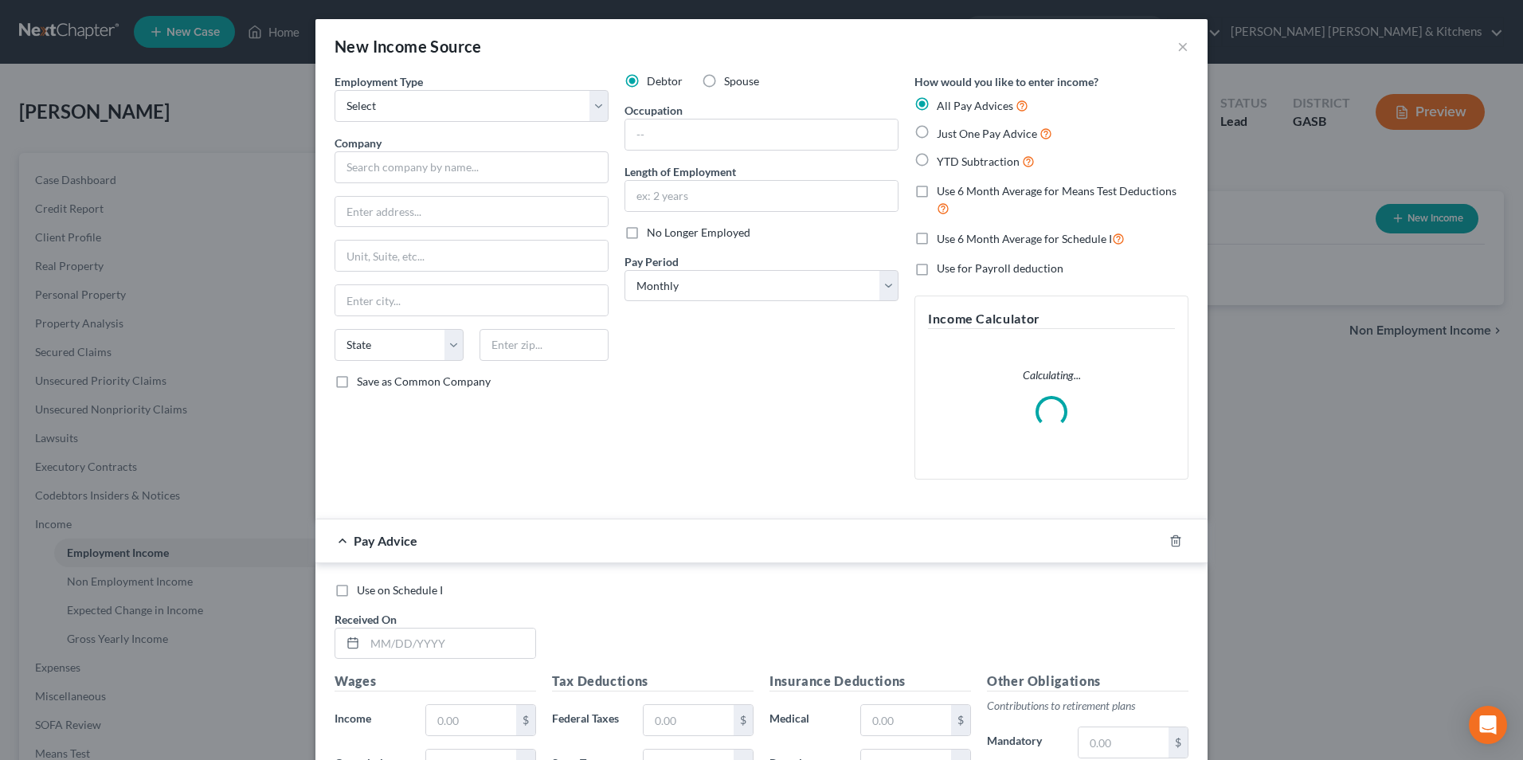
click at [937, 168] on label "YTD Subtraction" at bounding box center [986, 161] width 98 height 18
click at [943, 162] on input "YTD Subtraction" at bounding box center [948, 157] width 10 height 10
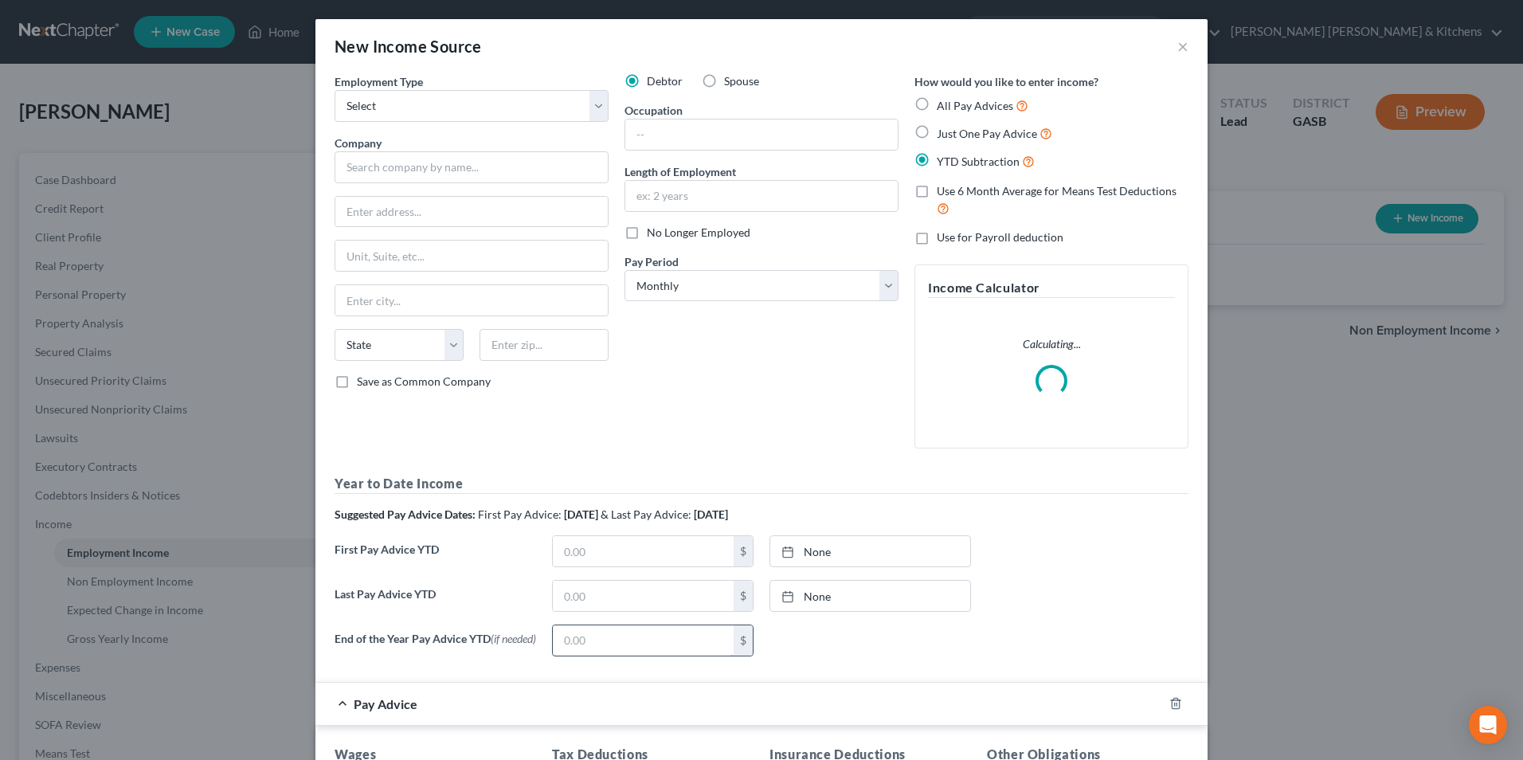
click at [629, 655] on input "text" at bounding box center [643, 640] width 181 height 30
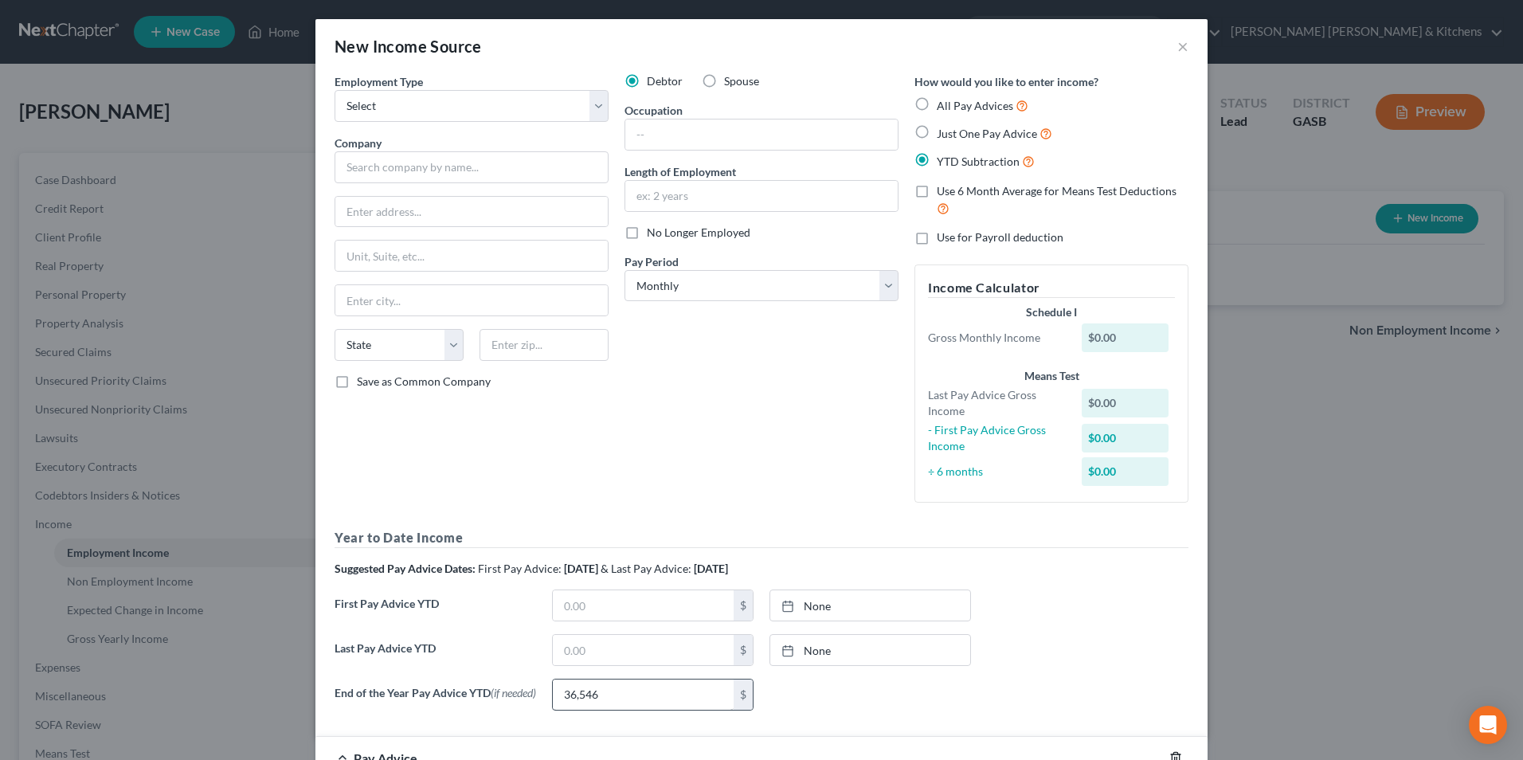
scroll to position [8, 0]
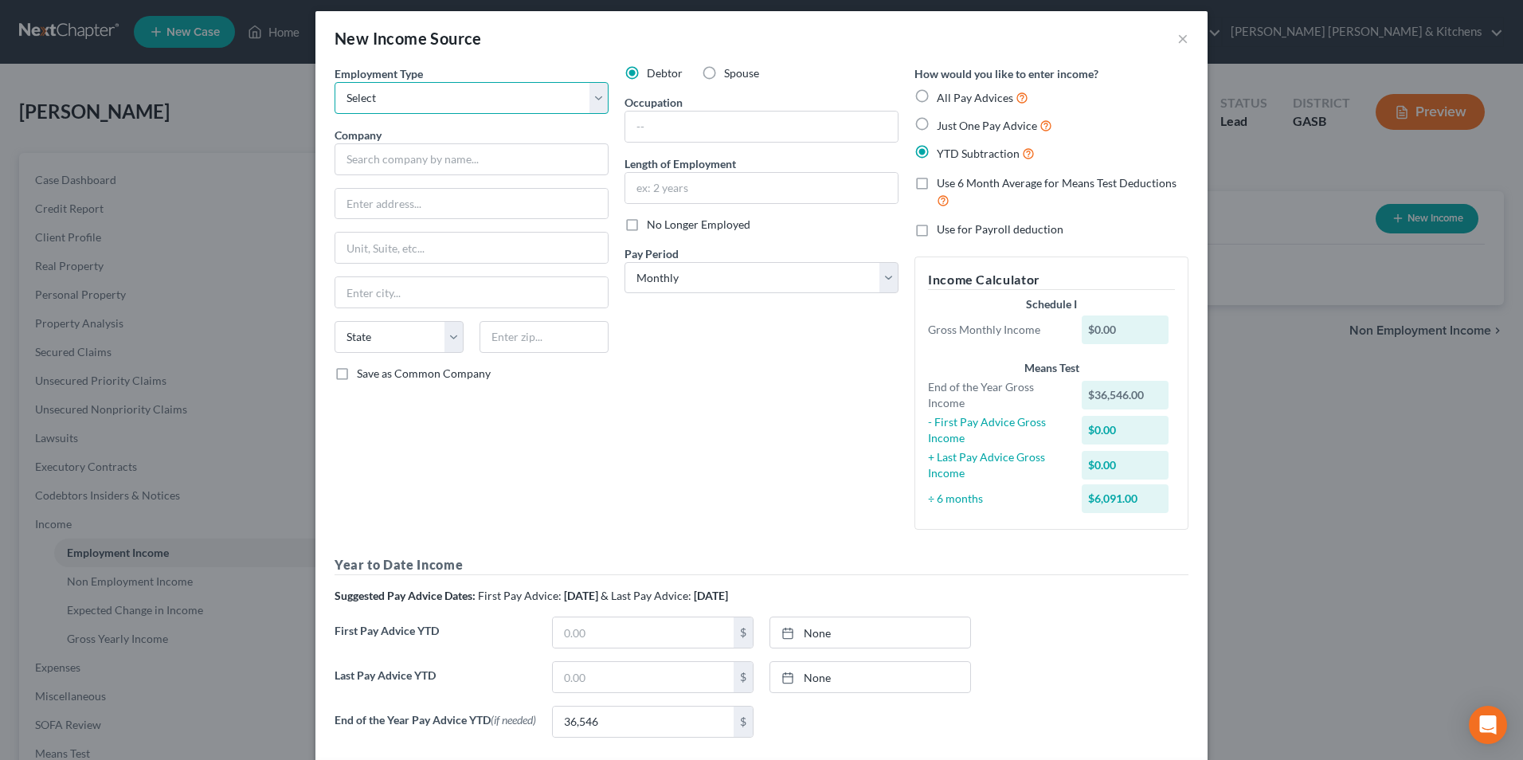
drag, startPoint x: 354, startPoint y: 93, endPoint x: 354, endPoint y: 107, distance: 13.5
click at [354, 93] on select "Select Full or [DEMOGRAPHIC_DATA] Employment Self Employment" at bounding box center [472, 98] width 274 height 32
click at [335, 82] on select "Select Full or [DEMOGRAPHIC_DATA] Employment Self Employment" at bounding box center [472, 98] width 274 height 32
click at [358, 156] on input "text" at bounding box center [472, 159] width 274 height 32
drag, startPoint x: 619, startPoint y: 129, endPoint x: 625, endPoint y: 135, distance: 8.5
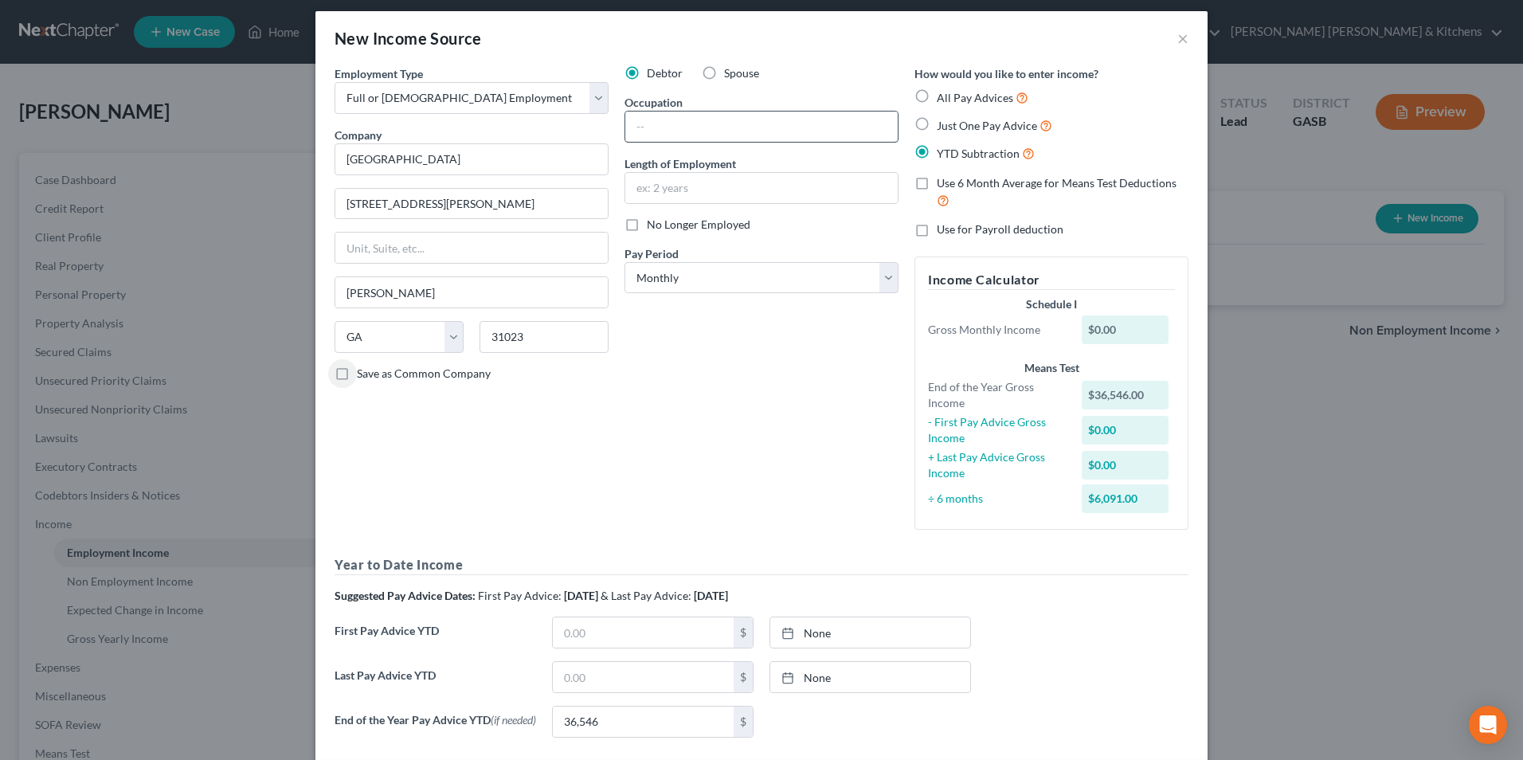
click at [620, 129] on div "Debtor Spouse Occupation Length of Employment No Longer Employed Pay Period * S…" at bounding box center [762, 303] width 290 height 477
click at [662, 119] on input "text" at bounding box center [761, 127] width 272 height 30
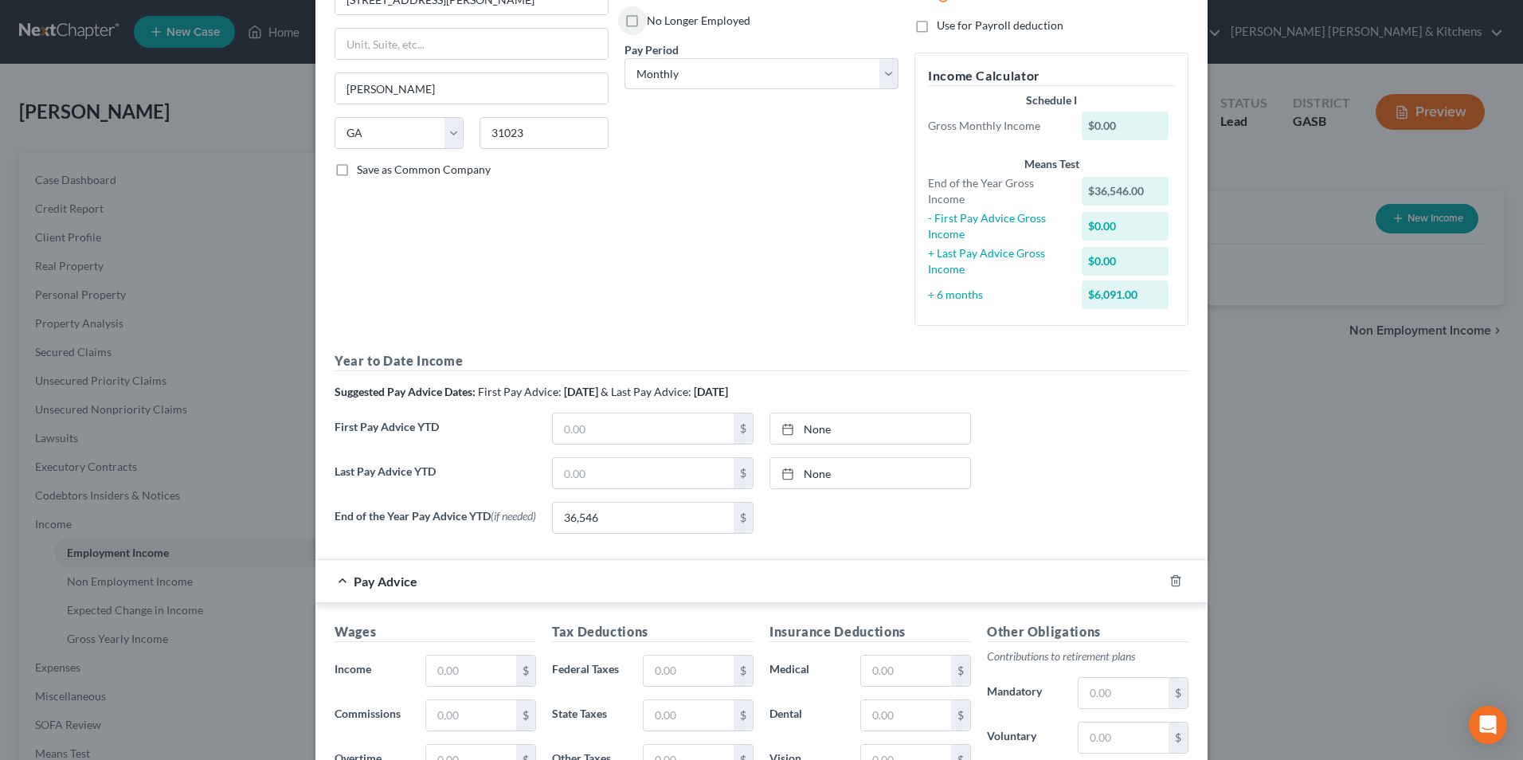
scroll to position [247, 0]
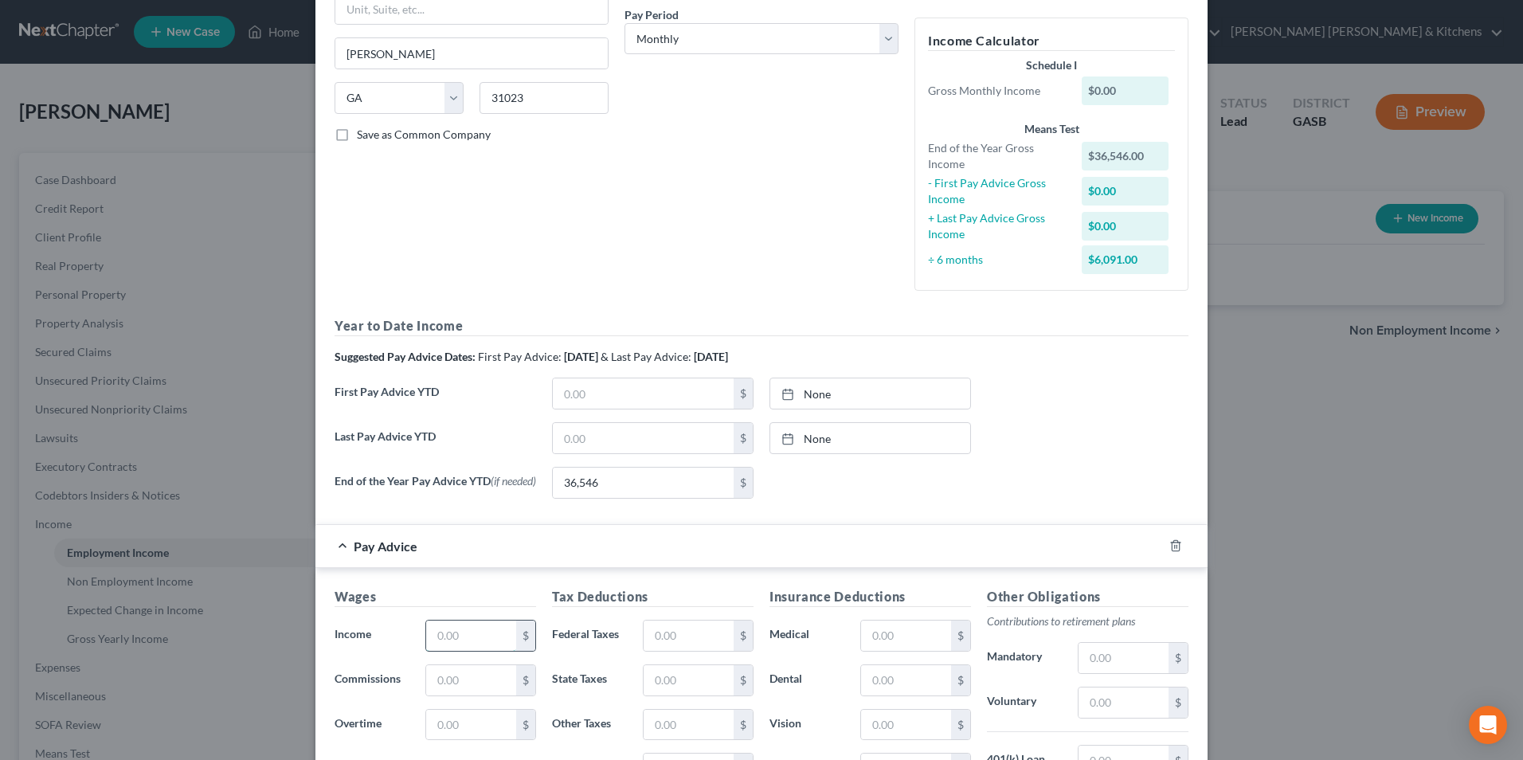
click at [434, 633] on input "text" at bounding box center [471, 635] width 90 height 30
click at [644, 636] on input "text" at bounding box center [689, 635] width 90 height 30
click at [883, 626] on input "text" at bounding box center [906, 635] width 90 height 30
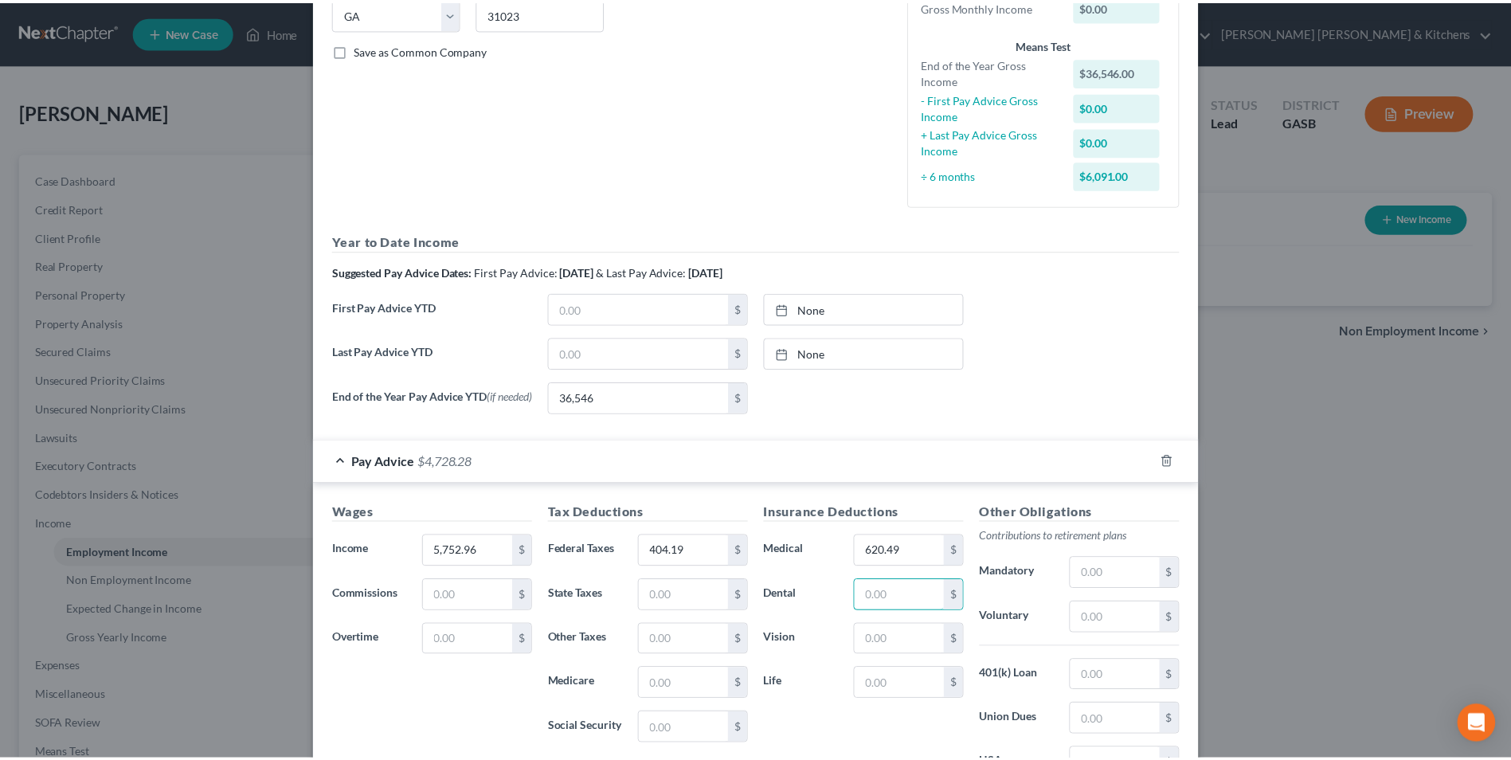
scroll to position [535, 0]
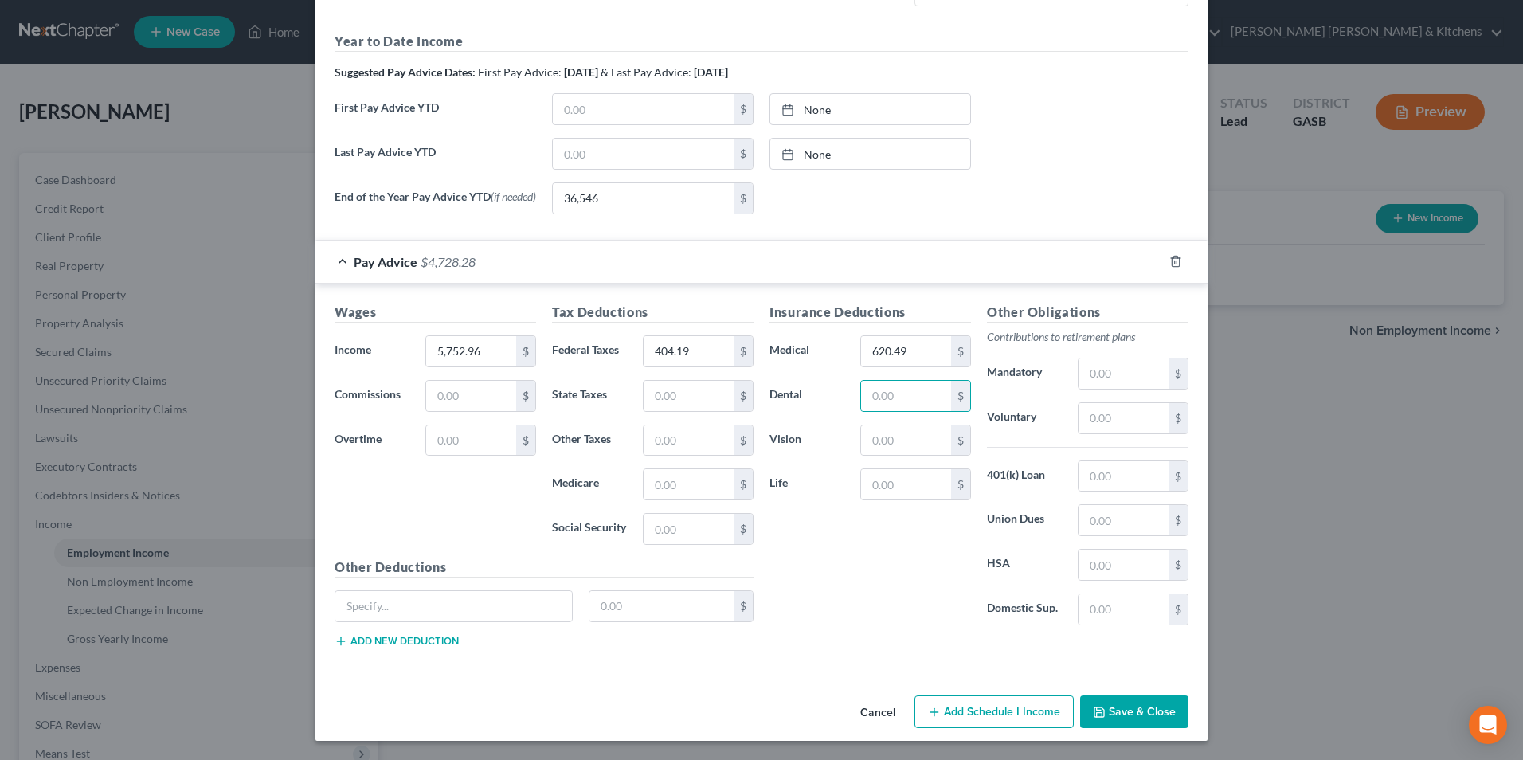
click at [1122, 706] on button "Save & Close" at bounding box center [1134, 711] width 108 height 33
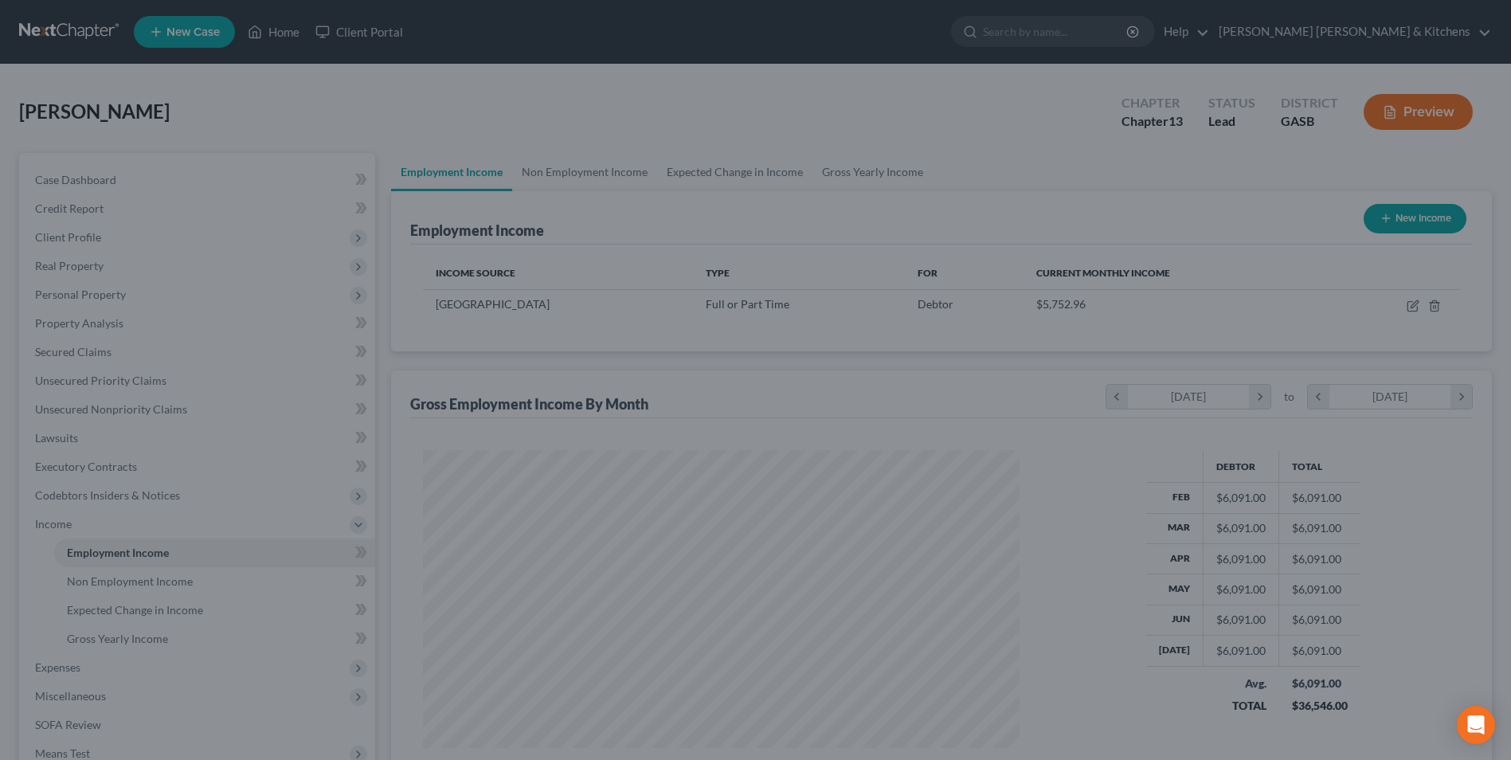
scroll to position [796234, 795906]
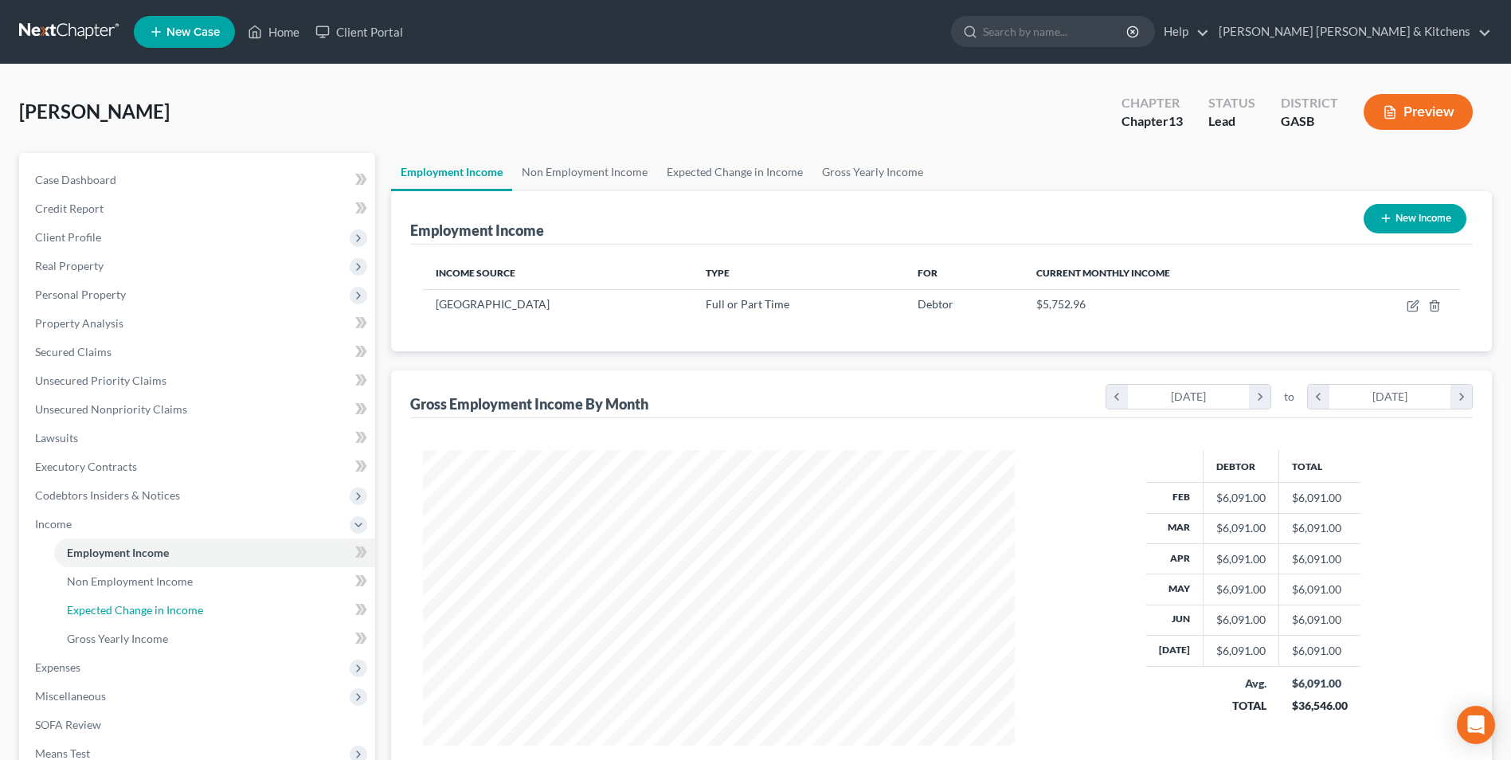
click at [160, 607] on span "Expected Change in Income" at bounding box center [135, 610] width 136 height 14
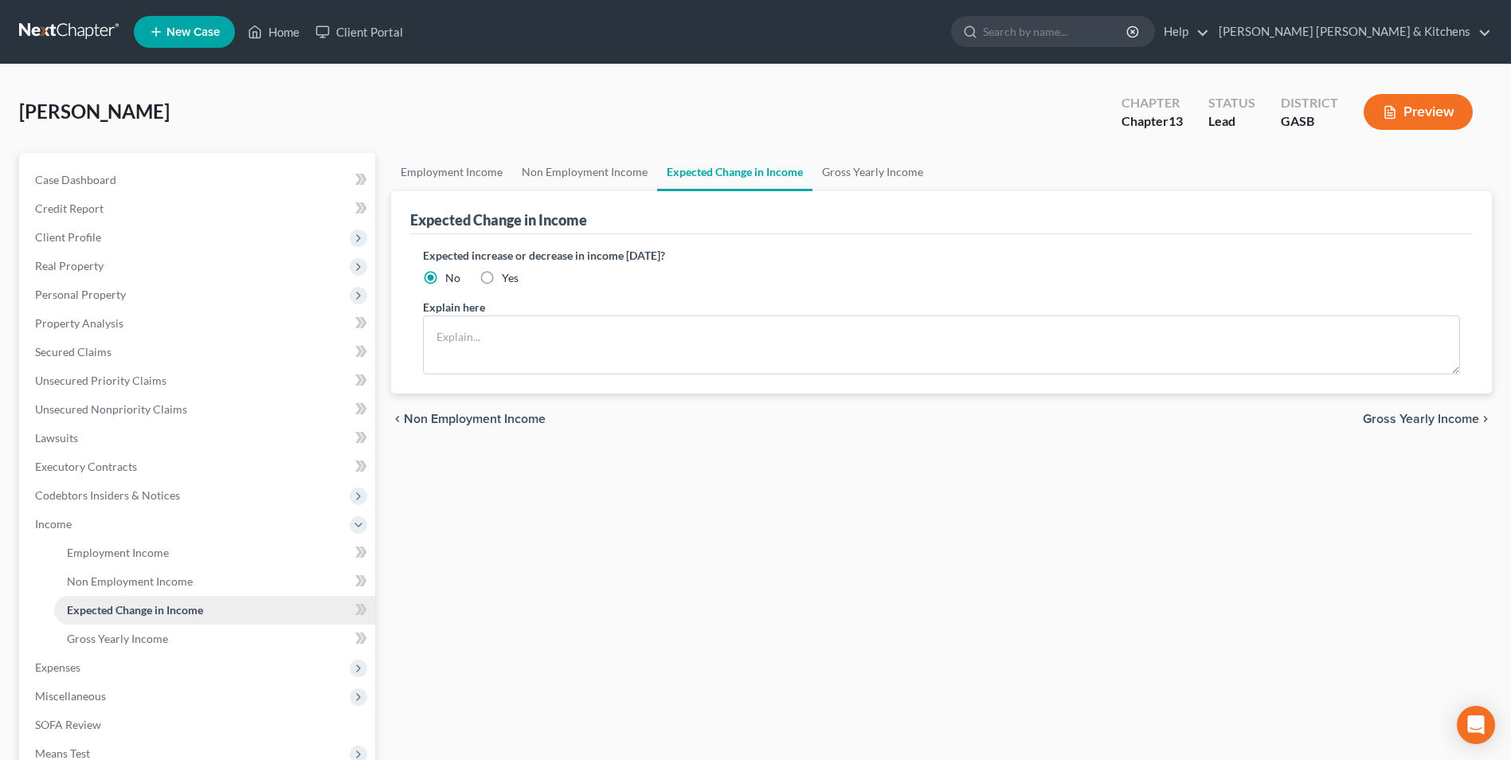
click at [163, 605] on span "Expected Change in Income" at bounding box center [135, 610] width 136 height 14
click at [539, 335] on textarea at bounding box center [941, 344] width 1037 height 59
drag, startPoint x: 90, startPoint y: 641, endPoint x: 154, endPoint y: 603, distance: 74.3
click at [90, 640] on span "Gross Yearly Income" at bounding box center [117, 639] width 101 height 14
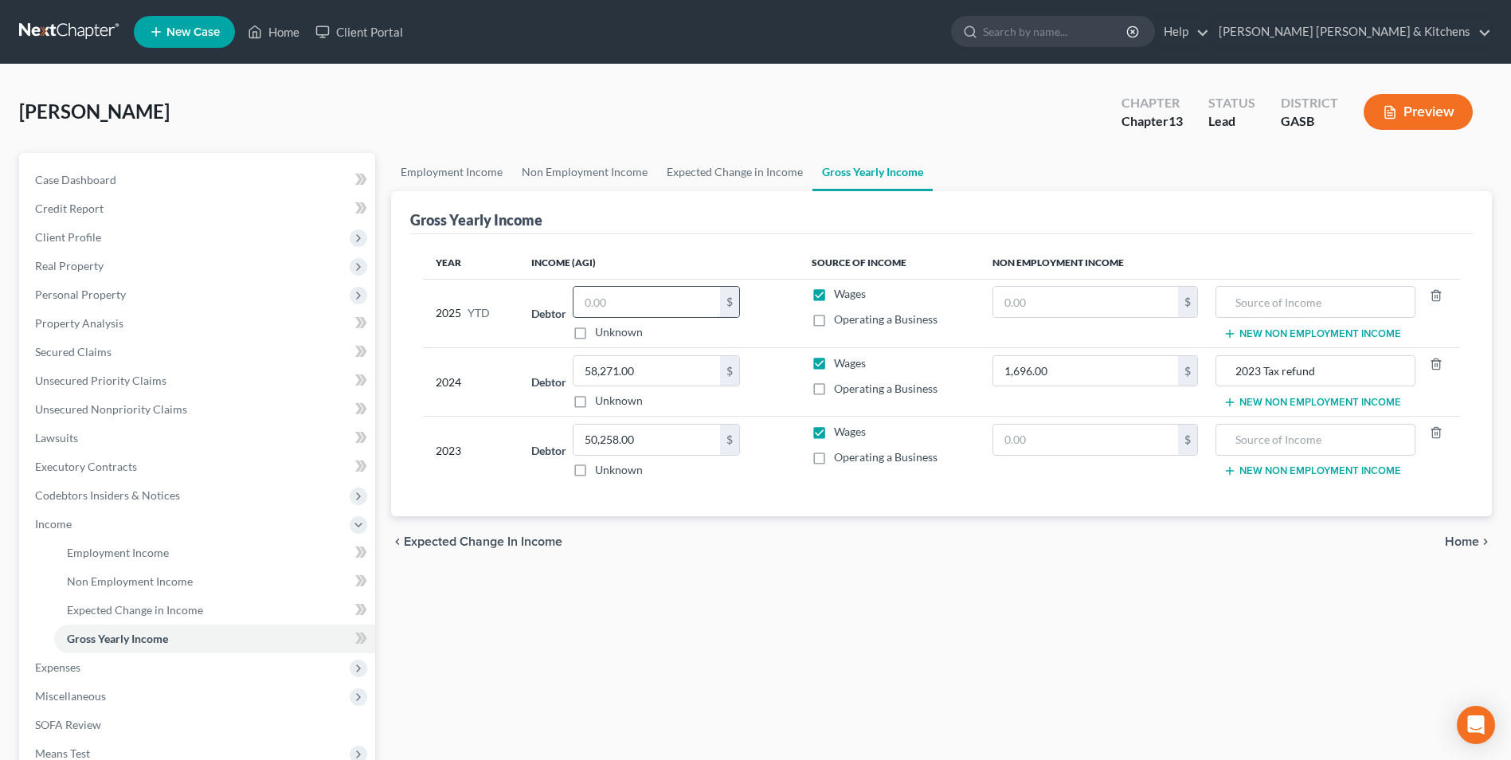
click at [625, 303] on input "text" at bounding box center [647, 302] width 147 height 30
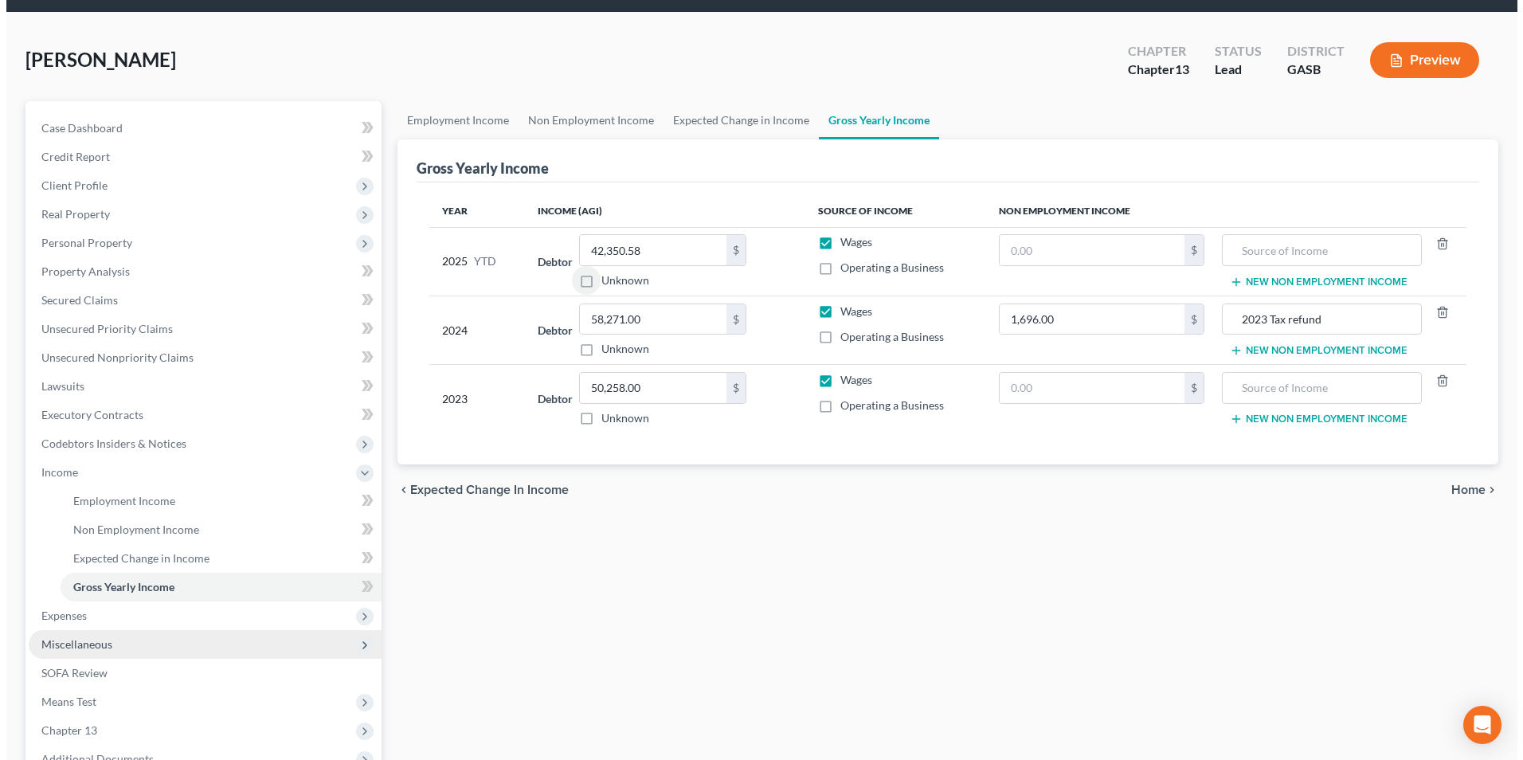
scroll to position [80, 0]
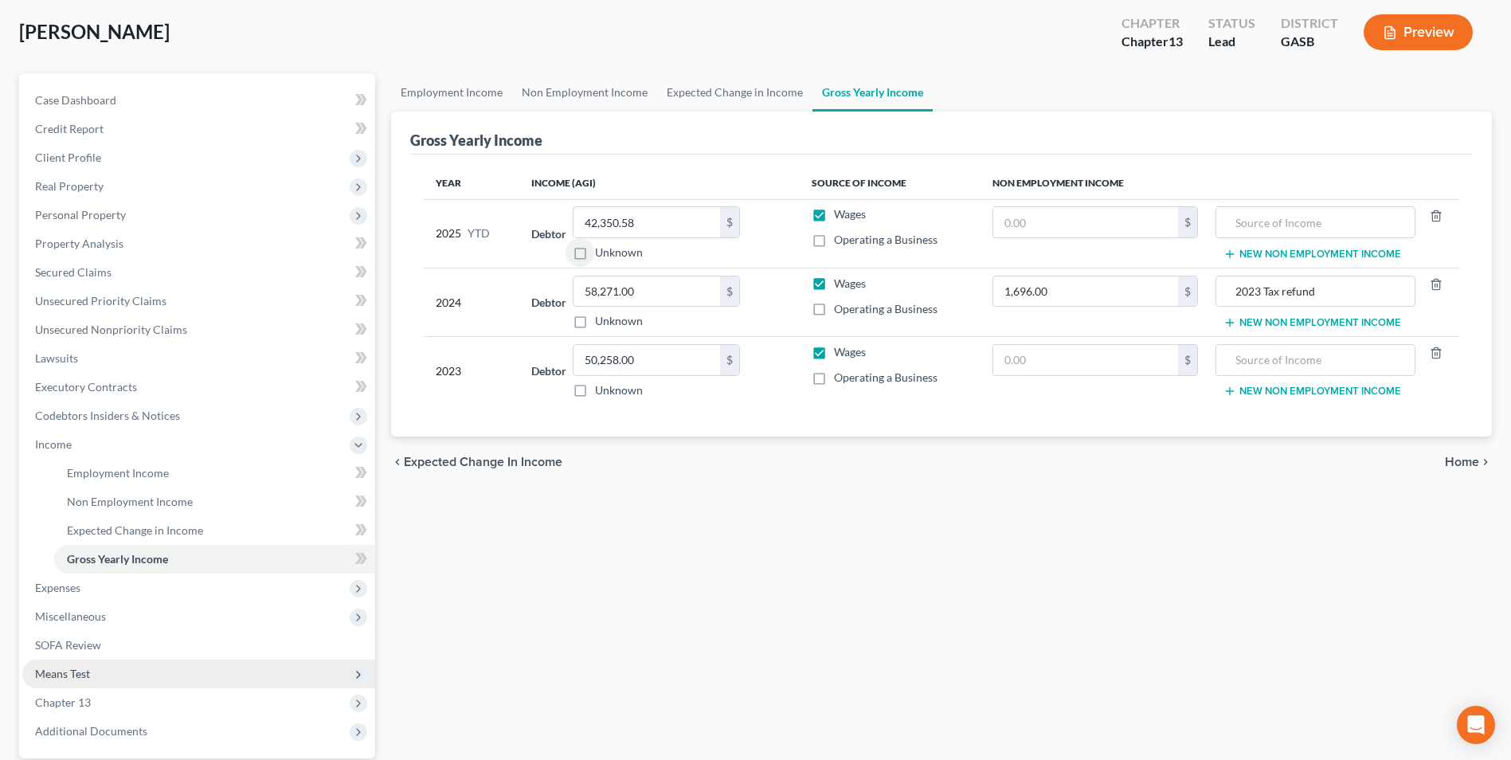
click at [69, 670] on span "Means Test" at bounding box center [62, 674] width 55 height 14
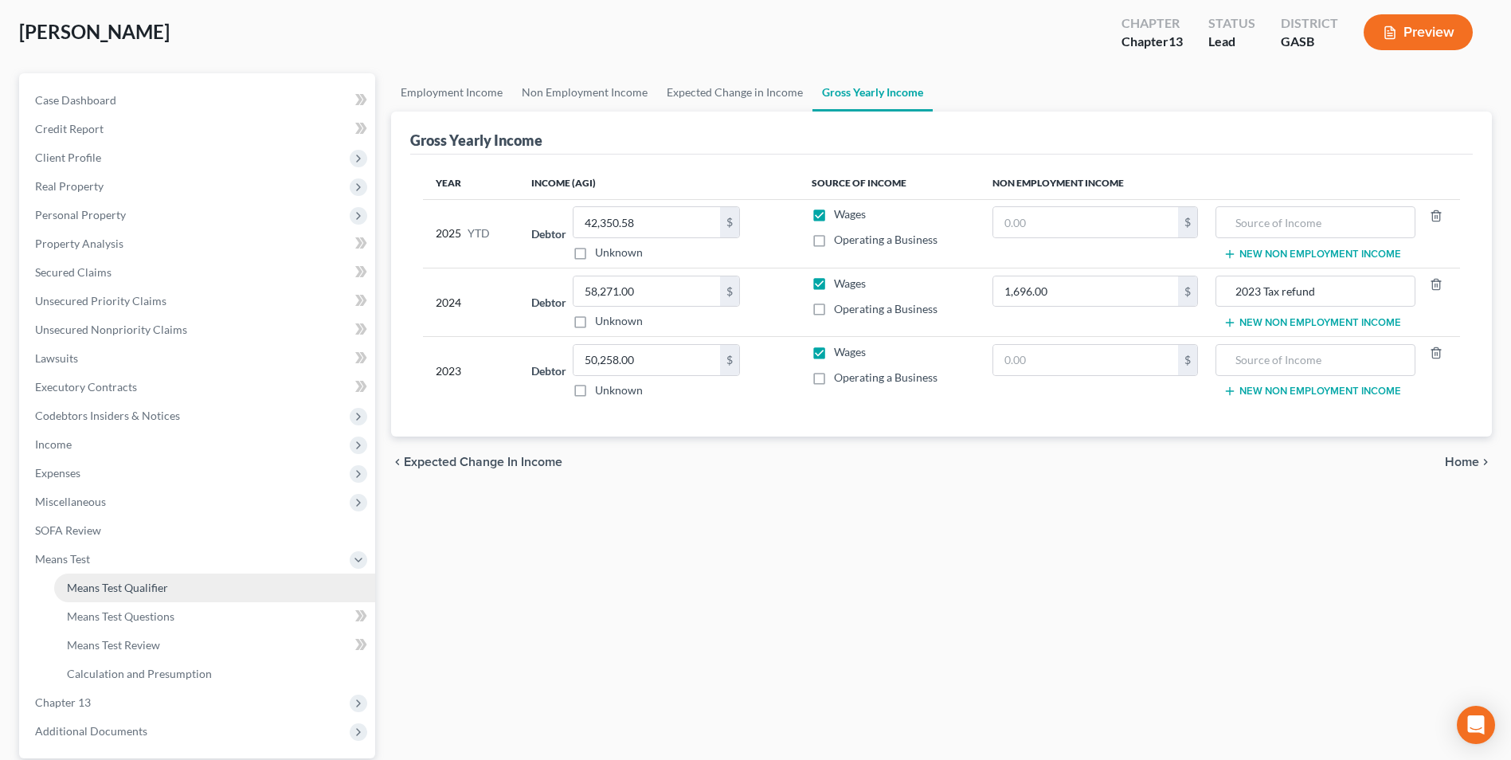
click at [123, 587] on span "Means Test Qualifier" at bounding box center [117, 588] width 101 height 14
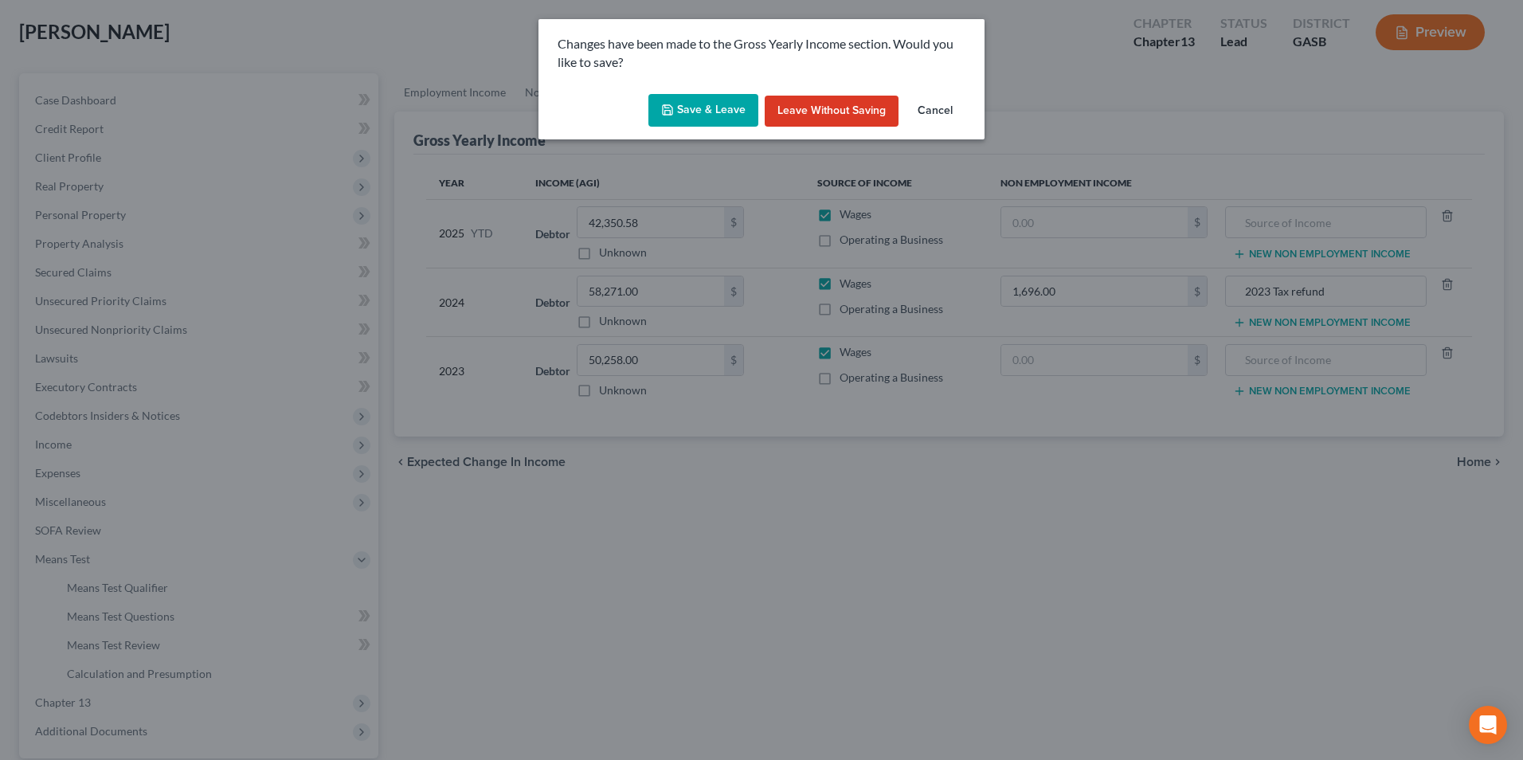
click at [696, 106] on button "Save & Leave" at bounding box center [703, 110] width 110 height 33
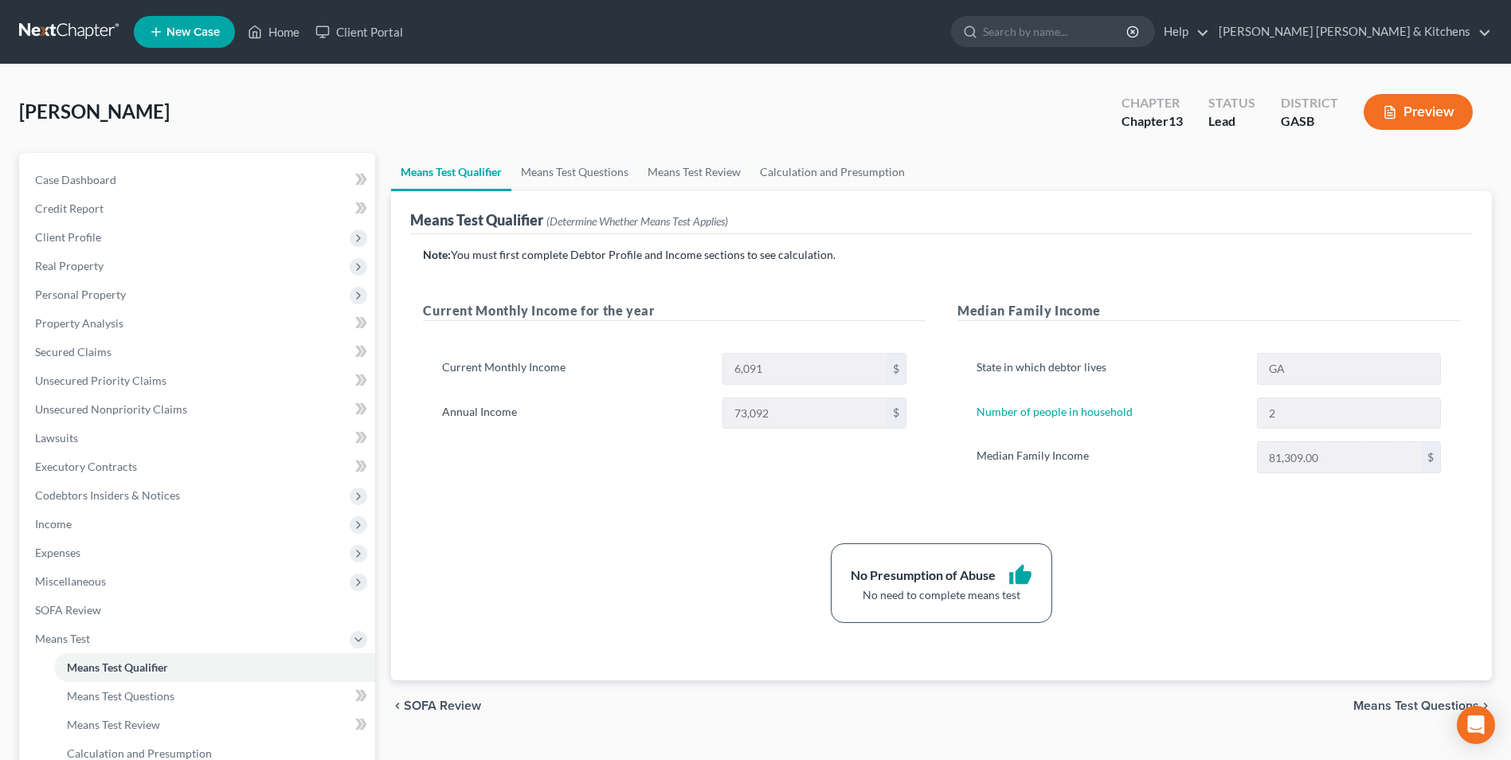
scroll to position [80, 0]
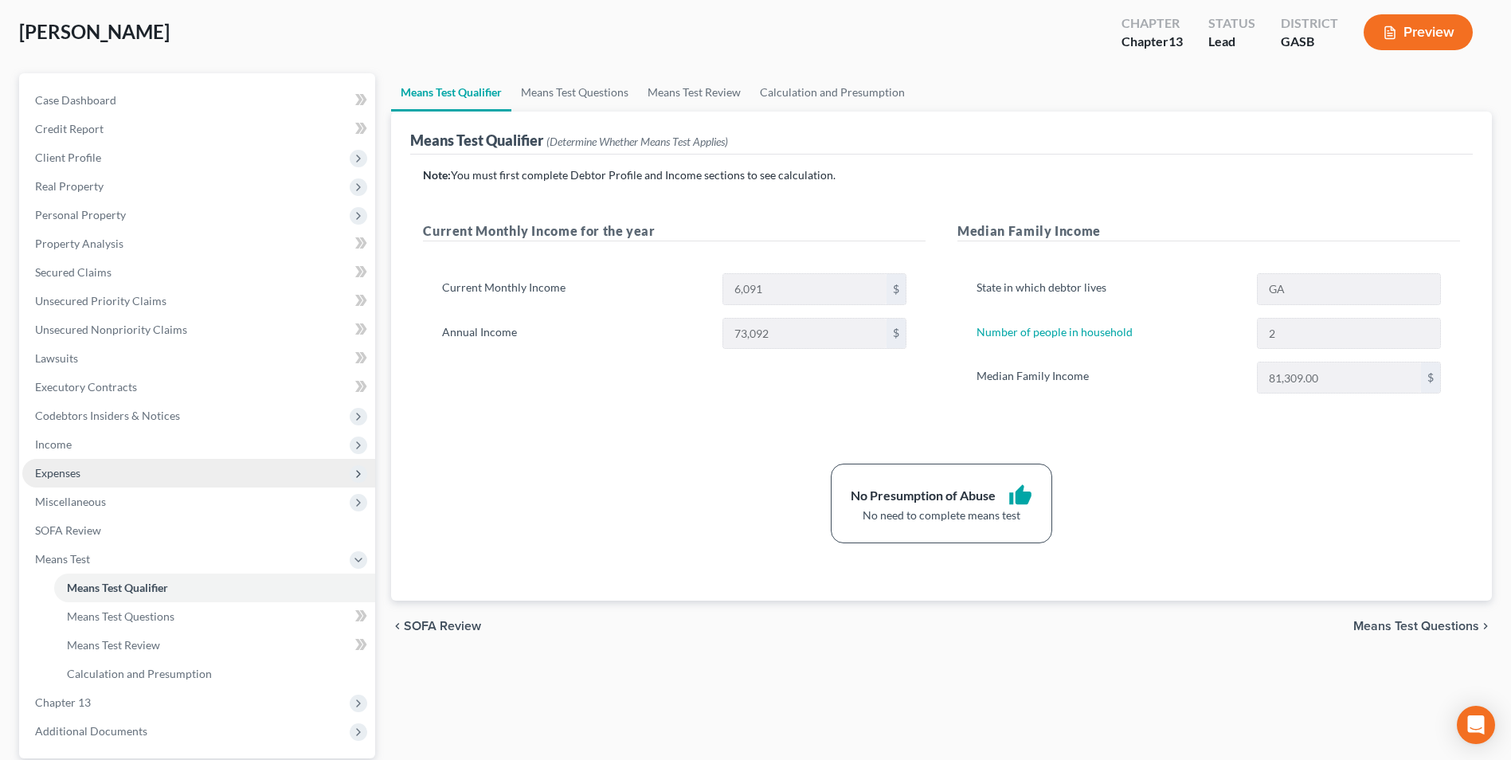
click at [64, 480] on span "Expenses" at bounding box center [198, 473] width 353 height 29
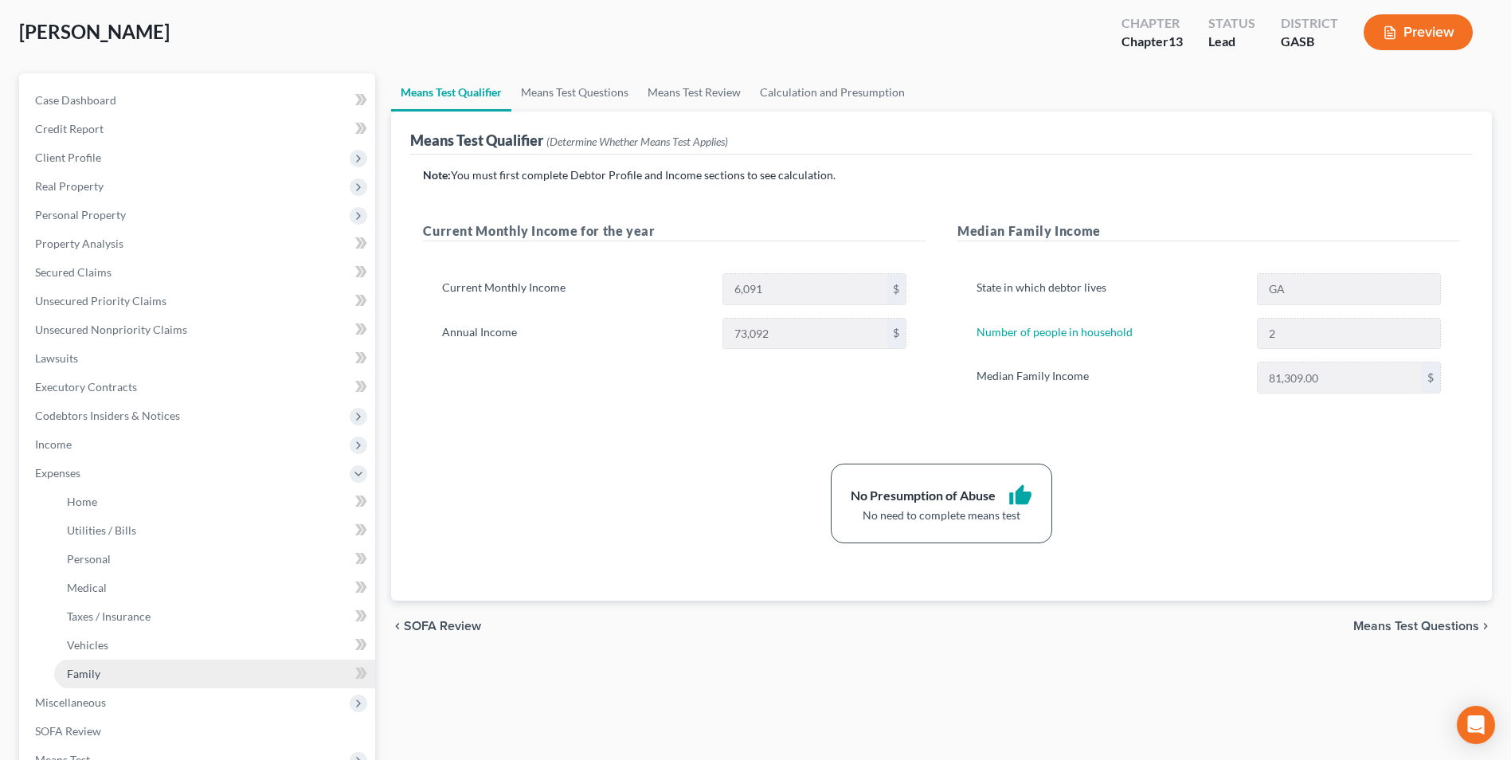
click at [91, 676] on span "Family" at bounding box center [83, 674] width 33 height 14
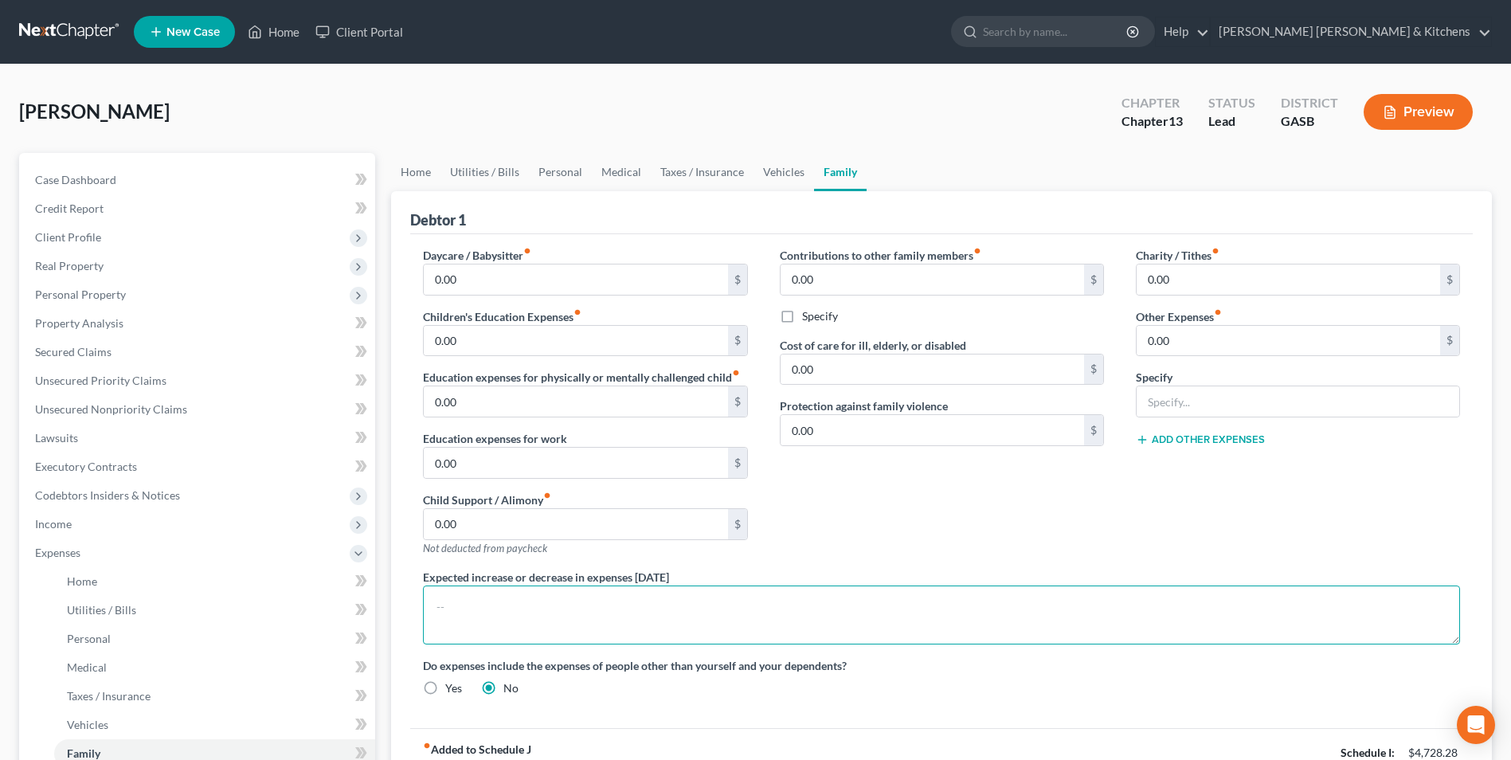
click at [636, 598] on textarea at bounding box center [941, 614] width 1037 height 59
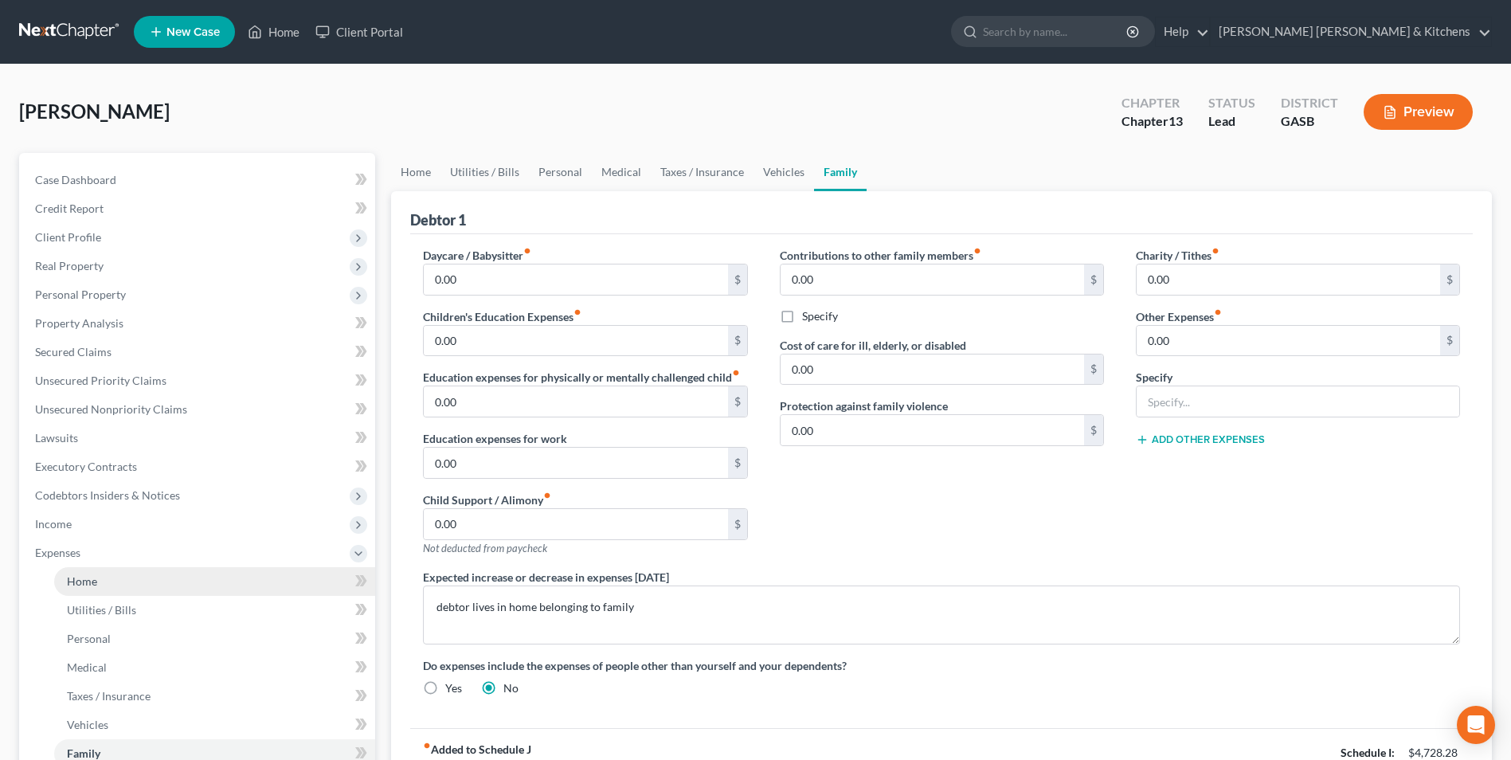
click at [76, 591] on link "Home" at bounding box center [214, 581] width 321 height 29
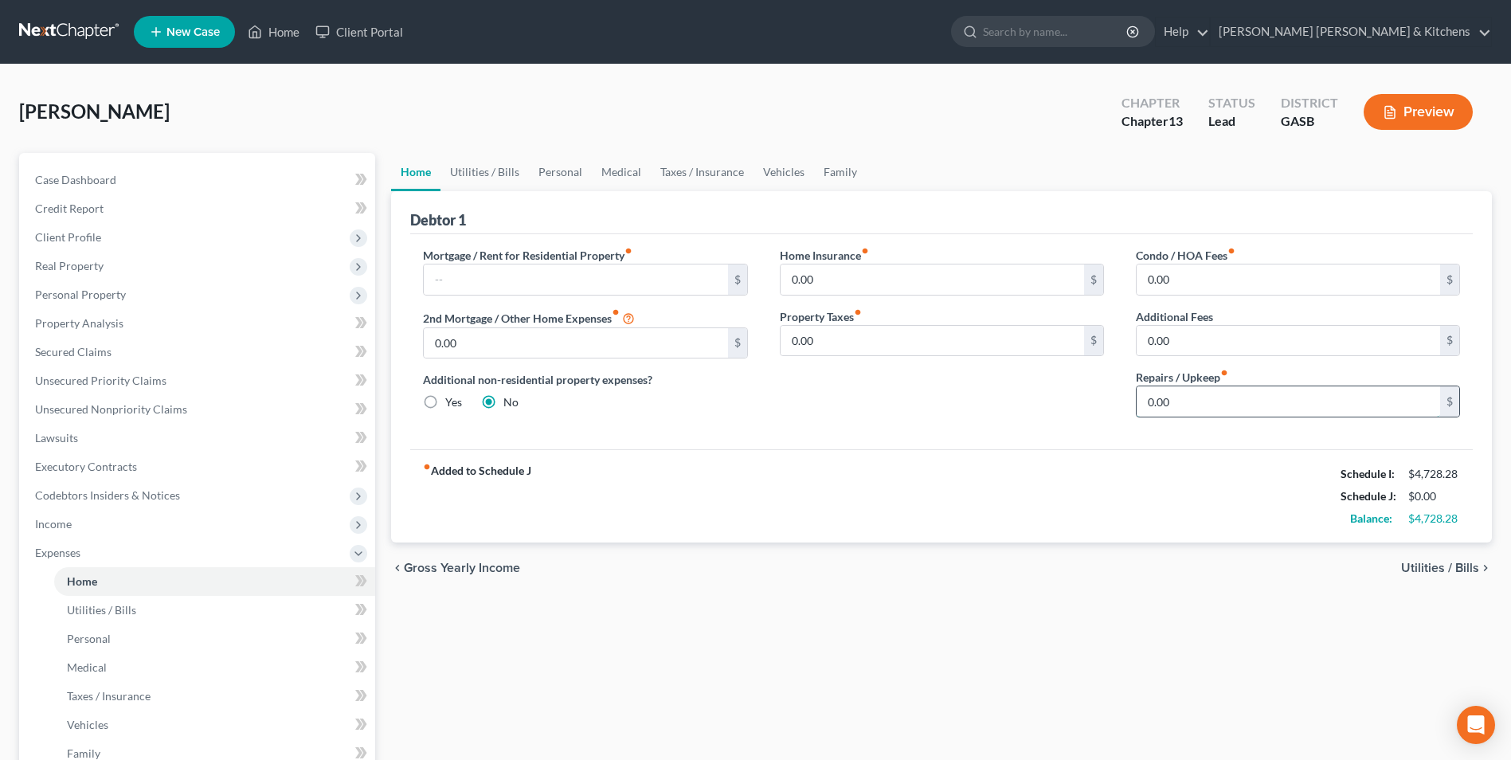
click at [1161, 405] on input "0.00" at bounding box center [1288, 401] width 303 height 30
click at [133, 616] on span "Utilities / Bills" at bounding box center [101, 610] width 69 height 14
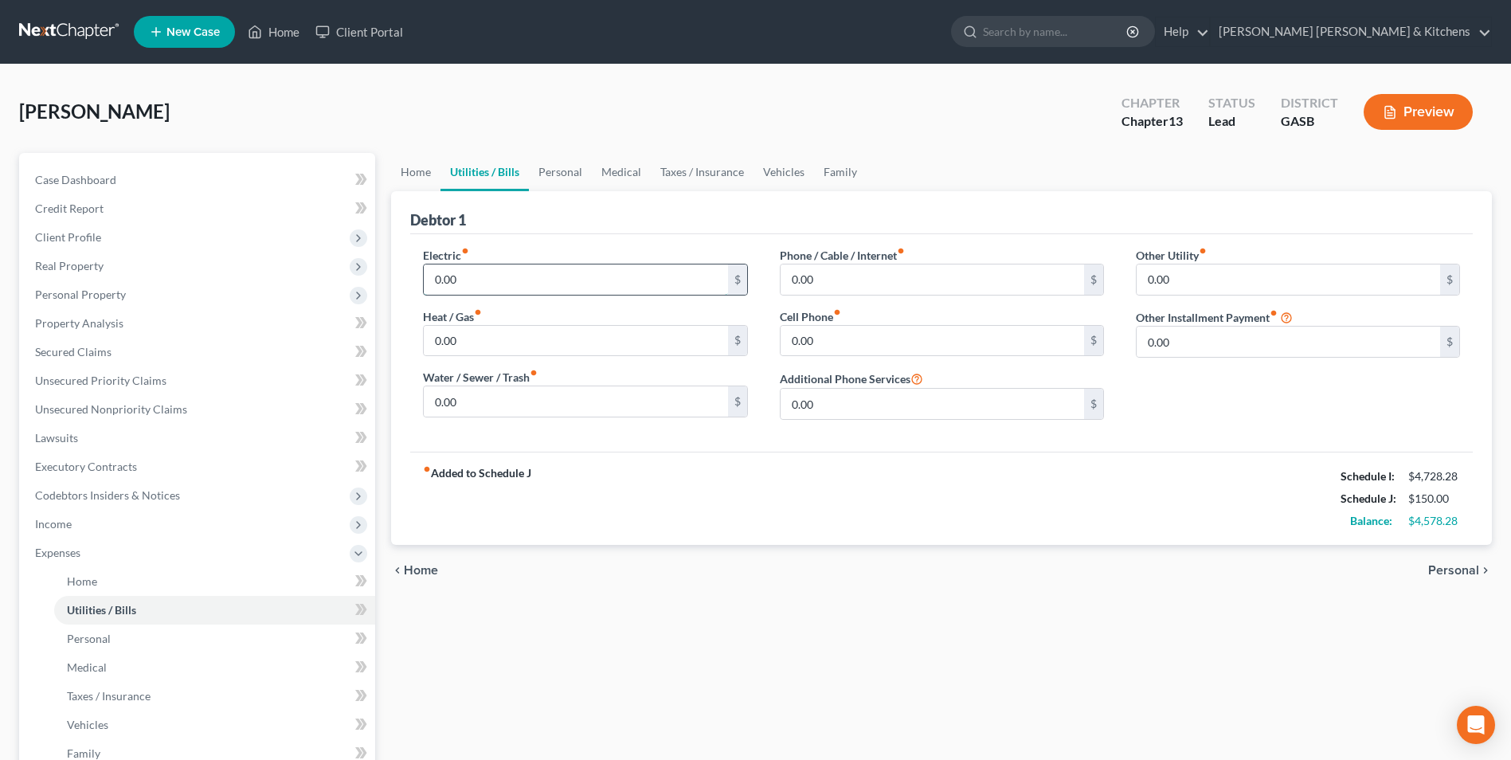
click at [490, 278] on input "0.00" at bounding box center [575, 279] width 303 height 30
click at [1195, 284] on input "0.00" at bounding box center [1288, 279] width 303 height 30
click at [1471, 576] on span "Personal" at bounding box center [1453, 570] width 51 height 13
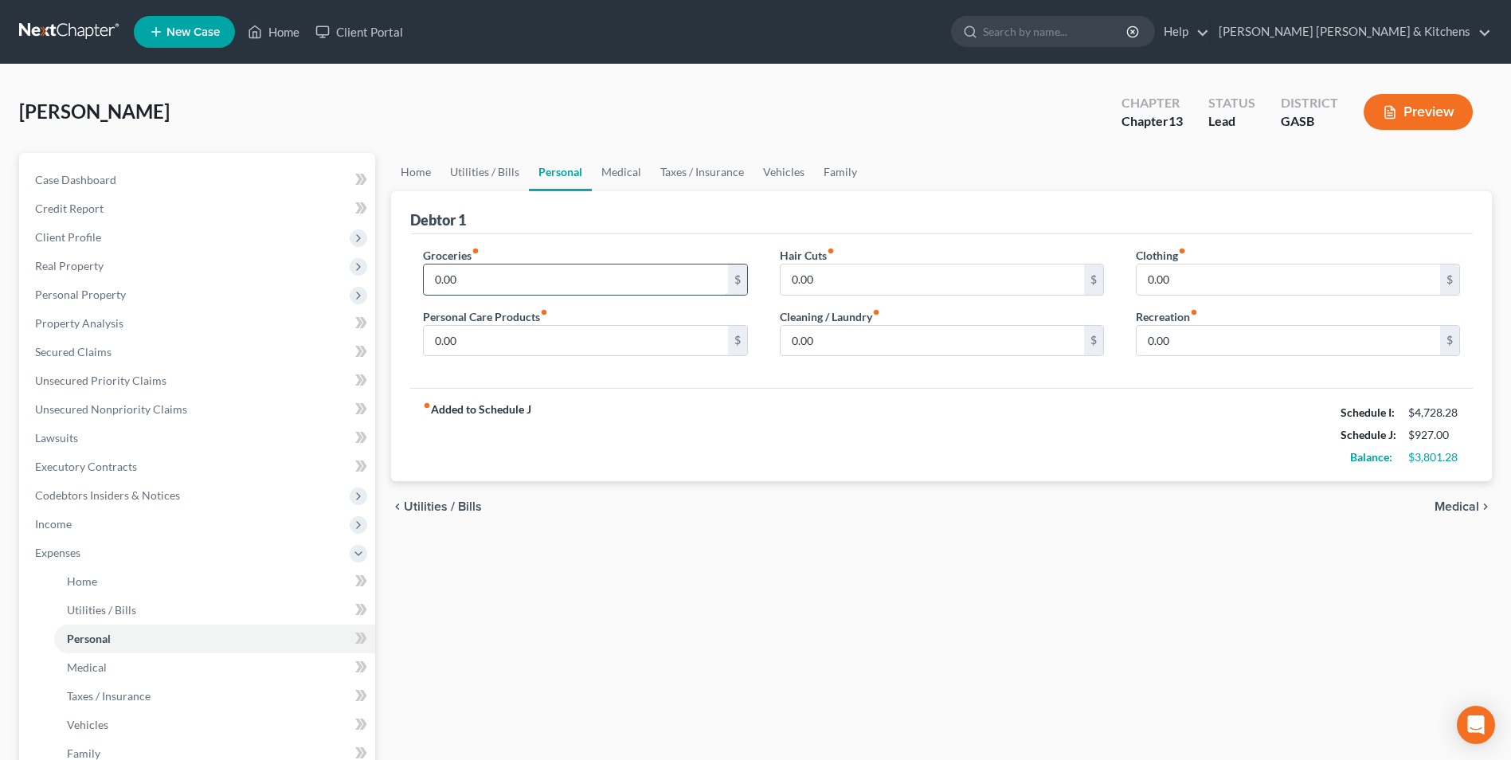
click at [515, 280] on input "0.00" at bounding box center [575, 279] width 303 height 30
click at [1473, 508] on span "Medical" at bounding box center [1457, 506] width 45 height 13
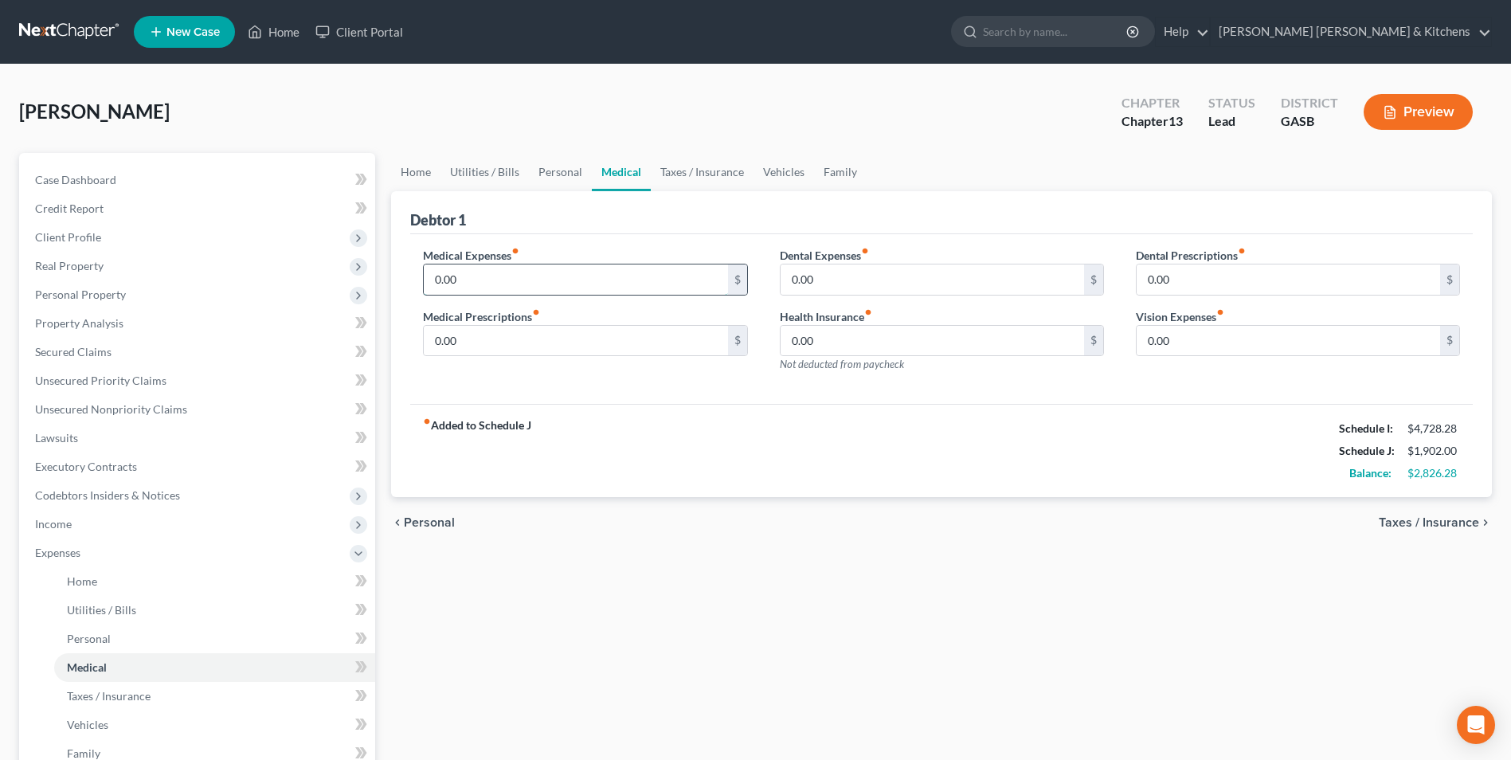
click at [519, 280] on input "0.00" at bounding box center [575, 279] width 303 height 30
click at [1448, 523] on span "Taxes / Insurance" at bounding box center [1429, 522] width 100 height 13
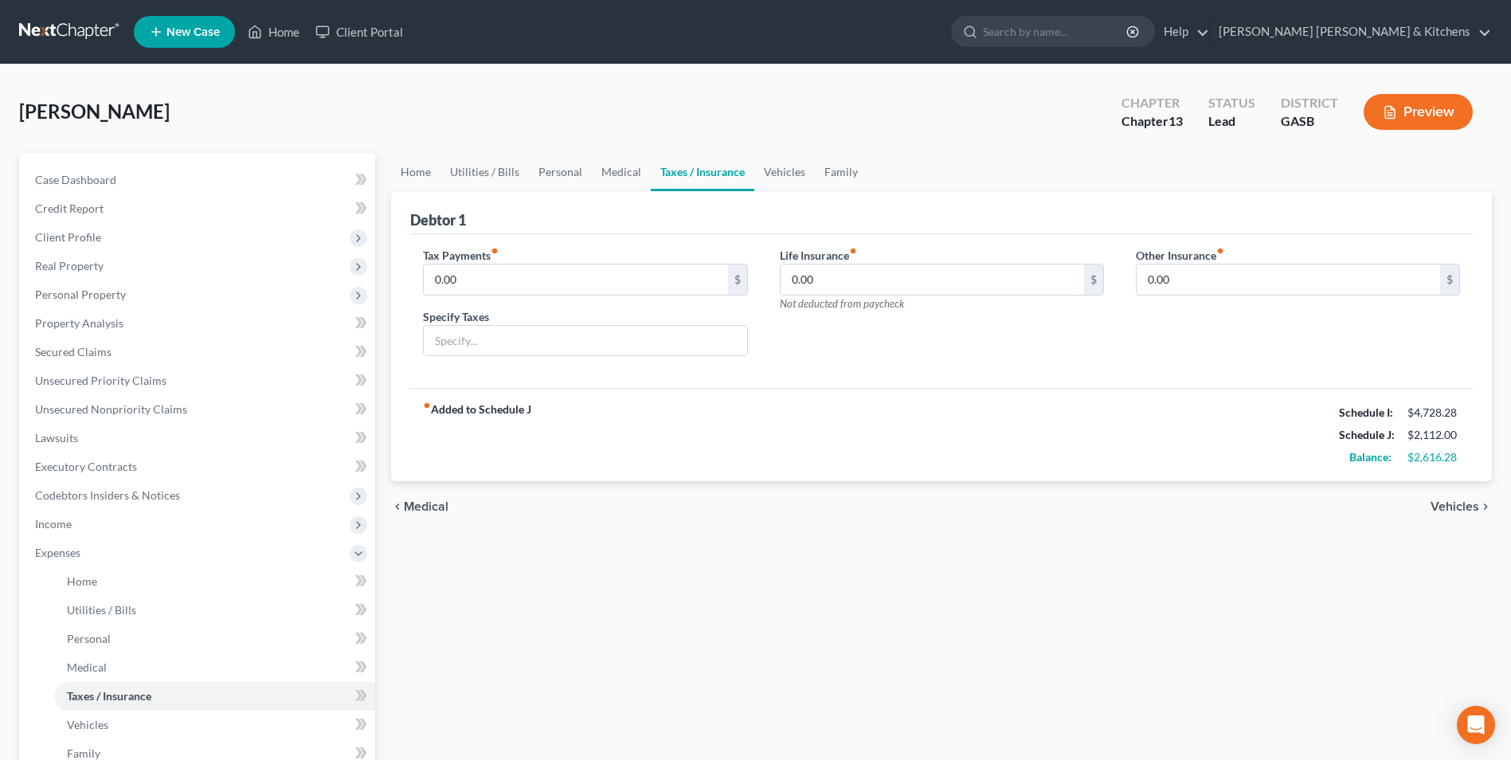
click at [1462, 508] on span "Vehicles" at bounding box center [1455, 506] width 49 height 13
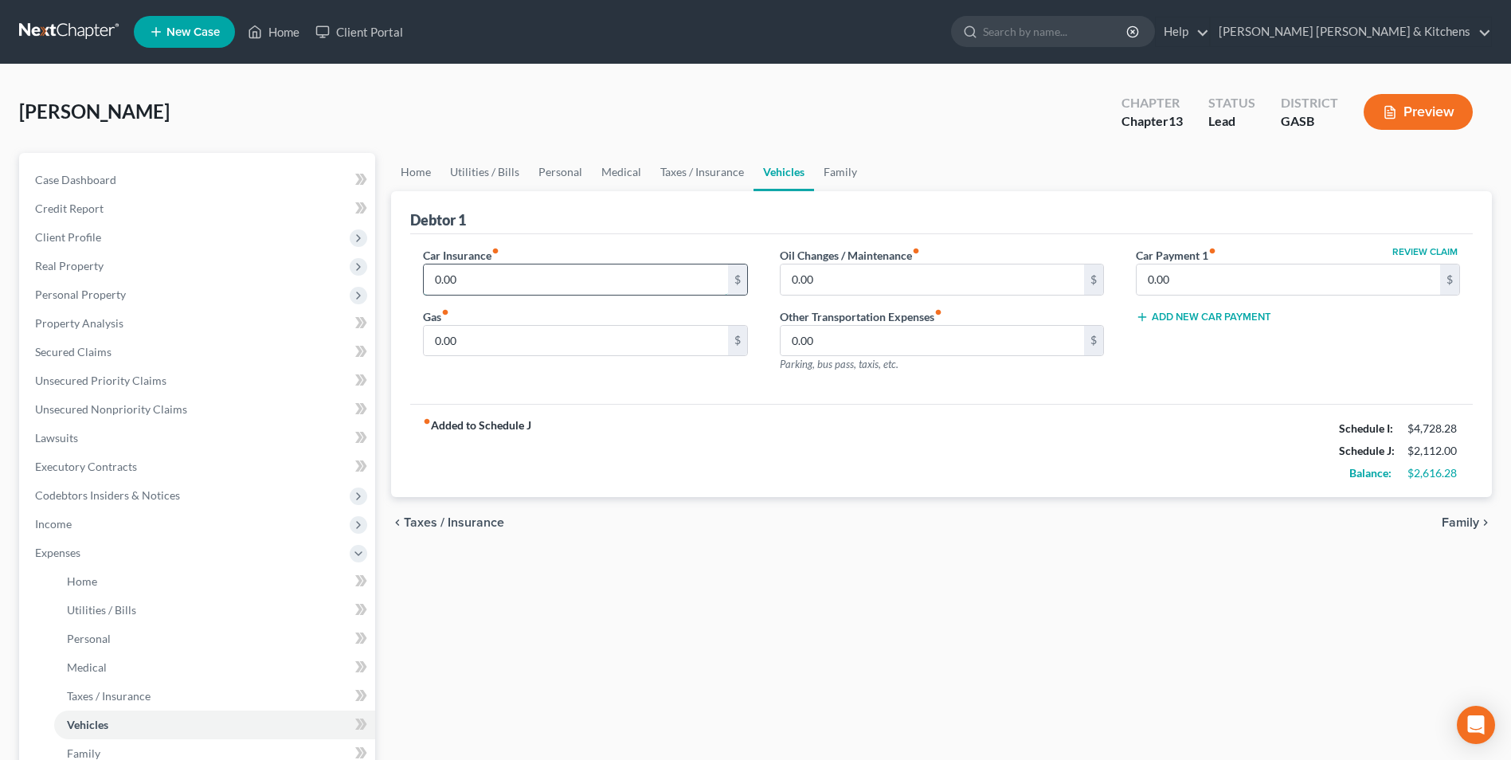
click at [476, 272] on input "0.00" at bounding box center [575, 279] width 303 height 30
click at [1469, 523] on span "Family" at bounding box center [1460, 522] width 37 height 13
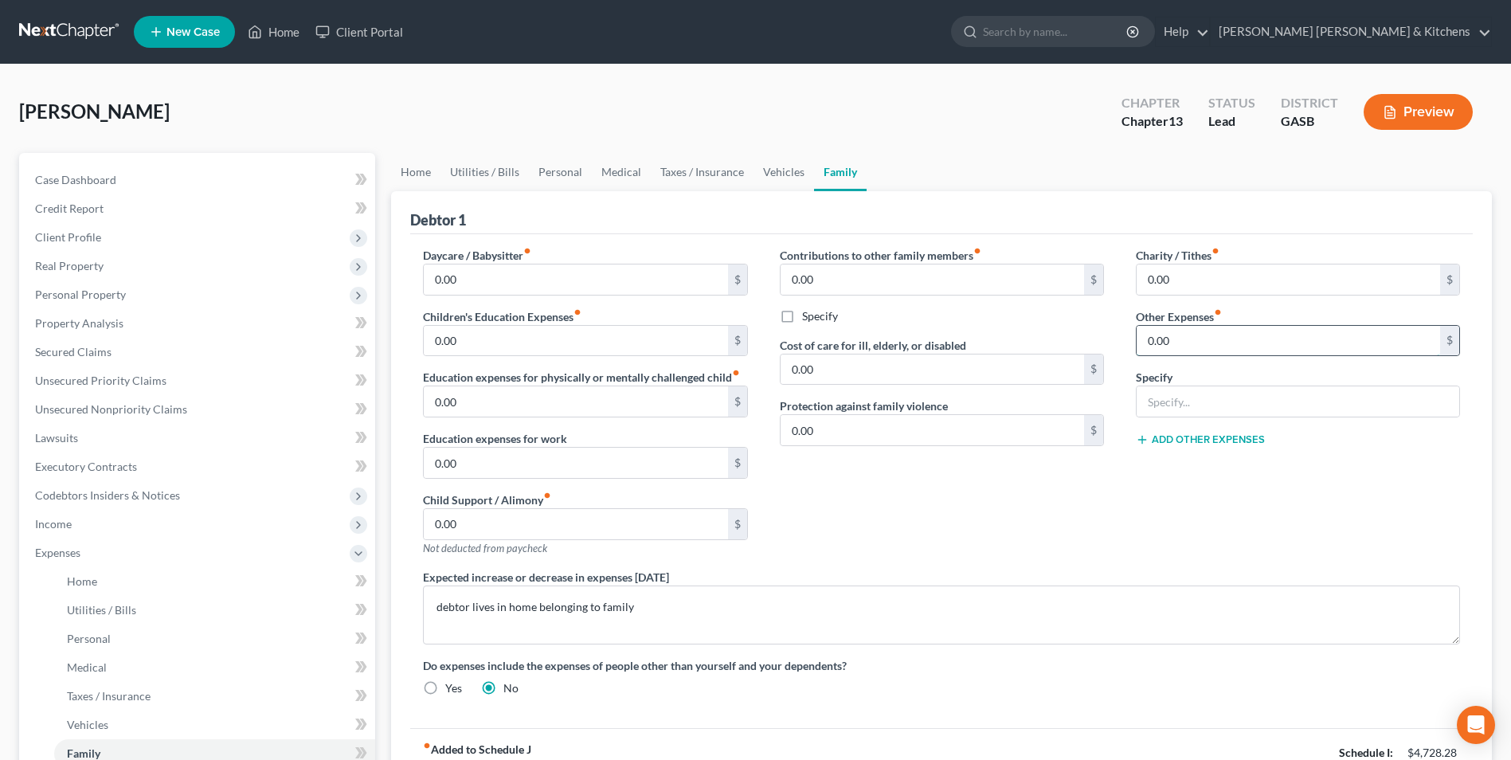
click at [1184, 344] on input "0.00" at bounding box center [1288, 341] width 303 height 30
drag, startPoint x: 1337, startPoint y: 404, endPoint x: 1372, endPoint y: 396, distance: 35.9
click at [1372, 399] on input "phone device - pmt prorated (balance $3560)" at bounding box center [1298, 401] width 323 height 30
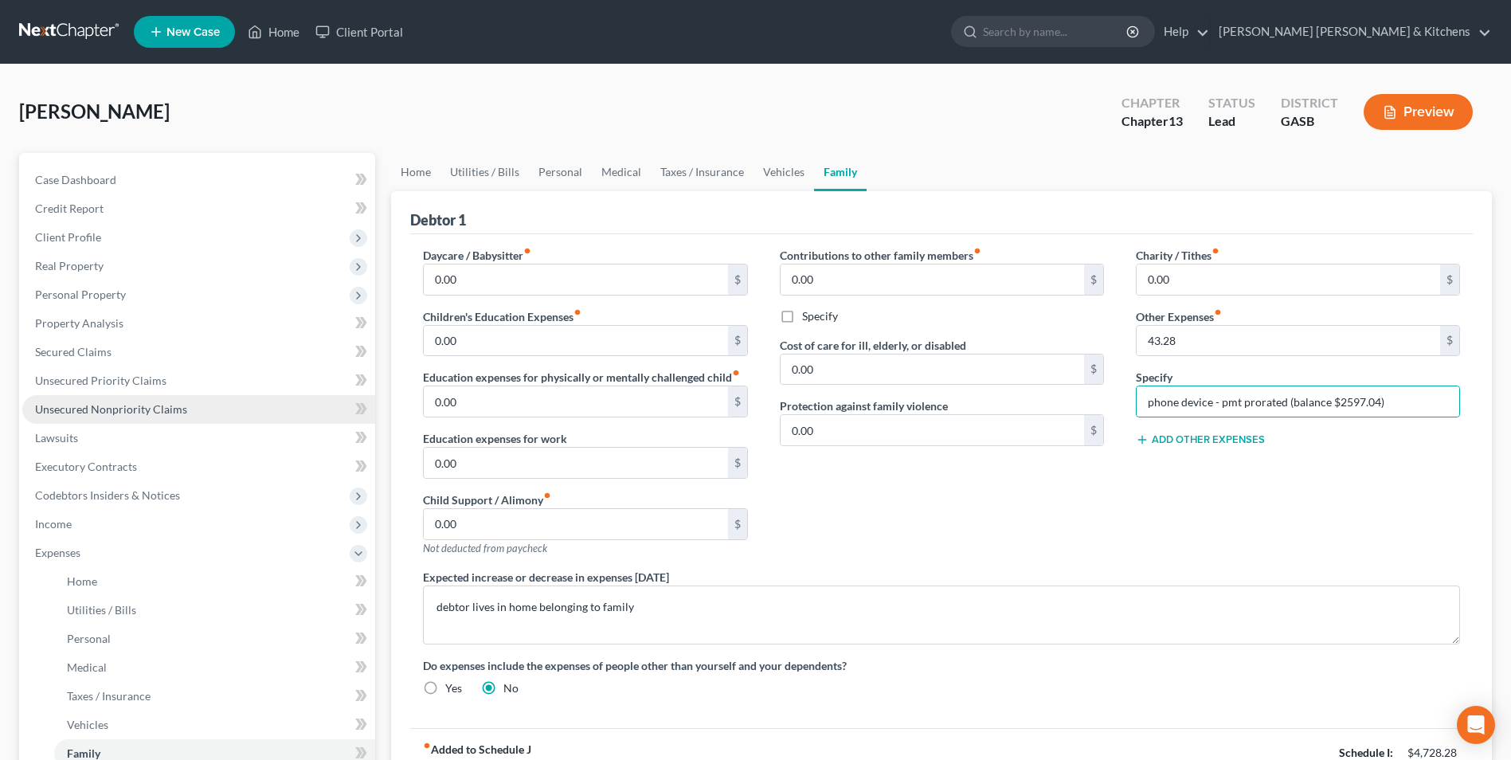
click at [128, 410] on span "Unsecured Nonpriority Claims" at bounding box center [111, 409] width 152 height 14
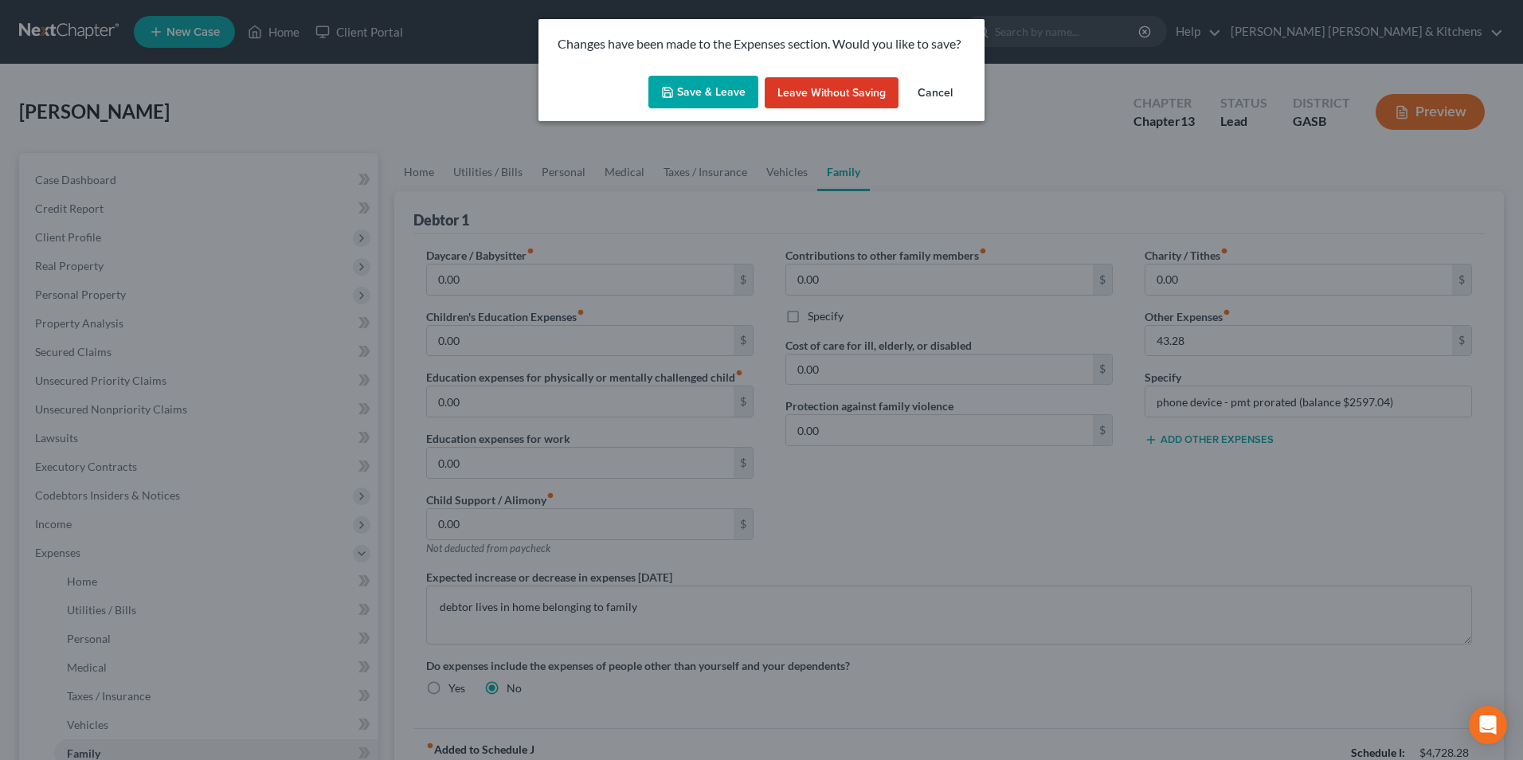
drag, startPoint x: 714, startPoint y: 96, endPoint x: 711, endPoint y: 252, distance: 155.3
click at [714, 96] on button "Save & Leave" at bounding box center [703, 92] width 110 height 33
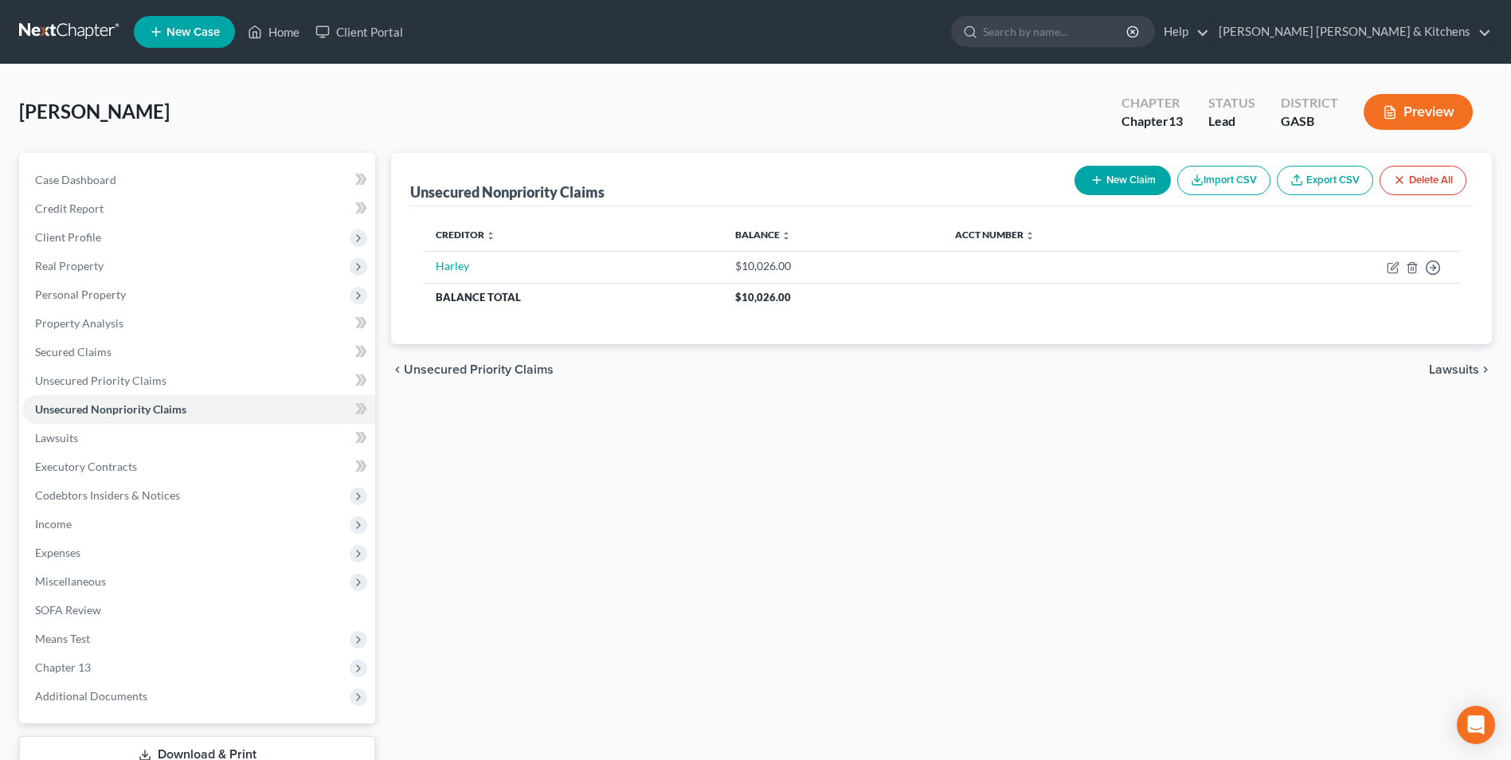
click at [1099, 189] on button "New Claim" at bounding box center [1123, 180] width 96 height 29
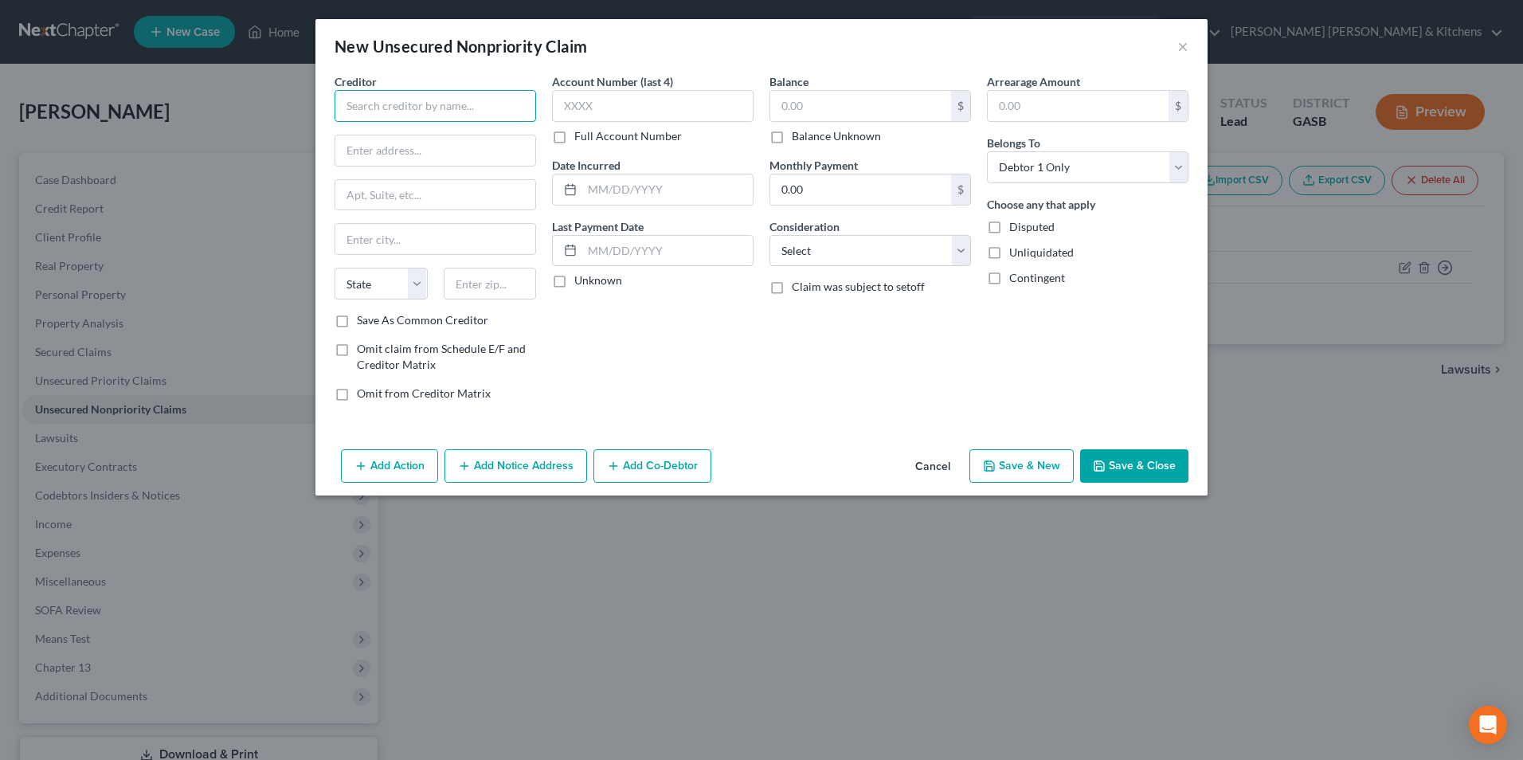
click at [446, 121] on input "text" at bounding box center [436, 106] width 202 height 32
click at [448, 135] on div "Spring Oaks Capital" at bounding box center [430, 134] width 166 height 16
click at [790, 115] on input "text" at bounding box center [860, 106] width 181 height 30
click at [808, 254] on select "Select Cable / Satellite Services Collection Agency Credit Card Debt Debt Couns…" at bounding box center [870, 251] width 202 height 32
click at [769, 235] on select "Select Cable / Satellite Services Collection Agency Credit Card Debt Debt Couns…" at bounding box center [870, 251] width 202 height 32
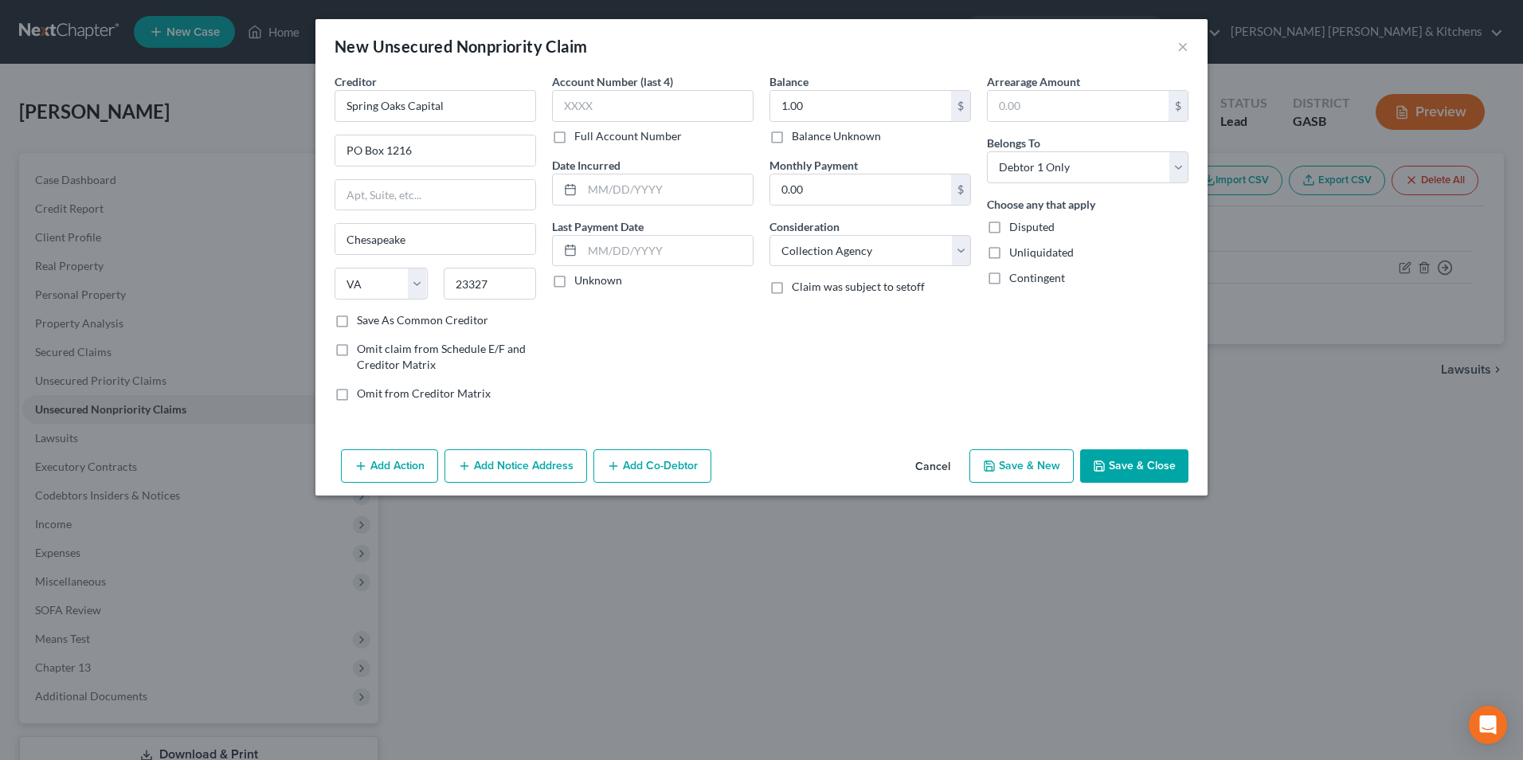
click at [1162, 464] on button "Save & Close" at bounding box center [1134, 465] width 108 height 33
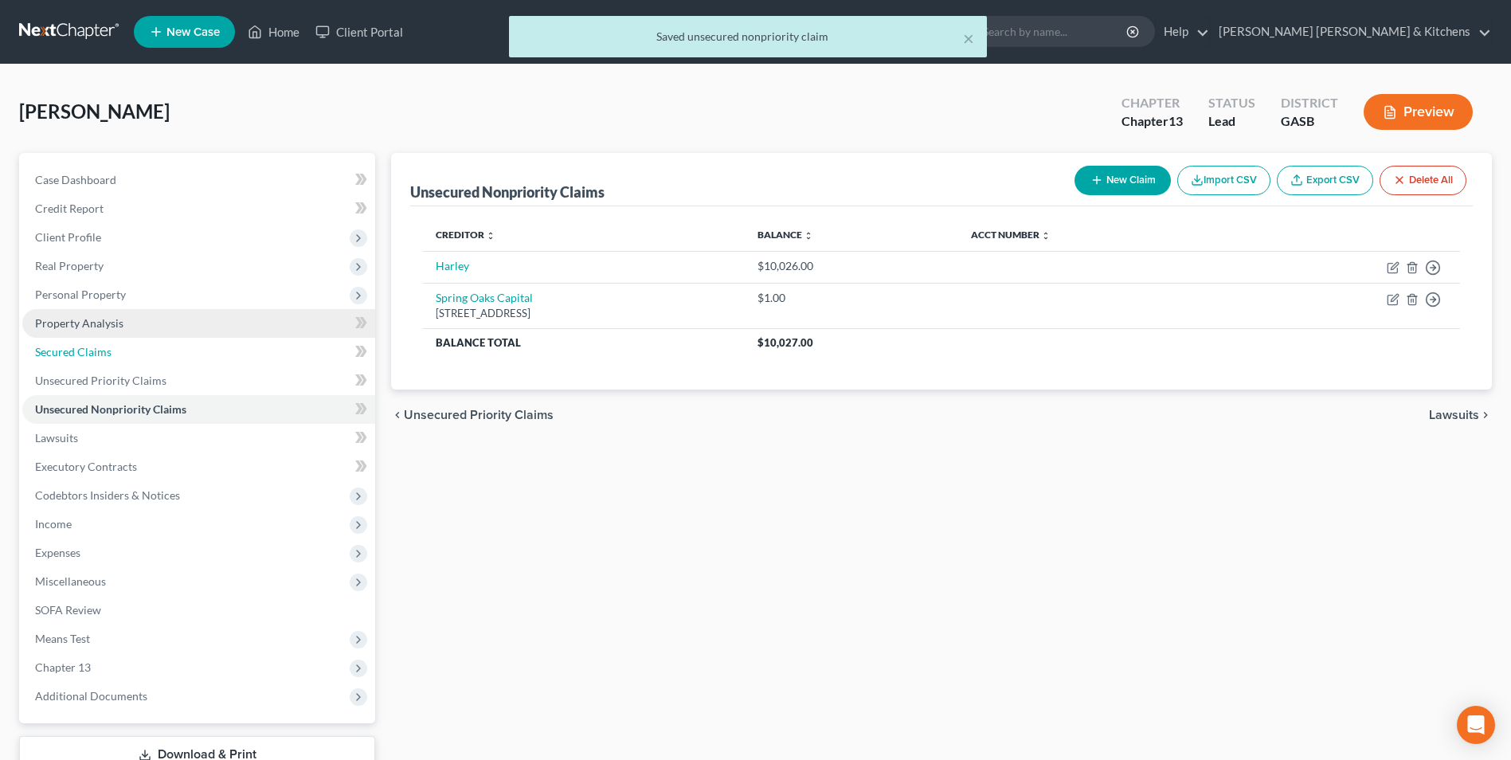
drag, startPoint x: 94, startPoint y: 353, endPoint x: 162, endPoint y: 327, distance: 72.6
click at [94, 353] on span "Secured Claims" at bounding box center [73, 352] width 76 height 14
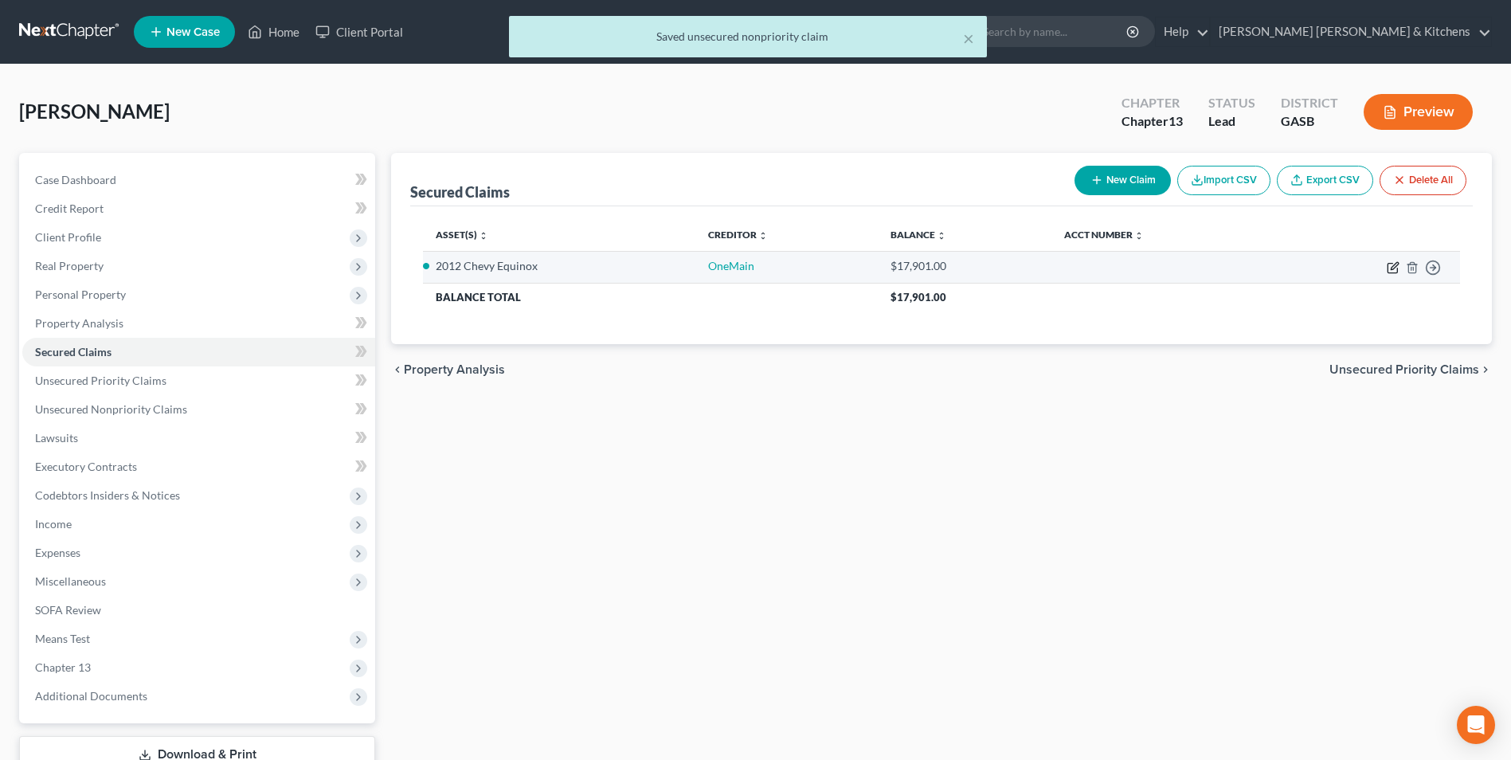
click at [1391, 266] on icon "button" at bounding box center [1393, 267] width 13 height 13
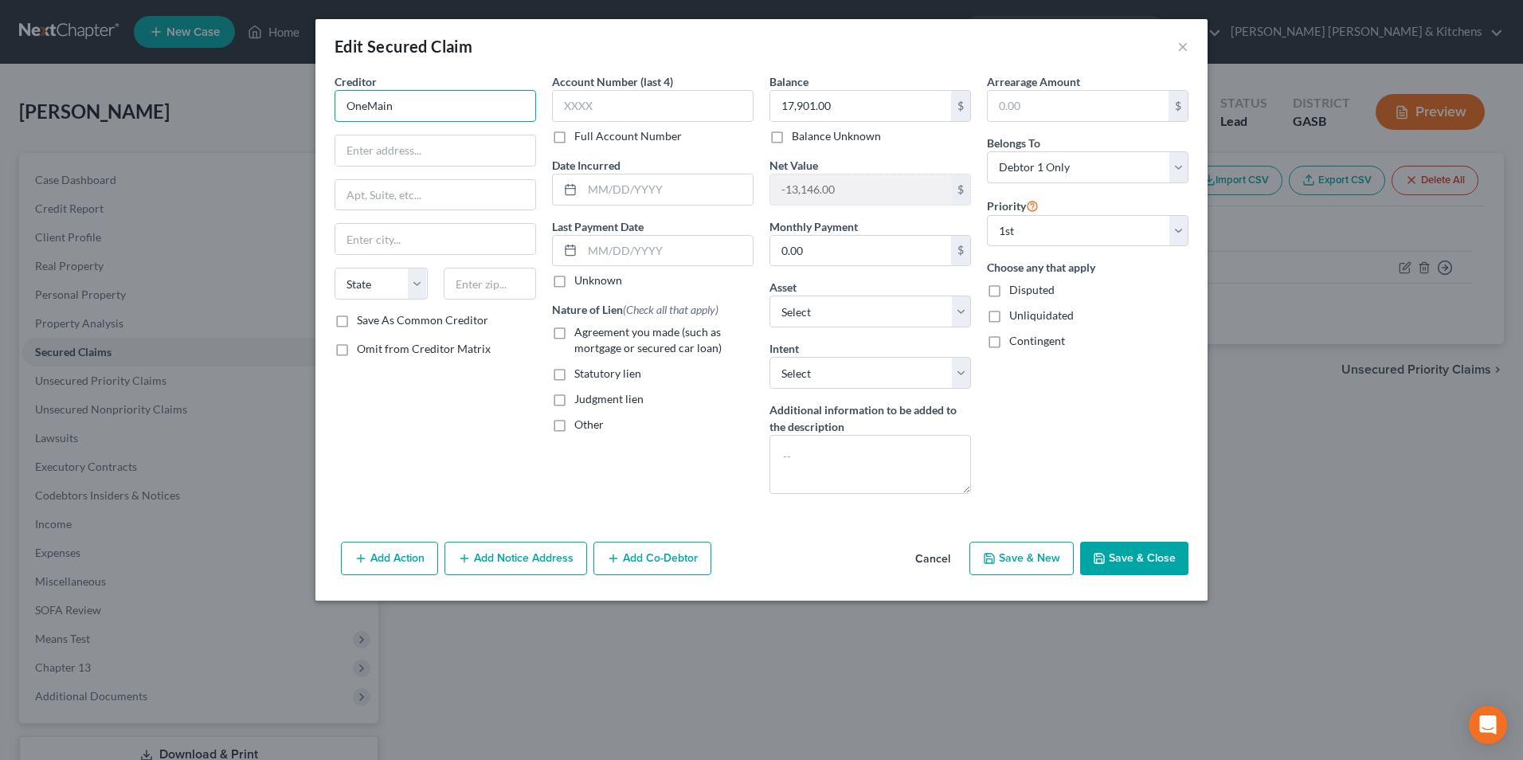
click at [431, 112] on input "OneMain" at bounding box center [436, 106] width 202 height 32
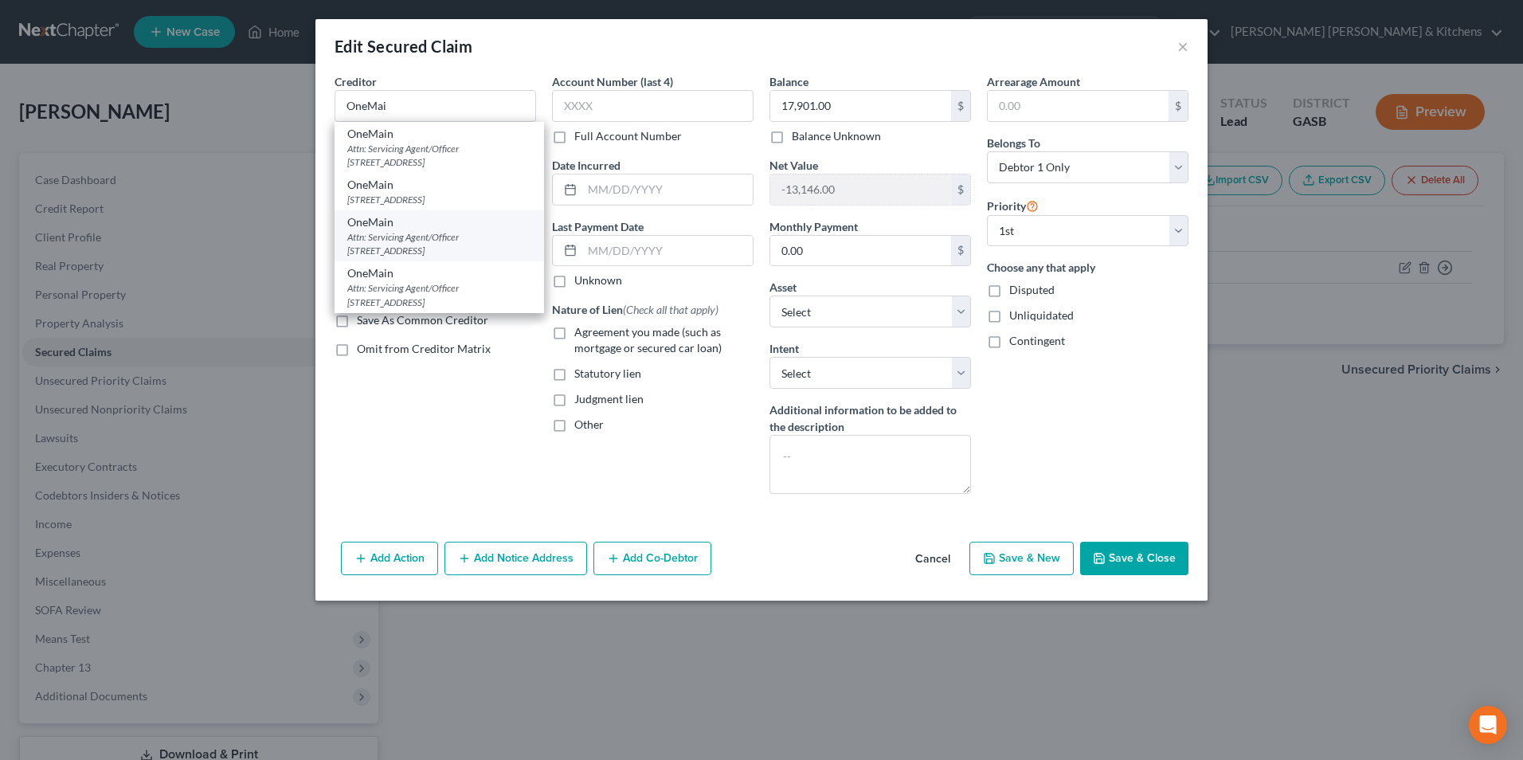
click at [448, 242] on div "Attn: Servicing Agent/Officer [STREET_ADDRESS]" at bounding box center [439, 243] width 184 height 27
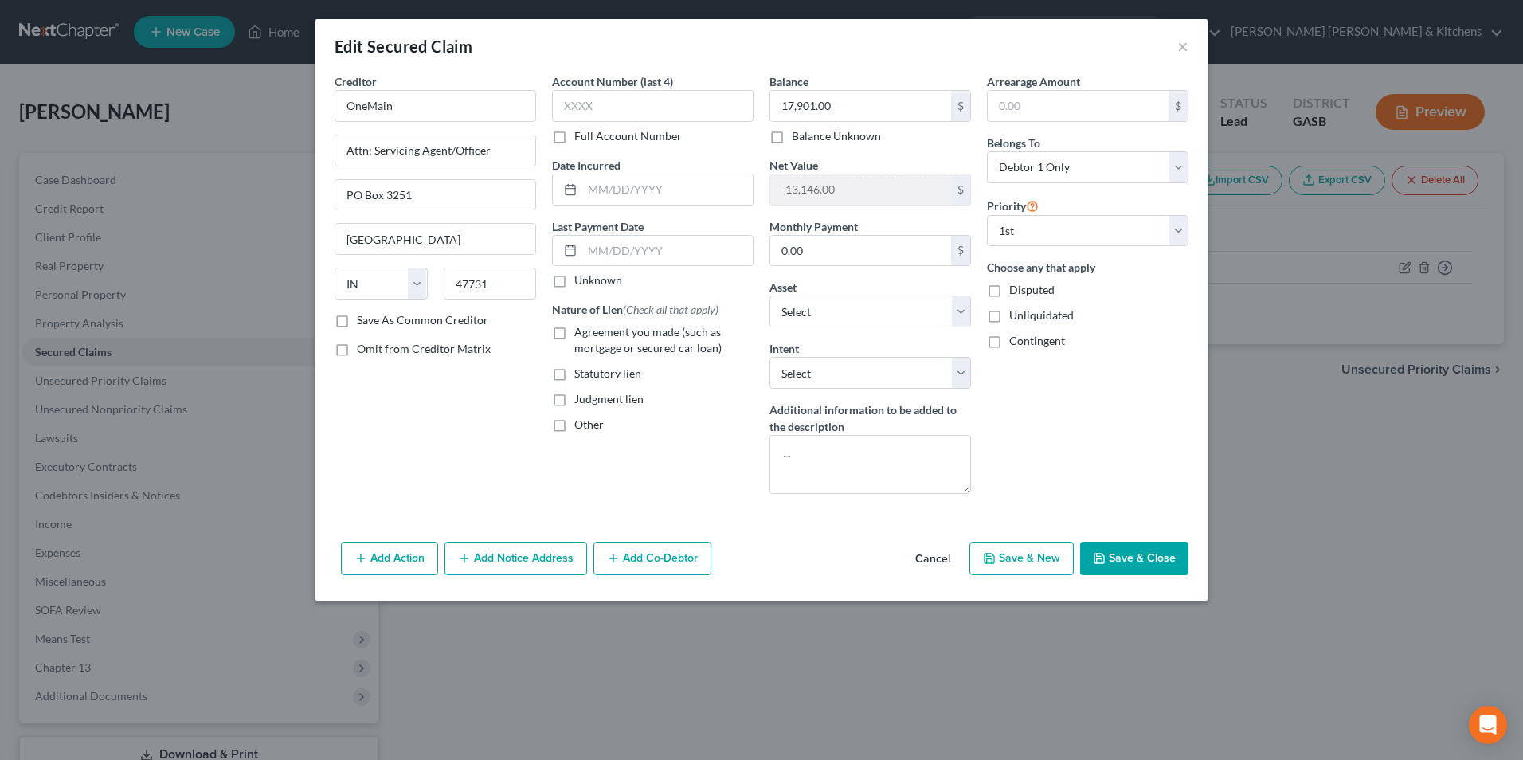
click at [492, 554] on button "Add Notice Address" at bounding box center [515, 558] width 143 height 33
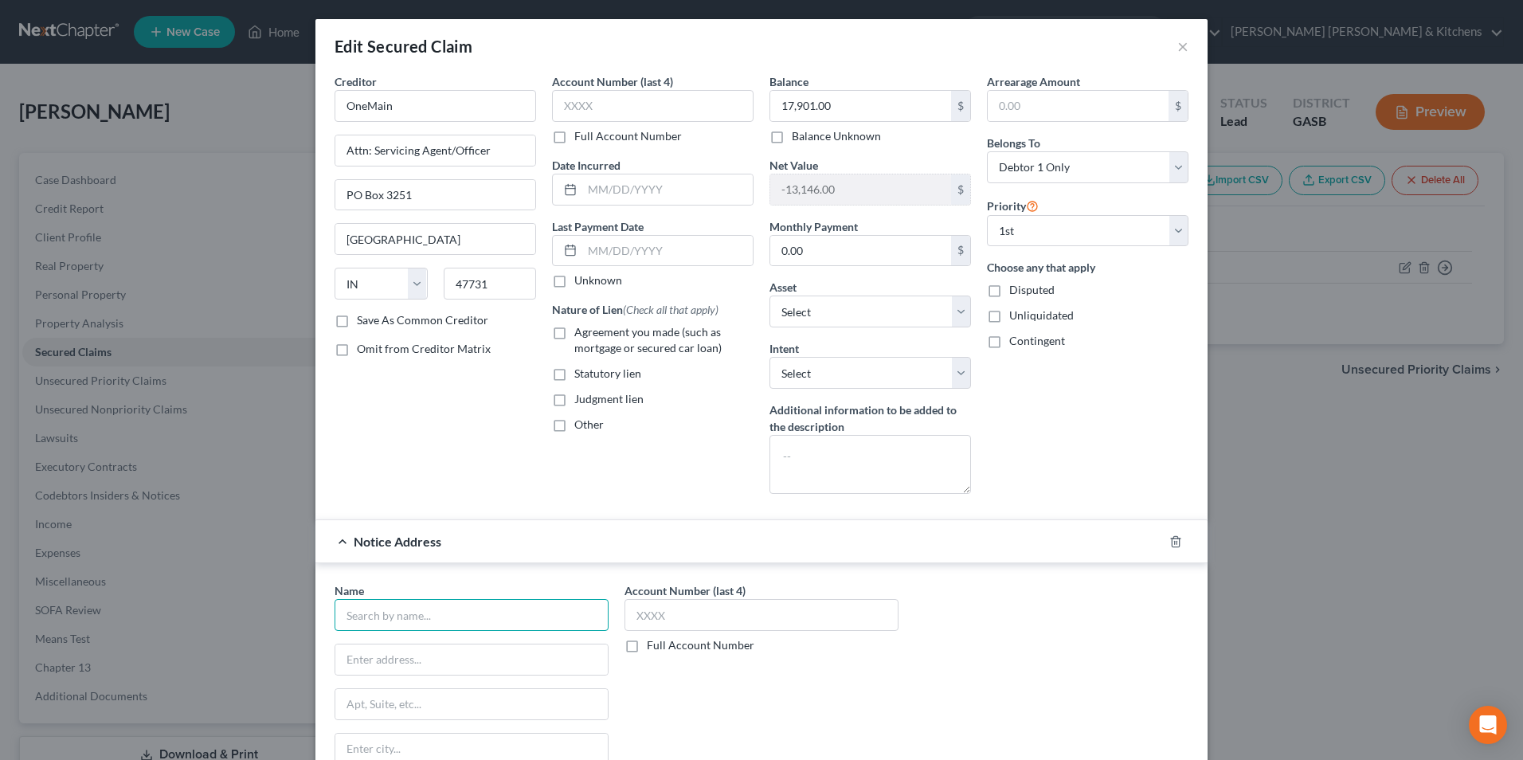
click at [374, 621] on input "text" at bounding box center [472, 615] width 274 height 32
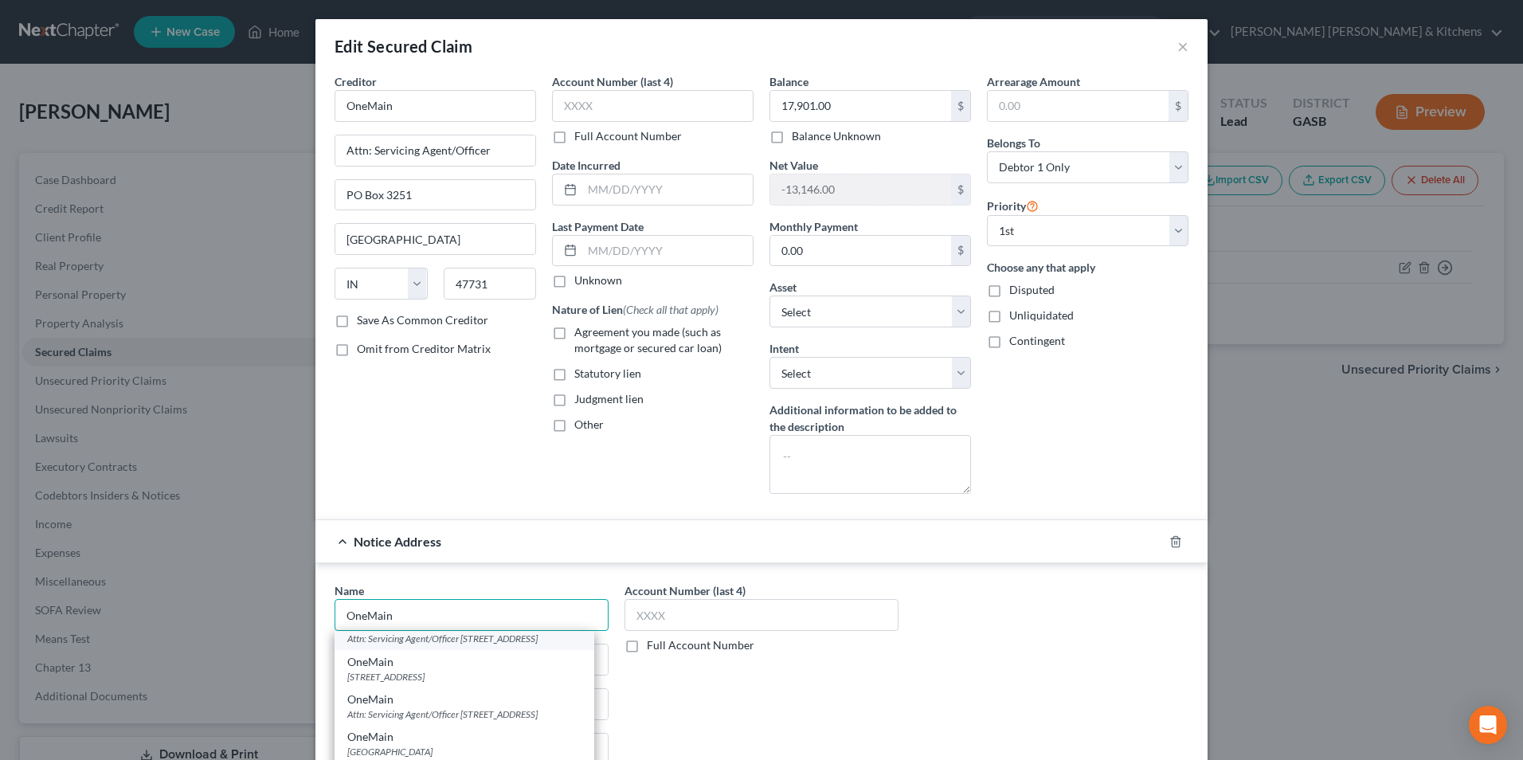
scroll to position [159, 0]
click at [546, 679] on div "OneMain" at bounding box center [464, 672] width 234 height 16
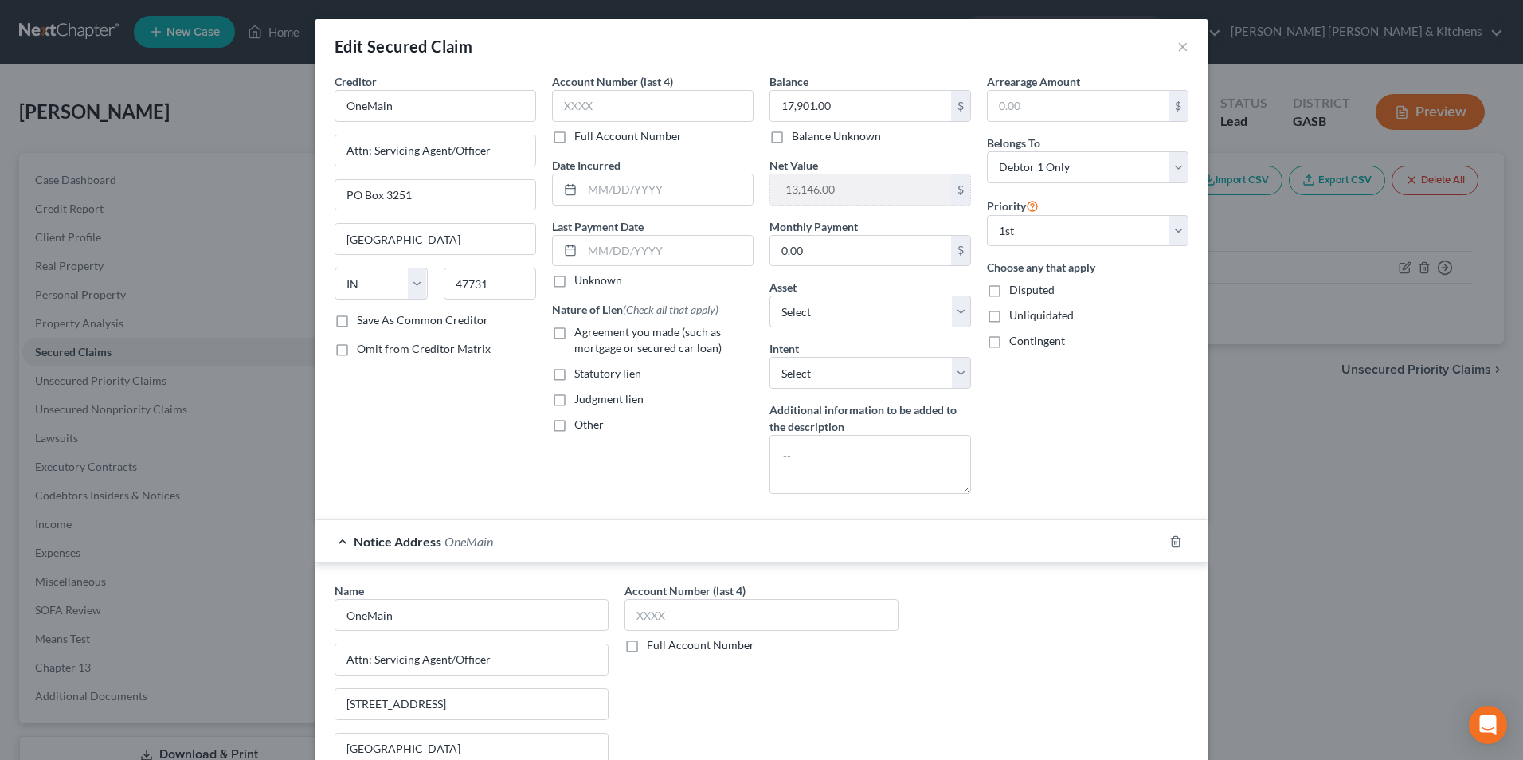
scroll to position [0, 0]
click at [623, 93] on input "text" at bounding box center [653, 106] width 202 height 32
click at [574, 336] on label "Agreement you made (such as mortgage or secured car loan)" at bounding box center [663, 340] width 179 height 32
click at [581, 335] on input "Agreement you made (such as mortgage or secured car loan)" at bounding box center [586, 329] width 10 height 10
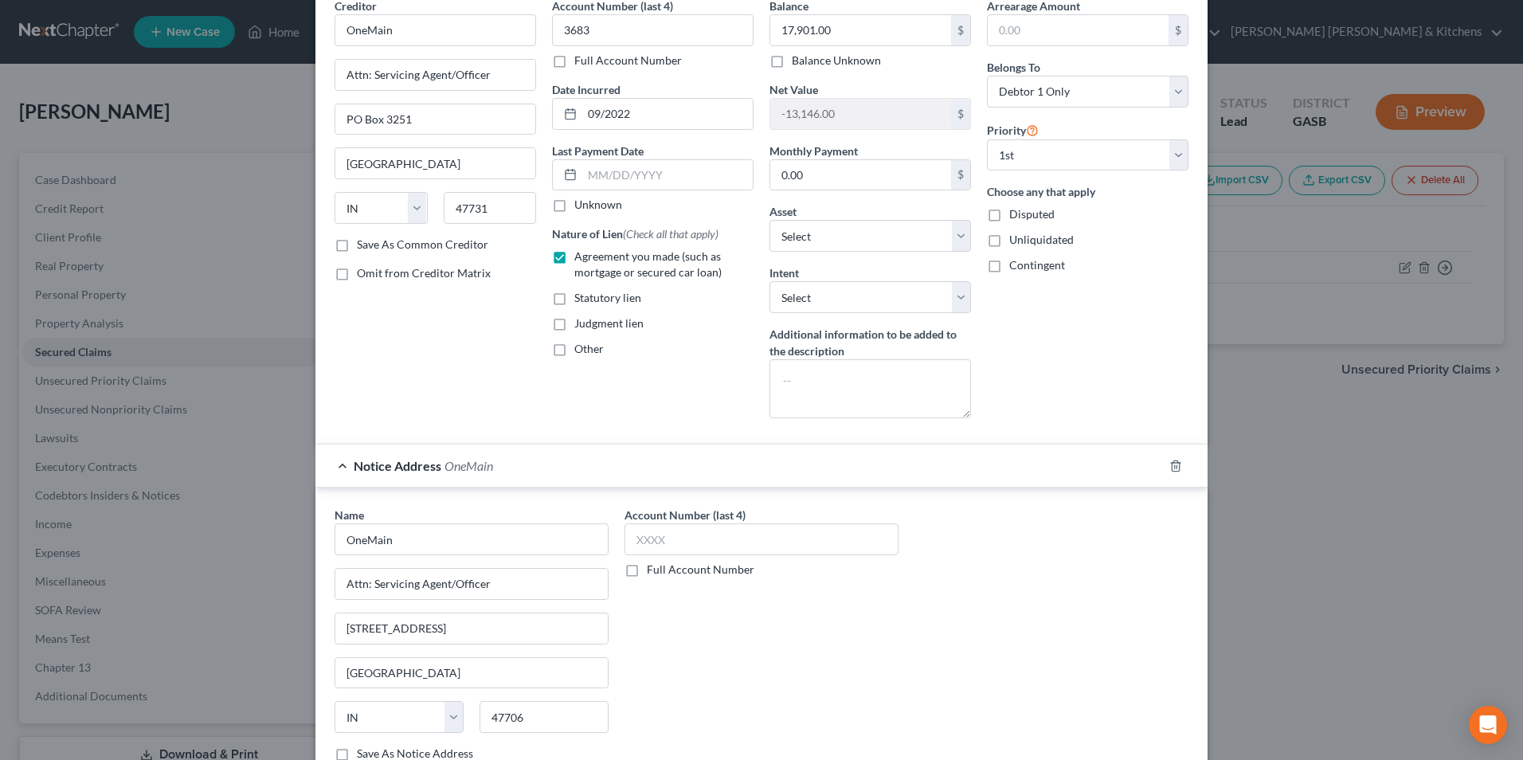
scroll to position [203, 0]
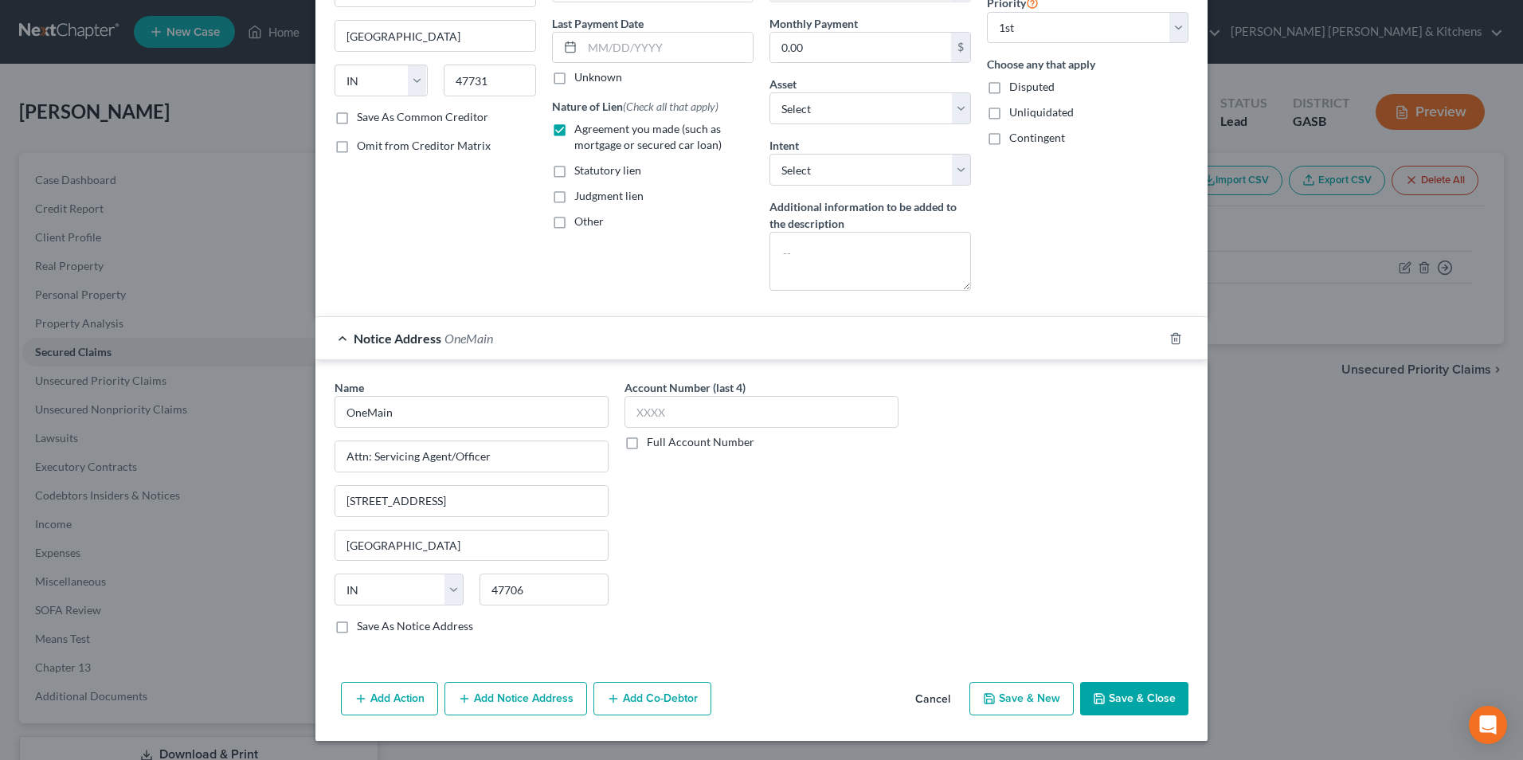
click at [1130, 697] on button "Save & Close" at bounding box center [1134, 698] width 108 height 33
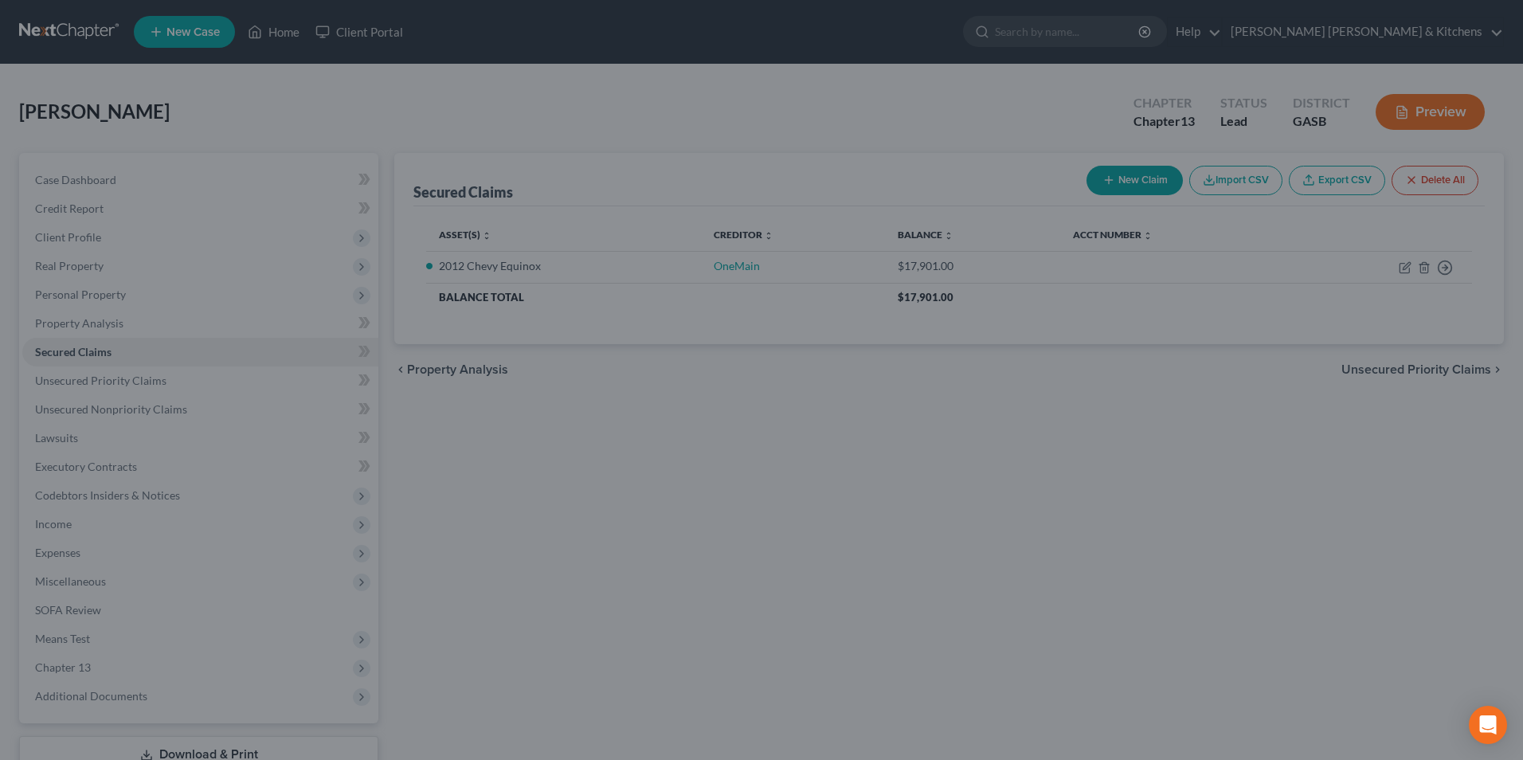
scroll to position [0, 0]
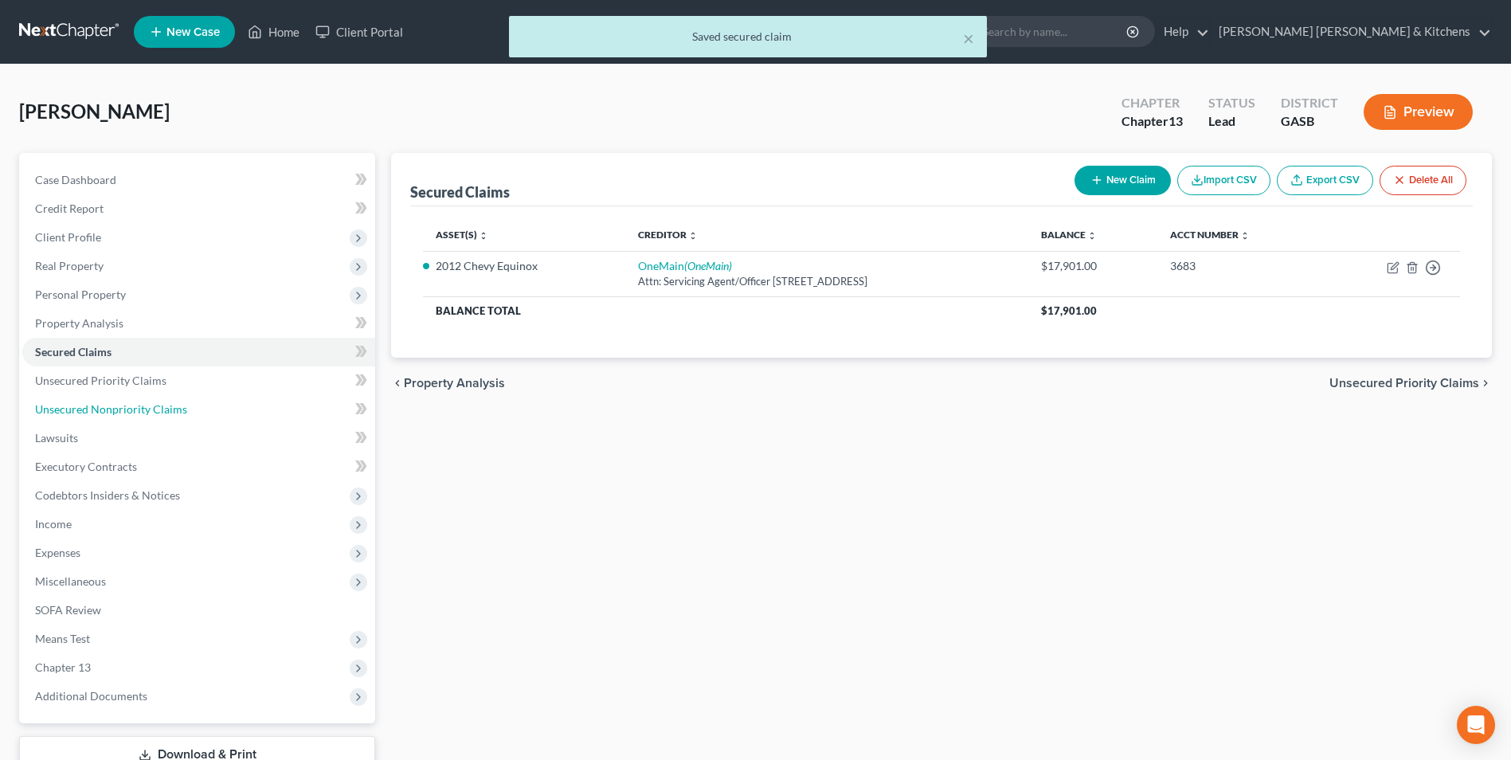
drag, startPoint x: 147, startPoint y: 409, endPoint x: 668, endPoint y: 414, distance: 521.0
click at [147, 409] on span "Unsecured Nonpriority Claims" at bounding box center [111, 409] width 152 height 14
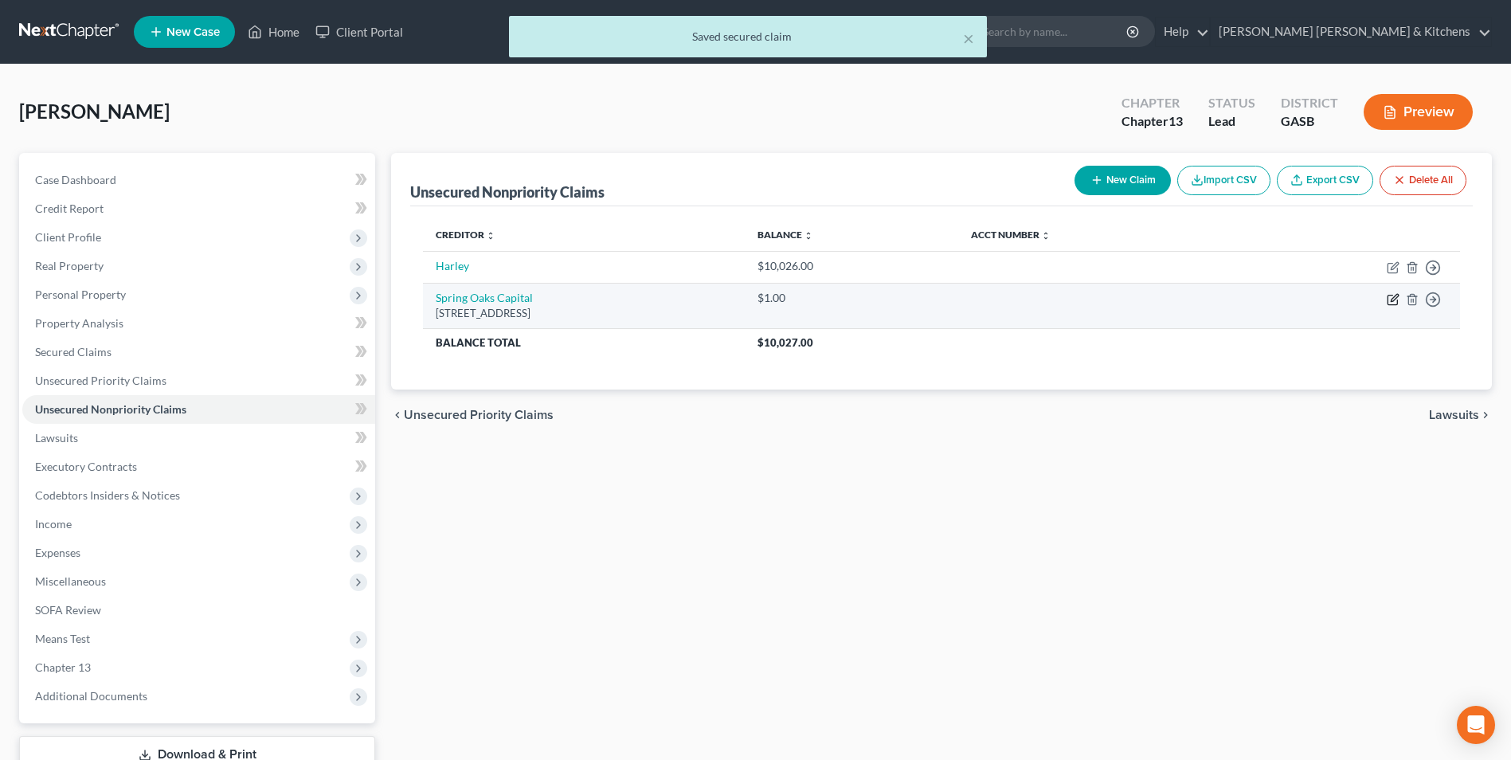
click at [1392, 300] on icon "button" at bounding box center [1394, 297] width 7 height 7
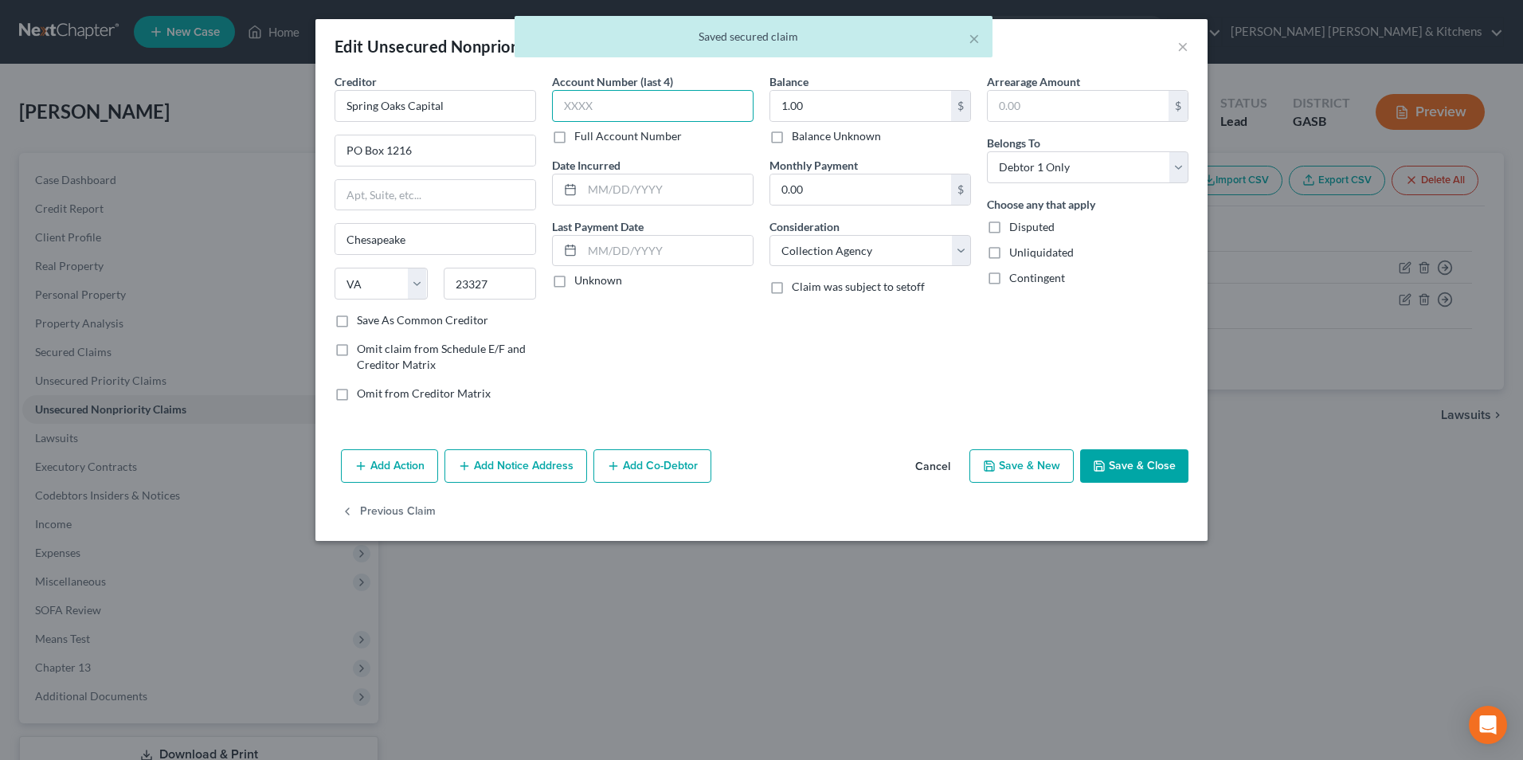
click at [593, 104] on input "text" at bounding box center [653, 106] width 202 height 32
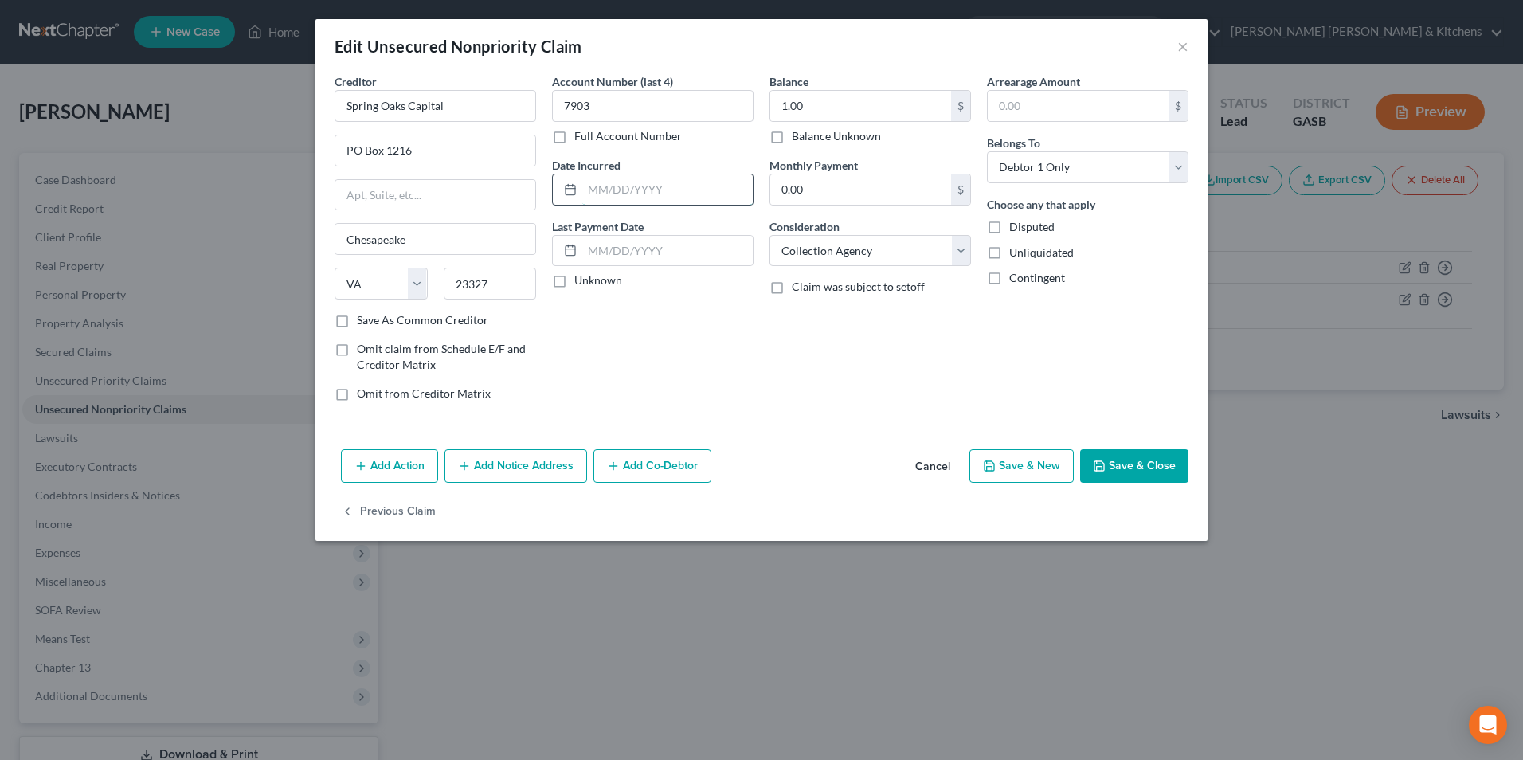
click at [638, 184] on input "text" at bounding box center [667, 189] width 170 height 30
click at [821, 108] on input "1.00" at bounding box center [860, 106] width 181 height 30
click at [1013, 456] on button "Save & New" at bounding box center [1021, 465] width 104 height 33
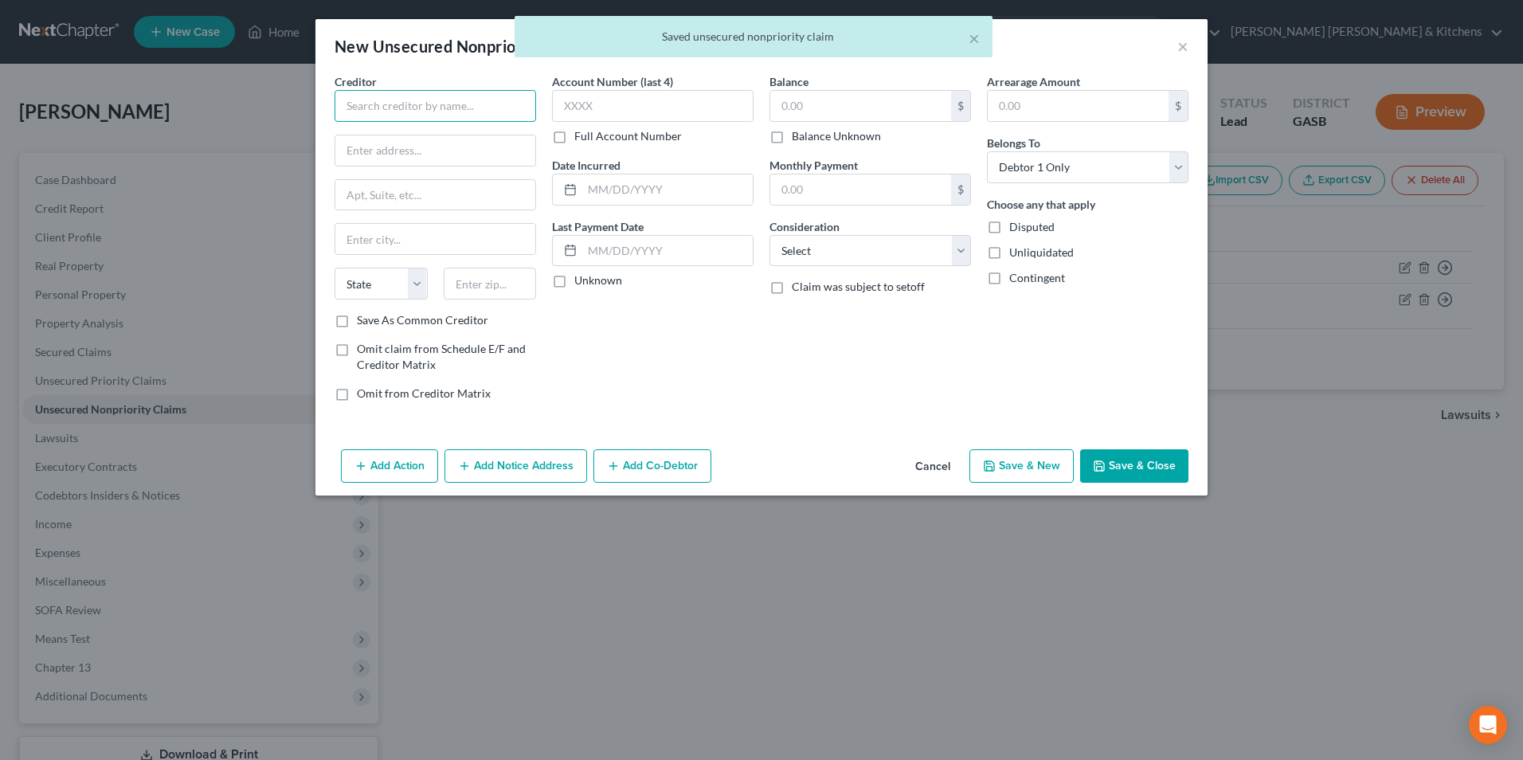
click at [447, 109] on input "text" at bounding box center [436, 106] width 202 height 32
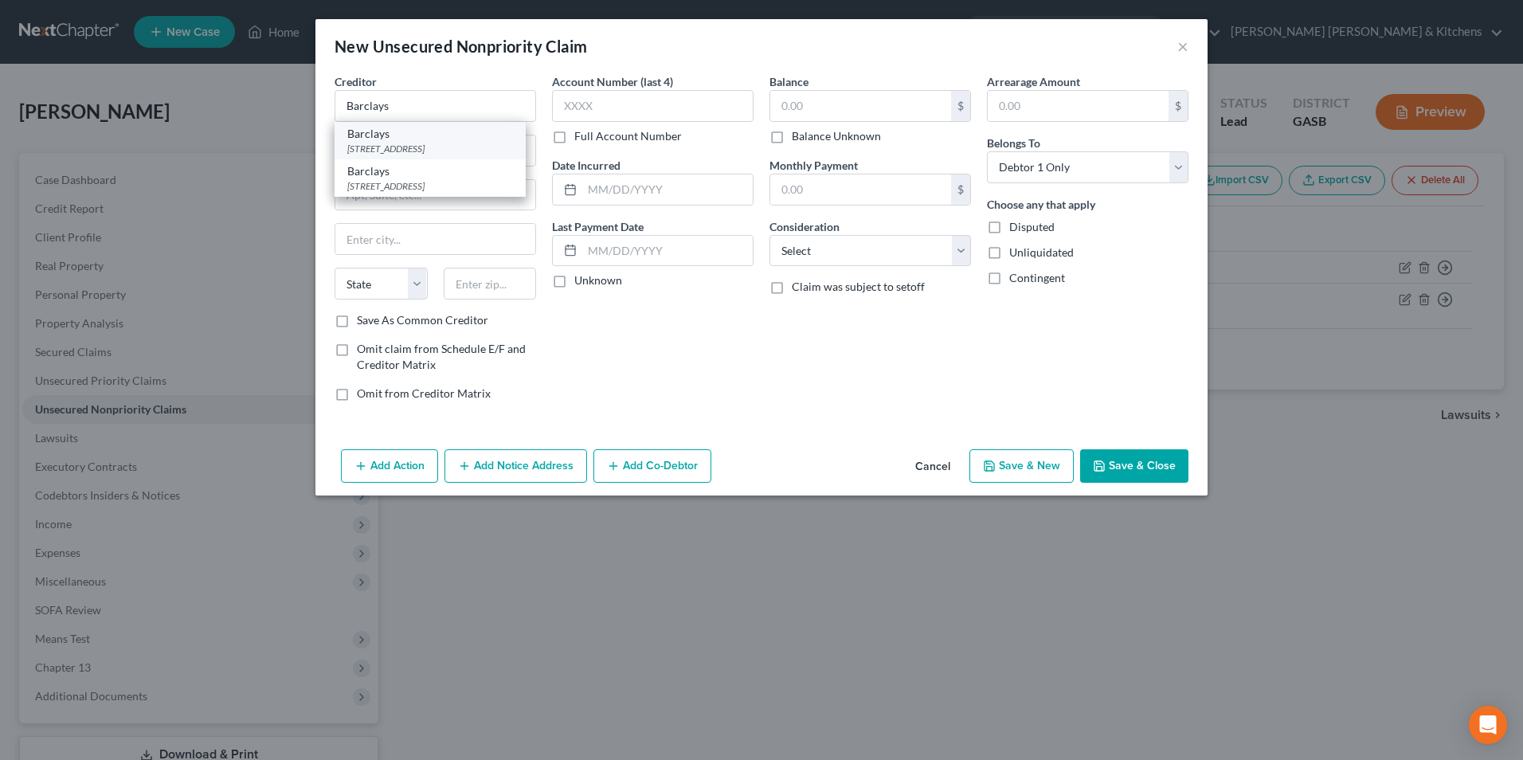
click at [447, 150] on div "[STREET_ADDRESS]" at bounding box center [430, 149] width 166 height 14
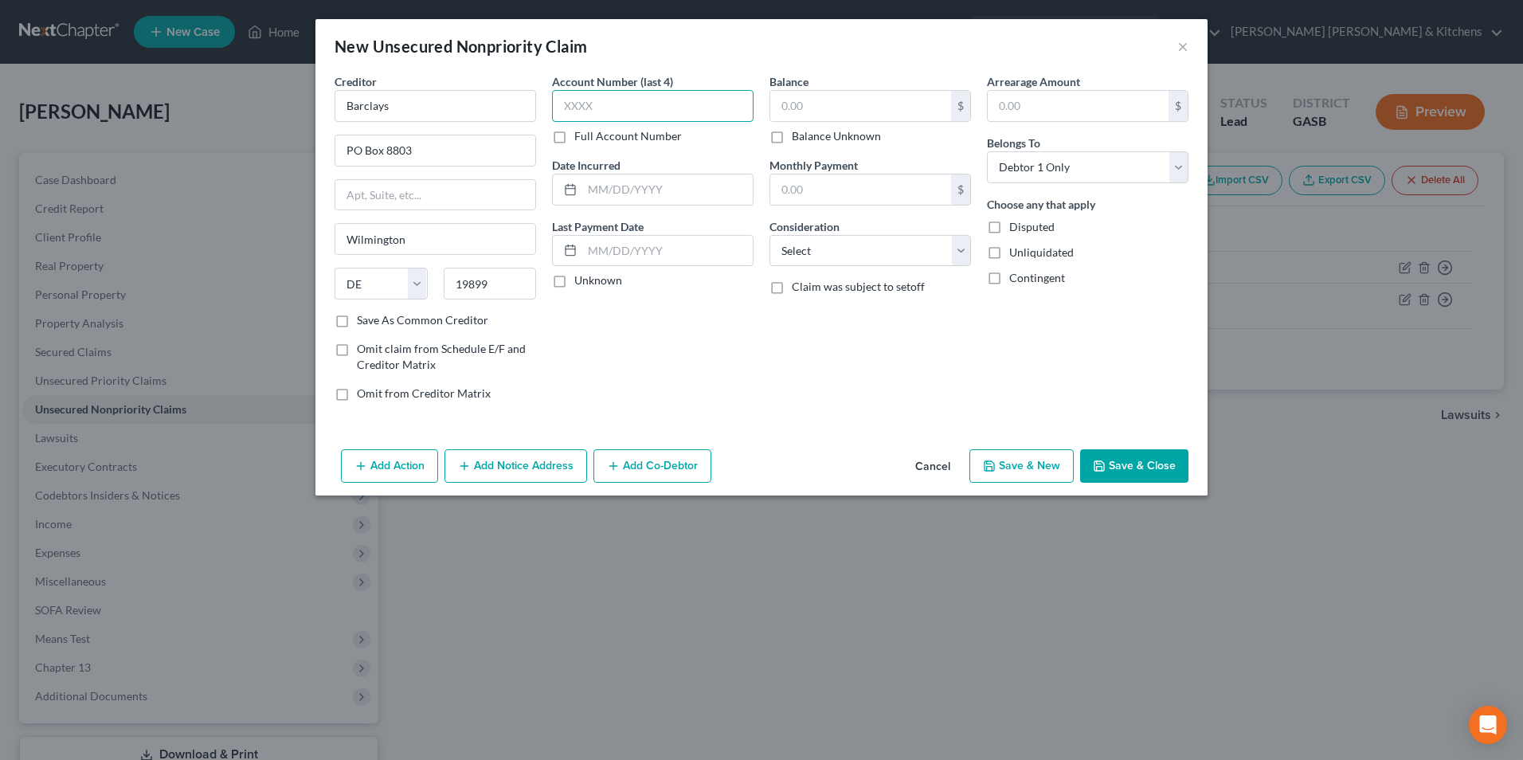
click at [599, 105] on input "text" at bounding box center [653, 106] width 202 height 32
click at [638, 198] on input "text" at bounding box center [667, 189] width 170 height 30
click at [794, 111] on input "text" at bounding box center [860, 106] width 181 height 30
drag, startPoint x: 816, startPoint y: 248, endPoint x: 821, endPoint y: 264, distance: 17.4
click at [816, 248] on select "Select Cable / Satellite Services Collection Agency Credit Card Debt Debt Couns…" at bounding box center [870, 251] width 202 height 32
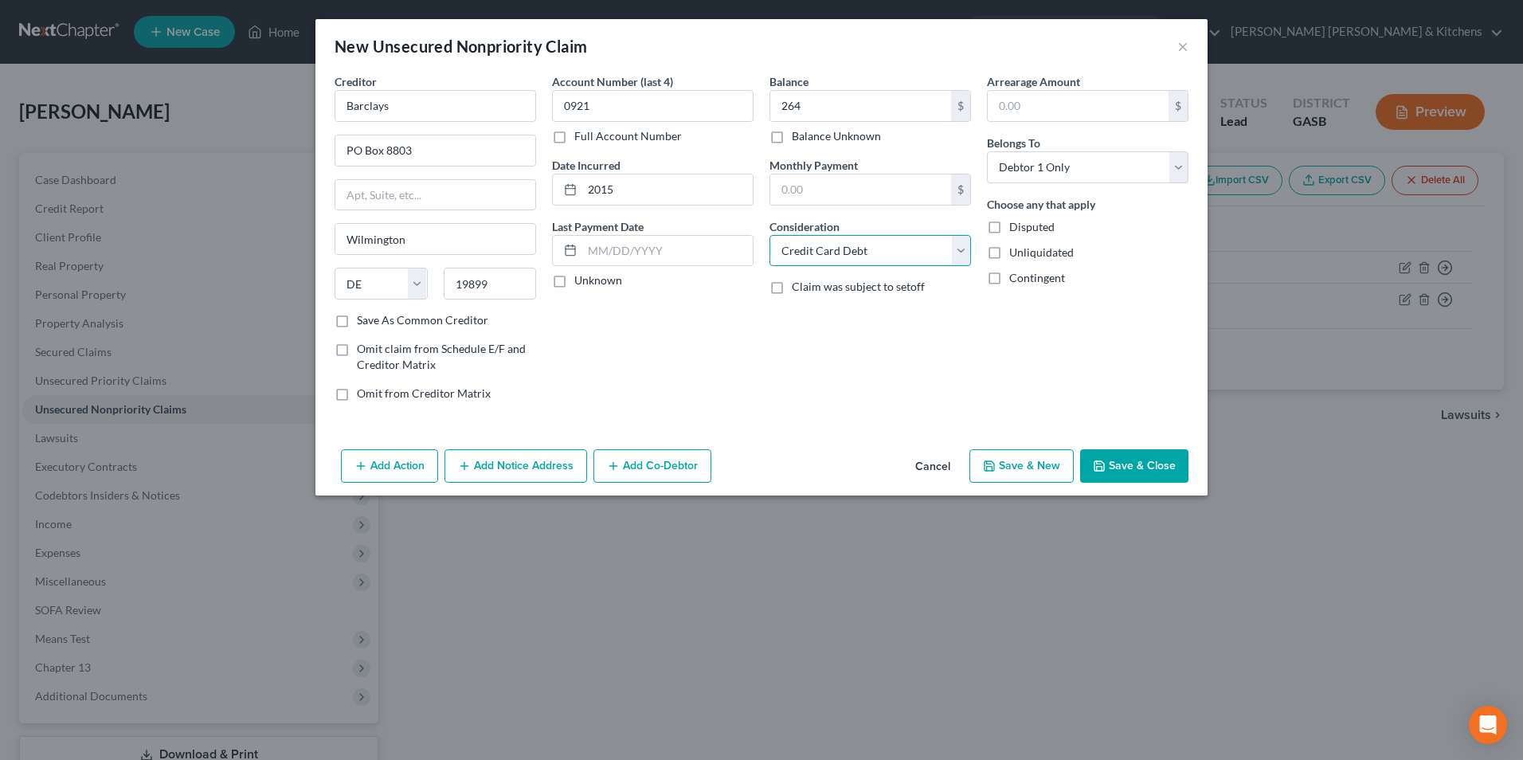
click at [769, 235] on select "Select Cable / Satellite Services Collection Agency Credit Card Debt Debt Couns…" at bounding box center [870, 251] width 202 height 32
click at [1017, 460] on button "Save & New" at bounding box center [1021, 465] width 104 height 33
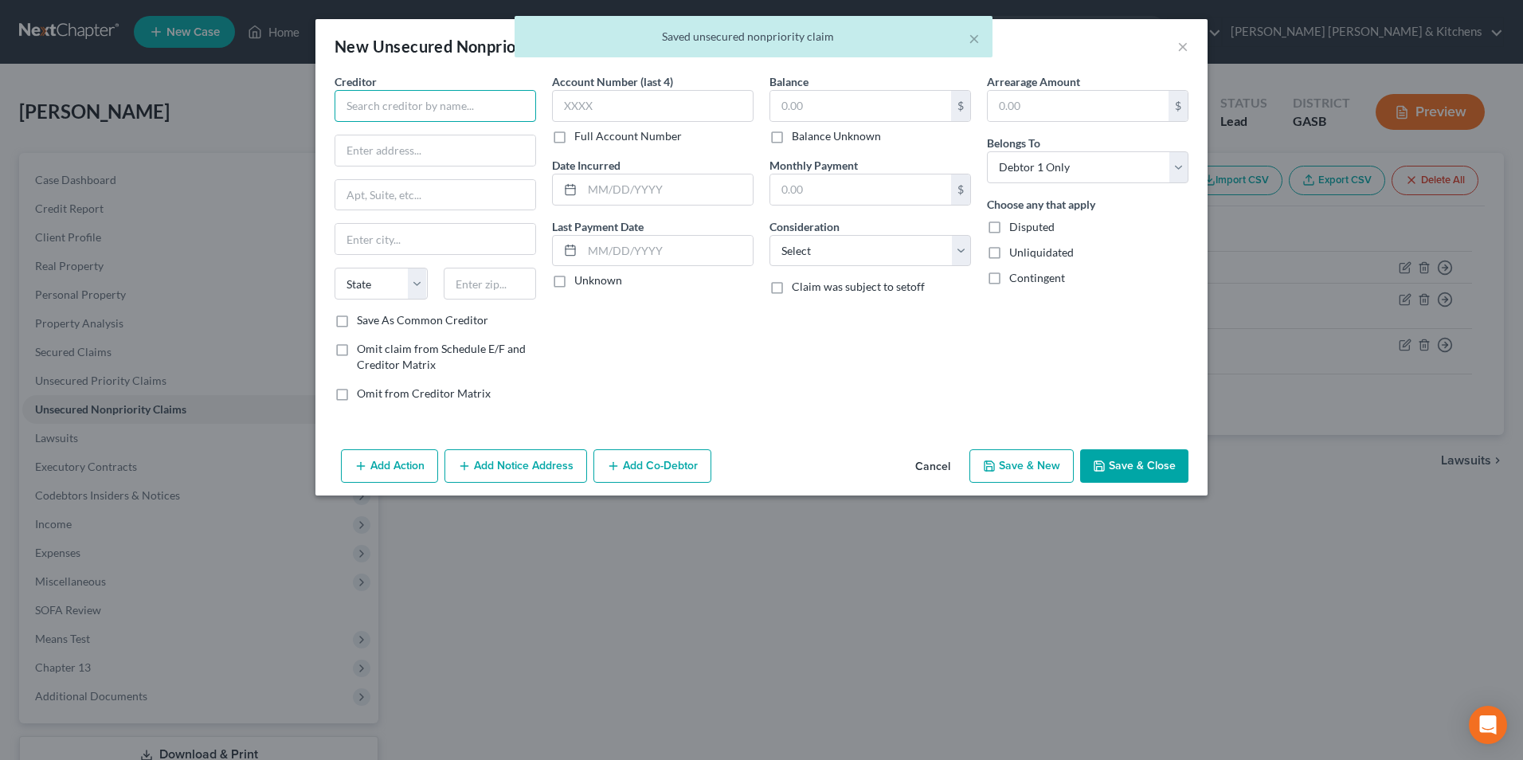
click at [414, 111] on input "text" at bounding box center [436, 106] width 202 height 32
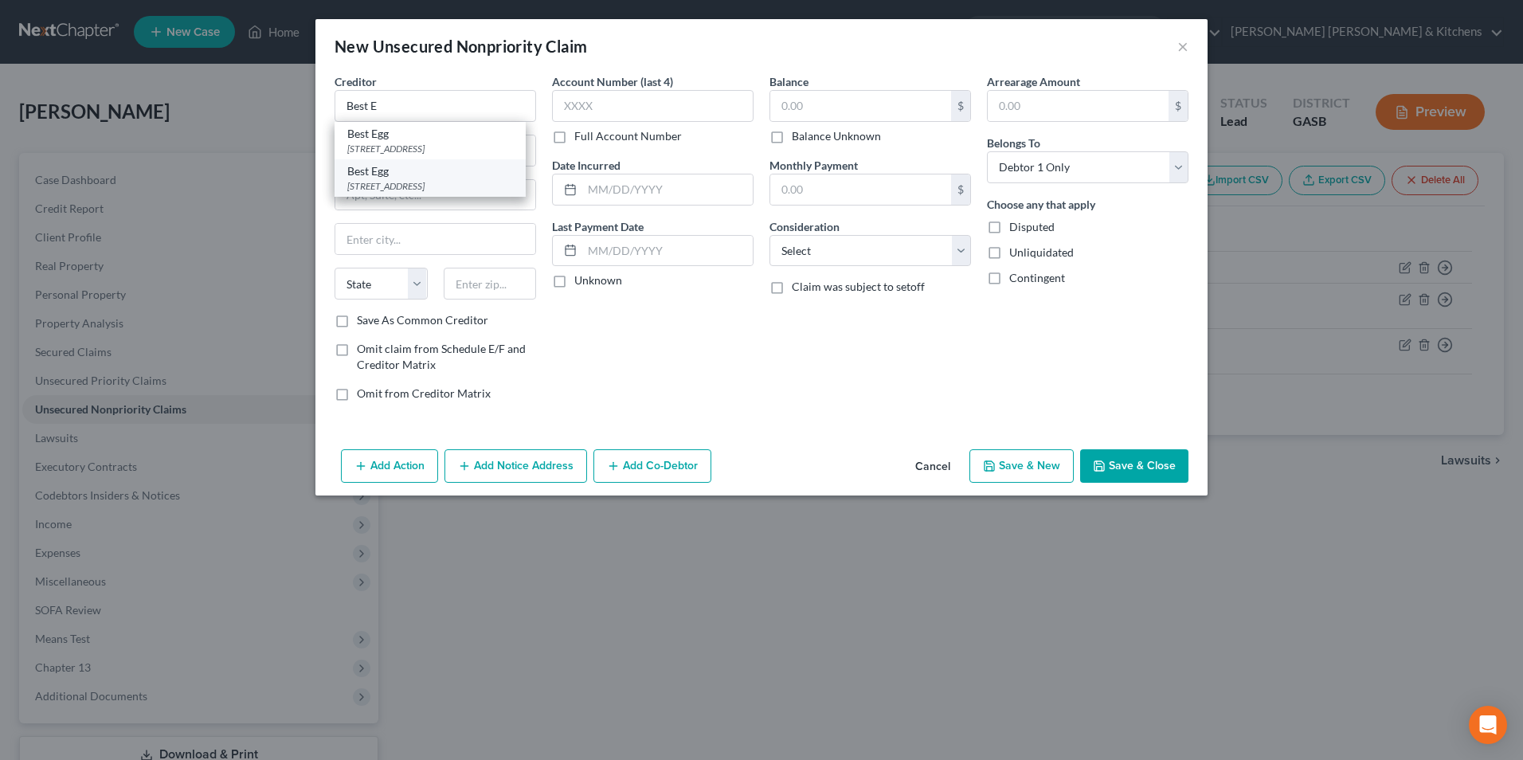
click at [428, 193] on div "[STREET_ADDRESS]" at bounding box center [430, 186] width 166 height 14
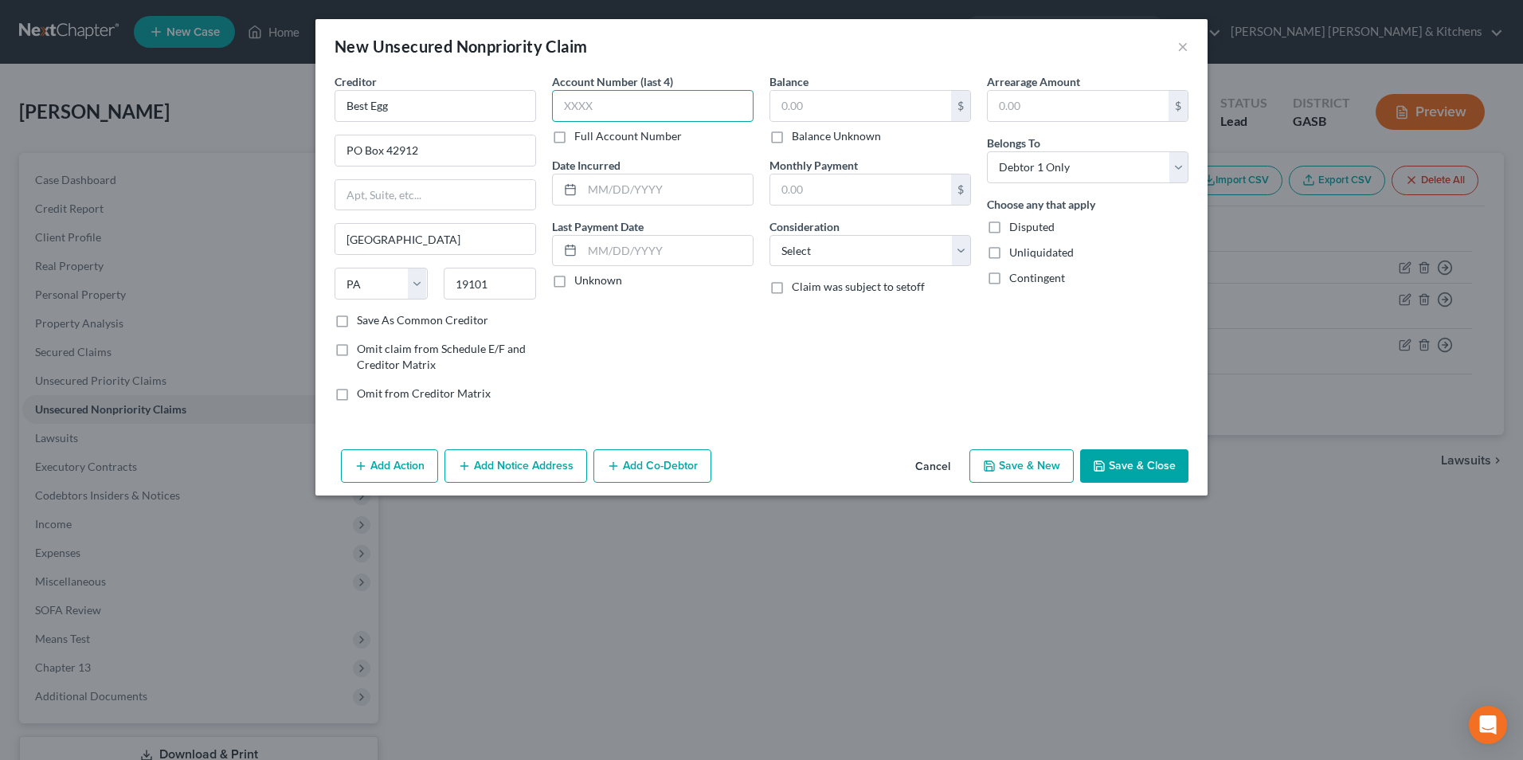
click at [563, 112] on input "text" at bounding box center [653, 106] width 202 height 32
click at [614, 203] on input "text" at bounding box center [667, 189] width 170 height 30
click at [795, 102] on input "text" at bounding box center [860, 106] width 181 height 30
drag, startPoint x: 810, startPoint y: 266, endPoint x: 734, endPoint y: 242, distance: 79.4
click at [810, 266] on select "Select Cable / Satellite Services Collection Agency Credit Card Debt Debt Couns…" at bounding box center [870, 251] width 202 height 32
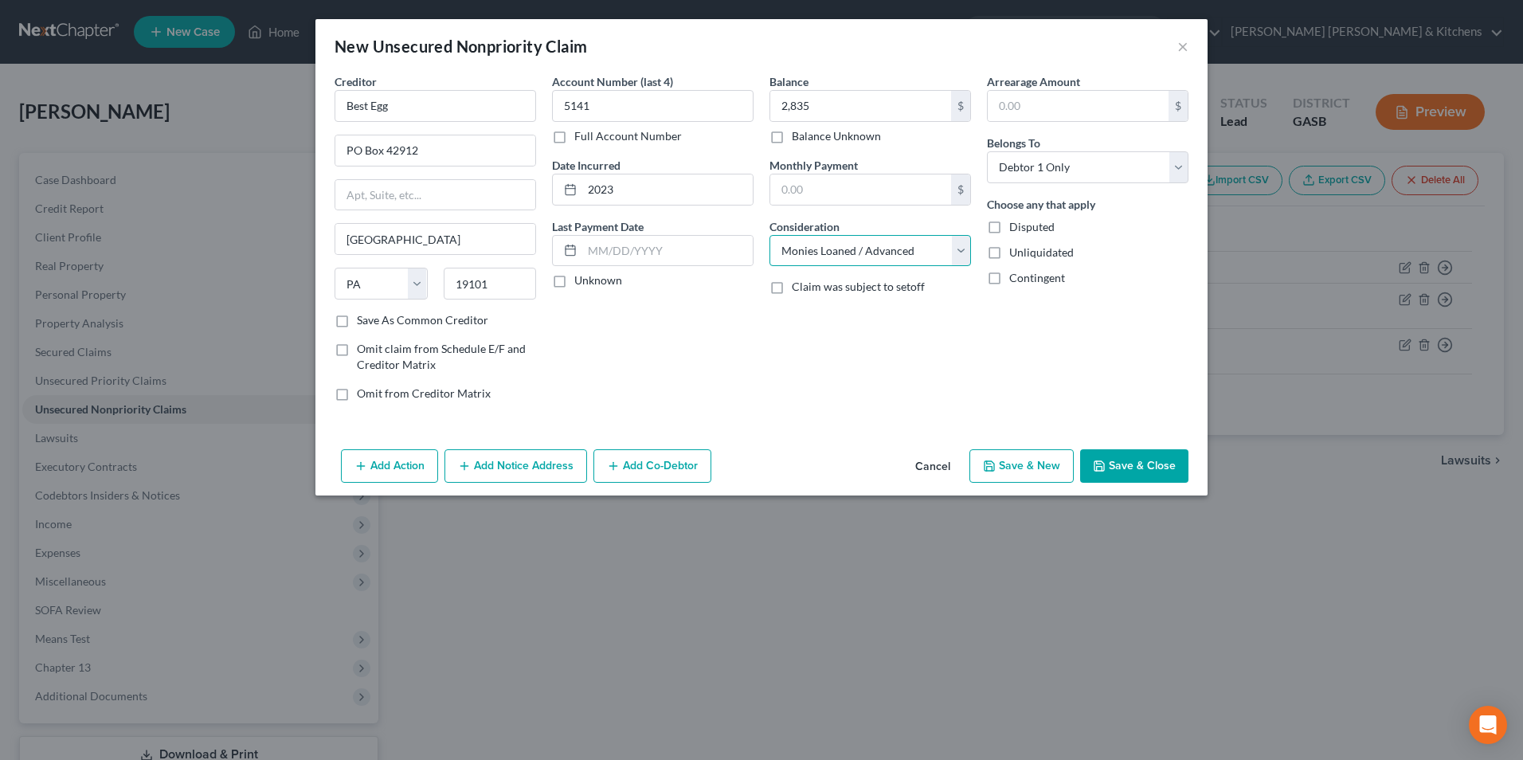
click at [769, 235] on select "Select Cable / Satellite Services Collection Agency Credit Card Debt Debt Couns…" at bounding box center [870, 251] width 202 height 32
click at [1041, 470] on button "Save & New" at bounding box center [1021, 465] width 104 height 33
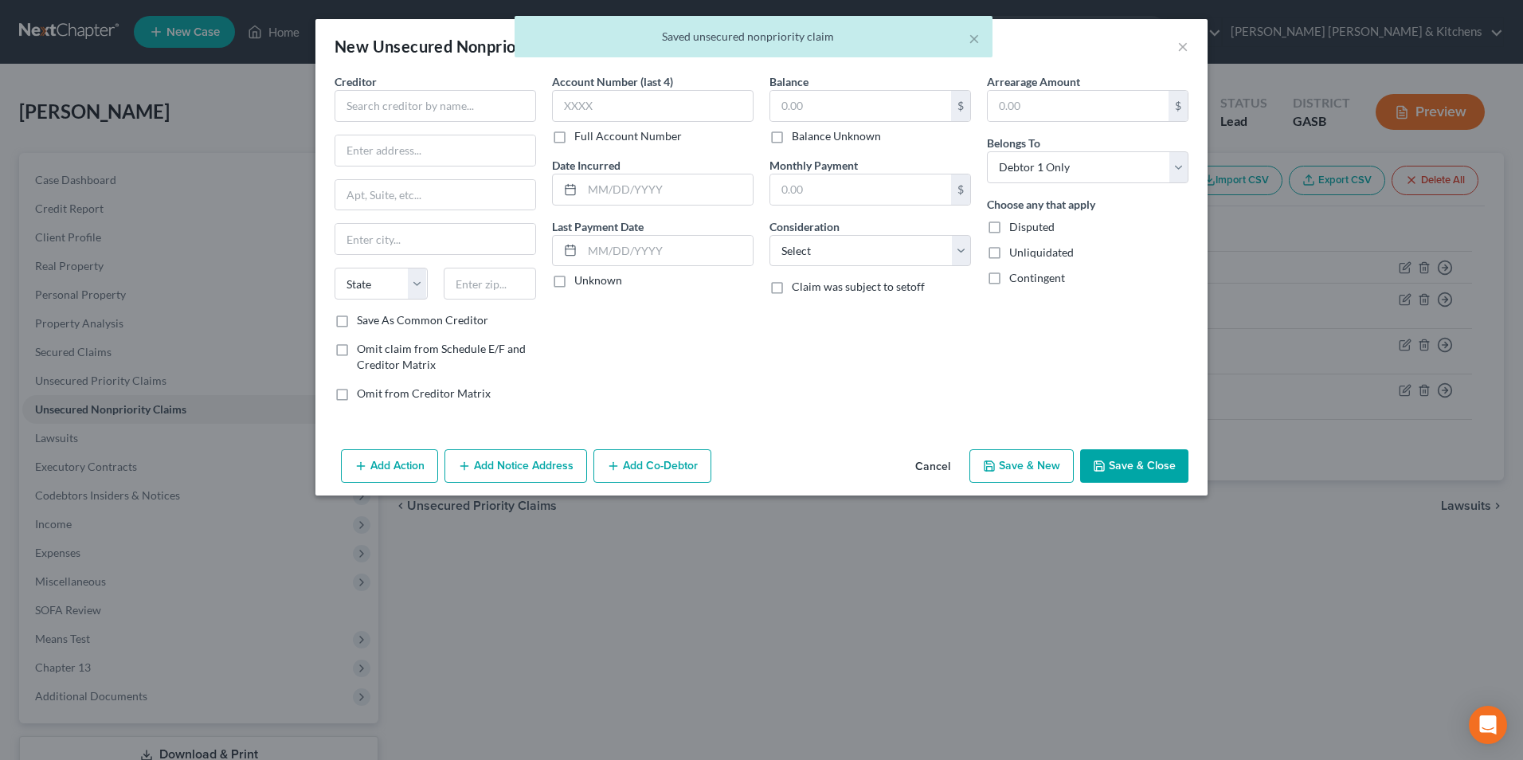
click at [481, 128] on div "Creditor * State [US_STATE] AK AR AZ CA CO [GEOGRAPHIC_DATA] DE DC [GEOGRAPHIC_…" at bounding box center [436, 192] width 202 height 239
click at [473, 114] on input "text" at bounding box center [436, 106] width 202 height 32
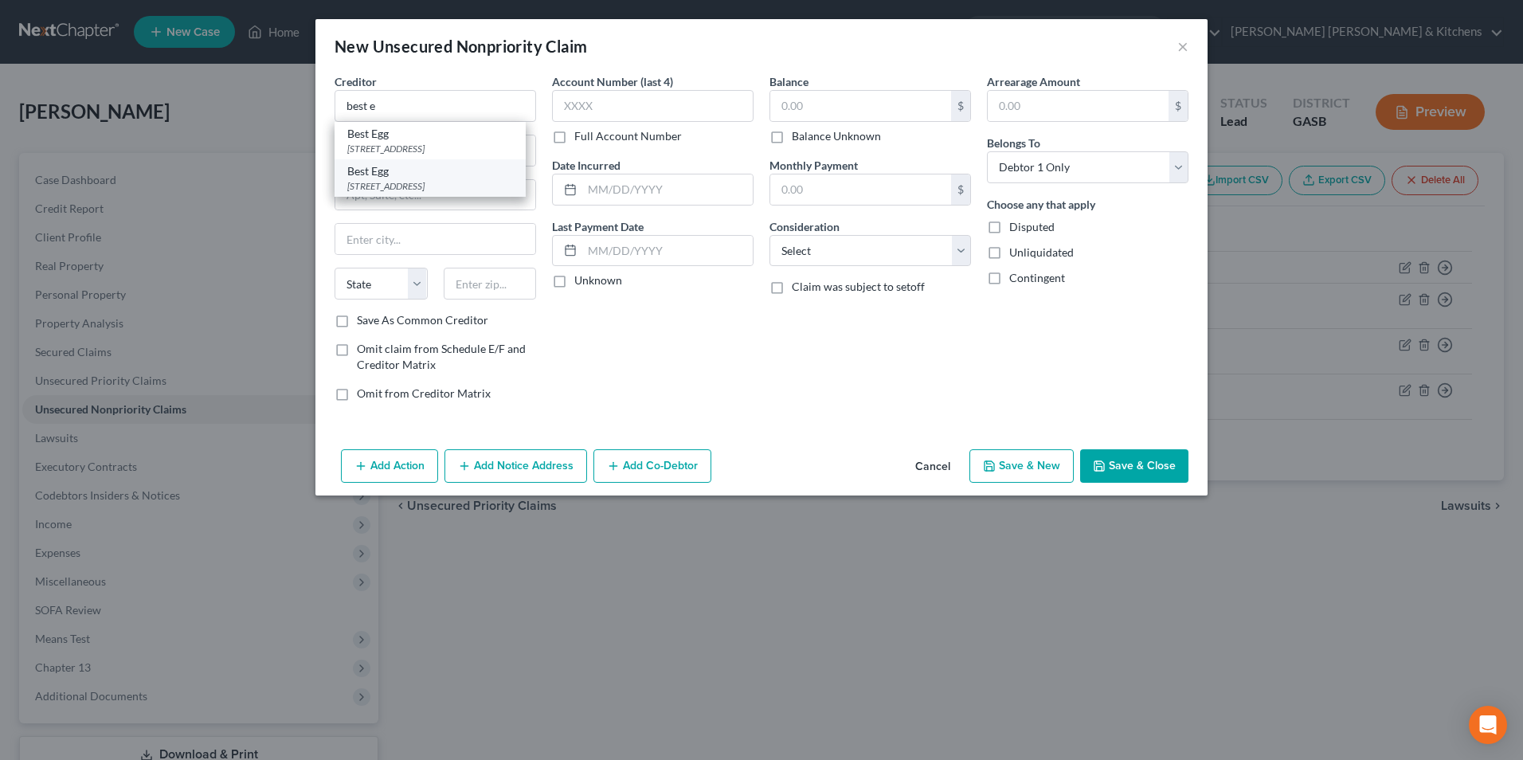
click at [462, 193] on div "[STREET_ADDRESS]" at bounding box center [430, 186] width 166 height 14
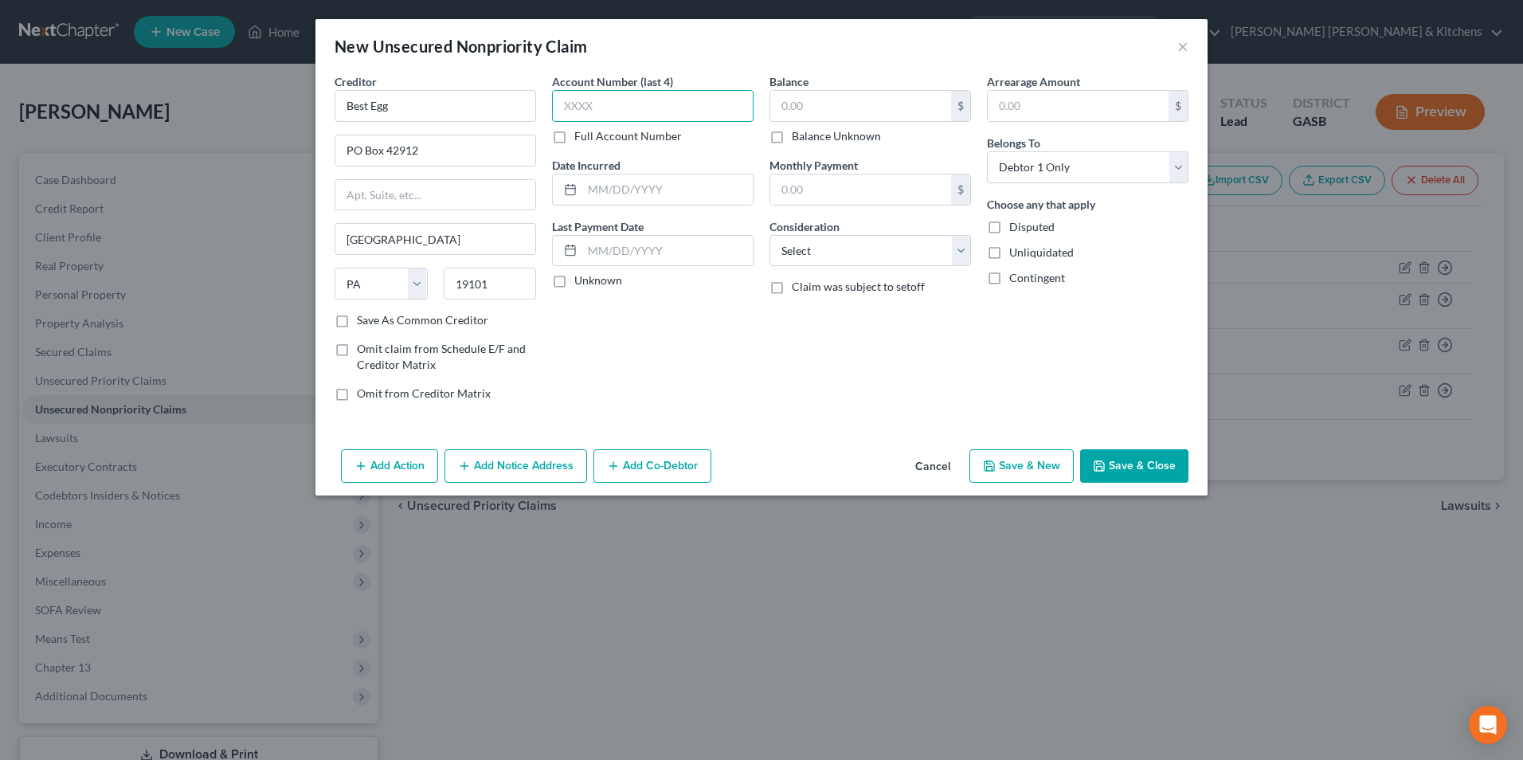
click at [616, 107] on input "text" at bounding box center [653, 106] width 202 height 32
click at [610, 189] on input "text" at bounding box center [667, 189] width 170 height 30
click at [822, 107] on input "text" at bounding box center [860, 106] width 181 height 30
click at [836, 254] on select "Select Cable / Satellite Services Collection Agency Credit Card Debt Debt Couns…" at bounding box center [870, 251] width 202 height 32
click at [769, 235] on select "Select Cable / Satellite Services Collection Agency Credit Card Debt Debt Couns…" at bounding box center [870, 251] width 202 height 32
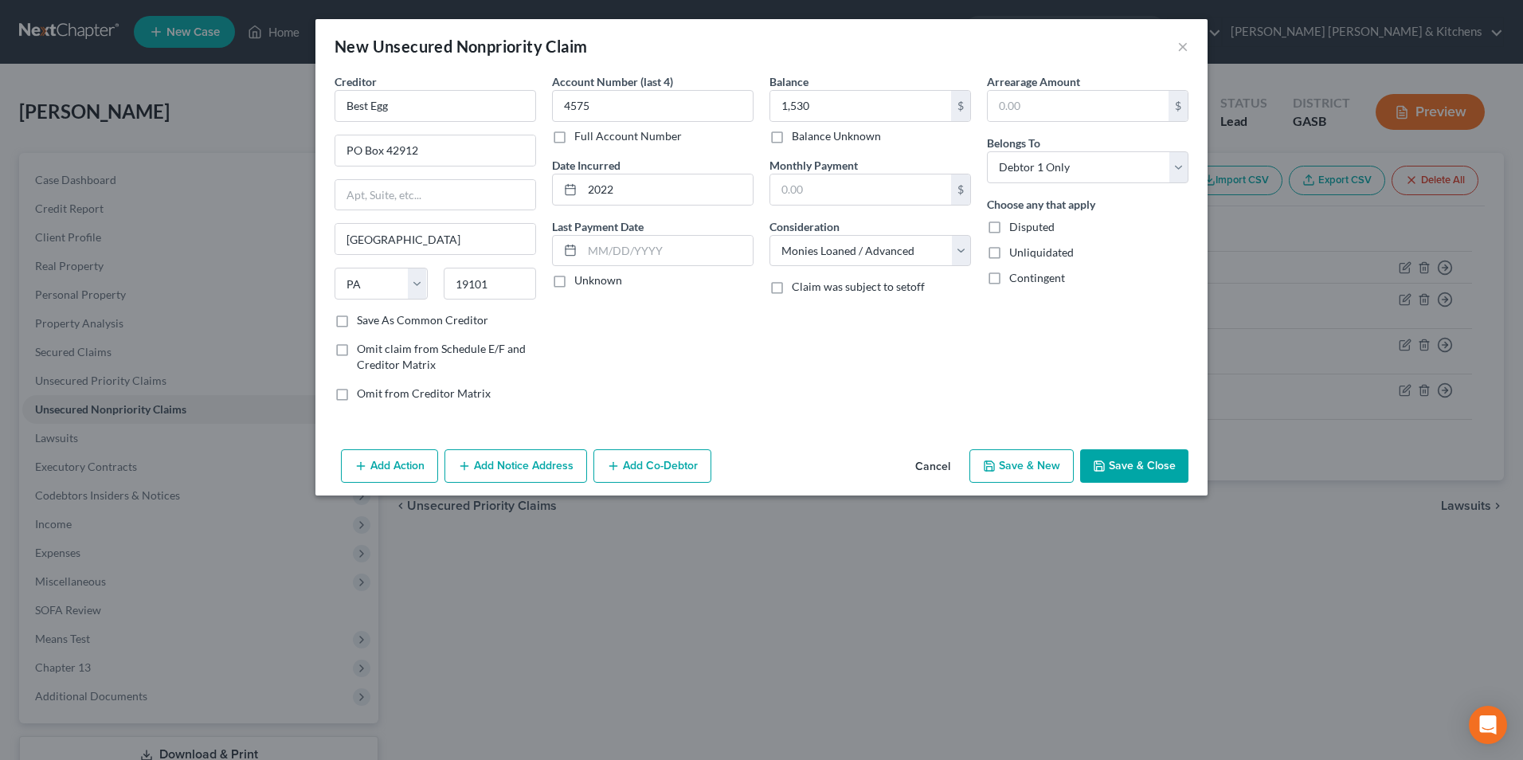
click at [1141, 464] on button "Save & Close" at bounding box center [1134, 465] width 108 height 33
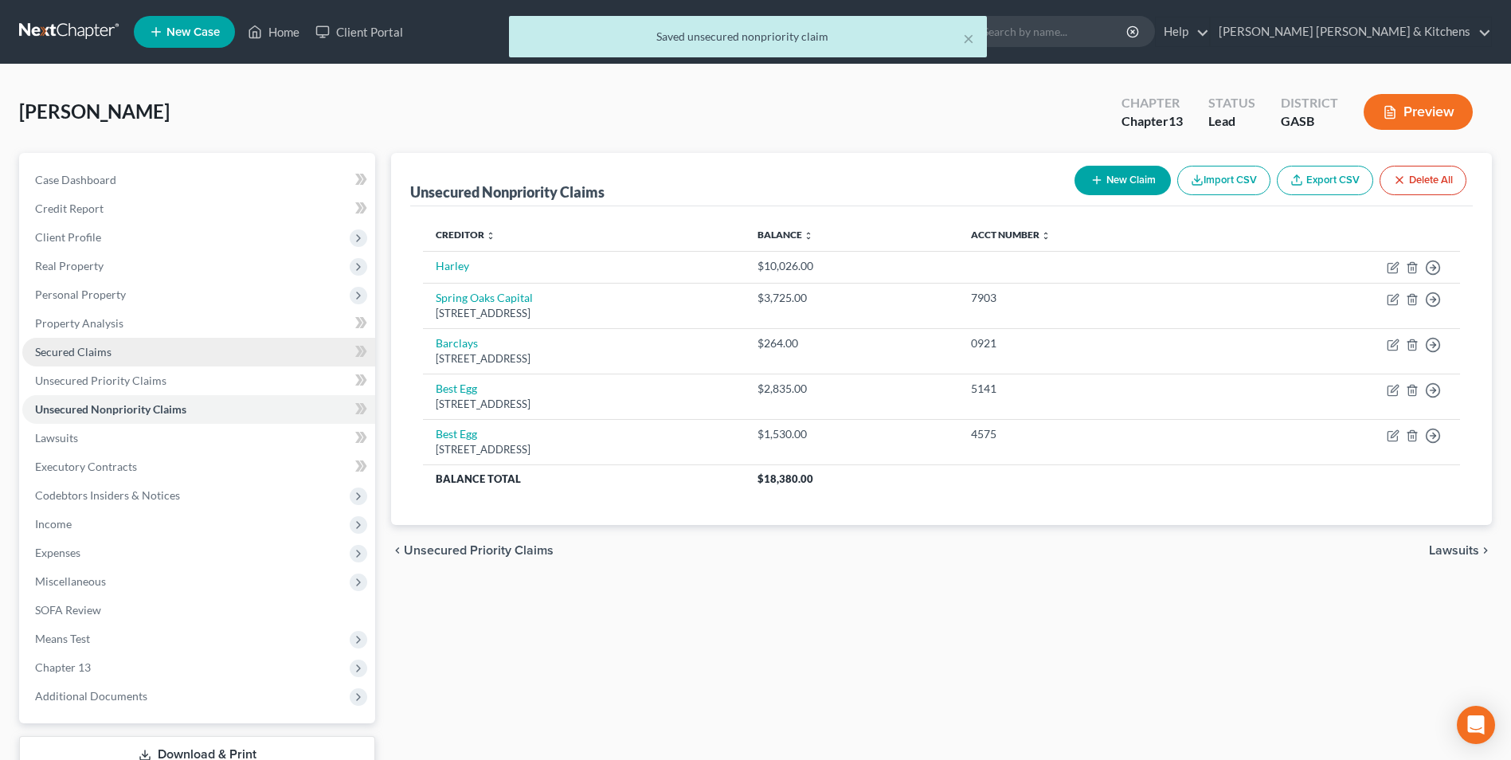
click at [107, 357] on span "Secured Claims" at bounding box center [73, 352] width 76 height 14
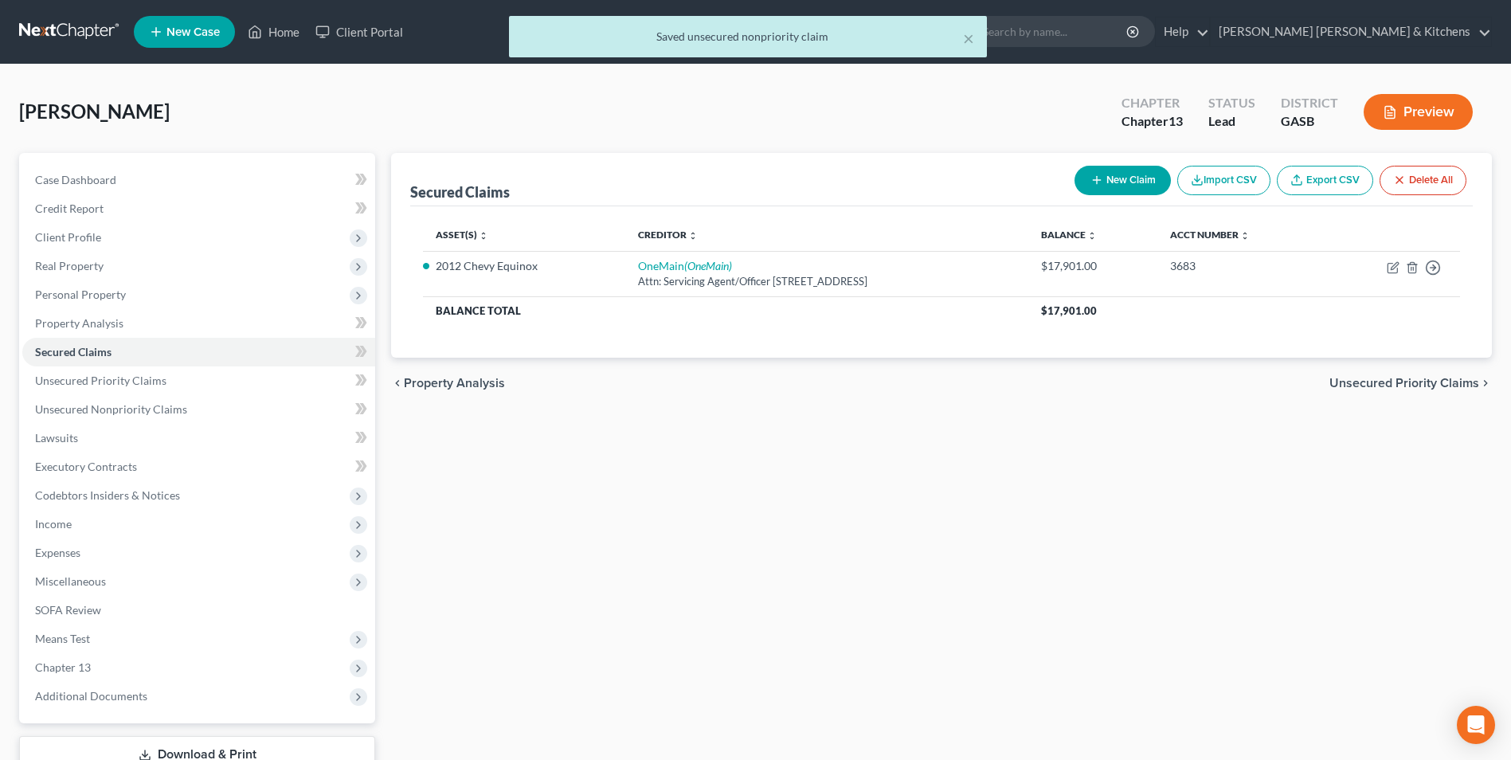
click at [1098, 182] on icon "button" at bounding box center [1096, 180] width 13 height 13
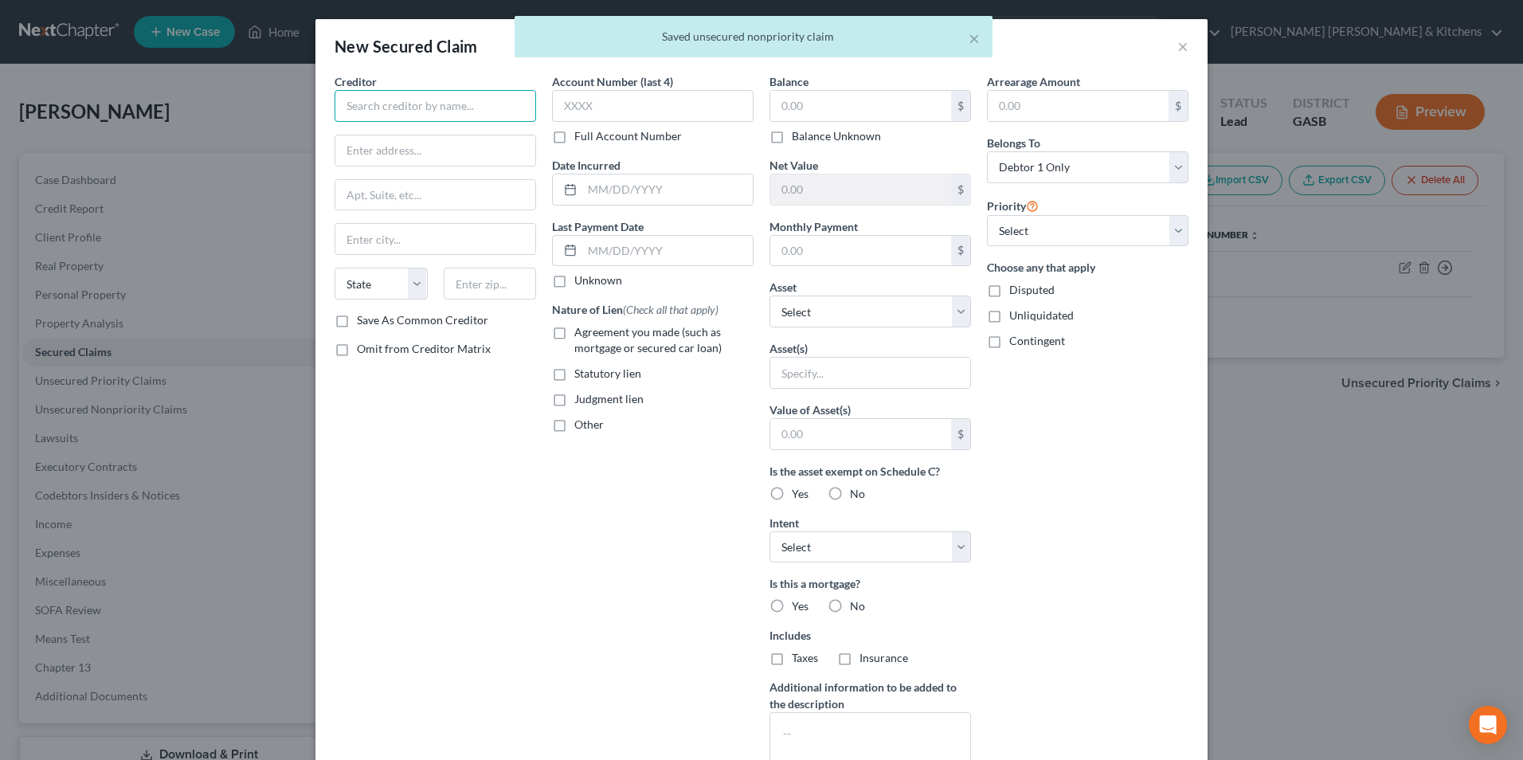
click at [423, 108] on input "text" at bounding box center [436, 106] width 202 height 32
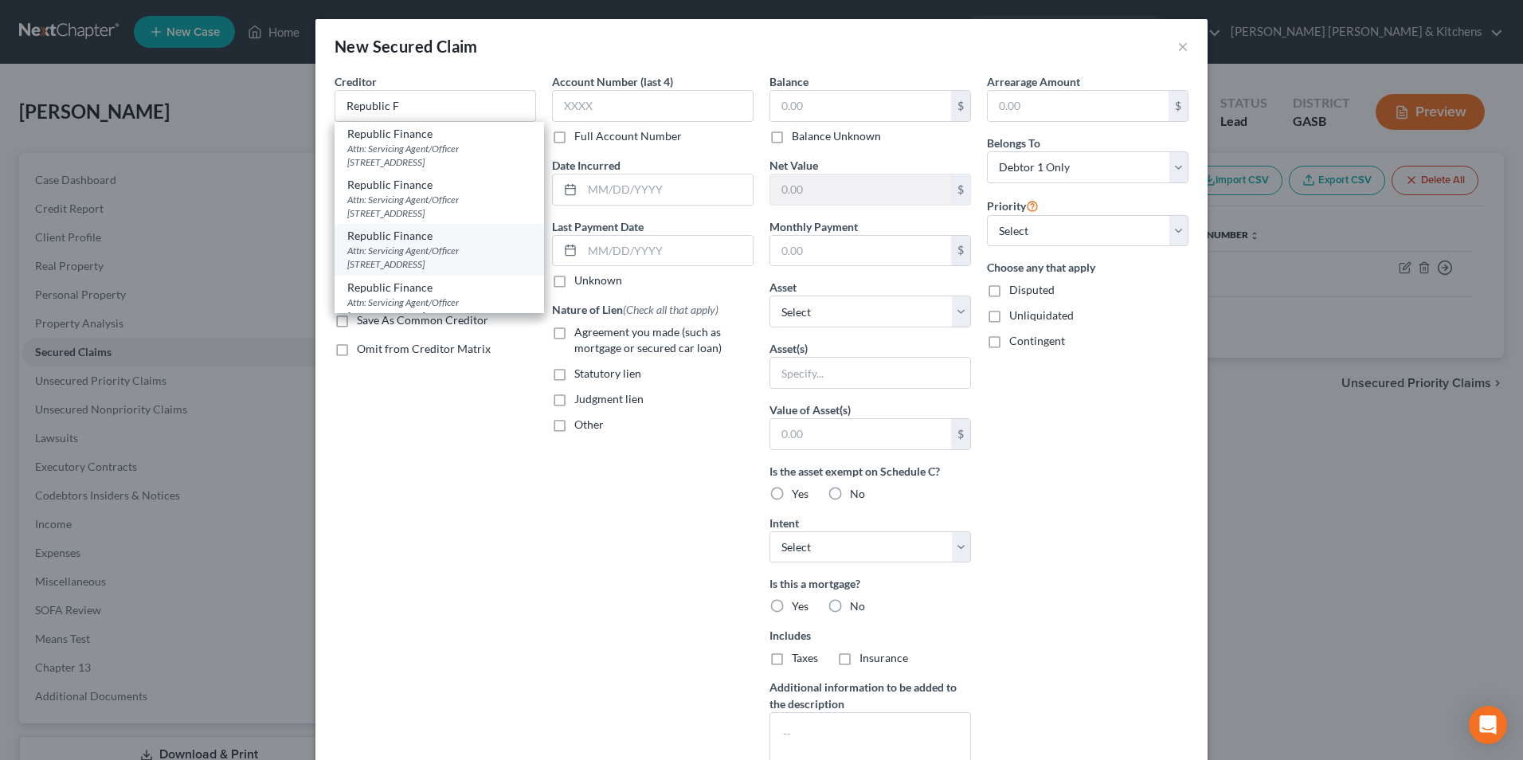
click at [367, 268] on div "Attn: Servicing Agent/Officer [STREET_ADDRESS]" at bounding box center [439, 257] width 184 height 27
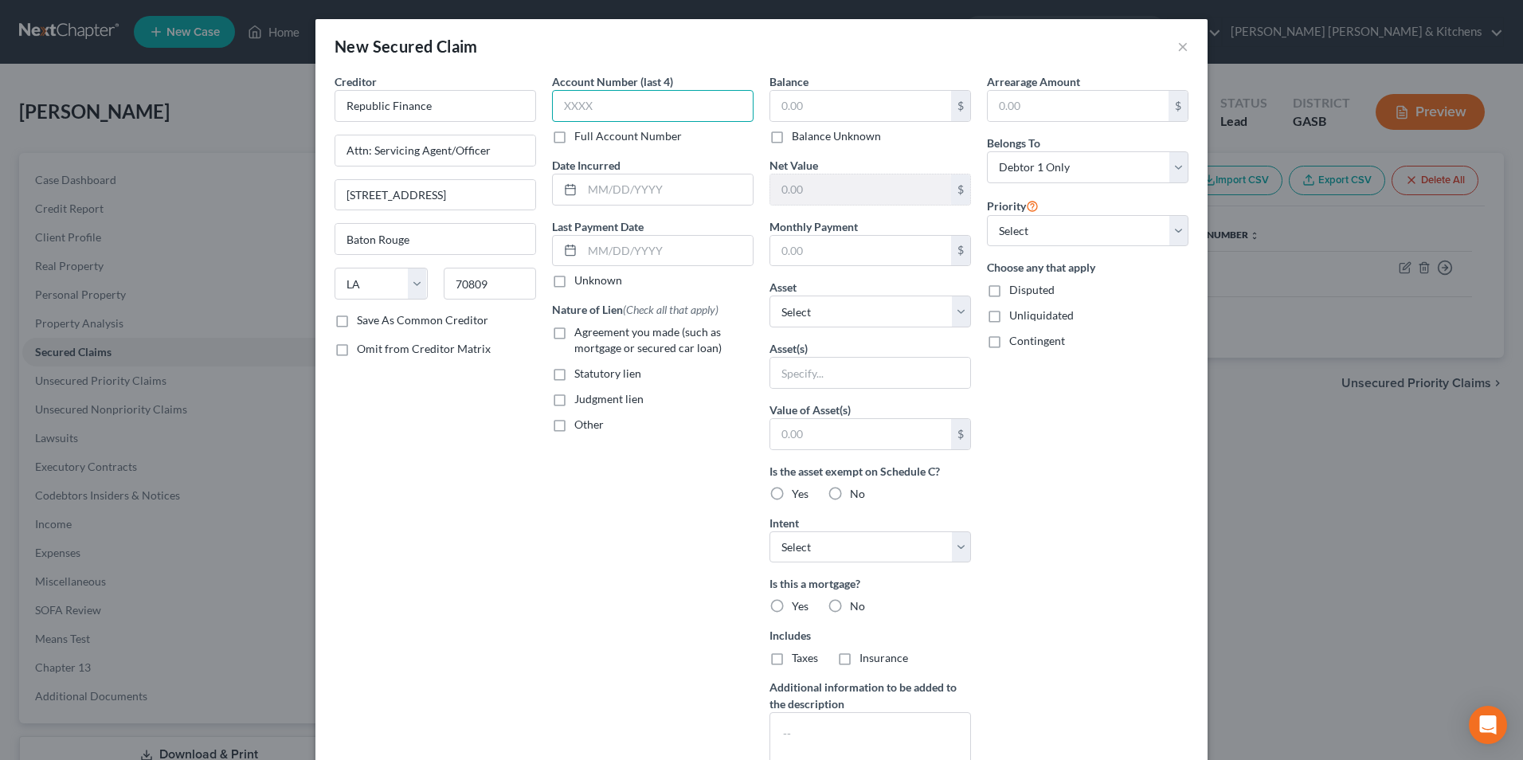
click at [574, 110] on input "text" at bounding box center [653, 106] width 202 height 32
click at [630, 182] on input "text" at bounding box center [667, 189] width 170 height 30
click at [574, 337] on label "Agreement you made (such as mortgage or secured car loan)" at bounding box center [663, 340] width 179 height 32
click at [581, 335] on input "Agreement you made (such as mortgage or secured car loan)" at bounding box center [586, 329] width 10 height 10
click at [797, 107] on input "text" at bounding box center [860, 106] width 181 height 30
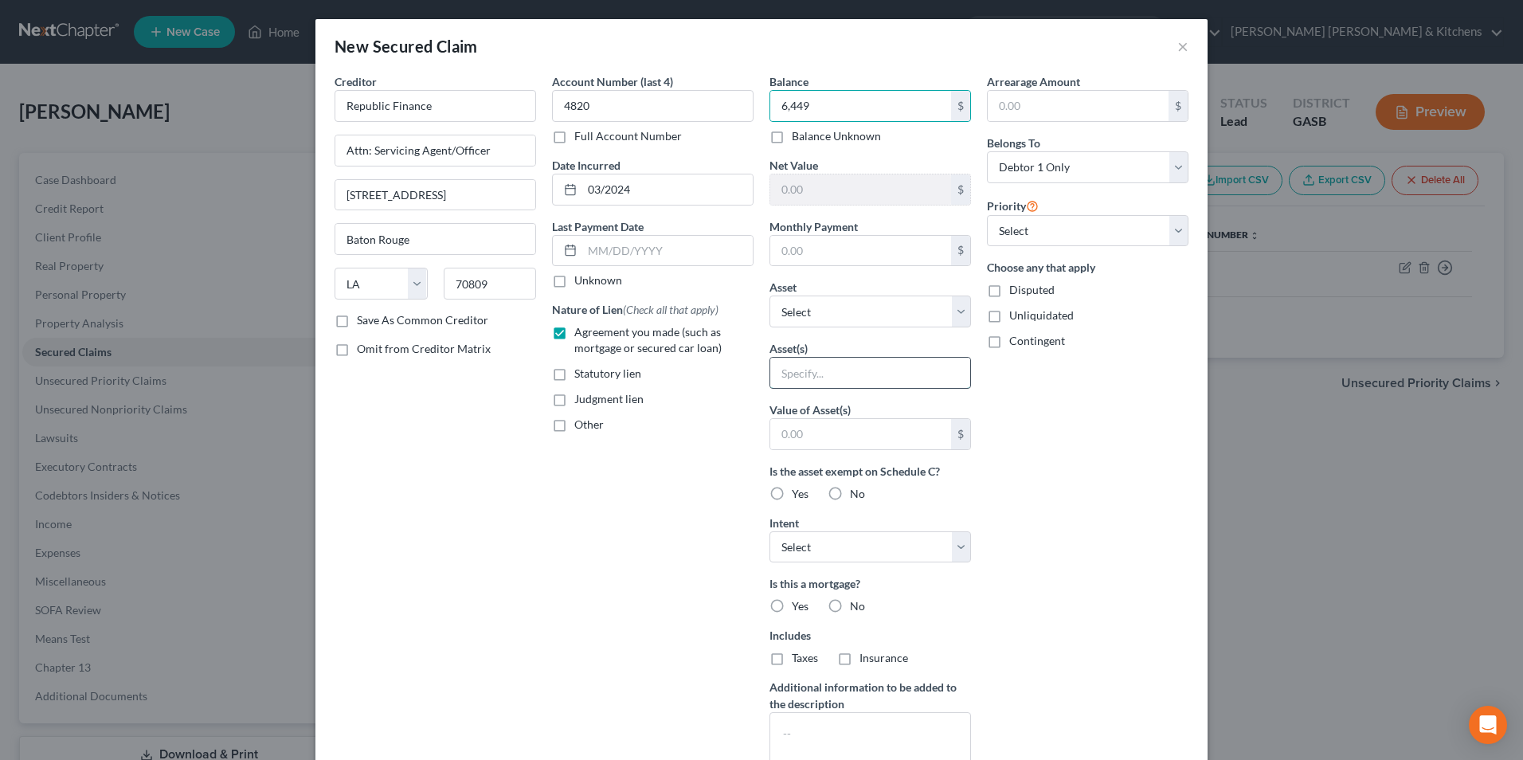
click at [781, 374] on input "text" at bounding box center [870, 373] width 200 height 30
click at [810, 435] on input "text" at bounding box center [860, 434] width 181 height 30
click at [1009, 292] on label "Disputed" at bounding box center [1031, 290] width 45 height 16
click at [1016, 292] on input "Disputed" at bounding box center [1021, 287] width 10 height 10
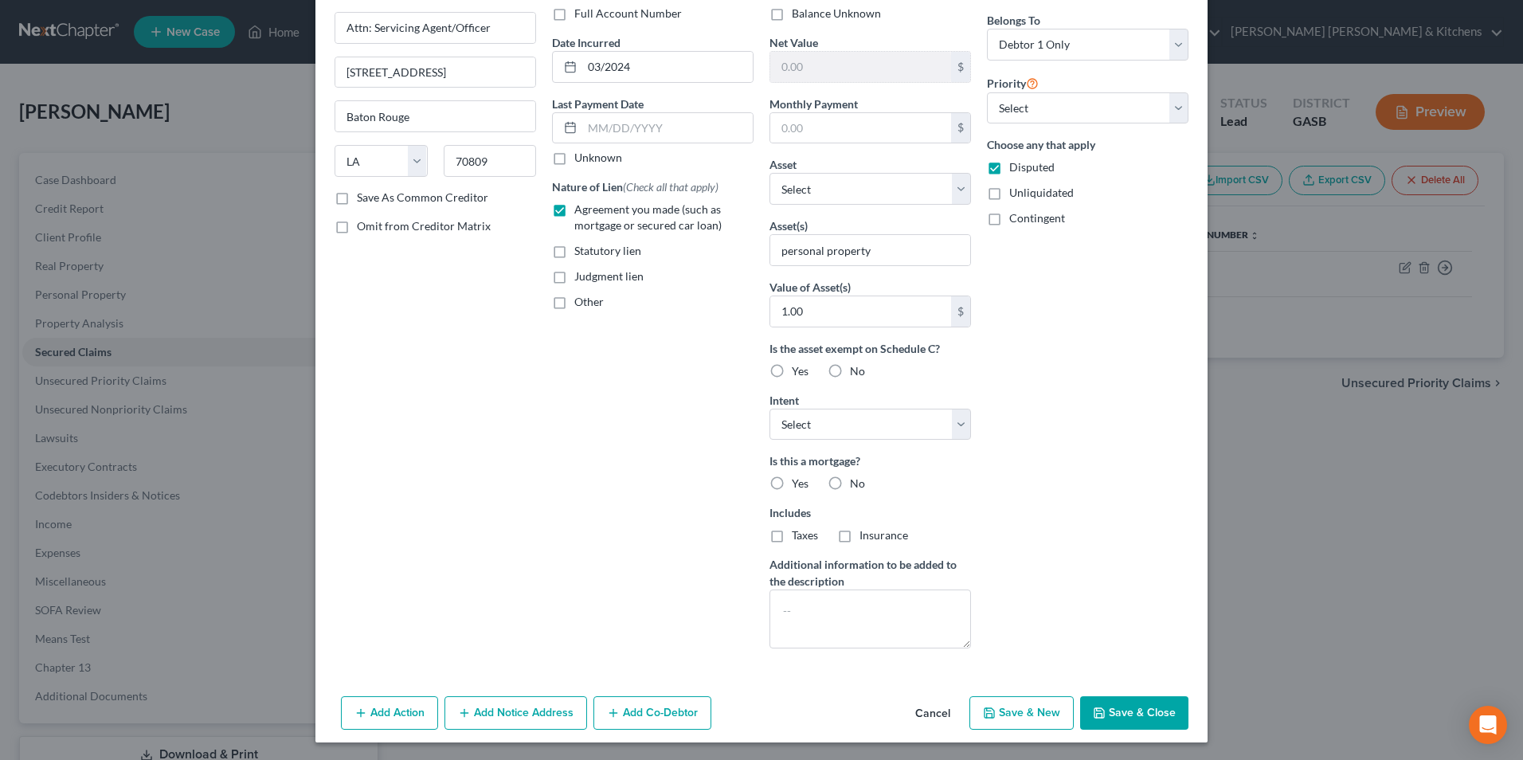
scroll to position [124, 0]
click at [1129, 707] on button "Save & Close" at bounding box center [1134, 711] width 108 height 33
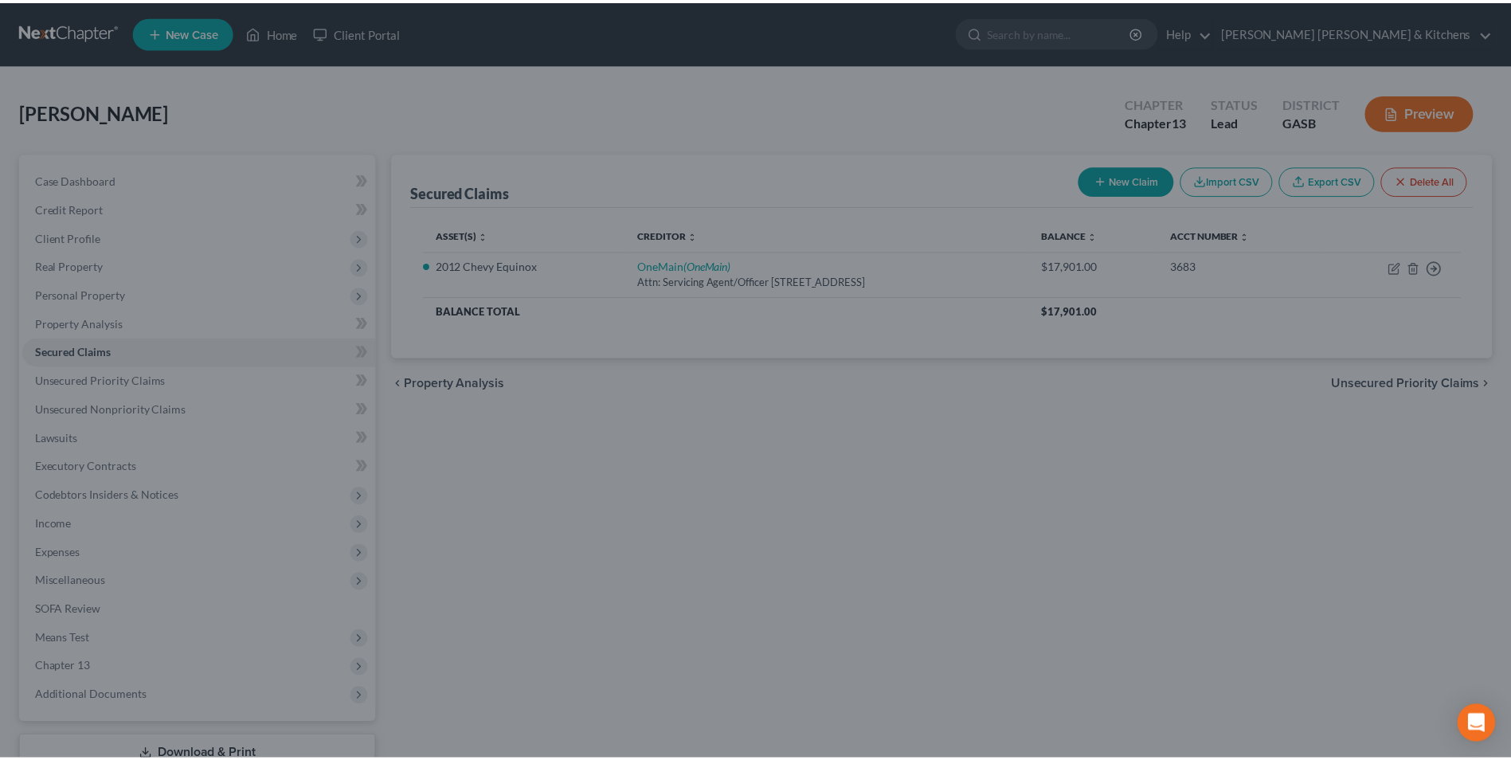
scroll to position [0, 0]
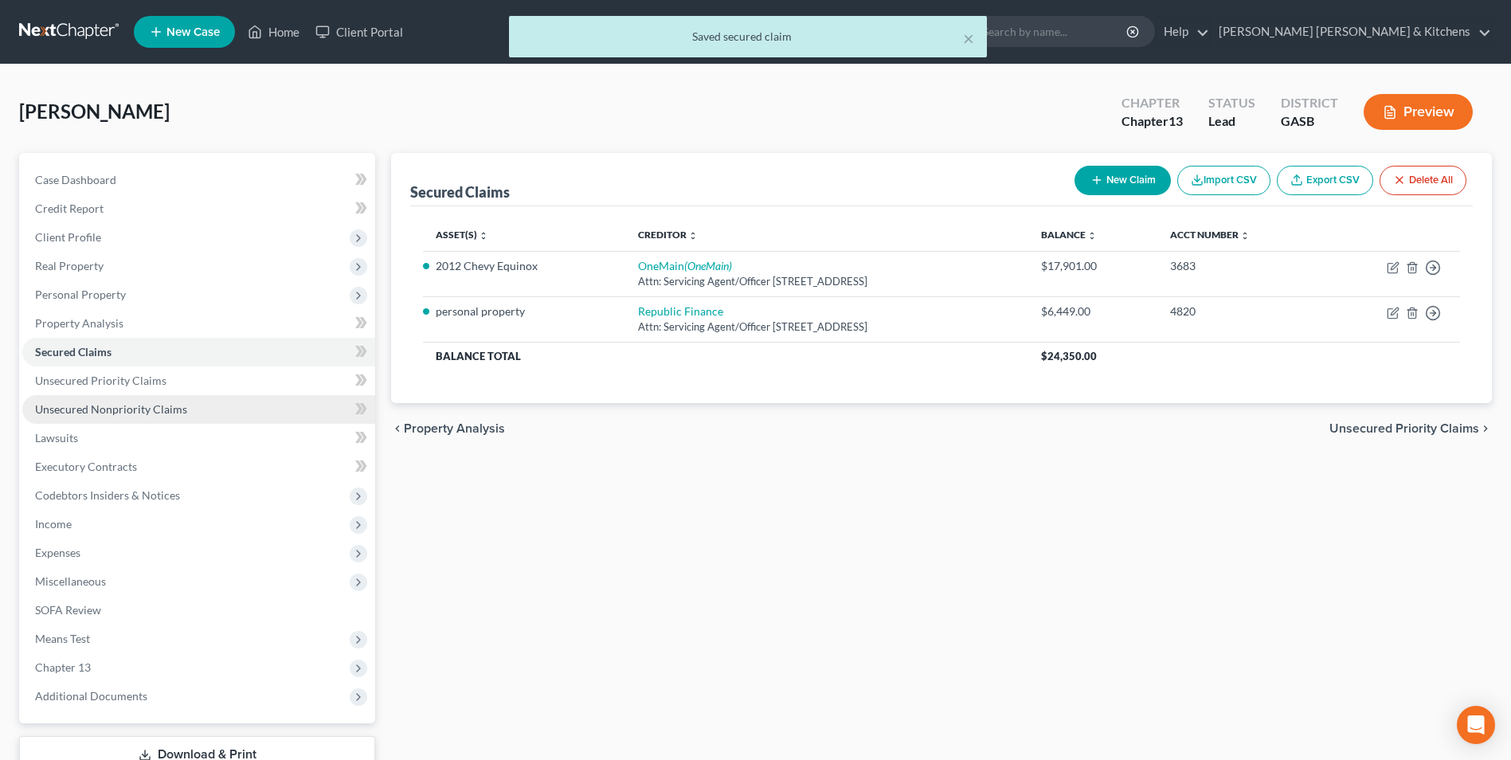
click at [151, 409] on span "Unsecured Nonpriority Claims" at bounding box center [111, 409] width 152 height 14
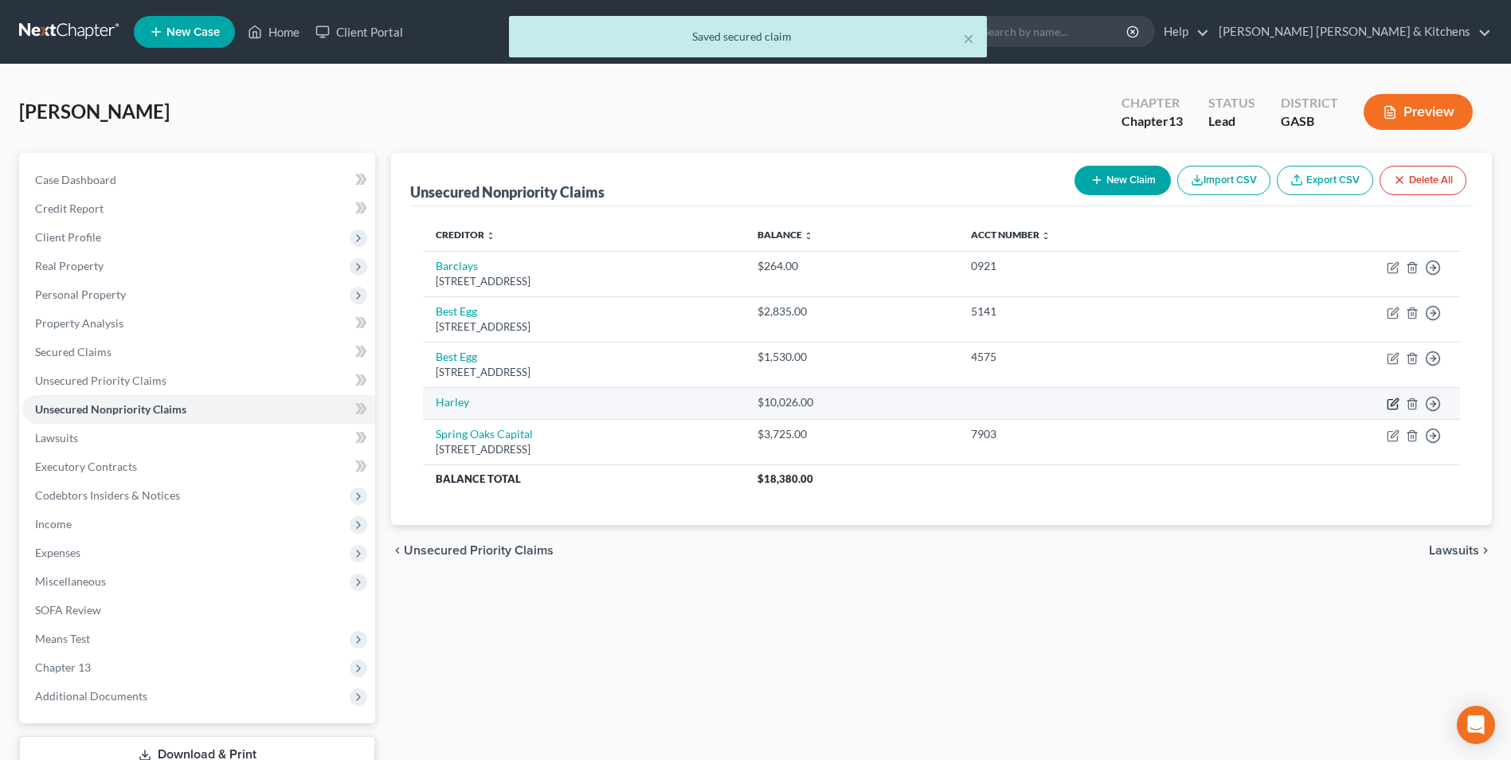
click at [1392, 407] on icon "button" at bounding box center [1393, 403] width 13 height 13
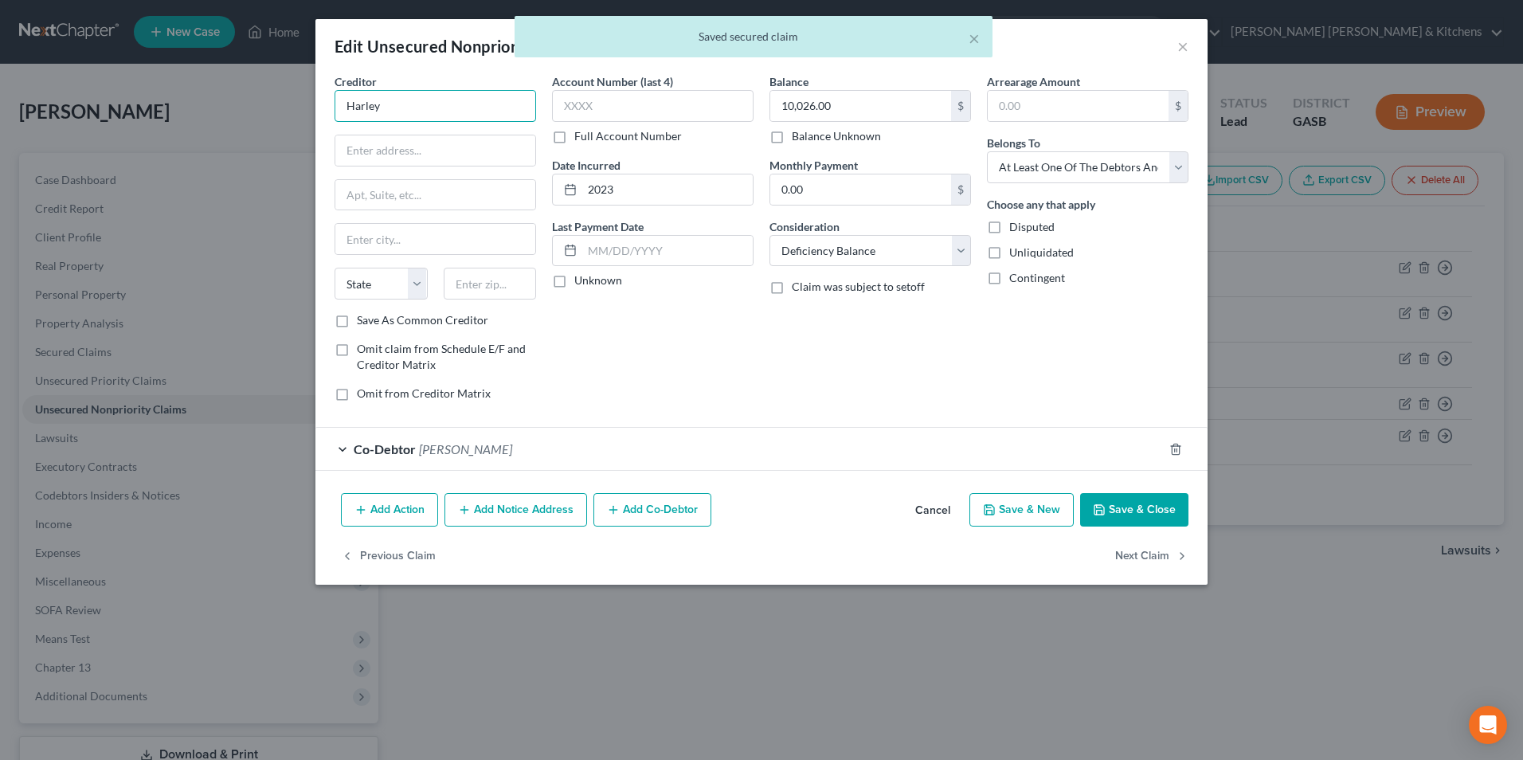
click at [467, 115] on input "Harley" at bounding box center [436, 106] width 202 height 32
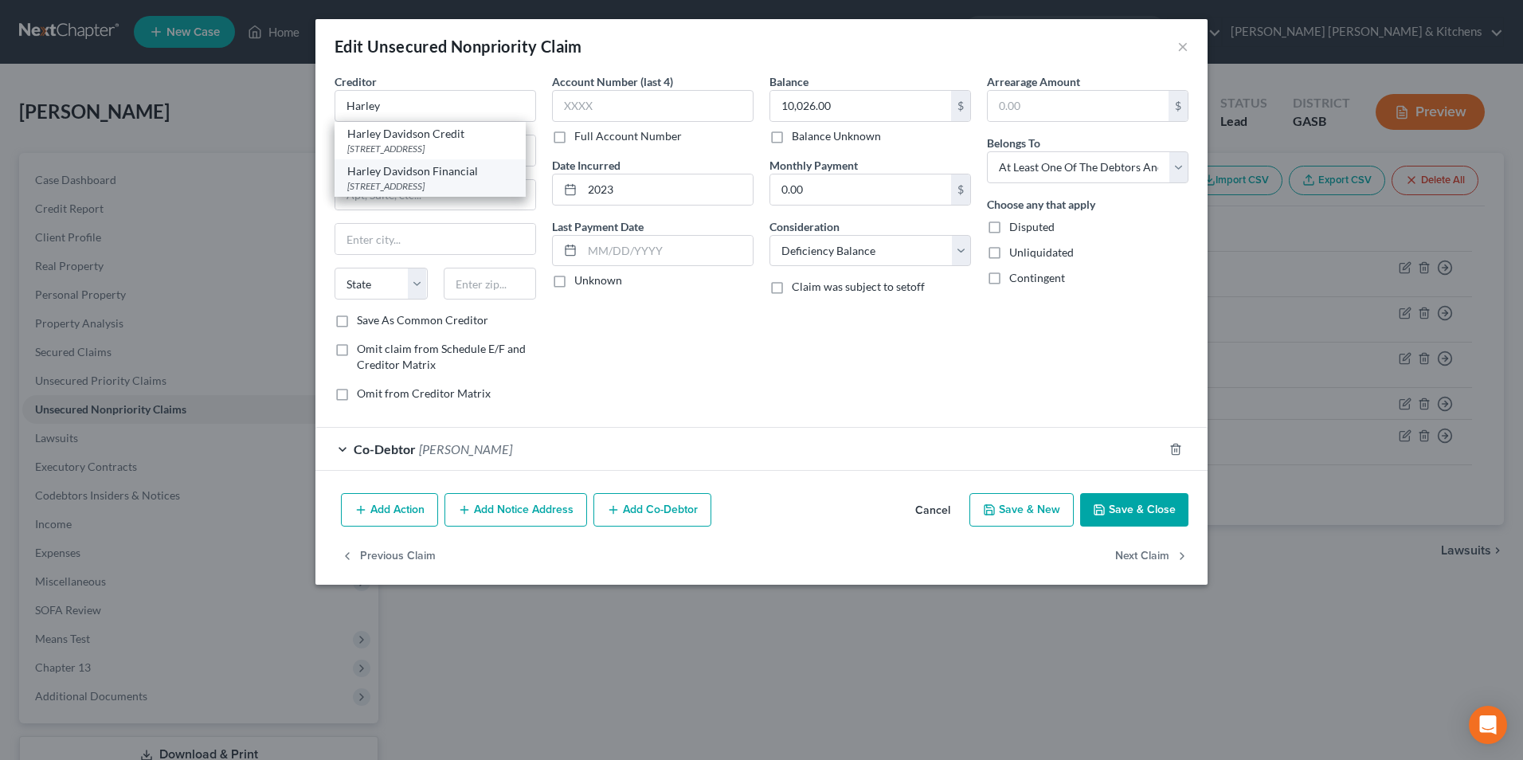
click at [452, 179] on div "[STREET_ADDRESS]" at bounding box center [430, 186] width 166 height 14
drag, startPoint x: 436, startPoint y: 155, endPoint x: 319, endPoint y: 170, distance: 119.0
click at [319, 170] on div "Creditor * Harley Davidson Financial PO Box 21968 [GEOGRAPHIC_DATA] [US_STATE] …" at bounding box center [761, 279] width 892 height 413
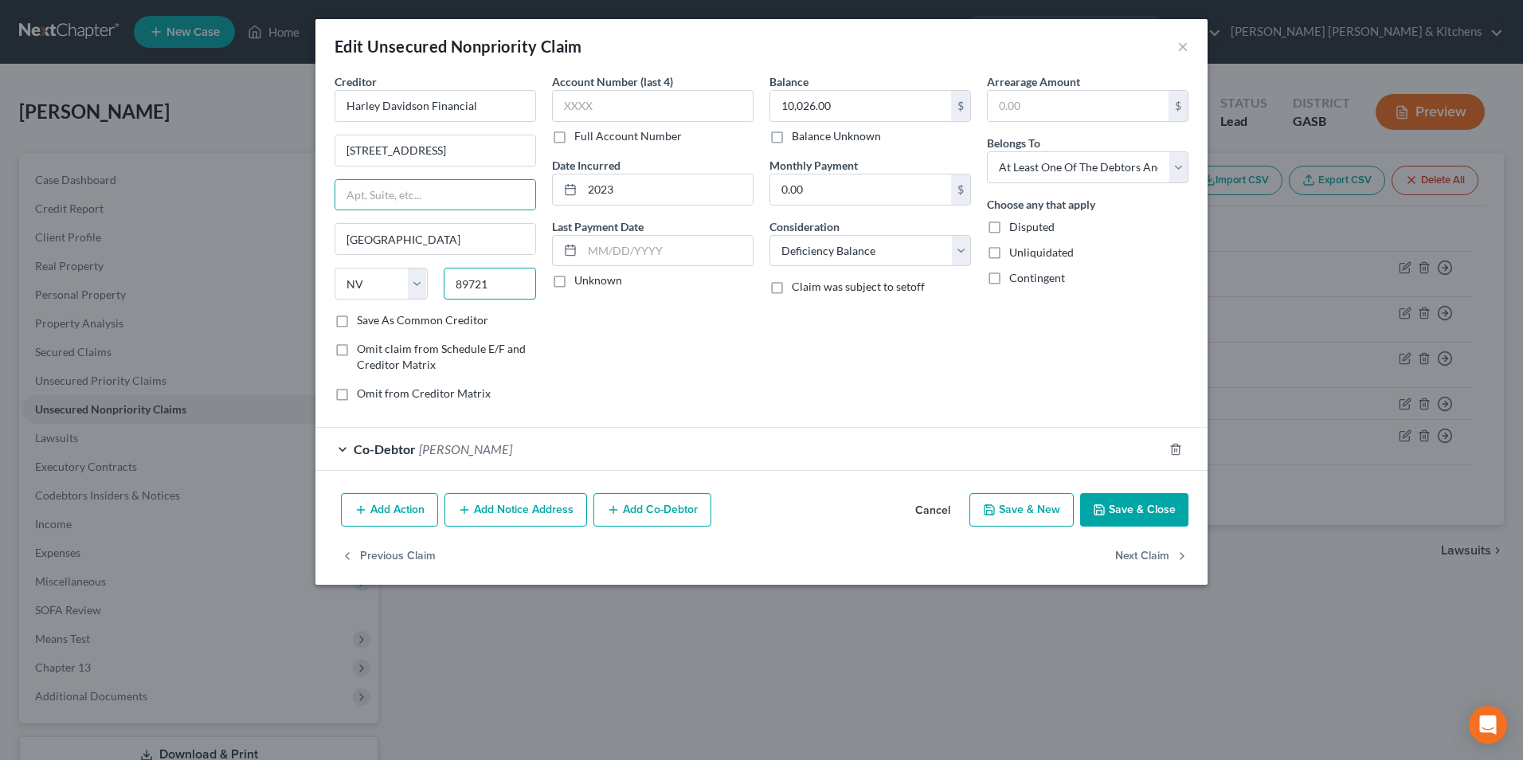
click at [507, 287] on input "89721" at bounding box center [490, 284] width 93 height 32
click at [576, 110] on input "text" at bounding box center [653, 106] width 202 height 32
click at [1009, 229] on label "Disputed" at bounding box center [1031, 227] width 45 height 16
click at [1016, 229] on input "Disputed" at bounding box center [1021, 224] width 10 height 10
click at [1011, 510] on button "Save & New" at bounding box center [1021, 509] width 104 height 33
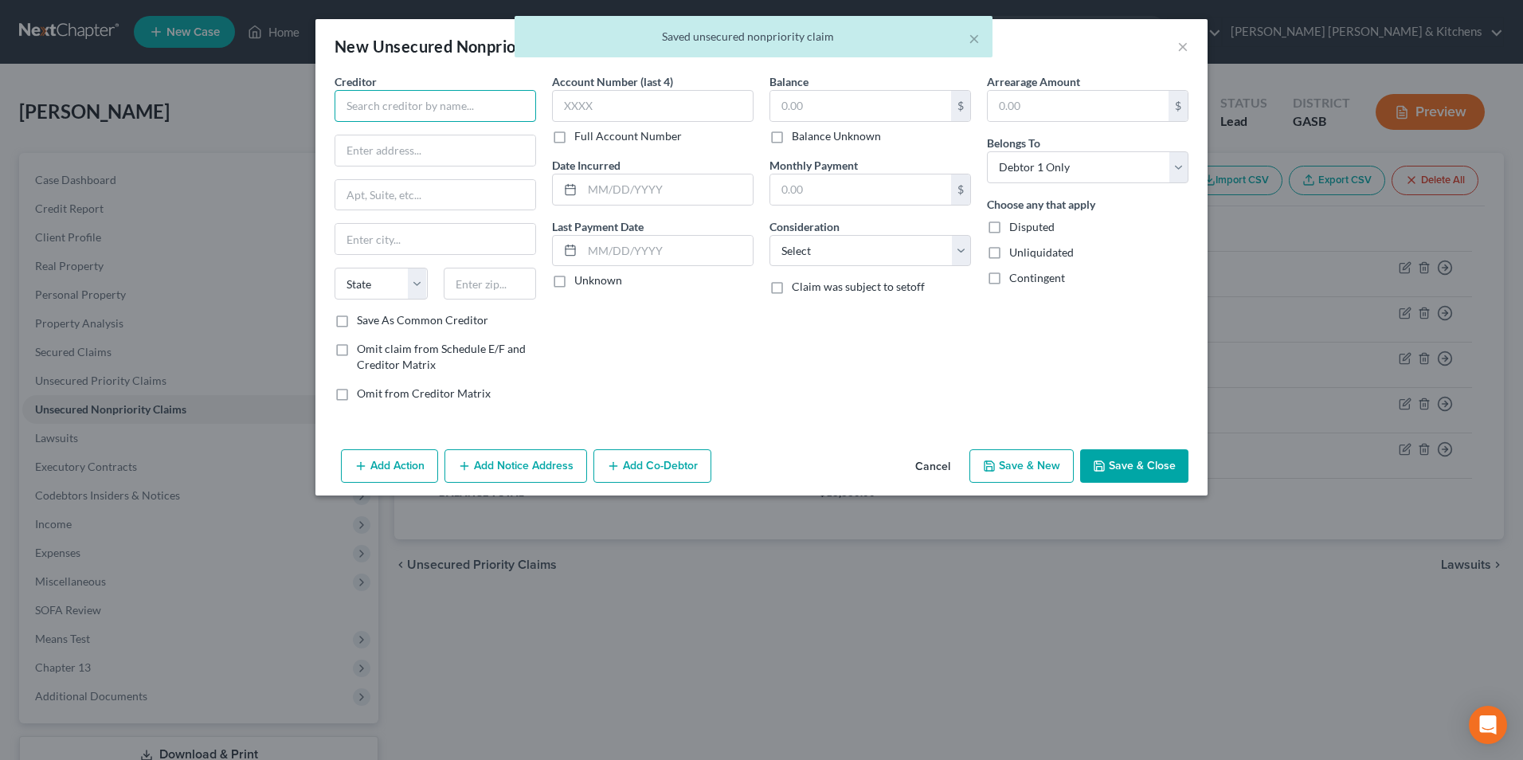
click at [402, 112] on input "text" at bounding box center [436, 106] width 202 height 32
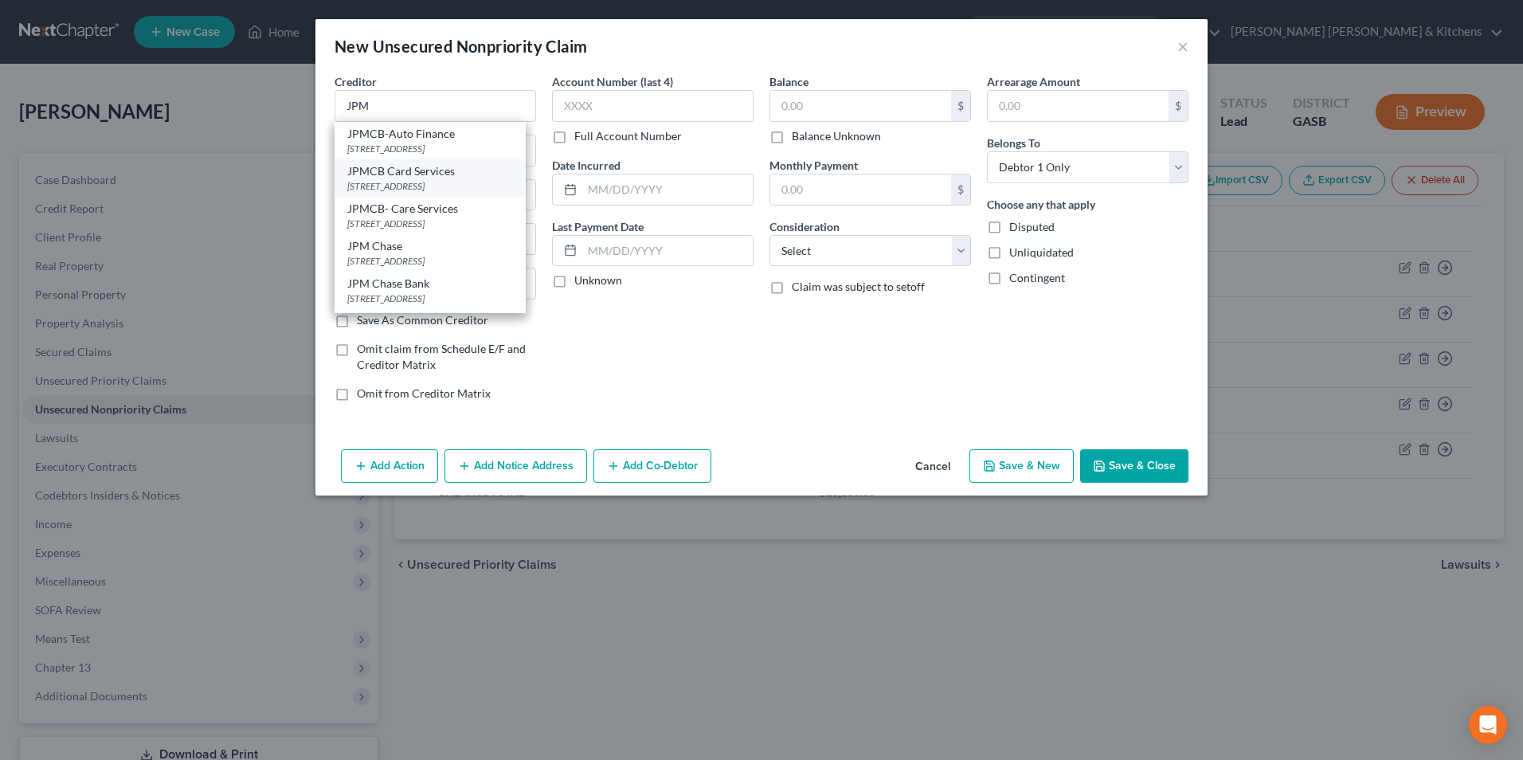
click at [408, 174] on div "JPMCB Card Services" at bounding box center [430, 171] width 166 height 16
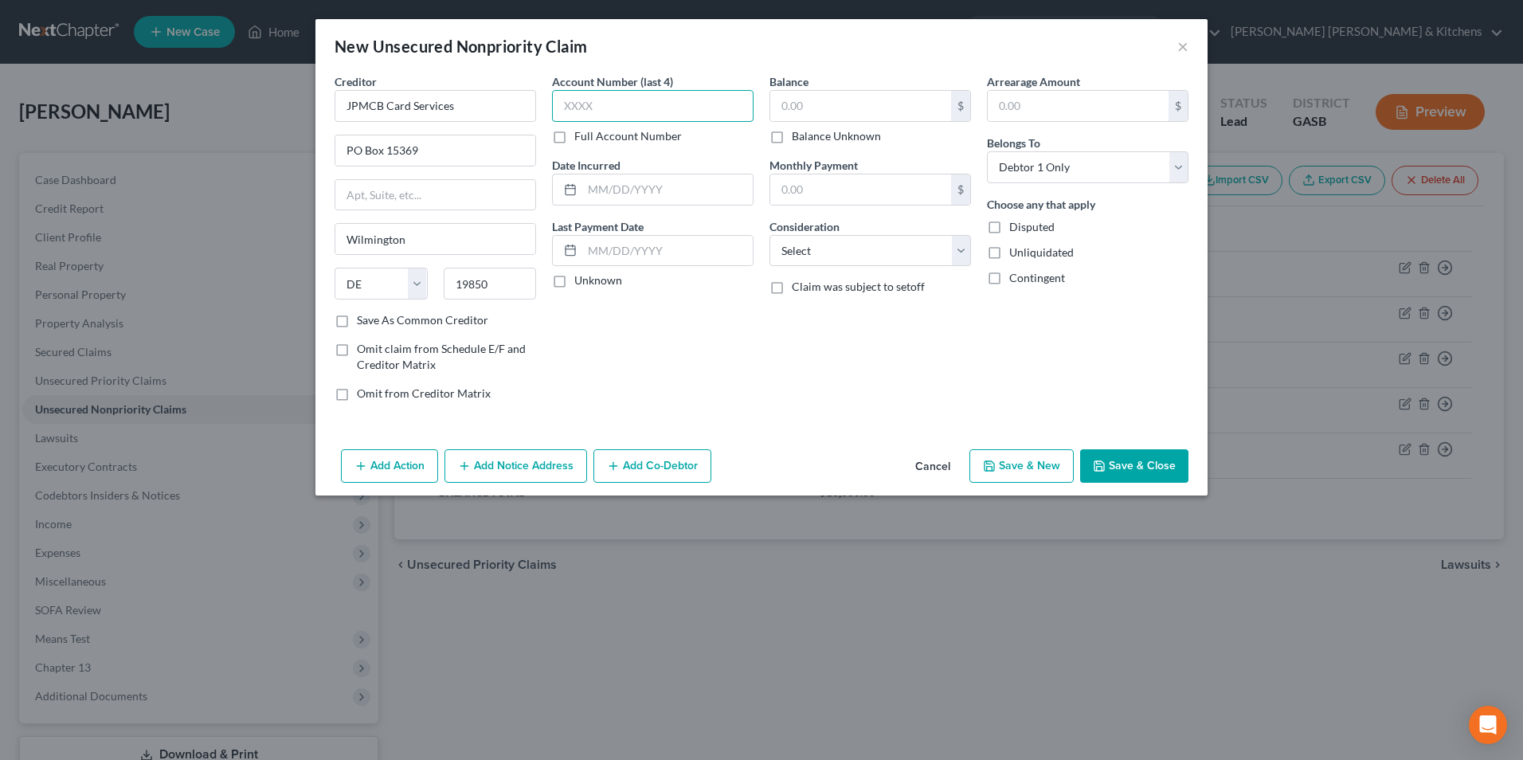
click at [585, 115] on input "text" at bounding box center [653, 106] width 202 height 32
click at [658, 193] on input "text" at bounding box center [667, 189] width 170 height 30
click at [814, 105] on input "text" at bounding box center [860, 106] width 181 height 30
drag, startPoint x: 801, startPoint y: 256, endPoint x: 808, endPoint y: 264, distance: 10.7
click at [801, 256] on select "Select Cable / Satellite Services Collection Agency Credit Card Debt Debt Couns…" at bounding box center [870, 251] width 202 height 32
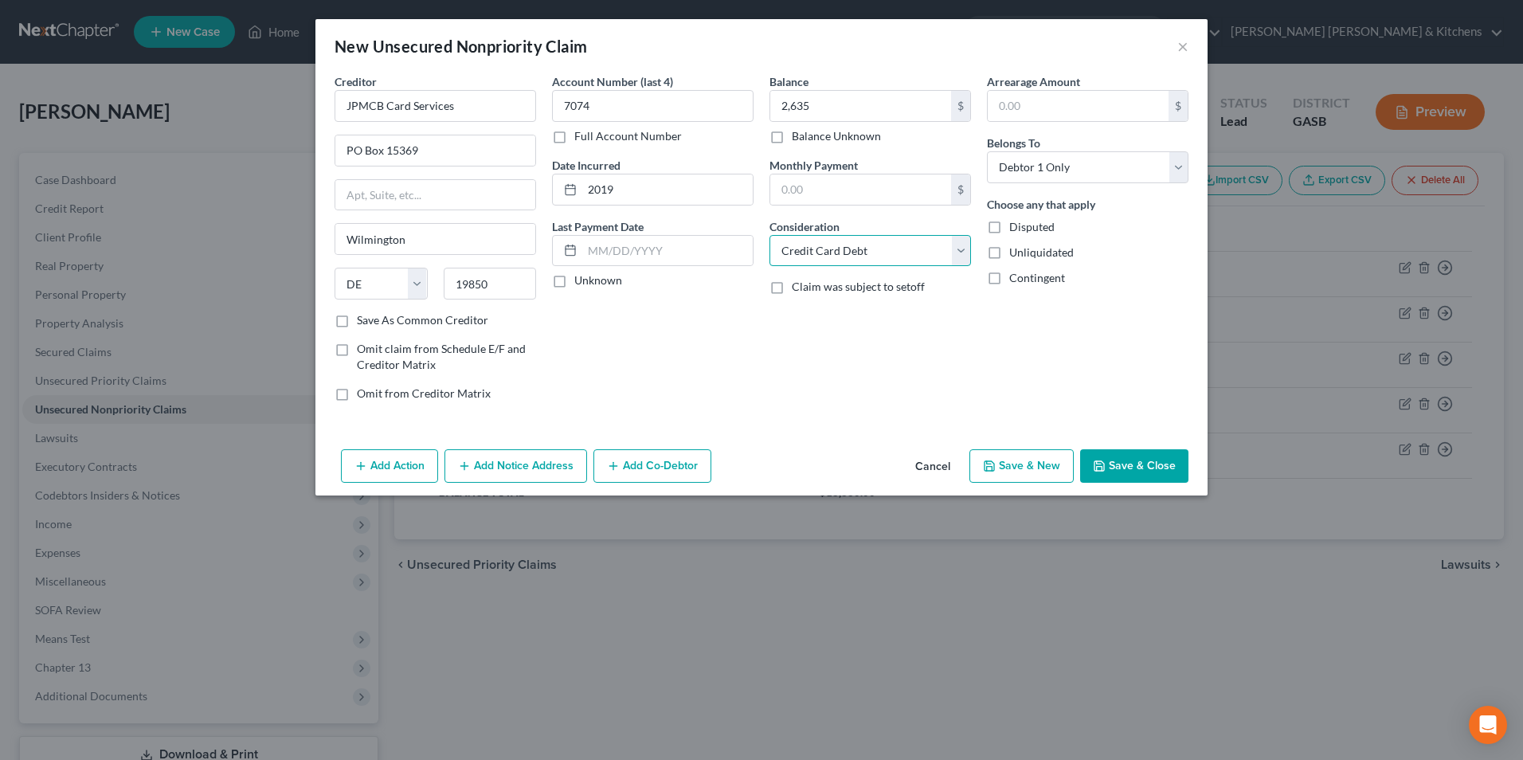
click at [769, 235] on select "Select Cable / Satellite Services Collection Agency Credit Card Debt Debt Couns…" at bounding box center [870, 251] width 202 height 32
click at [1020, 482] on button "Save & New" at bounding box center [1021, 465] width 104 height 33
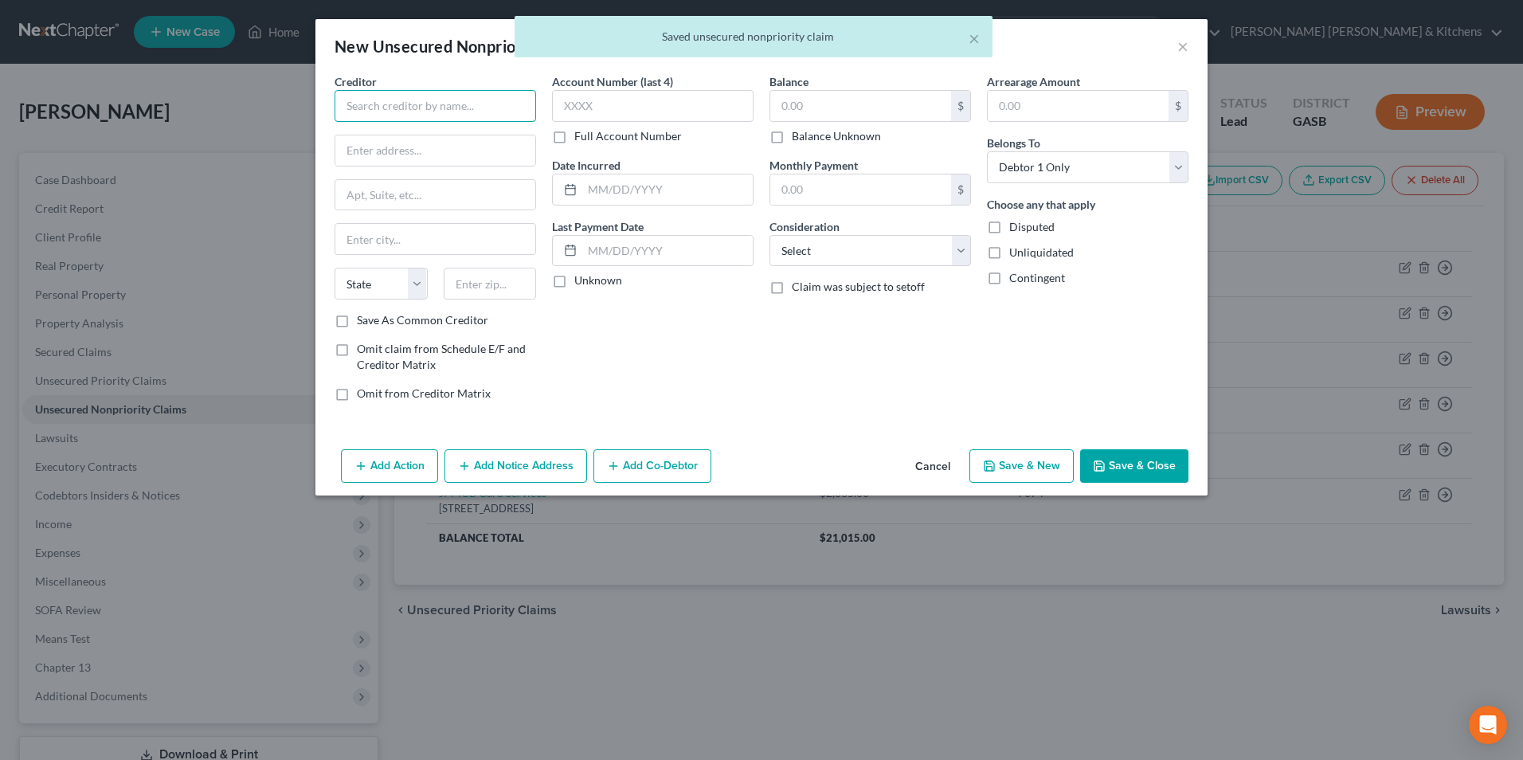
click at [435, 102] on input "text" at bounding box center [436, 106] width 202 height 32
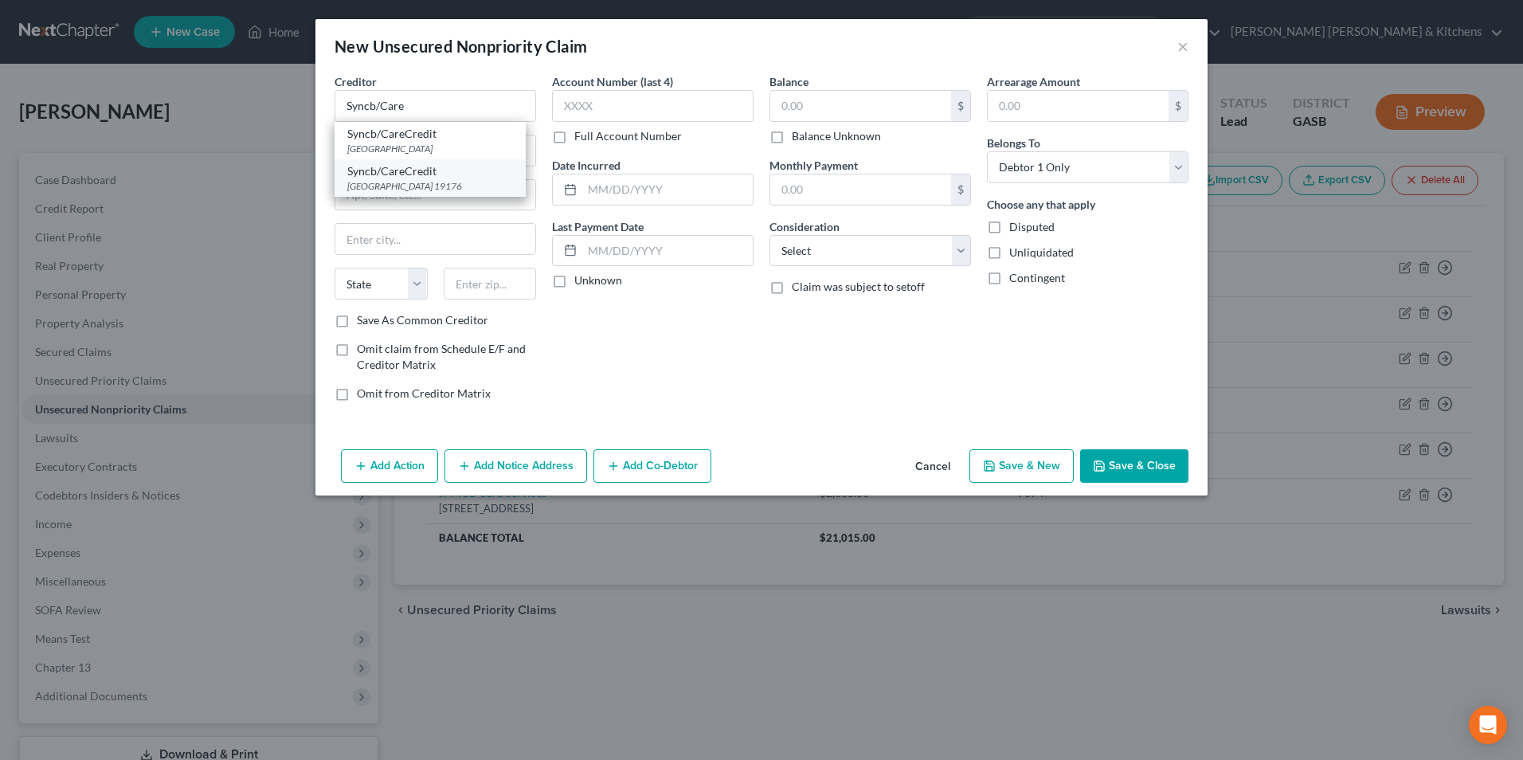
click at [438, 169] on div "Syncb/CareCredit" at bounding box center [430, 171] width 166 height 16
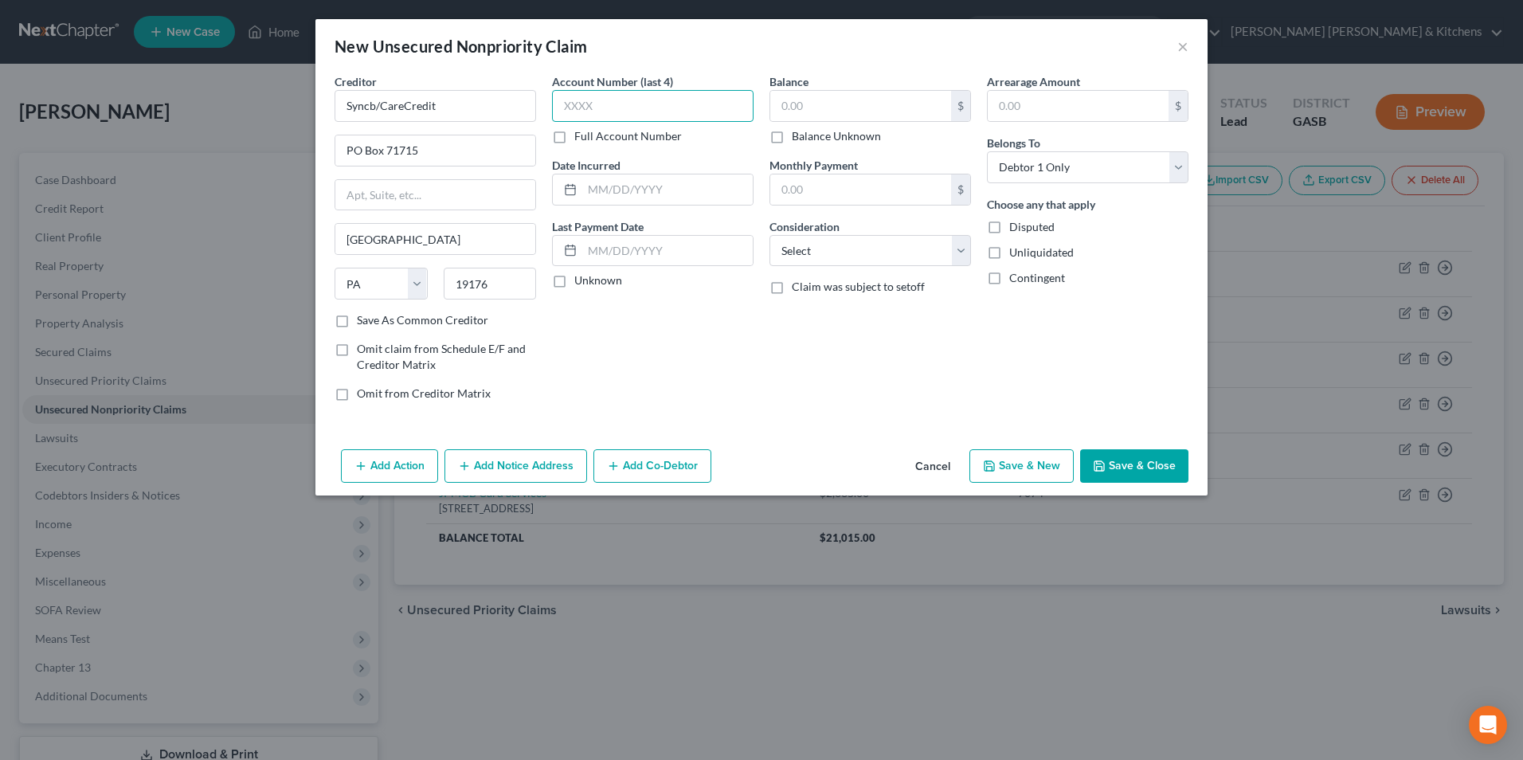
click at [595, 112] on input "text" at bounding box center [653, 106] width 202 height 32
click at [628, 186] on input "text" at bounding box center [667, 189] width 170 height 30
click at [840, 108] on input "text" at bounding box center [860, 106] width 181 height 30
click at [801, 261] on select "Select Cable / Satellite Services Collection Agency Credit Card Debt Debt Couns…" at bounding box center [870, 251] width 202 height 32
click at [769, 235] on select "Select Cable / Satellite Services Collection Agency Credit Card Debt Debt Couns…" at bounding box center [870, 251] width 202 height 32
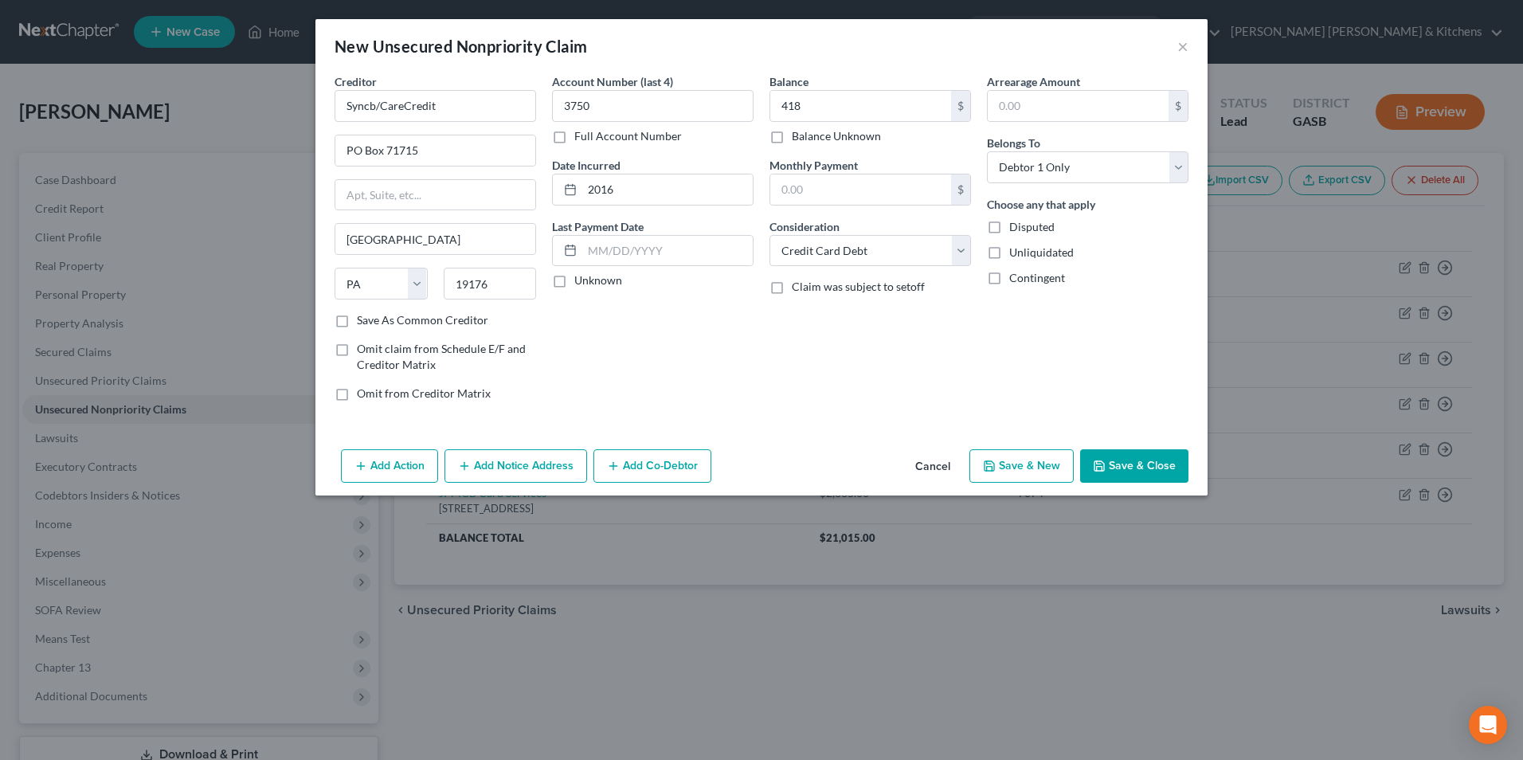
click at [1004, 468] on button "Save & New" at bounding box center [1021, 465] width 104 height 33
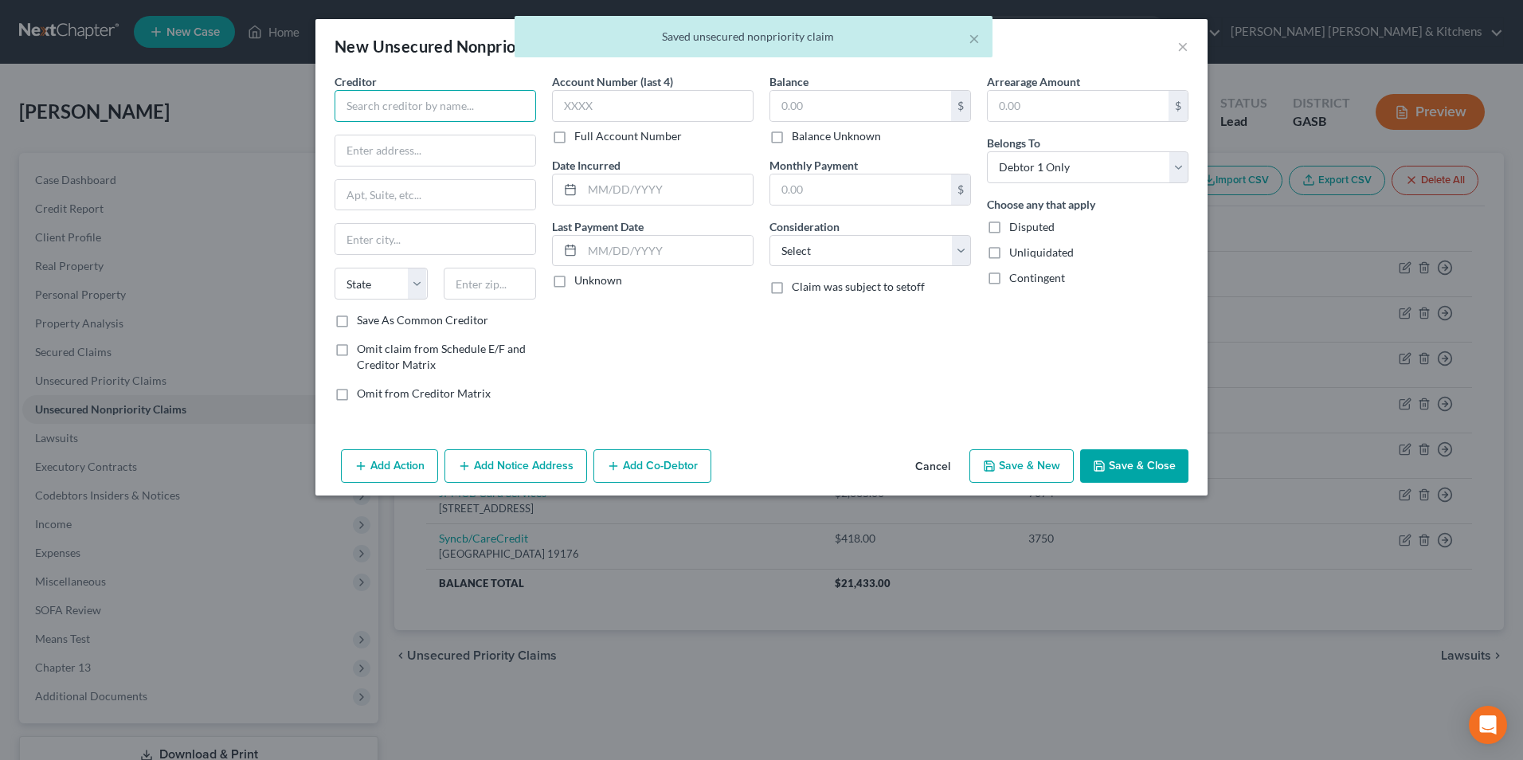
click at [397, 104] on input "text" at bounding box center [436, 106] width 202 height 32
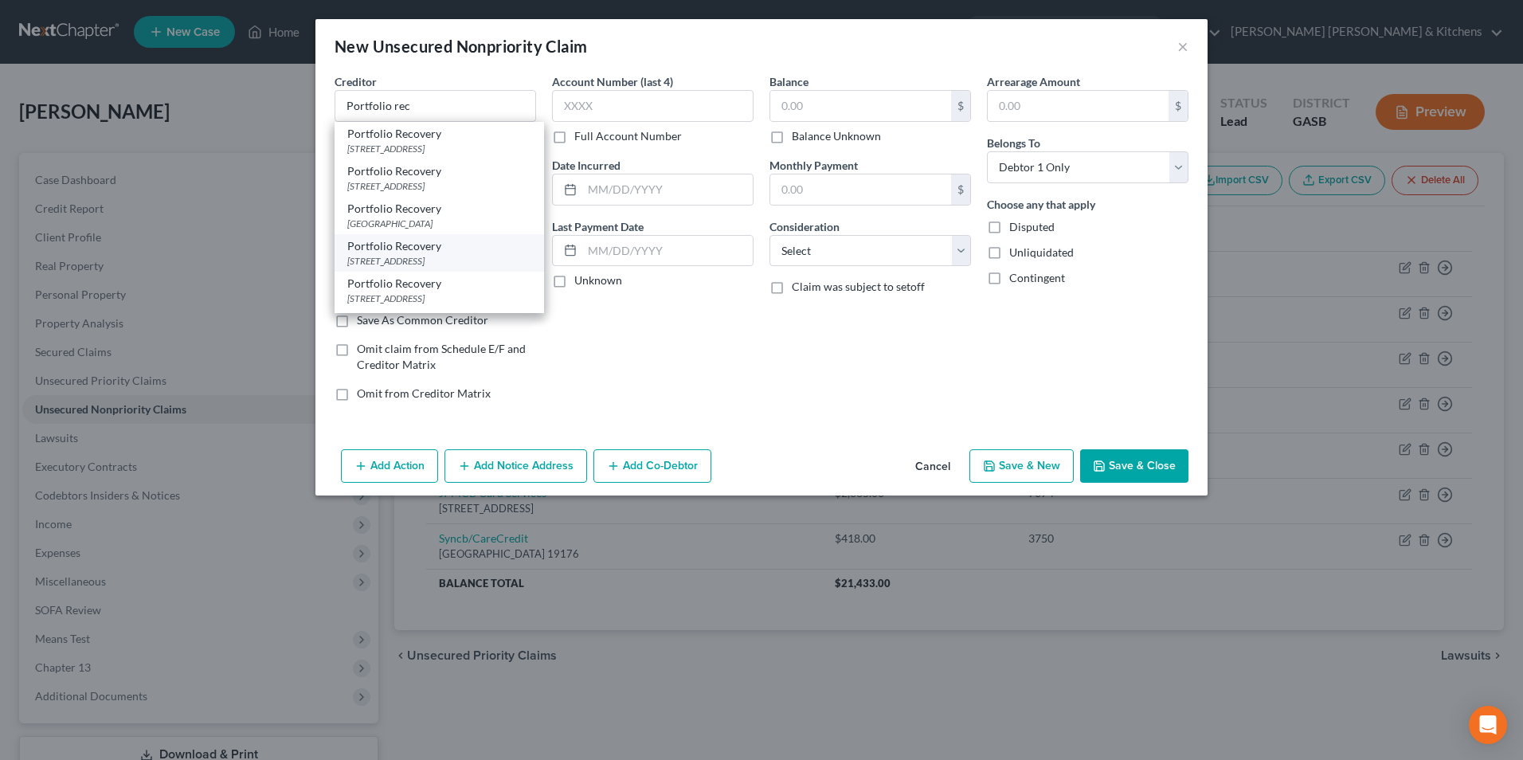
click at [448, 249] on div "Portfolio Recovery" at bounding box center [439, 246] width 184 height 16
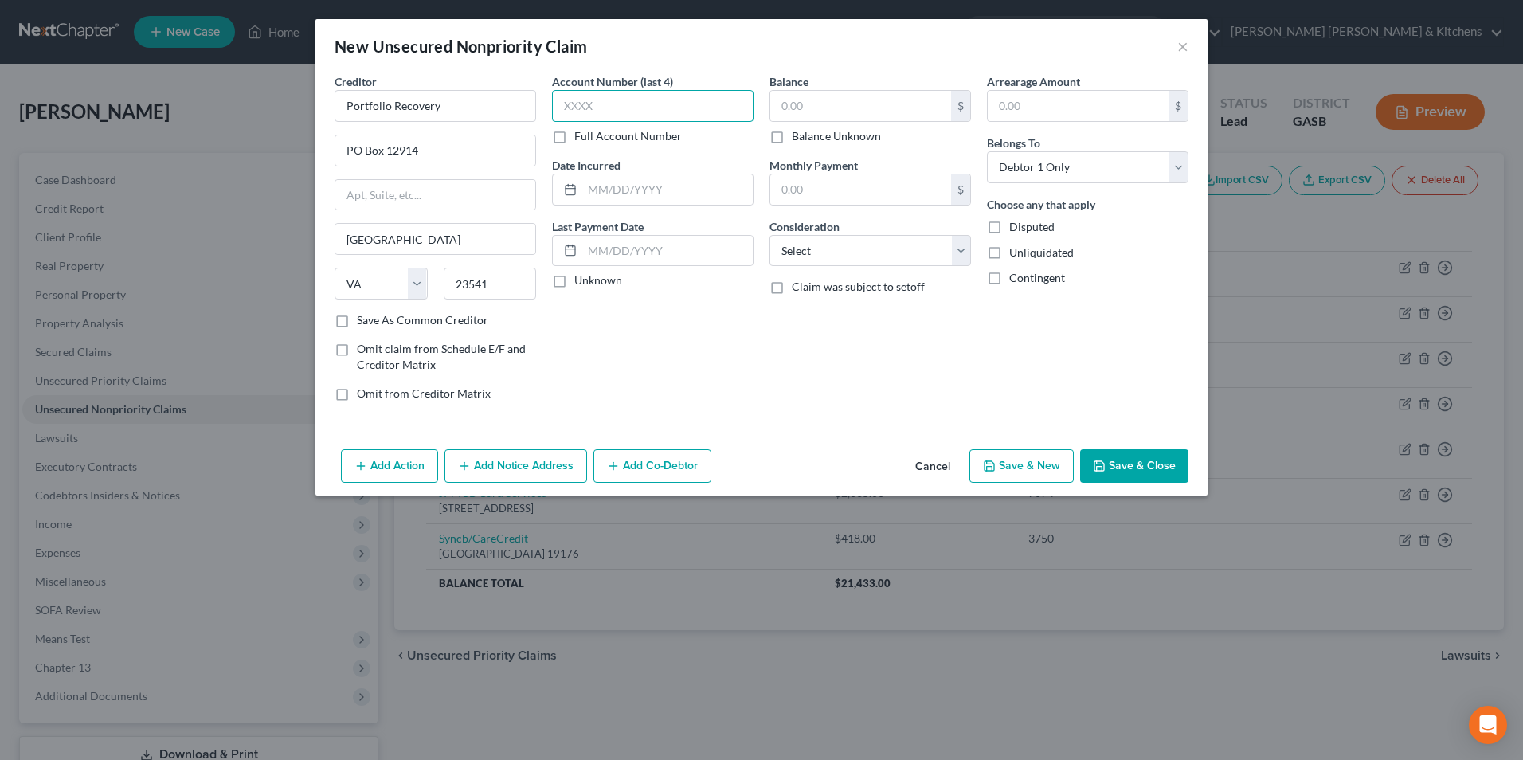
click at [632, 110] on input "text" at bounding box center [653, 106] width 202 height 32
click at [624, 178] on input "text" at bounding box center [667, 189] width 170 height 30
click at [804, 113] on input "text" at bounding box center [860, 106] width 181 height 30
click at [822, 260] on select "Select Cable / Satellite Services Collection Agency Credit Card Debt Debt Couns…" at bounding box center [870, 251] width 202 height 32
click at [769, 235] on select "Select Cable / Satellite Services Collection Agency Credit Card Debt Debt Couns…" at bounding box center [870, 251] width 202 height 32
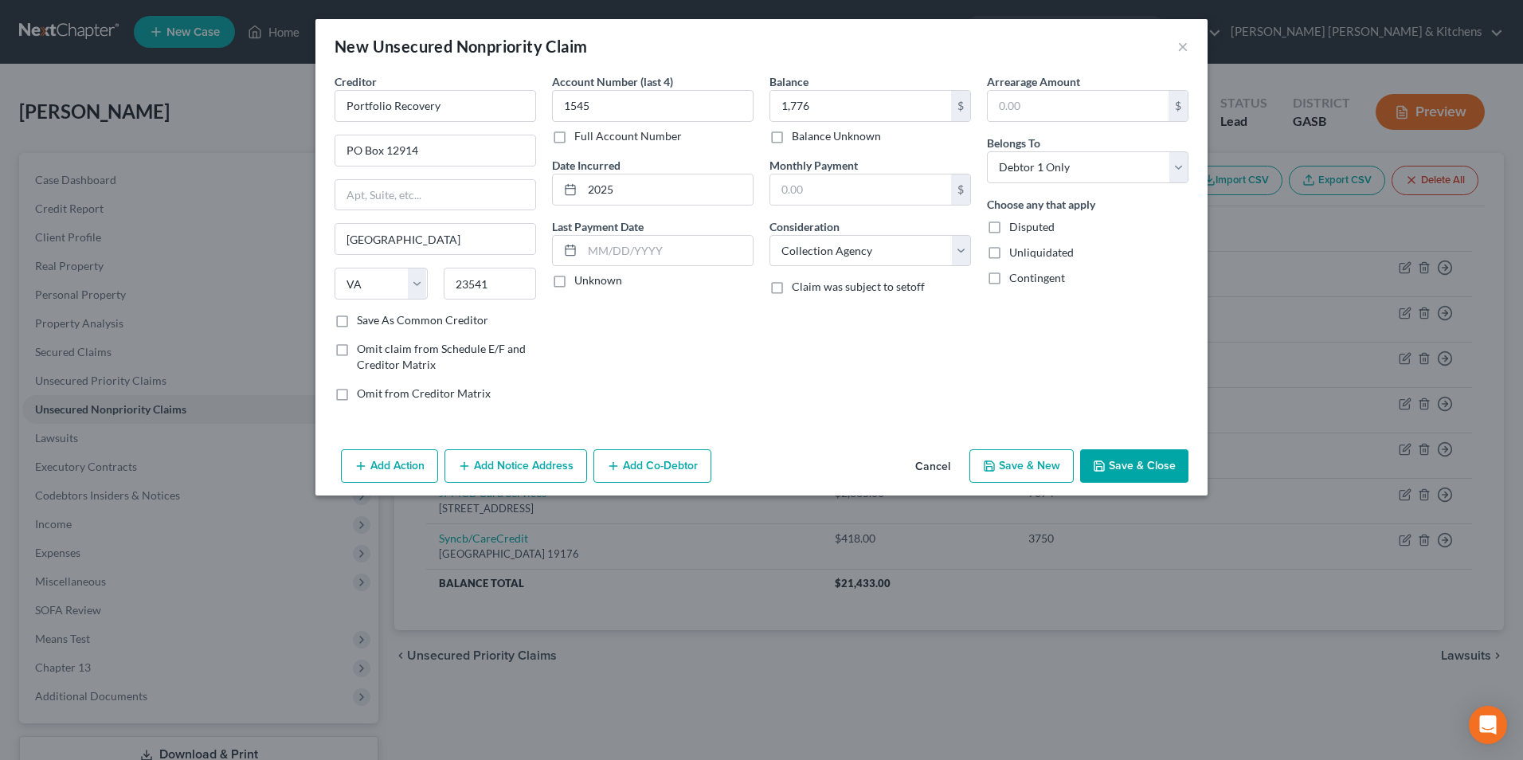
click at [1042, 475] on button "Save & New" at bounding box center [1021, 465] width 104 height 33
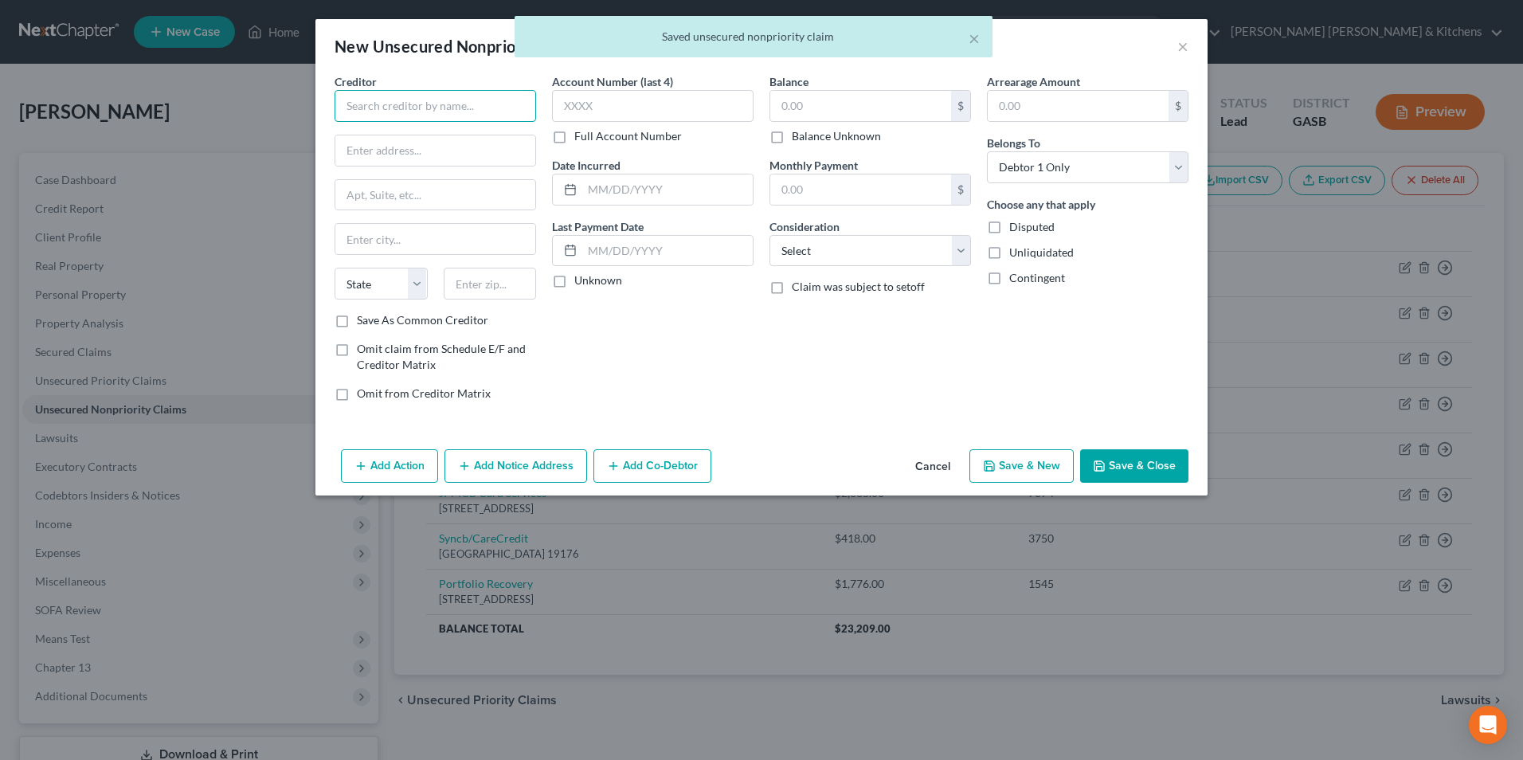
click at [431, 108] on input "text" at bounding box center [436, 106] width 202 height 32
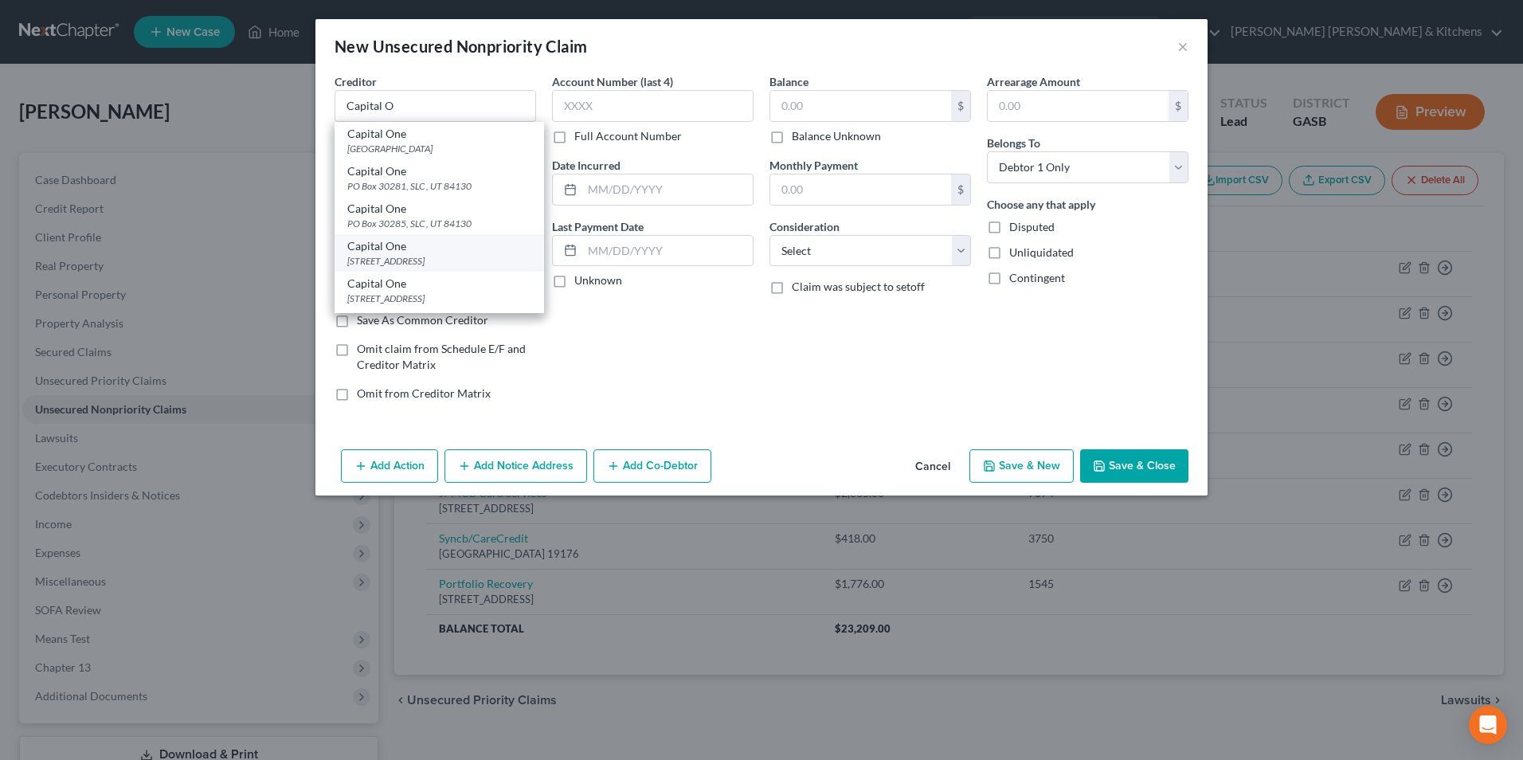
click at [428, 260] on div "[STREET_ADDRESS]" at bounding box center [439, 261] width 184 height 14
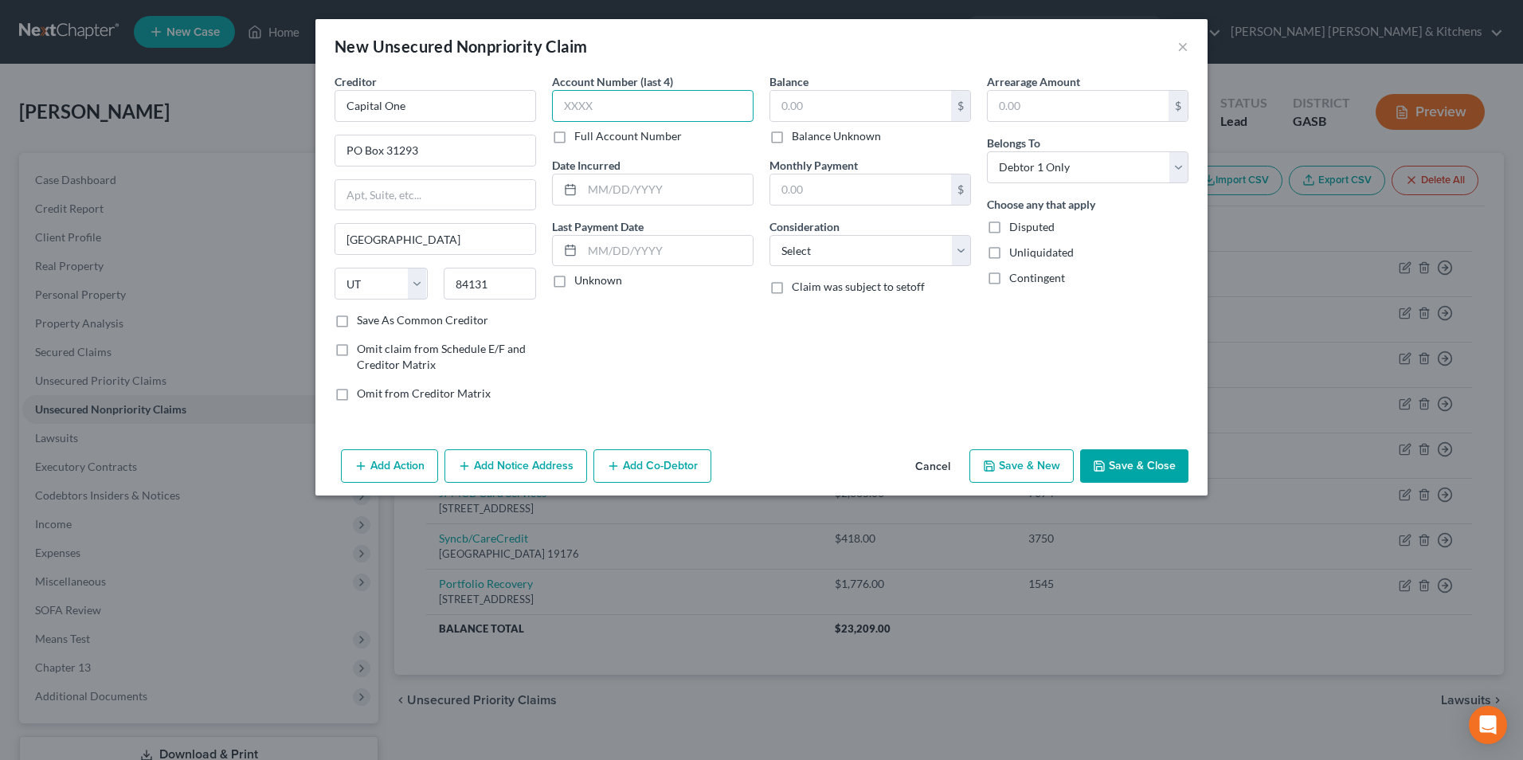
click at [596, 109] on input "text" at bounding box center [653, 106] width 202 height 32
click at [585, 187] on input "text" at bounding box center [667, 189] width 170 height 30
click at [787, 111] on input "text" at bounding box center [860, 106] width 181 height 30
drag, startPoint x: 818, startPoint y: 252, endPoint x: 820, endPoint y: 267, distance: 15.3
click at [818, 252] on select "Select Cable / Satellite Services Collection Agency Credit Card Debt Debt Couns…" at bounding box center [870, 251] width 202 height 32
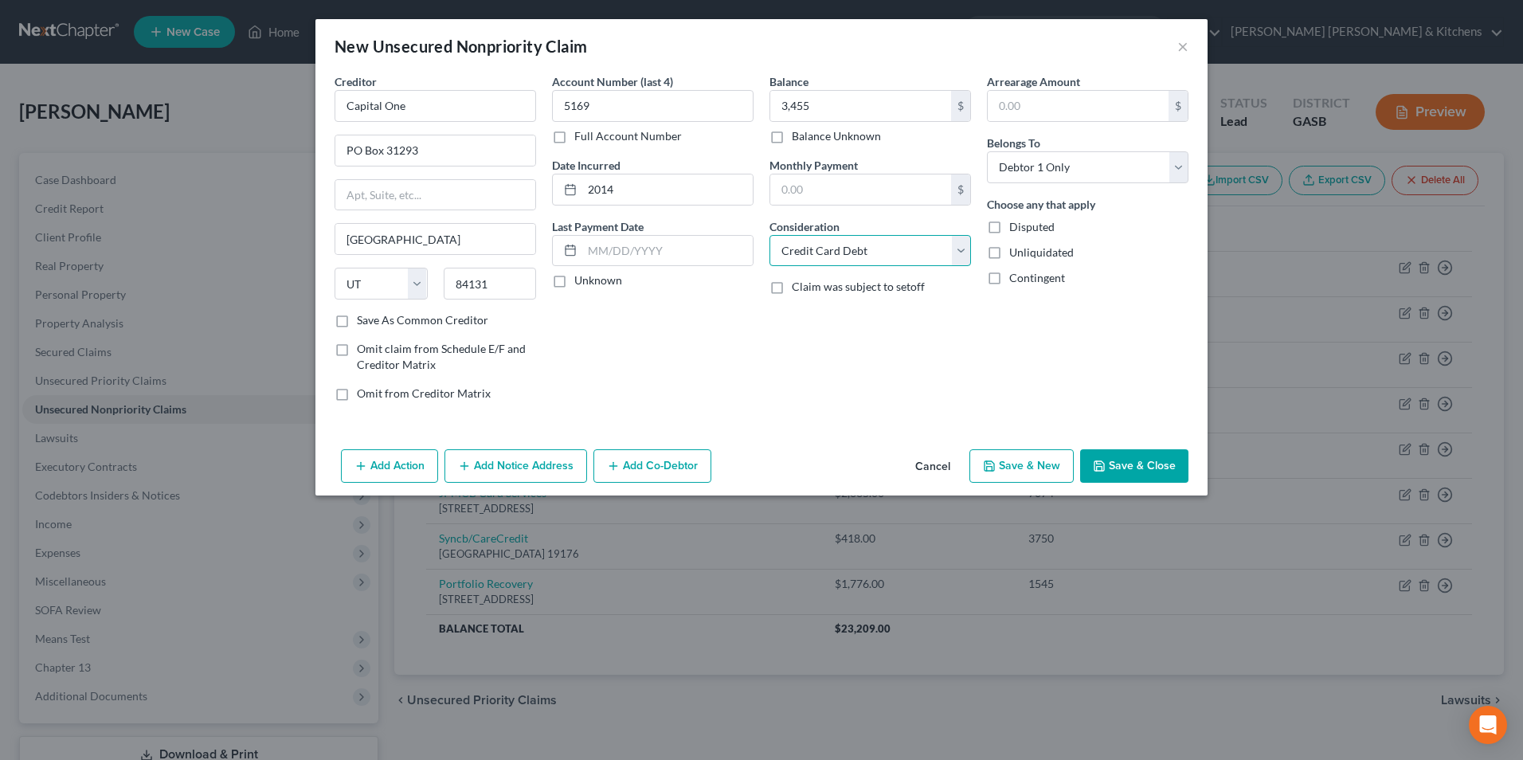
click at [769, 235] on select "Select Cable / Satellite Services Collection Agency Credit Card Debt Debt Couns…" at bounding box center [870, 251] width 202 height 32
click at [1022, 462] on button "Save & New" at bounding box center [1021, 465] width 104 height 33
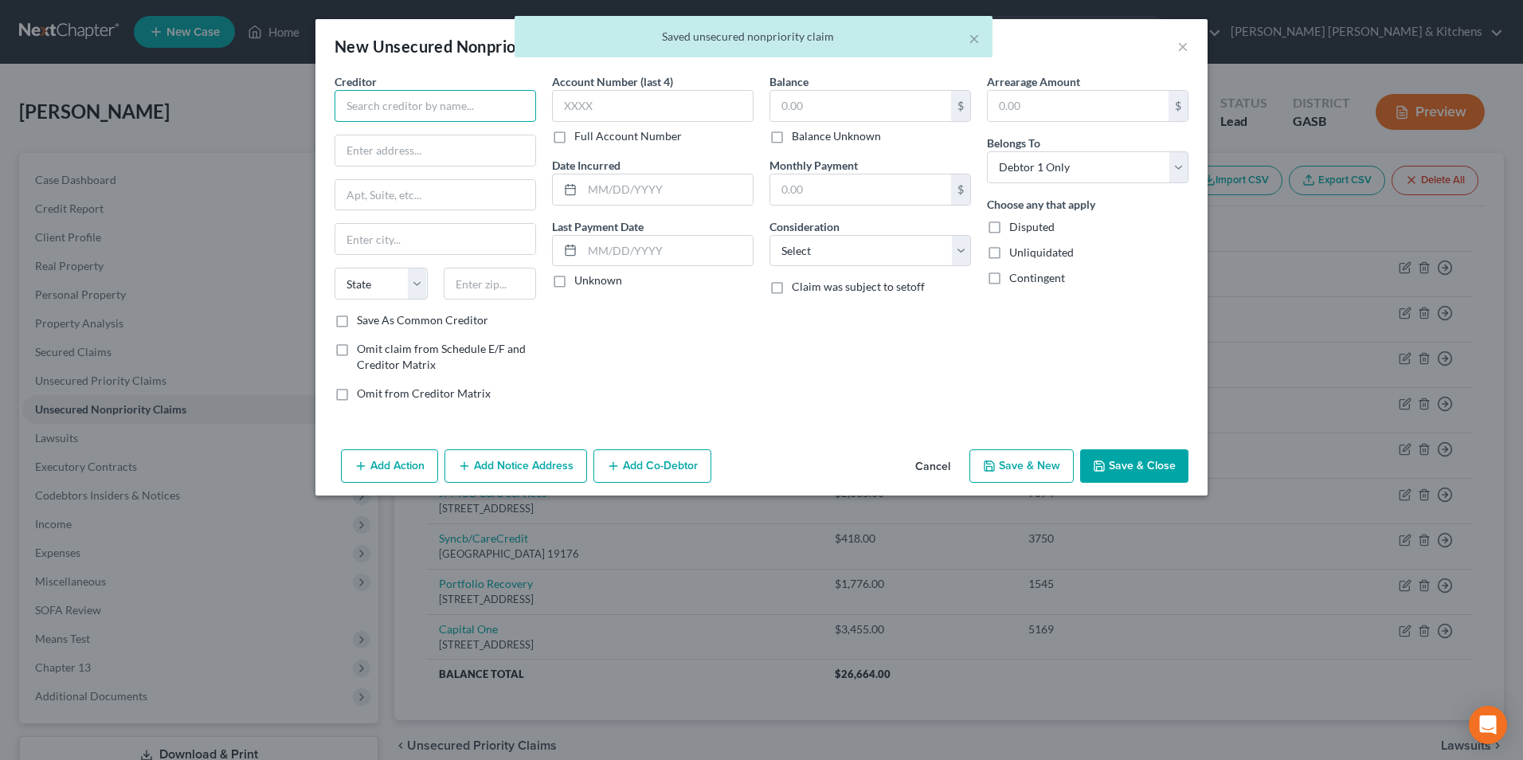
click at [490, 110] on input "text" at bounding box center [436, 106] width 202 height 32
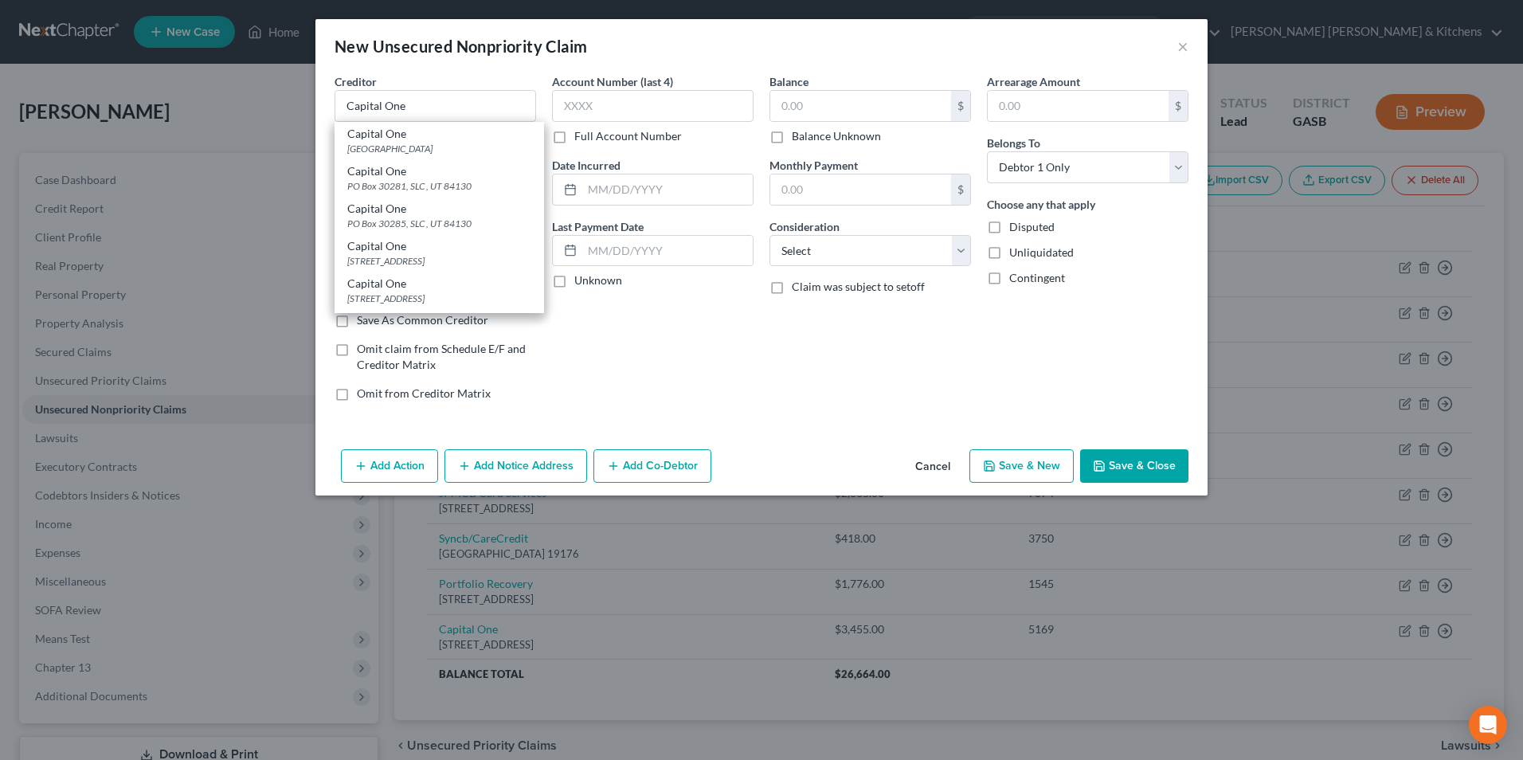
drag, startPoint x: 466, startPoint y: 263, endPoint x: 506, endPoint y: 216, distance: 61.6
click at [468, 263] on div "[STREET_ADDRESS]" at bounding box center [439, 261] width 184 height 14
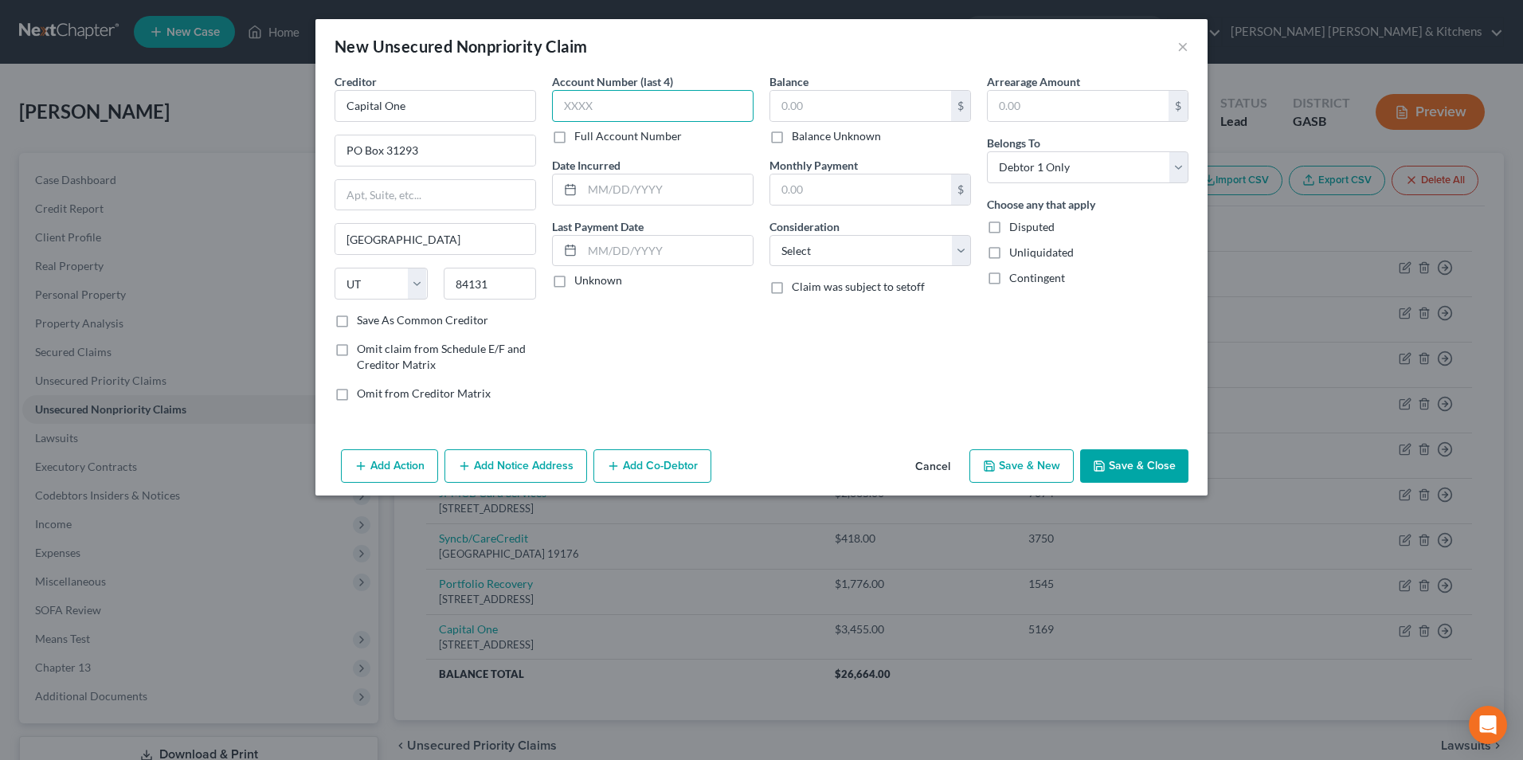
click at [566, 114] on input "text" at bounding box center [653, 106] width 202 height 32
click at [682, 186] on input "text" at bounding box center [667, 189] width 170 height 30
click at [842, 113] on input "text" at bounding box center [860, 106] width 181 height 30
drag, startPoint x: 820, startPoint y: 249, endPoint x: 823, endPoint y: 265, distance: 16.9
click at [820, 249] on select "Select Cable / Satellite Services Collection Agency Credit Card Debt Debt Couns…" at bounding box center [870, 251] width 202 height 32
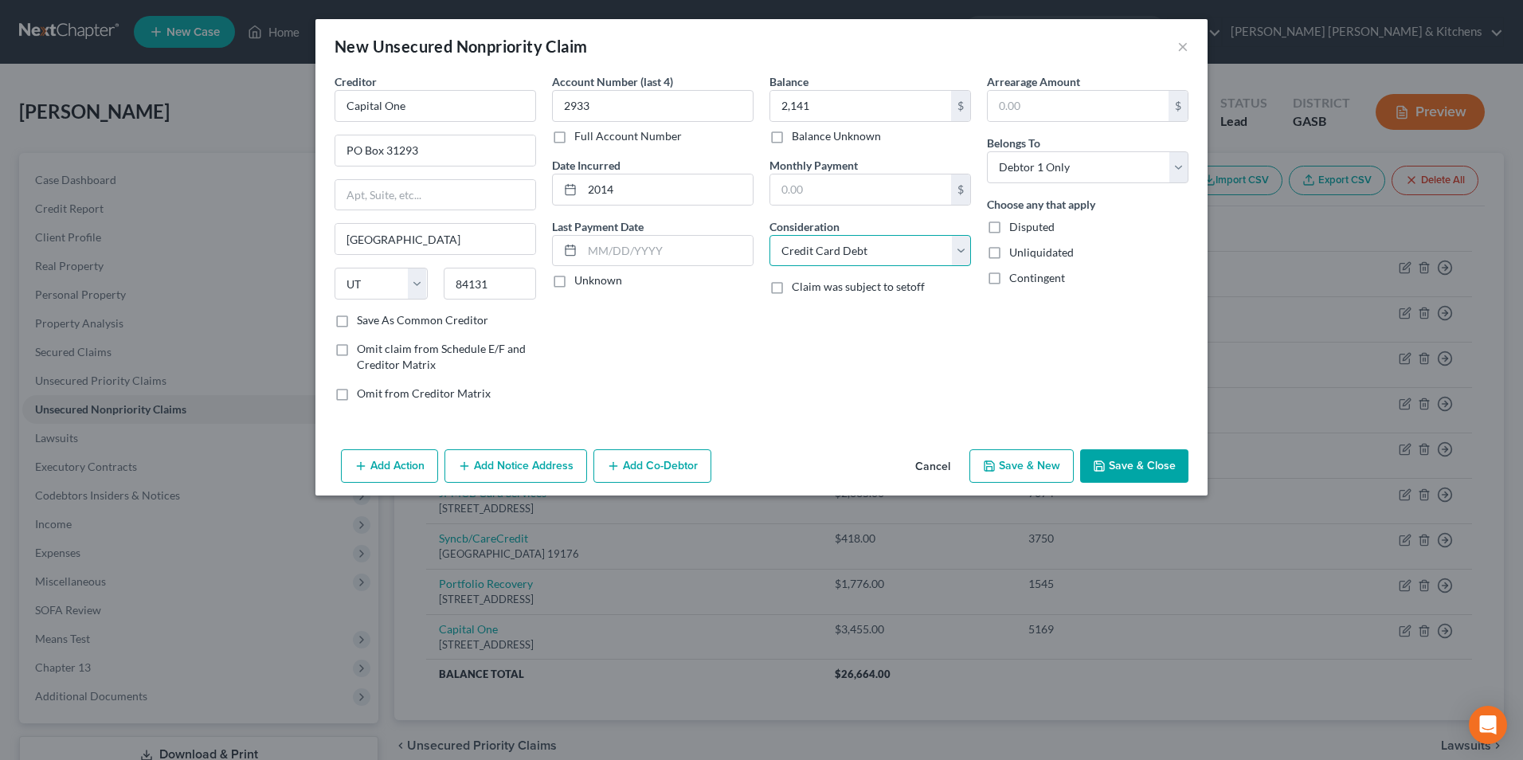
click at [769, 235] on select "Select Cable / Satellite Services Collection Agency Credit Card Debt Debt Couns…" at bounding box center [870, 251] width 202 height 32
click at [1001, 460] on button "Save & New" at bounding box center [1021, 465] width 104 height 33
click at [408, 97] on input "text" at bounding box center [436, 106] width 202 height 32
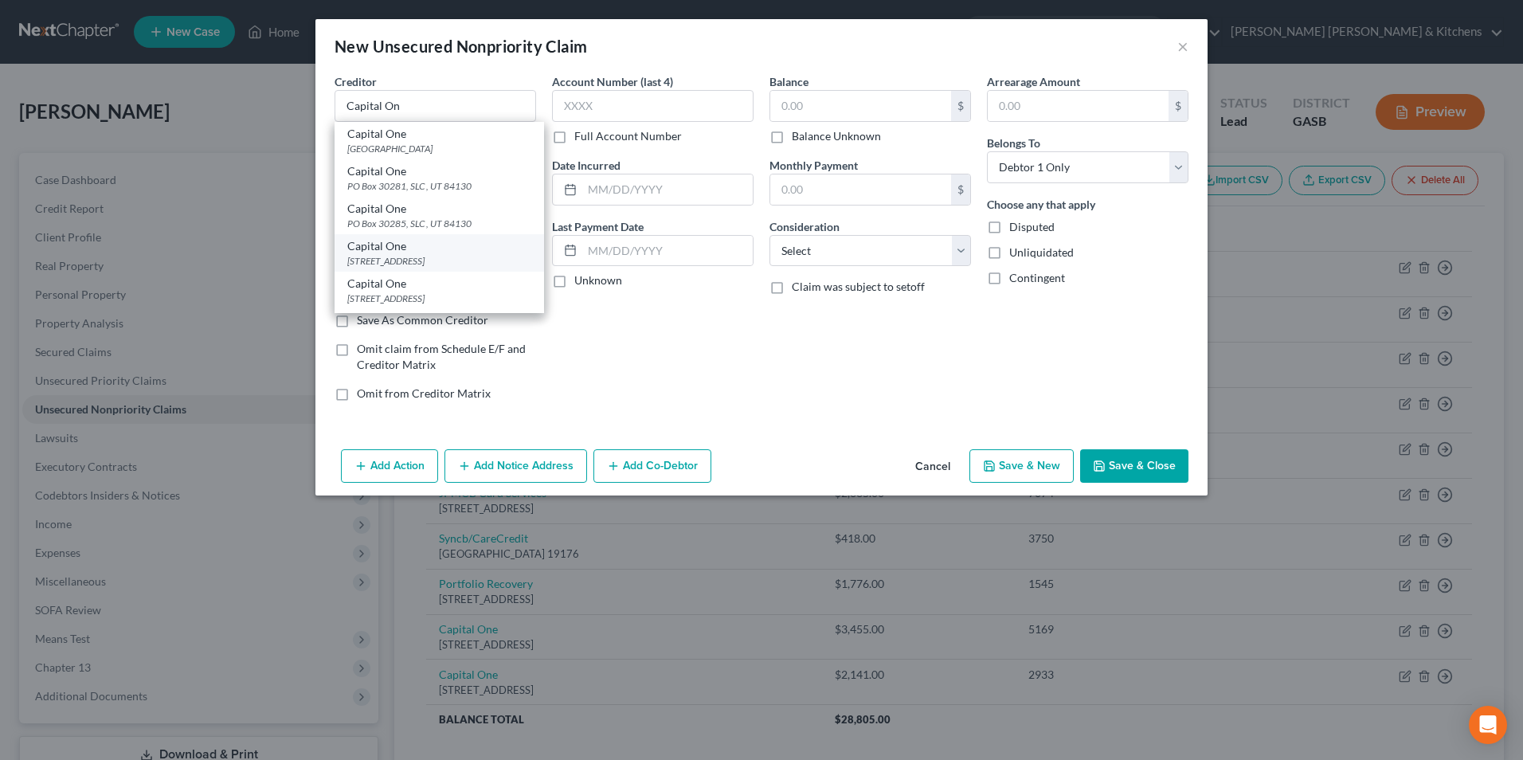
click at [378, 253] on div "Capital One" at bounding box center [439, 246] width 184 height 16
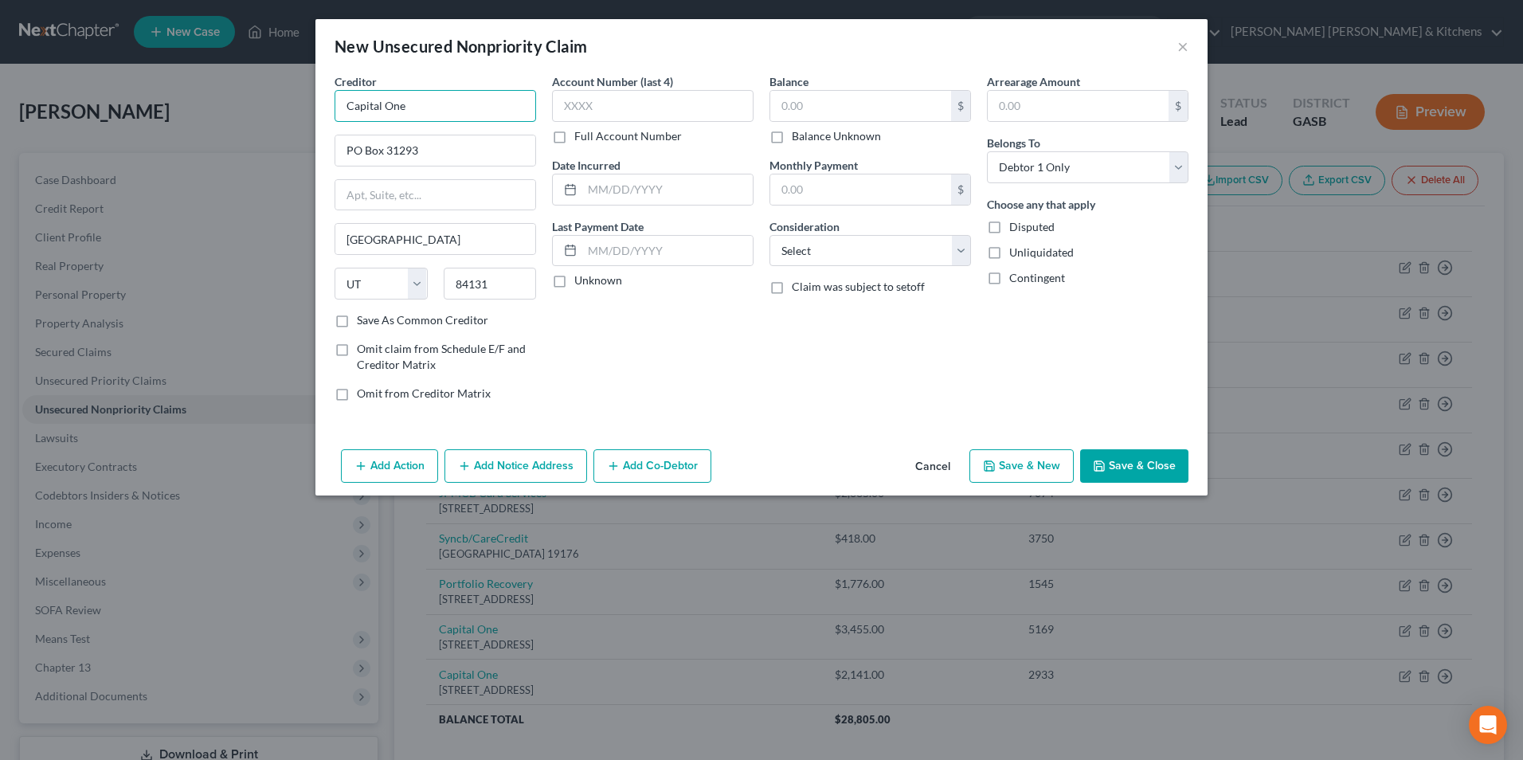
click at [452, 100] on input "Capital One" at bounding box center [436, 106] width 202 height 32
click at [628, 103] on input "text" at bounding box center [653, 106] width 202 height 32
click at [686, 198] on input "text" at bounding box center [667, 189] width 170 height 30
click at [812, 112] on input "text" at bounding box center [860, 106] width 181 height 30
drag, startPoint x: 815, startPoint y: 247, endPoint x: 823, endPoint y: 268, distance: 22.9
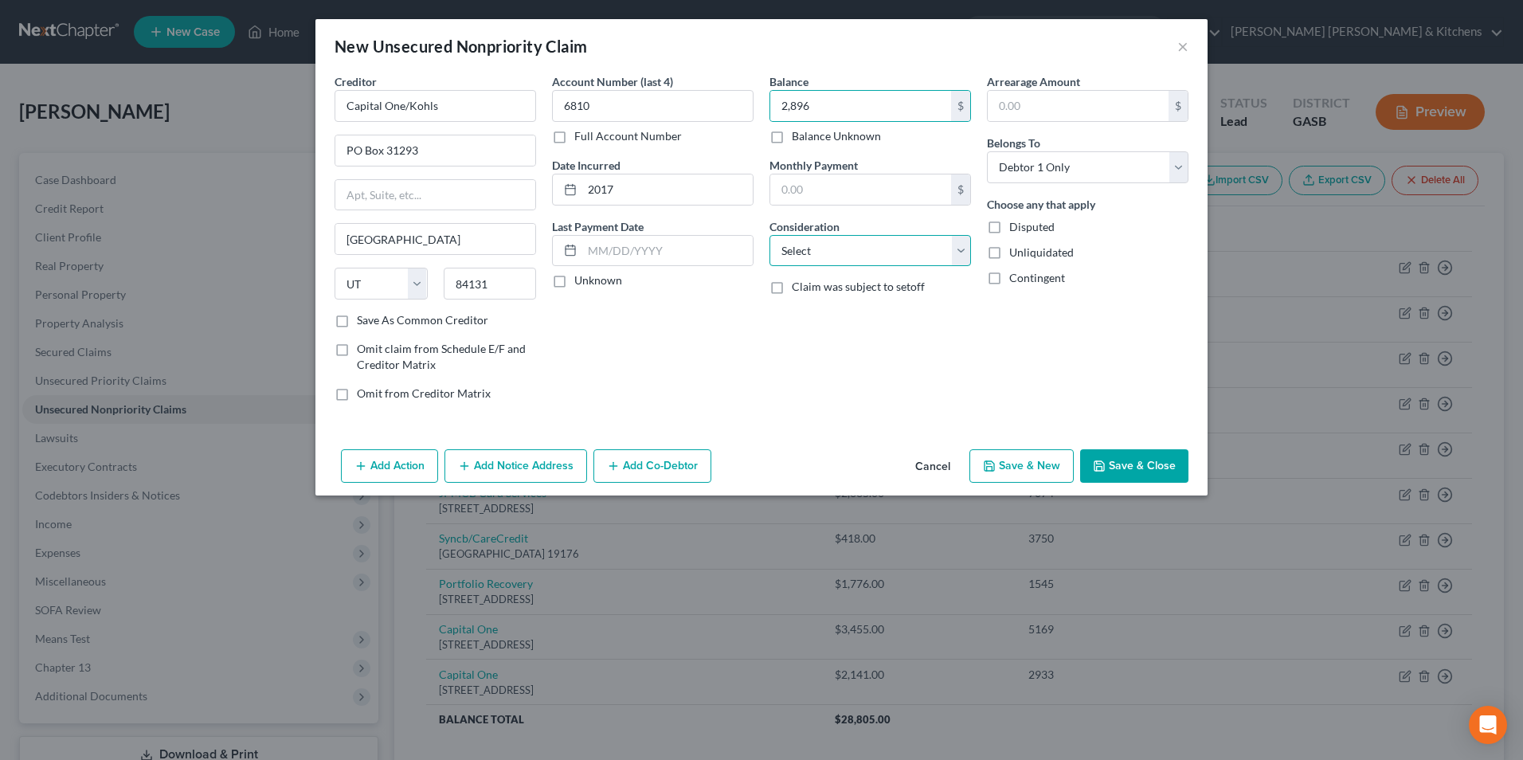
click at [815, 247] on select "Select Cable / Satellite Services Collection Agency Credit Card Debt Debt Couns…" at bounding box center [870, 251] width 202 height 32
click at [769, 235] on select "Select Cable / Satellite Services Collection Agency Credit Card Debt Debt Couns…" at bounding box center [870, 251] width 202 height 32
click at [1028, 463] on button "Save & New" at bounding box center [1021, 465] width 104 height 33
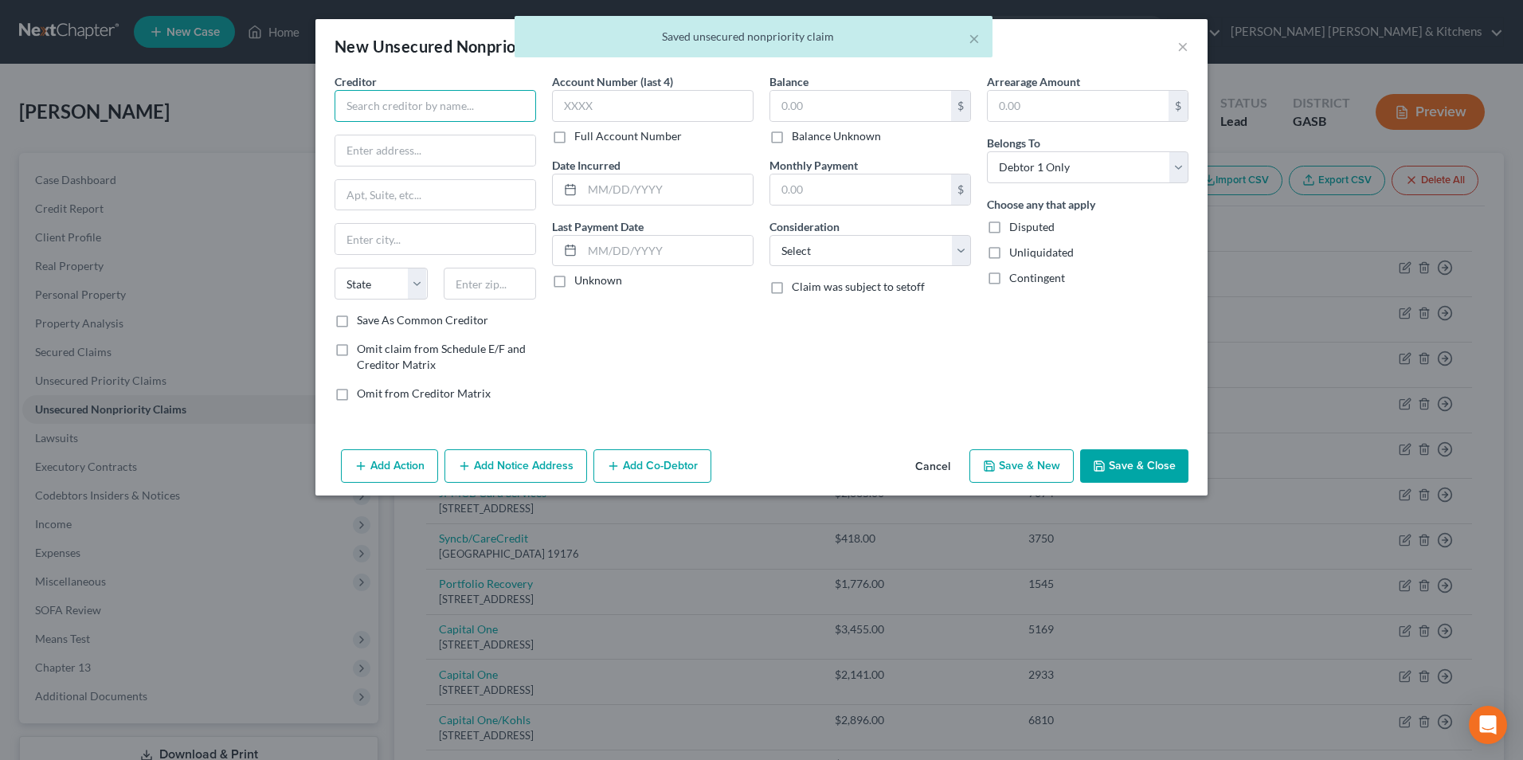
click at [432, 111] on input "text" at bounding box center [436, 106] width 202 height 32
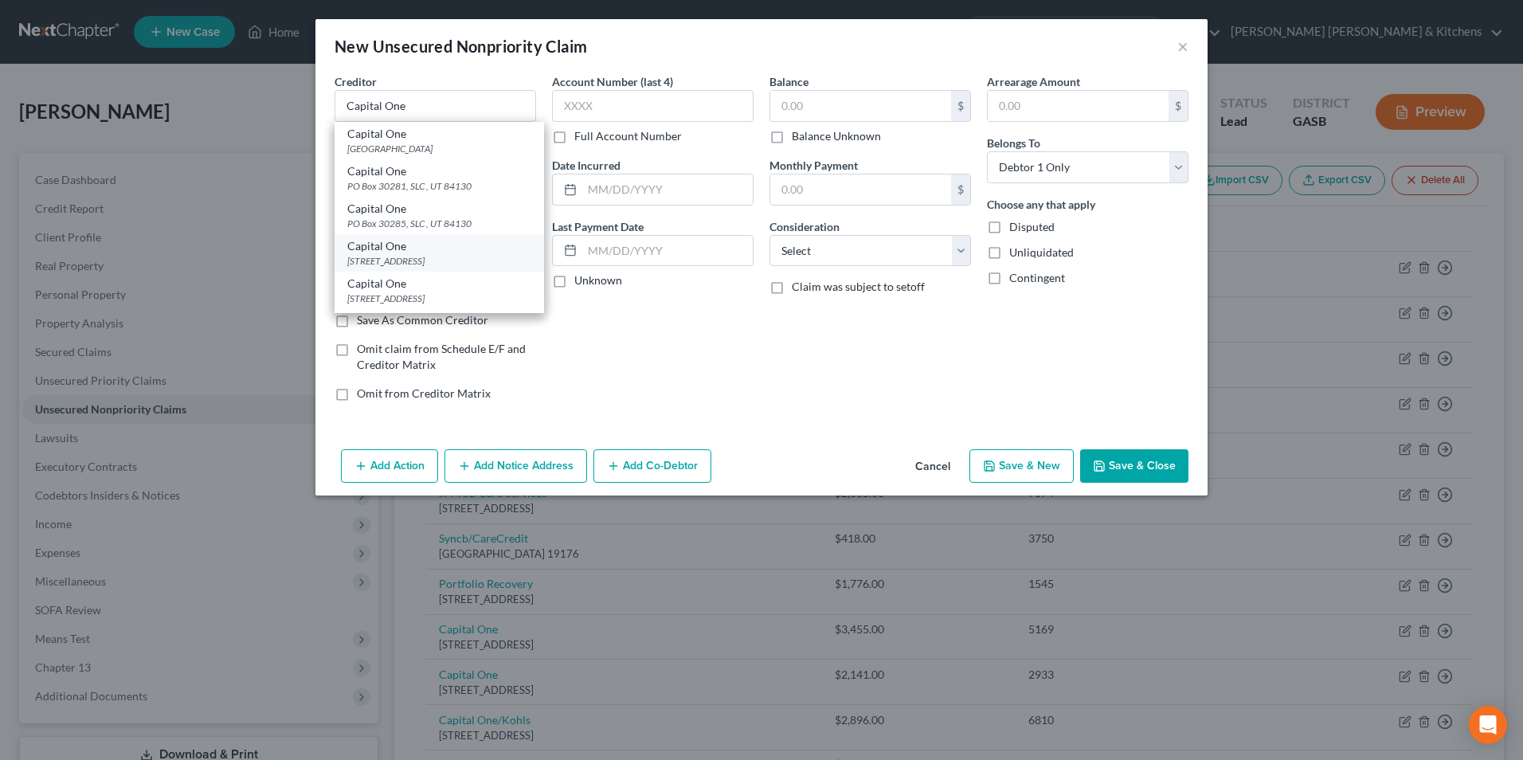
click at [432, 250] on div "Capital One" at bounding box center [439, 246] width 184 height 16
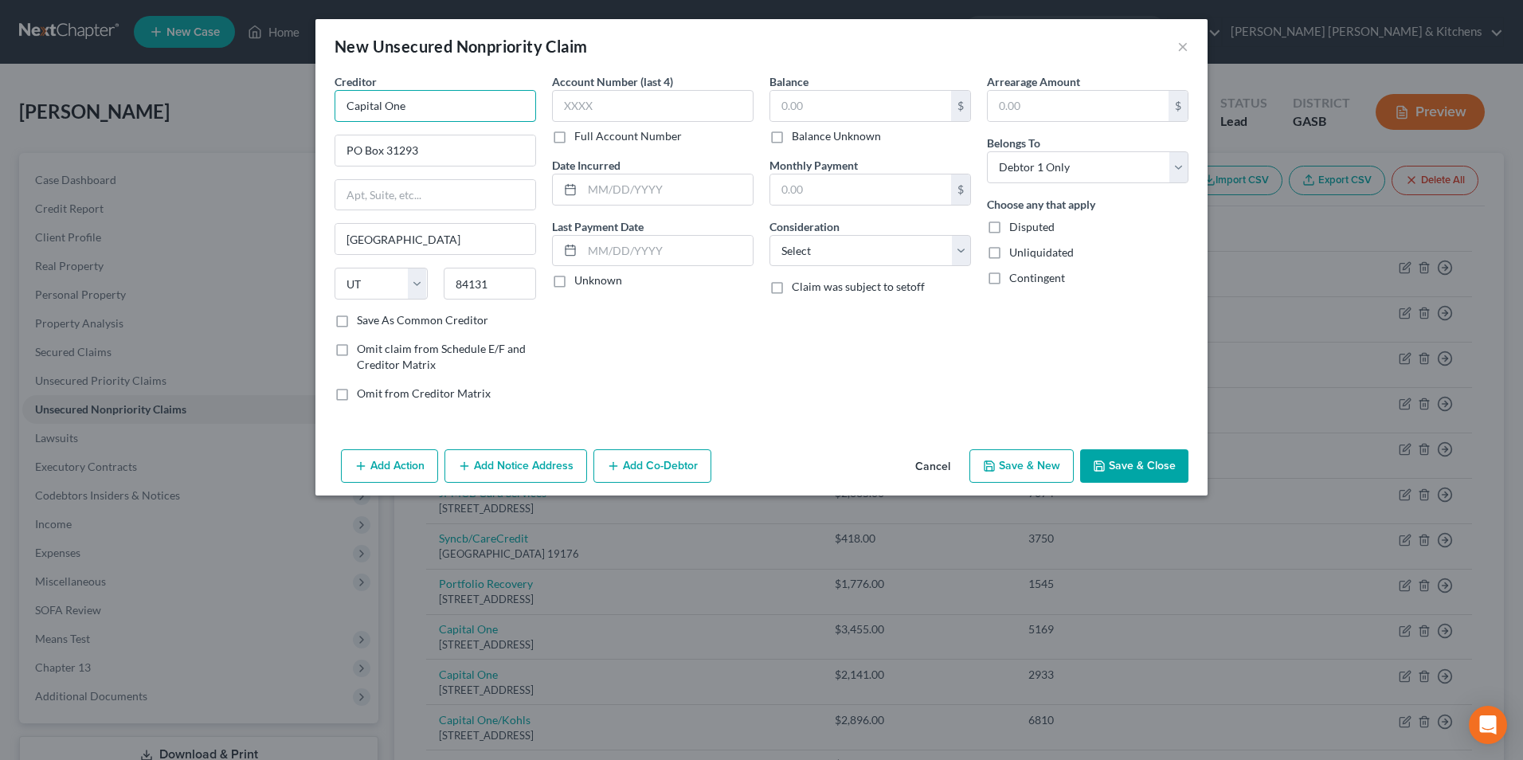
click at [413, 104] on input "Capital One" at bounding box center [436, 106] width 202 height 32
click at [668, 96] on input "text" at bounding box center [653, 106] width 202 height 32
click at [656, 174] on div at bounding box center [653, 190] width 202 height 32
click at [630, 186] on input "text" at bounding box center [667, 189] width 170 height 30
click at [808, 115] on input "text" at bounding box center [860, 106] width 181 height 30
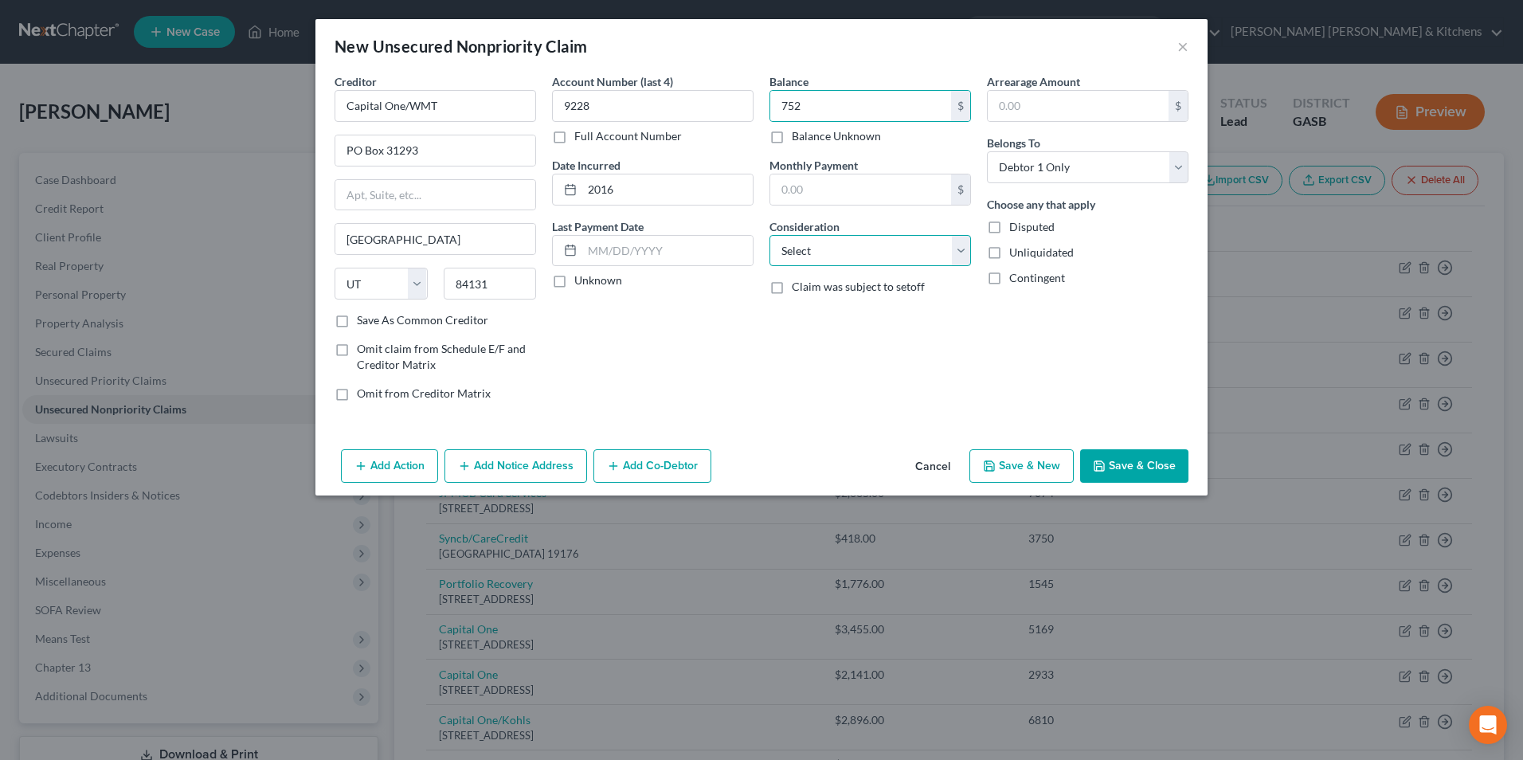
drag, startPoint x: 801, startPoint y: 249, endPoint x: 804, endPoint y: 264, distance: 15.5
click at [801, 256] on select "Select Cable / Satellite Services Collection Agency Credit Card Debt Debt Couns…" at bounding box center [870, 251] width 202 height 32
click at [769, 235] on select "Select Cable / Satellite Services Collection Agency Credit Card Debt Debt Couns…" at bounding box center [870, 251] width 202 height 32
click at [1007, 468] on button "Save & New" at bounding box center [1021, 465] width 104 height 33
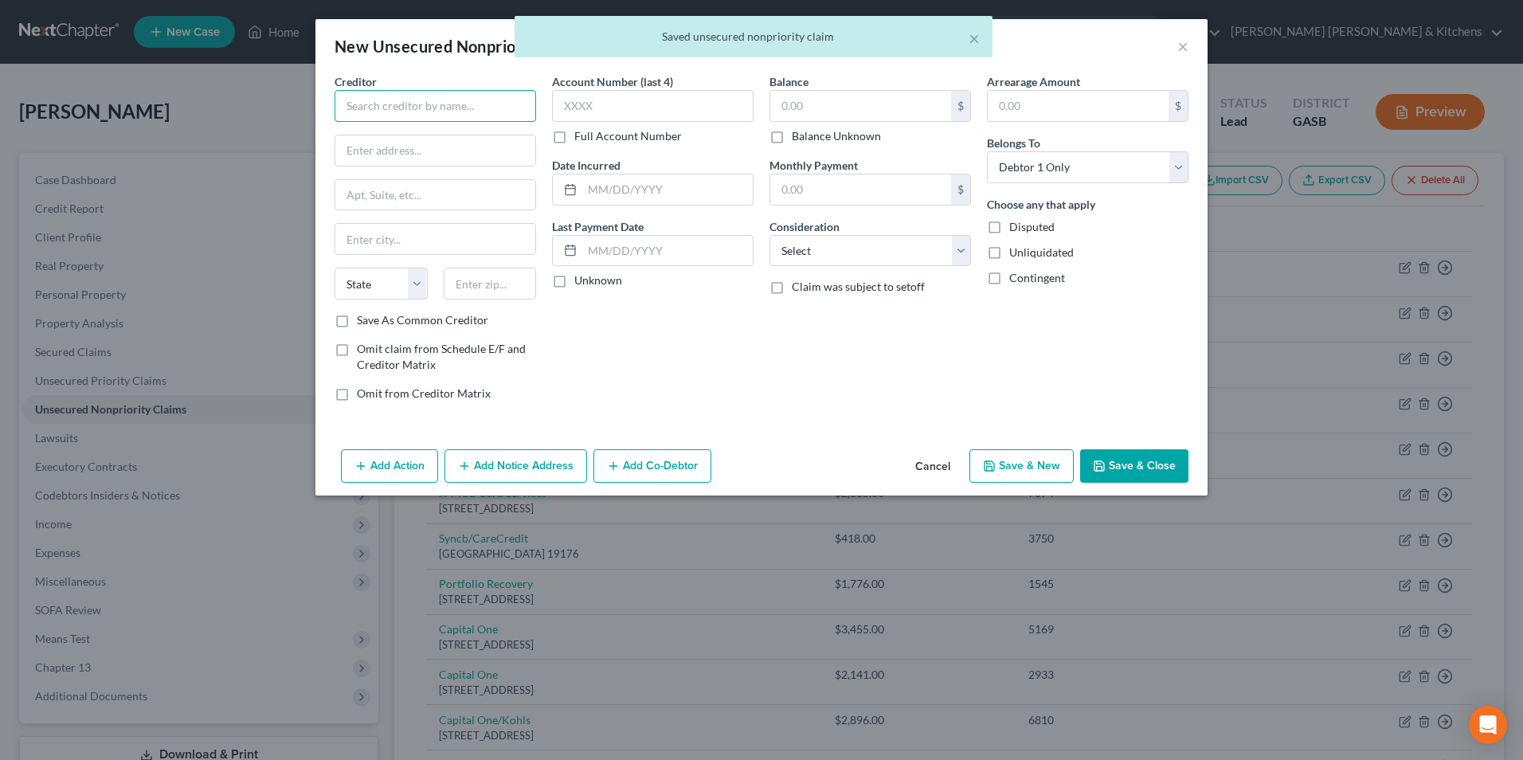
click at [456, 116] on input "text" at bounding box center [436, 106] width 202 height 32
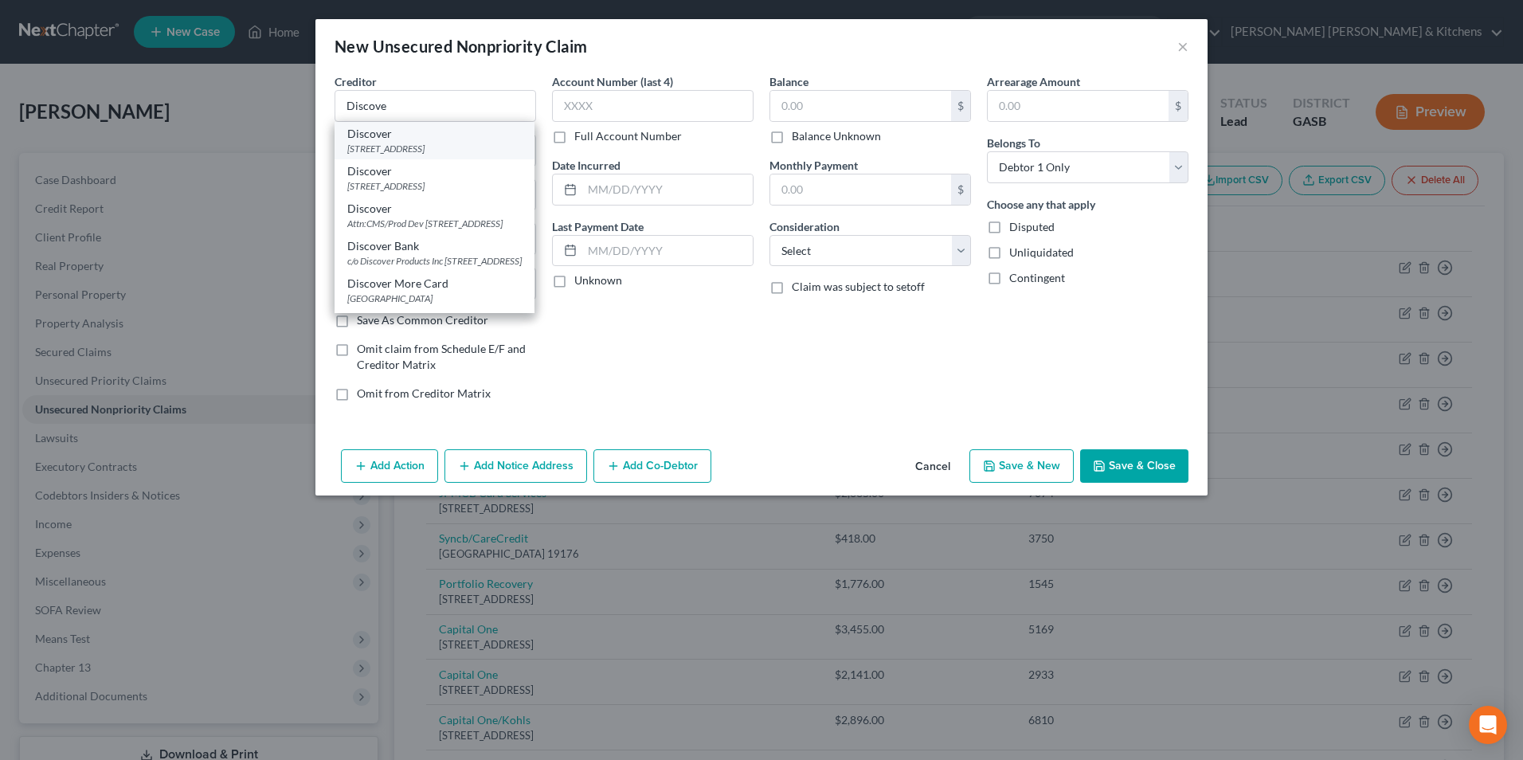
click at [448, 149] on div "[STREET_ADDRESS]" at bounding box center [434, 149] width 174 height 14
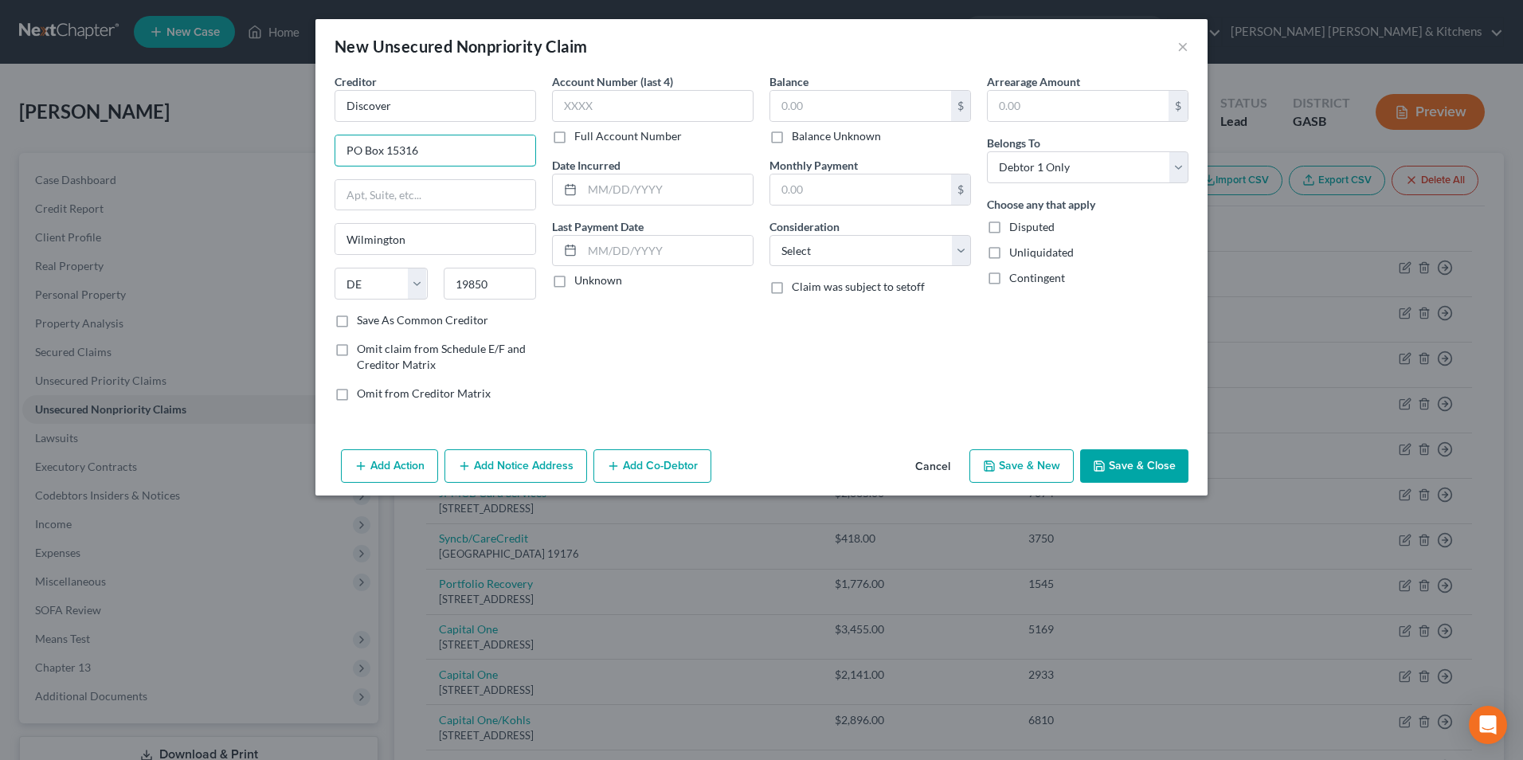
drag, startPoint x: 387, startPoint y: 154, endPoint x: 486, endPoint y: 130, distance: 101.6
click at [463, 142] on input "PO Box 15316" at bounding box center [435, 150] width 200 height 30
click at [357, 328] on label "Save As Common Creditor" at bounding box center [422, 320] width 131 height 16
click at [363, 323] on input "Save As Common Creditor" at bounding box center [368, 317] width 10 height 10
click at [605, 108] on input "text" at bounding box center [653, 106] width 202 height 32
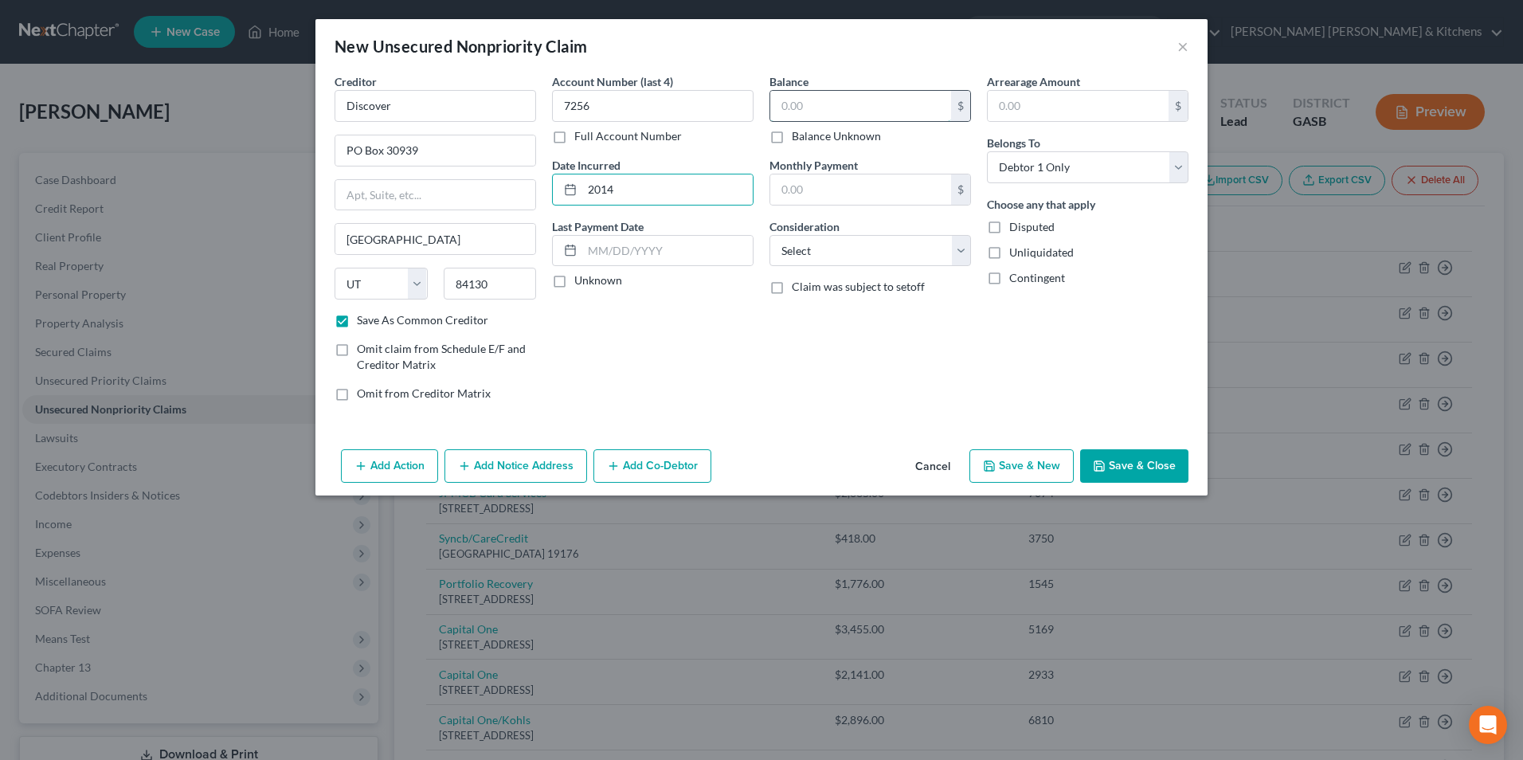
click at [809, 112] on input "text" at bounding box center [860, 106] width 181 height 30
click at [808, 251] on select "Select Cable / Satellite Services Collection Agency Credit Card Debt Debt Couns…" at bounding box center [870, 251] width 202 height 32
click at [769, 235] on select "Select Cable / Satellite Services Collection Agency Credit Card Debt Debt Couns…" at bounding box center [870, 251] width 202 height 32
click at [1031, 475] on button "Save & New" at bounding box center [1021, 465] width 104 height 33
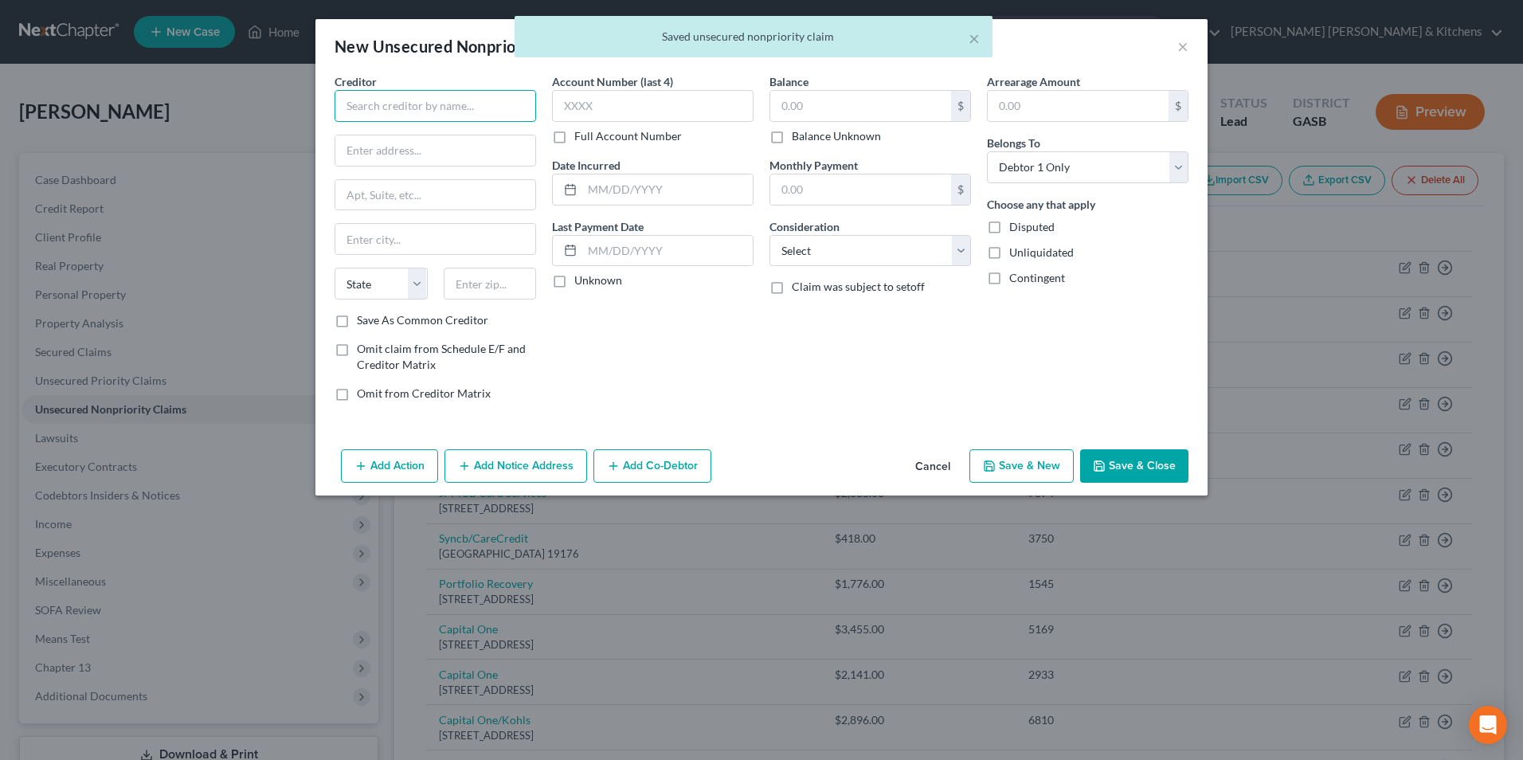
click at [496, 113] on input "text" at bounding box center [436, 106] width 202 height 32
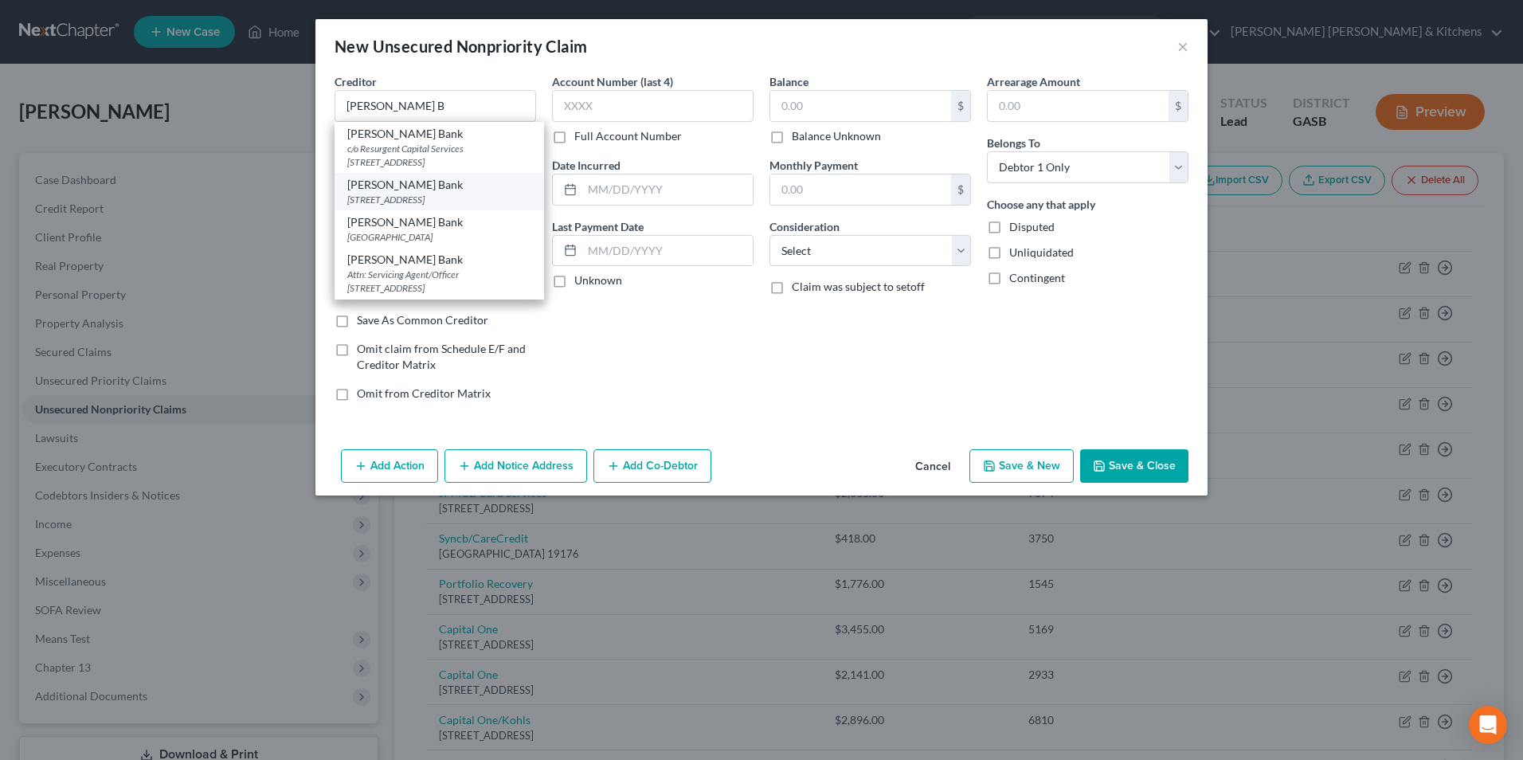
click at [468, 197] on div "[STREET_ADDRESS]" at bounding box center [439, 200] width 184 height 14
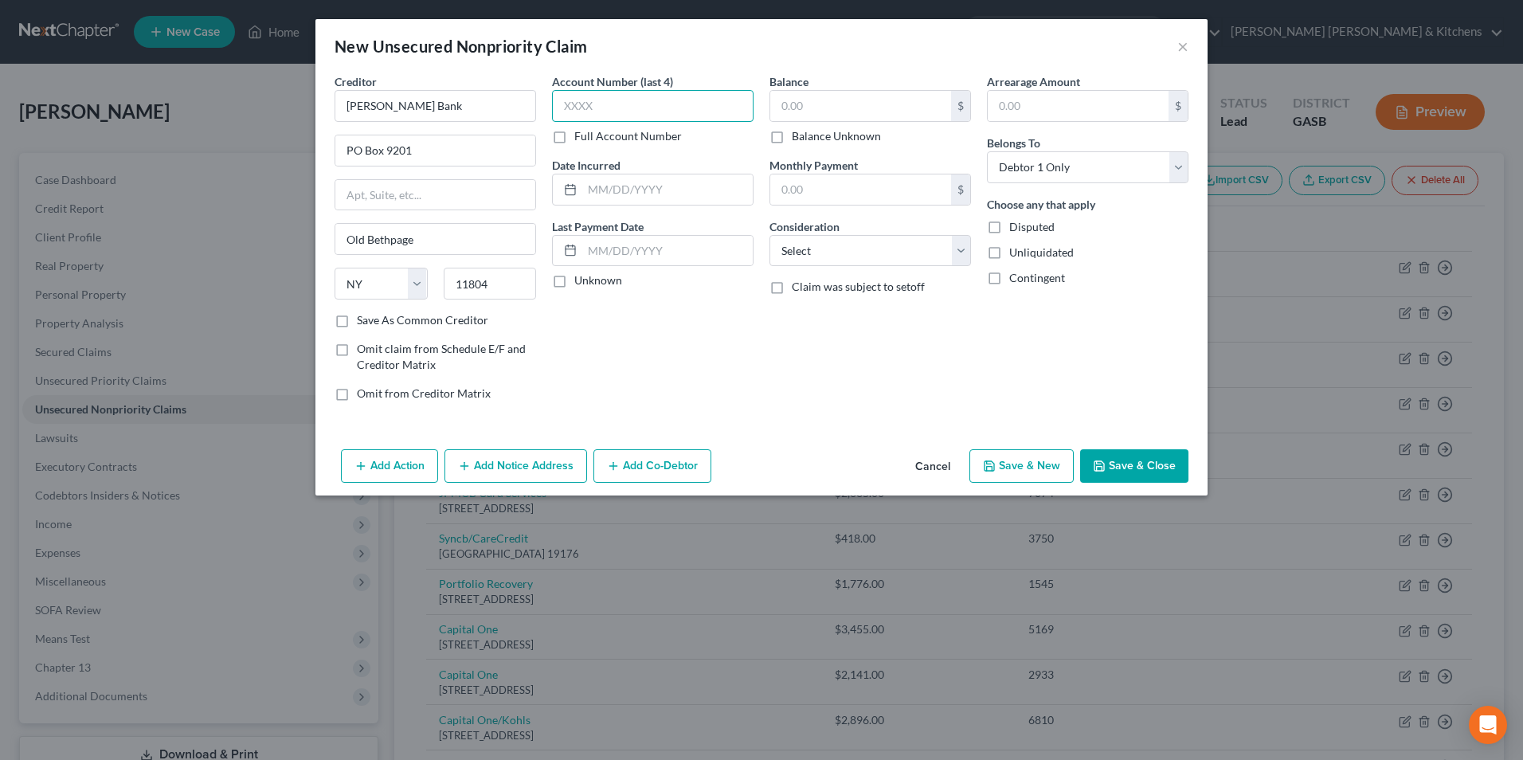
click at [601, 111] on input "text" at bounding box center [653, 106] width 202 height 32
click at [620, 200] on input "text" at bounding box center [667, 189] width 170 height 30
click at [786, 97] on input "text" at bounding box center [860, 106] width 181 height 30
click at [864, 245] on select "Select Cable / Satellite Services Collection Agency Credit Card Debt Debt Couns…" at bounding box center [870, 251] width 202 height 32
click at [769, 235] on select "Select Cable / Satellite Services Collection Agency Credit Card Debt Debt Couns…" at bounding box center [870, 251] width 202 height 32
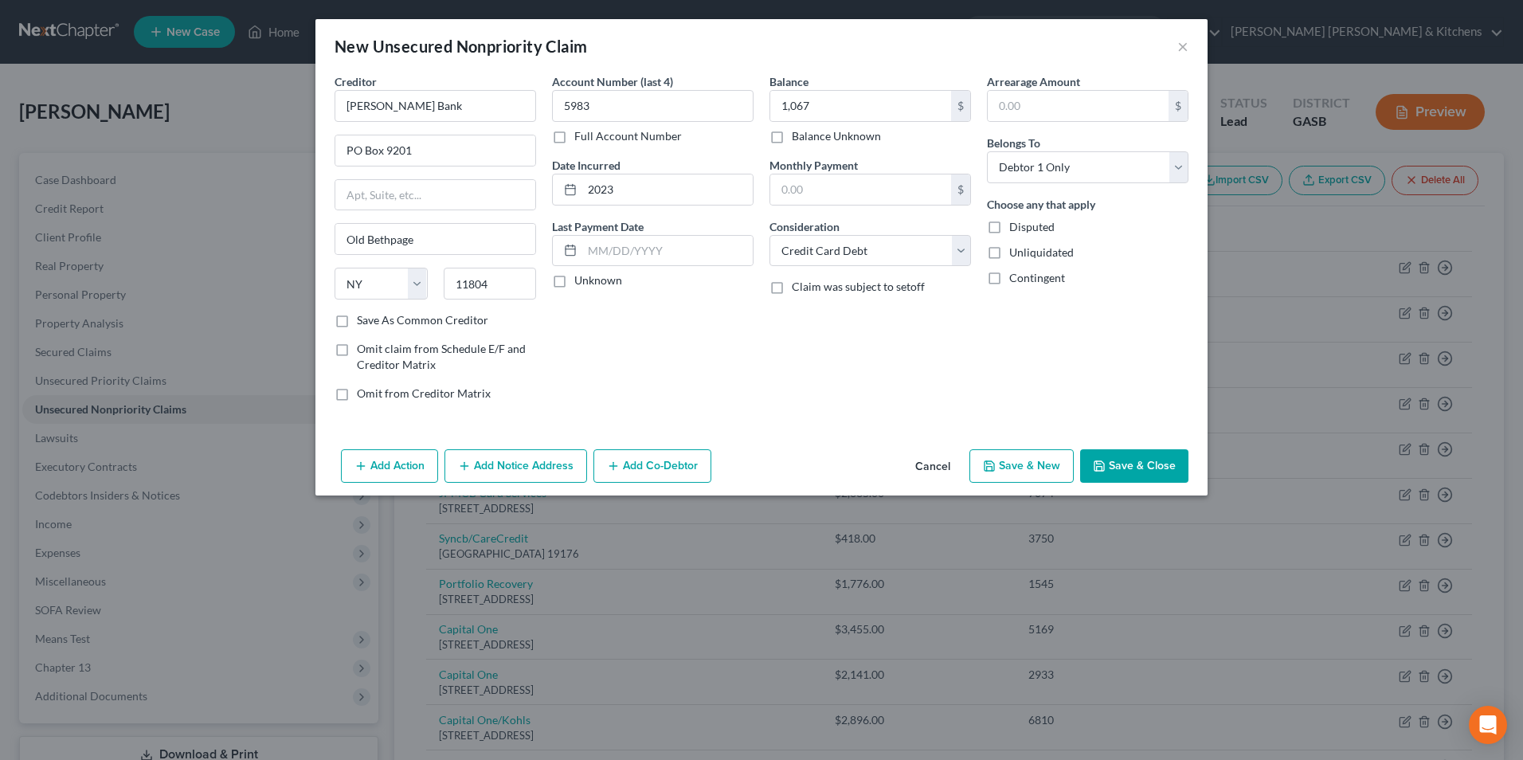
click at [1148, 470] on button "Save & Close" at bounding box center [1134, 465] width 108 height 33
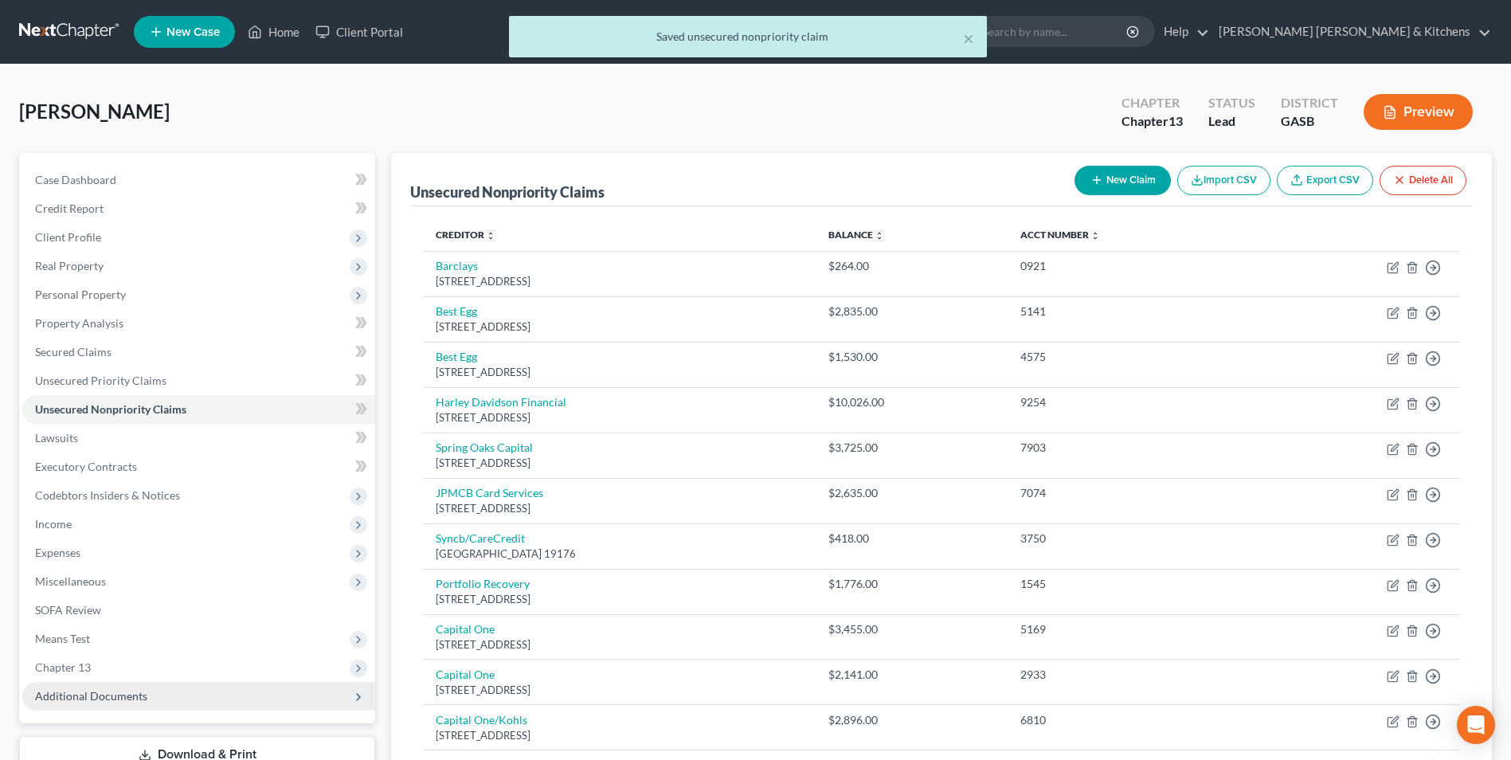
click at [131, 693] on span "Additional Documents" at bounding box center [91, 696] width 112 height 14
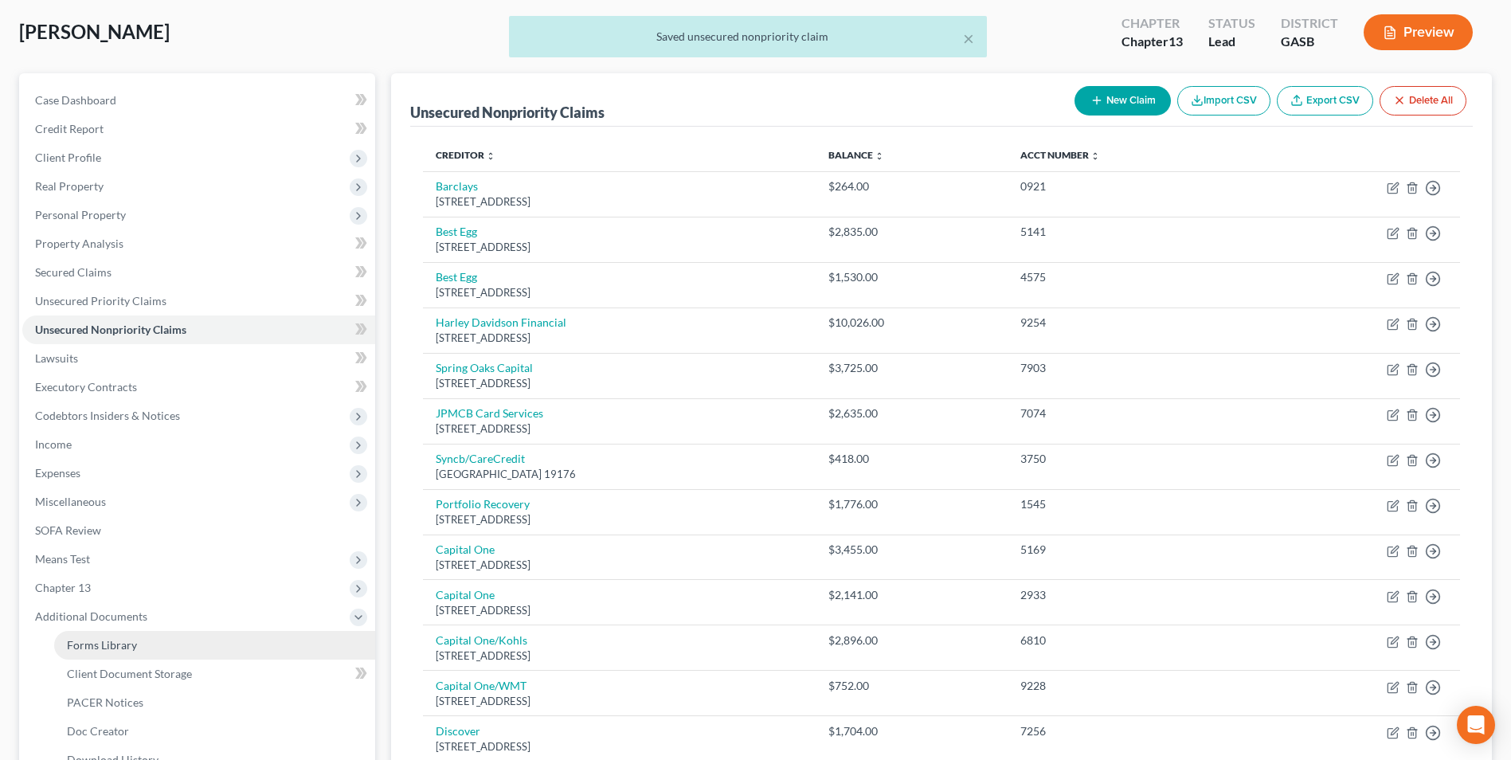
drag, startPoint x: 127, startPoint y: 651, endPoint x: 360, endPoint y: 651, distance: 232.6
click at [127, 651] on span "Forms Library" at bounding box center [102, 645] width 70 height 14
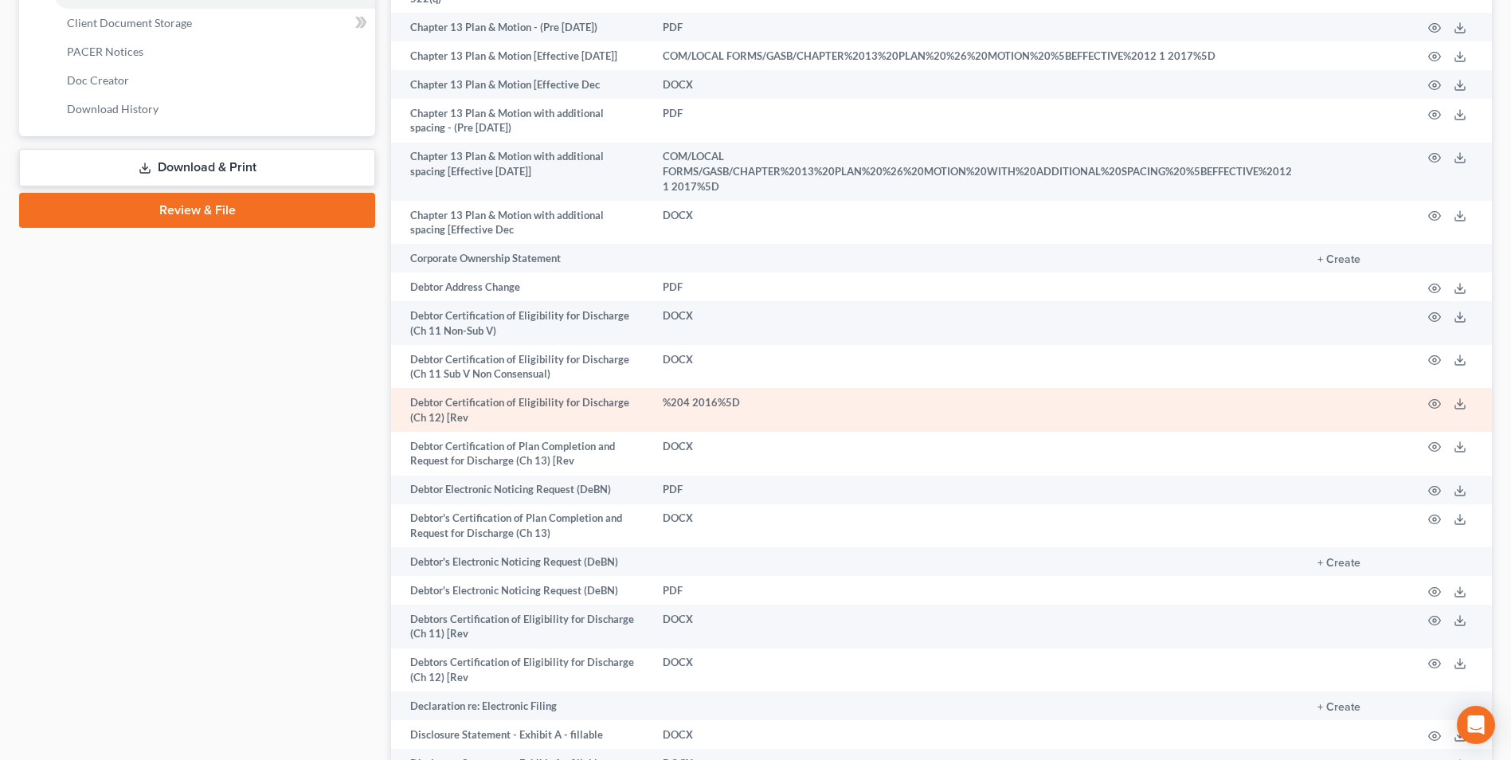
scroll to position [797, 0]
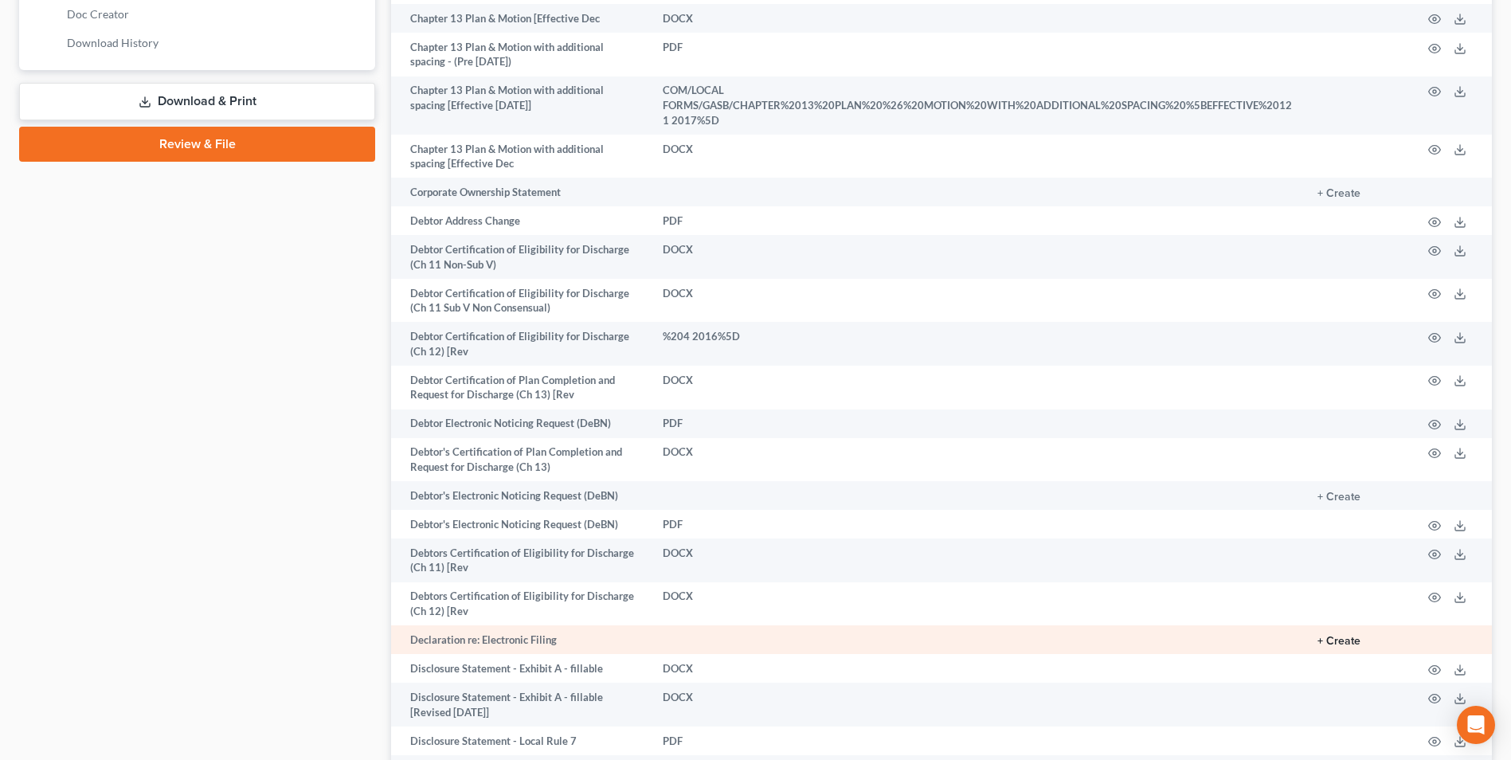
click at [1341, 636] on button "+ Create" at bounding box center [1338, 641] width 43 height 11
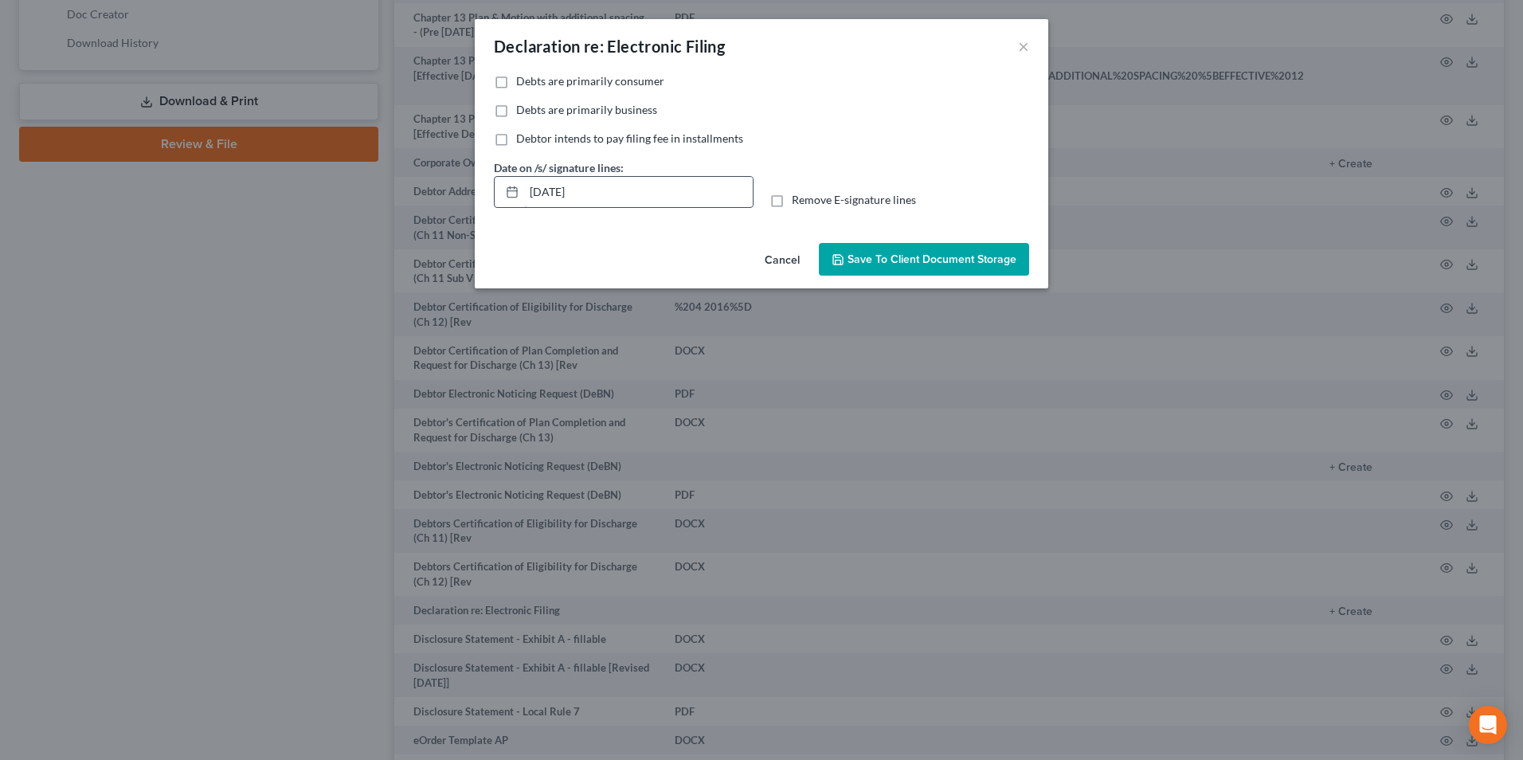
click at [516, 78] on label "Debts are primarily consumer" at bounding box center [590, 81] width 148 height 16
click at [523, 78] on input "Debts are primarily consumer" at bounding box center [528, 78] width 10 height 10
drag, startPoint x: 588, startPoint y: 201, endPoint x: 495, endPoint y: 204, distance: 92.5
click at [497, 204] on div "[DATE]" at bounding box center [624, 192] width 260 height 32
click at [792, 208] on label "Remove E-signature lines" at bounding box center [854, 200] width 124 height 16
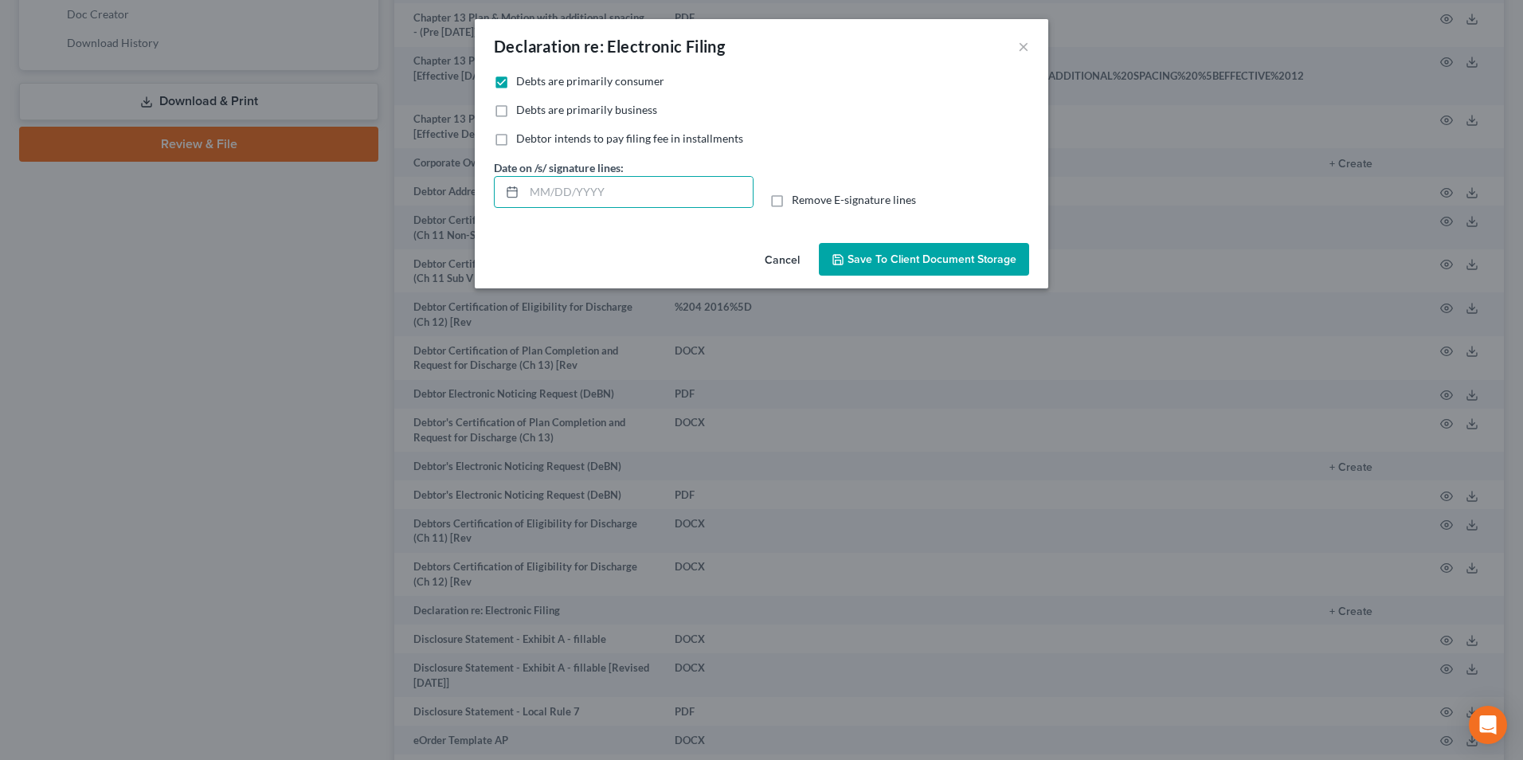
click at [798, 202] on input "Remove E-signature lines" at bounding box center [803, 197] width 10 height 10
click at [880, 270] on button "Save to Client Document Storage" at bounding box center [924, 259] width 210 height 33
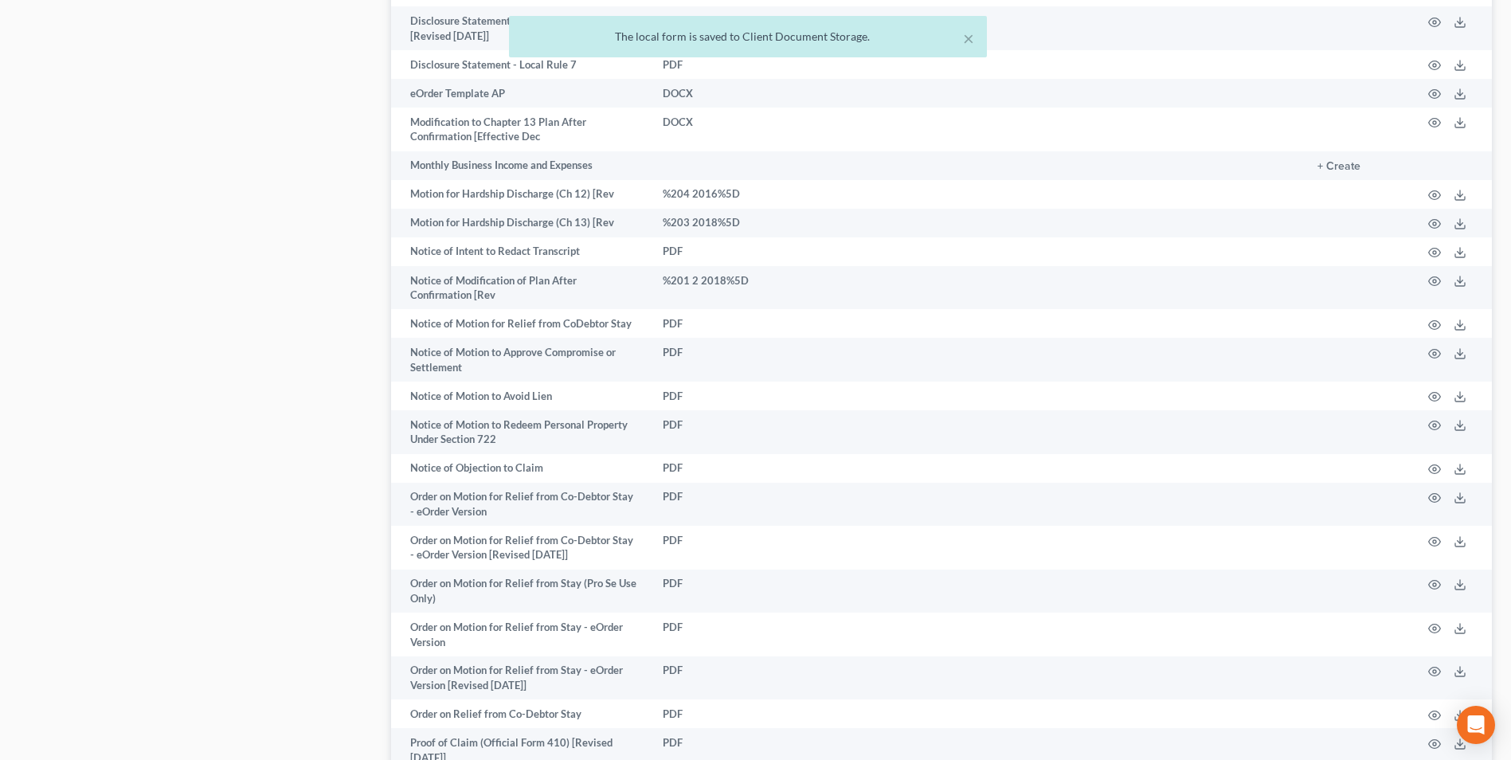
scroll to position [1713, 0]
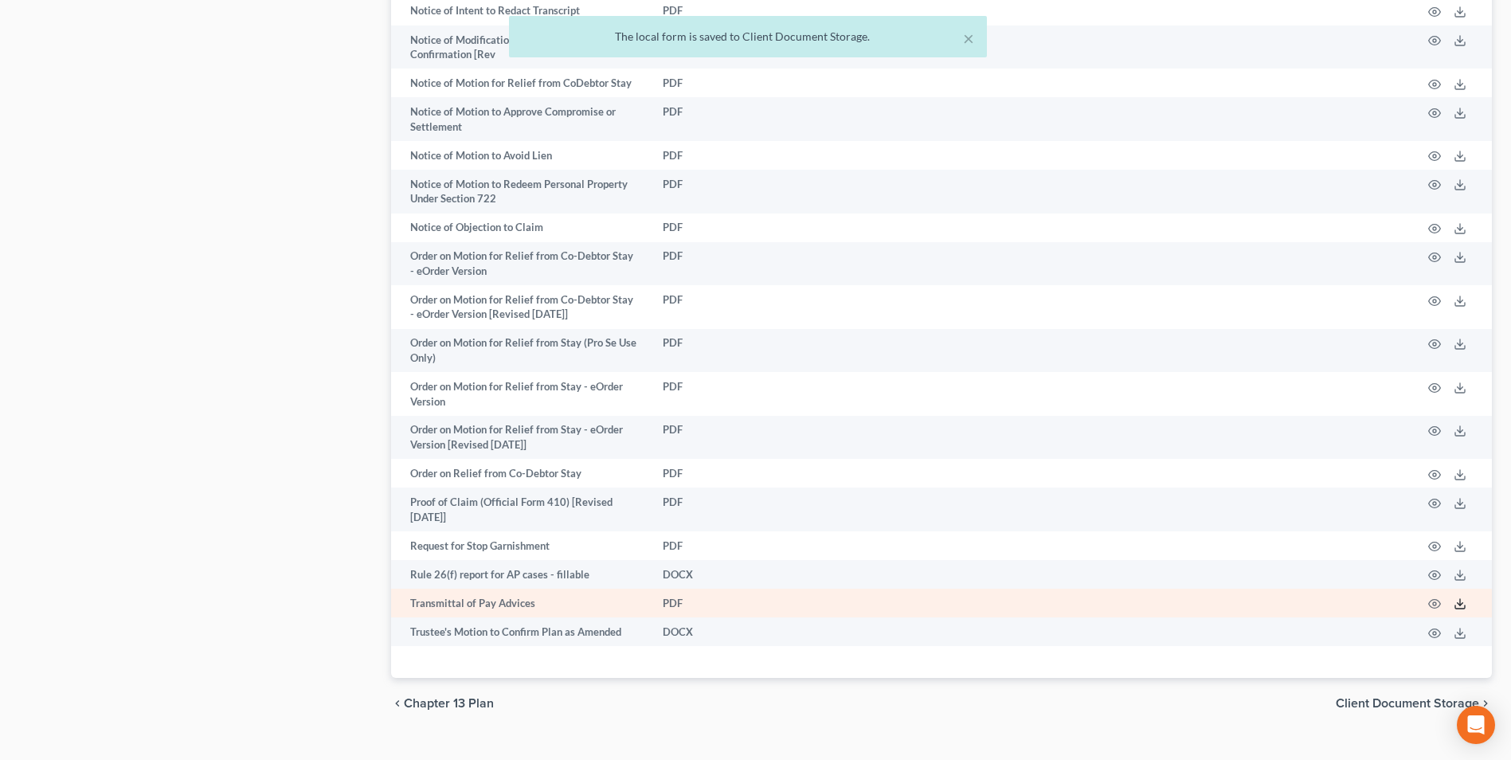
click at [1459, 597] on icon at bounding box center [1460, 603] width 13 height 13
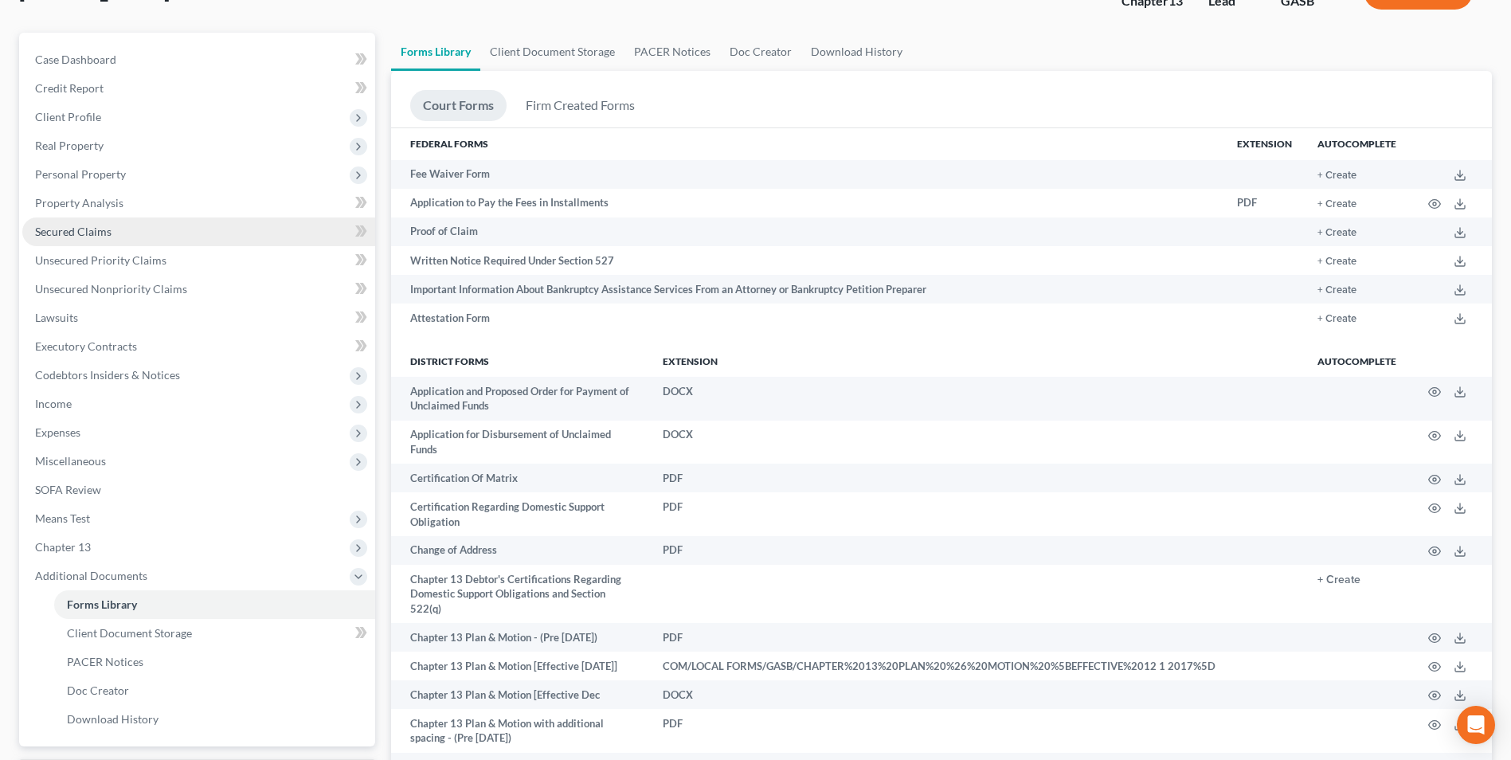
click at [112, 225] on link "Secured Claims" at bounding box center [198, 231] width 353 height 29
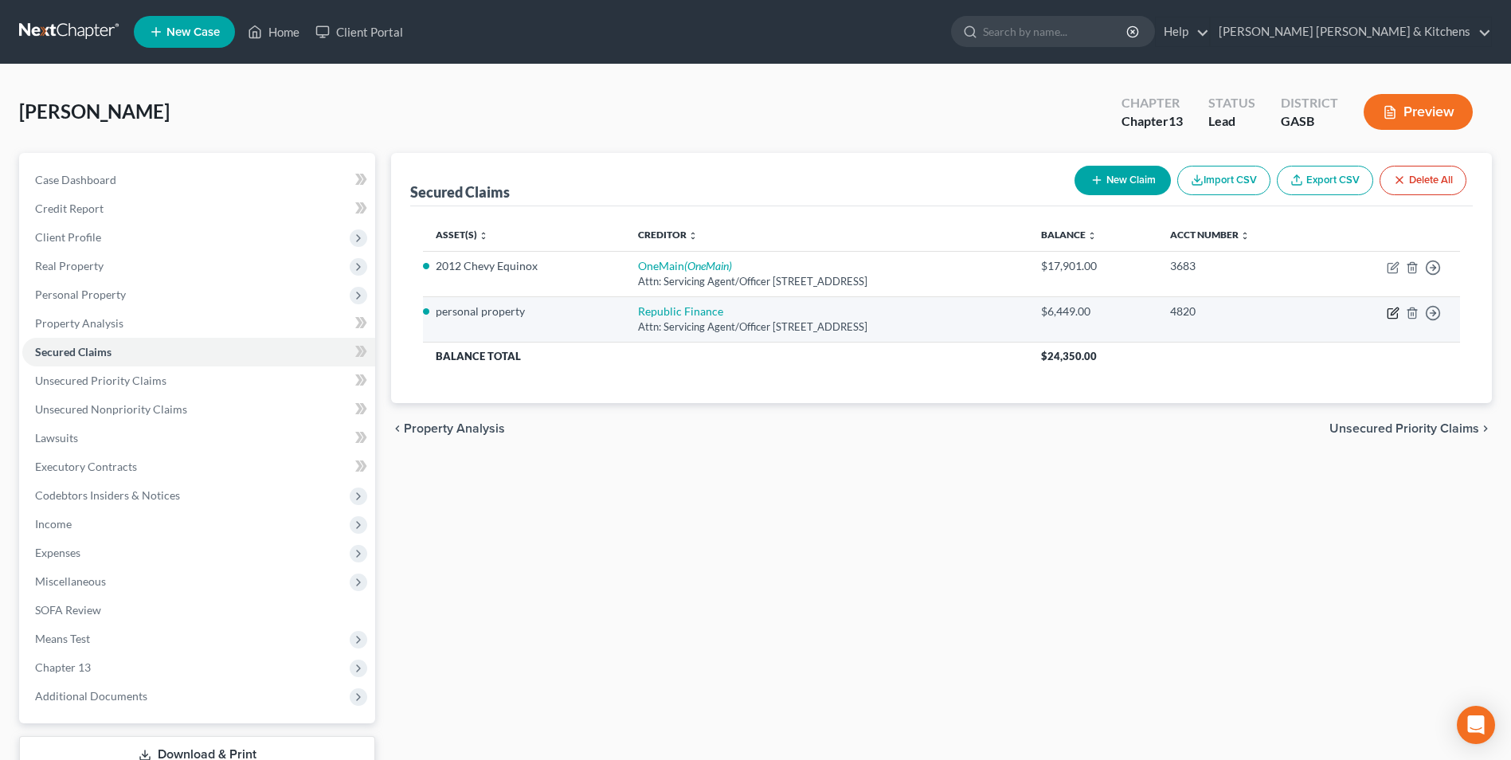
click at [1393, 316] on icon "button" at bounding box center [1393, 313] width 13 height 13
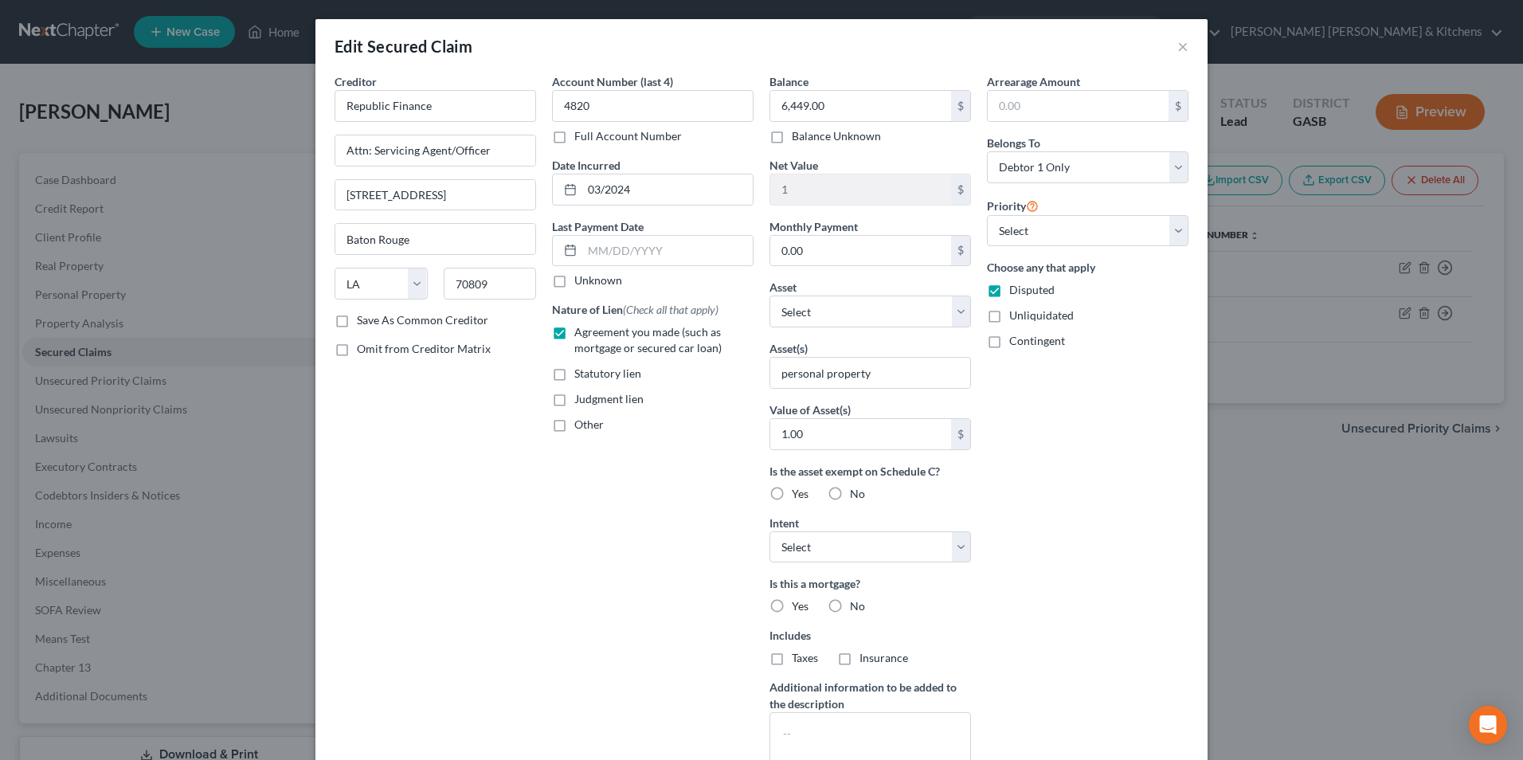
click at [574, 391] on label "Judgment lien" at bounding box center [608, 399] width 69 height 16
click at [581, 391] on input "Judgment lien" at bounding box center [586, 396] width 10 height 10
click at [574, 335] on label "Agreement you made (such as mortgage or secured car loan)" at bounding box center [663, 340] width 179 height 32
click at [581, 335] on input "Agreement you made (such as mortgage or secured car loan)" at bounding box center [586, 329] width 10 height 10
click at [794, 443] on input "1.00" at bounding box center [860, 434] width 181 height 30
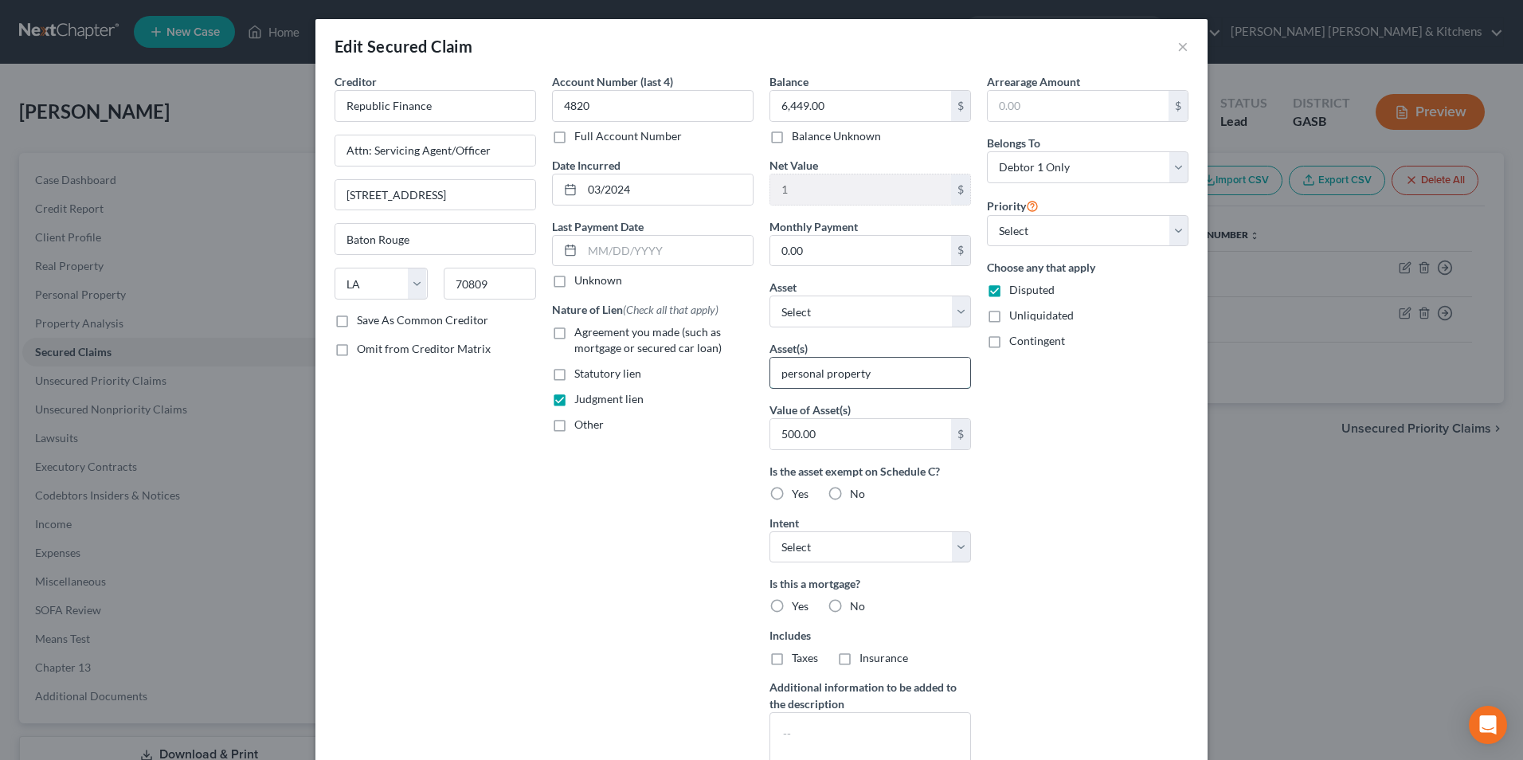
click at [772, 370] on input "personal property" at bounding box center [870, 373] width 200 height 30
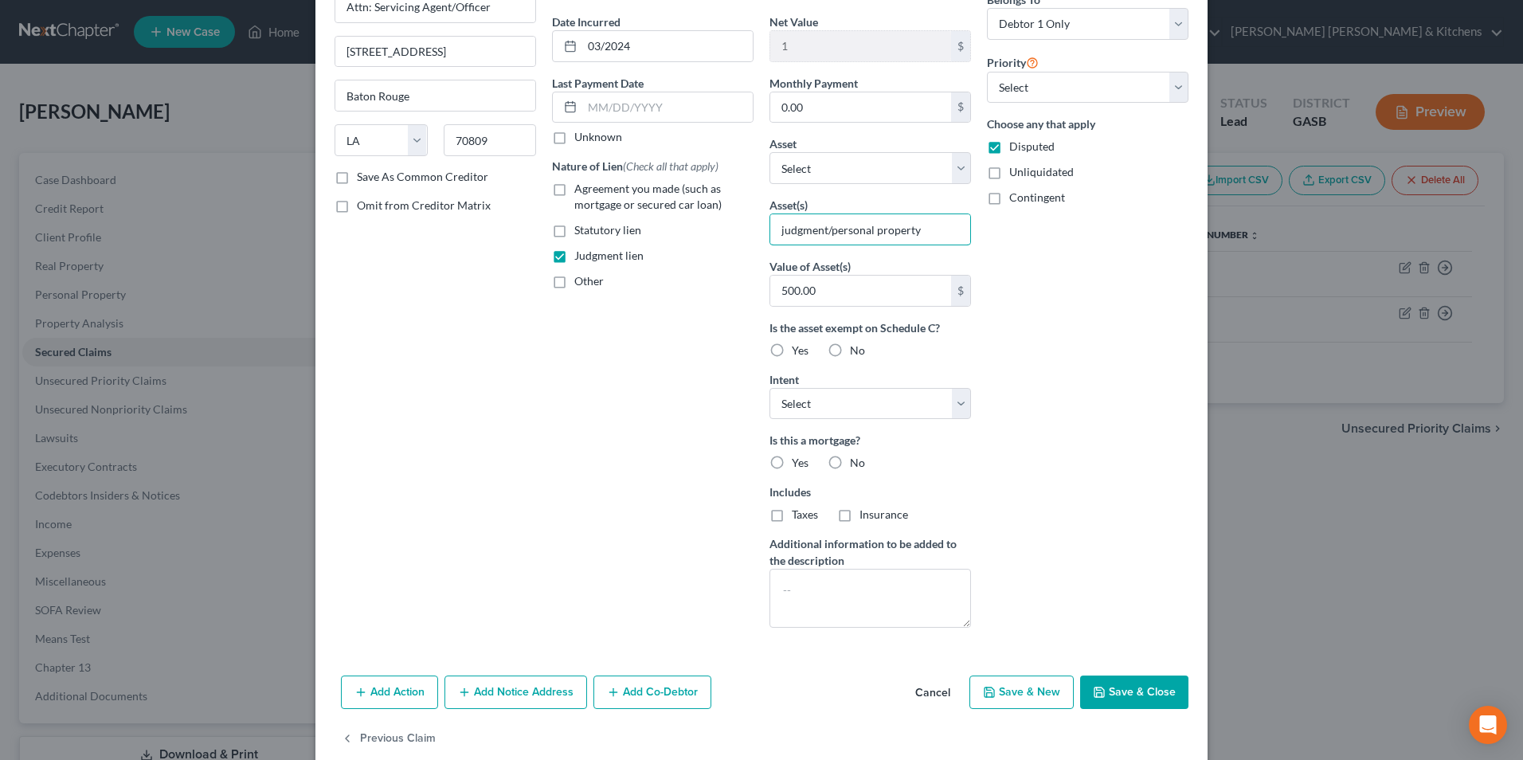
scroll to position [170, 0]
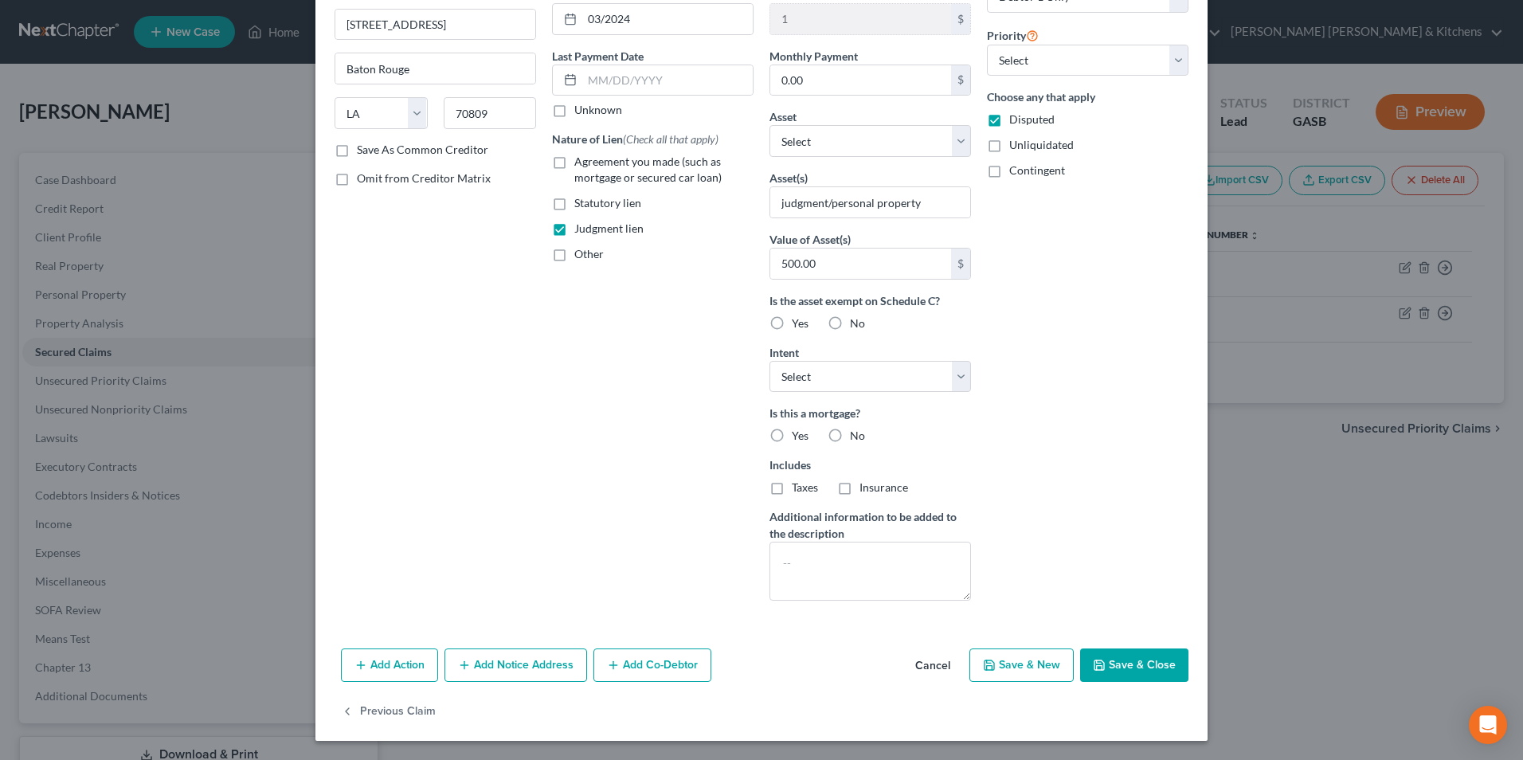
click at [1145, 668] on button "Save & Close" at bounding box center [1134, 664] width 108 height 33
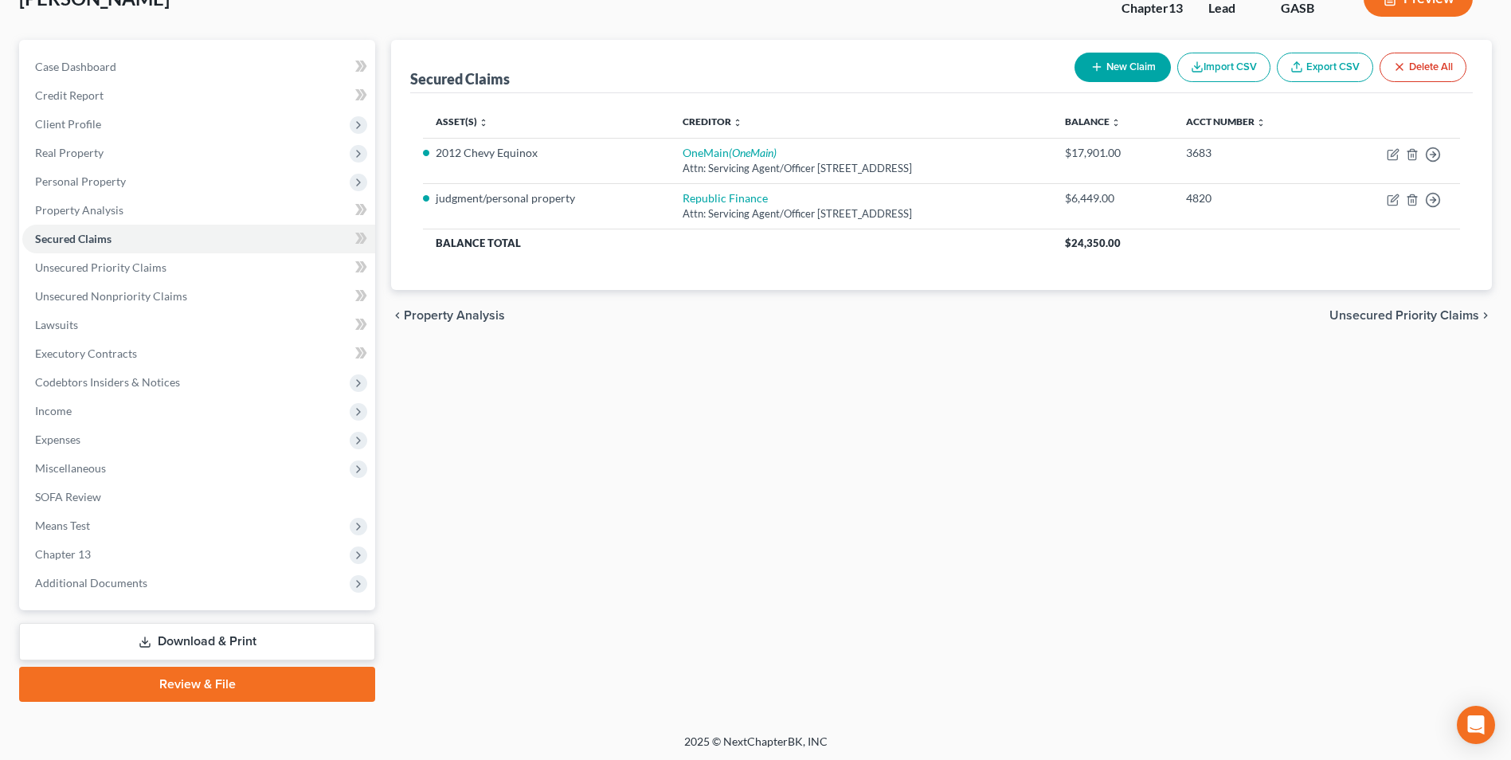
scroll to position [115, 0]
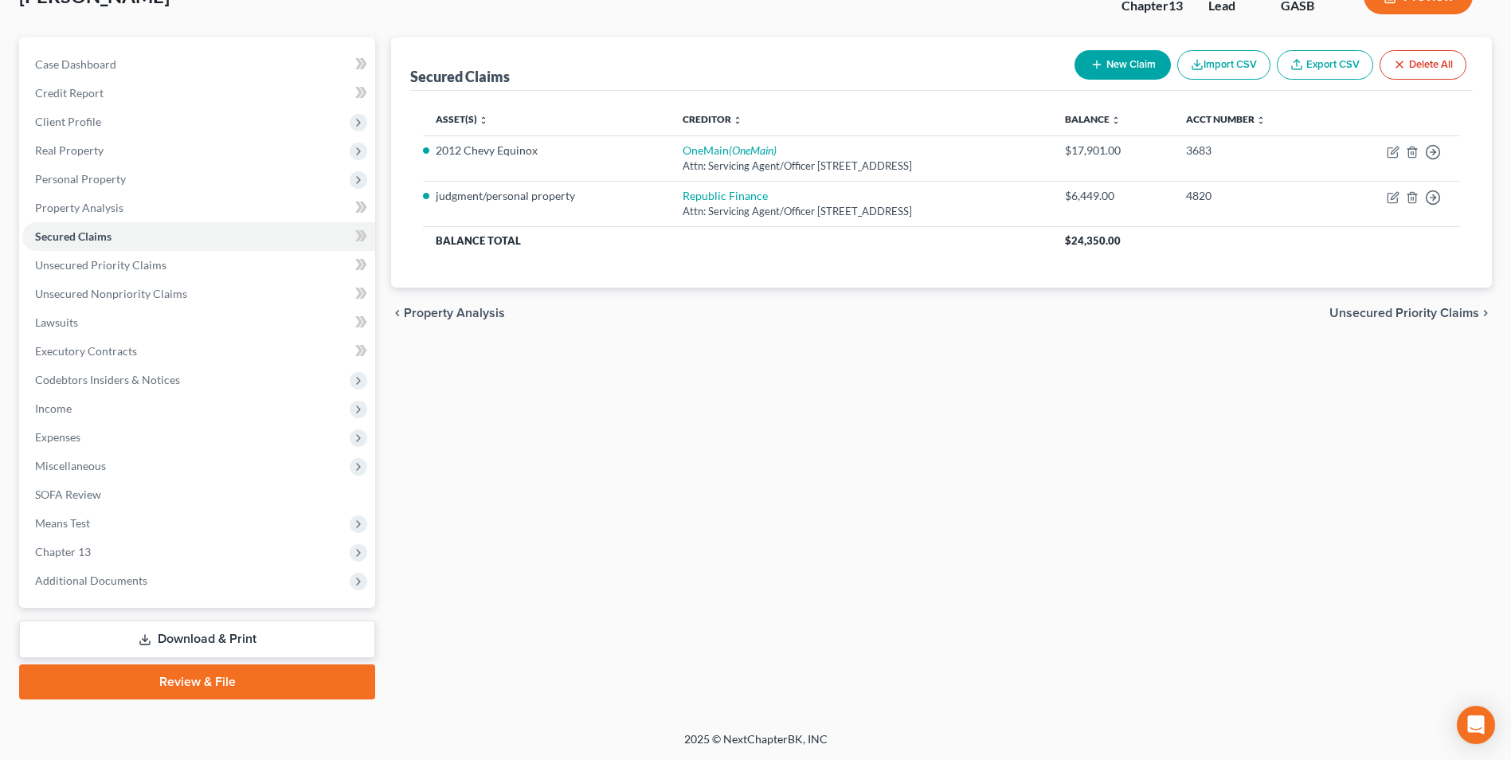
click at [184, 640] on link "Download & Print" at bounding box center [197, 638] width 356 height 37
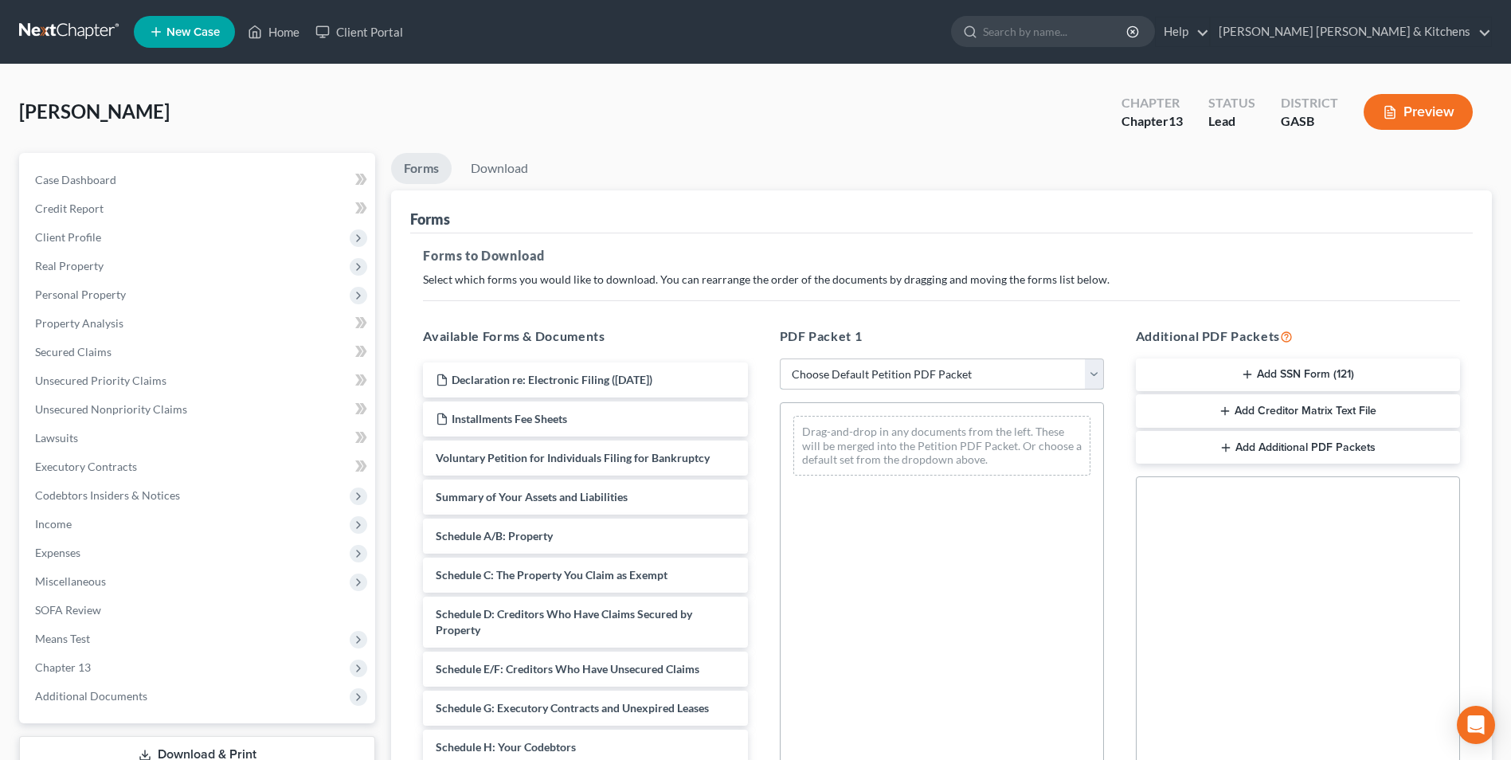
drag, startPoint x: 876, startPoint y: 378, endPoint x: 877, endPoint y: 386, distance: 8.0
click at [876, 378] on select "Choose Default Petition PDF Packet Complete Bankruptcy Petition (all forms and …" at bounding box center [942, 374] width 324 height 32
click at [785, 358] on select "Choose Default Petition PDF Packet Complete Bankruptcy Petition (all forms and …" at bounding box center [942, 374] width 324 height 32
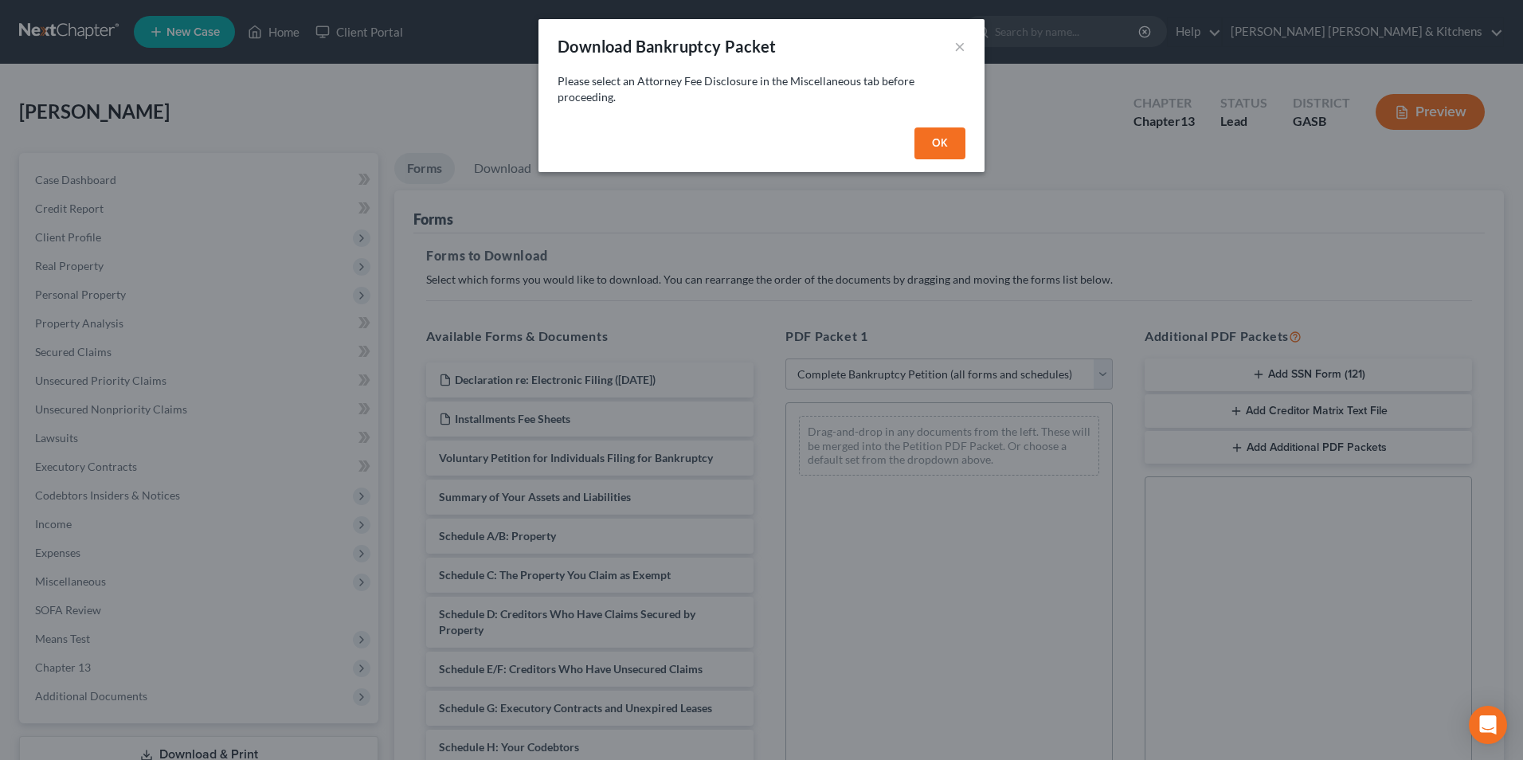
click at [930, 151] on button "OK" at bounding box center [939, 143] width 51 height 32
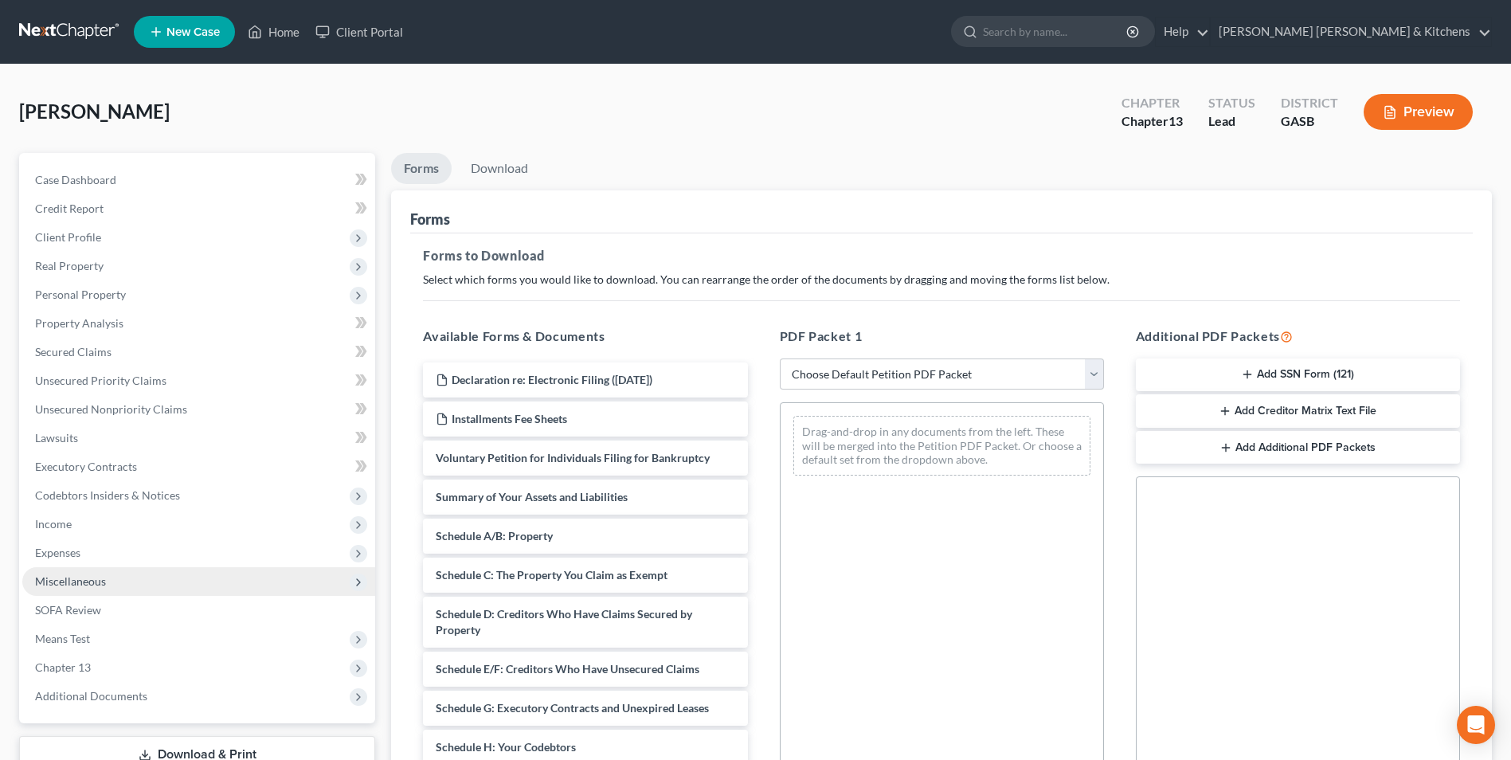
click at [92, 588] on span "Miscellaneous" at bounding box center [198, 581] width 353 height 29
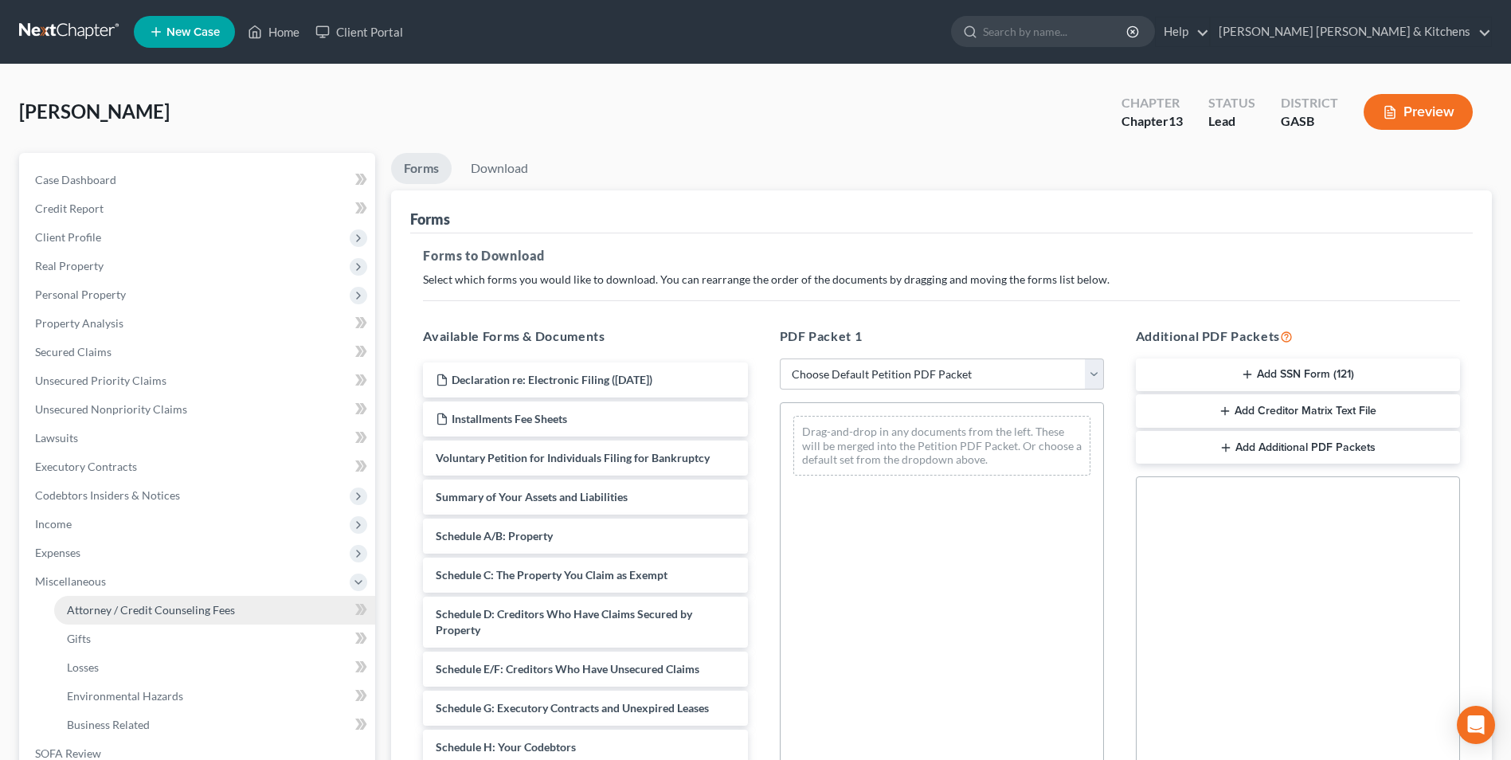
click at [94, 611] on span "Attorney / Credit Counseling Fees" at bounding box center [151, 610] width 168 height 14
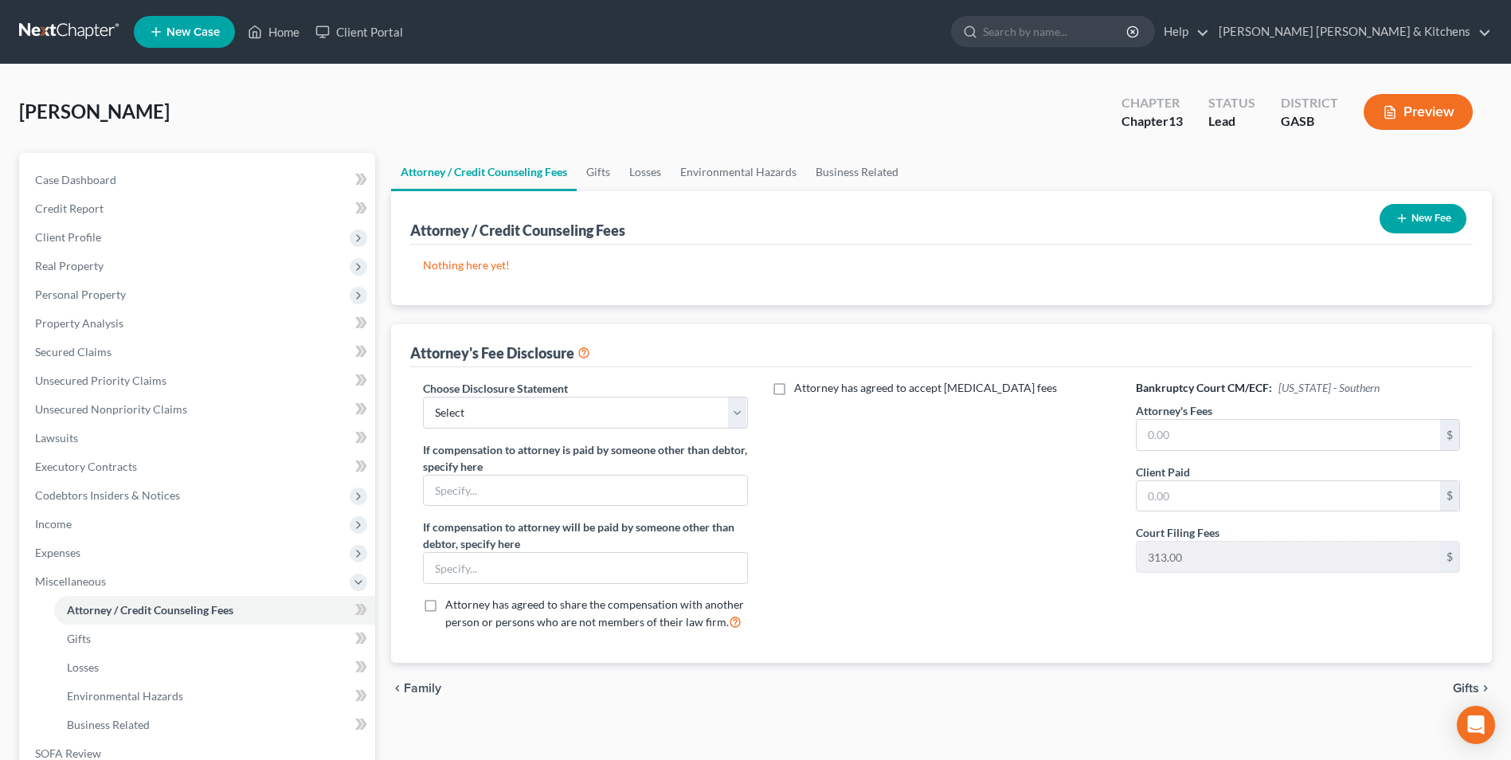
click at [1409, 219] on button "New Fee" at bounding box center [1423, 218] width 87 height 29
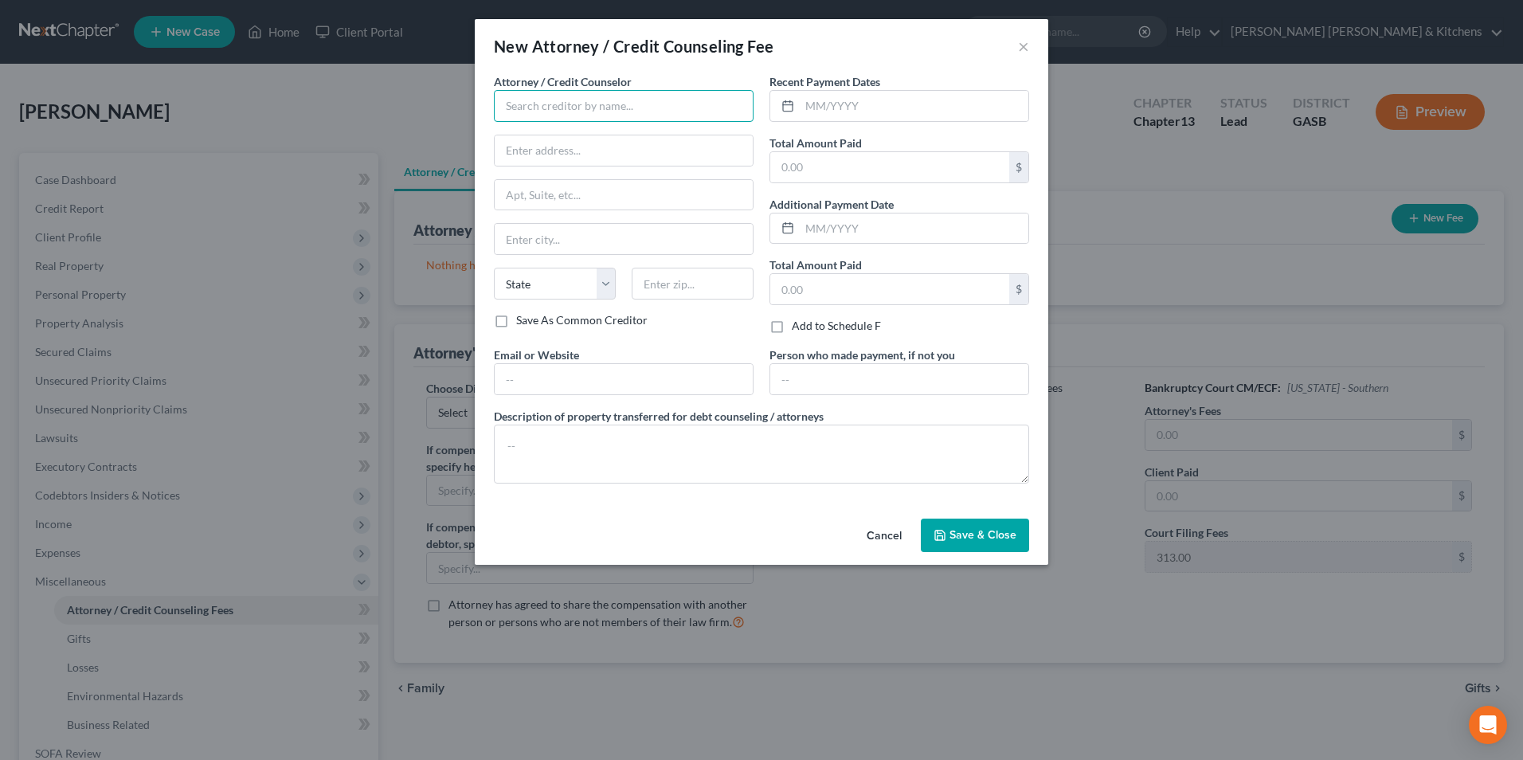
click at [516, 114] on input "text" at bounding box center [624, 106] width 260 height 32
click at [820, 174] on input "text" at bounding box center [889, 167] width 239 height 30
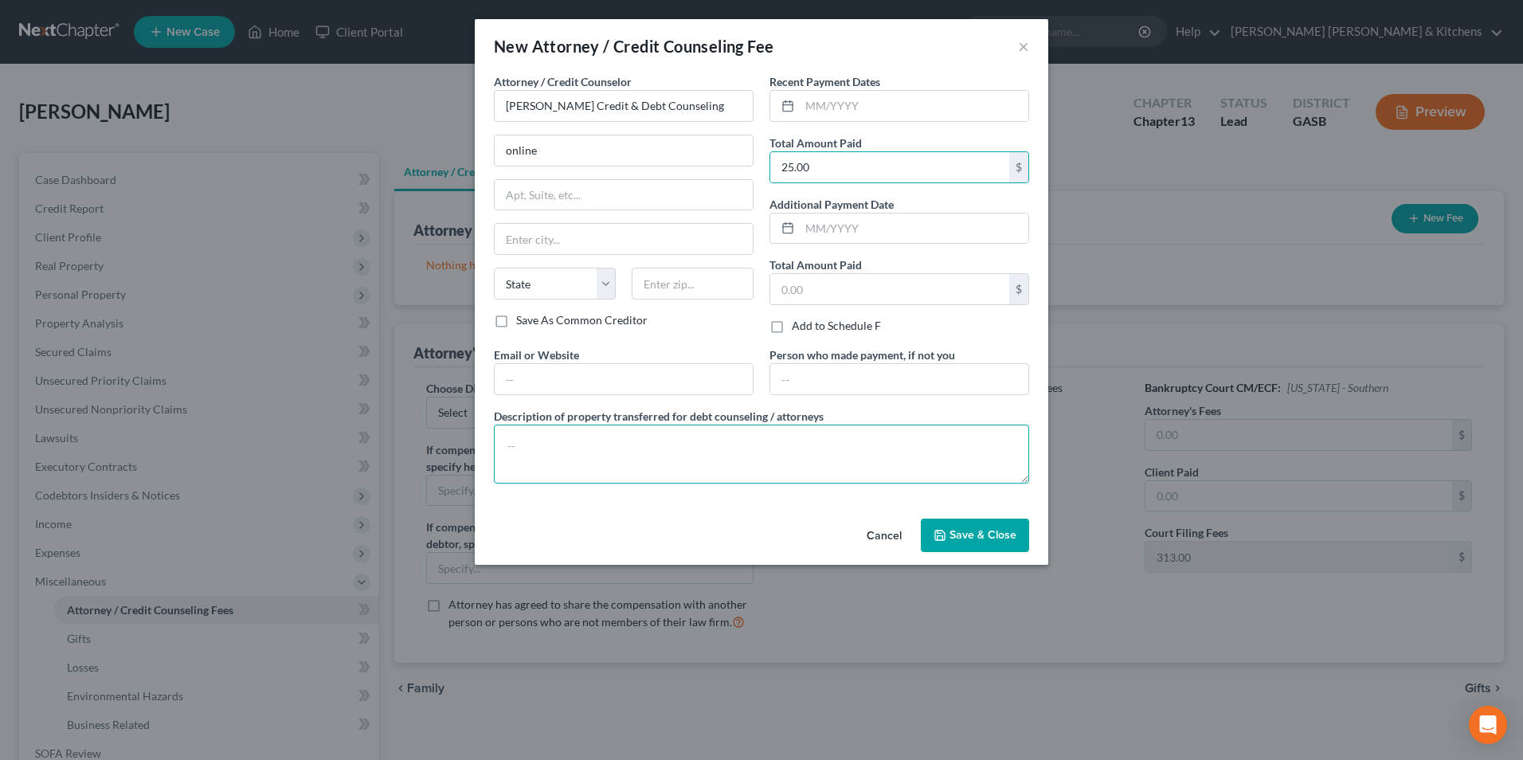
click at [738, 448] on textarea at bounding box center [761, 454] width 535 height 59
click at [962, 541] on span "Save & Close" at bounding box center [982, 535] width 67 height 14
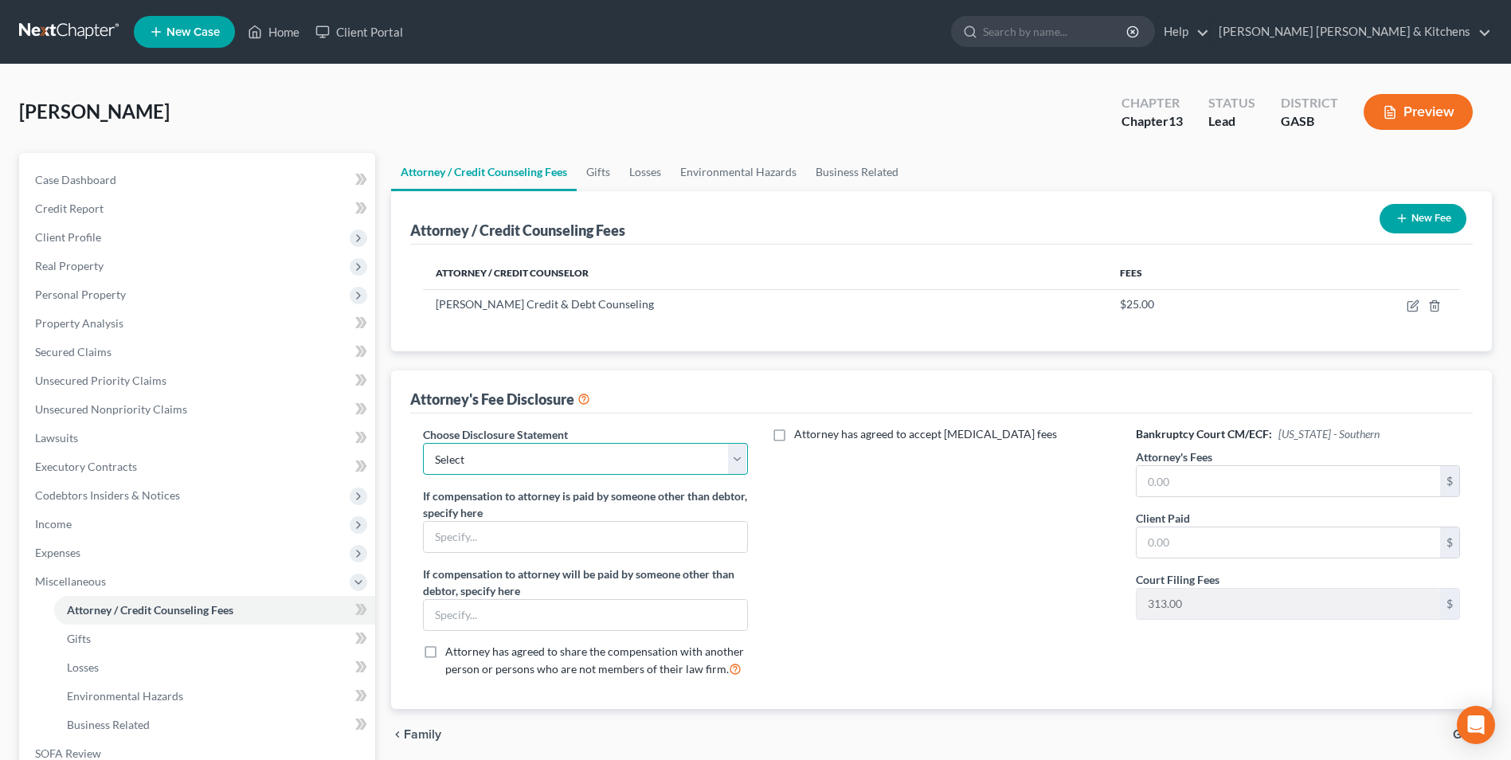
click at [502, 472] on select "Select Disclosure of Compensation of Attorney For Debtors" at bounding box center [585, 459] width 324 height 32
click at [423, 443] on select "Select Disclosure of Compensation of Attorney For Debtors" at bounding box center [585, 459] width 324 height 32
click at [1176, 491] on input "text" at bounding box center [1288, 481] width 303 height 30
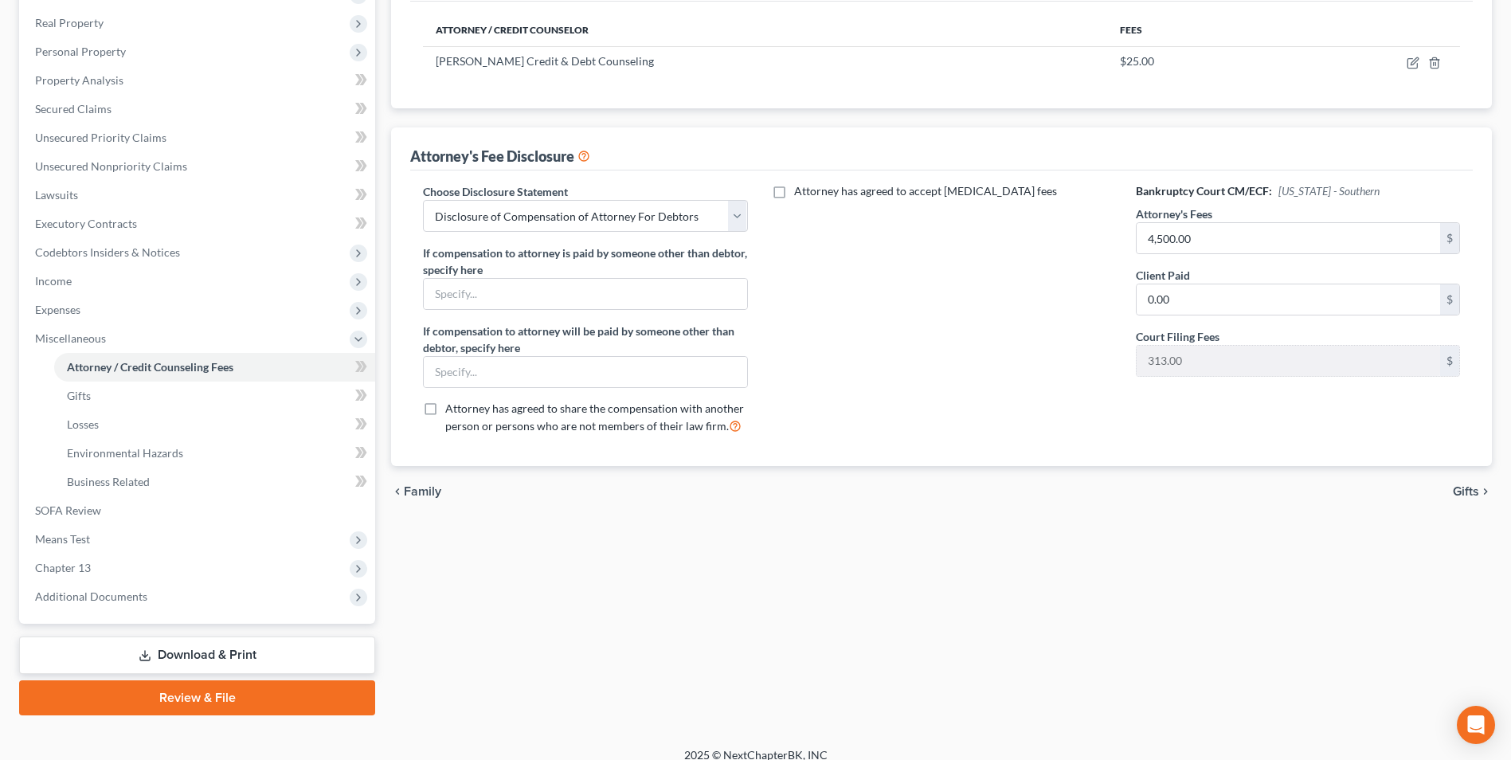
scroll to position [259, 0]
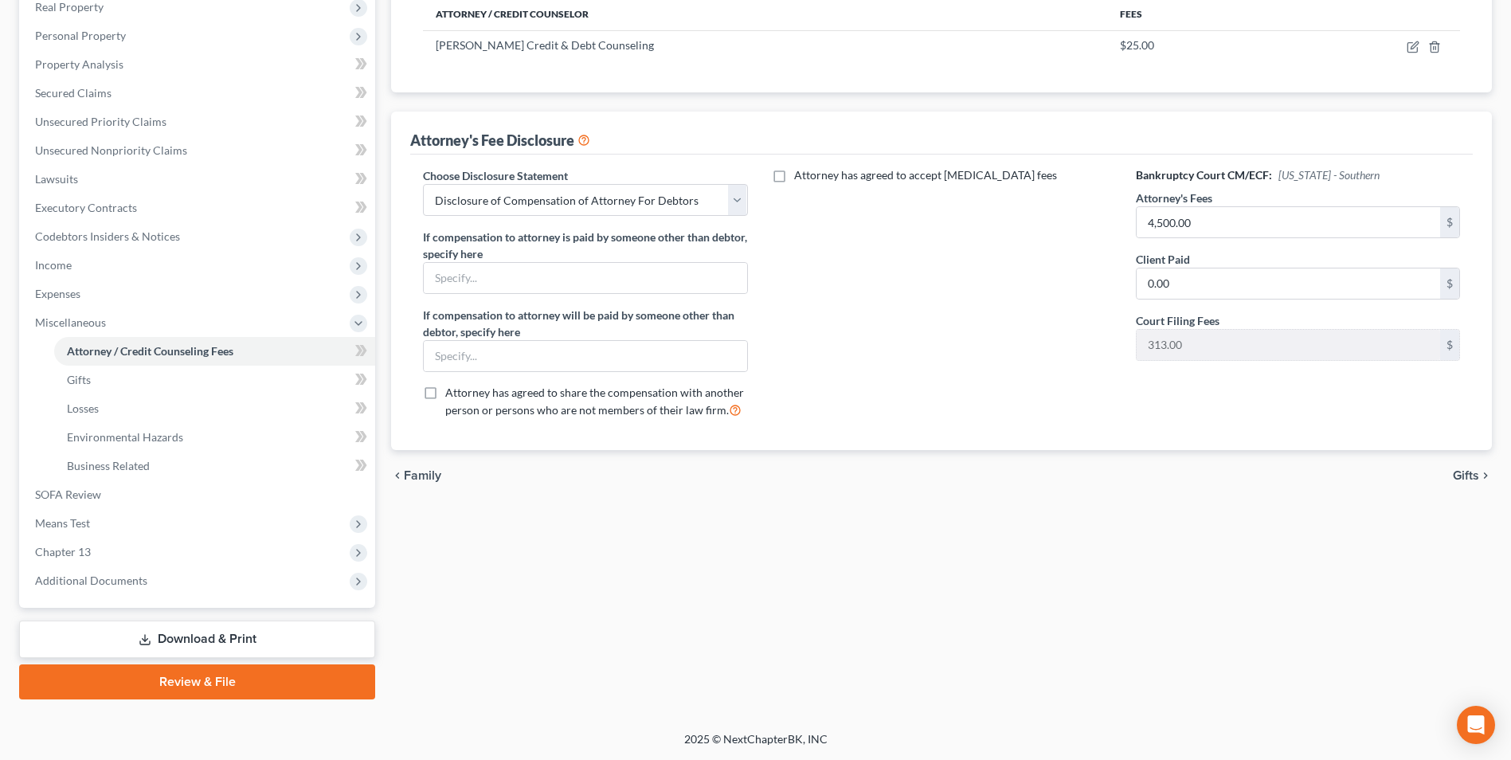
click at [206, 640] on link "Download & Print" at bounding box center [197, 638] width 356 height 37
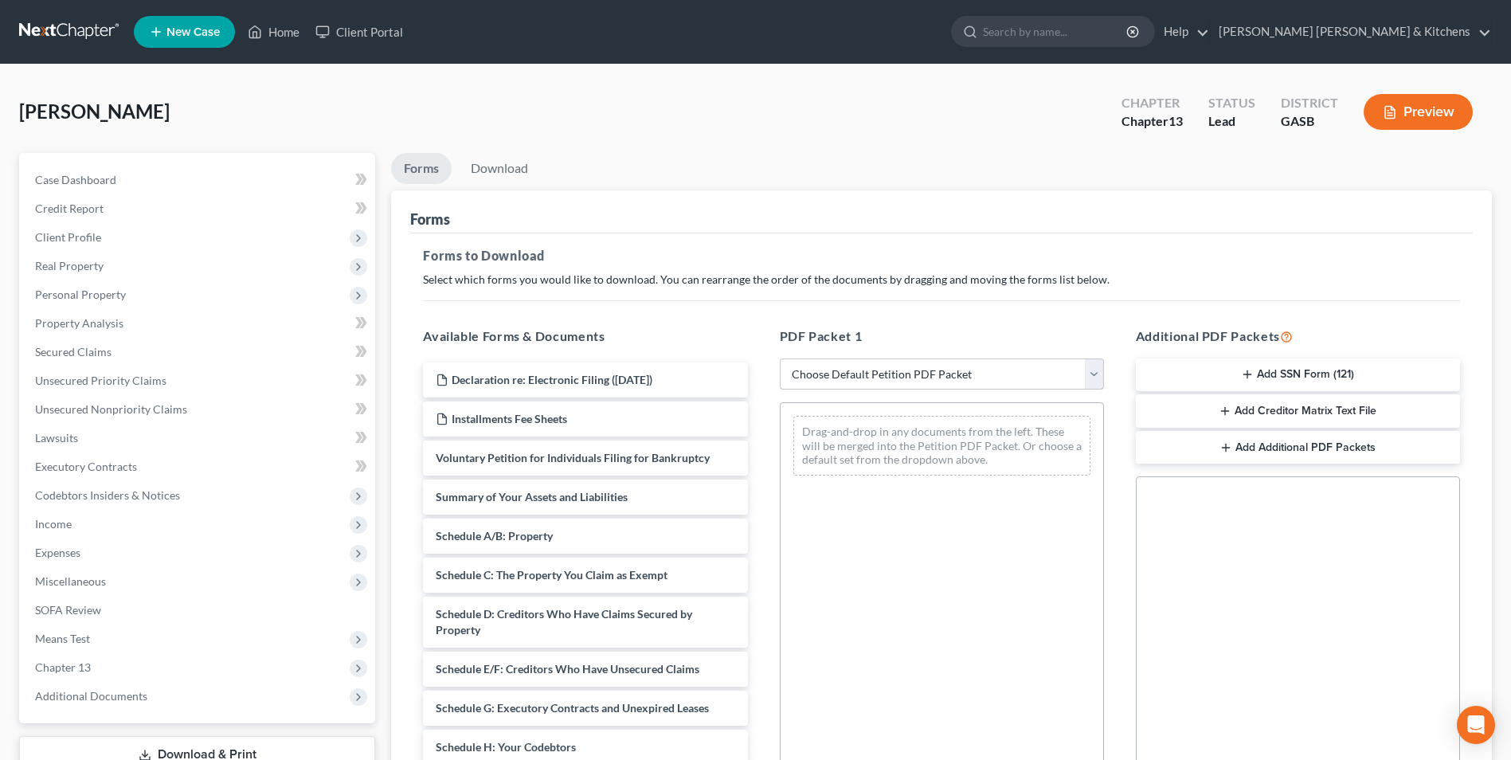
click at [826, 382] on select "Choose Default Petition PDF Packet Complete Bankruptcy Petition (all forms and …" at bounding box center [942, 374] width 324 height 32
click at [780, 358] on select "Choose Default Petition PDF Packet Complete Bankruptcy Petition (all forms and …" at bounding box center [942, 374] width 324 height 32
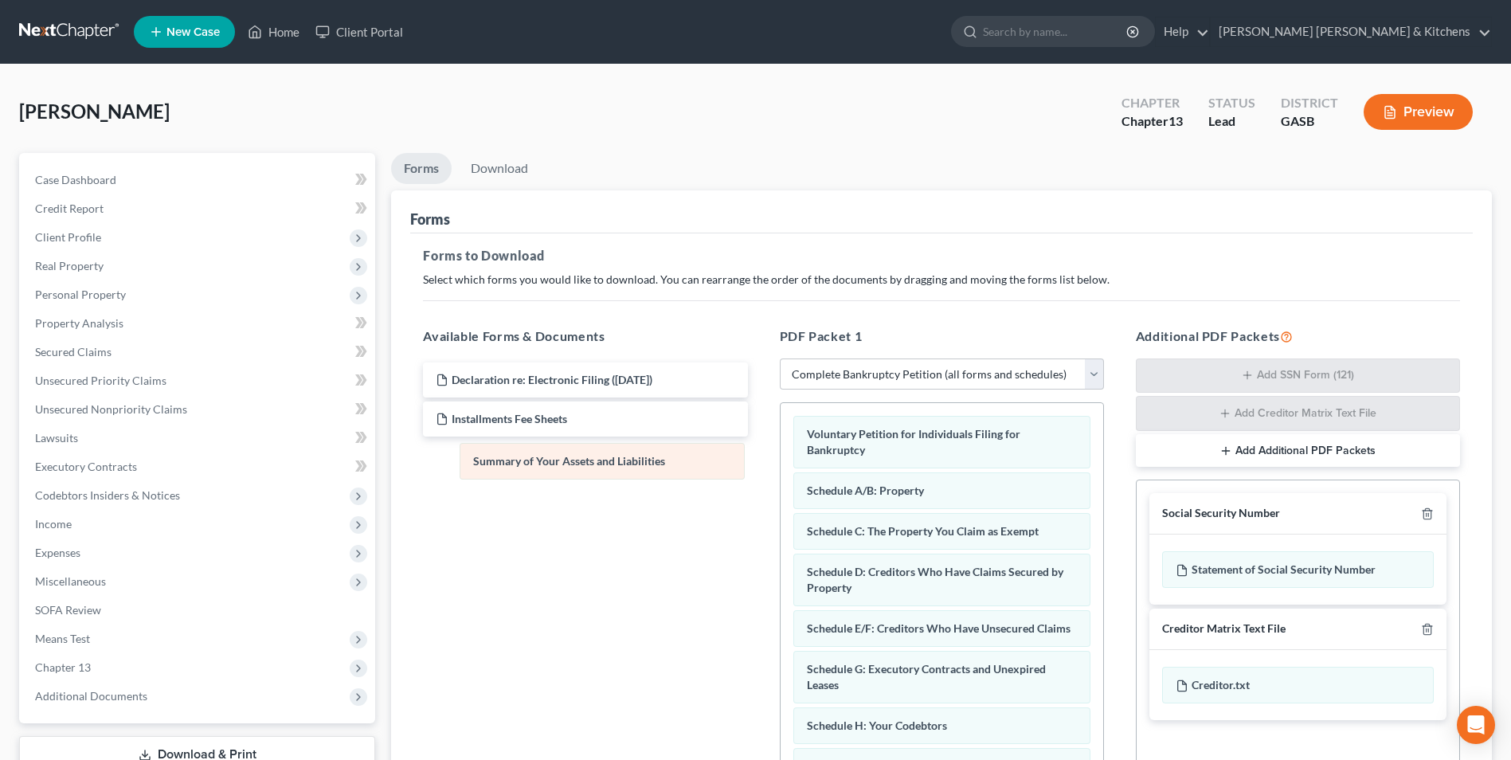
drag, startPoint x: 950, startPoint y: 498, endPoint x: 593, endPoint y: 460, distance: 359.6
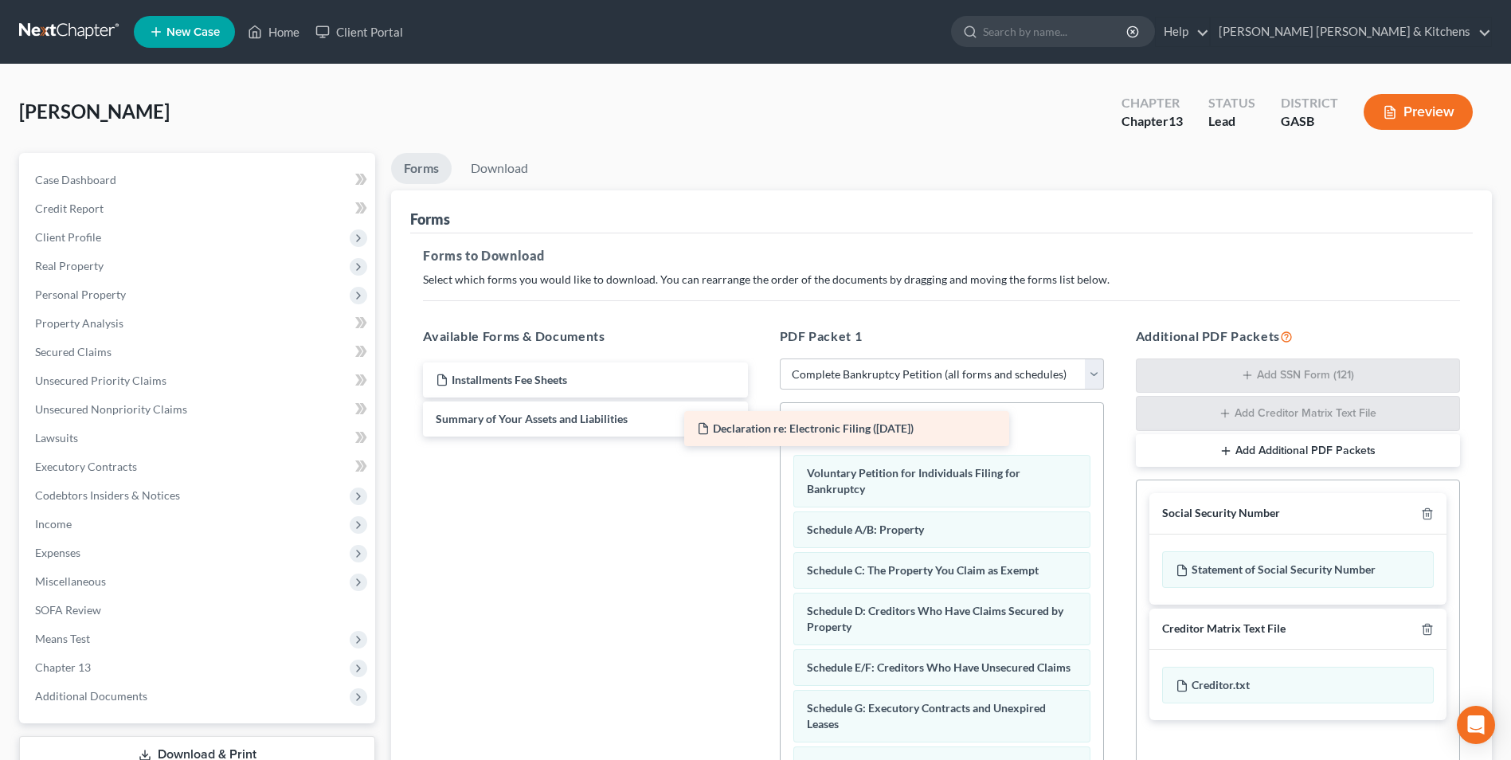
drag, startPoint x: 595, startPoint y: 386, endPoint x: 916, endPoint y: 423, distance: 323.1
click at [760, 436] on div "Declaration re: Electronic Filing ([DATE]) Declaration re: Electronic Filing ([…" at bounding box center [585, 399] width 350 height 74
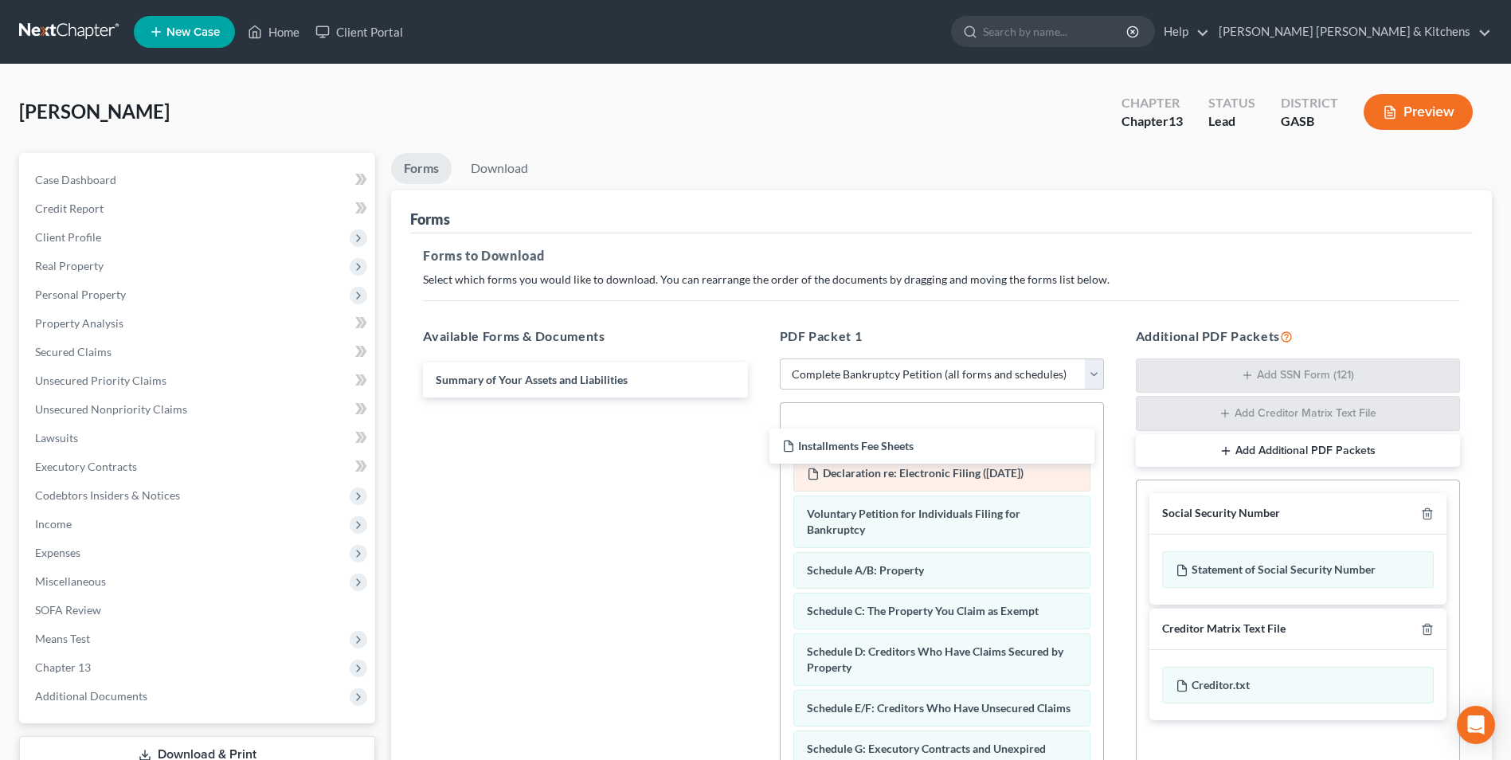
drag, startPoint x: 601, startPoint y: 385, endPoint x: 984, endPoint y: 465, distance: 390.7
click at [760, 397] on div "Installments Fee Sheets Installments Fee Sheets Summary of Your Assets and Liab…" at bounding box center [585, 379] width 350 height 35
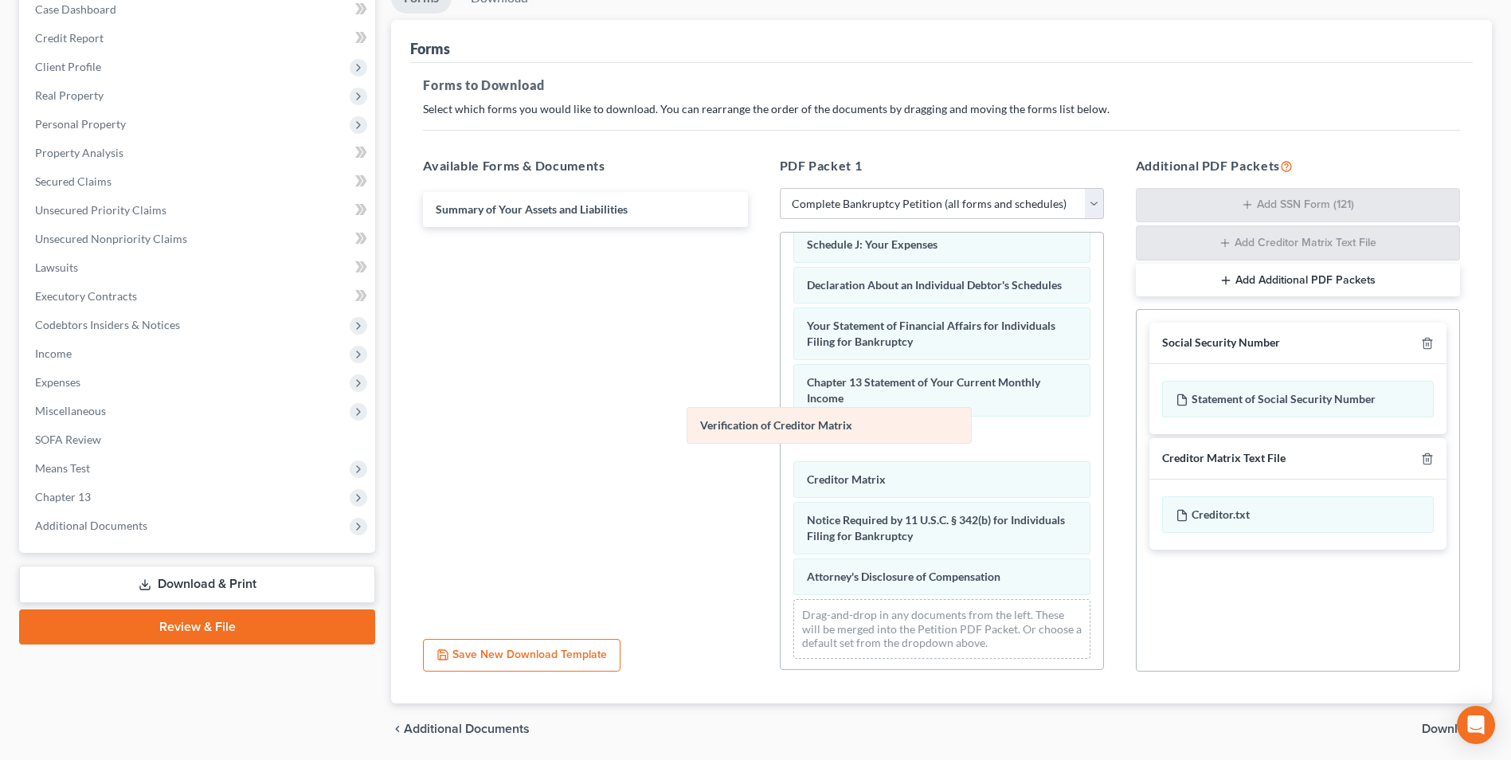
scroll to position [451, 0]
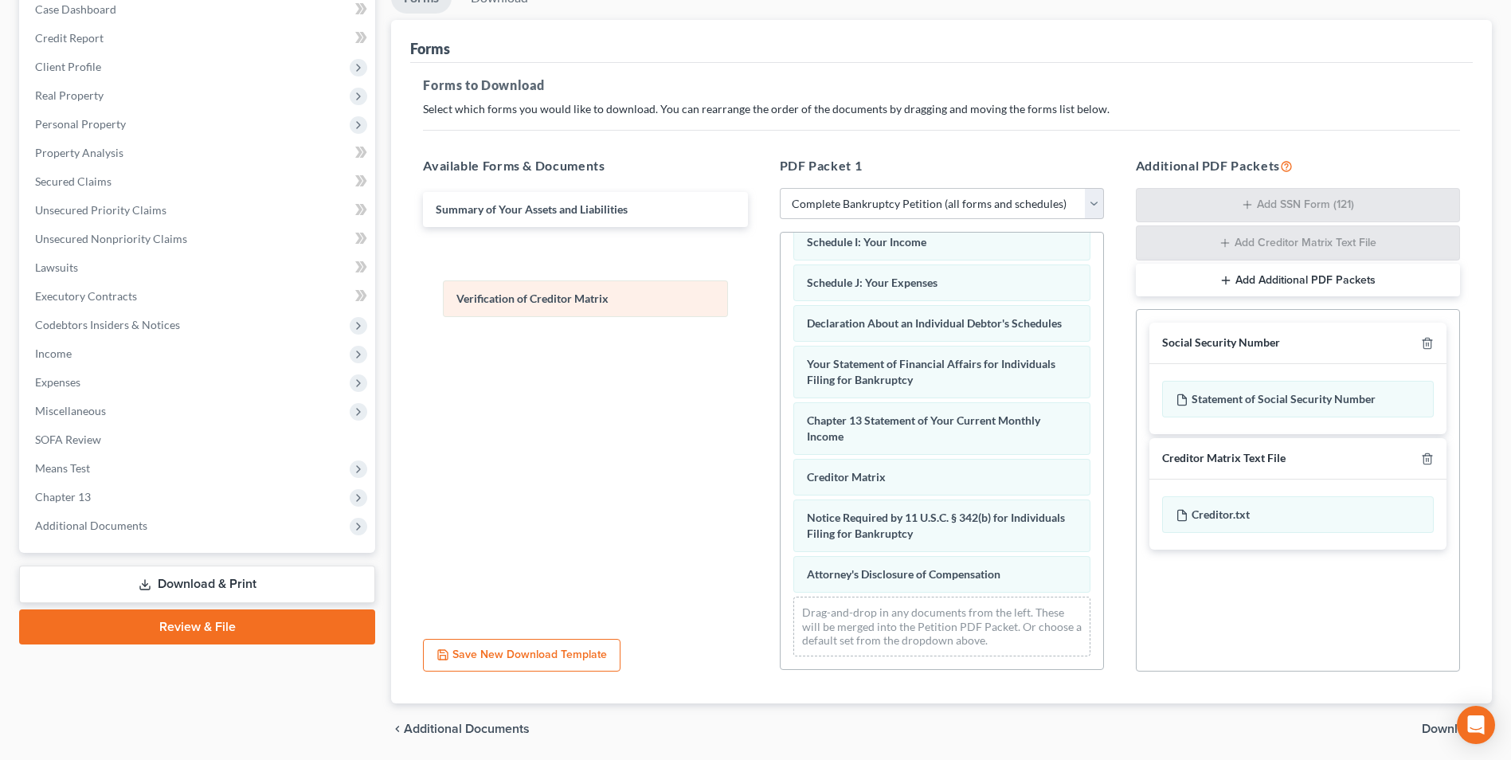
drag, startPoint x: 901, startPoint y: 498, endPoint x: 537, endPoint y: 299, distance: 414.9
click at [781, 299] on div "Verification of Creditor Matrix Installments Fee Sheets Declaration re: Electro…" at bounding box center [942, 233] width 323 height 871
click at [1441, 730] on span "Download" at bounding box center [1450, 728] width 57 height 13
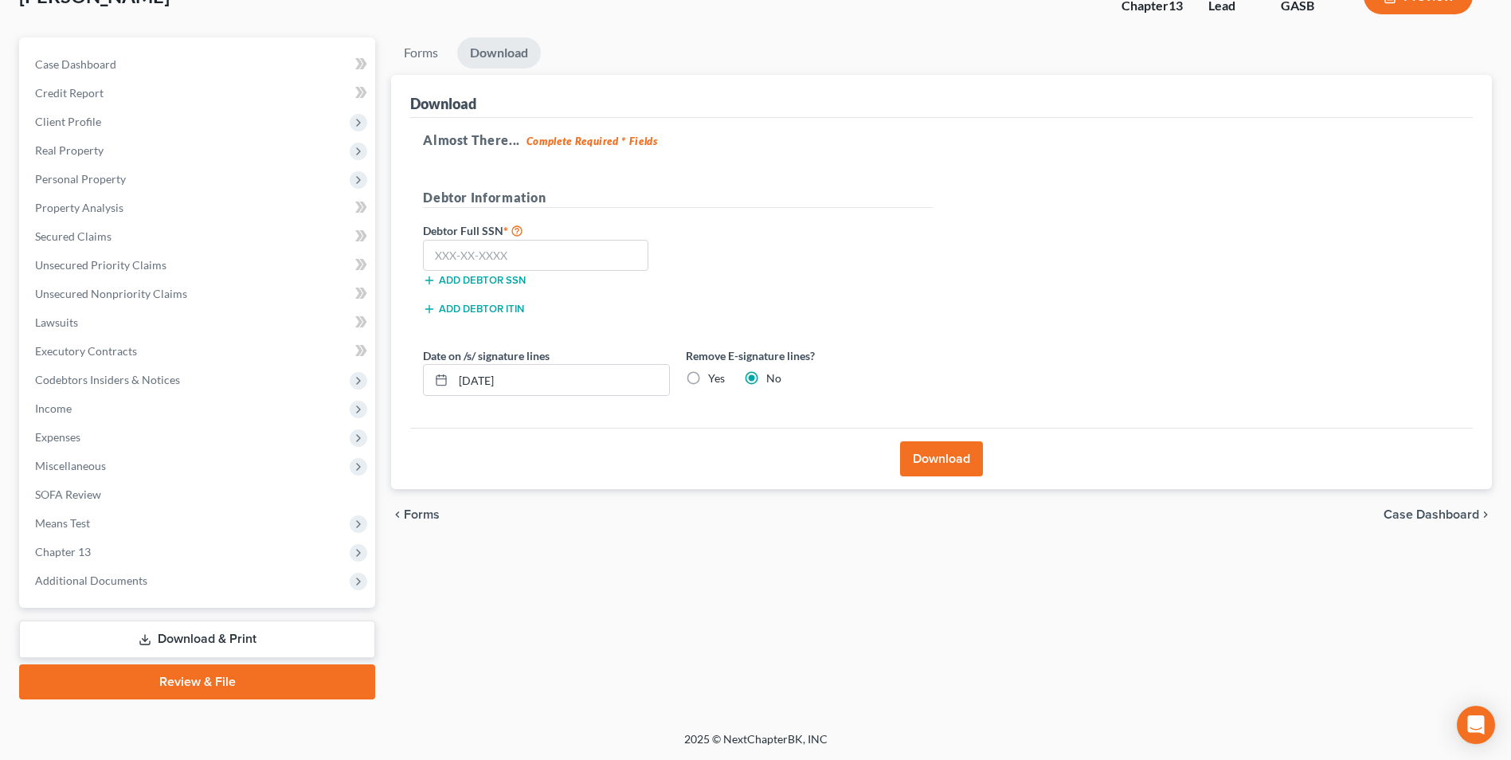
scroll to position [115, 0]
click at [533, 261] on input "text" at bounding box center [535, 256] width 225 height 32
drag, startPoint x: 561, startPoint y: 375, endPoint x: 422, endPoint y: 406, distance: 142.0
click at [431, 412] on div "Almost There... Complete Required * Fields Debtor Information Debtor Full SSN *…" at bounding box center [941, 273] width 1063 height 311
click at [708, 378] on label "Yes" at bounding box center [716, 378] width 17 height 16
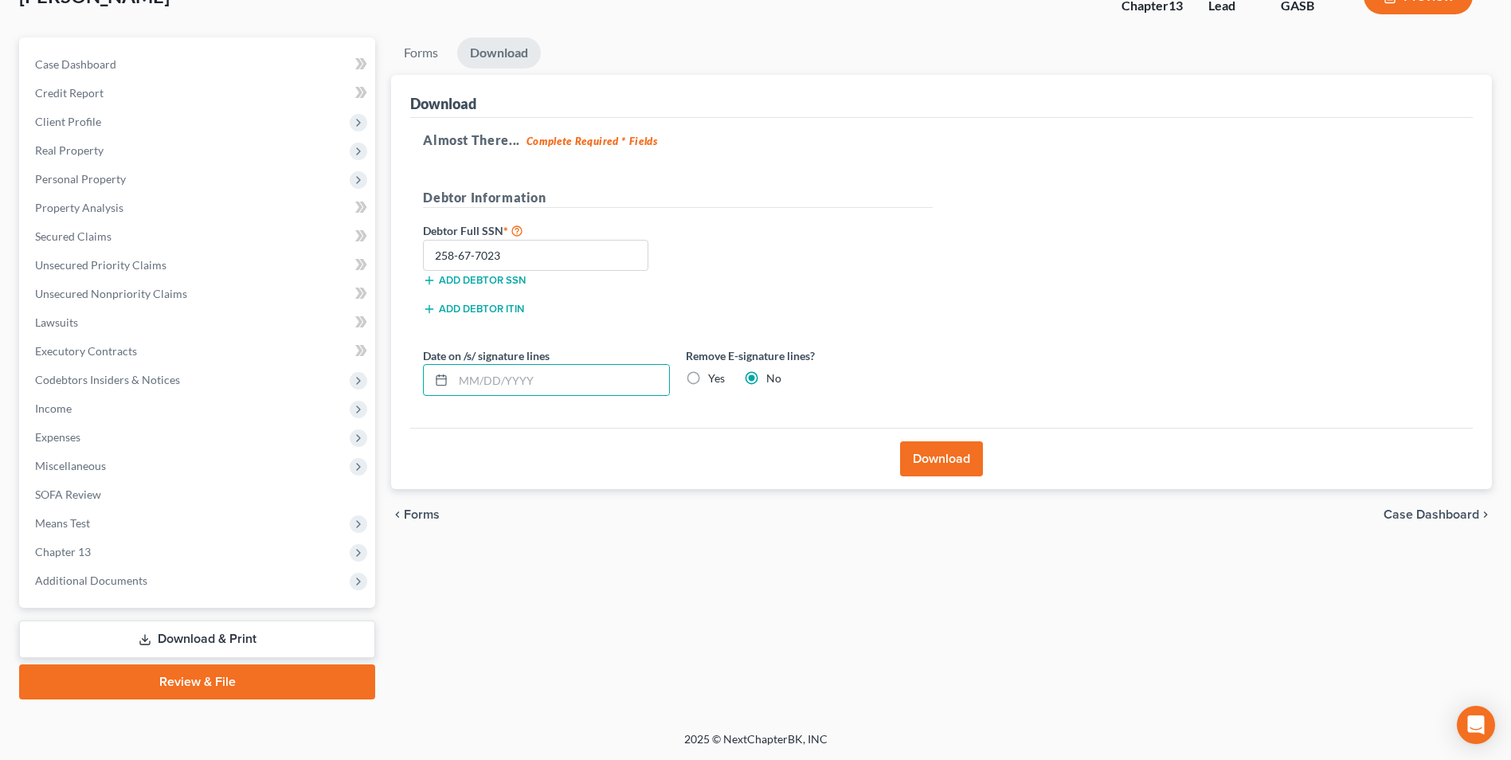
click at [714, 378] on input "Yes" at bounding box center [719, 375] width 10 height 10
click at [954, 466] on button "Download" at bounding box center [941, 458] width 83 height 35
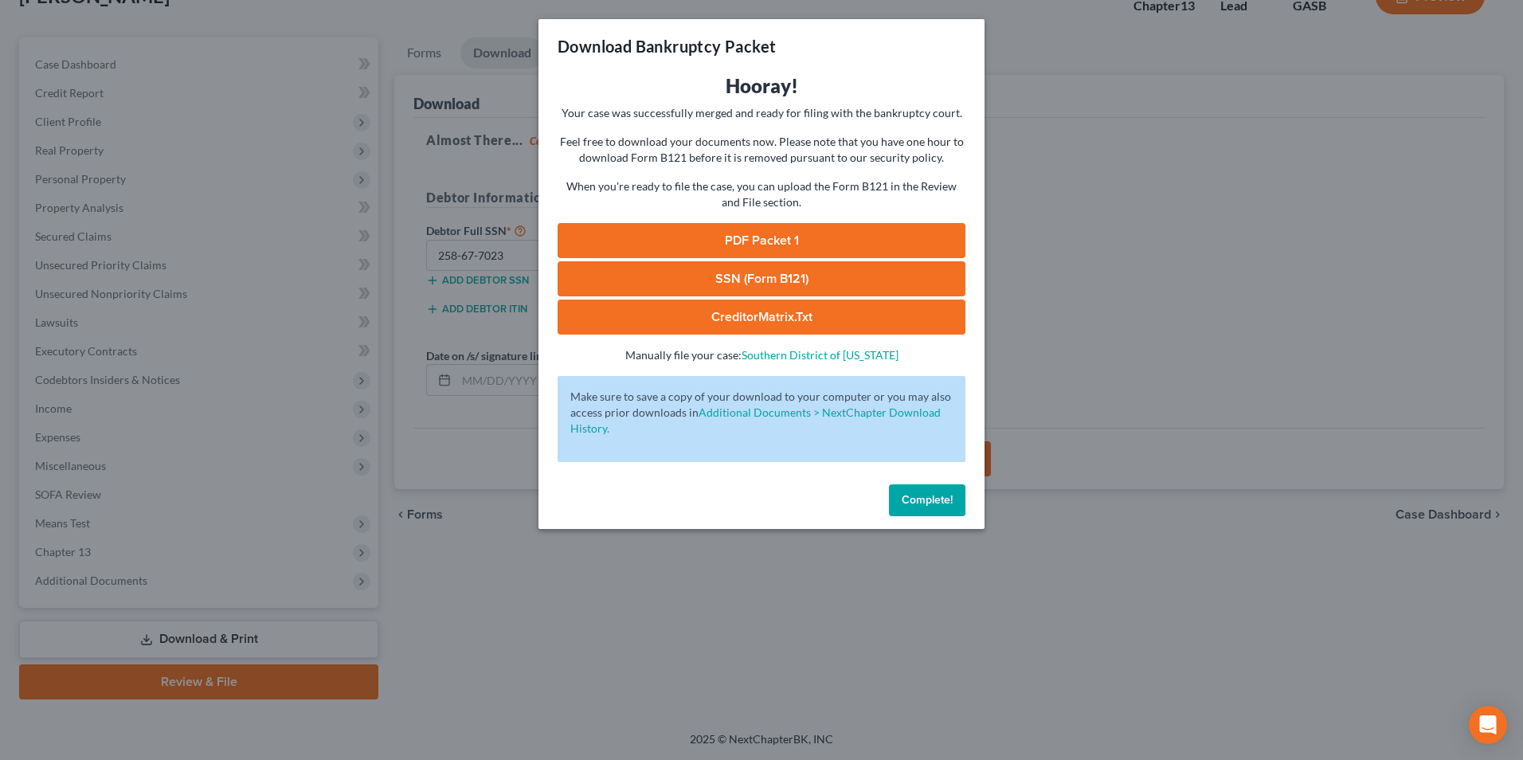
click at [804, 289] on link "SSN (Form B121)" at bounding box center [762, 278] width 408 height 35
click at [716, 249] on link "PDF Packet 1" at bounding box center [762, 240] width 408 height 35
click at [492, 637] on div "Download Bankruptcy Packet Hooray! Your case was successfully merged and ready …" at bounding box center [761, 380] width 1523 height 760
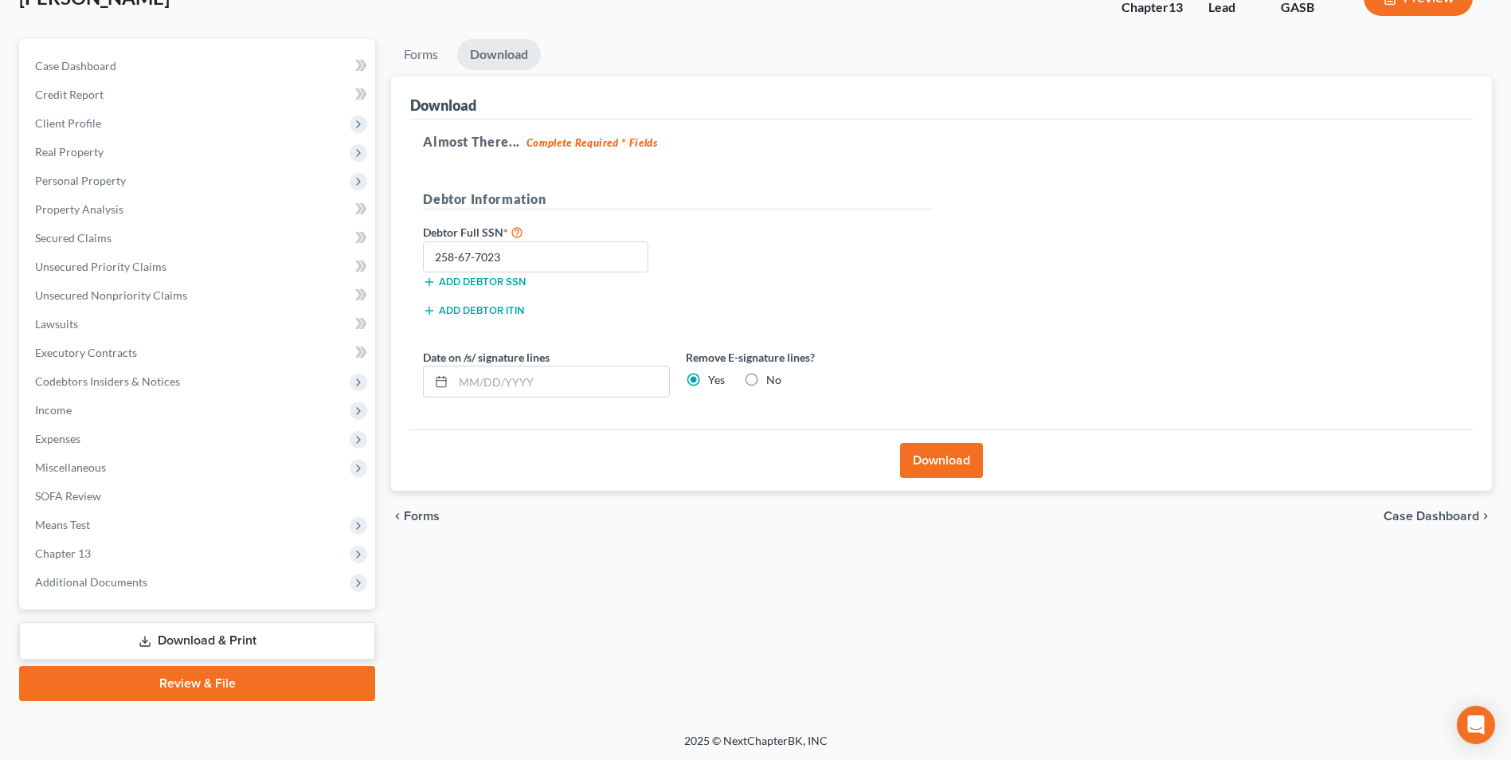
scroll to position [0, 0]
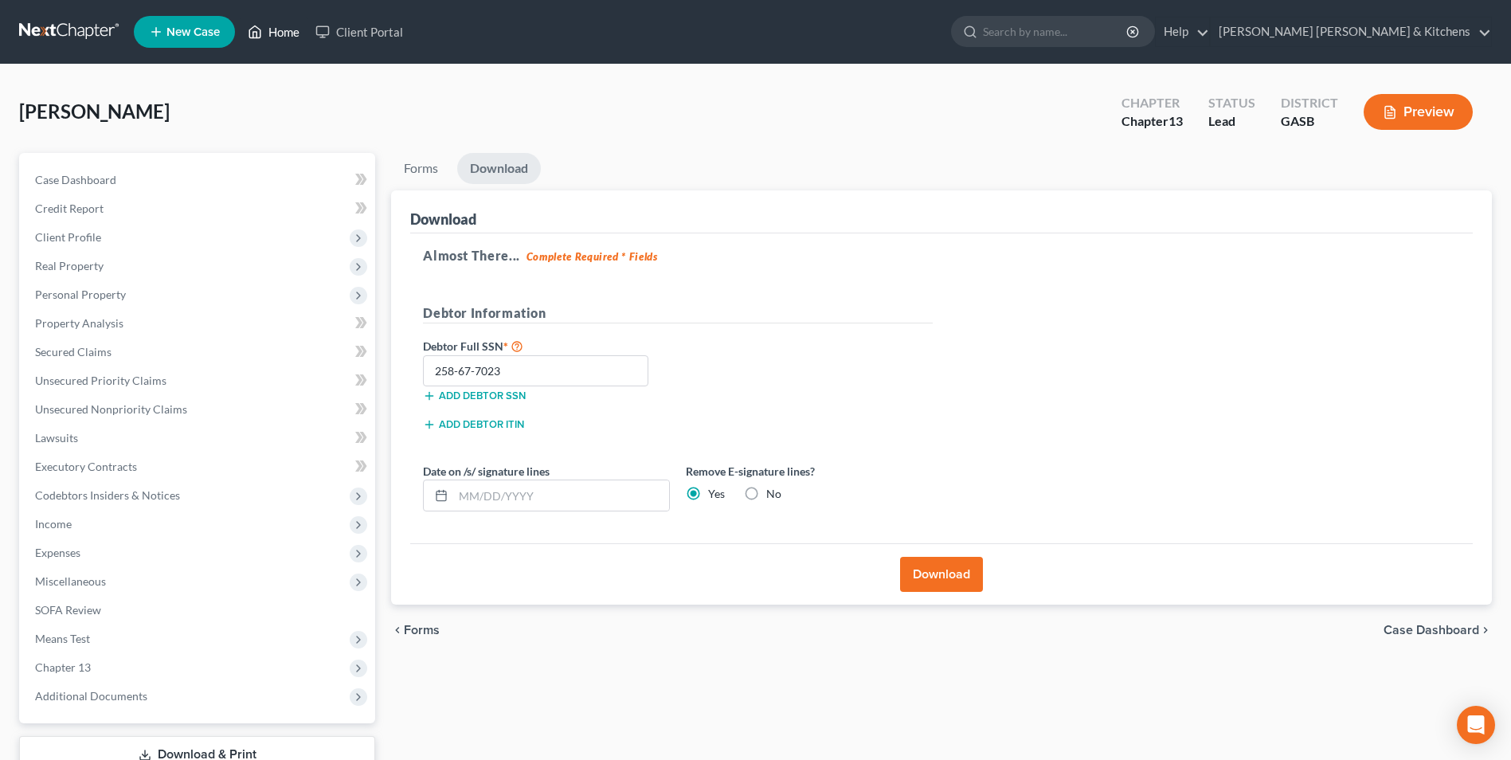
click at [282, 25] on link "Home" at bounding box center [274, 32] width 68 height 29
